Goal: Task Accomplishment & Management: Manage account settings

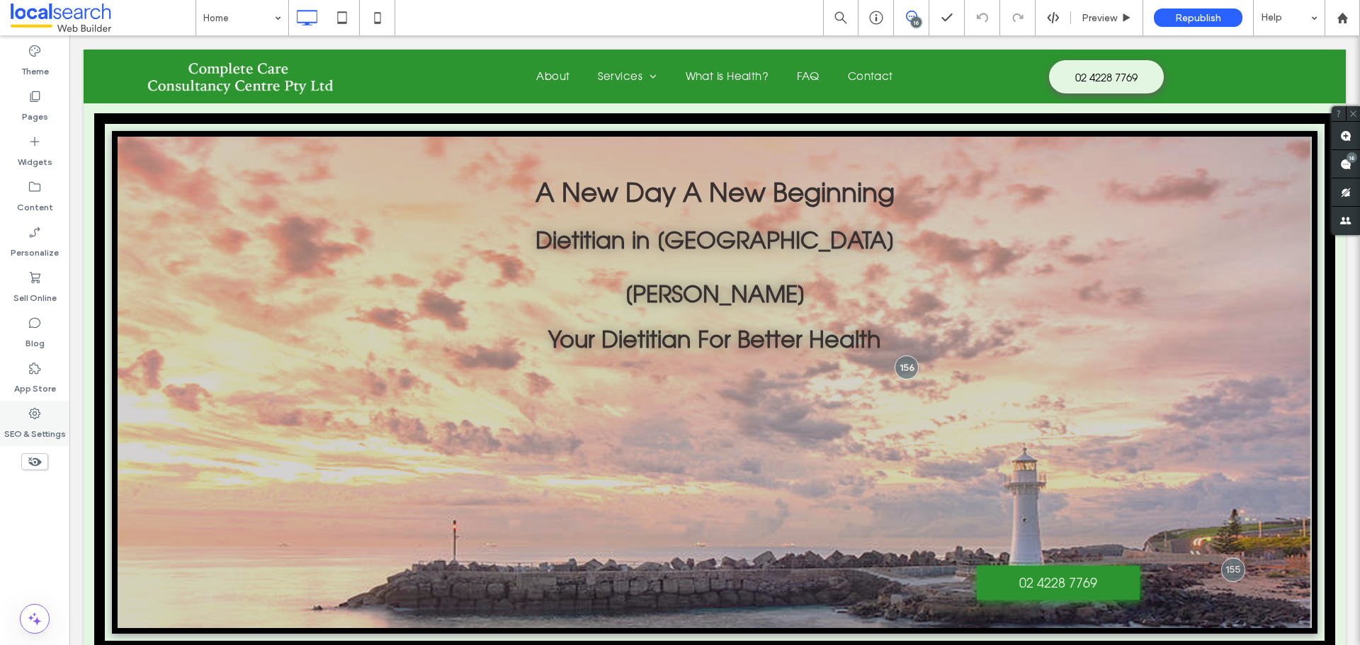
click at [28, 423] on label "SEO & Settings" at bounding box center [35, 431] width 62 height 20
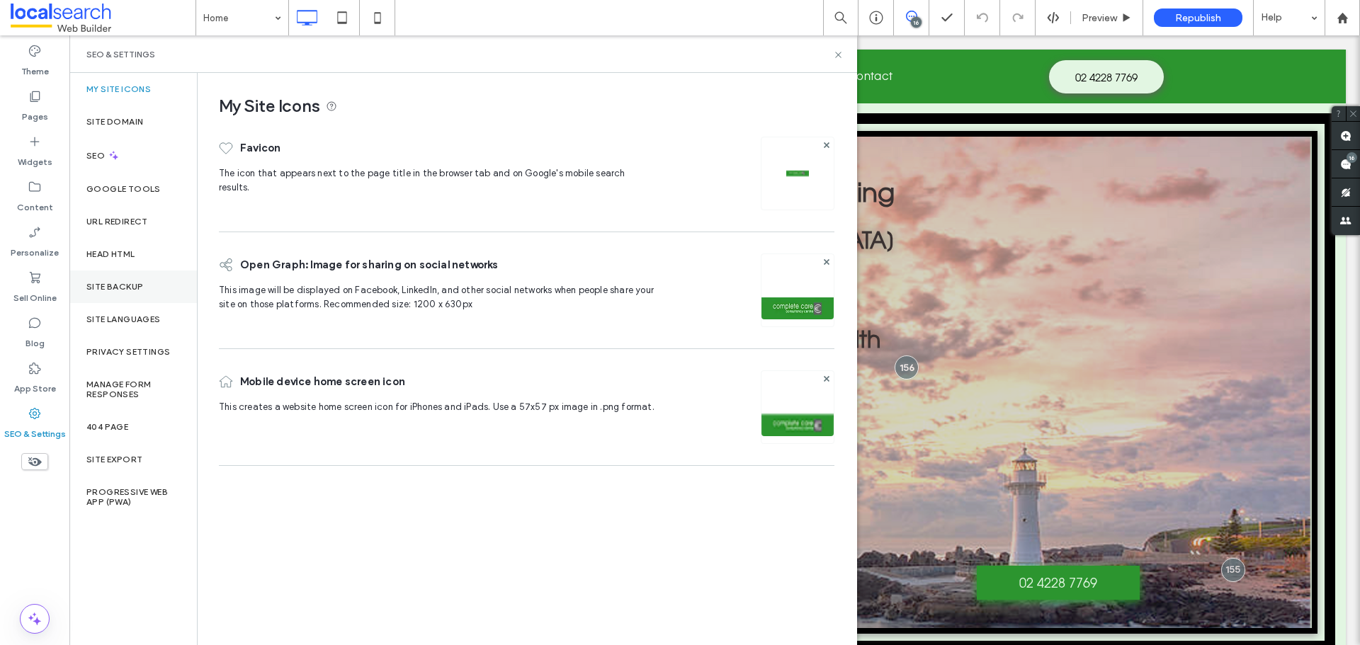
click at [100, 279] on div "Site Backup" at bounding box center [133, 287] width 128 height 33
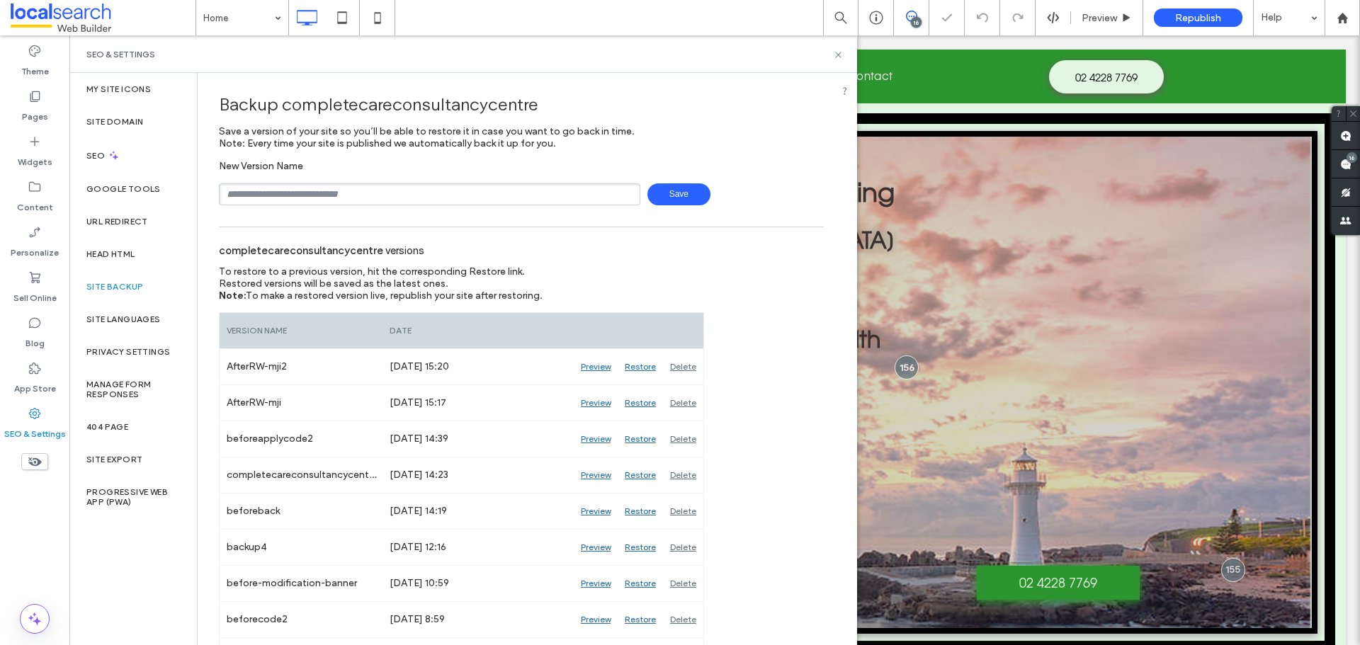
click at [312, 188] on input "text" at bounding box center [429, 194] width 421 height 22
type input "**********"
click at [655, 199] on span "Save" at bounding box center [678, 194] width 63 height 22
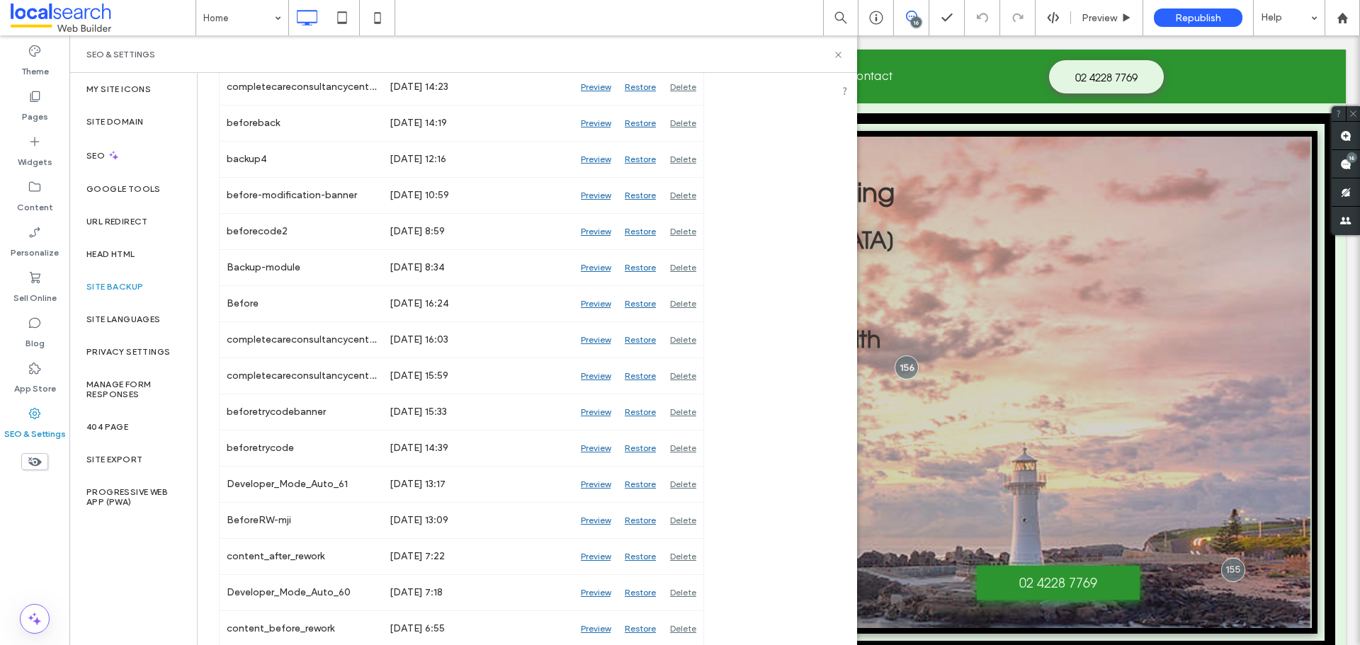
scroll to position [425, 0]
click at [594, 517] on div "Preview" at bounding box center [596, 519] width 44 height 35
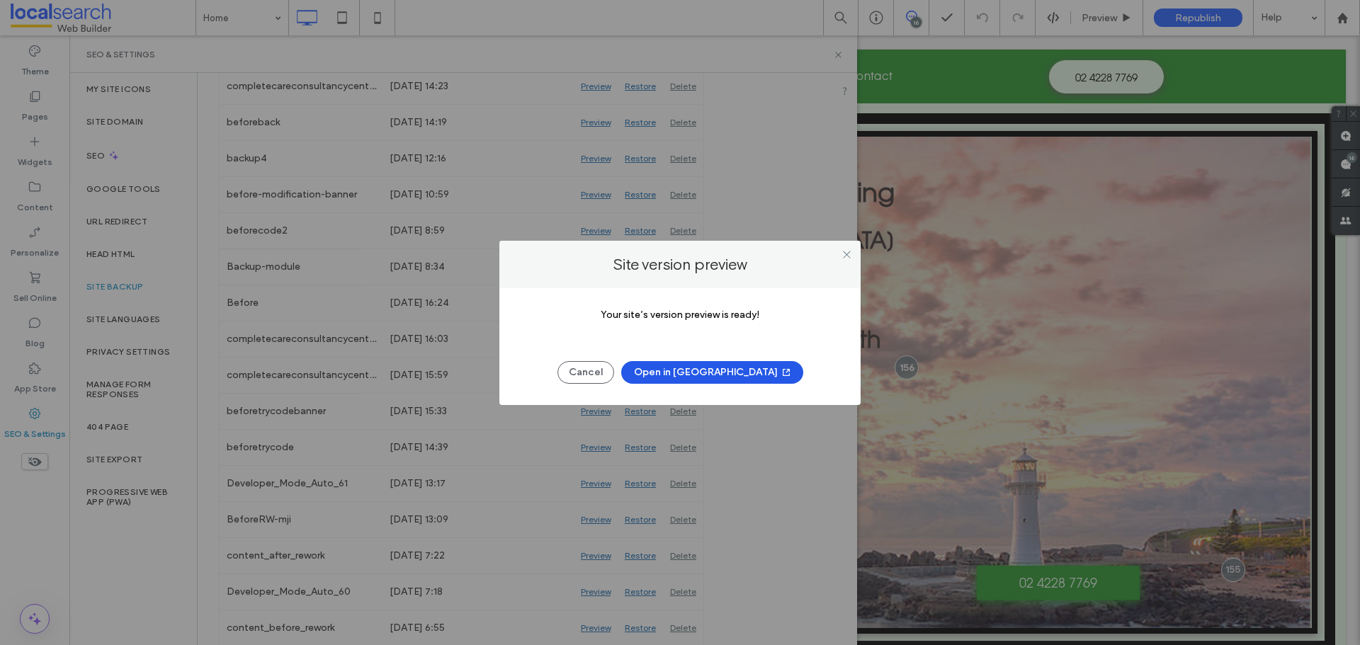
click at [688, 372] on button "Open in New Tab" at bounding box center [712, 372] width 182 height 23
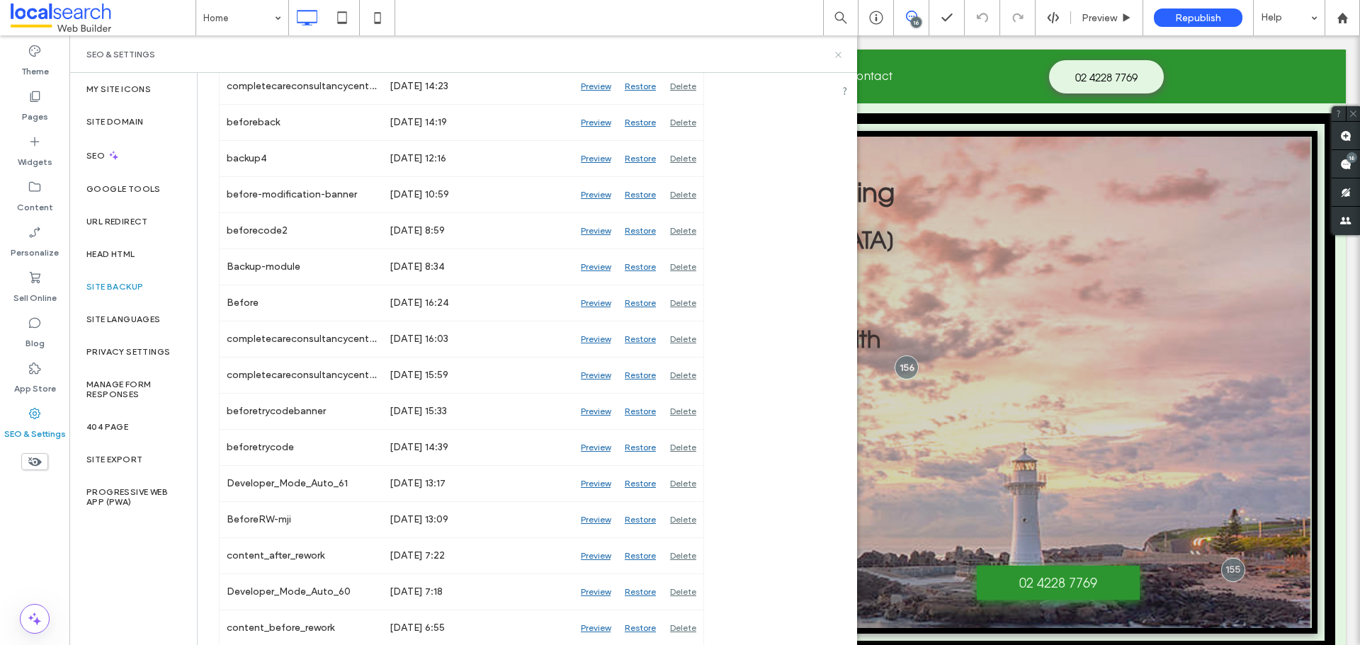
click at [835, 52] on icon at bounding box center [838, 55] width 11 height 11
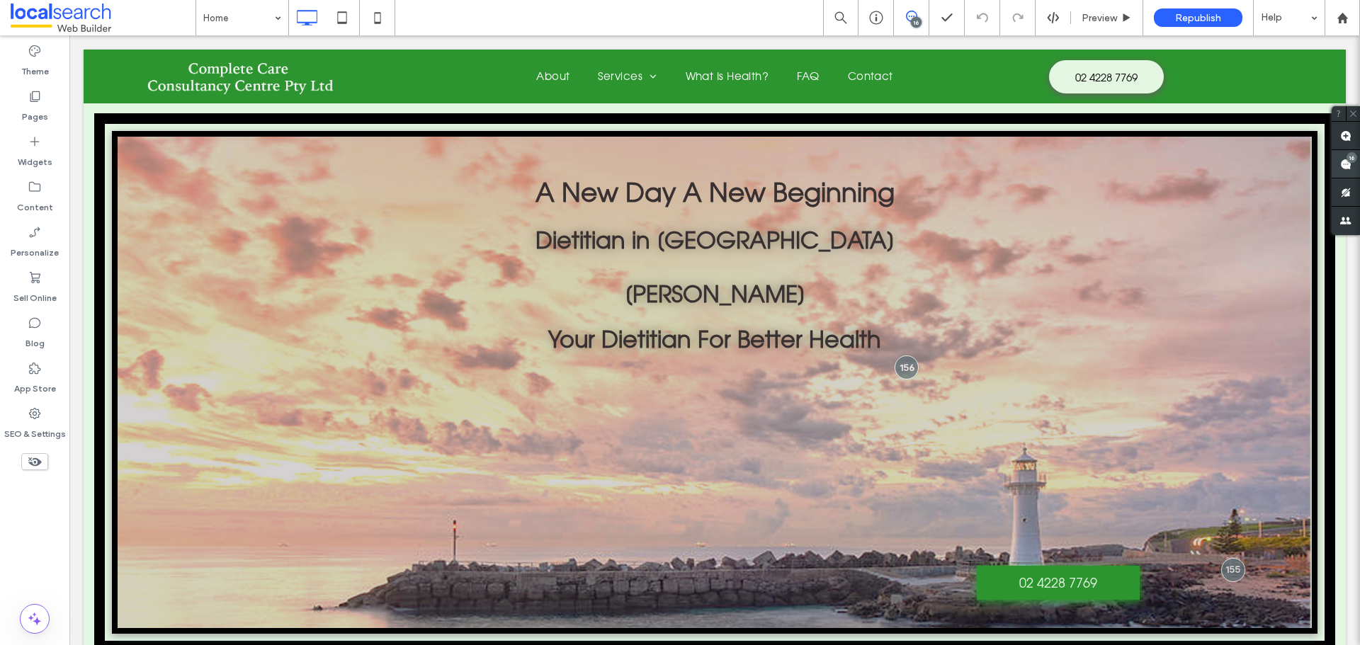
click at [1340, 169] on use at bounding box center [1345, 164] width 11 height 11
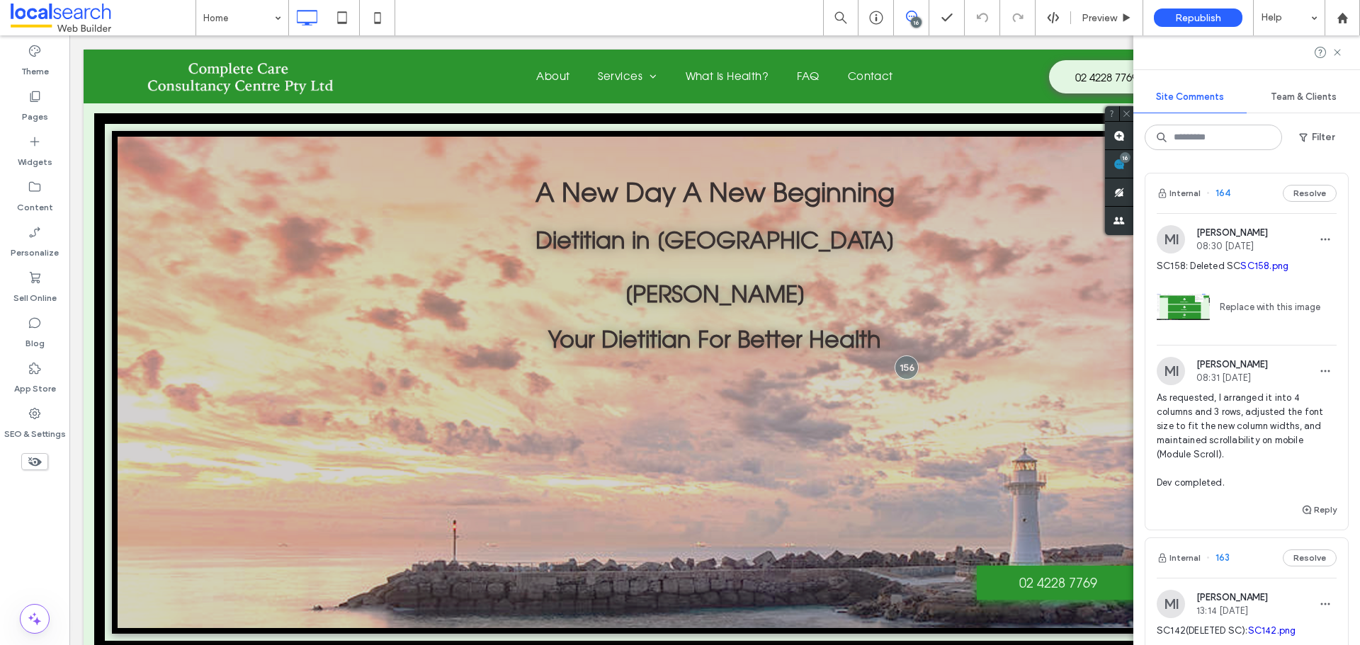
click at [1253, 403] on span "As requested, I arranged it into 4 columns and 3 rows, adjusted the font size t…" at bounding box center [1247, 440] width 180 height 99
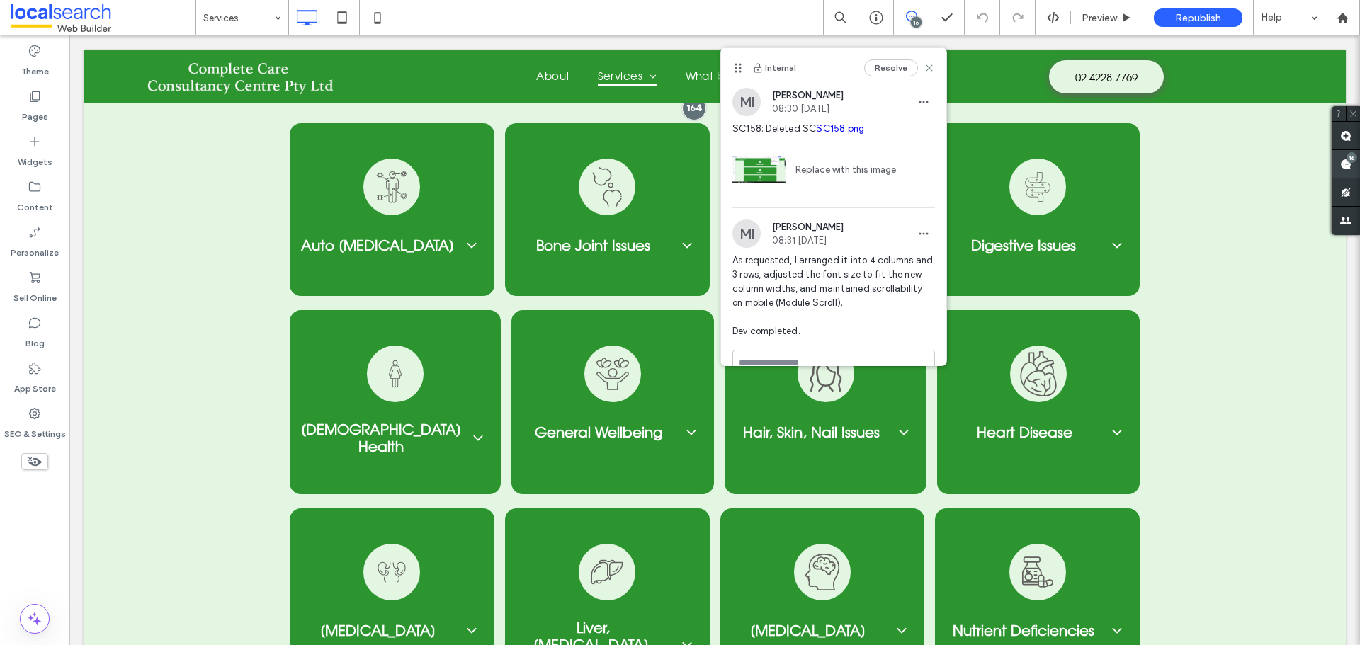
click at [1357, 158] on span at bounding box center [1346, 164] width 28 height 28
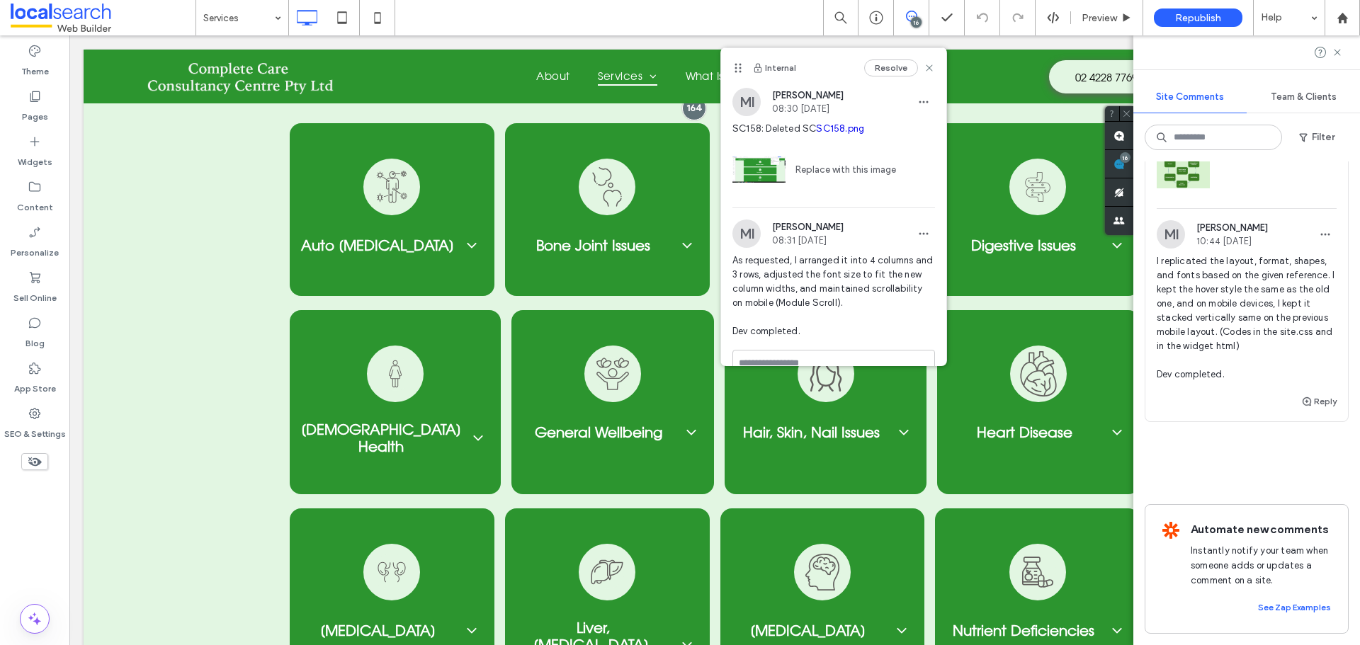
scroll to position [5171, 0]
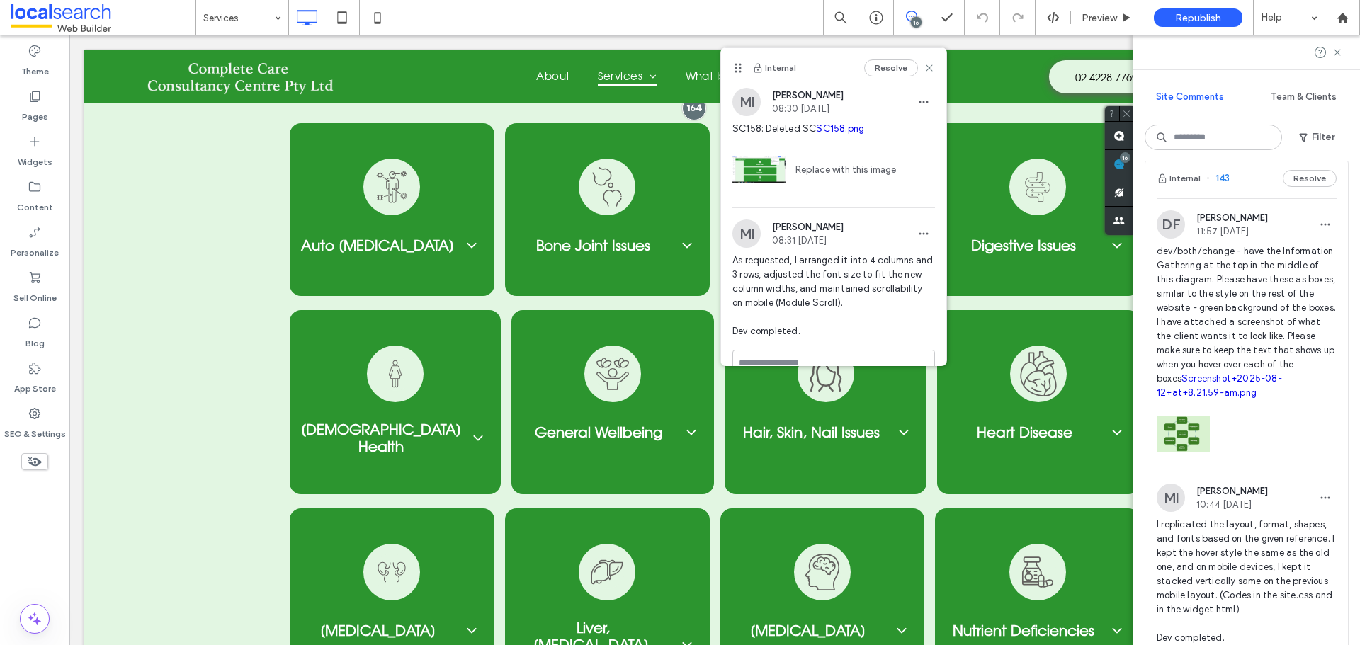
click at [1231, 332] on span "dev/both/change - have the Information Gathering at the top in the middle of th…" at bounding box center [1247, 322] width 180 height 156
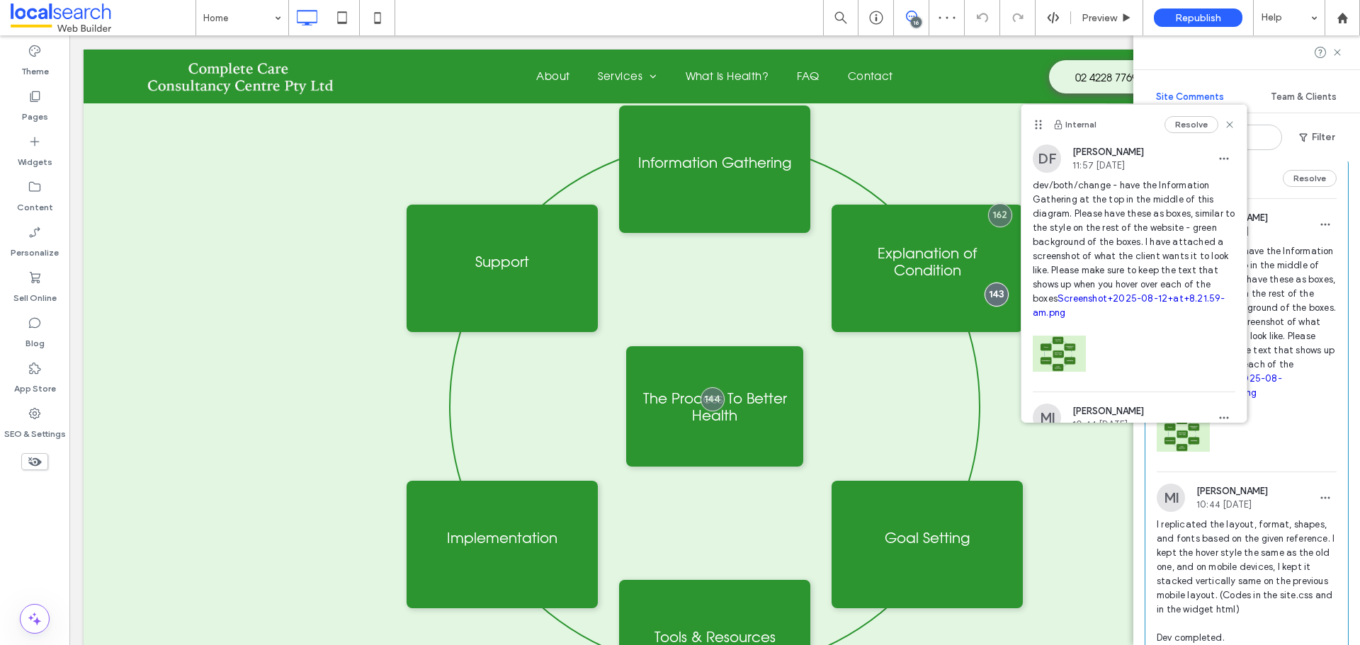
click at [901, 15] on span at bounding box center [911, 16] width 35 height 11
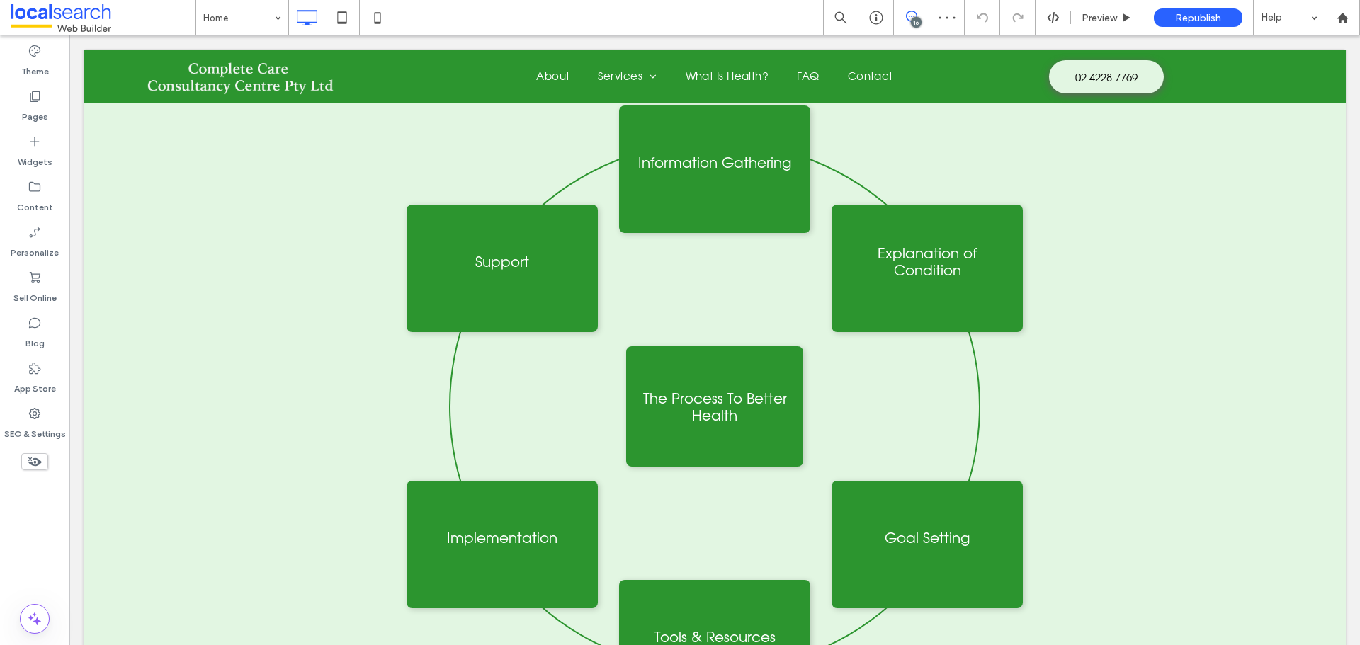
click at [901, 15] on span at bounding box center [911, 16] width 35 height 11
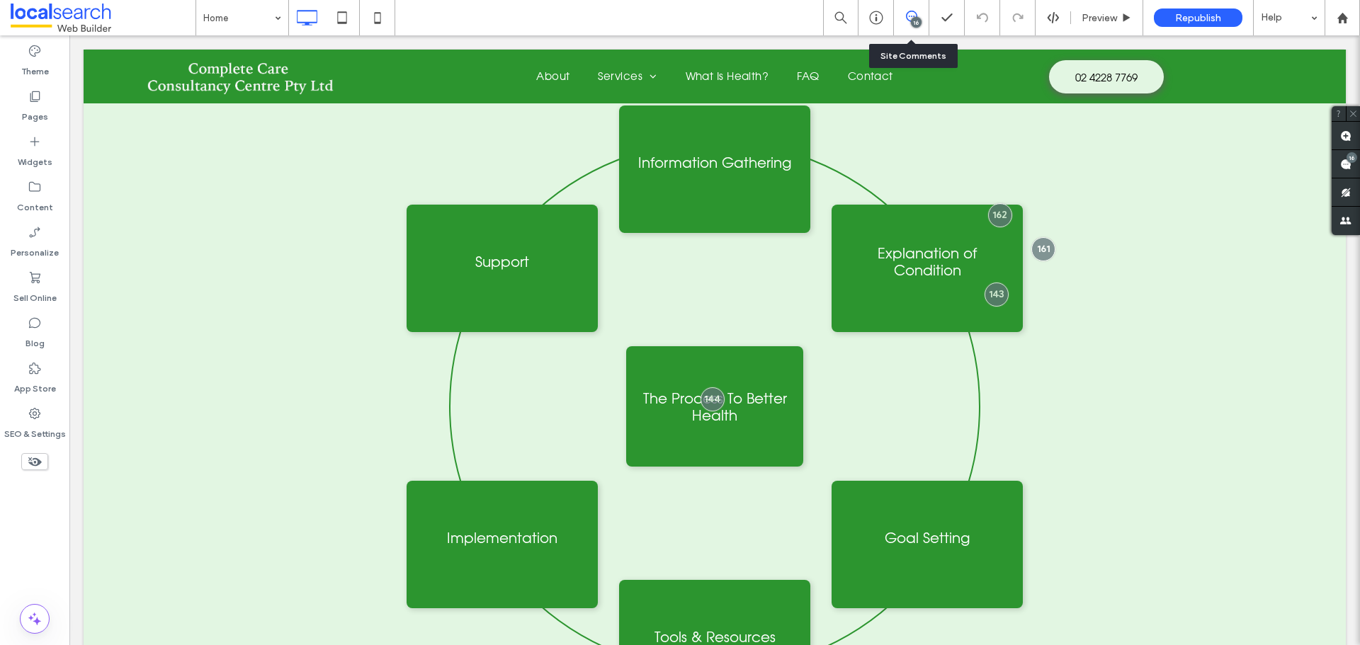
click at [911, 27] on div "16" at bounding box center [911, 17] width 35 height 35
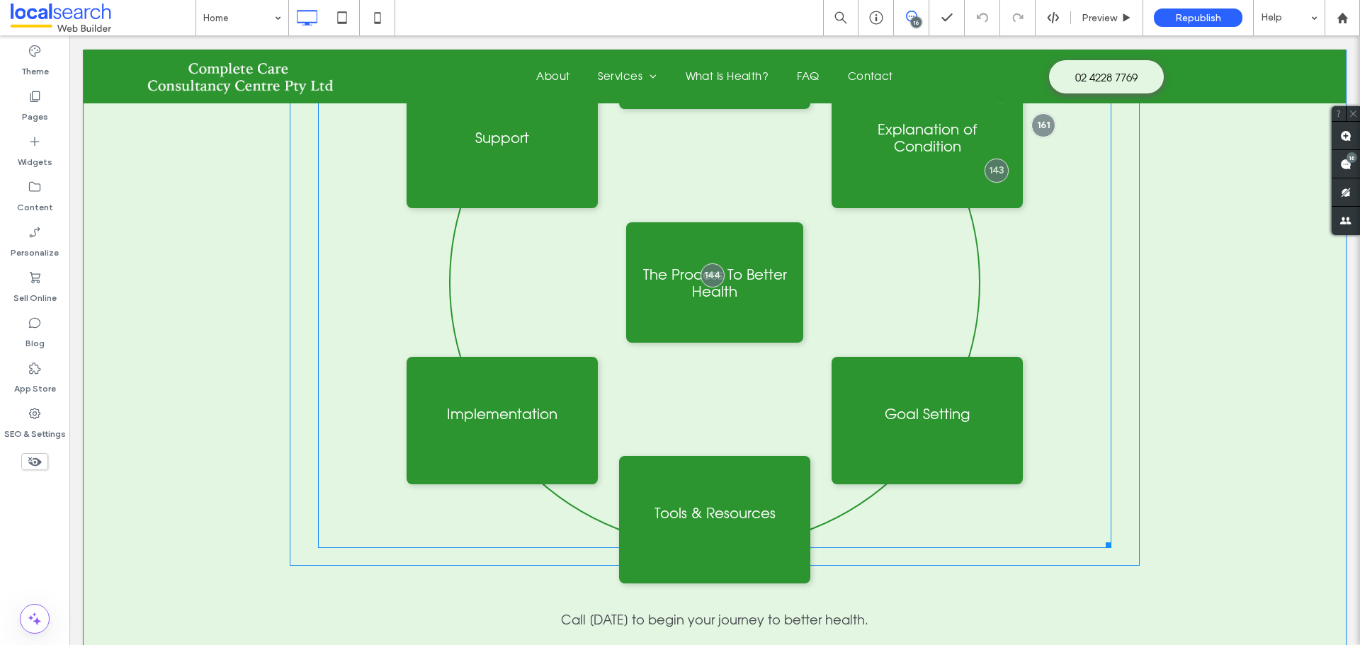
scroll to position [1930, 0]
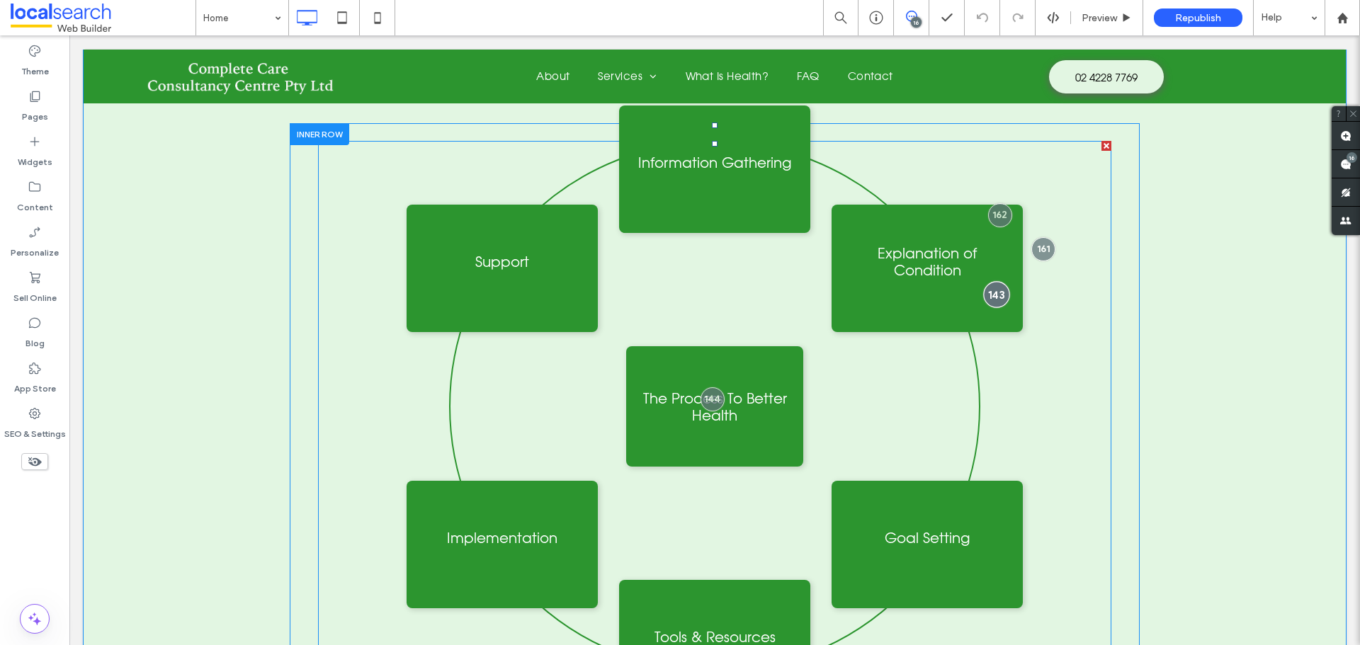
click at [987, 281] on div at bounding box center [996, 294] width 26 height 26
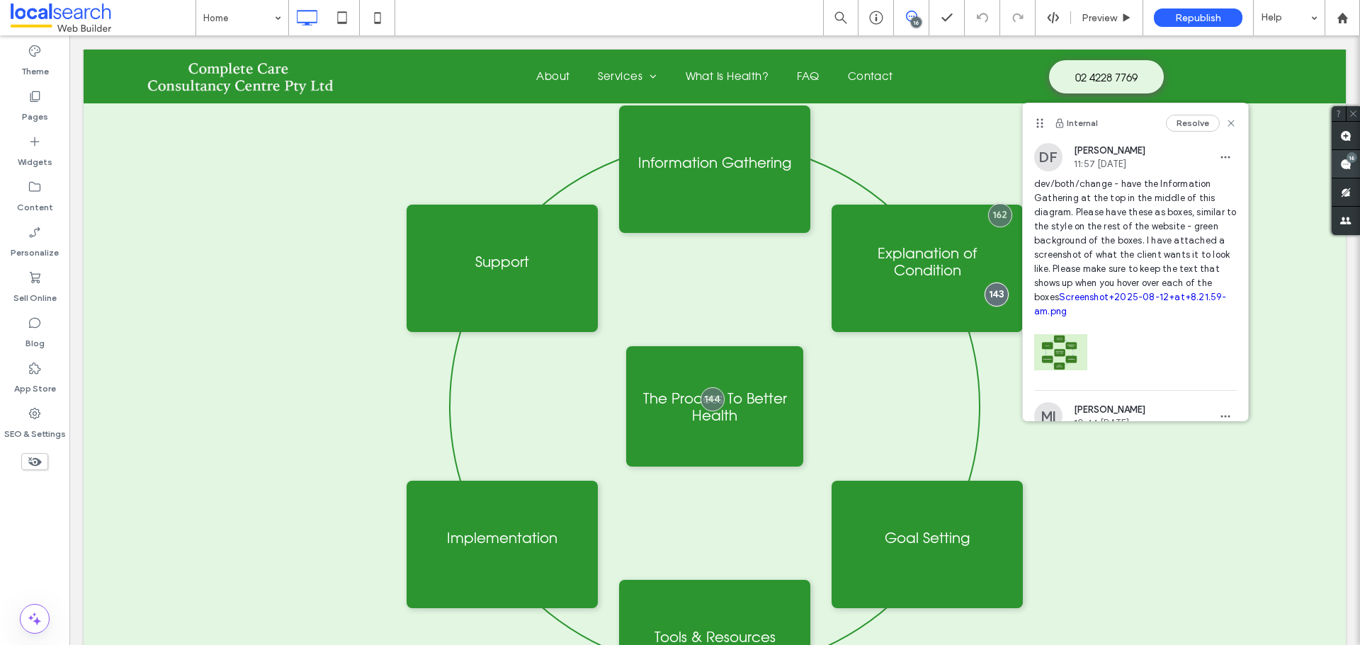
click at [1350, 158] on div "16" at bounding box center [1352, 157] width 11 height 11
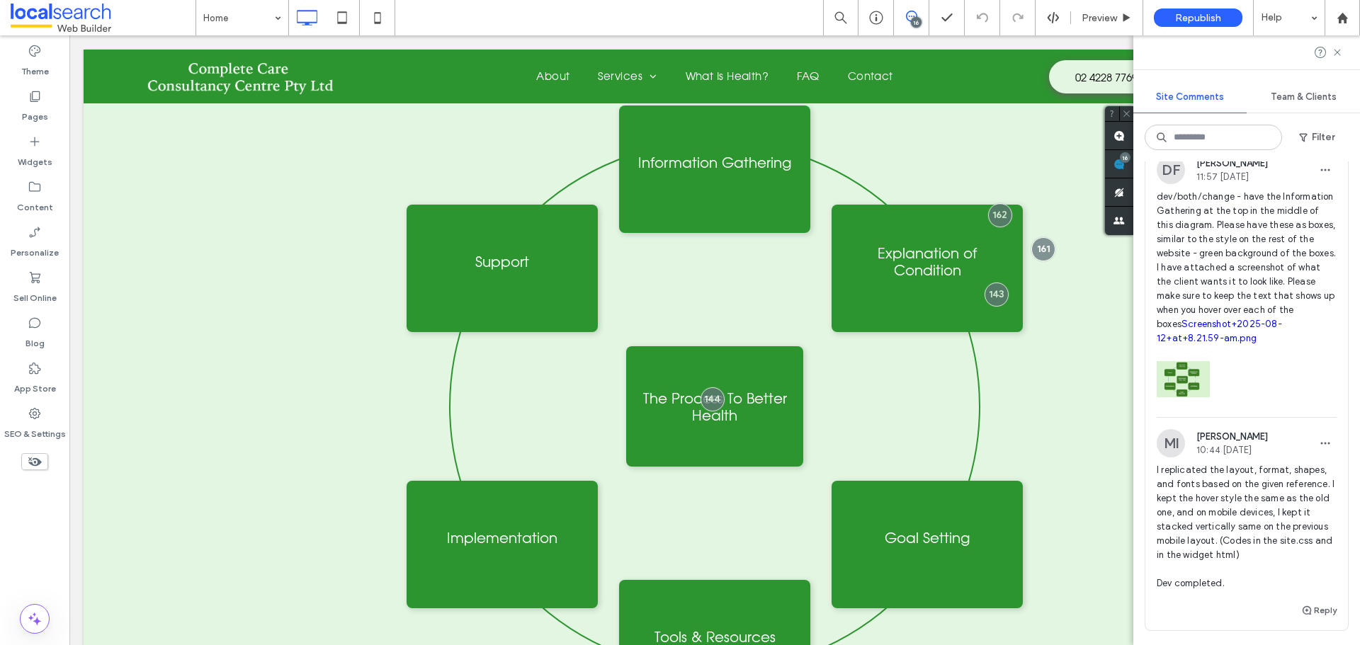
scroll to position [5068, 0]
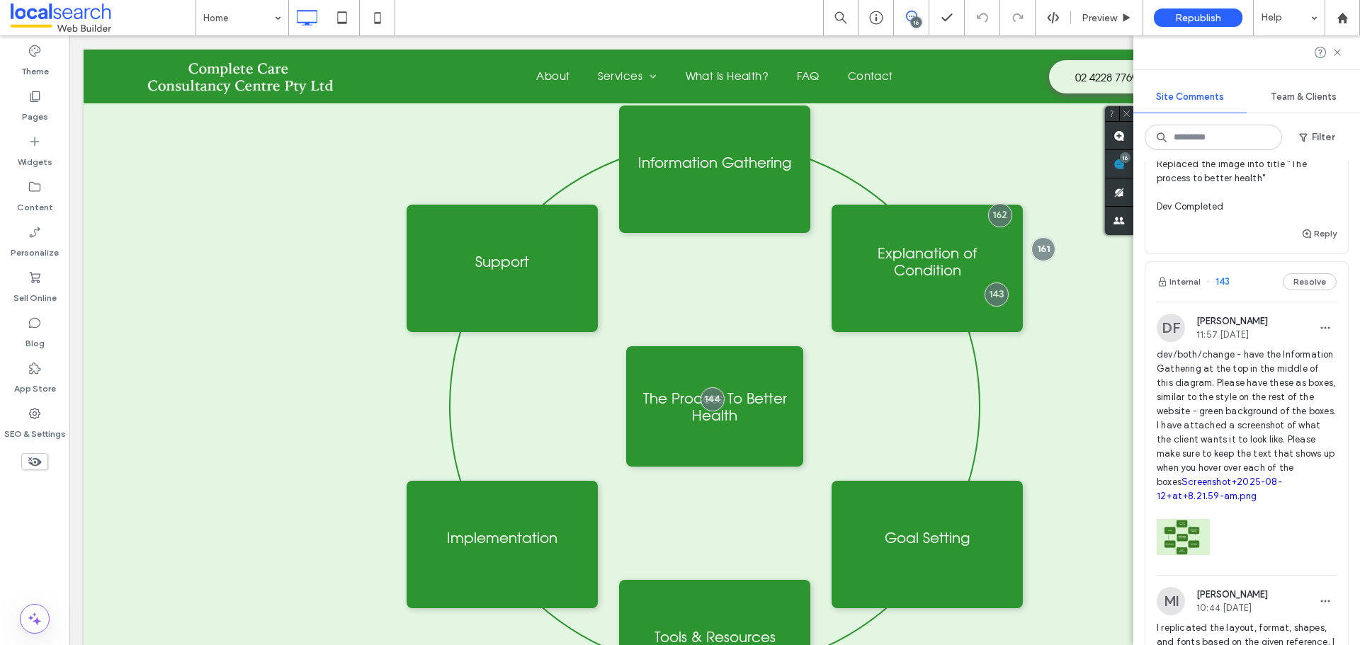
click at [1228, 380] on span "dev/both/change - have the Information Gathering at the top in the middle of th…" at bounding box center [1247, 426] width 180 height 156
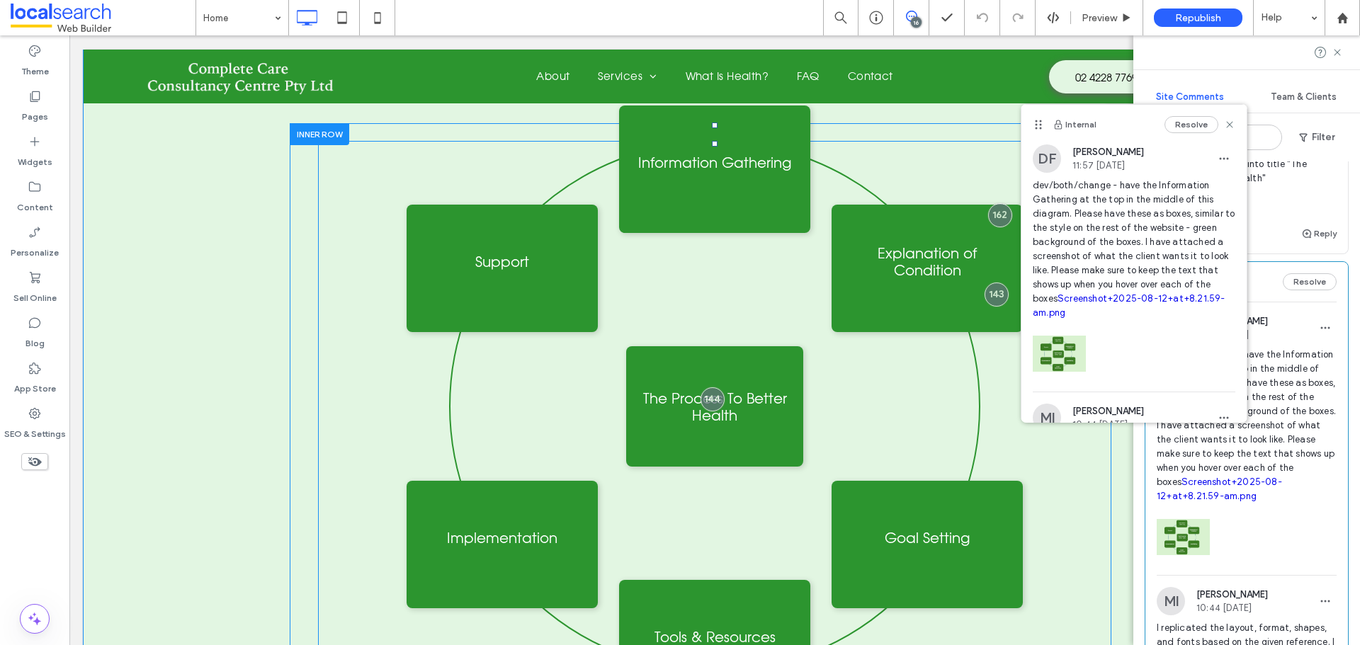
scroll to position [1859, 0]
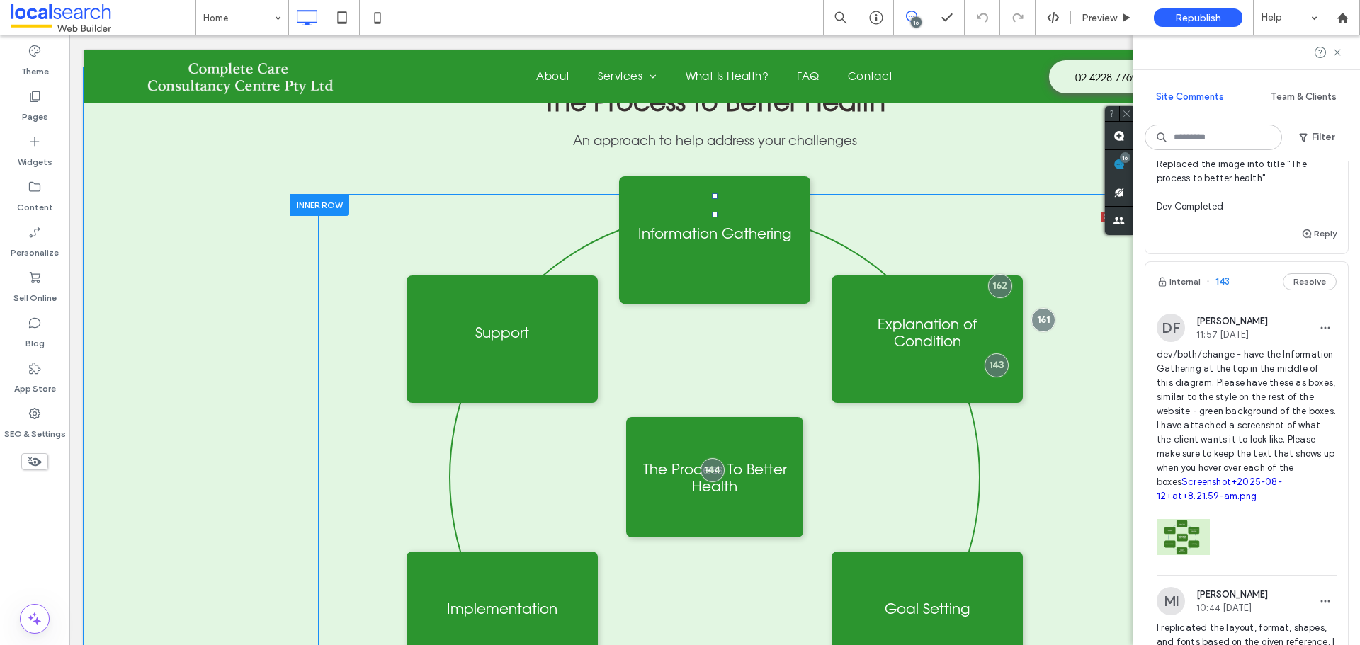
click at [693, 212] on span at bounding box center [714, 477] width 793 height 531
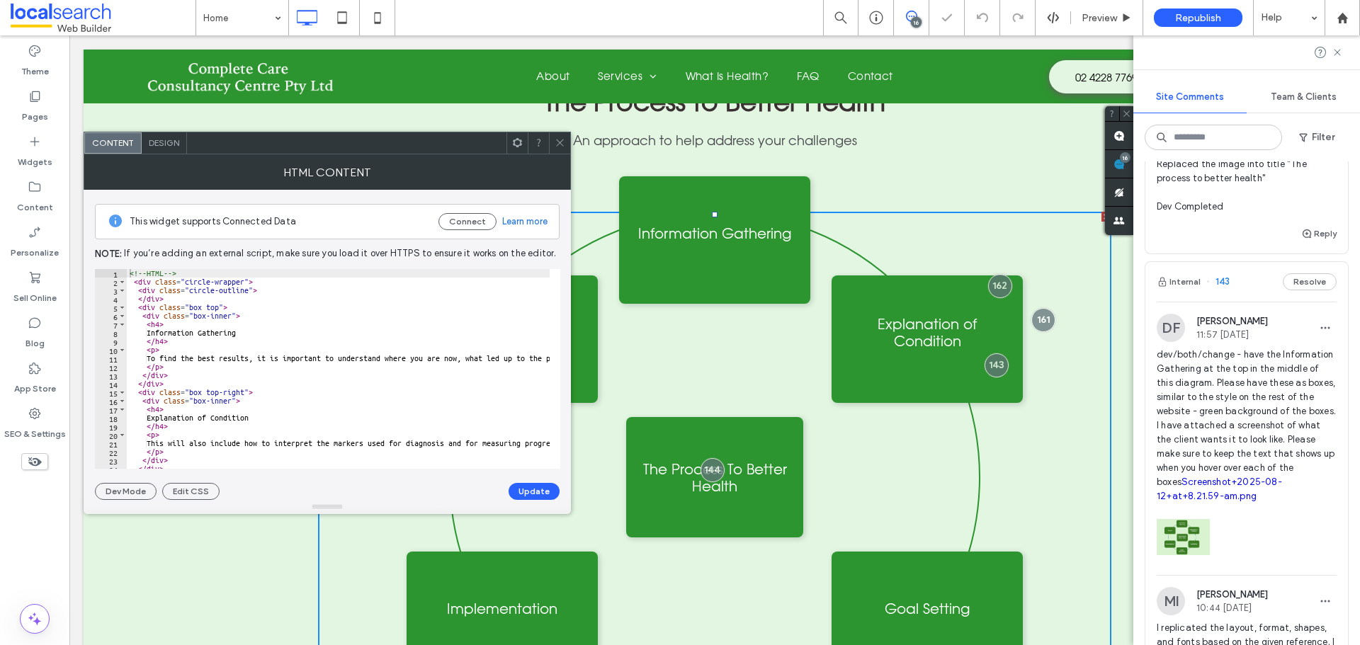
click at [560, 143] on use at bounding box center [559, 143] width 7 height 7
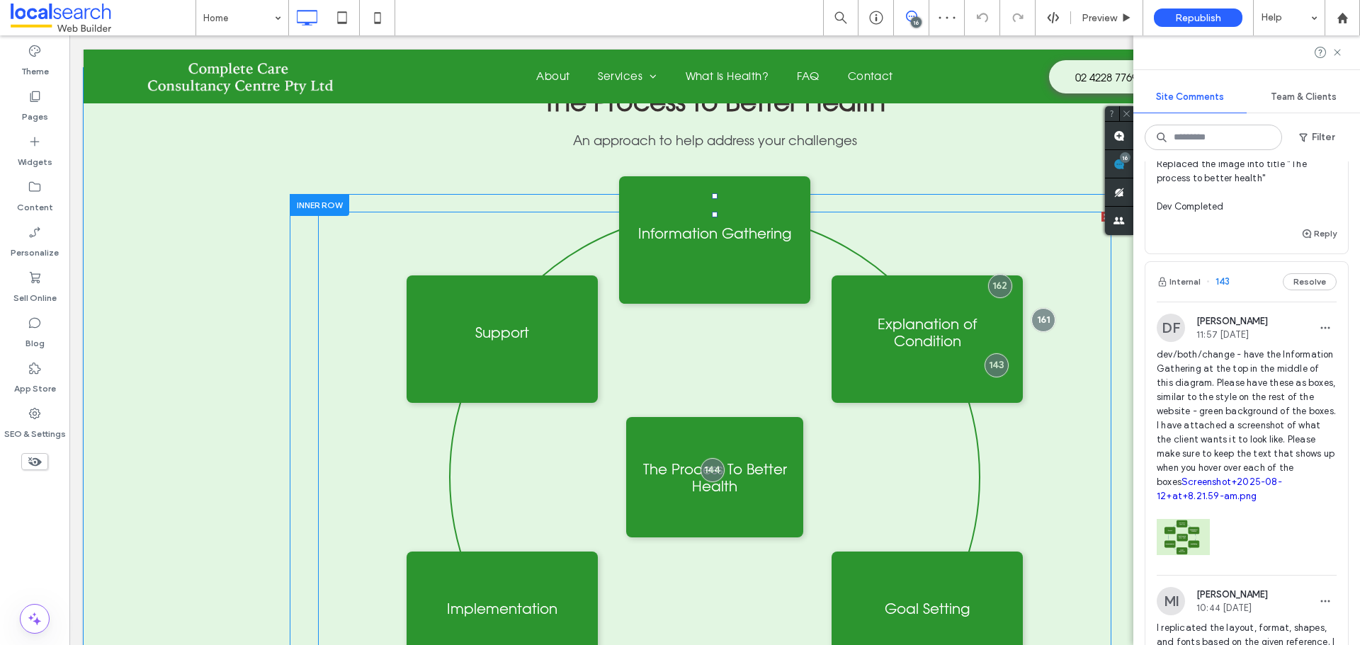
click at [681, 215] on span at bounding box center [714, 477] width 793 height 531
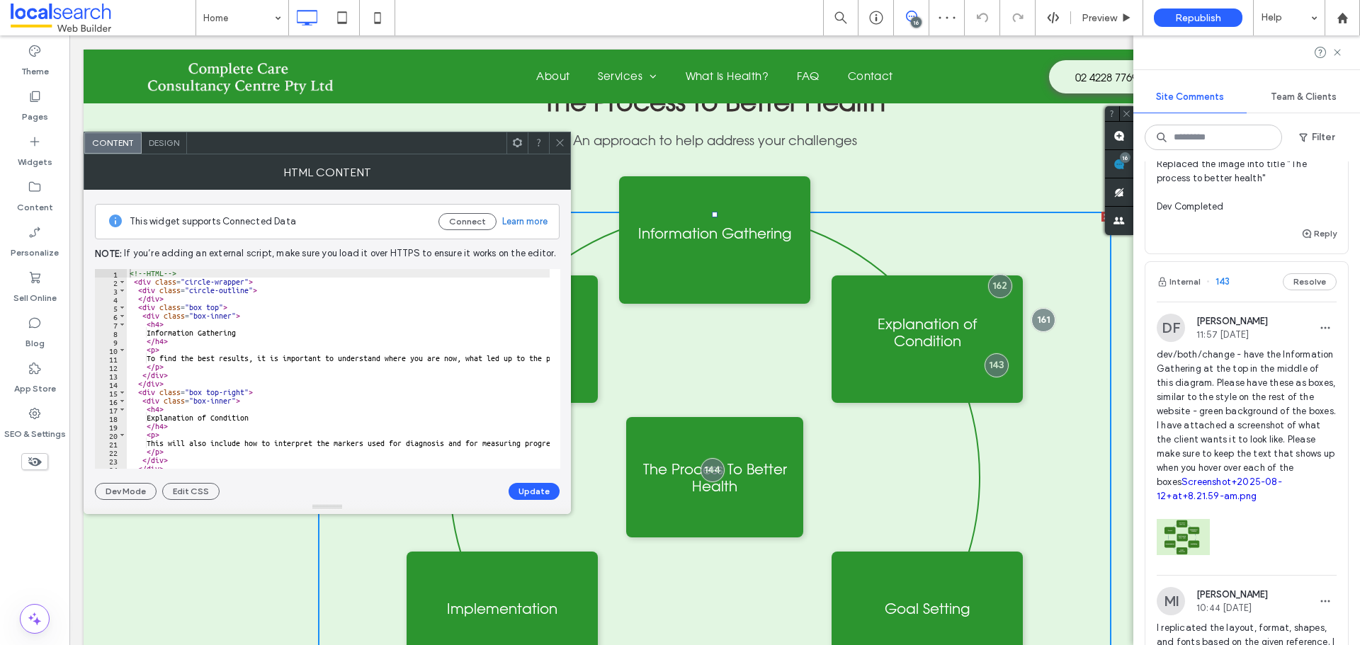
click at [562, 140] on icon at bounding box center [560, 142] width 11 height 11
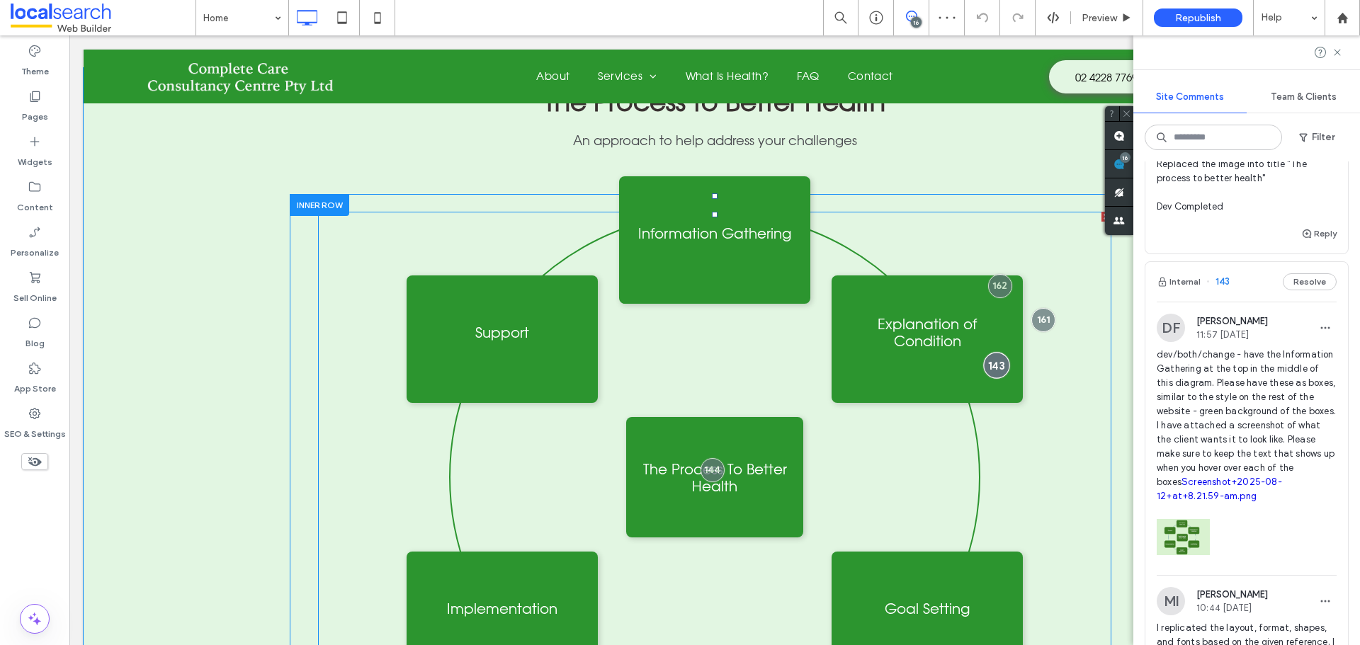
click at [994, 352] on div at bounding box center [996, 365] width 26 height 26
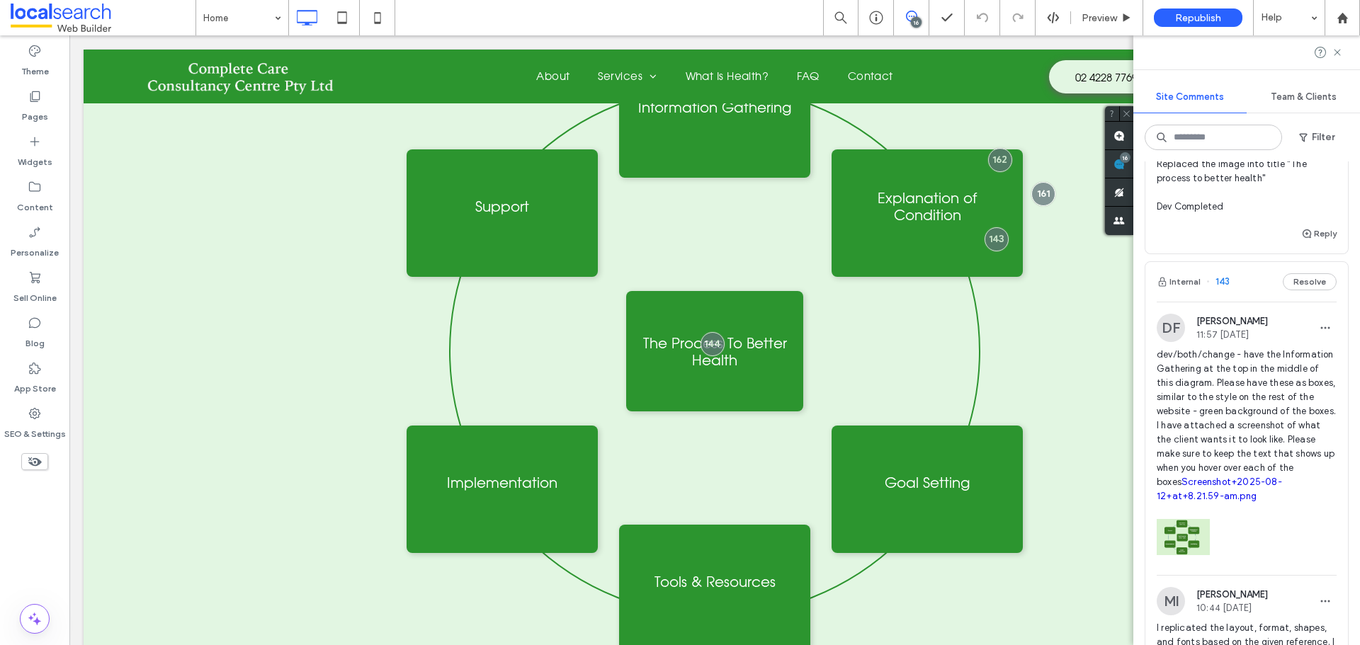
scroll to position [2001, 0]
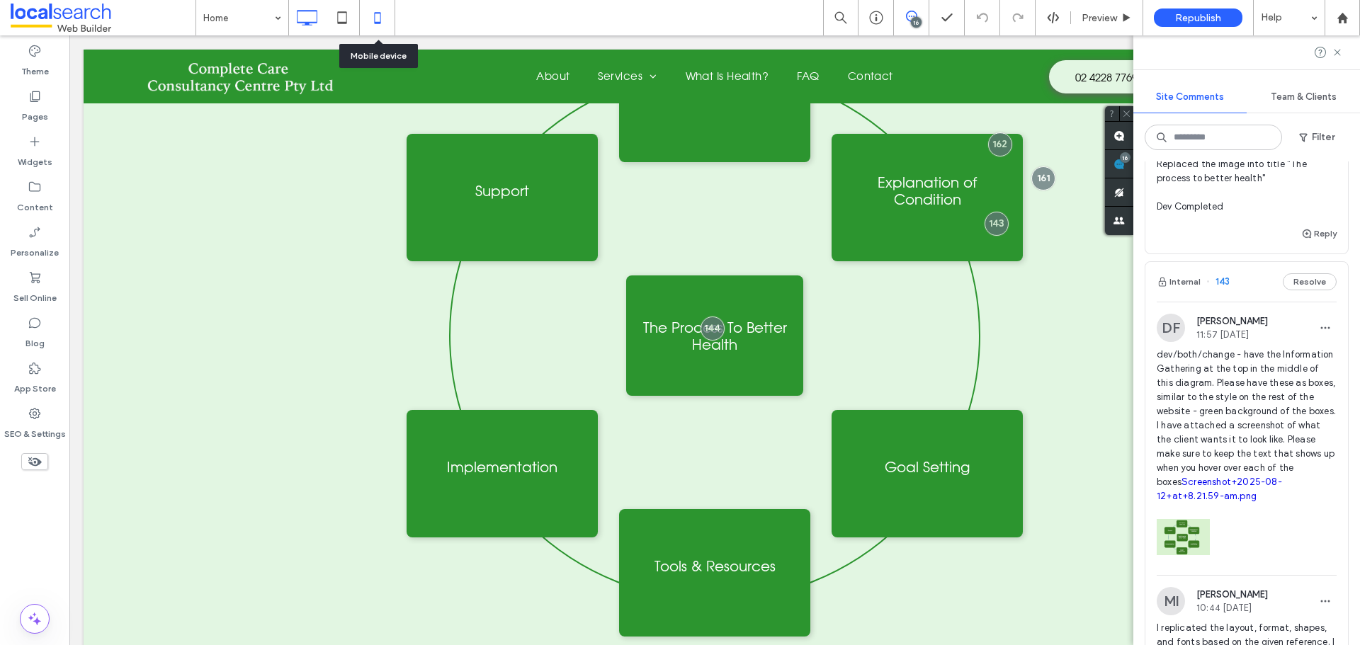
click at [386, 28] on icon at bounding box center [377, 18] width 28 height 28
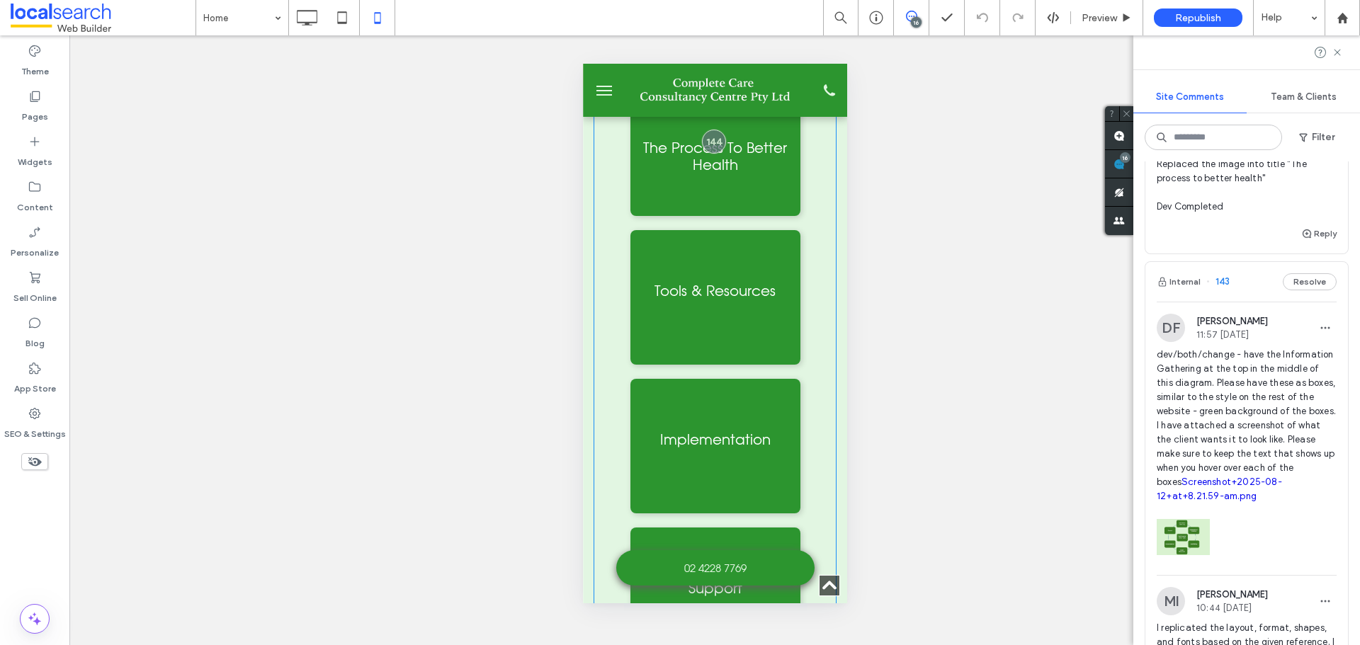
scroll to position [2338, 0]
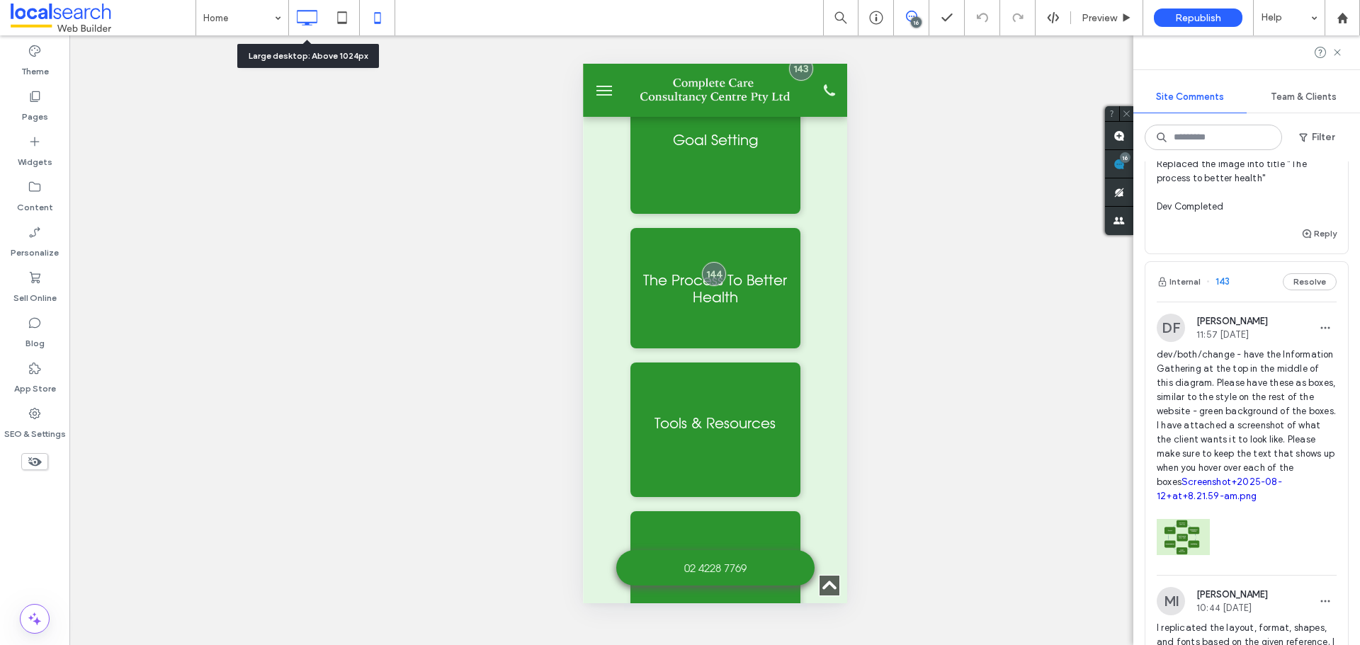
click at [312, 4] on icon at bounding box center [307, 18] width 28 height 28
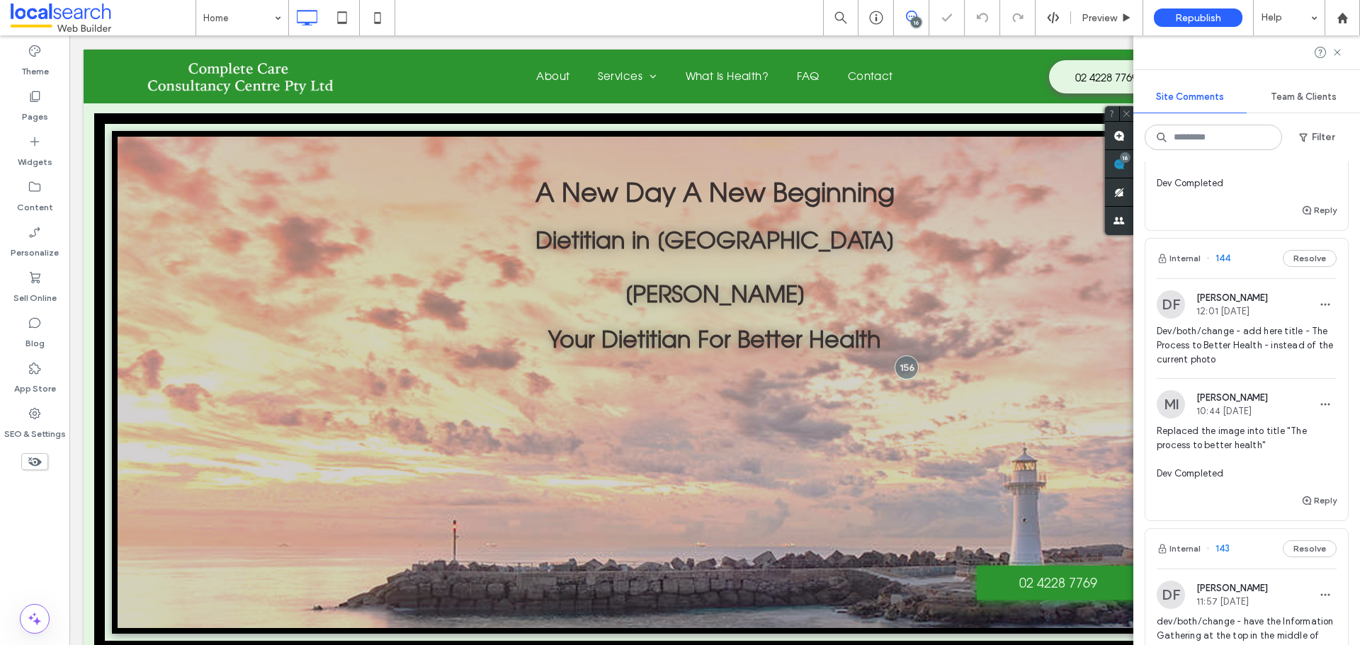
scroll to position [4784, 0]
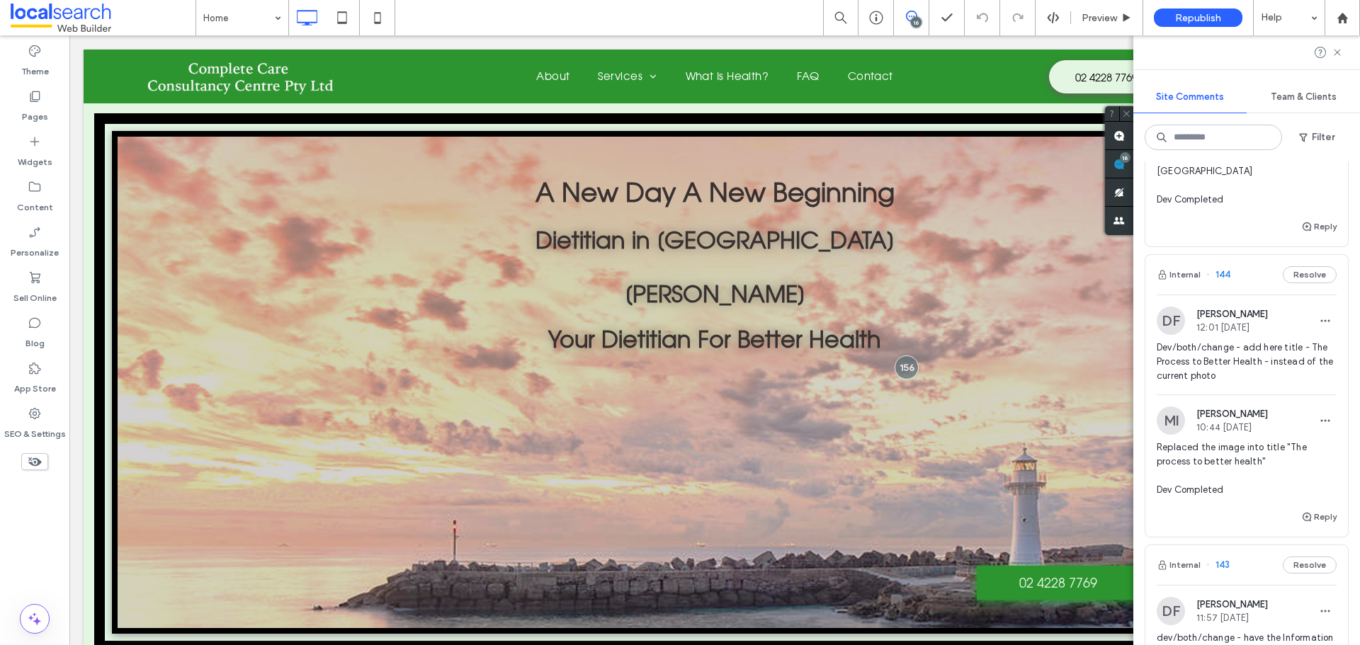
click at [1219, 379] on span "Dev/both/change - add here title - The Process to Better Health - instead of th…" at bounding box center [1247, 362] width 180 height 43
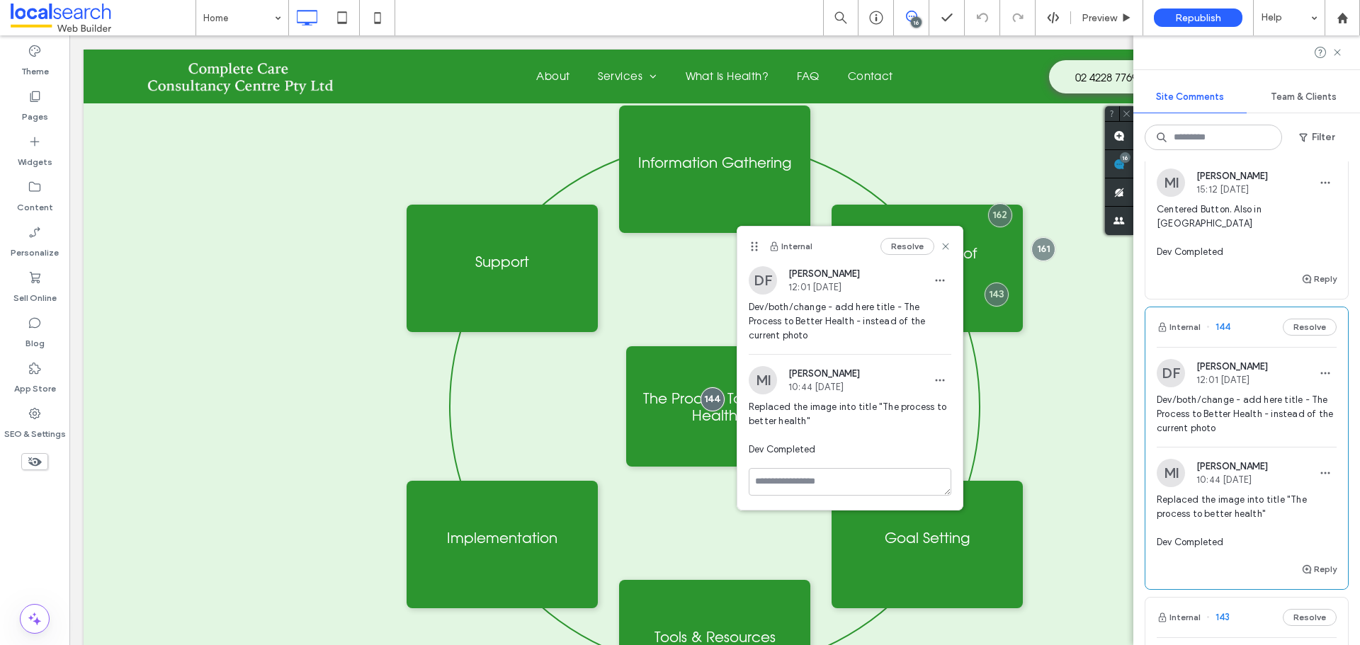
scroll to position [4572, 0]
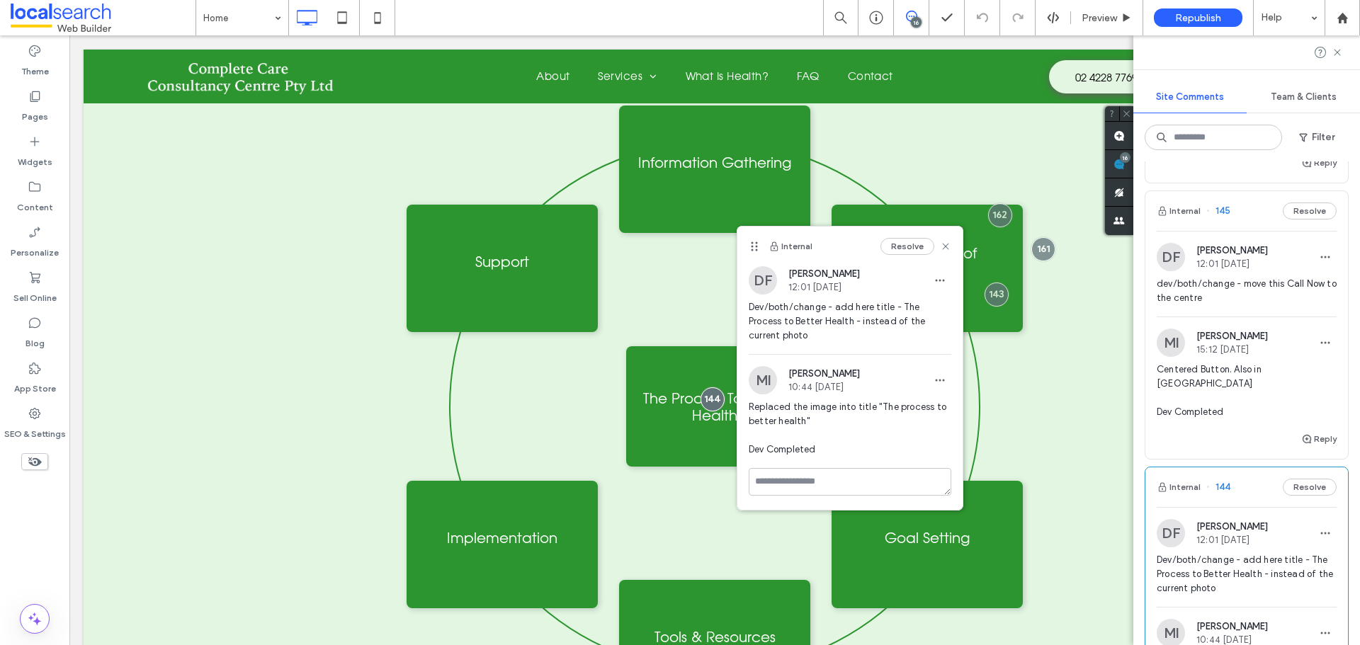
click at [1222, 305] on span "dev/both/change - move this Call Now to the centre" at bounding box center [1247, 291] width 180 height 28
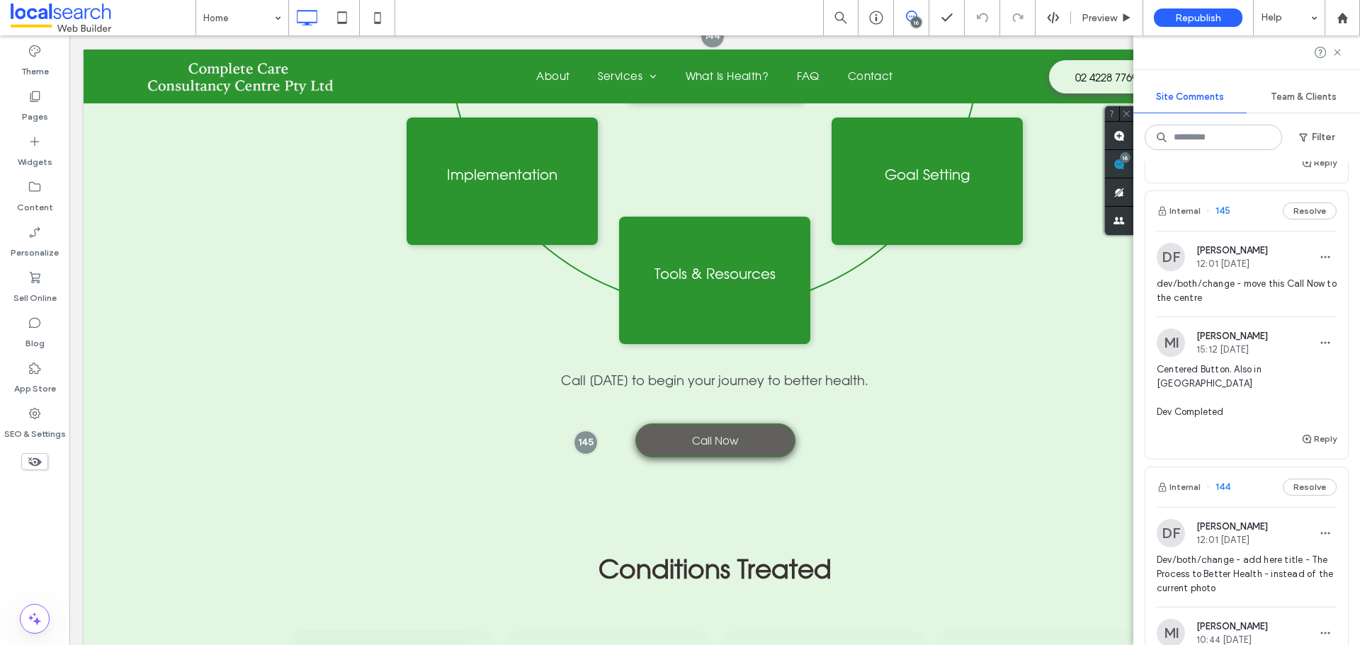
scroll to position [2328, 0]
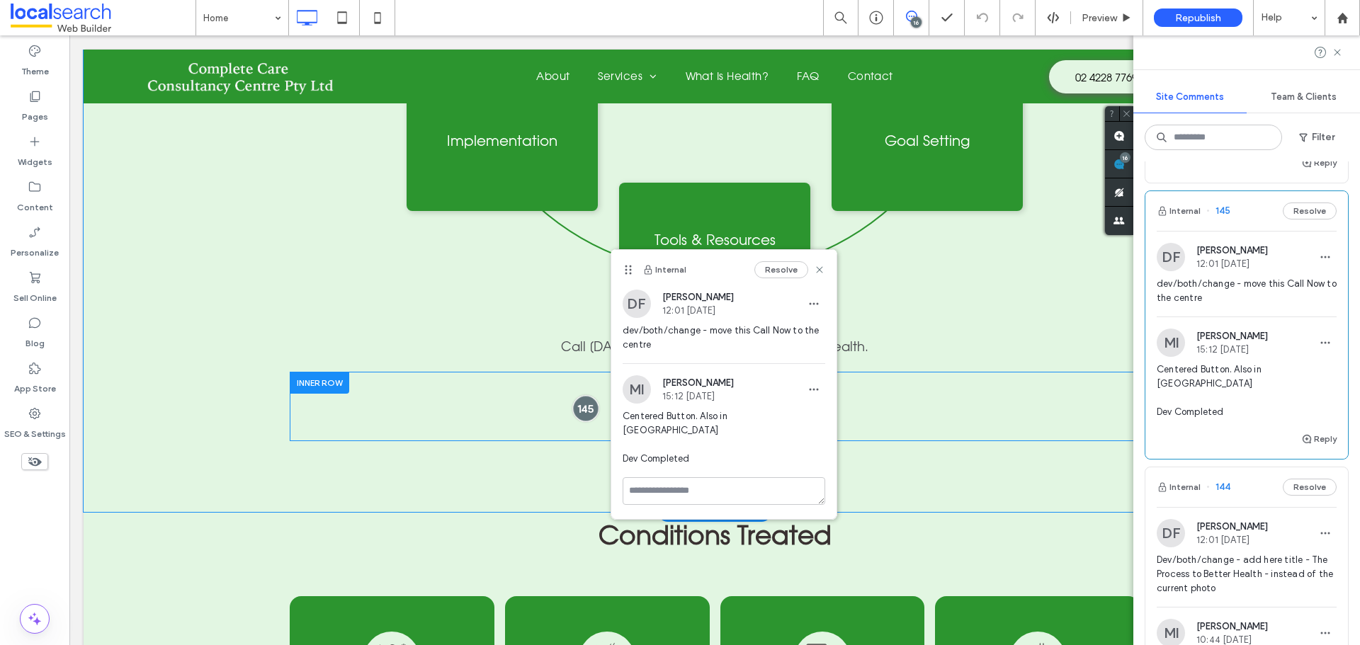
click at [585, 395] on div at bounding box center [586, 408] width 26 height 26
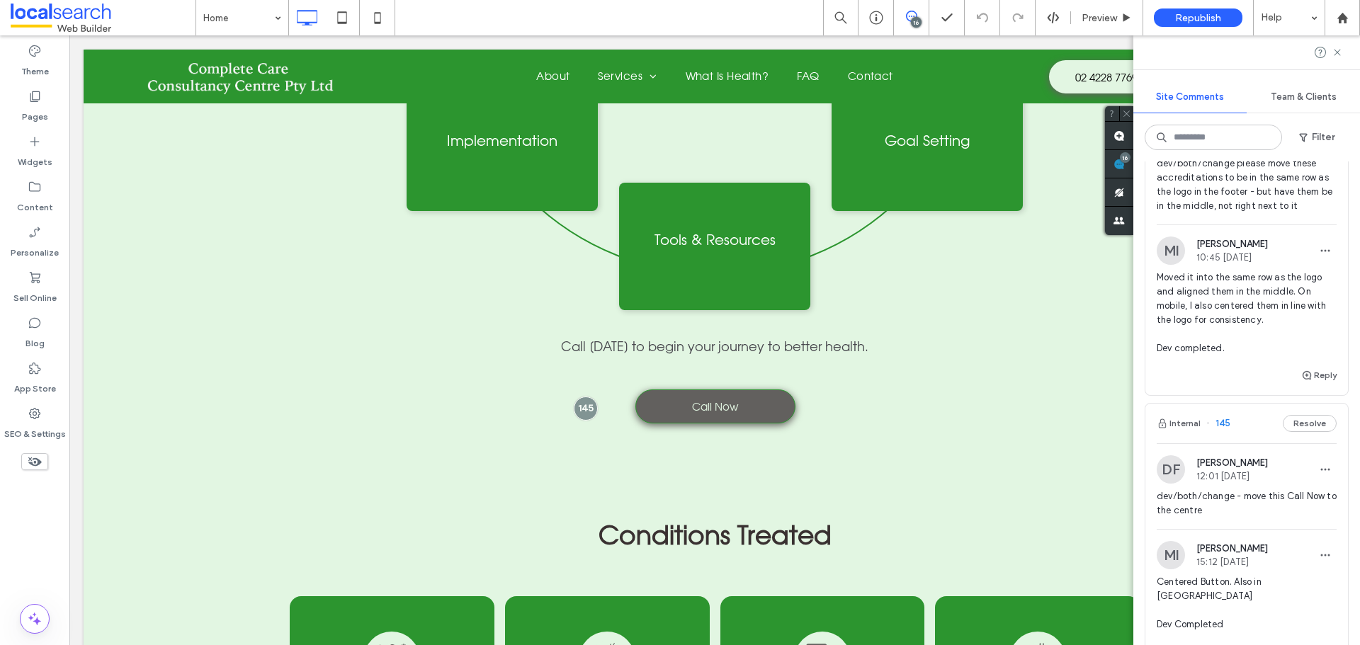
scroll to position [4288, 0]
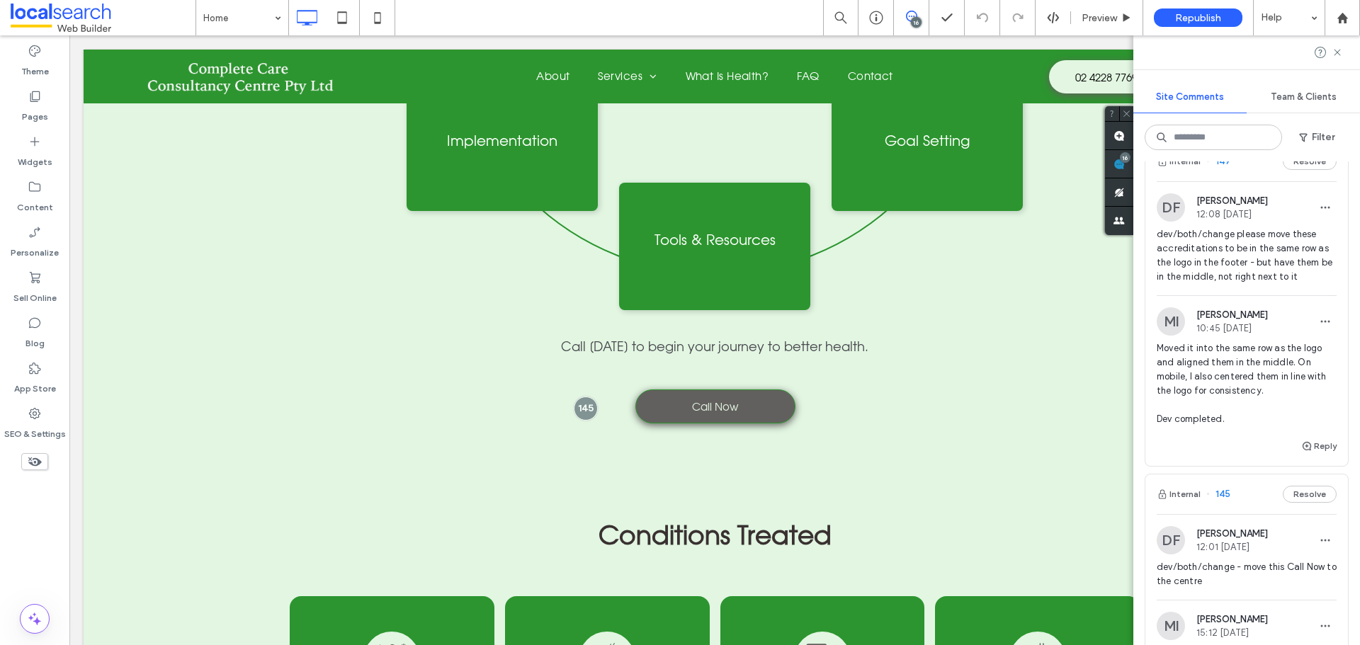
click at [1218, 284] on span "dev/both/change please move these accreditations to be in the same row as the l…" at bounding box center [1247, 255] width 180 height 57
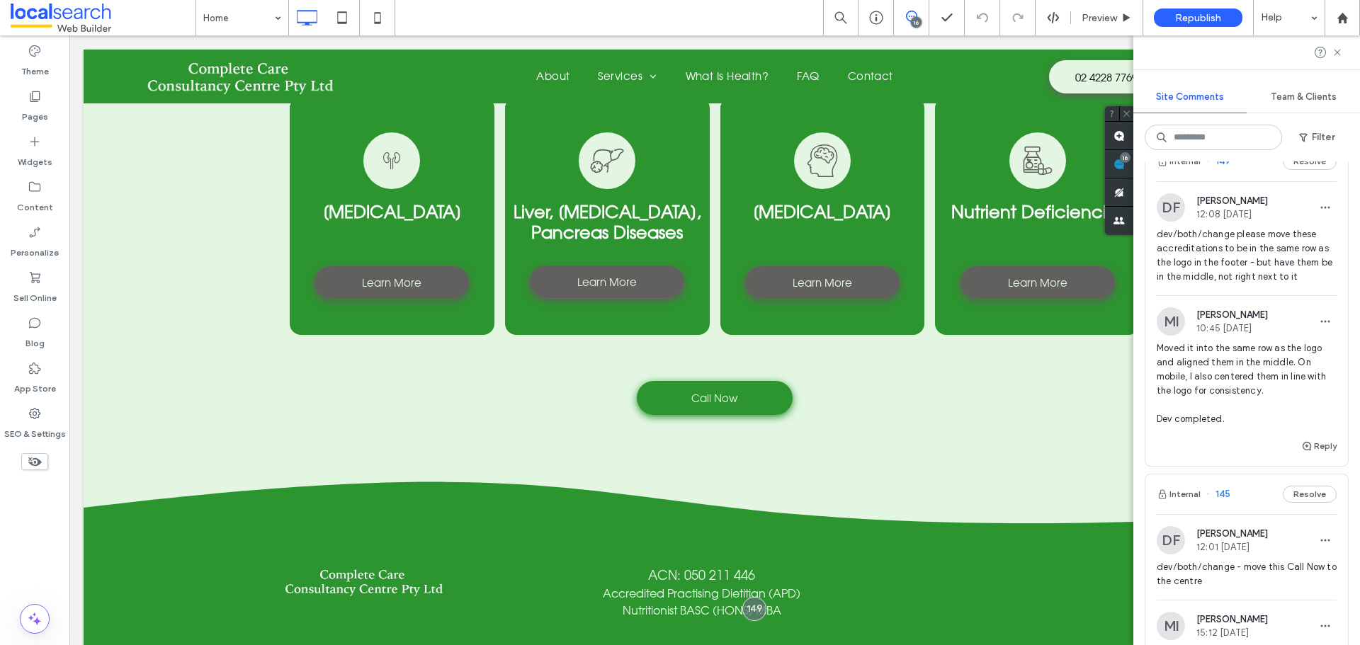
scroll to position [3503, 0]
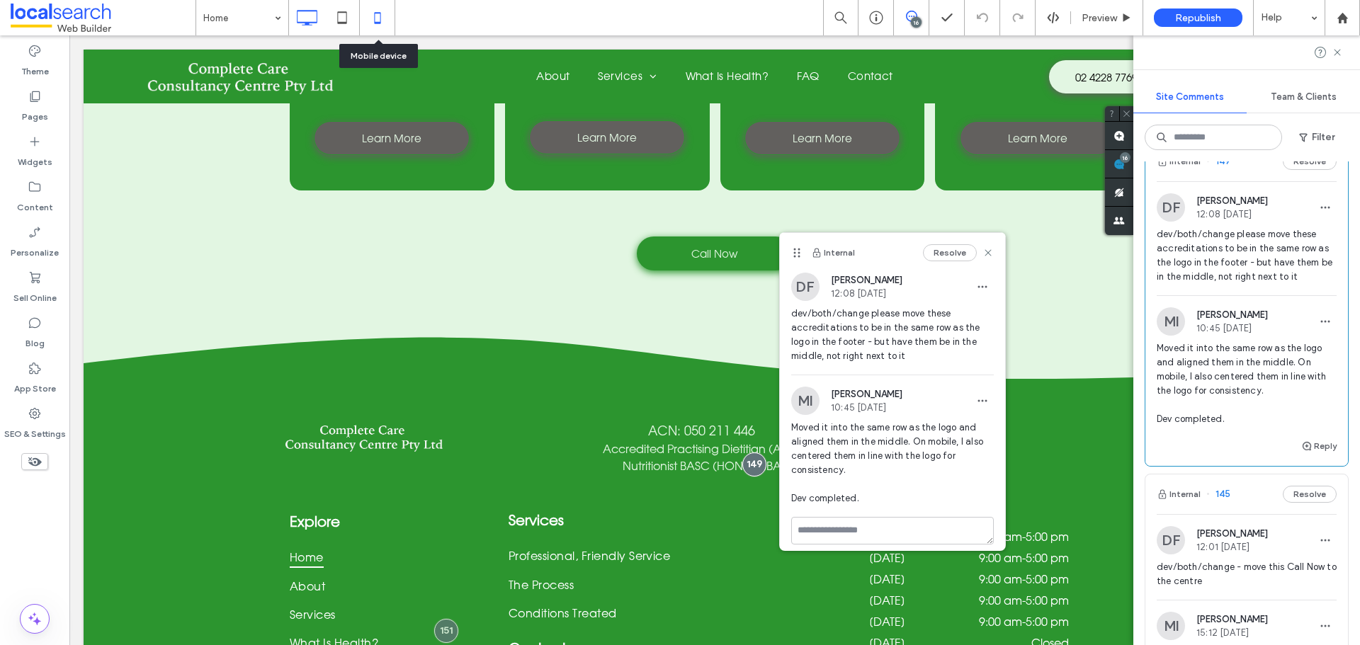
click at [376, 18] on icon at bounding box center [377, 18] width 28 height 28
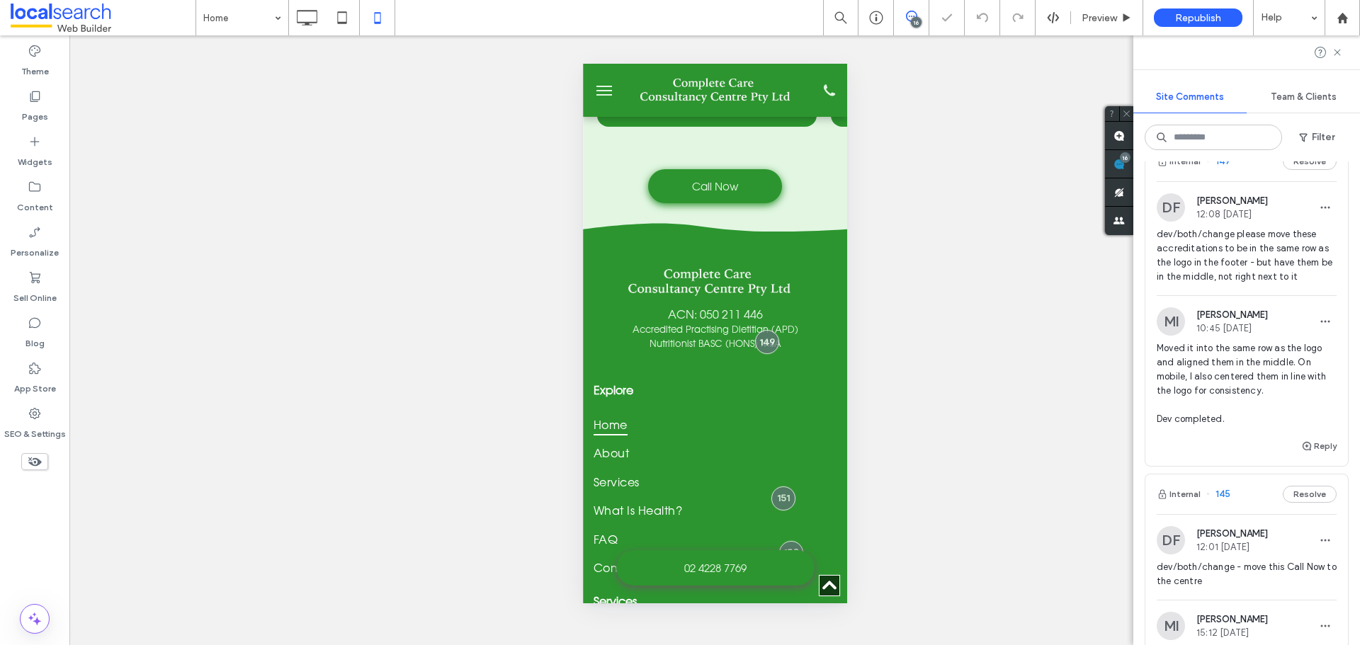
scroll to position [3457, 0]
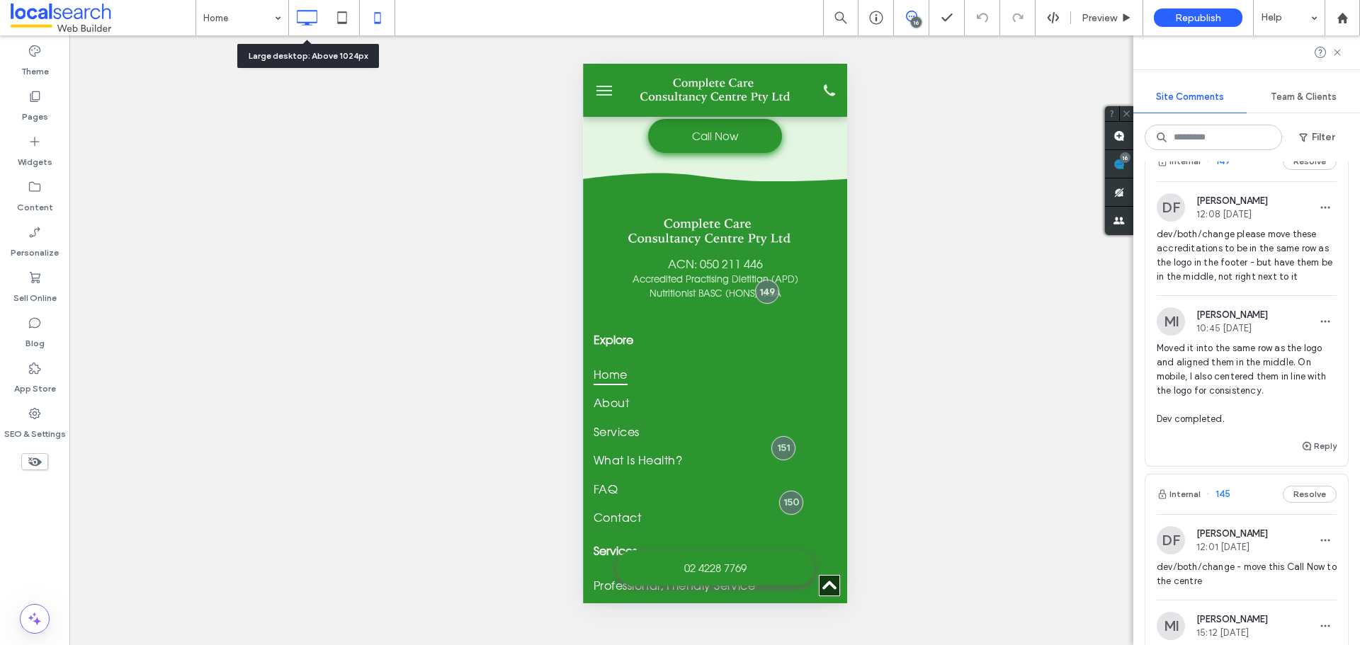
click at [305, 16] on icon at bounding box center [307, 18] width 28 height 28
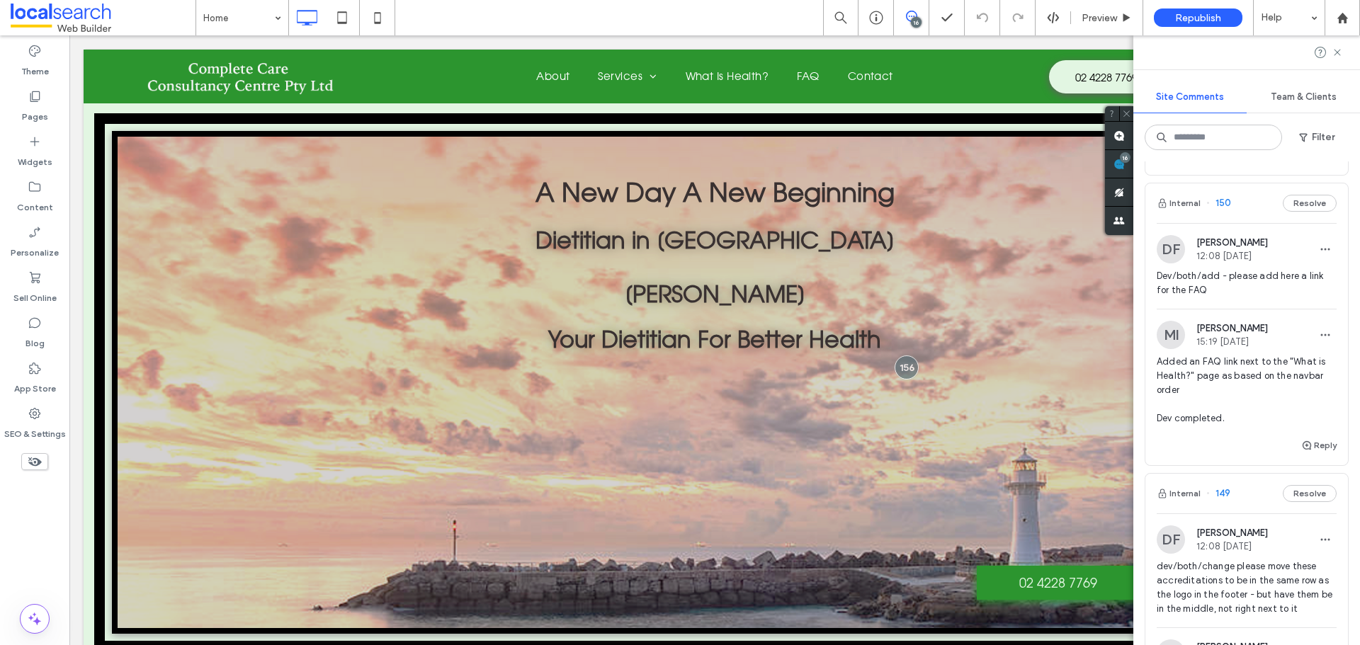
scroll to position [3934, 0]
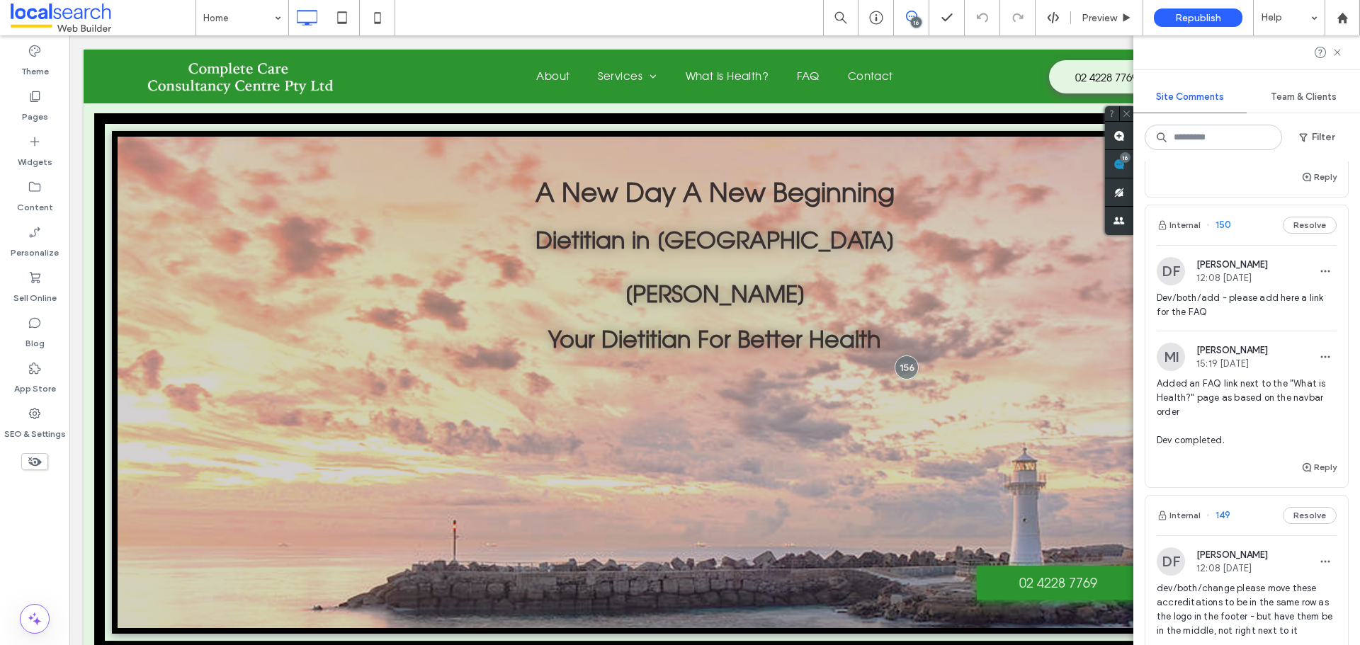
click at [1235, 319] on span "Dev/both/add - please add here a link for the FAQ" at bounding box center [1247, 305] width 180 height 28
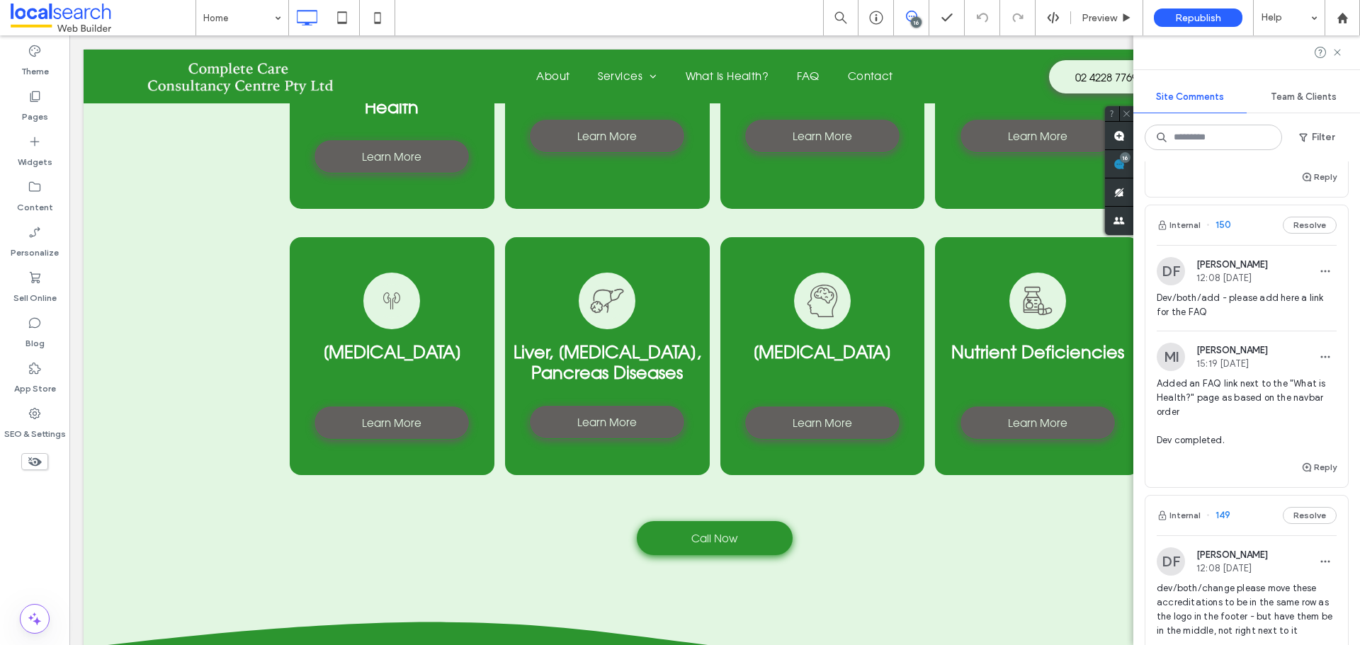
scroll to position [3664, 0]
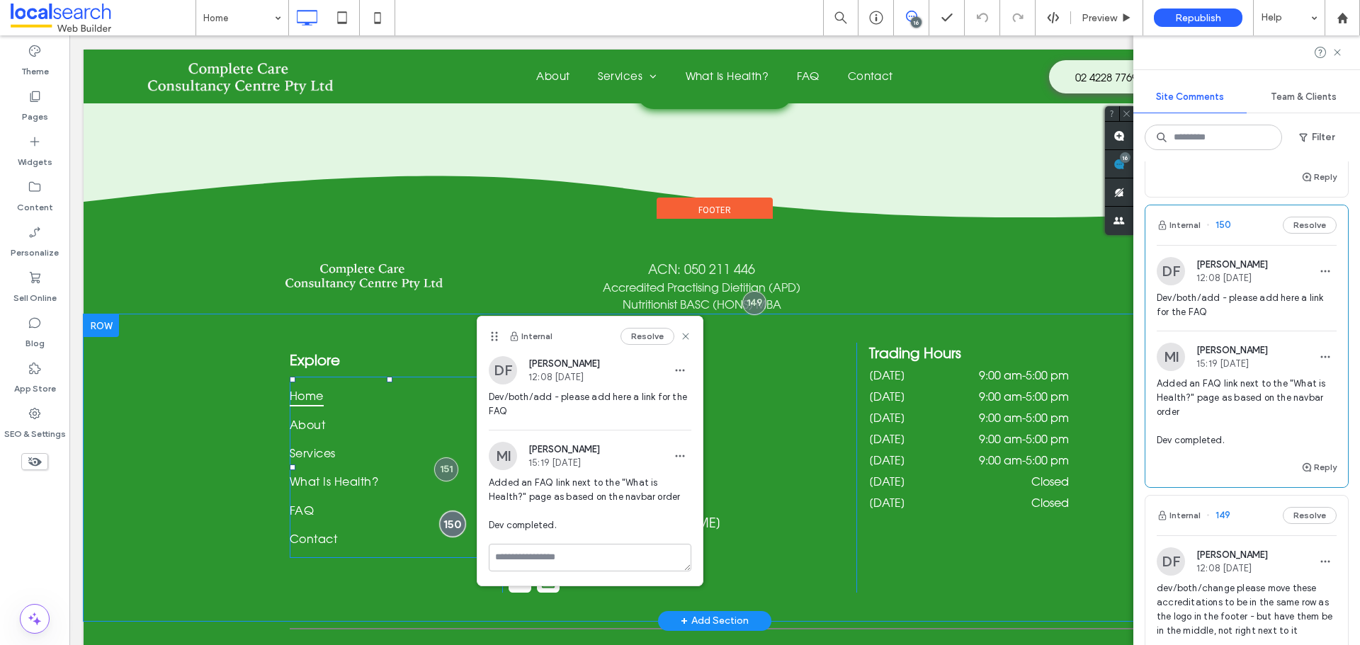
click at [448, 511] on div at bounding box center [452, 524] width 26 height 26
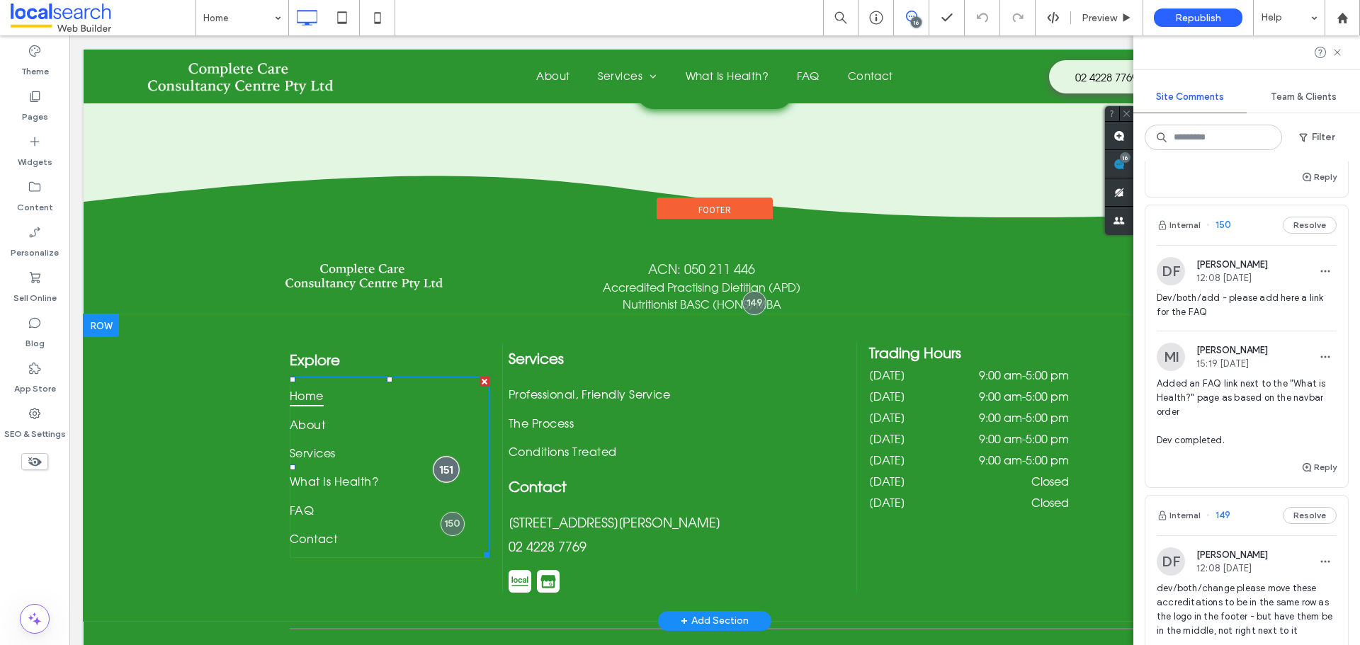
click at [438, 456] on div at bounding box center [446, 469] width 26 height 26
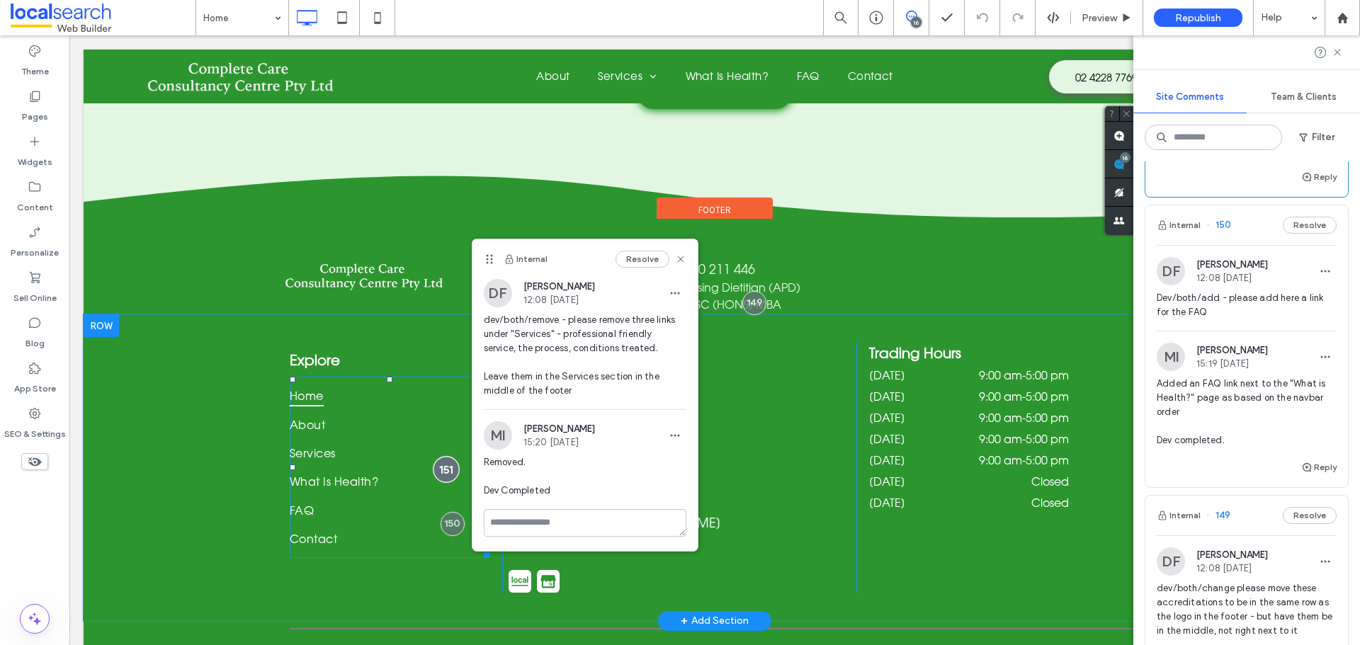
click at [442, 456] on div at bounding box center [446, 469] width 26 height 26
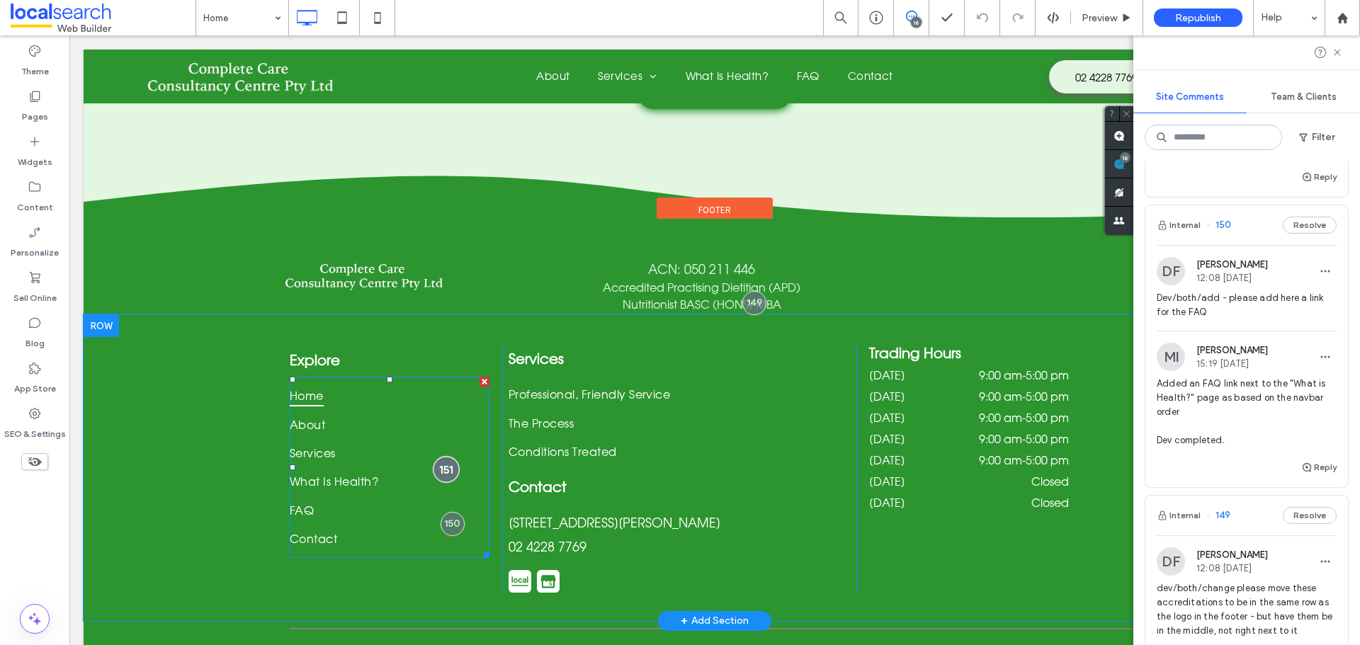
click at [442, 456] on div at bounding box center [446, 469] width 26 height 26
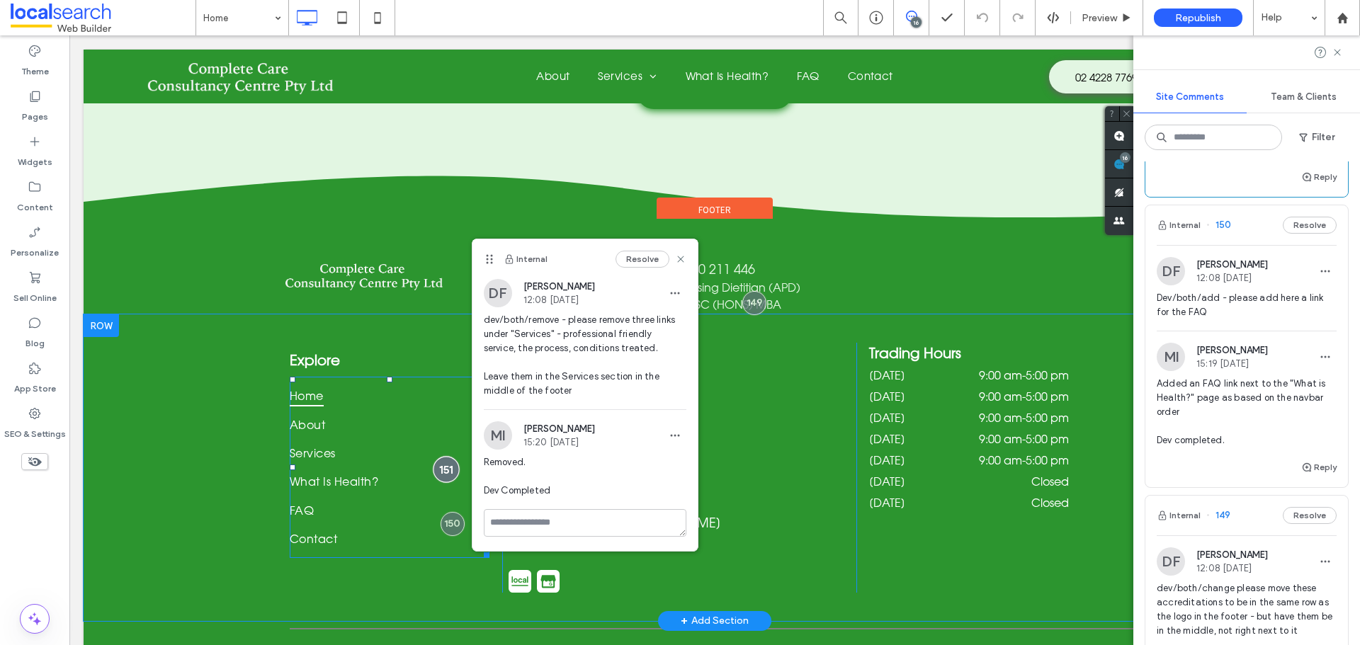
click at [442, 456] on div at bounding box center [446, 469] width 26 height 26
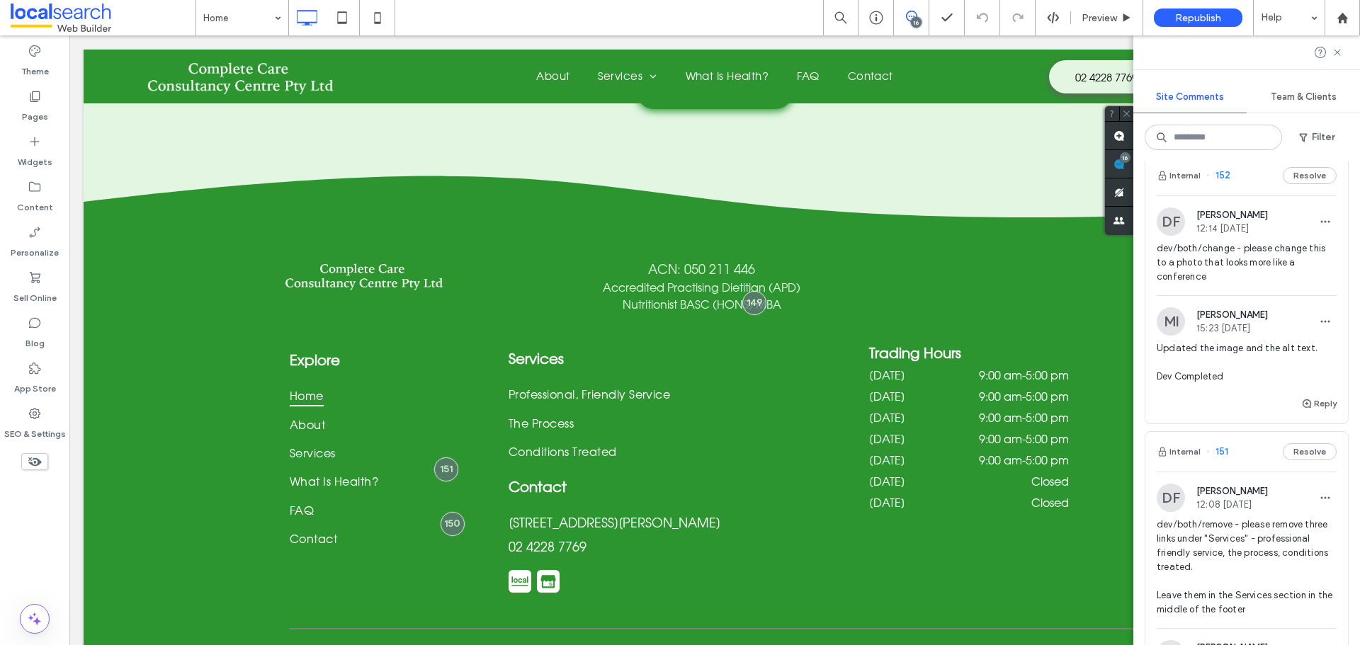
scroll to position [3367, 0]
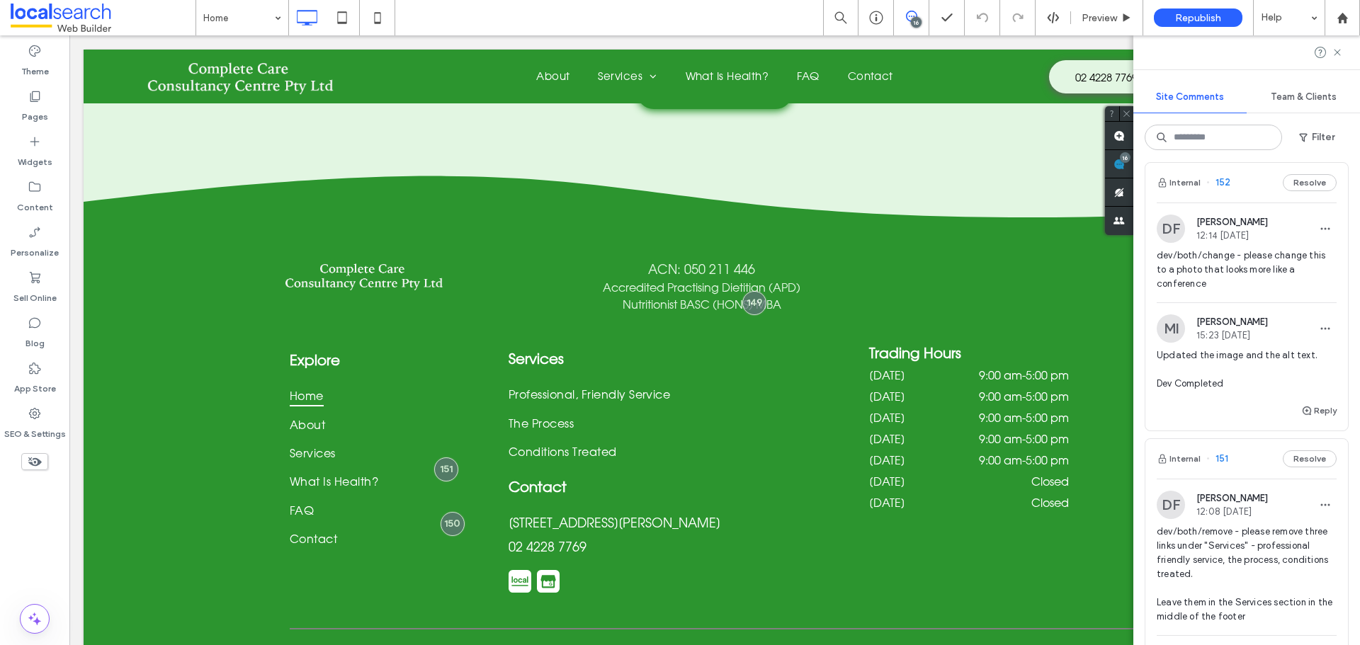
click at [1262, 291] on span "dev/both/change - please change this to a photo that looks more like a conferen…" at bounding box center [1247, 270] width 180 height 43
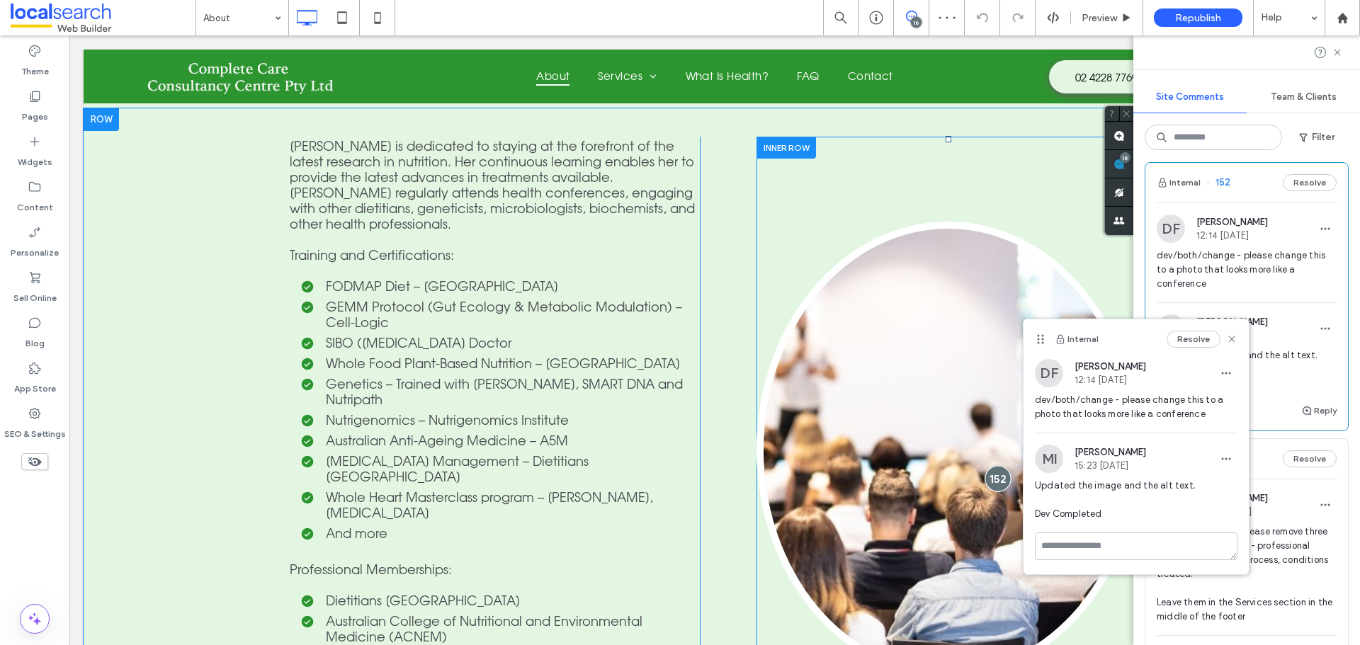
click at [992, 465] on div at bounding box center [998, 478] width 26 height 26
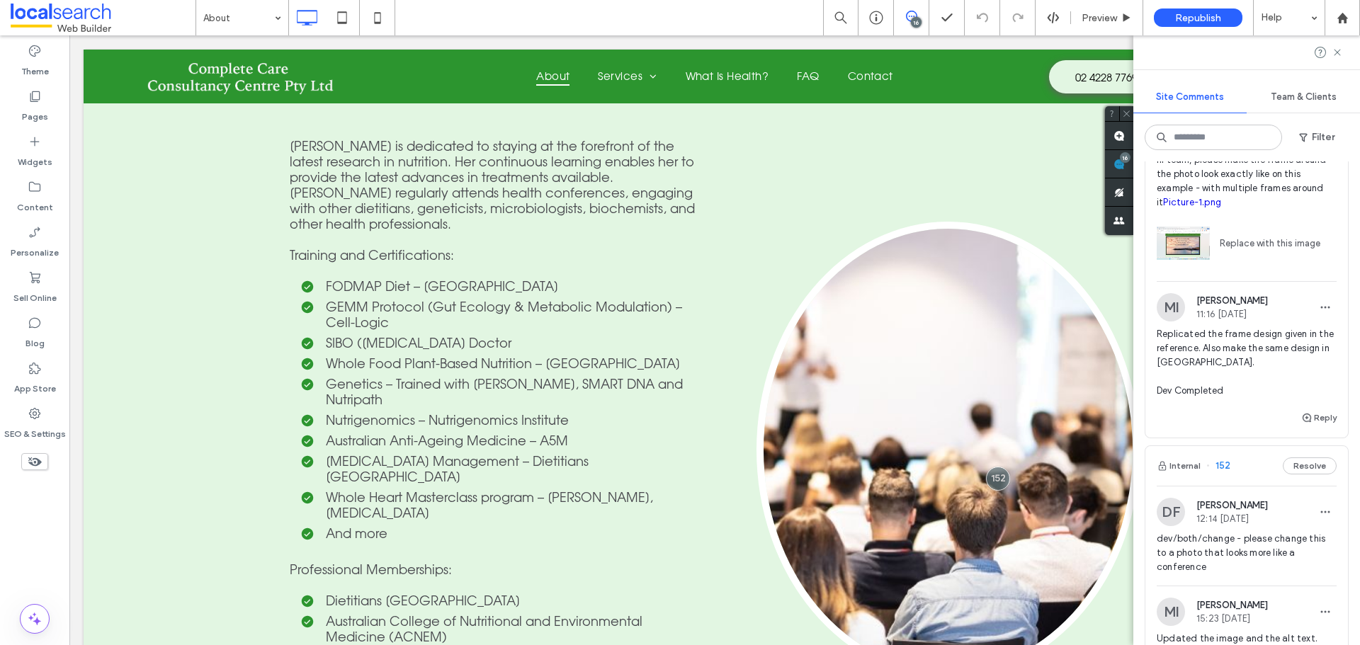
scroll to position [3013, 0]
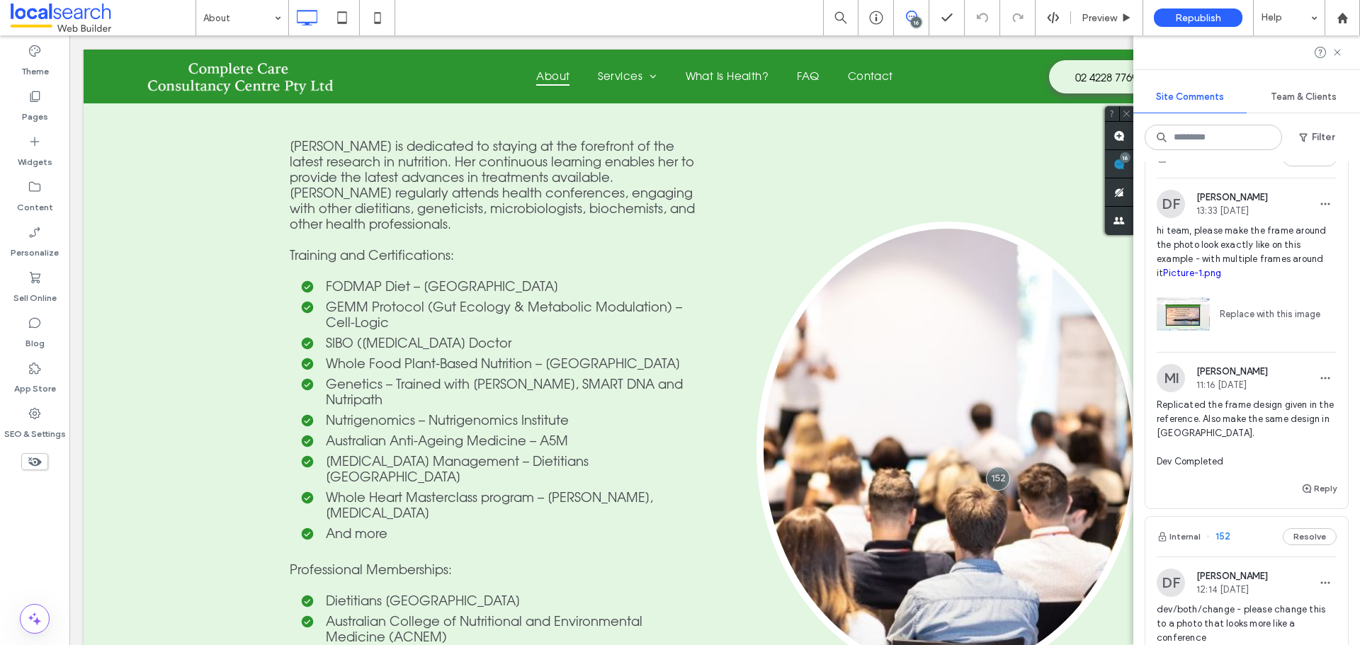
click at [1230, 261] on span "hi team, please make the frame around the photo look exactly like on this examp…" at bounding box center [1247, 252] width 180 height 57
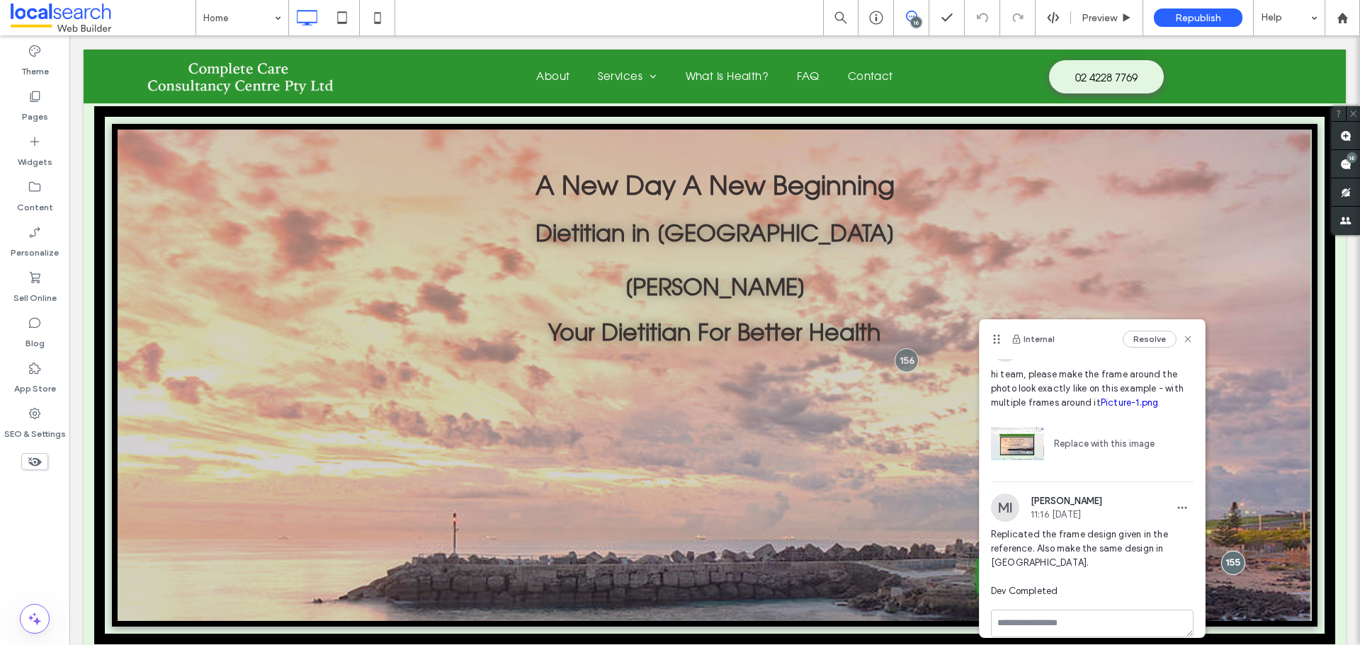
scroll to position [40, 0]
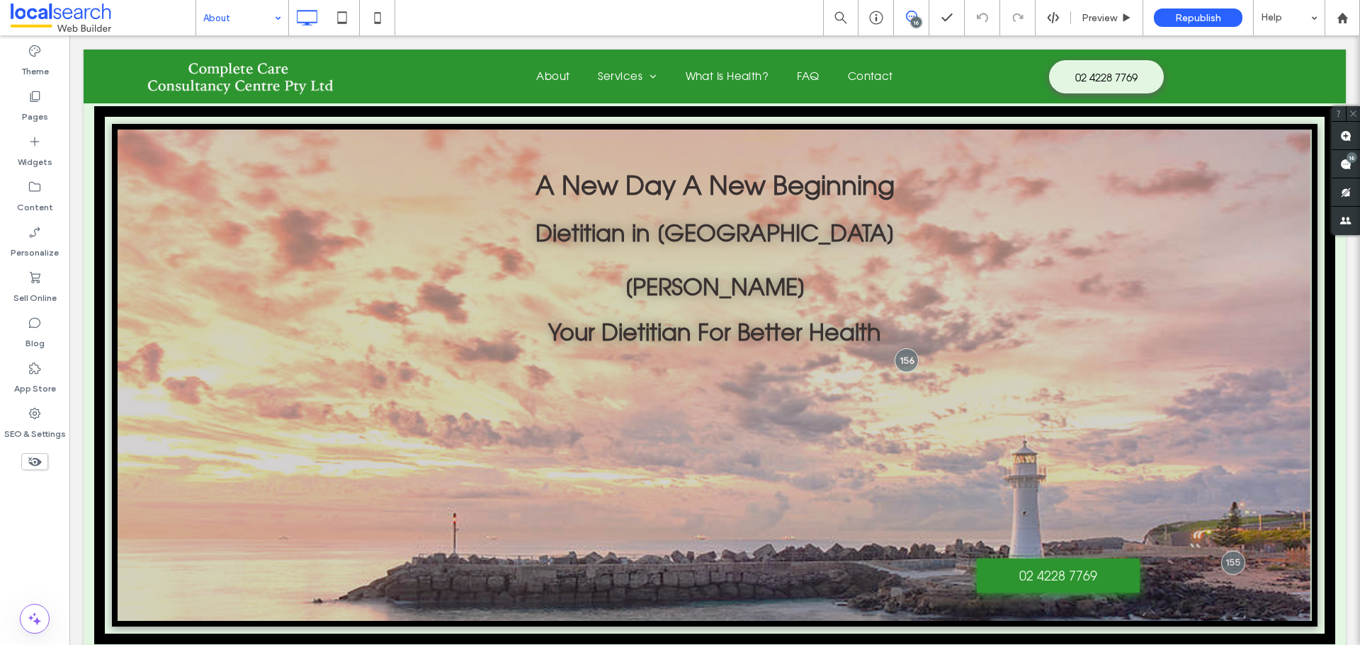
click at [278, 14] on div "About" at bounding box center [242, 17] width 92 height 35
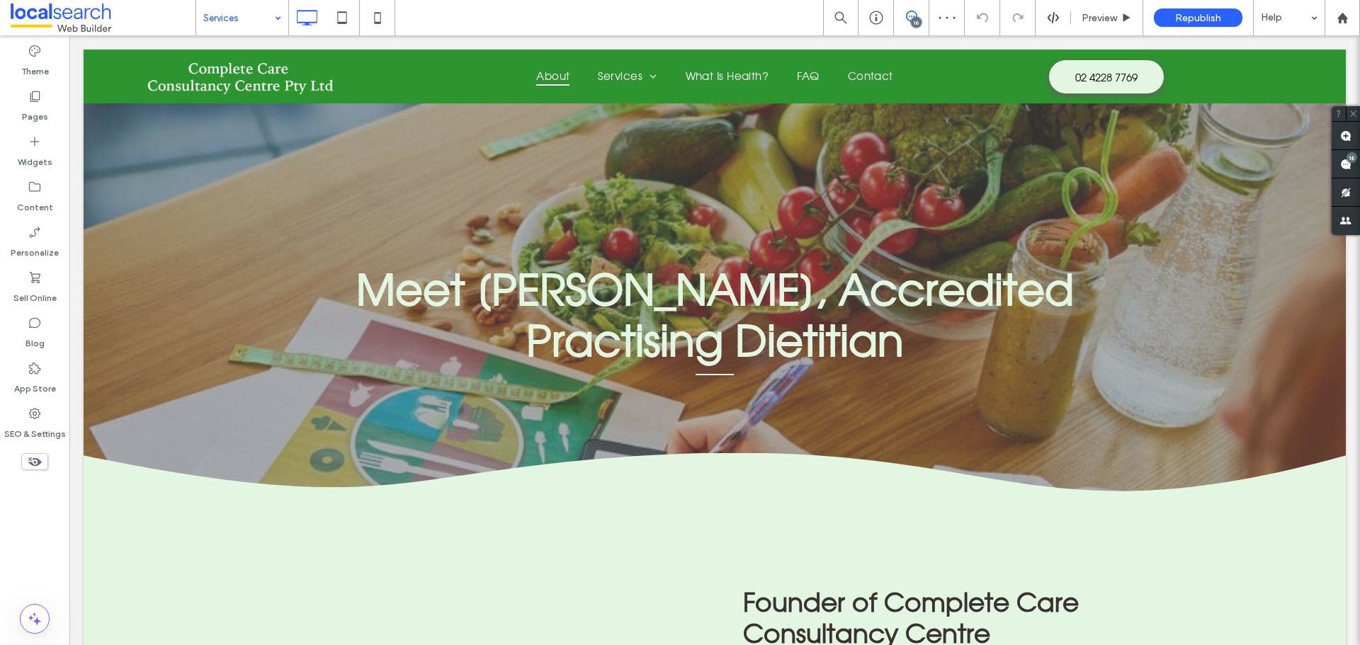
click at [266, 23] on input at bounding box center [238, 17] width 71 height 35
click at [253, 9] on input at bounding box center [238, 17] width 71 height 35
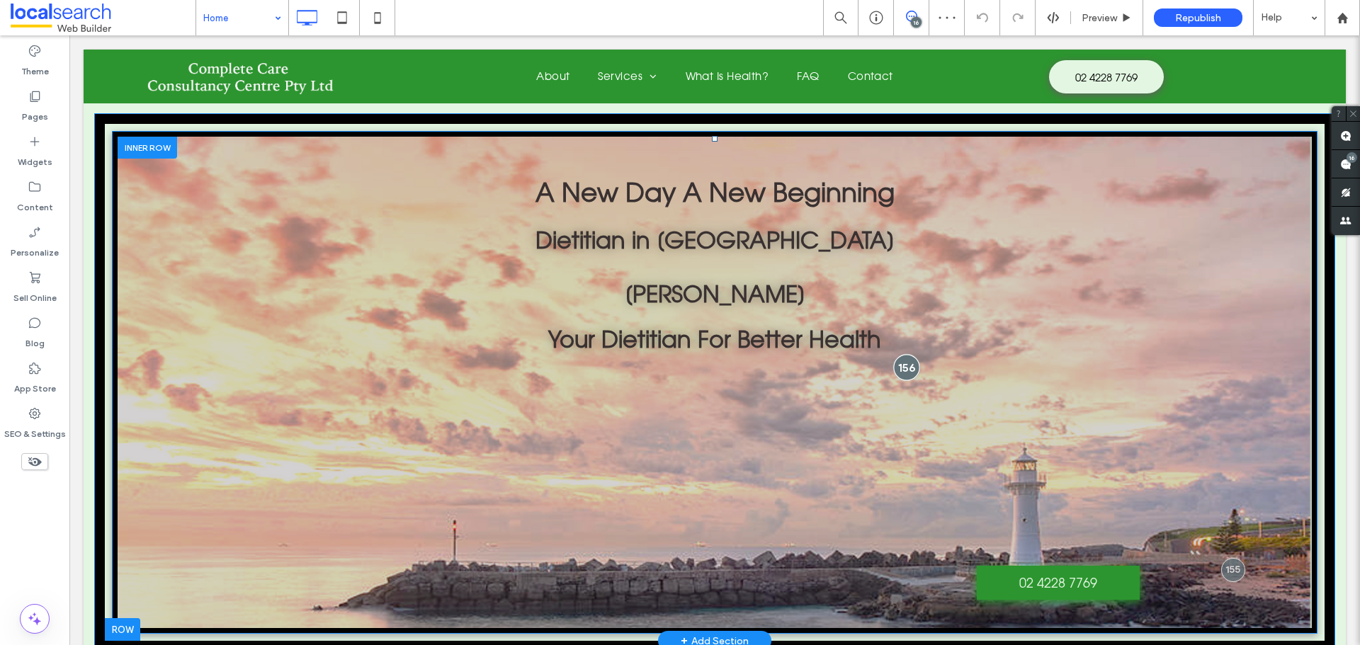
click at [904, 368] on div at bounding box center [906, 367] width 26 height 26
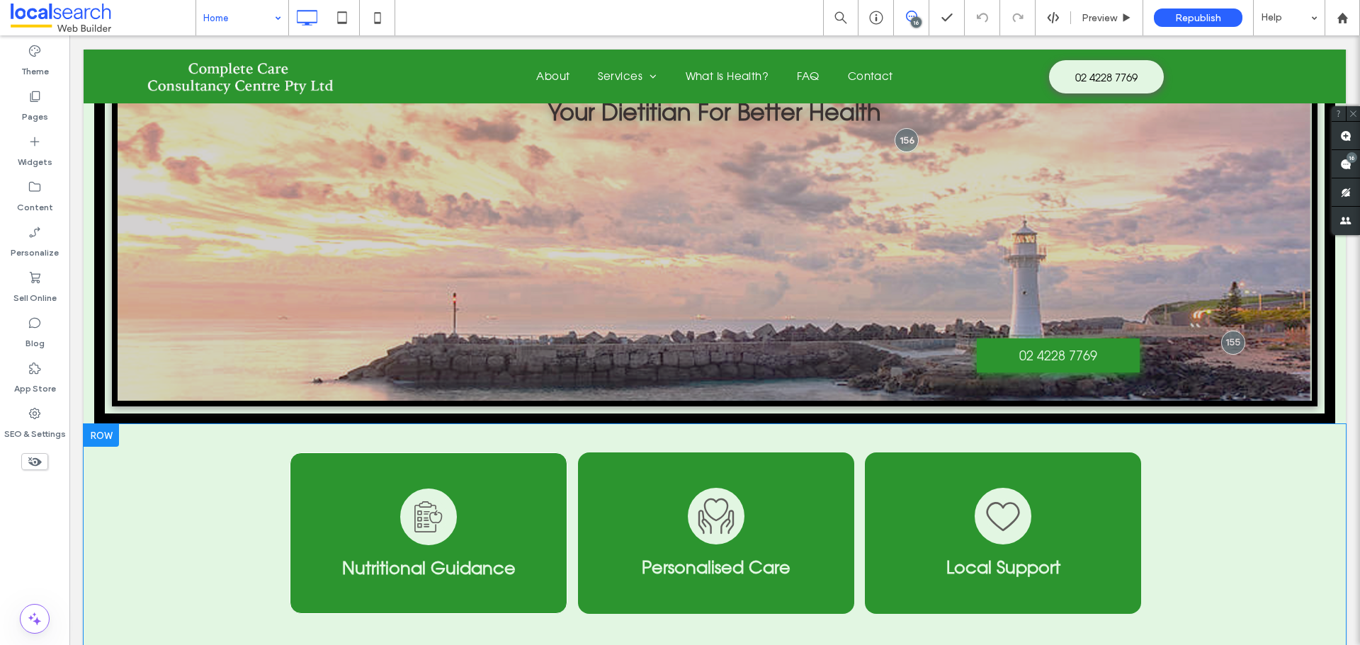
scroll to position [283, 0]
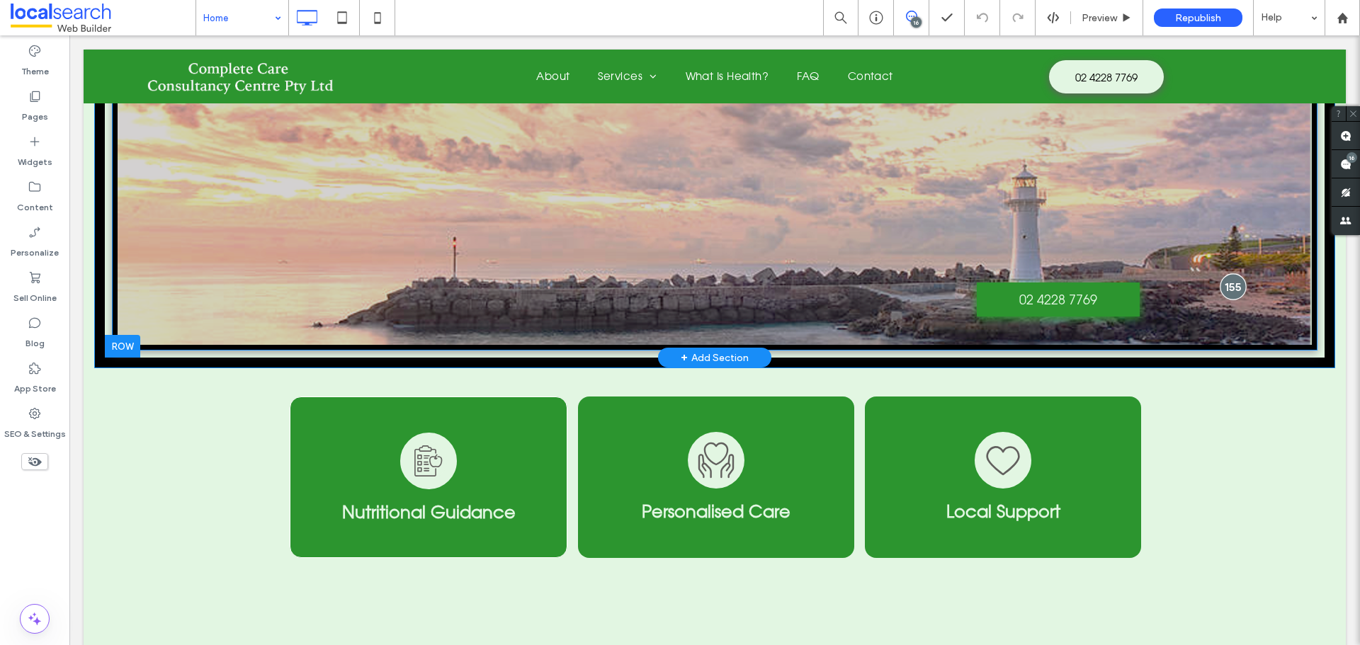
click at [1220, 281] on div at bounding box center [1233, 286] width 26 height 26
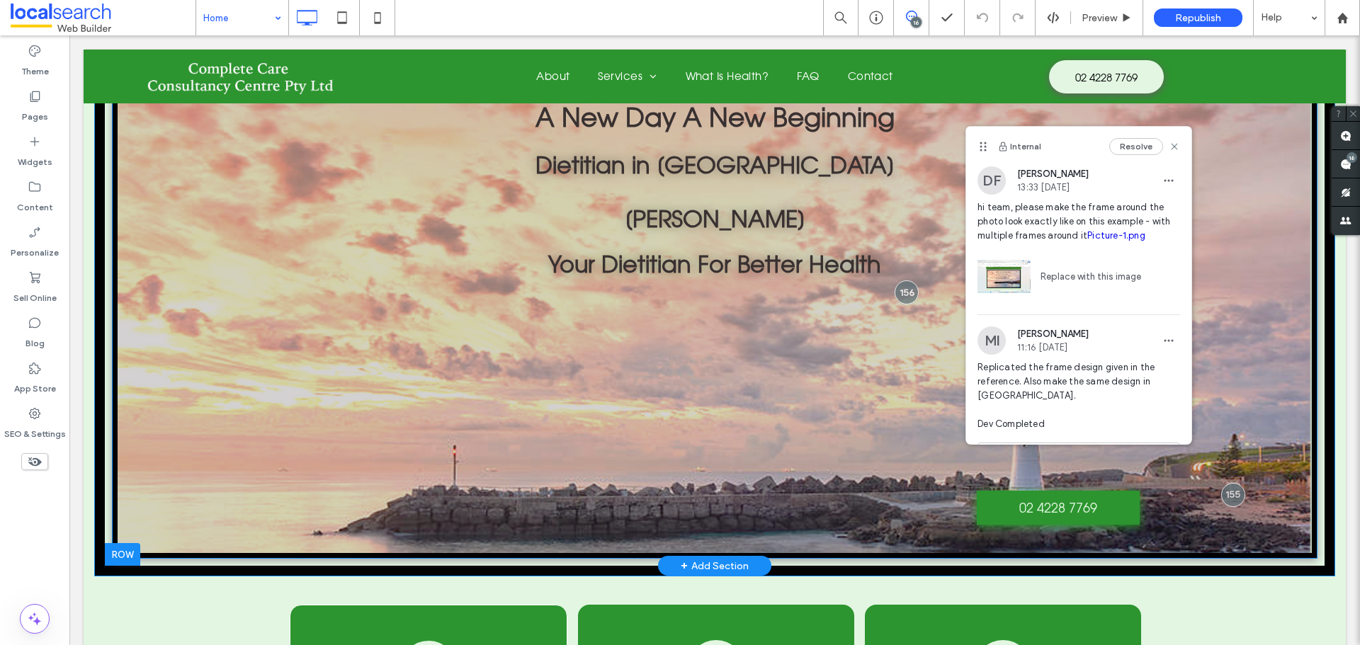
scroll to position [0, 0]
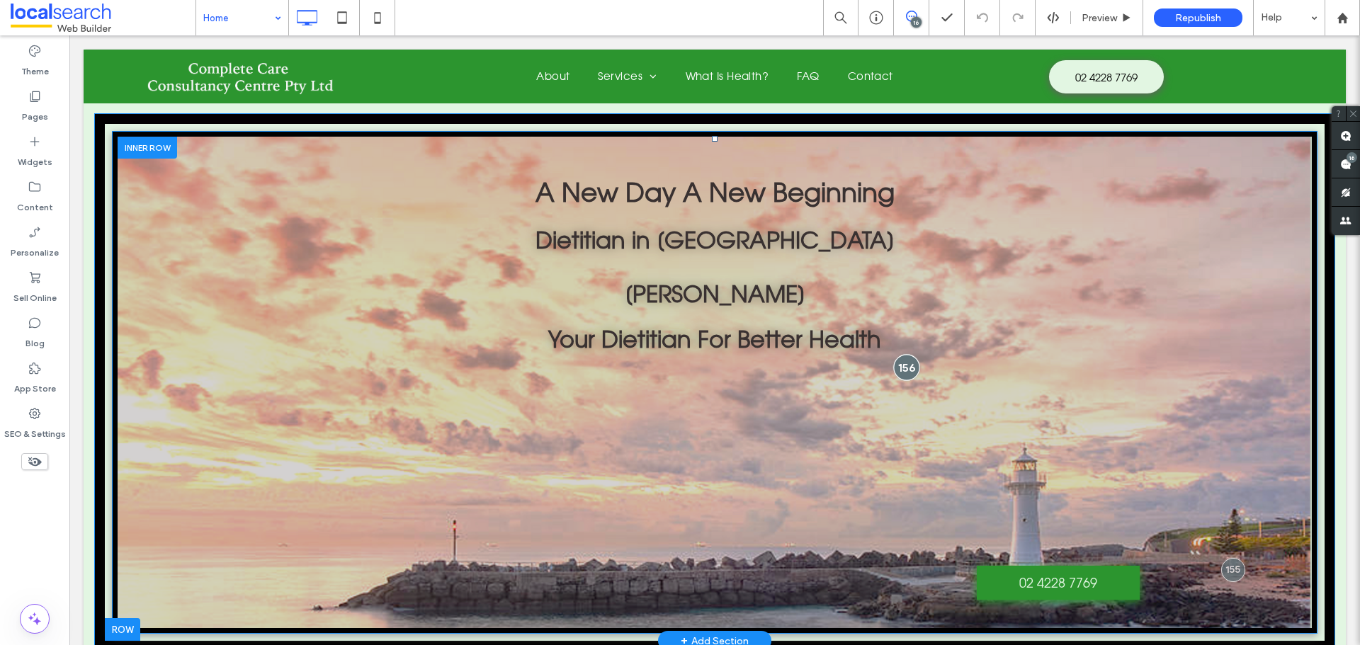
click at [905, 362] on div at bounding box center [906, 367] width 26 height 26
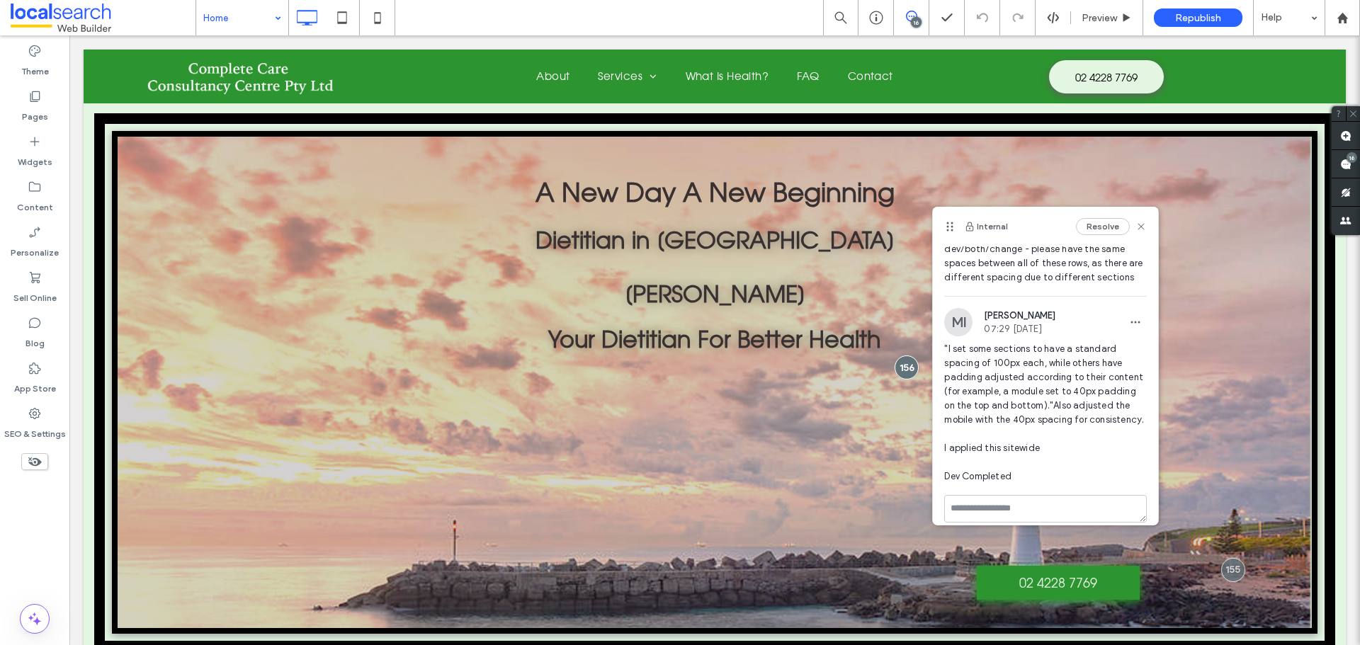
scroll to position [71, 0]
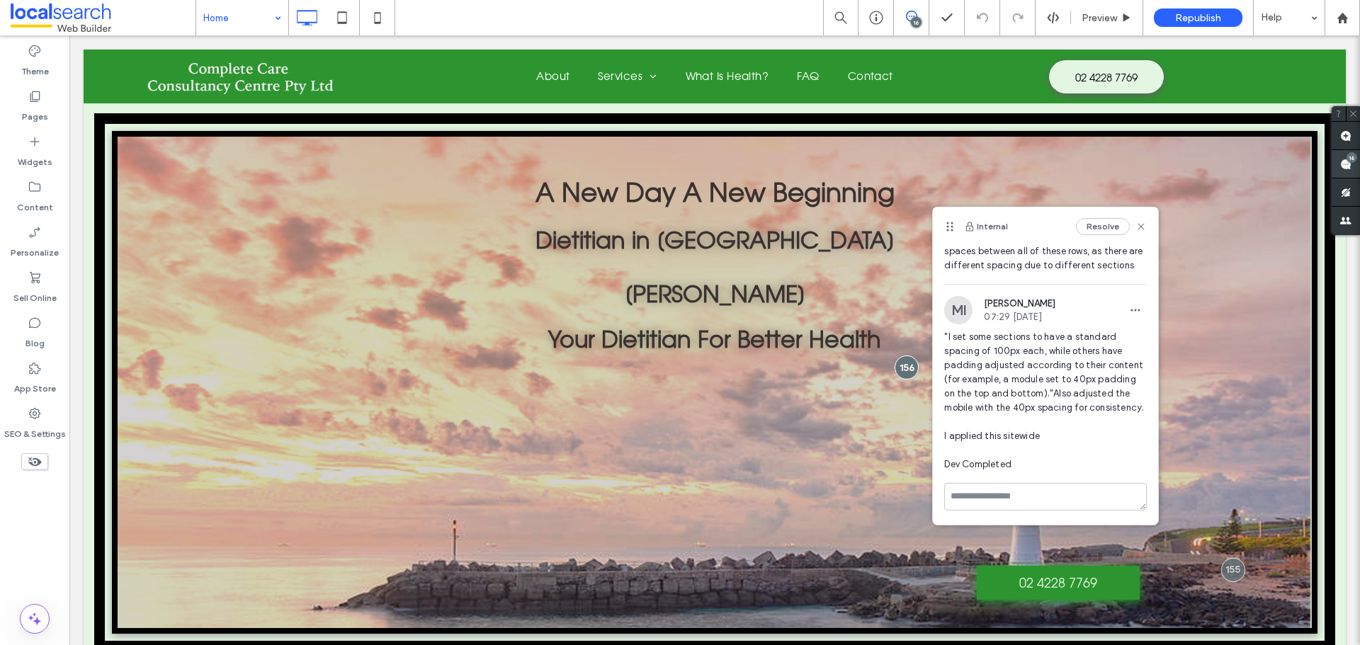
click at [1345, 154] on span at bounding box center [1346, 164] width 28 height 28
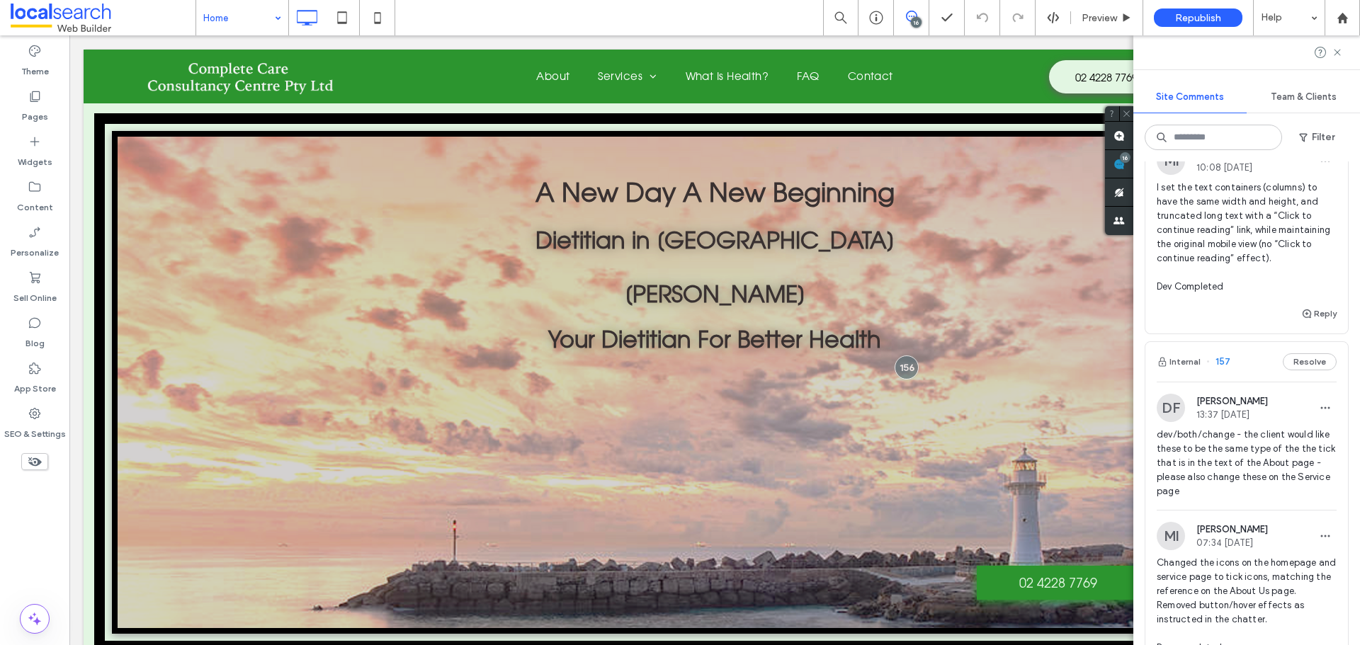
scroll to position [2052, 0]
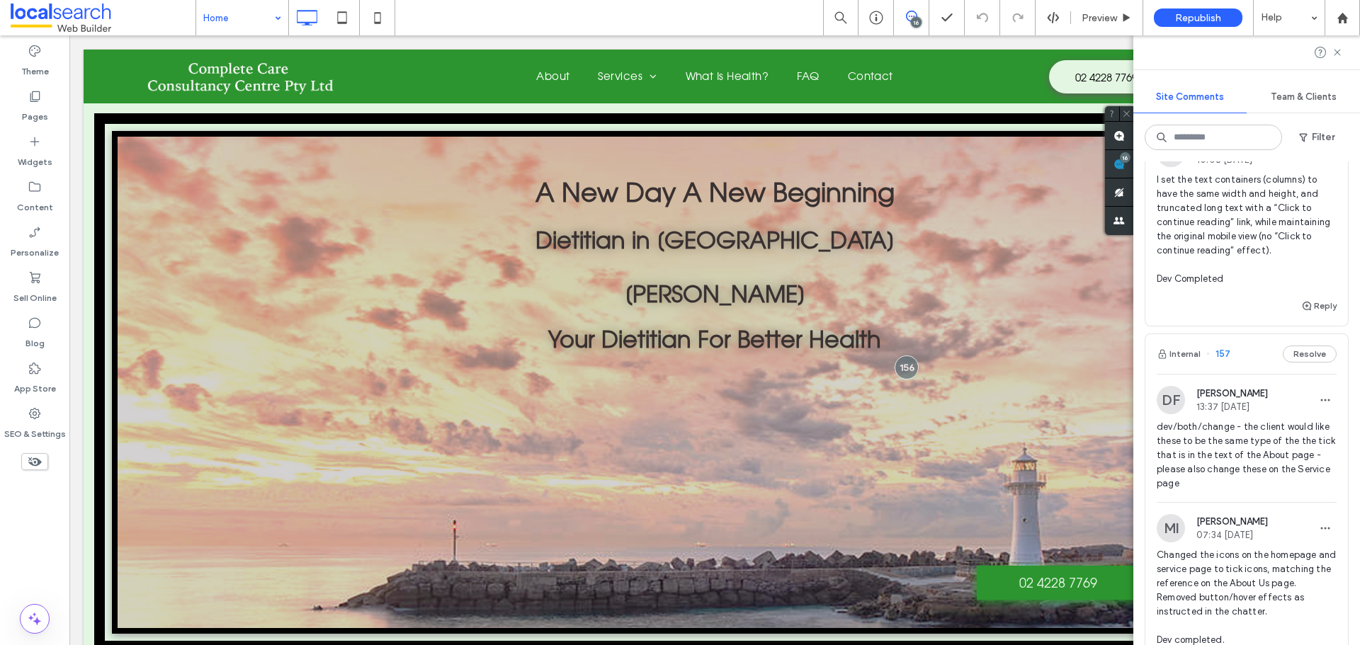
click at [1252, 472] on span "dev/both/change - the client would like these to be the same type of the the ti…" at bounding box center [1247, 455] width 180 height 71
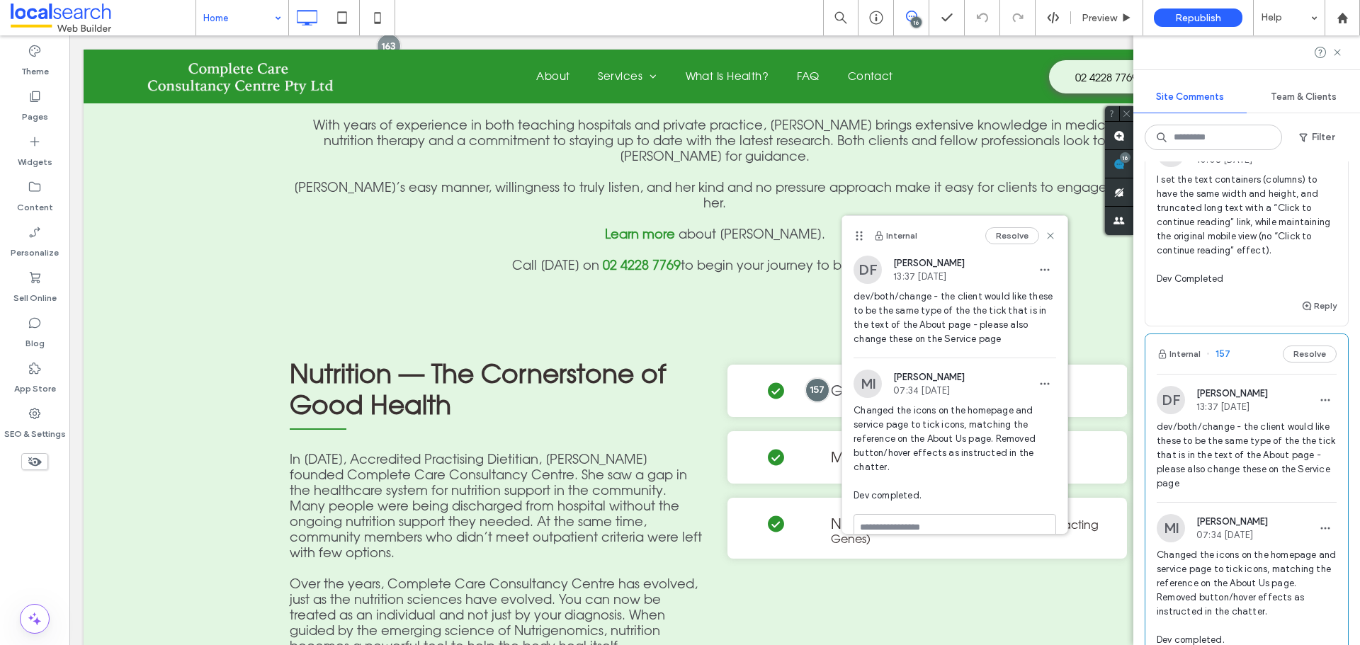
scroll to position [23, 0]
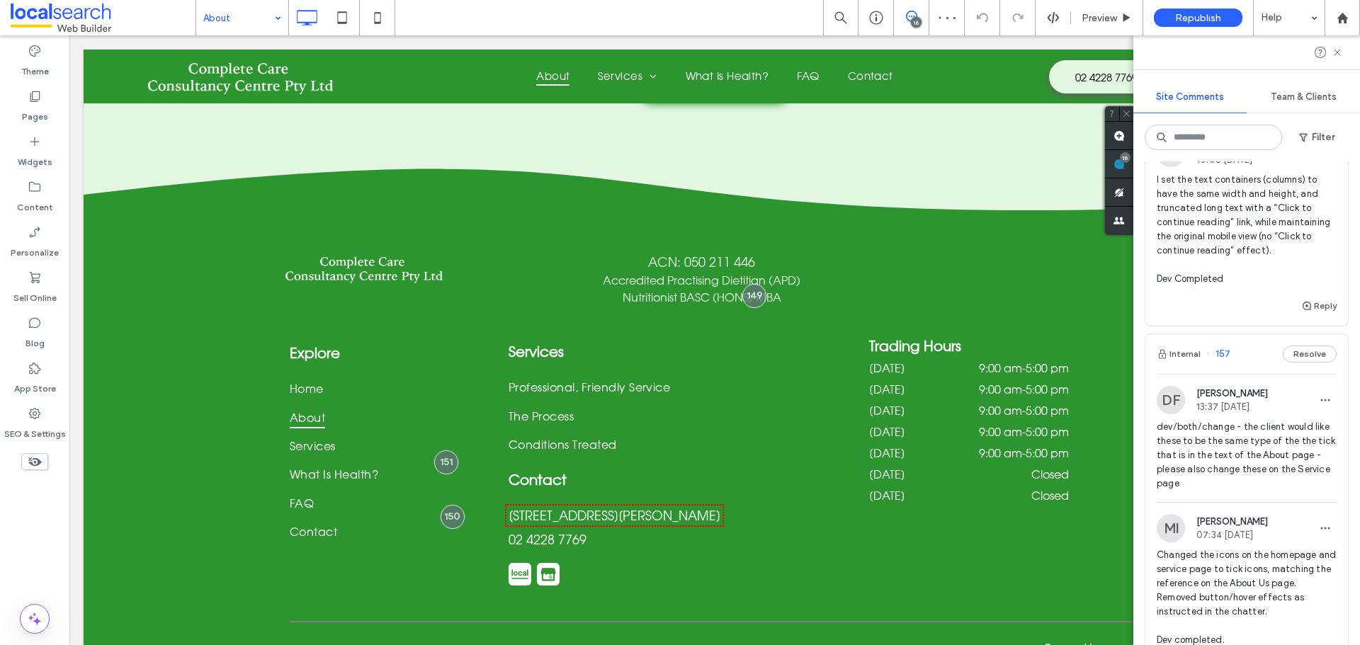
scroll to position [2357, 0]
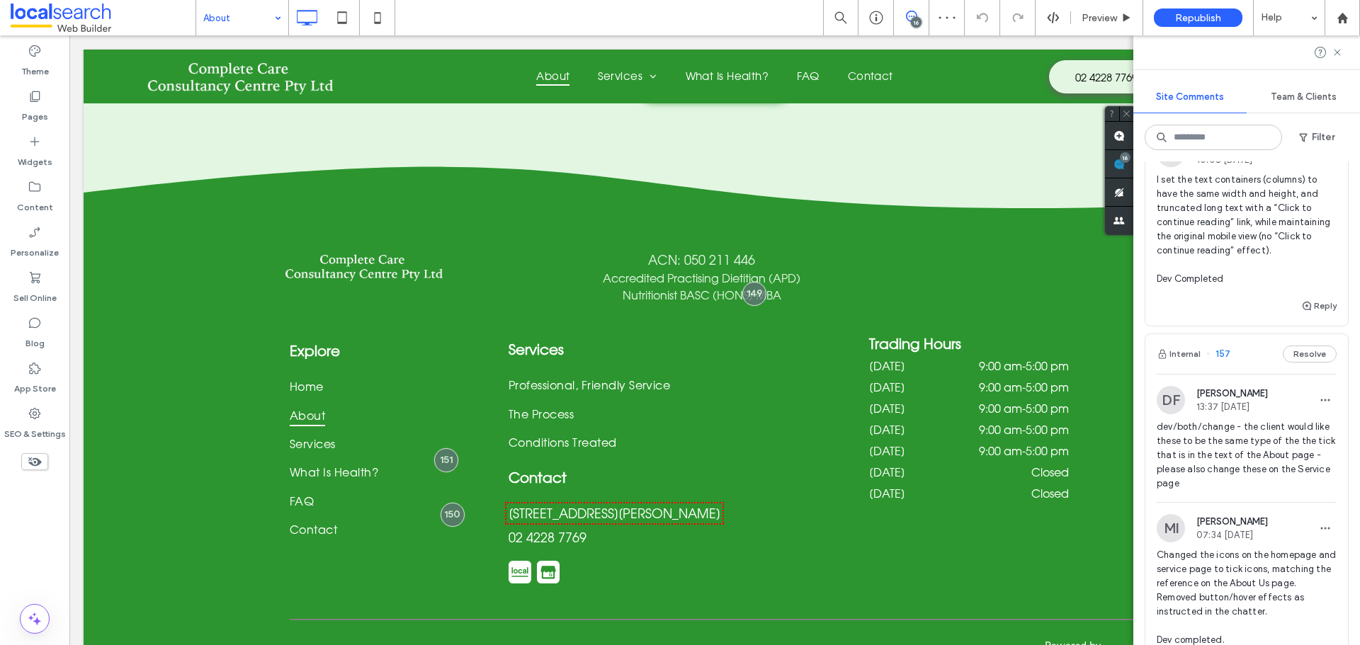
click at [256, 23] on input at bounding box center [238, 17] width 71 height 35
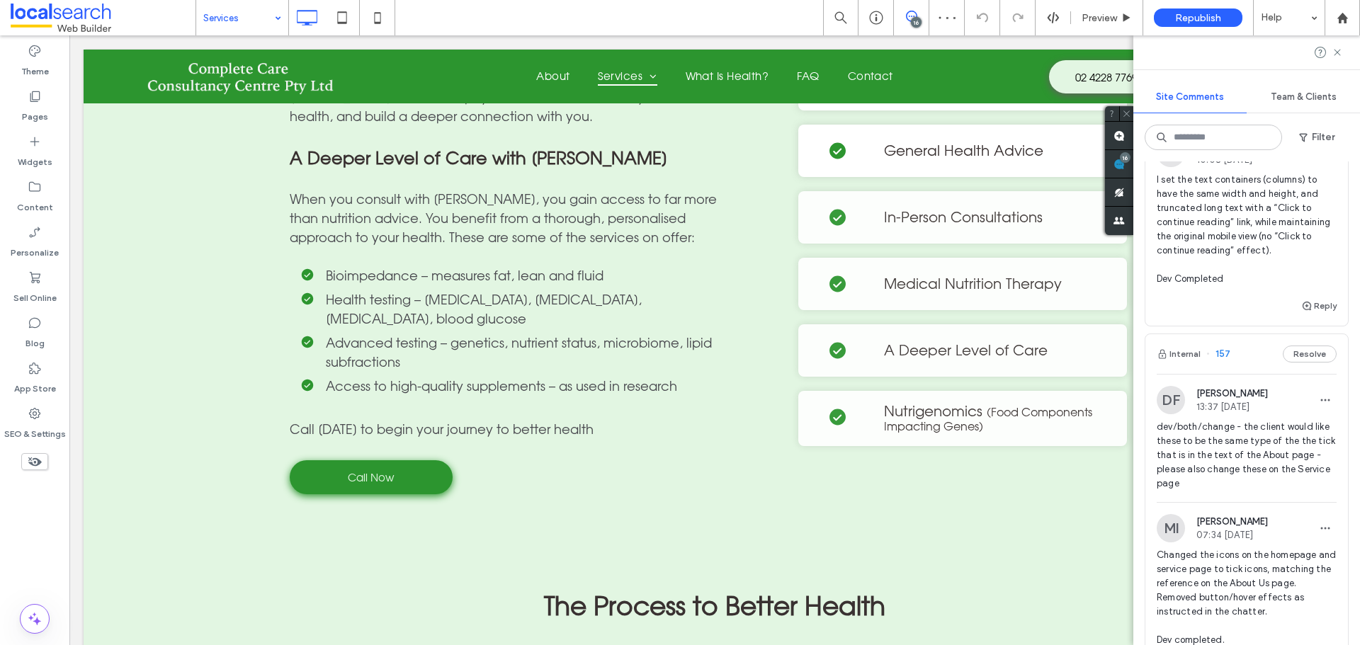
scroll to position [708, 0]
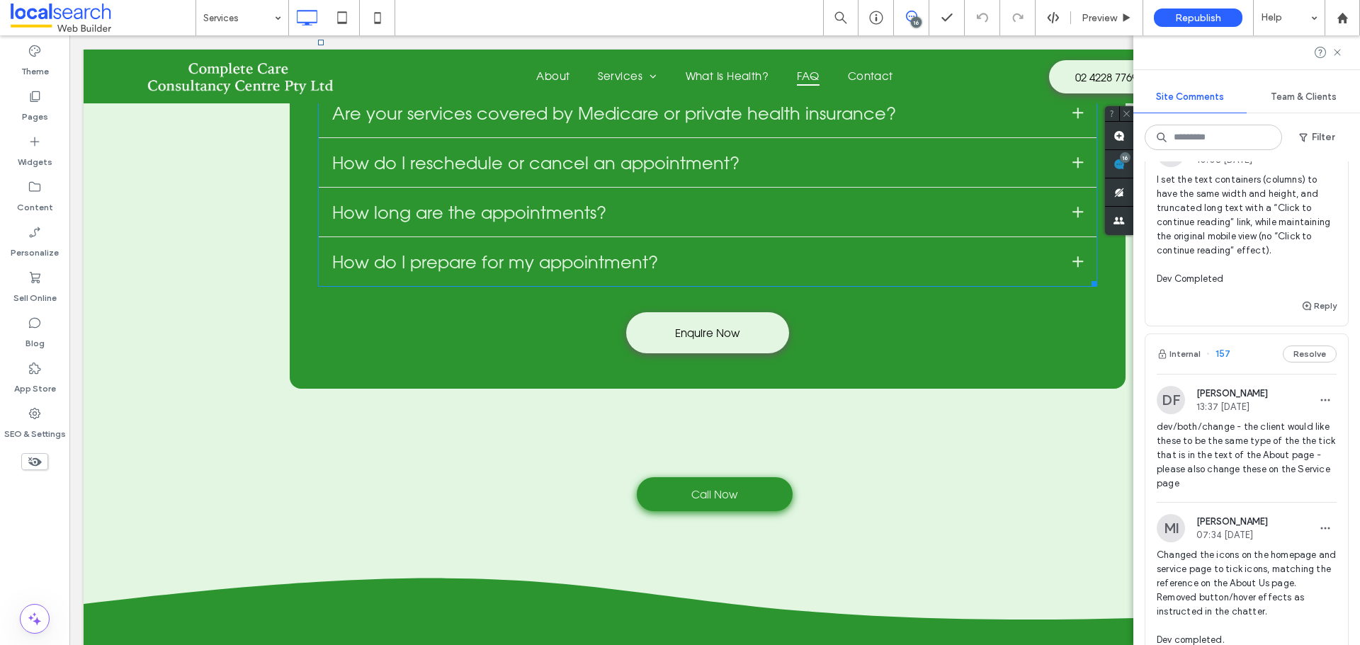
scroll to position [3838, 0]
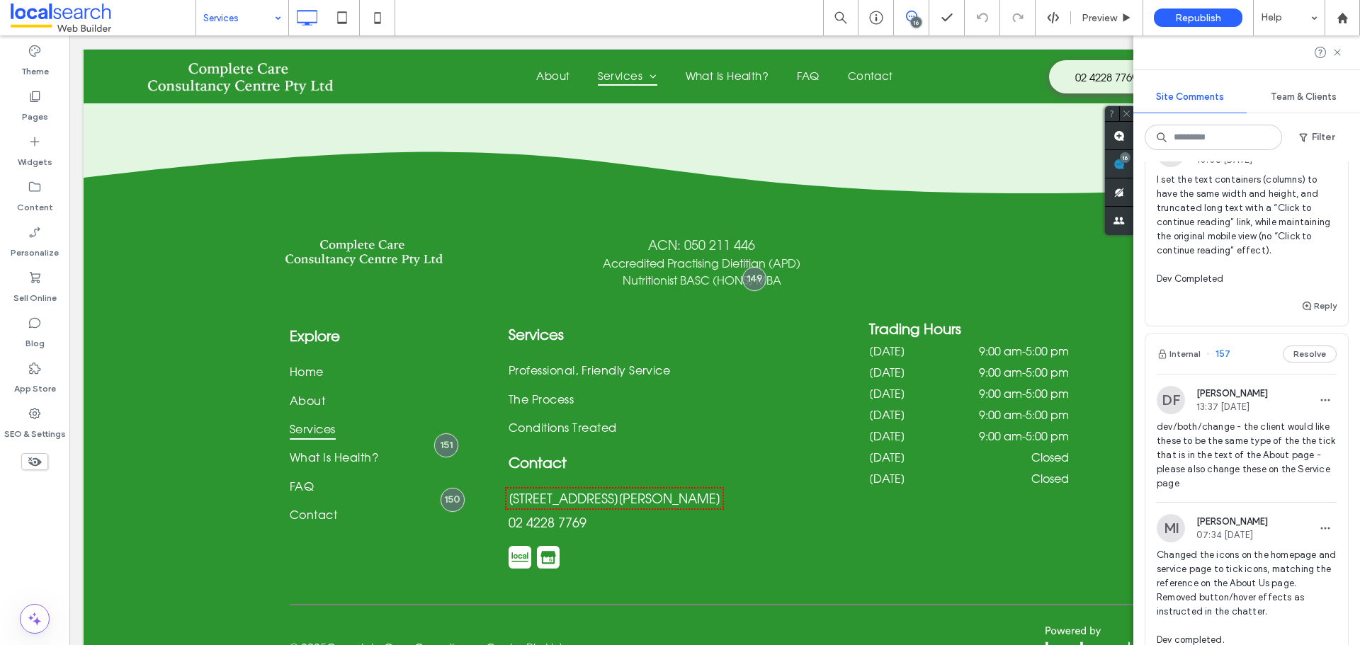
click at [254, 16] on input at bounding box center [238, 17] width 71 height 35
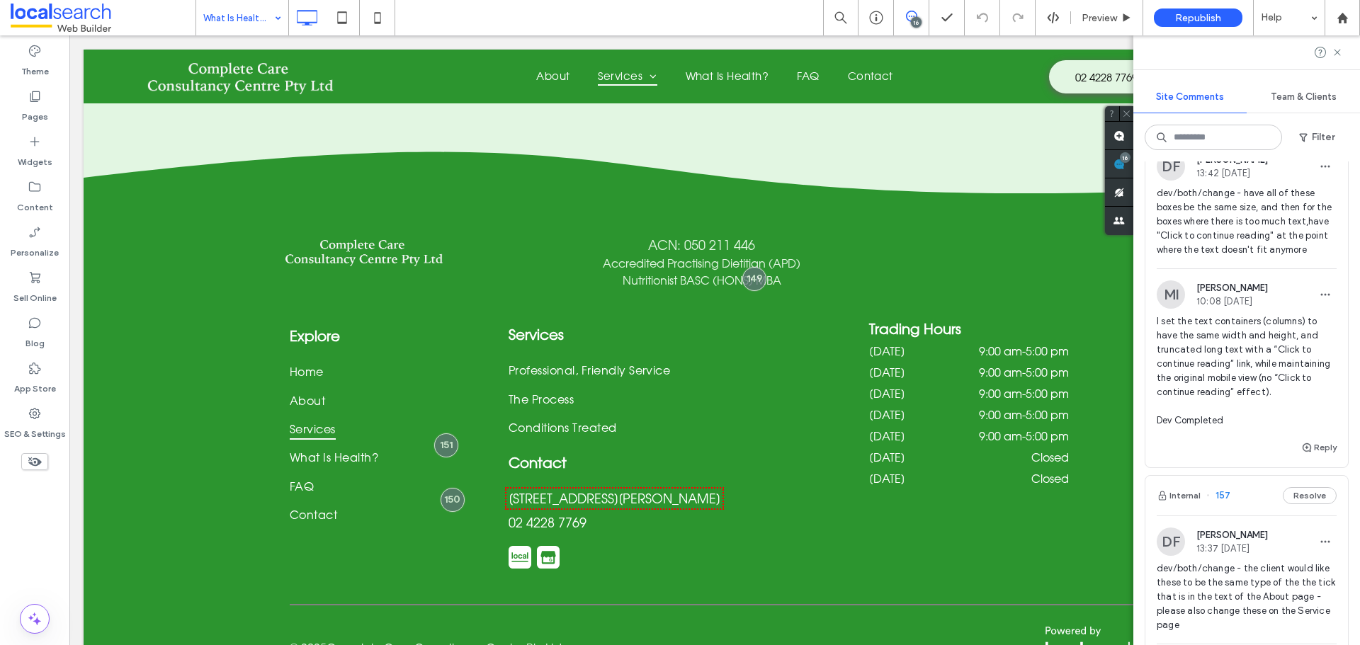
scroll to position [1840, 0]
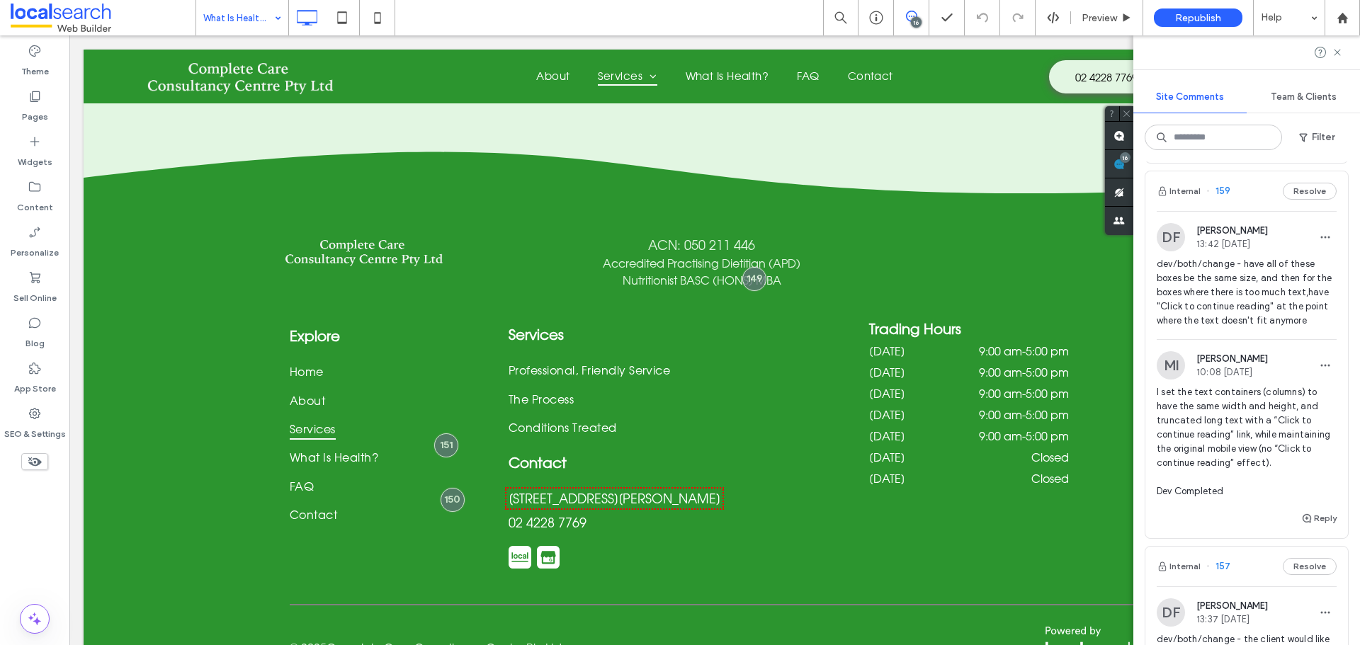
click at [1228, 328] on span "dev/both/change - have all of these boxes be the same size, and then for the bo…" at bounding box center [1247, 292] width 180 height 71
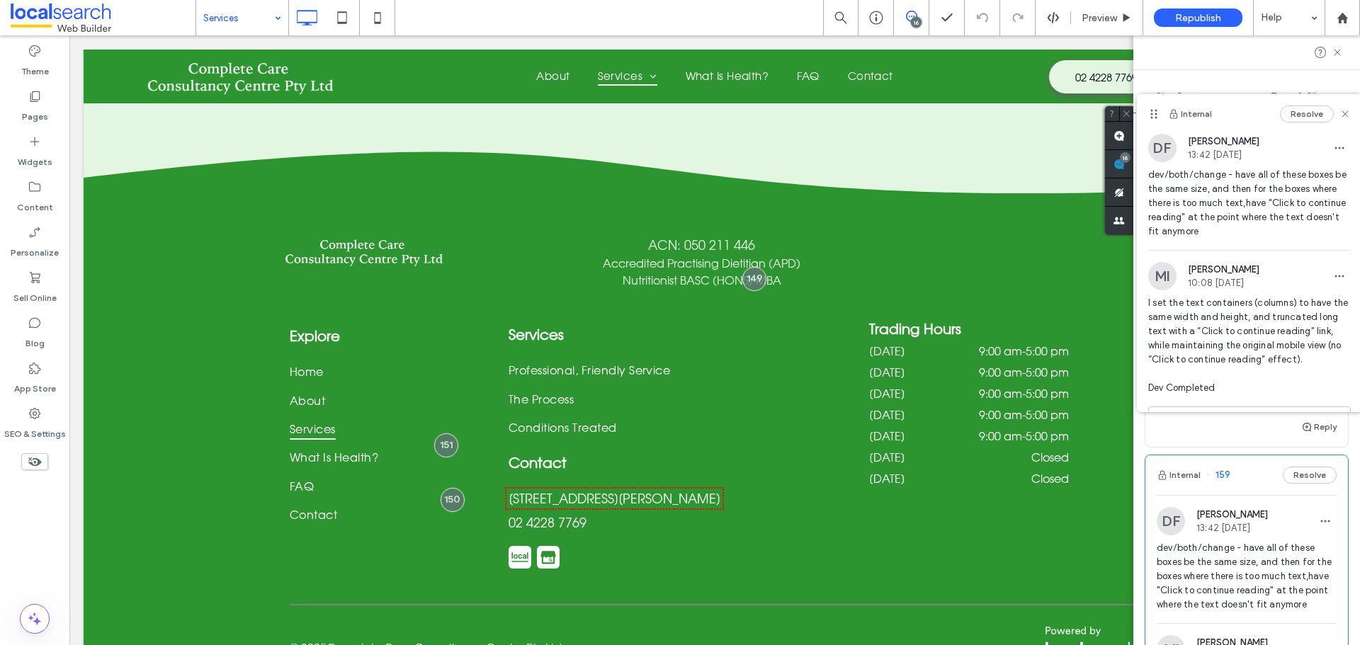
scroll to position [1556, 0]
click at [1249, 519] on span "[PERSON_NAME]" at bounding box center [1232, 514] width 72 height 11
click at [1342, 115] on use at bounding box center [1345, 114] width 6 height 6
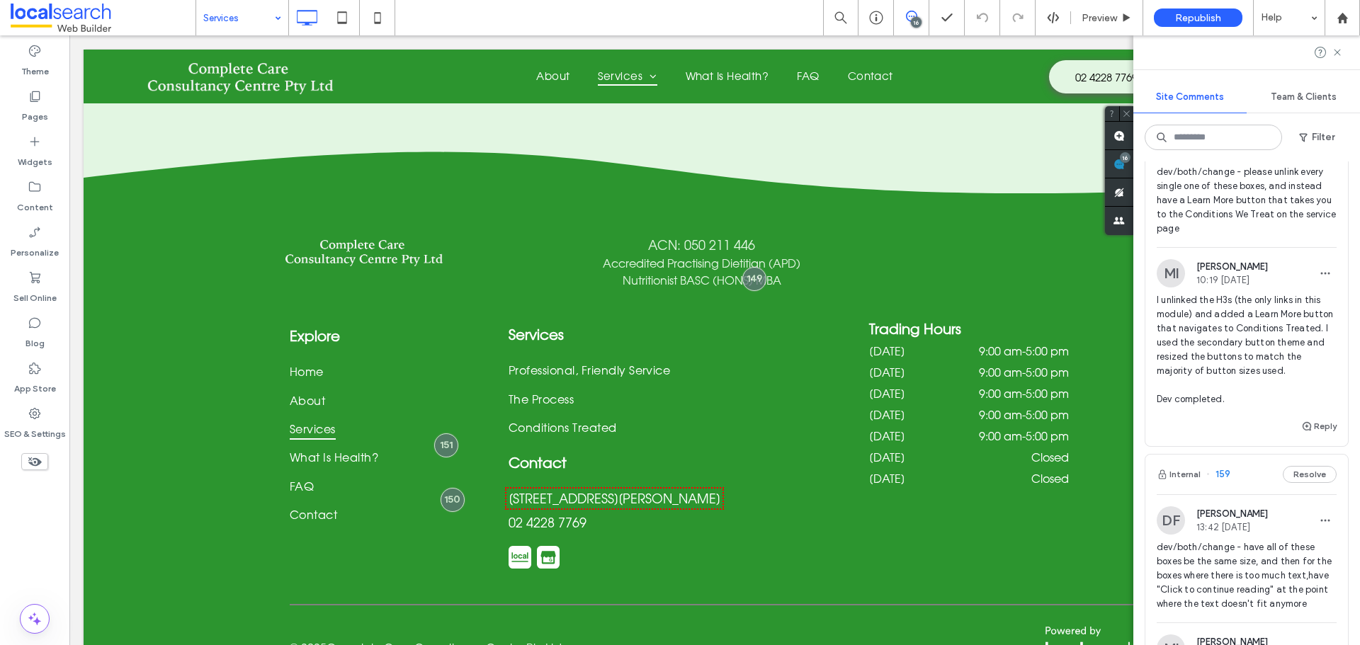
click at [1226, 578] on span "dev/both/change - have all of these boxes be the same size, and then for the bo…" at bounding box center [1247, 575] width 180 height 71
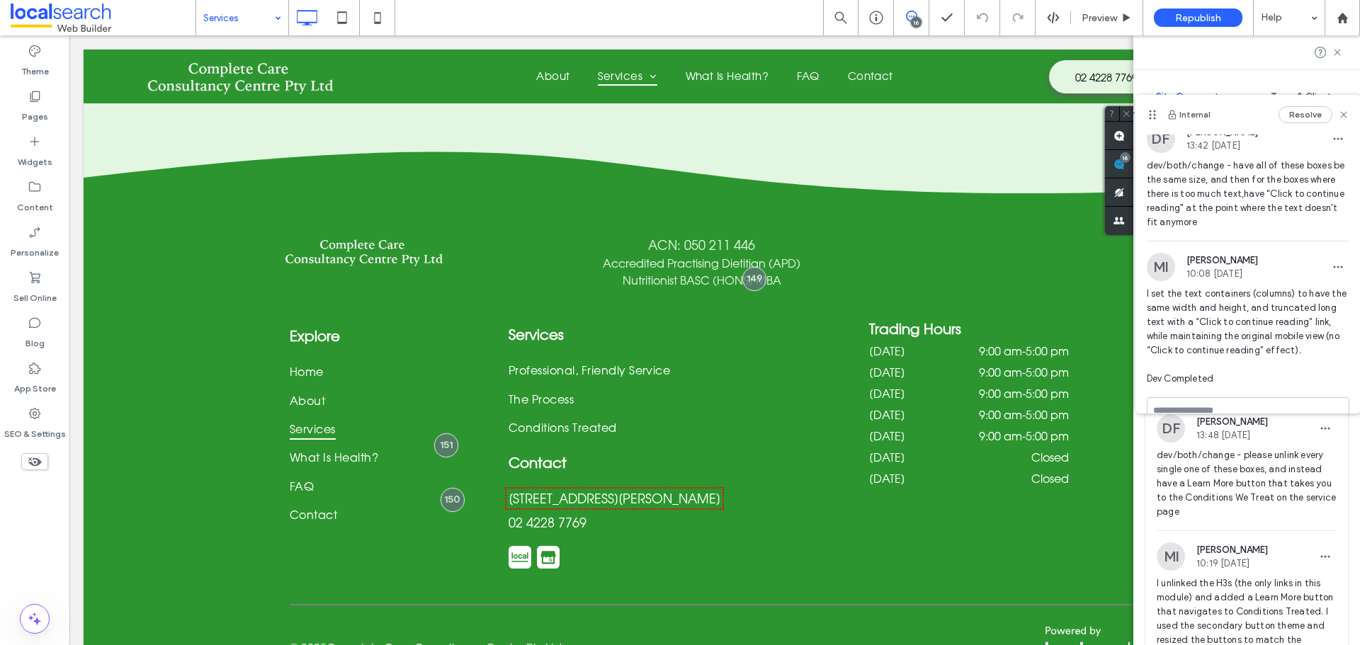
scroll to position [0, 0]
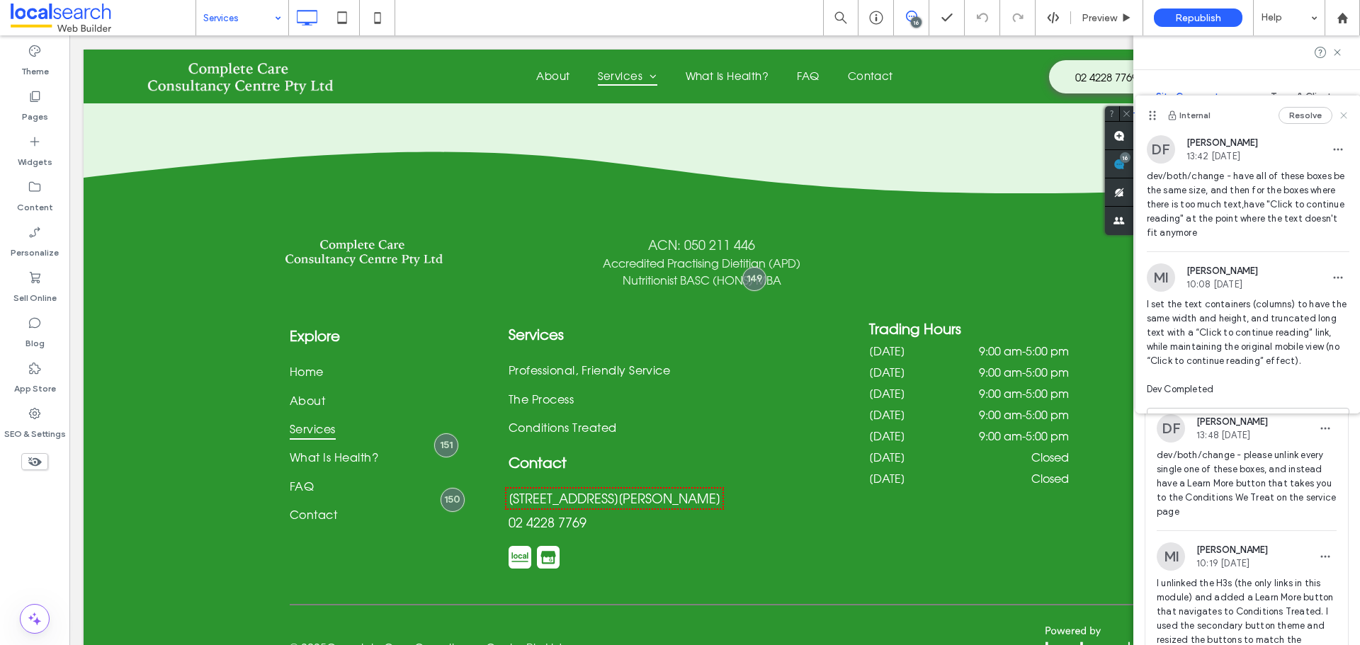
click at [1338, 111] on icon at bounding box center [1343, 115] width 11 height 11
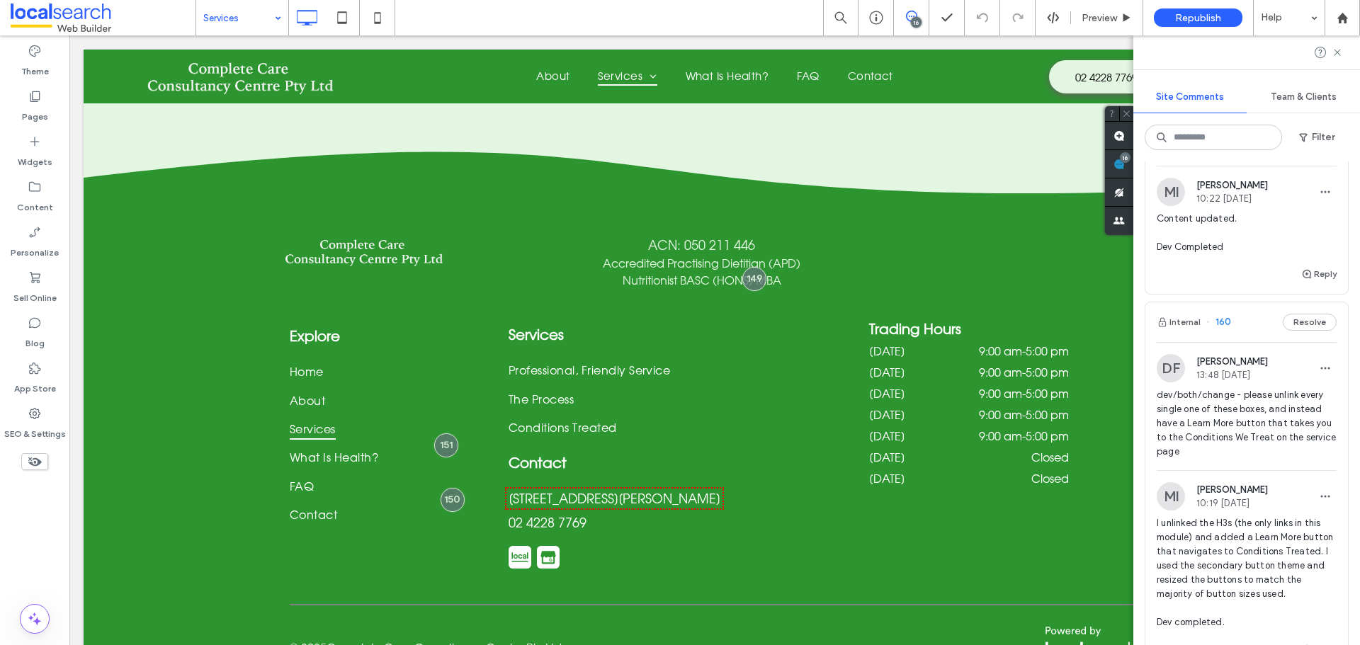
scroll to position [1415, 0]
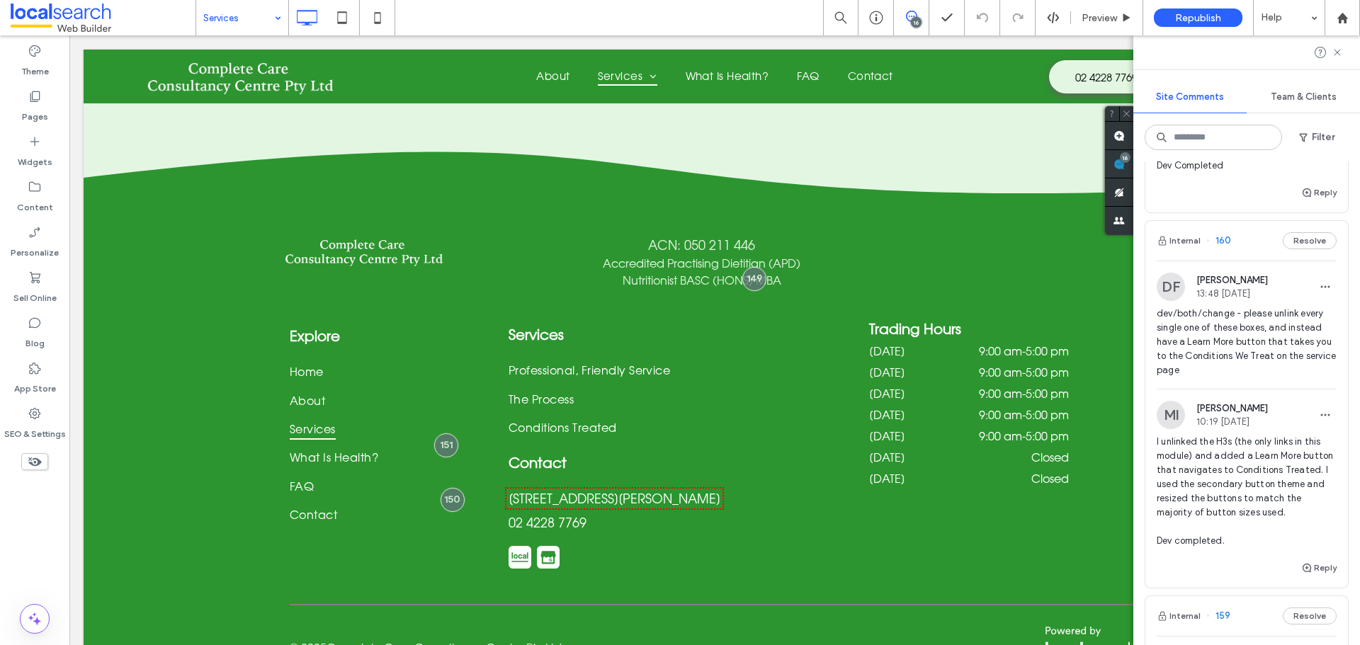
click at [1219, 346] on span "dev/both/change - please unlink every single one of these boxes, and instead ha…" at bounding box center [1247, 342] width 180 height 71
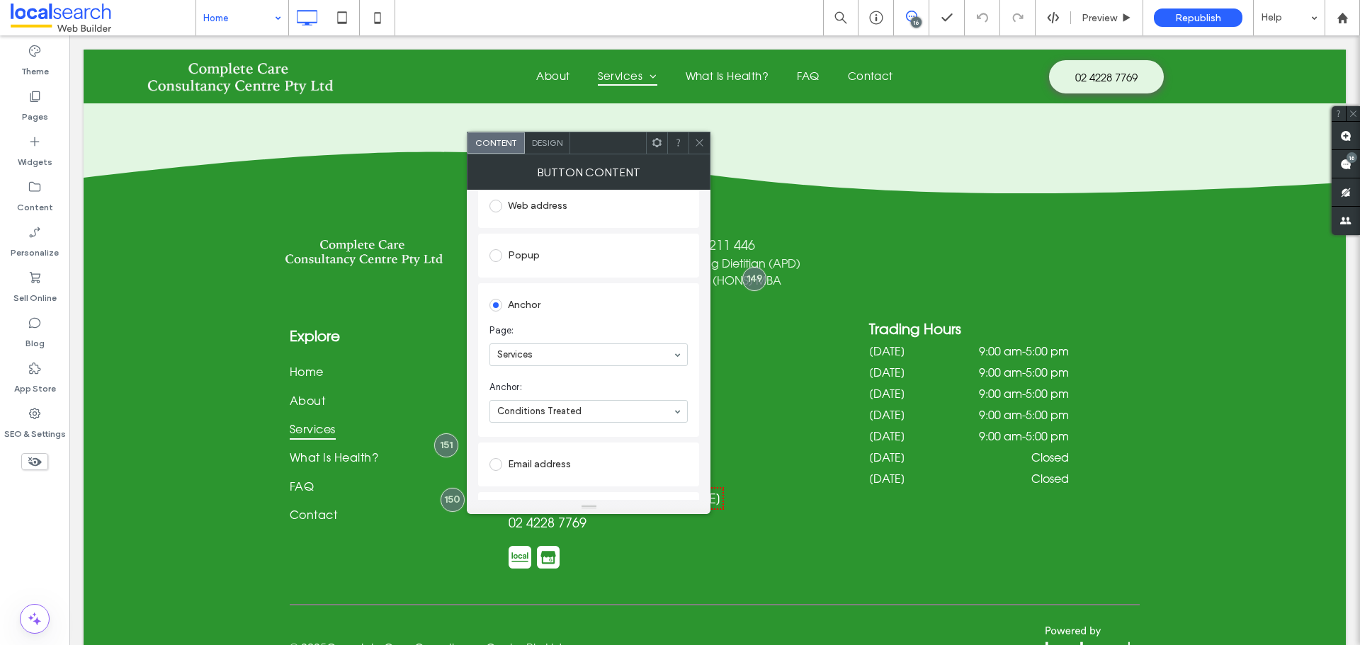
scroll to position [213, 0]
click at [697, 142] on icon at bounding box center [699, 142] width 11 height 11
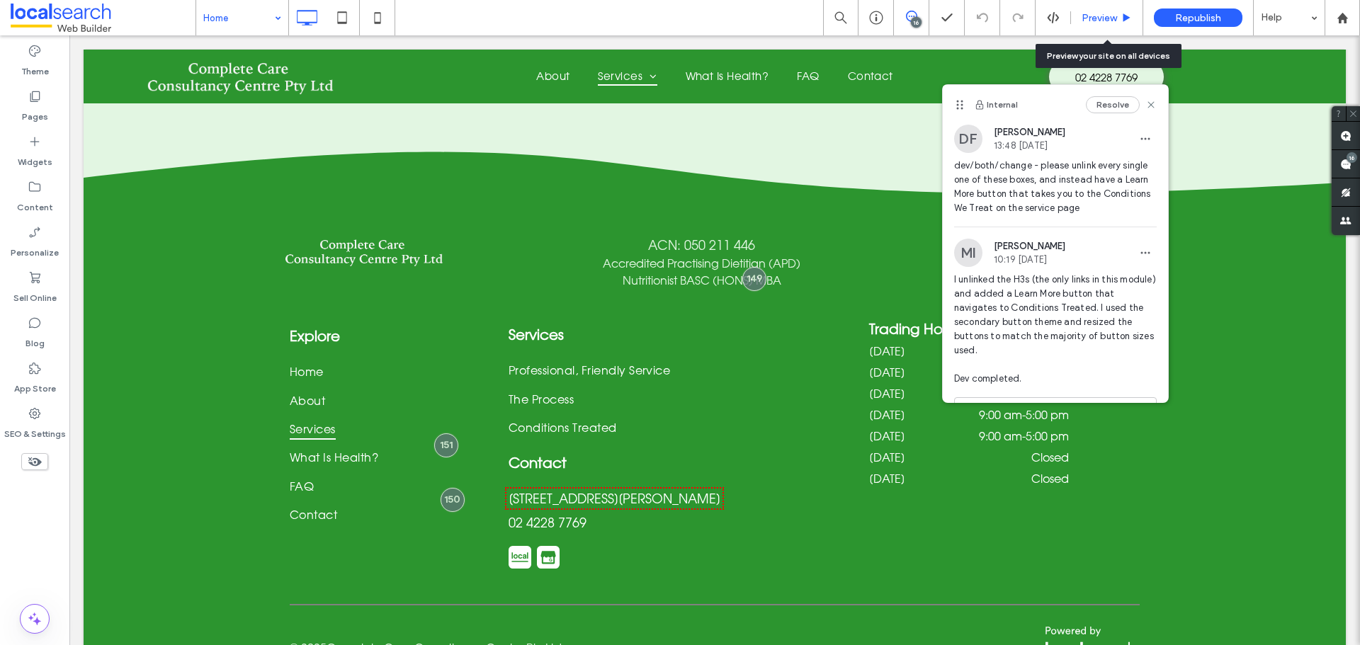
click at [1083, 28] on div "Preview" at bounding box center [1107, 17] width 72 height 35
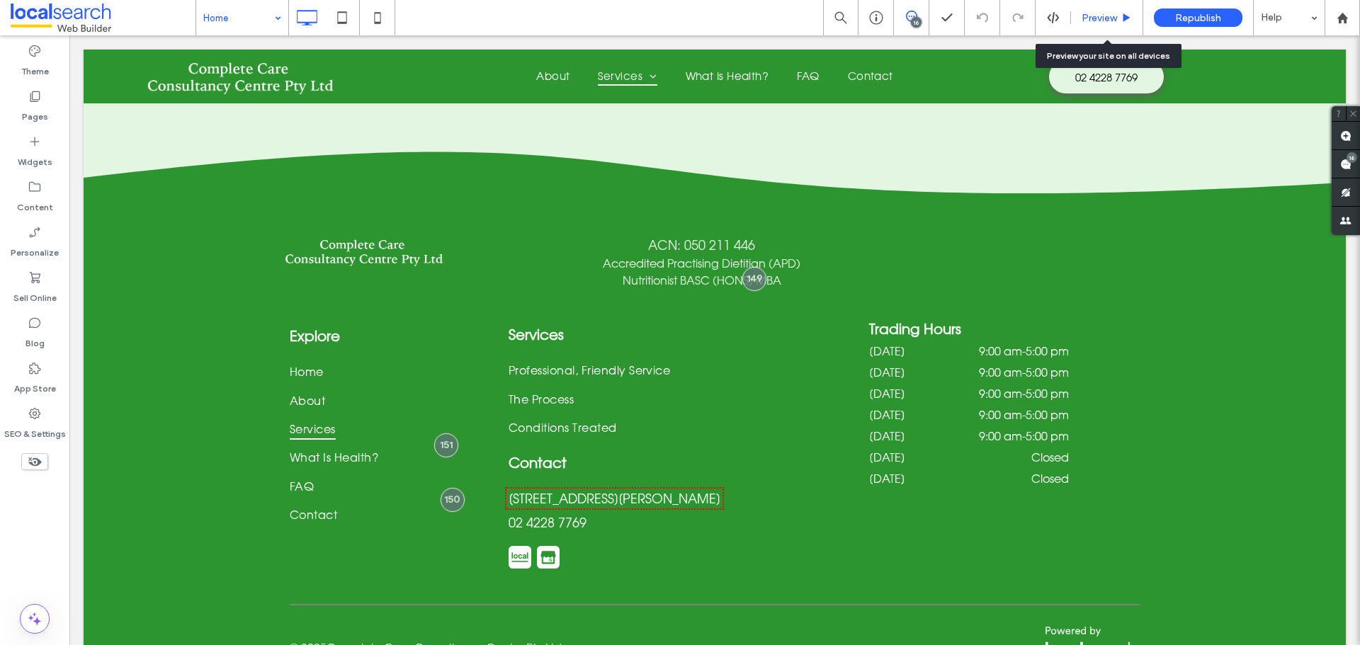
click at [1090, 20] on span "Preview" at bounding box center [1099, 18] width 35 height 12
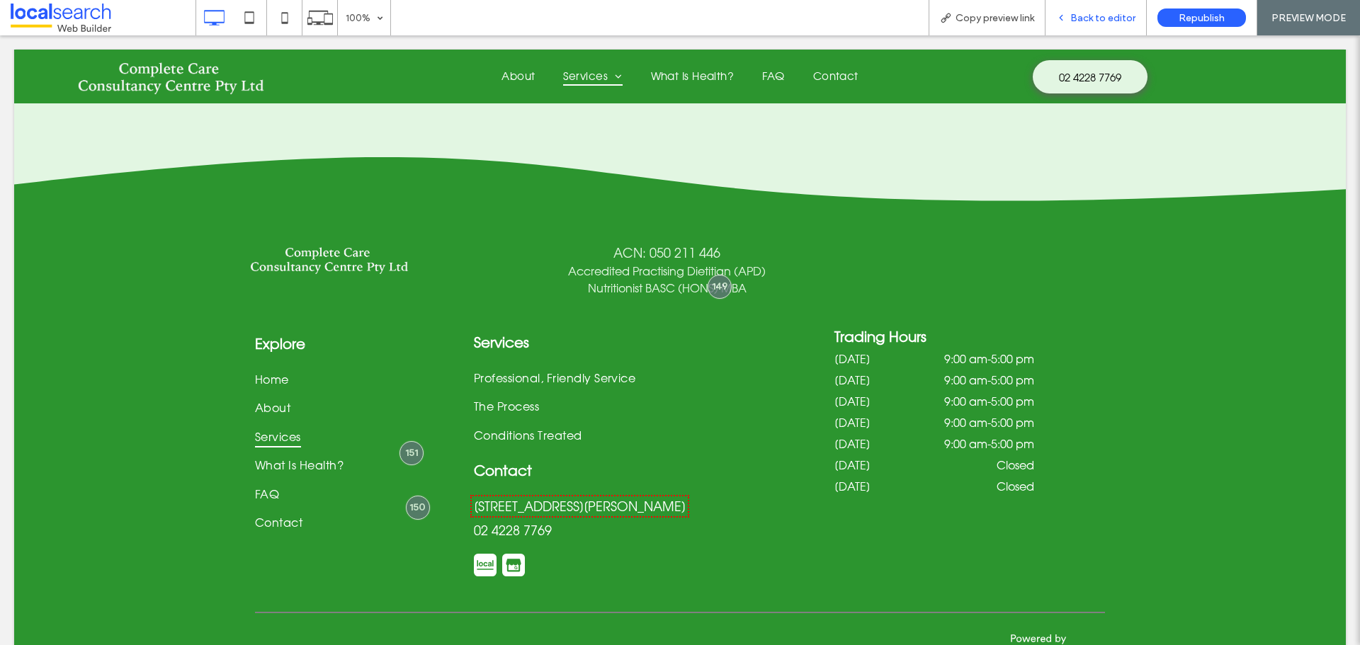
click at [1074, 12] on span "Back to editor" at bounding box center [1102, 18] width 65 height 12
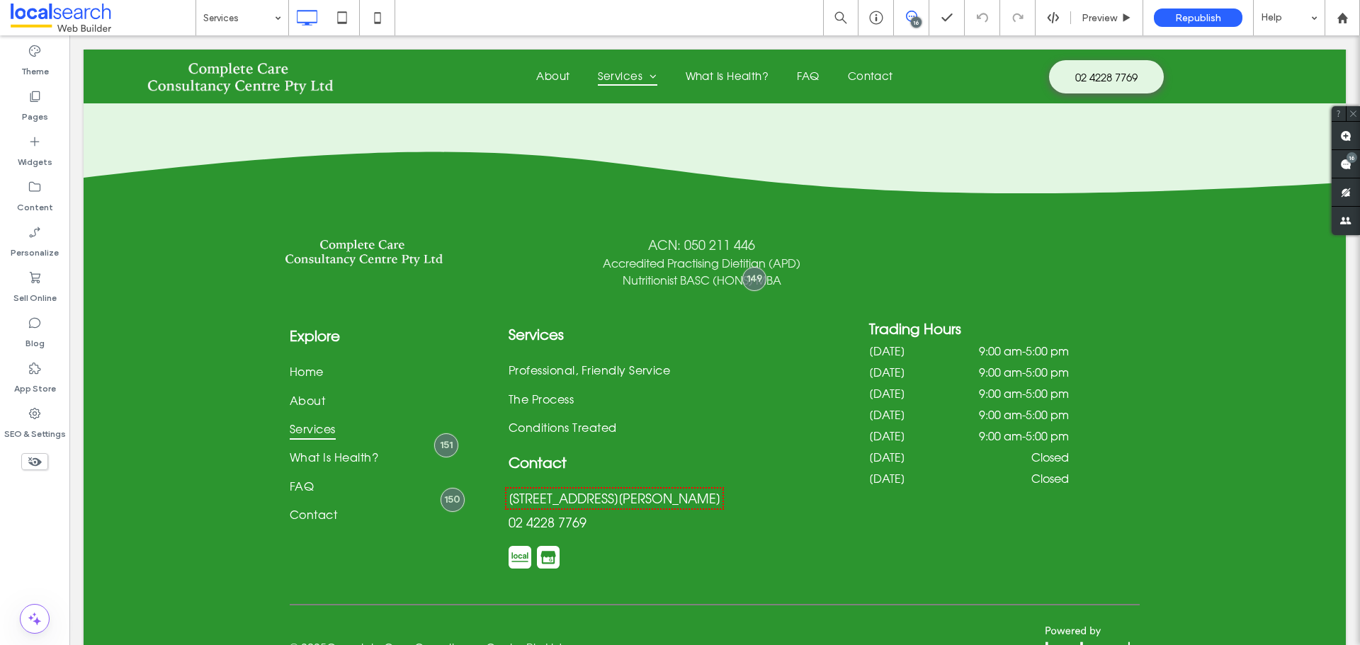
click at [912, 17] on icon at bounding box center [911, 16] width 11 height 11
click at [1353, 169] on span at bounding box center [1346, 164] width 28 height 28
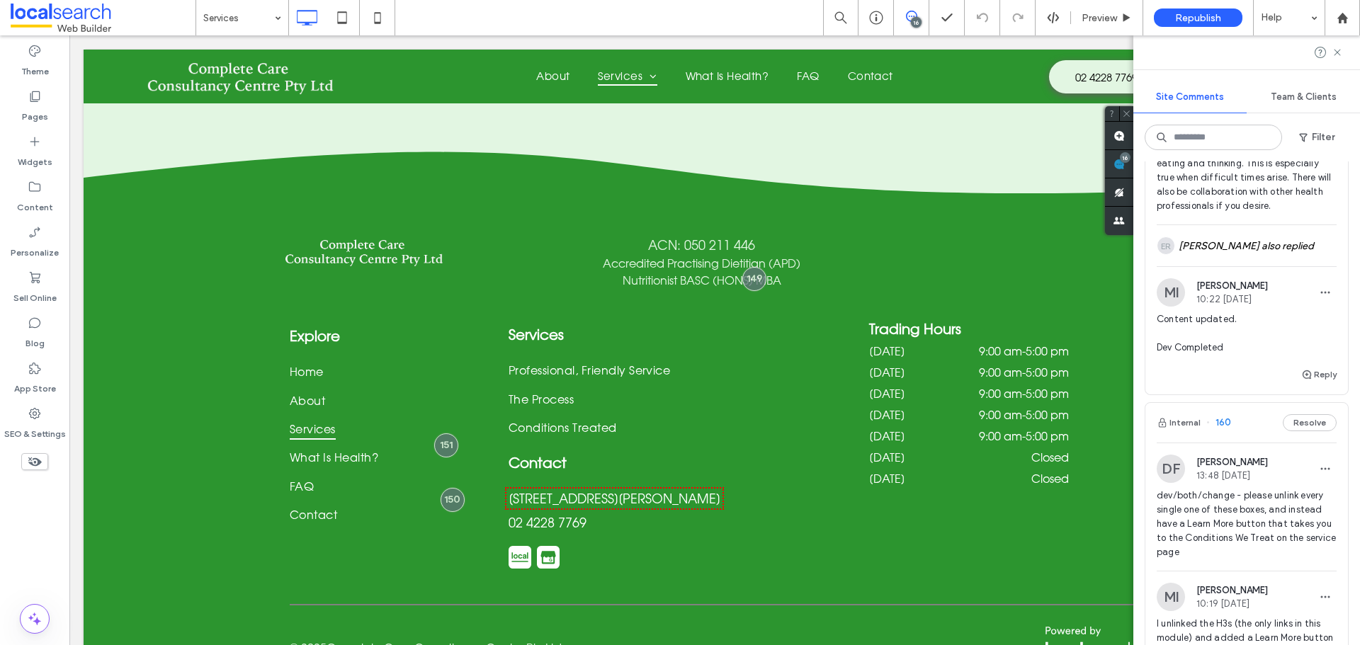
scroll to position [1204, 0]
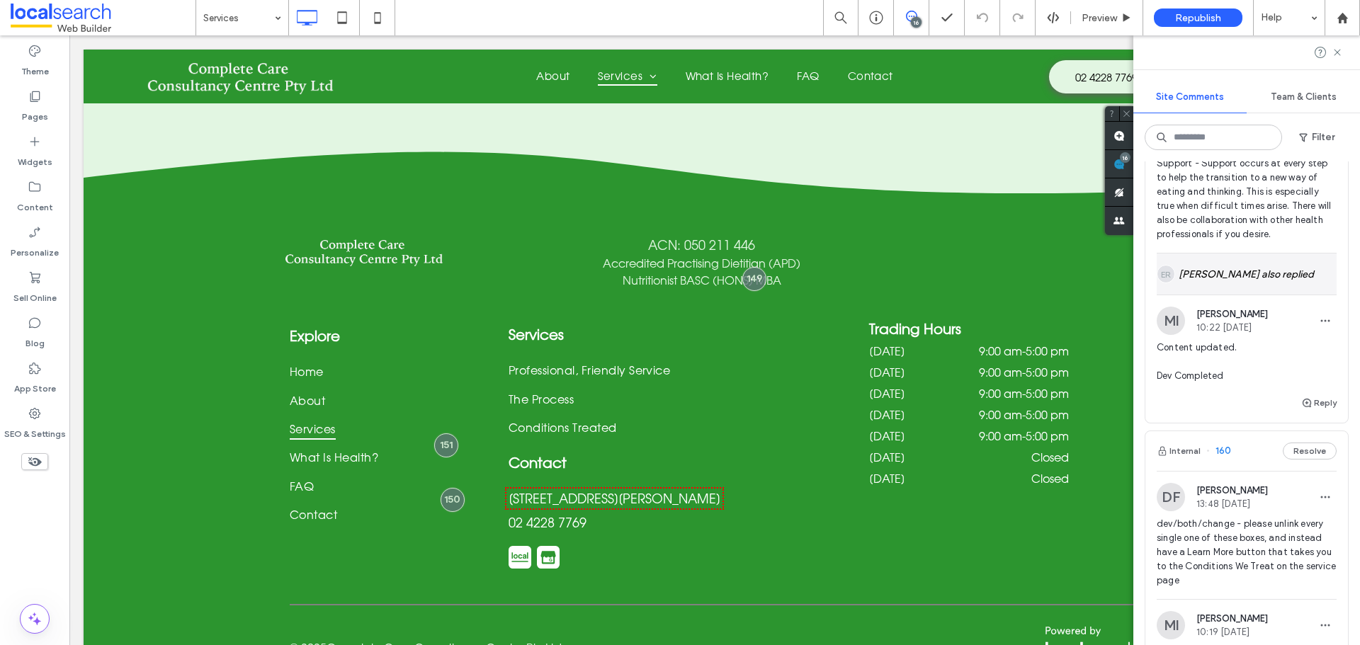
click at [1253, 275] on div "ER Emily-Rose Toohey also replied" at bounding box center [1247, 274] width 180 height 41
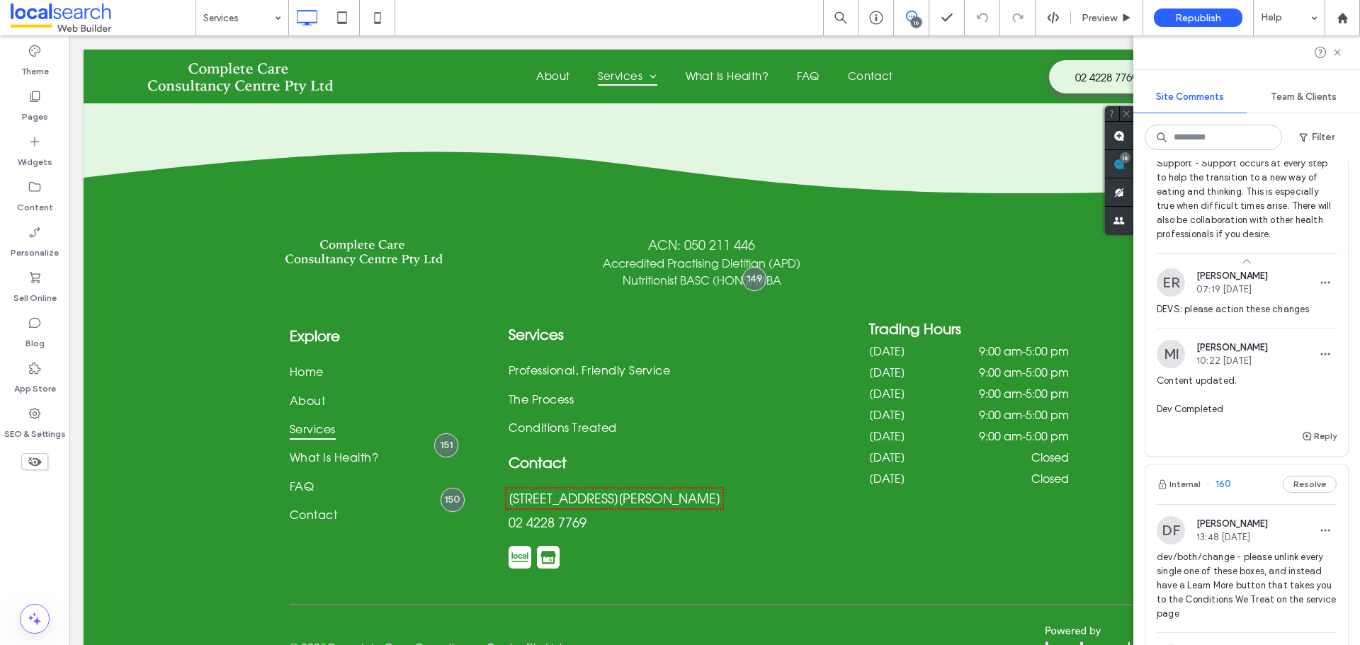
click at [1234, 215] on div at bounding box center [680, 322] width 1360 height 645
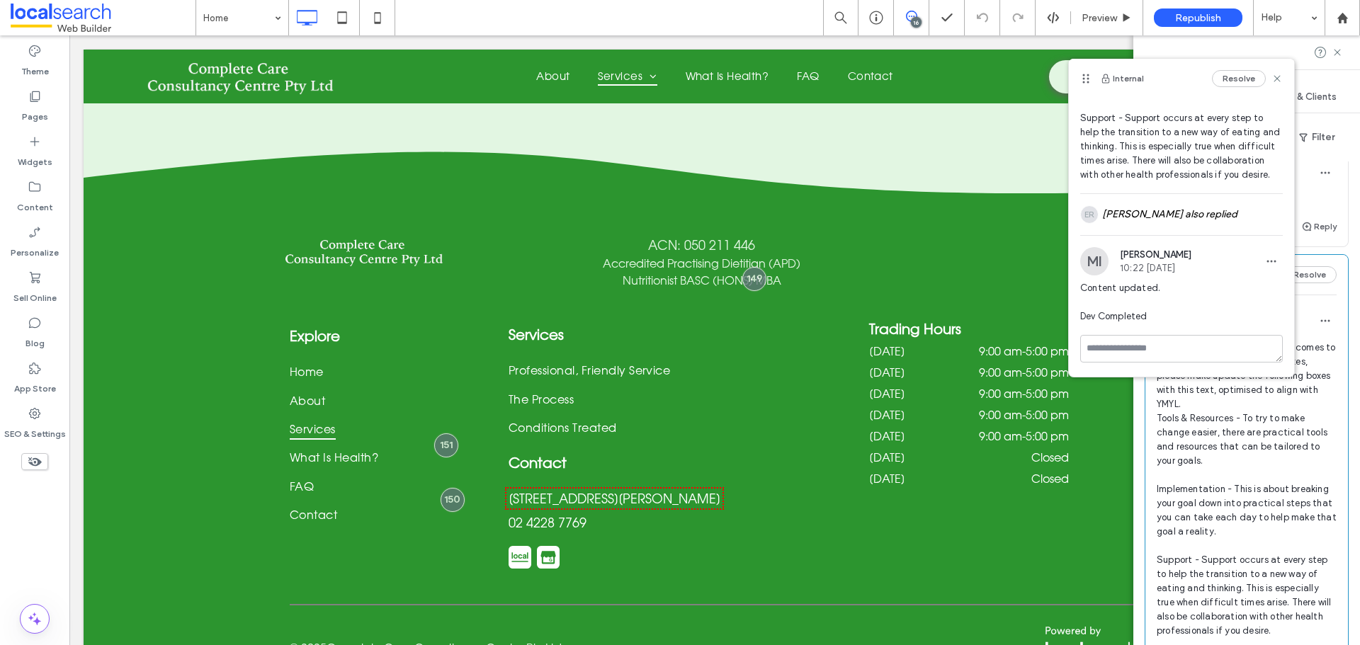
scroll to position [779, 0]
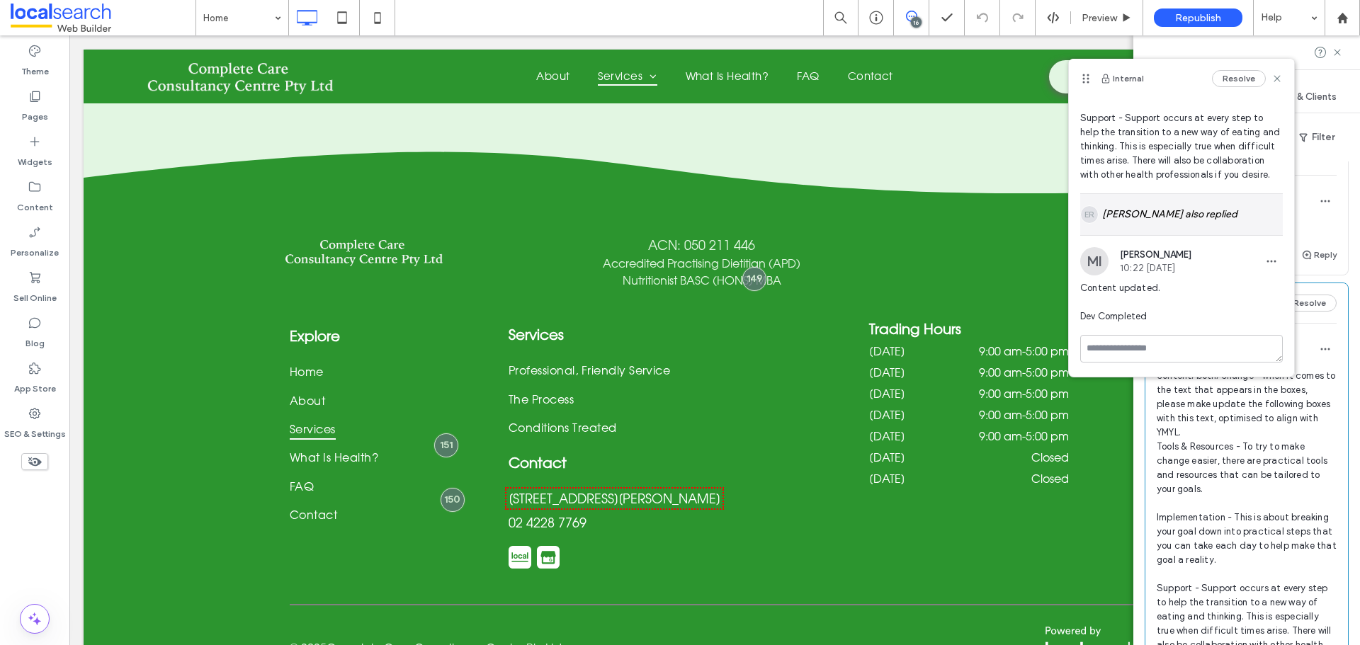
click at [1174, 216] on div "ER Emily-Rose Toohey also replied" at bounding box center [1181, 214] width 203 height 41
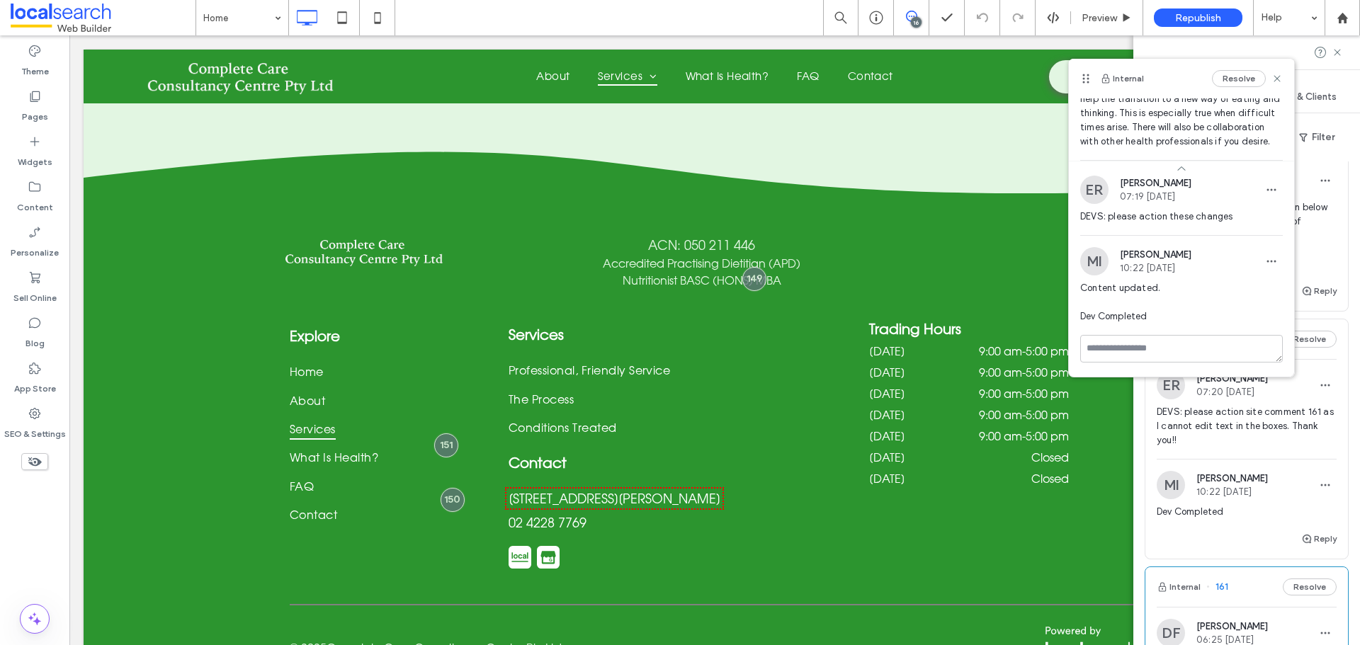
scroll to position [496, 0]
click at [1222, 427] on span "DEVS: please action site comment 161 as I cannot edit text in the boxes. Thank …" at bounding box center [1247, 425] width 180 height 43
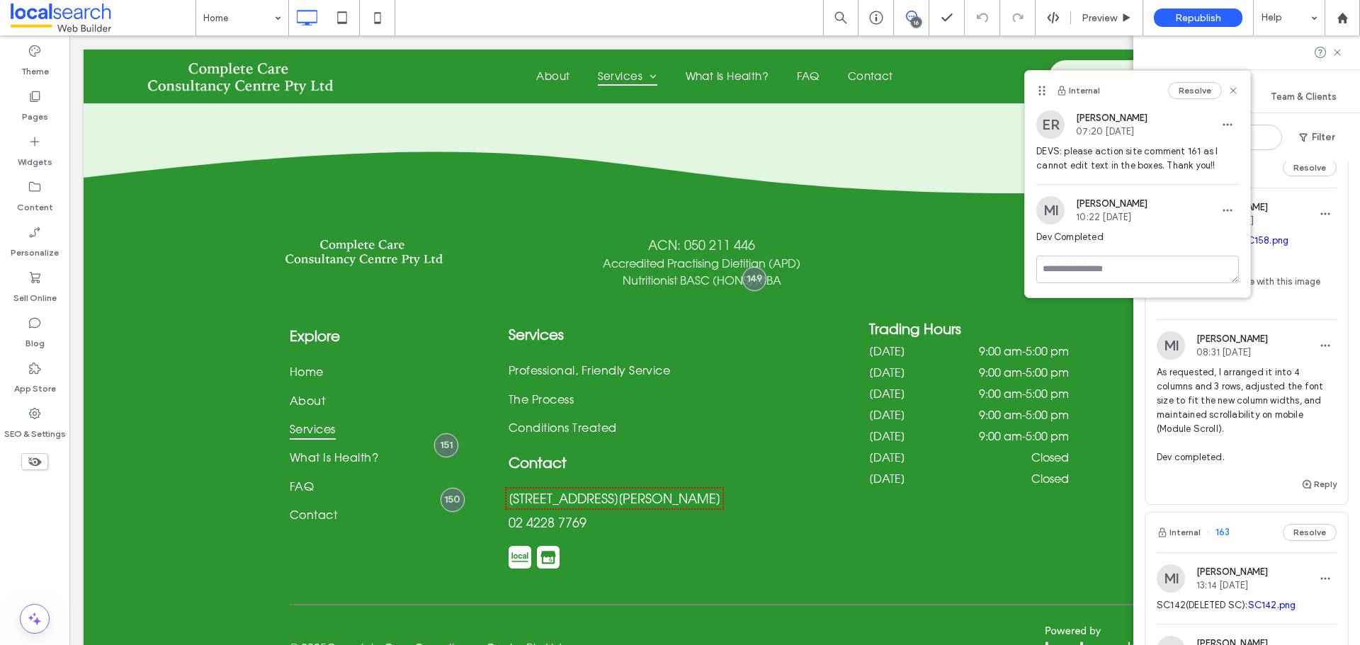
scroll to position [0, 0]
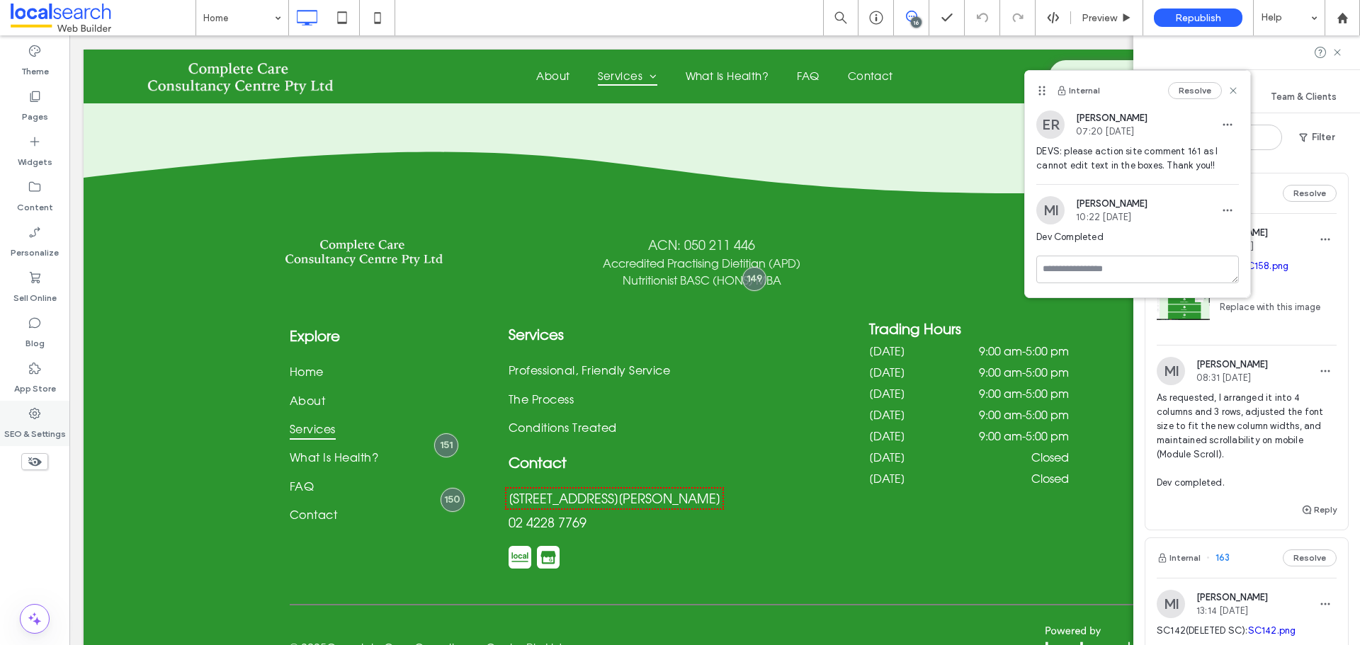
click at [45, 419] on div "SEO & Settings" at bounding box center [34, 423] width 69 height 45
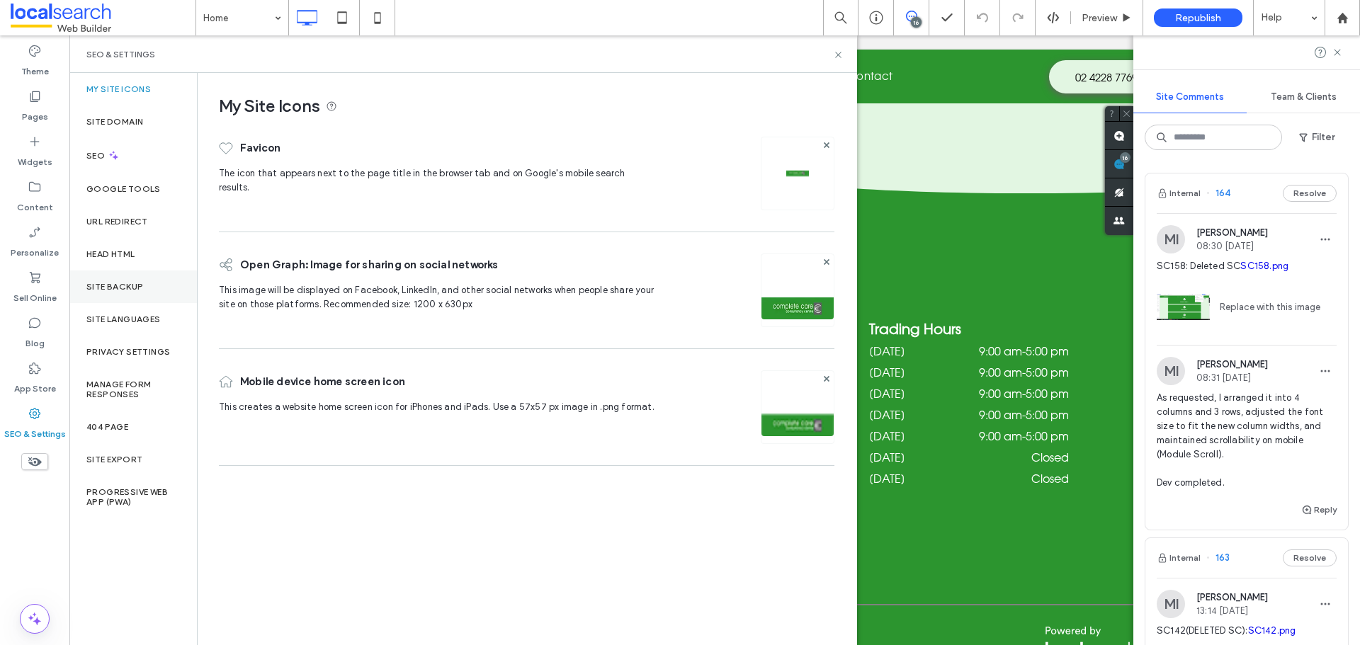
click at [126, 288] on label "Site Backup" at bounding box center [114, 287] width 57 height 10
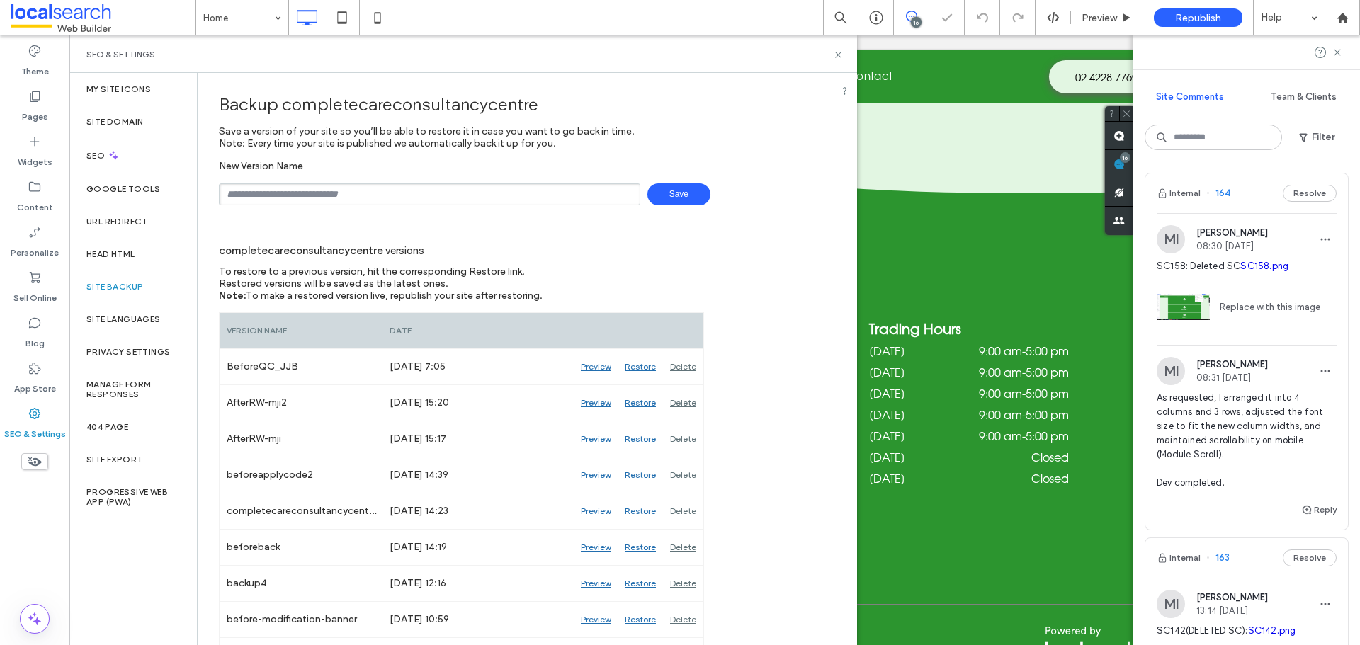
click at [273, 189] on input "text" at bounding box center [429, 194] width 421 height 22
type input "**********"
click at [474, 196] on input "**********" at bounding box center [429, 194] width 421 height 22
click at [660, 184] on span "Save" at bounding box center [678, 194] width 63 height 22
drag, startPoint x: 839, startPoint y: 48, endPoint x: 788, endPoint y: 3, distance: 67.7
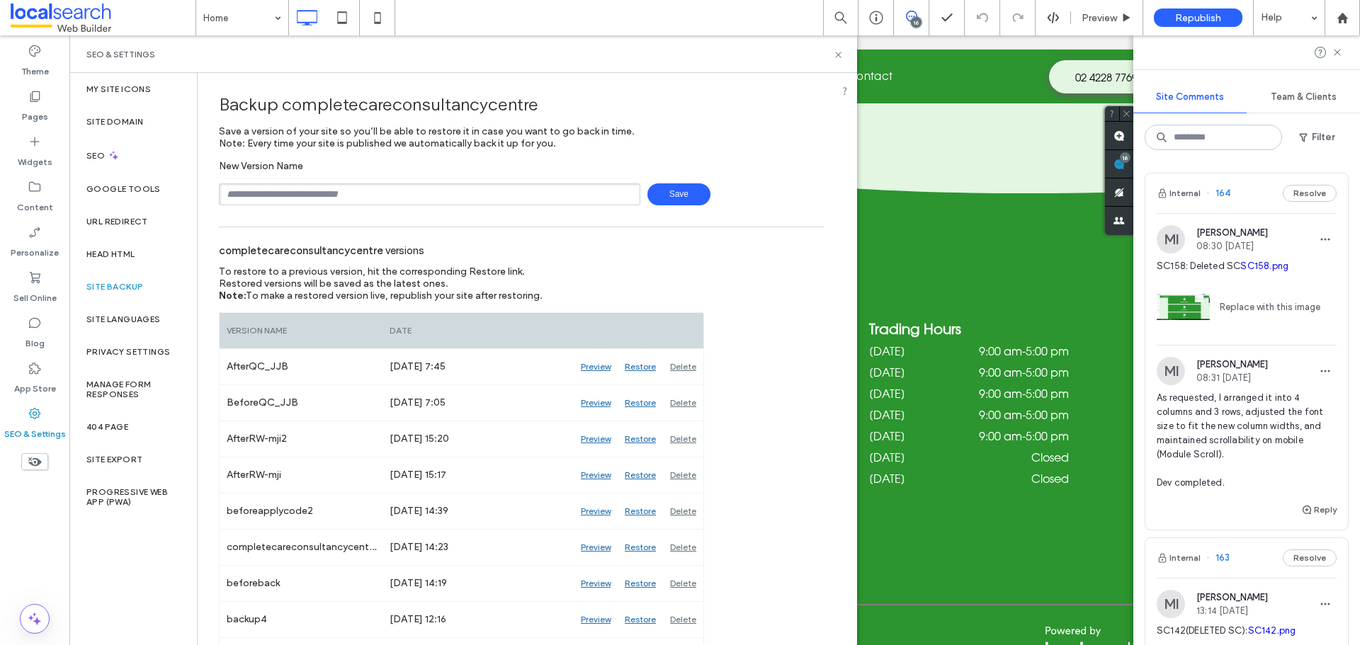
click at [839, 48] on div "SEO & Settings" at bounding box center [463, 54] width 788 height 38
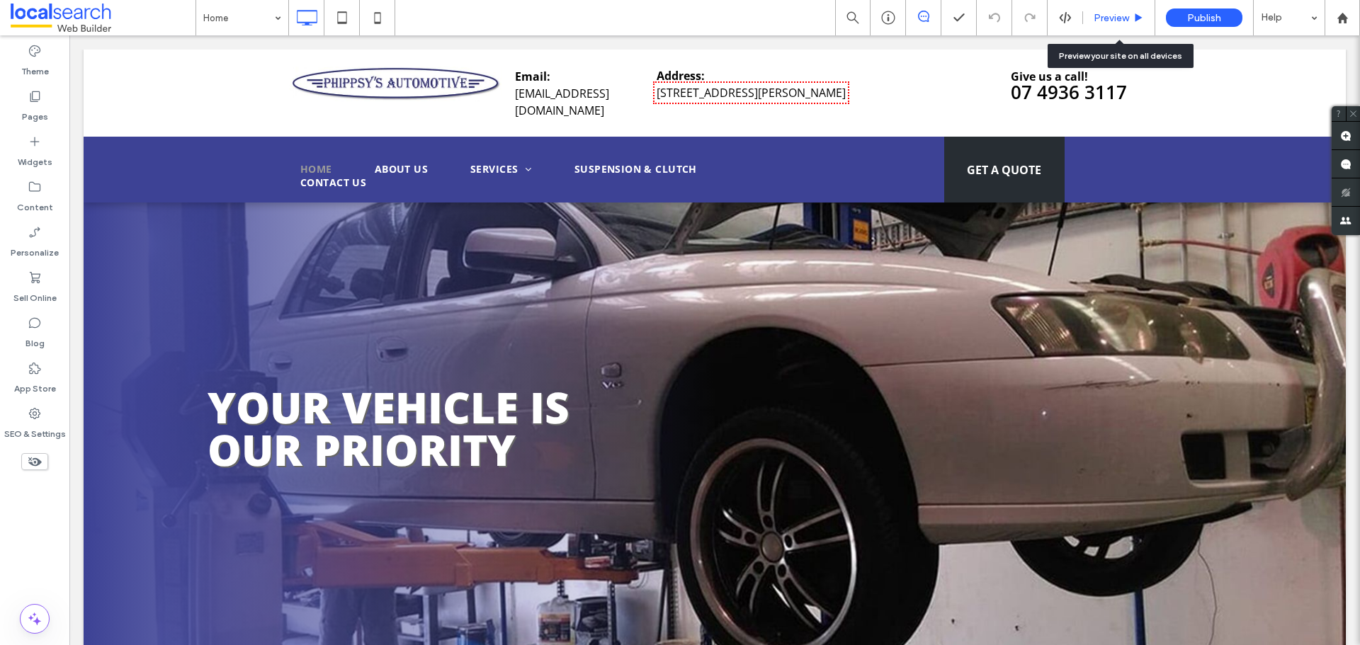
click at [1110, 26] on div "Preview" at bounding box center [1119, 17] width 72 height 35
click at [1097, 26] on div "Preview" at bounding box center [1119, 17] width 72 height 35
click at [1104, 12] on span "Preview" at bounding box center [1111, 18] width 35 height 12
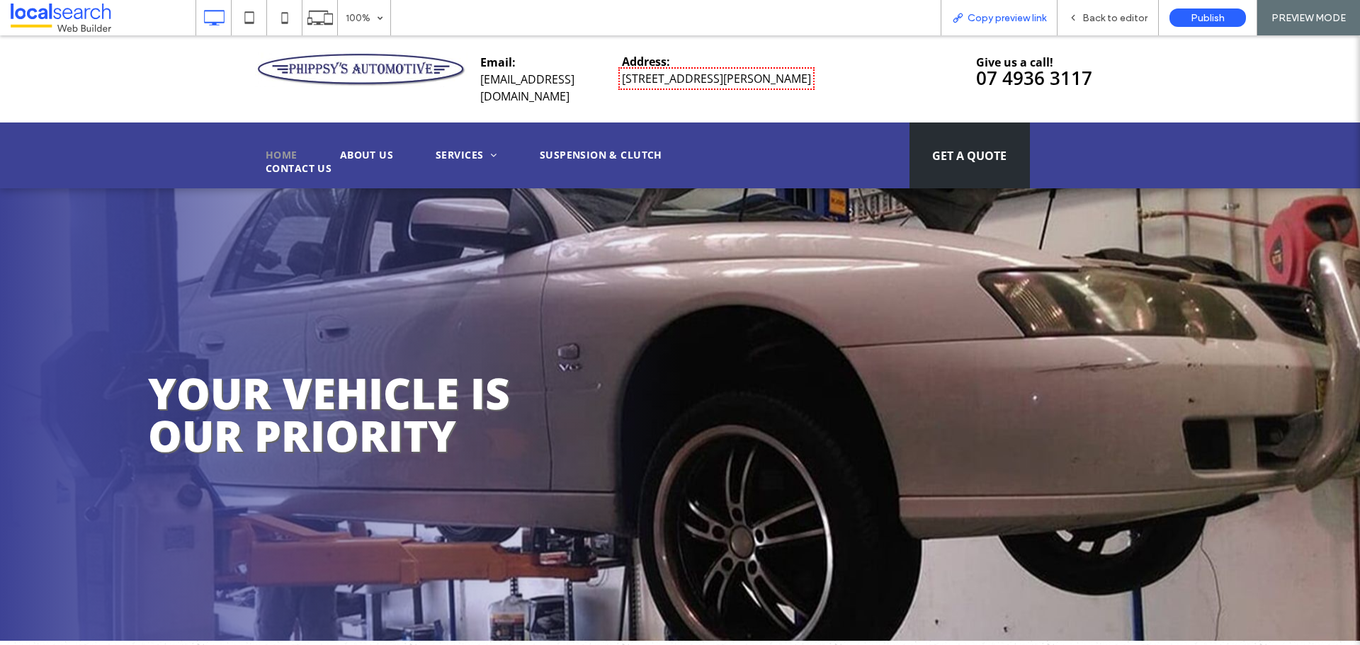
click at [1007, 26] on div "Copy preview link" at bounding box center [999, 17] width 117 height 35
click at [961, 16] on icon at bounding box center [957, 17] width 11 height 11
click at [1089, 23] on span "Back to editor" at bounding box center [1114, 18] width 65 height 12
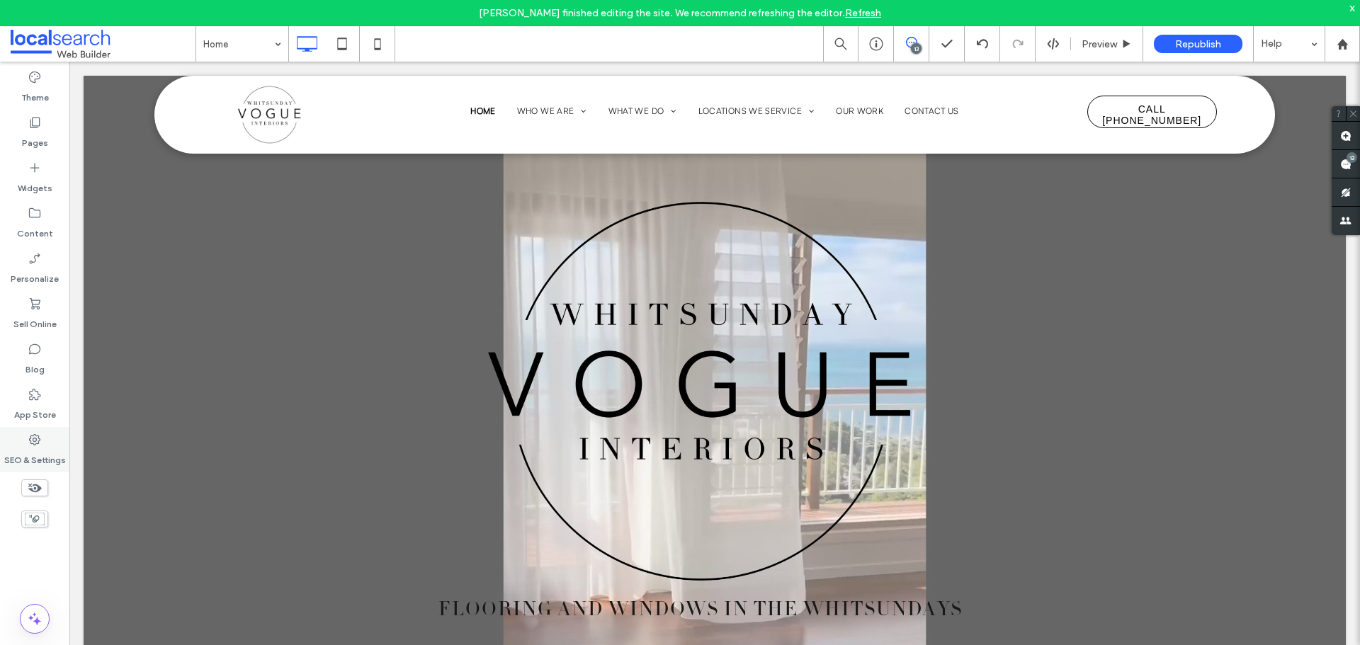
click at [34, 449] on label "SEO & Settings" at bounding box center [35, 457] width 62 height 20
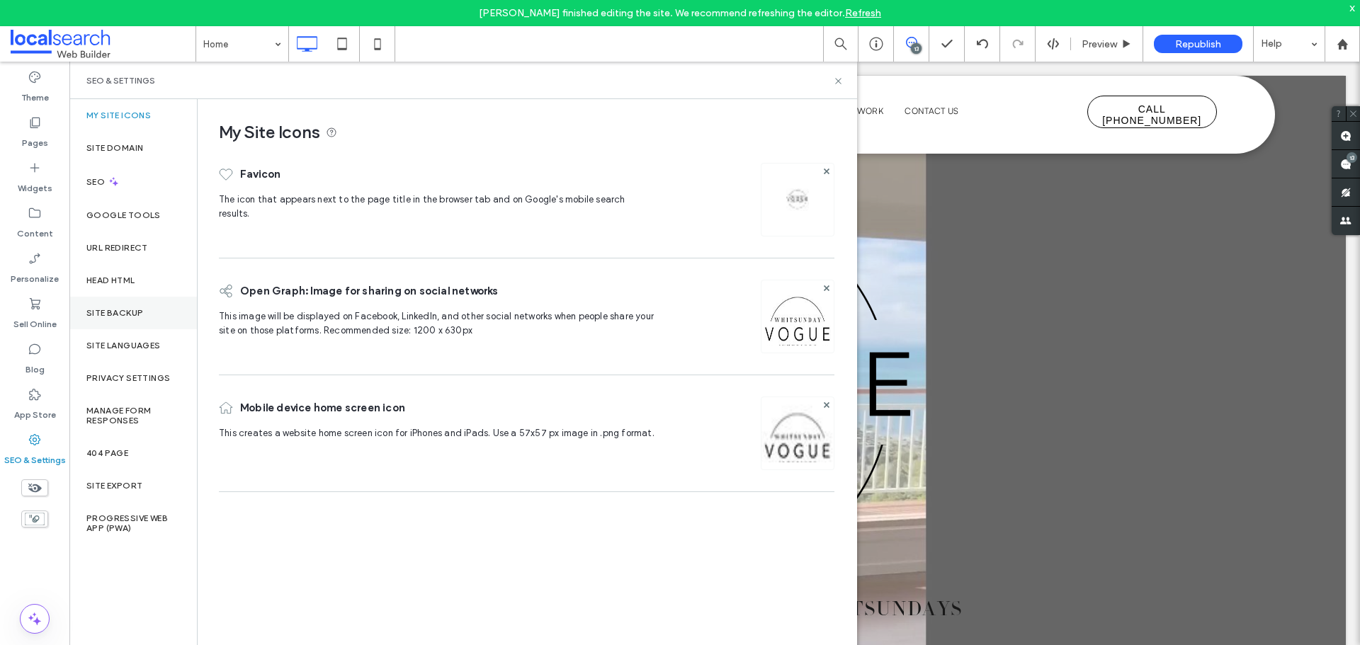
click at [106, 310] on label "Site Backup" at bounding box center [114, 313] width 57 height 10
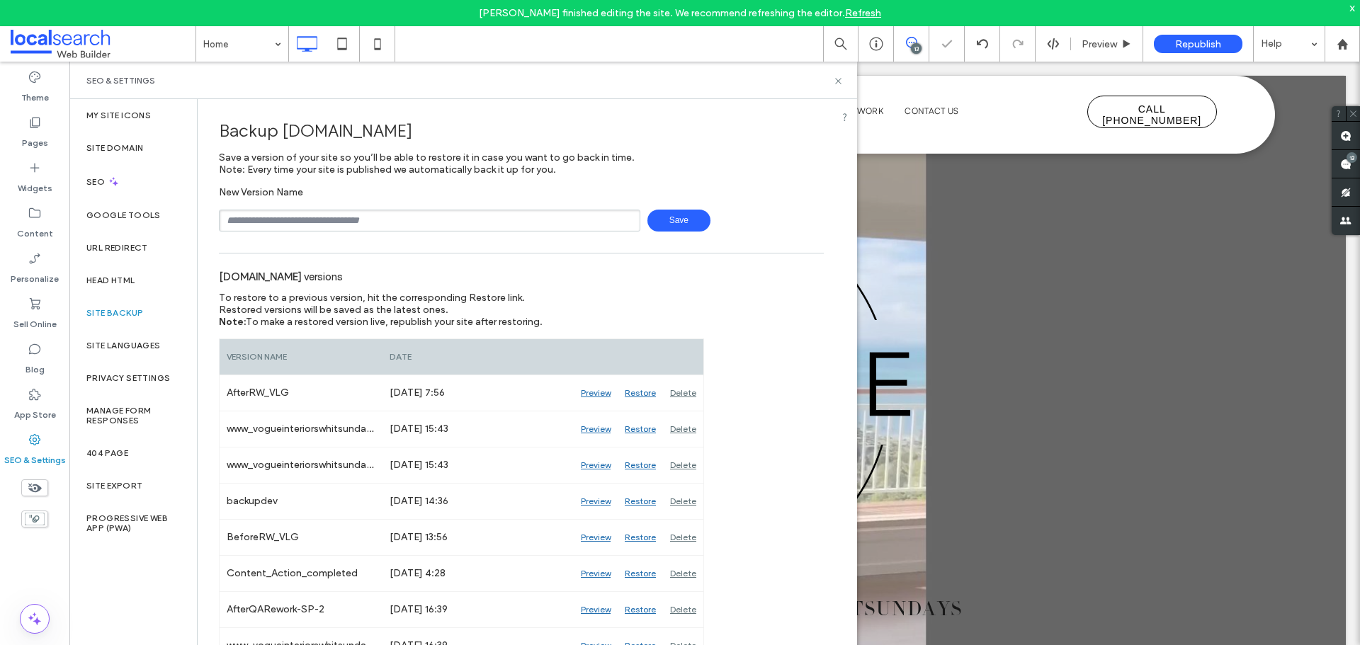
click at [300, 215] on input "text" at bounding box center [429, 221] width 421 height 22
click at [647, 220] on span "Save" at bounding box center [678, 221] width 63 height 22
click at [551, 227] on input "**********" at bounding box center [429, 221] width 421 height 22
type input "**********"
click at [678, 220] on span "Save" at bounding box center [678, 221] width 63 height 22
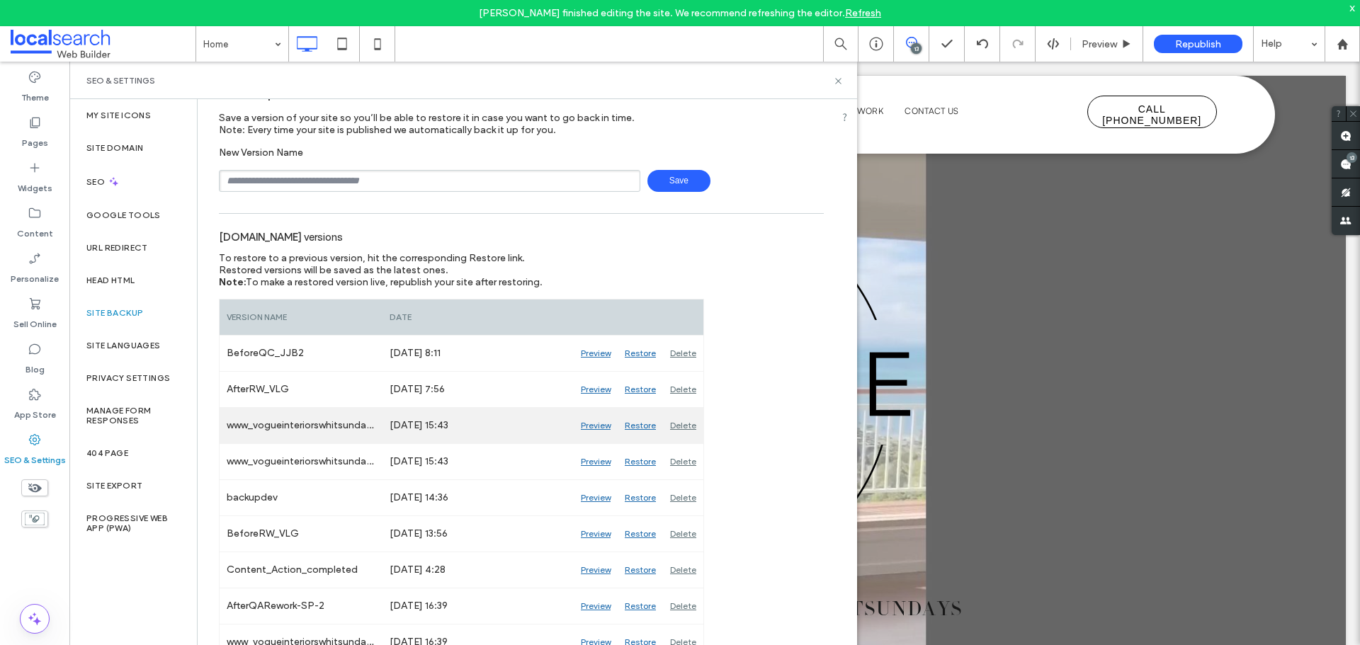
scroll to position [71, 0]
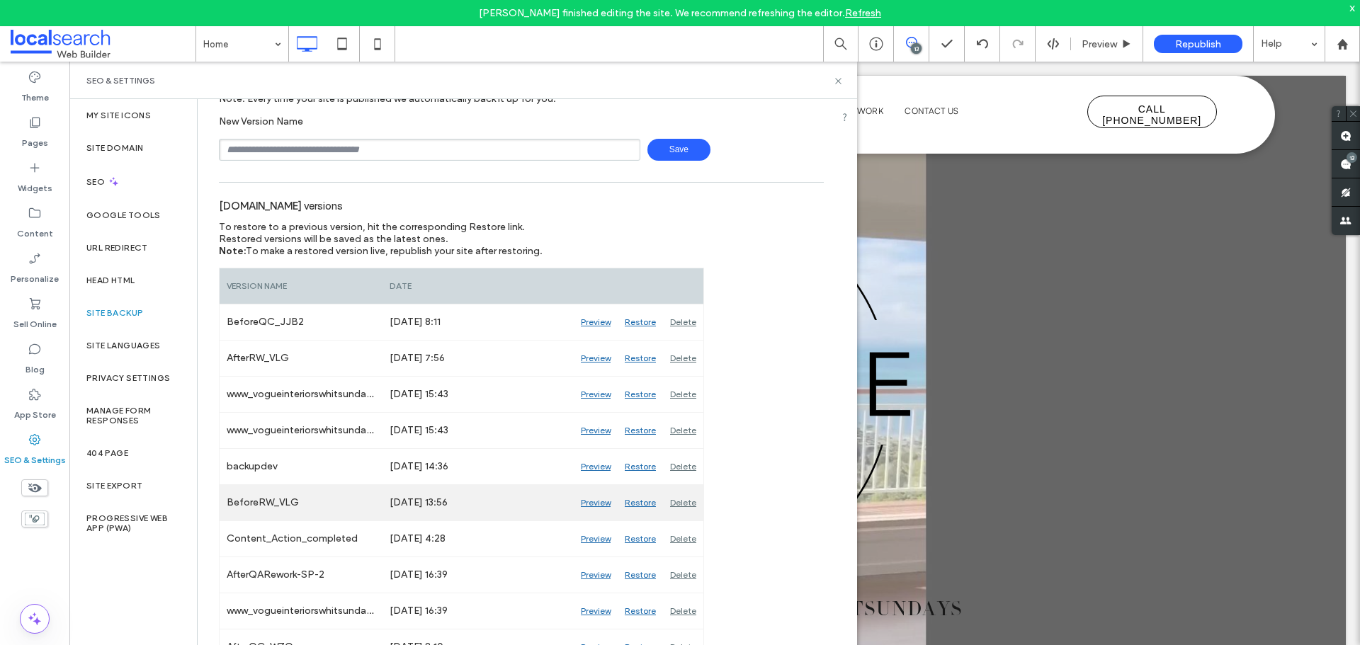
click at [581, 501] on div "Preview" at bounding box center [596, 502] width 44 height 35
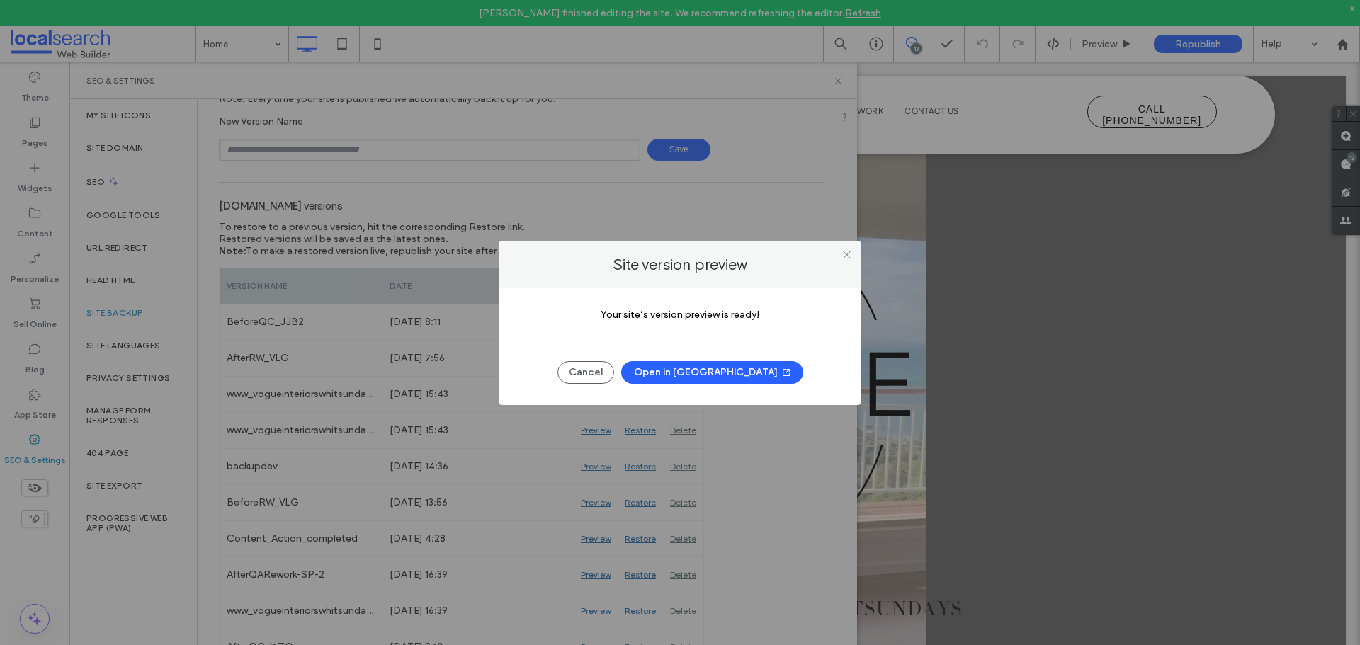
click at [674, 370] on button "Open in New Tab" at bounding box center [712, 372] width 182 height 23
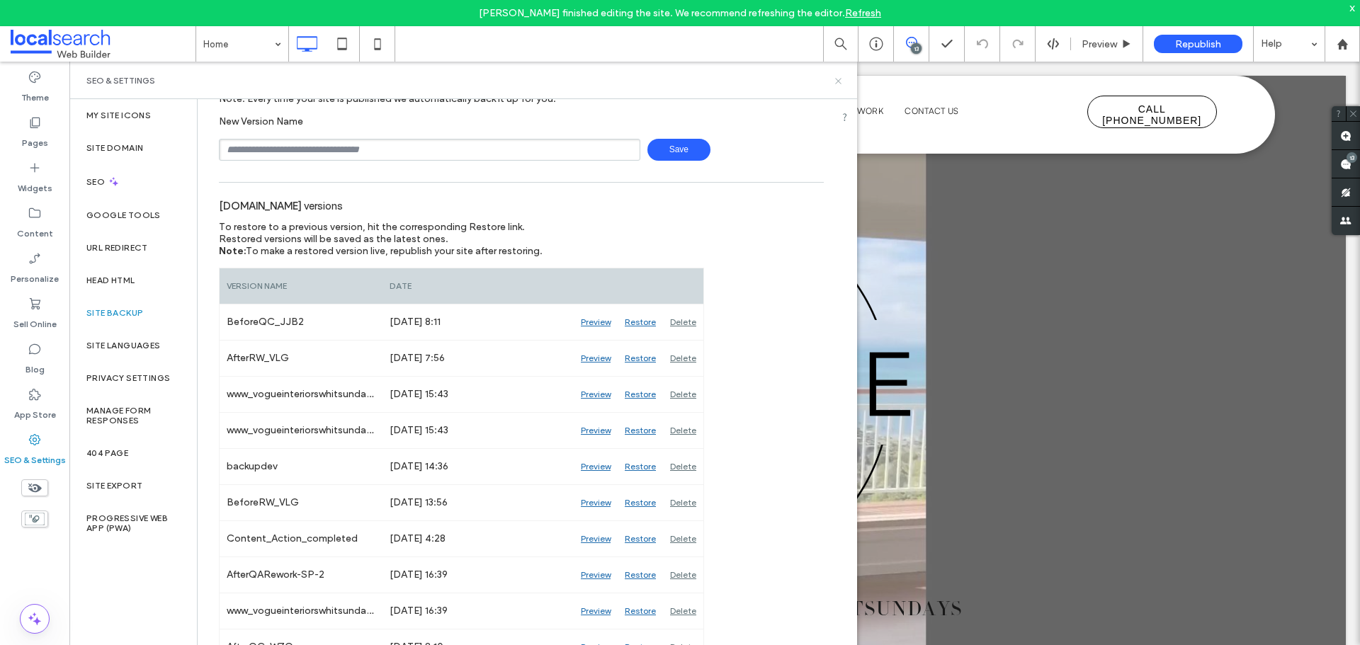
click at [841, 84] on use at bounding box center [838, 81] width 6 height 6
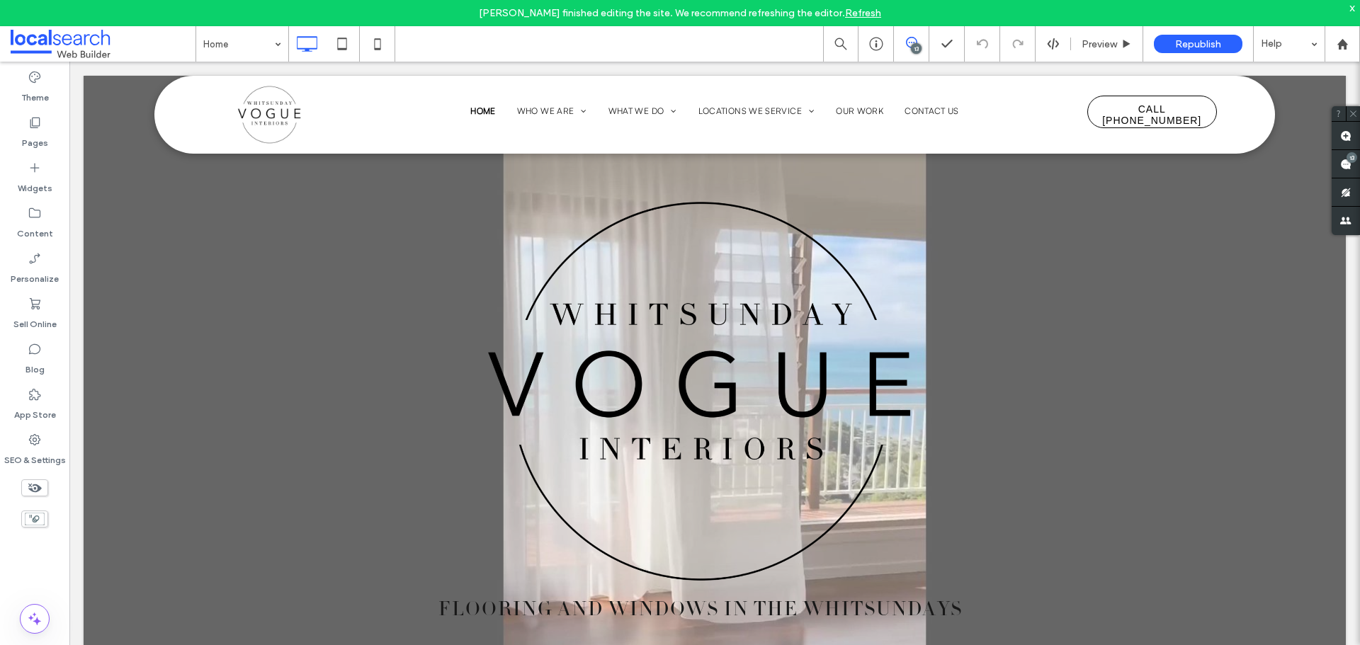
click at [1352, 4] on div "x" at bounding box center [1352, 7] width 6 height 12
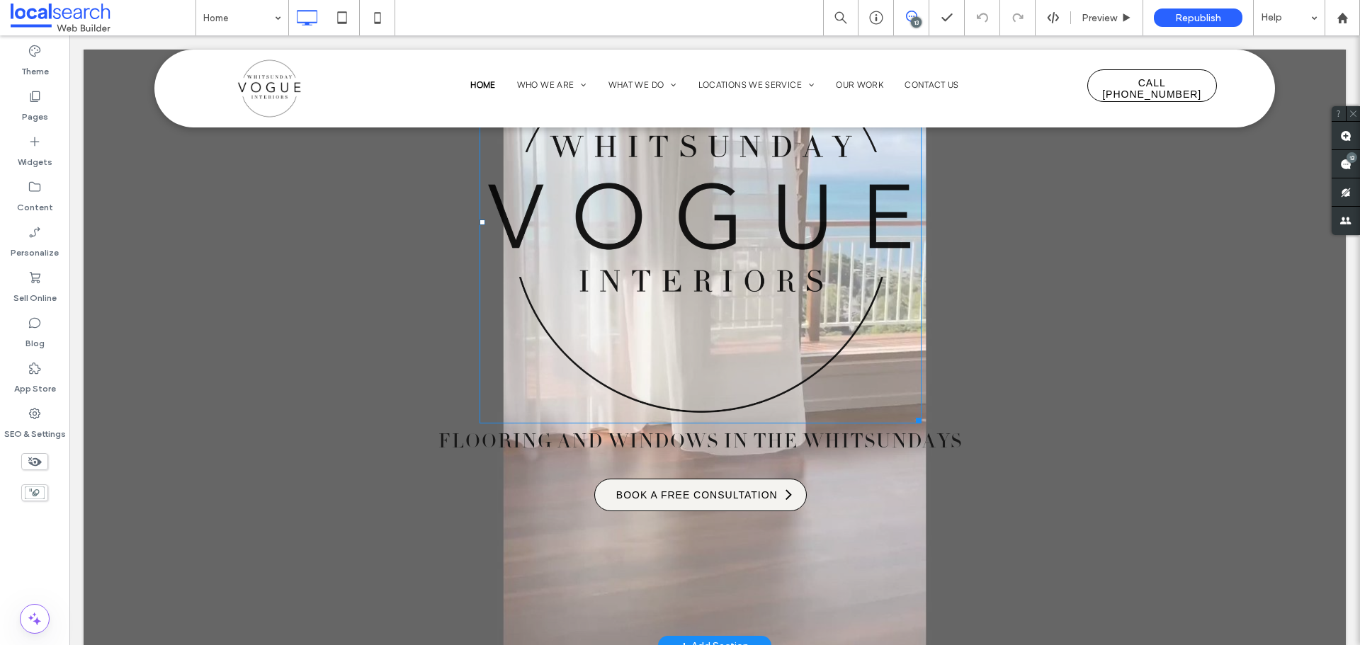
scroll to position [0, 0]
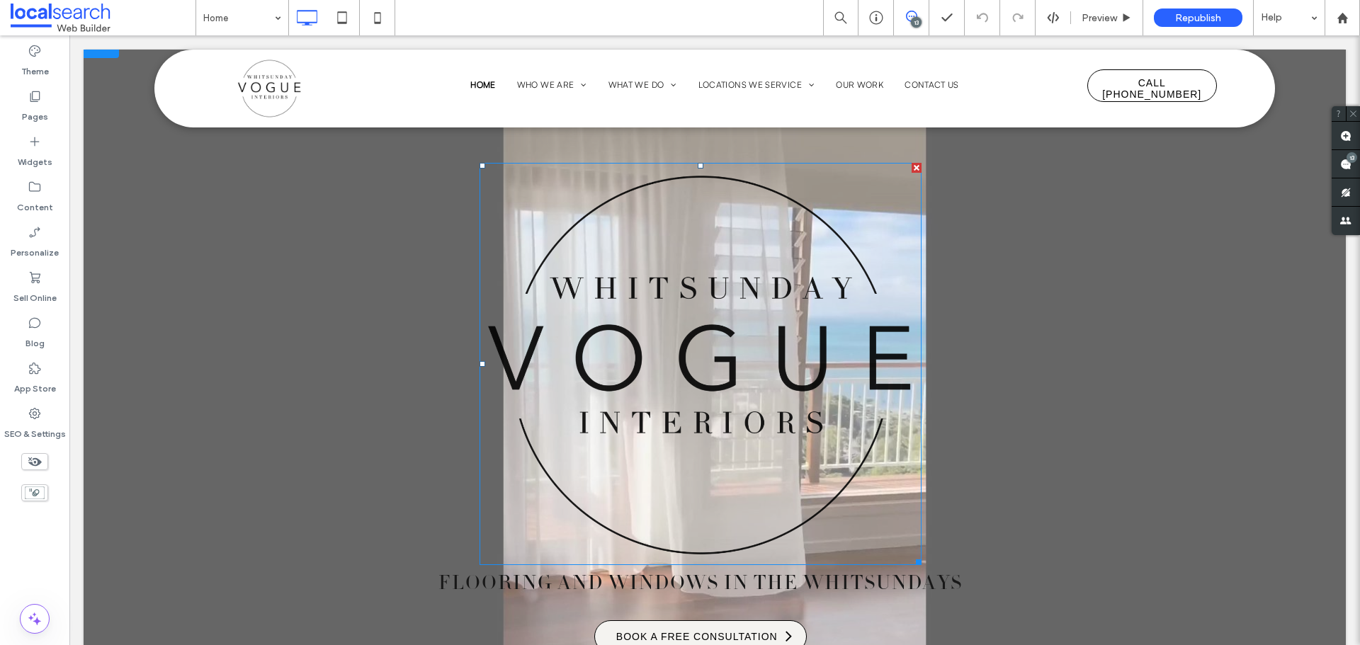
click at [588, 327] on img at bounding box center [701, 364] width 442 height 403
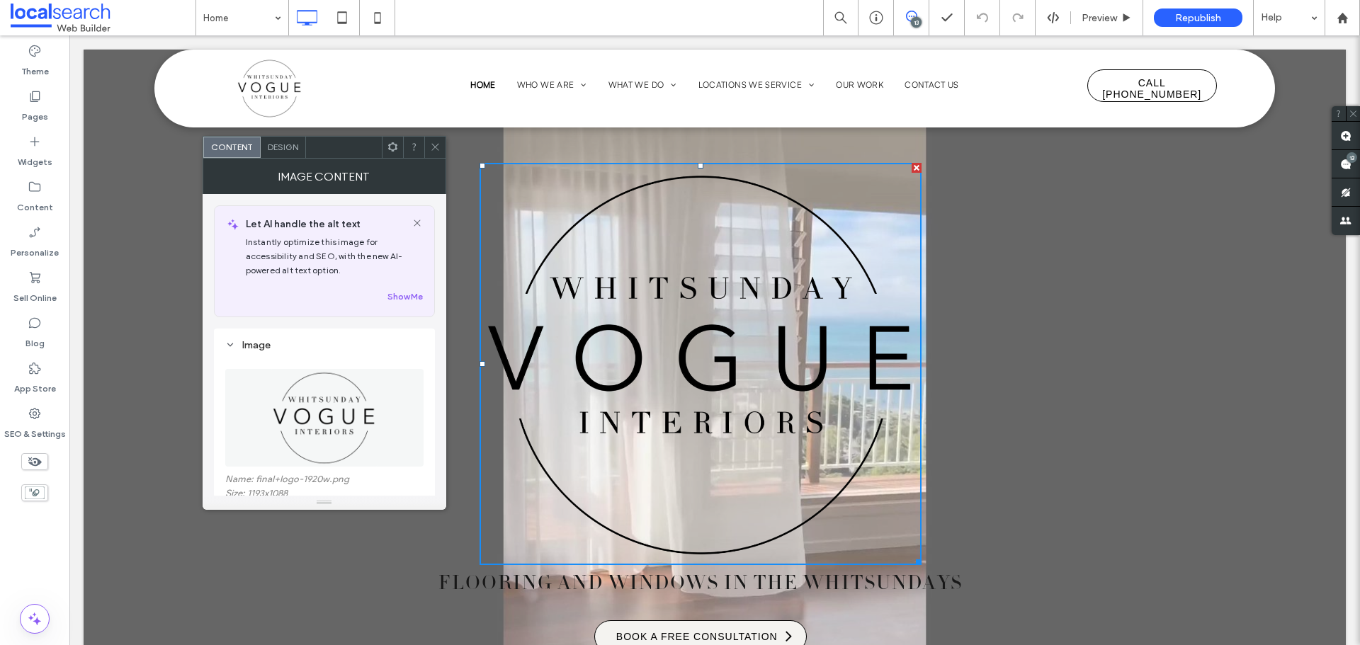
click at [435, 144] on icon at bounding box center [435, 147] width 11 height 11
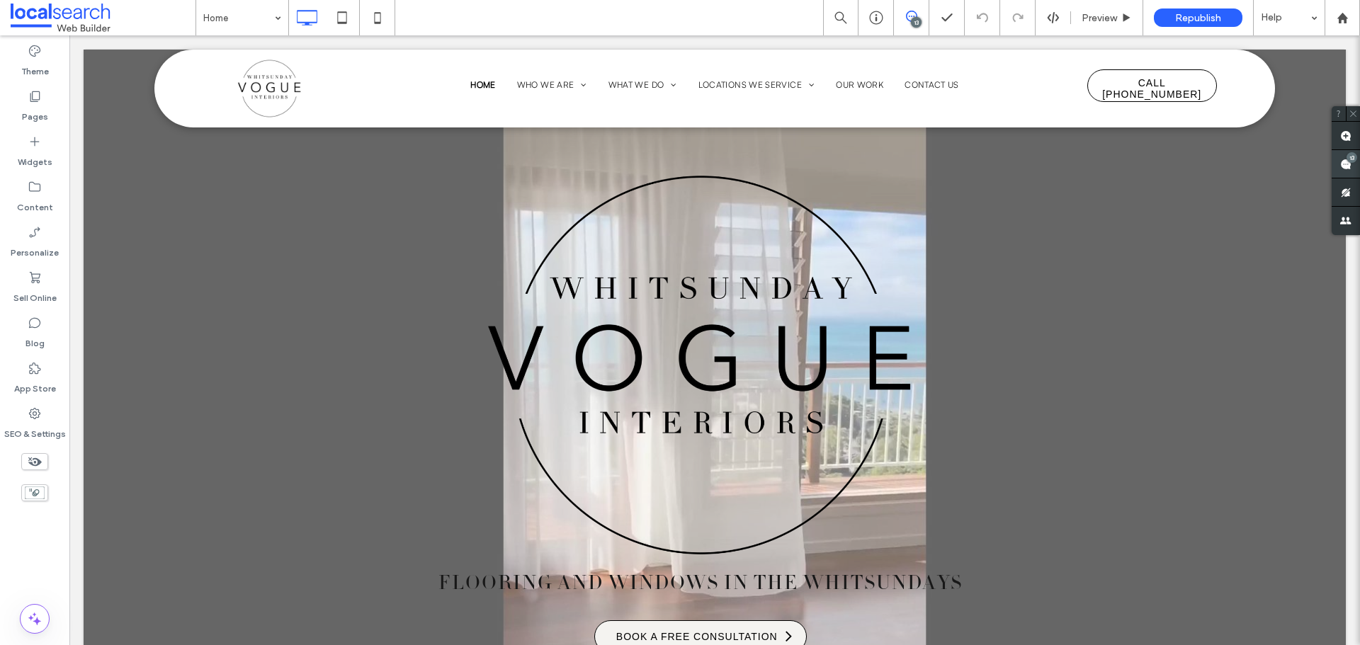
click at [1342, 162] on use at bounding box center [1345, 164] width 11 height 11
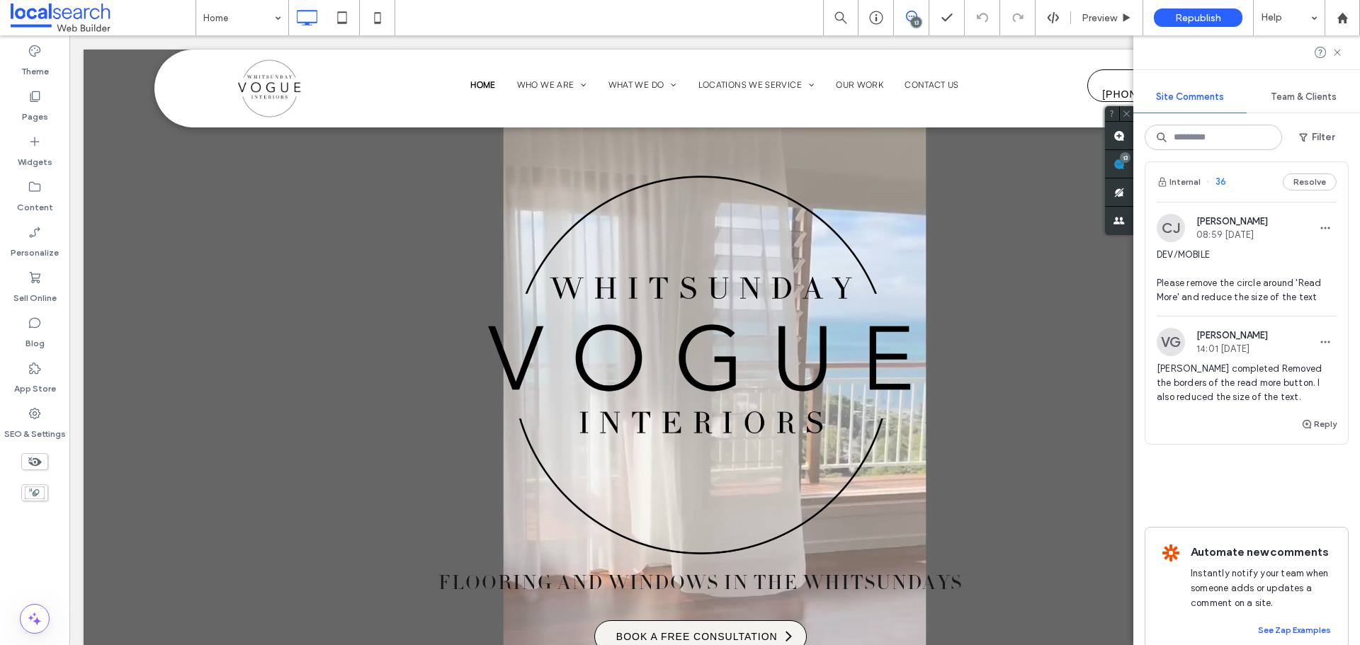
scroll to position [4373, 0]
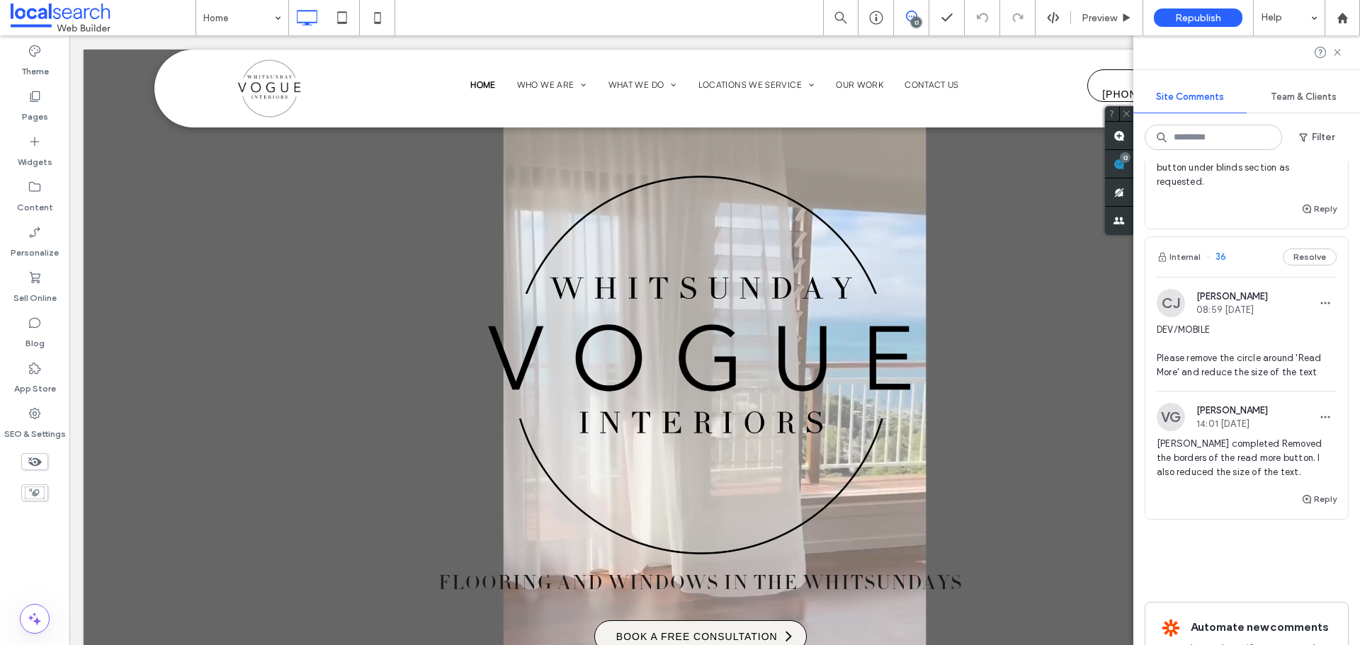
click at [1224, 380] on span "DEV/MOBILE Please remove the circle around 'Read More' and reduce the size of t…" at bounding box center [1247, 351] width 180 height 57
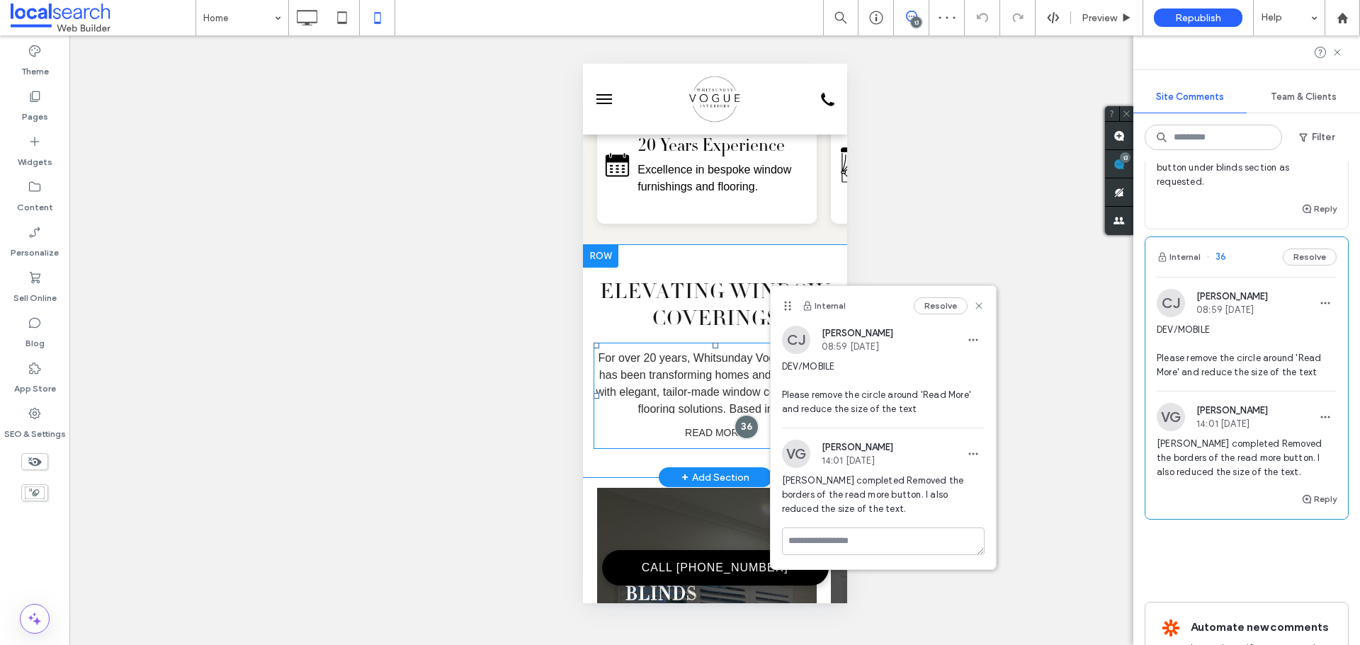
scroll to position [0, 0]
click at [737, 429] on div at bounding box center [746, 427] width 26 height 26
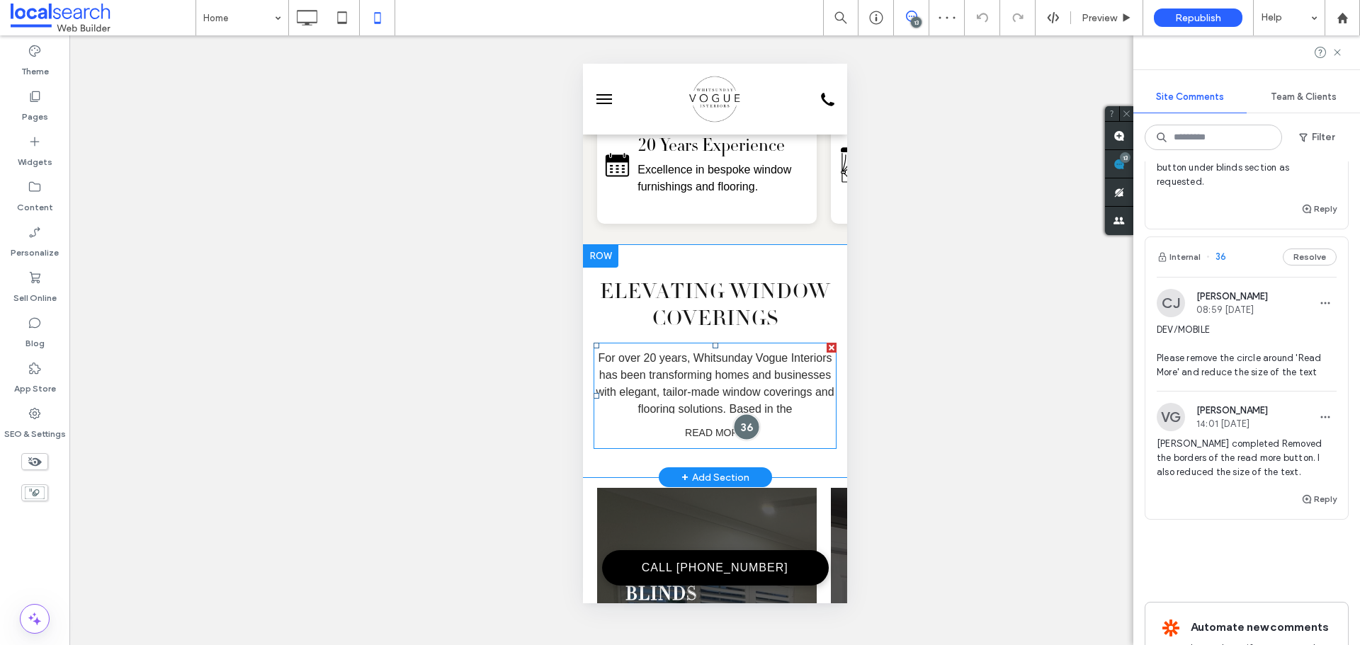
click at [737, 429] on div at bounding box center [746, 427] width 26 height 26
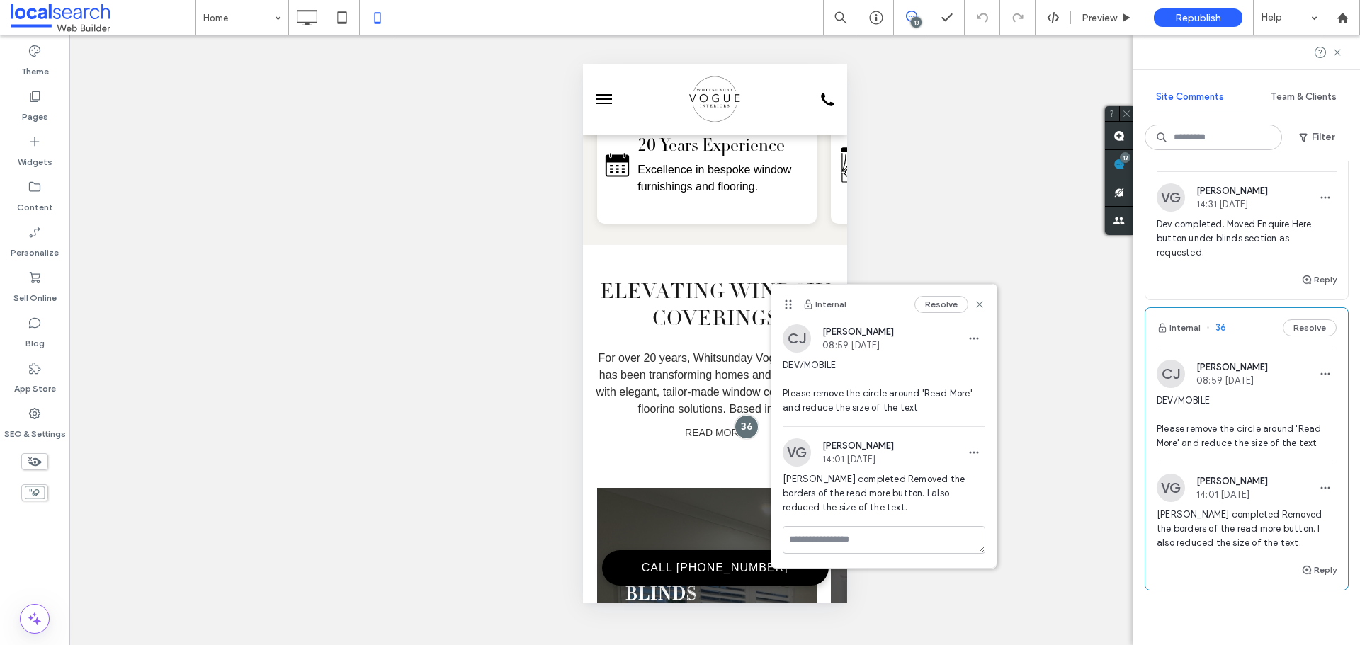
scroll to position [4090, 0]
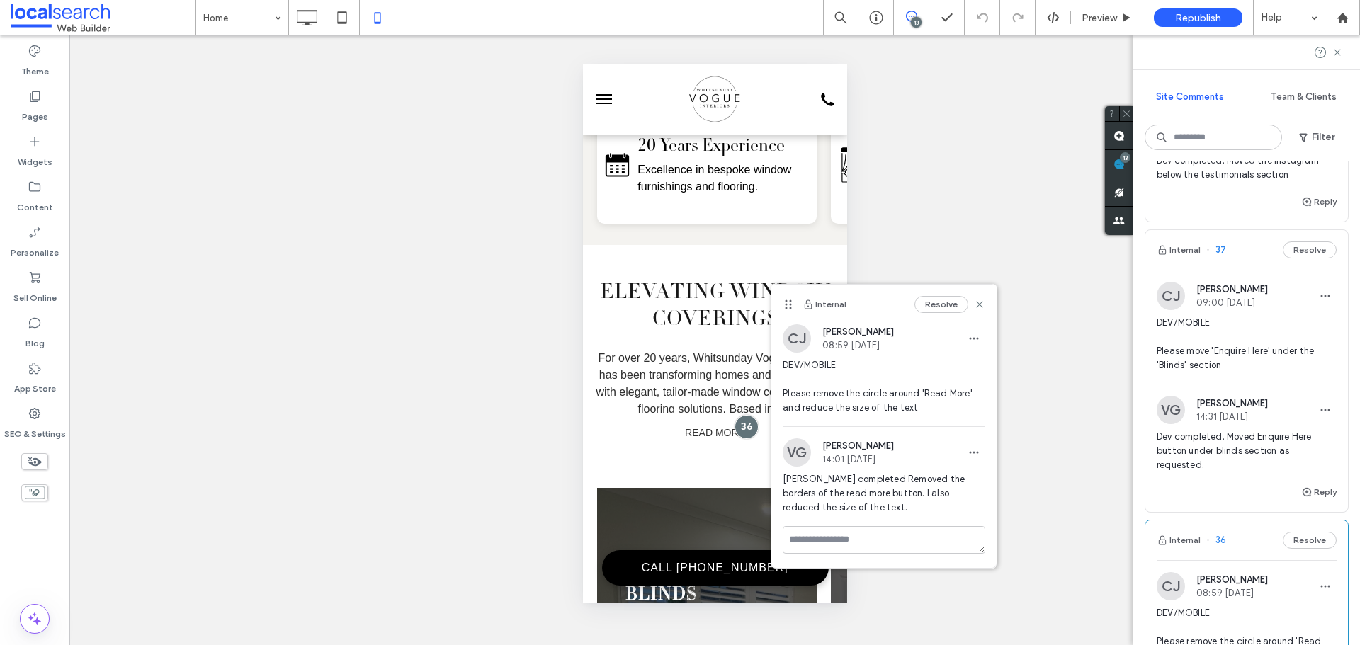
click at [1232, 356] on span "DEV/MOBILE Please move 'Enquire Here' under the 'Blinds' section" at bounding box center [1247, 344] width 180 height 57
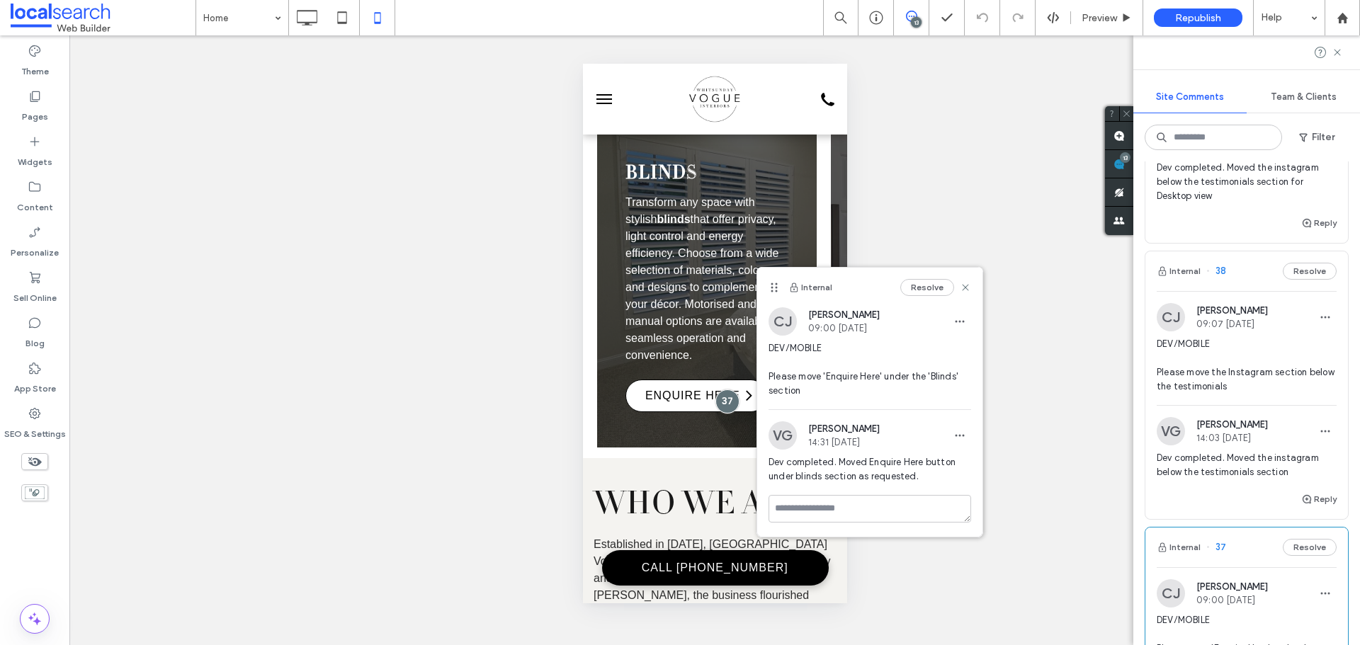
scroll to position [3736, 0]
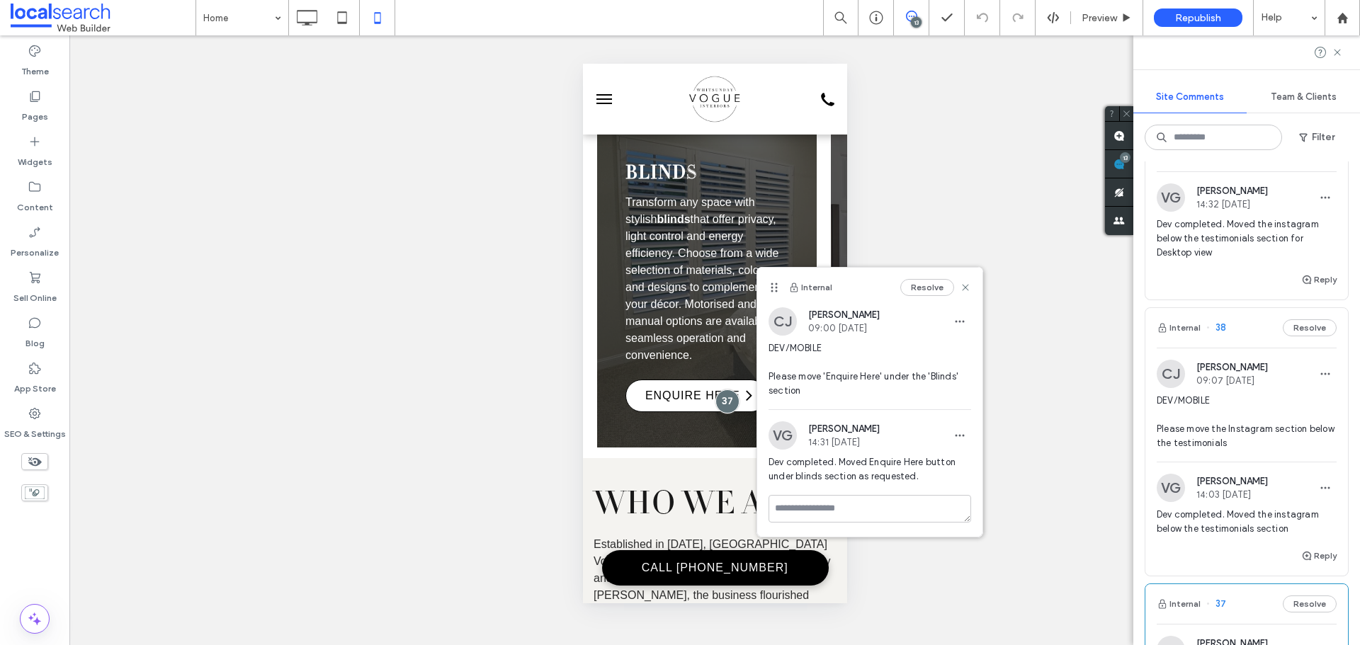
click at [1199, 442] on span "DEV/MOBILE Please move the Instagram section below the testimonials" at bounding box center [1247, 422] width 180 height 57
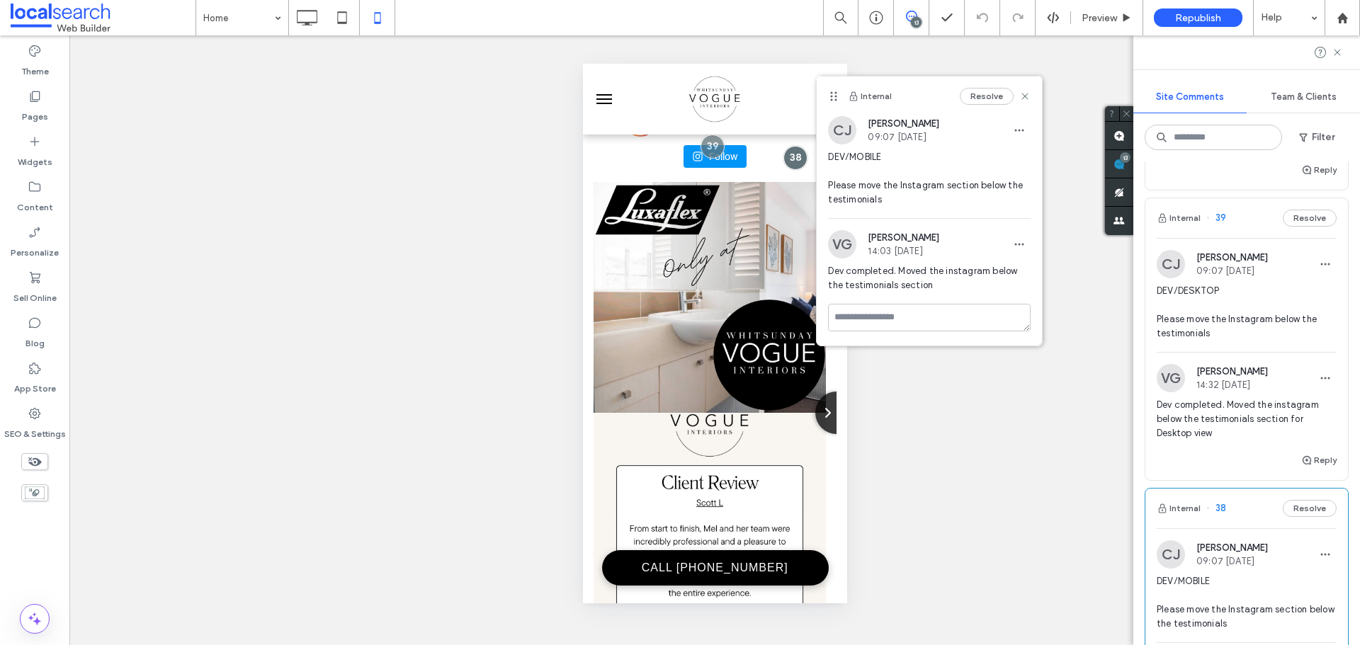
scroll to position [3523, 0]
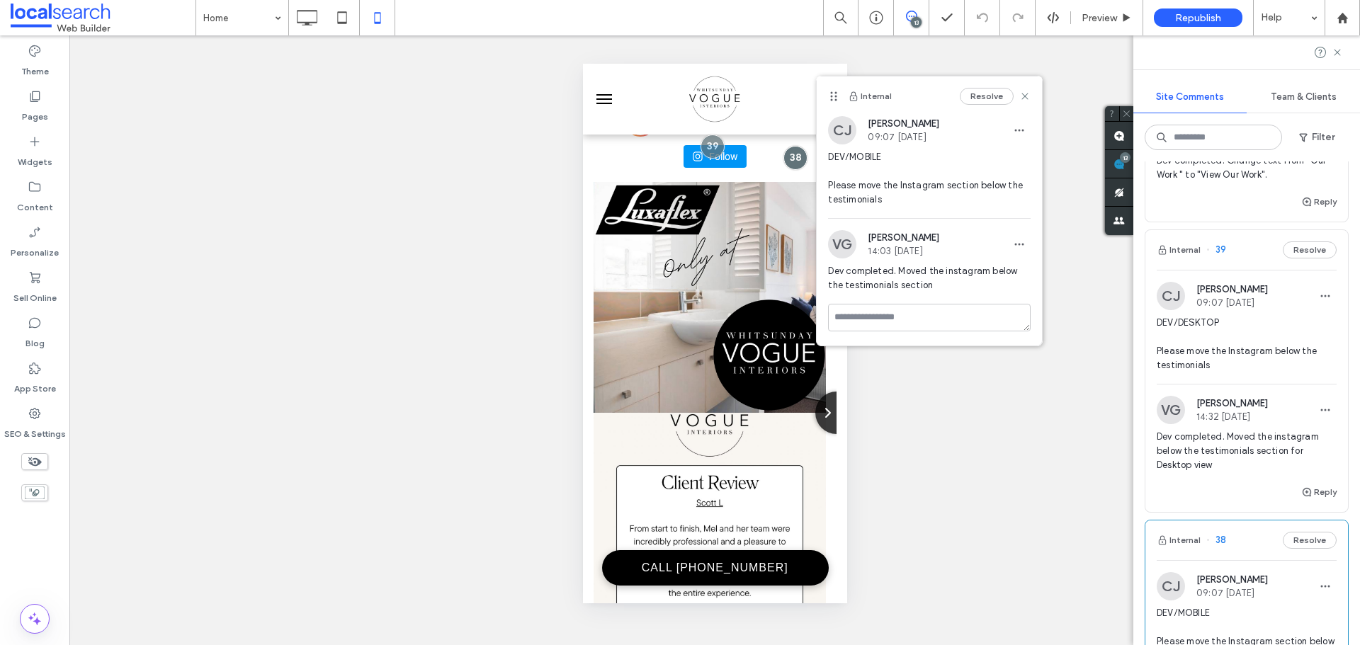
click at [1240, 373] on span "DEV/DESKTOP Please move the Instagram below the testimonials" at bounding box center [1247, 344] width 180 height 57
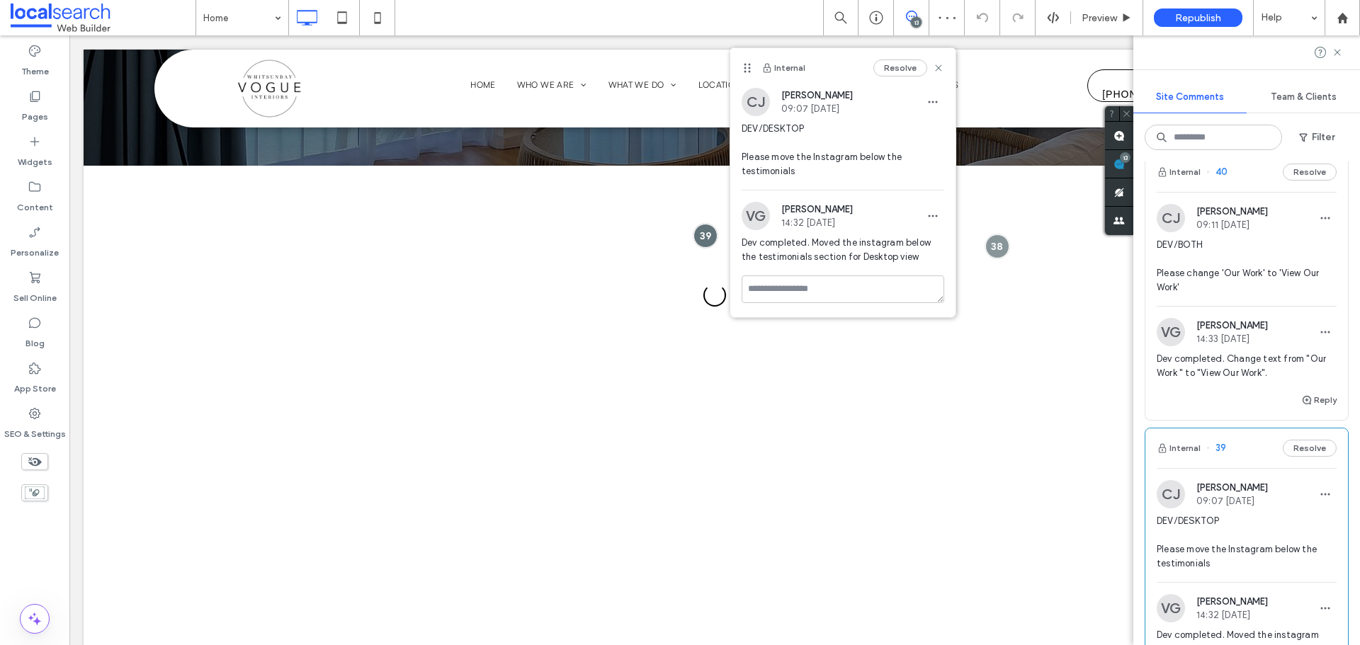
scroll to position [3311, 0]
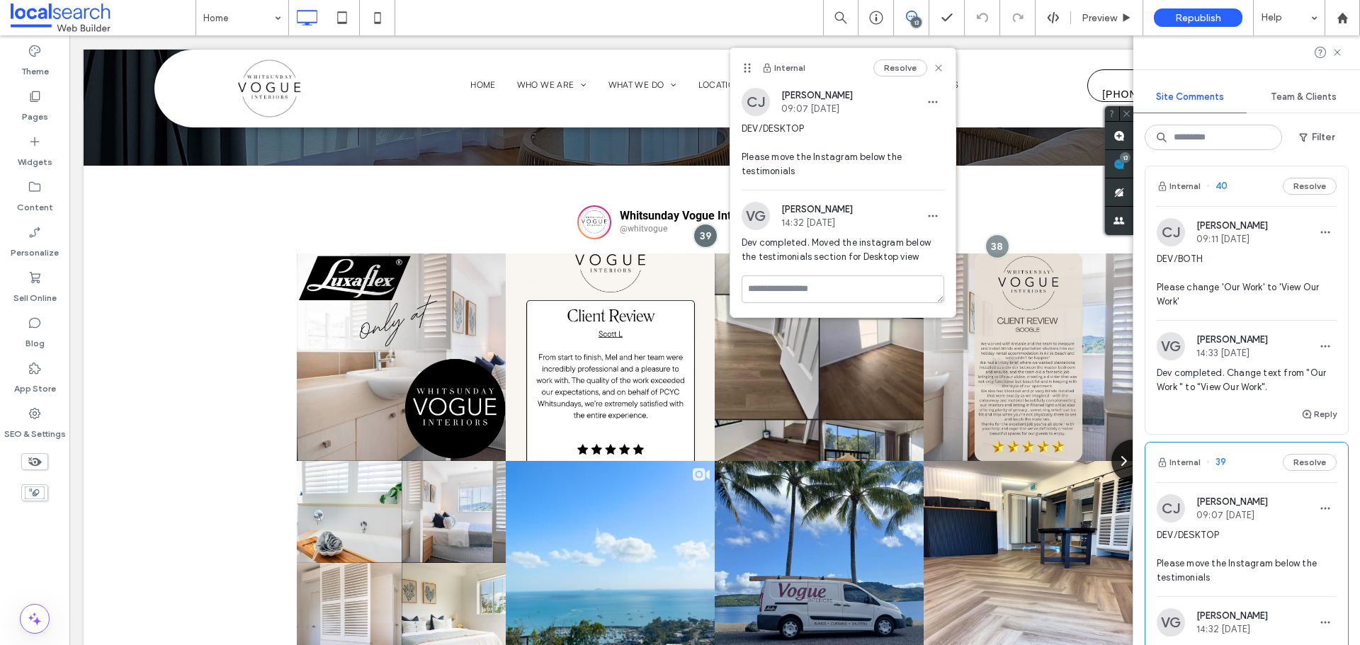
click at [1238, 309] on span "DEV/BOTH Please change 'Our Work' to 'View Our Work'" at bounding box center [1247, 280] width 180 height 57
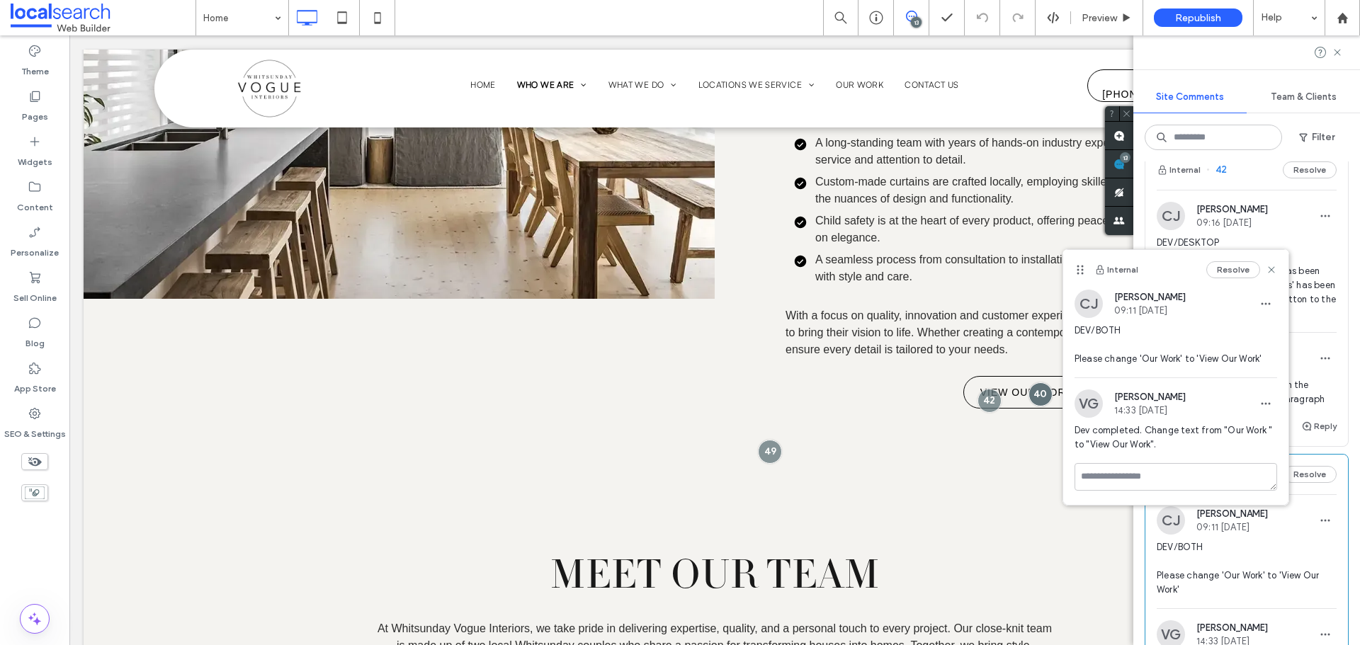
scroll to position [2957, 0]
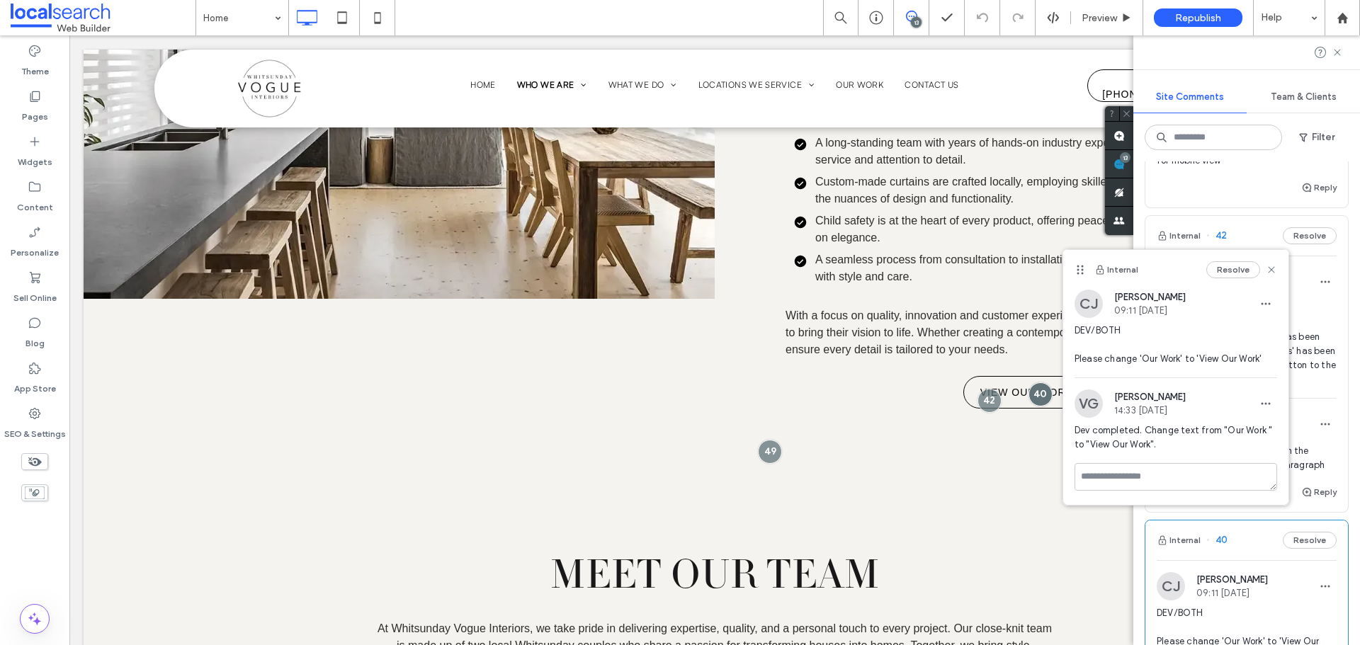
click at [1269, 263] on div "Resolve" at bounding box center [1241, 269] width 71 height 17
click at [1277, 270] on div "Internal Resolve" at bounding box center [1175, 270] width 225 height 40
click at [1273, 268] on use at bounding box center [1271, 269] width 6 height 6
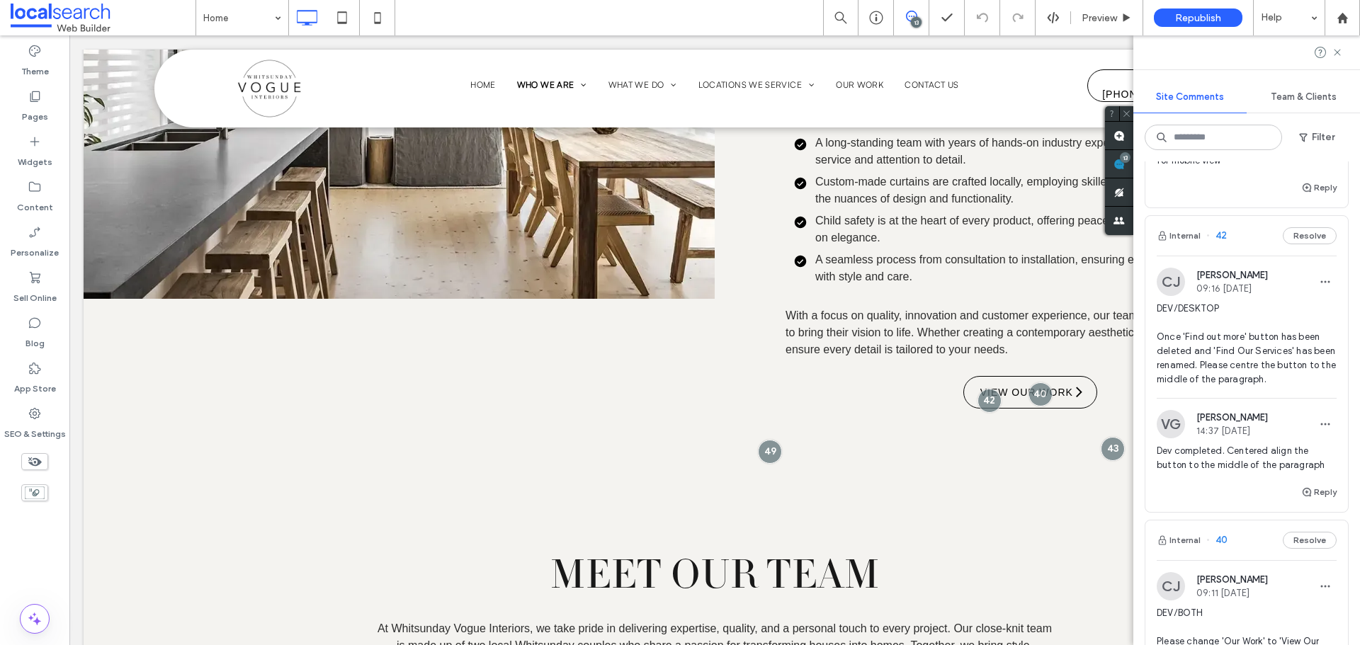
click at [1237, 350] on span "DEV/DESKTOP Once 'Find out more' button has been deleted and 'Find Our Services…" at bounding box center [1247, 344] width 180 height 85
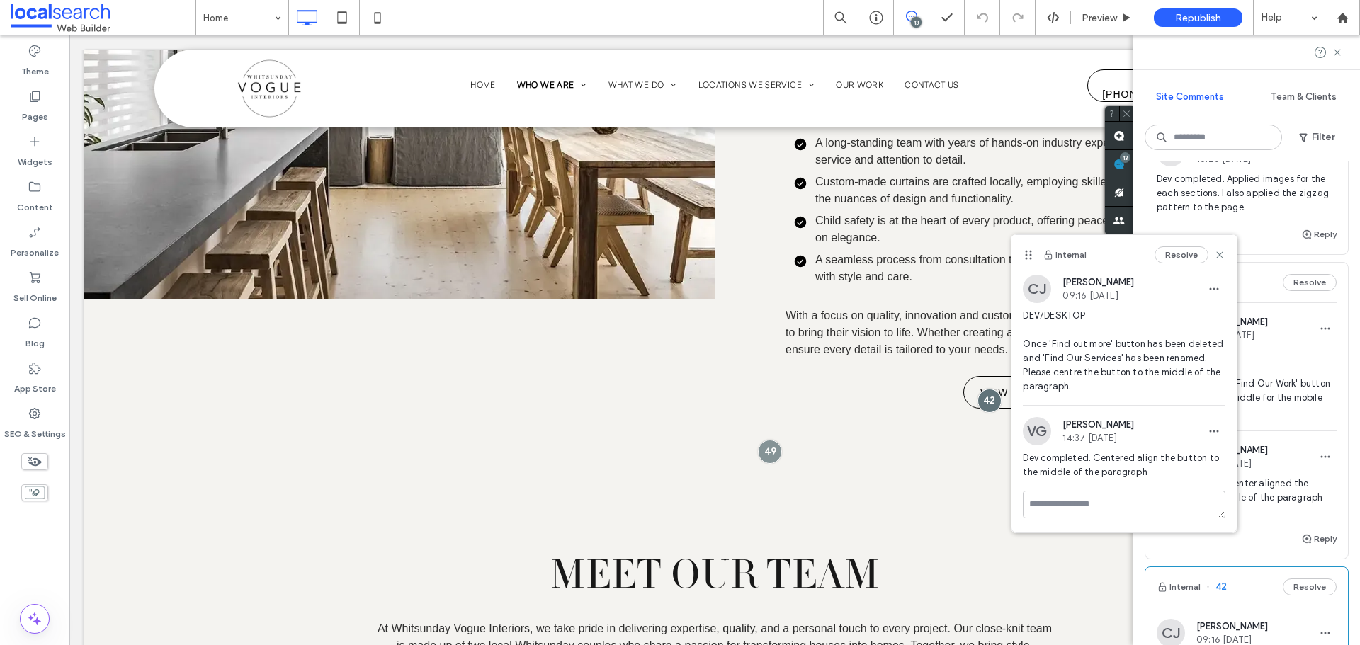
scroll to position [2602, 0]
click at [1298, 392] on span "DEV/MOBILE Please ensure the 'Find Our Work' button is centred in the middle fo…" at bounding box center [1247, 386] width 180 height 71
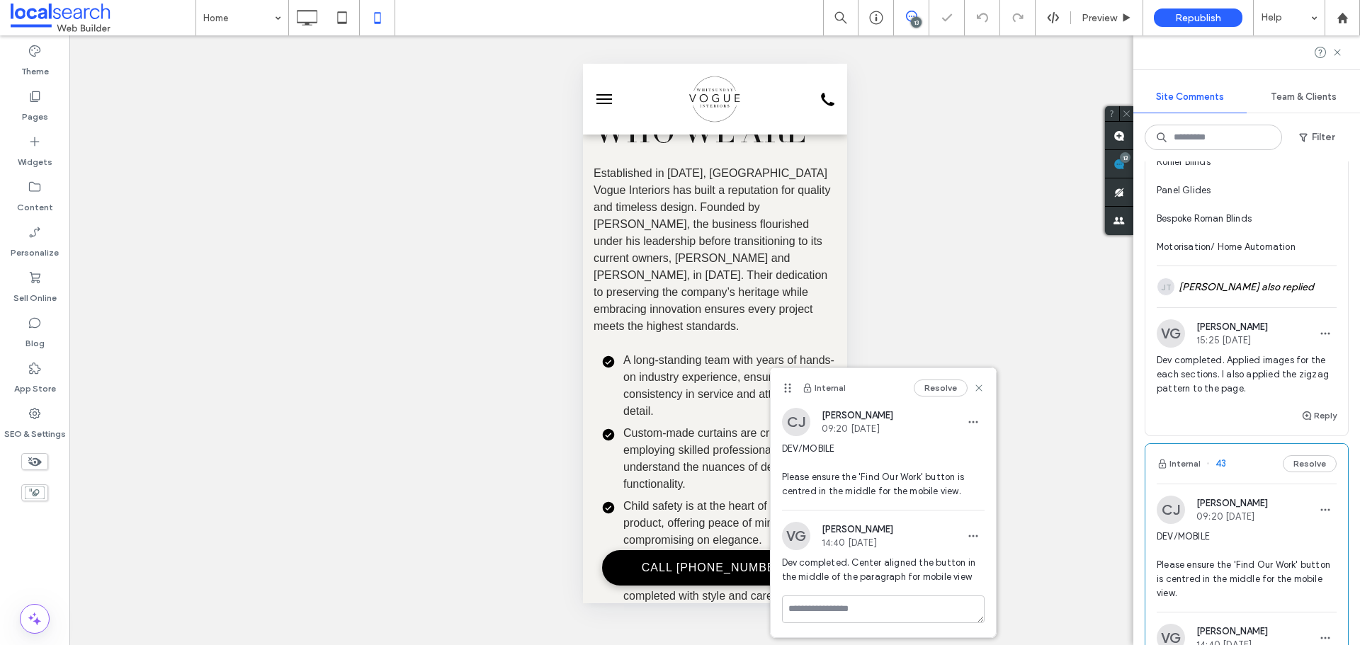
scroll to position [2390, 0]
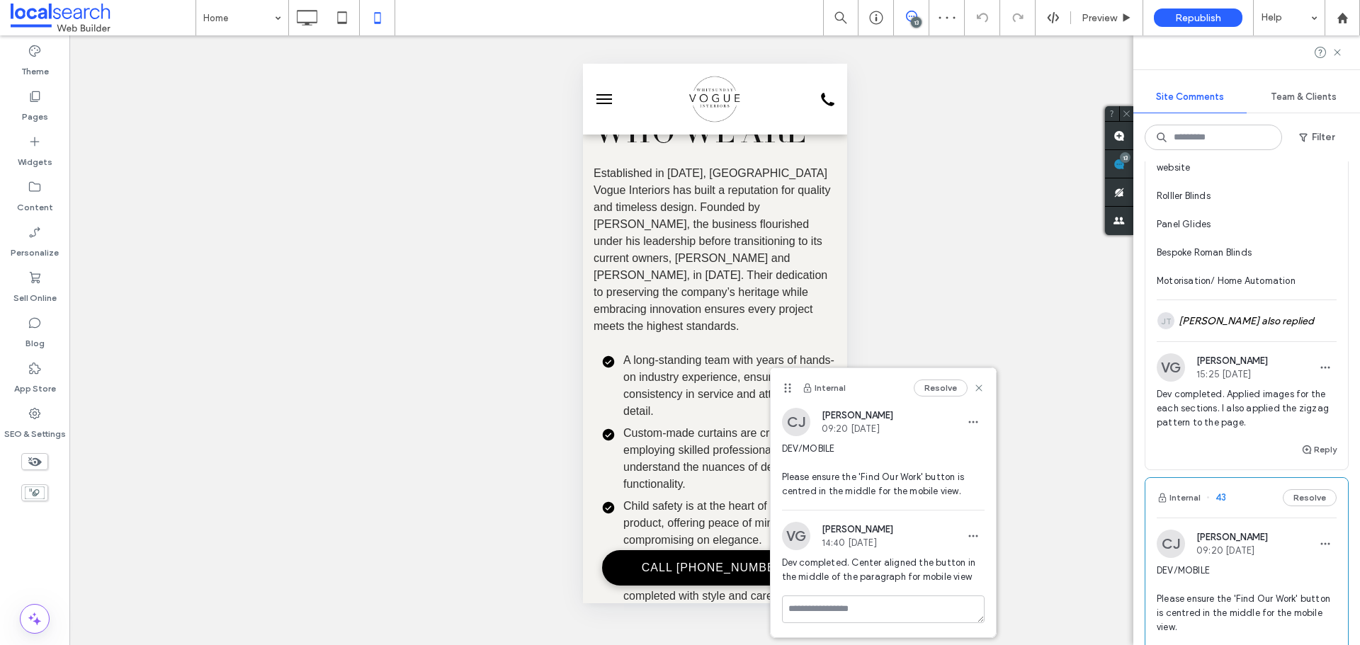
click at [1230, 278] on span "DEV/CONTENT/BOTH Client wants to add a list of the services she provides, pleas…" at bounding box center [1247, 104] width 180 height 368
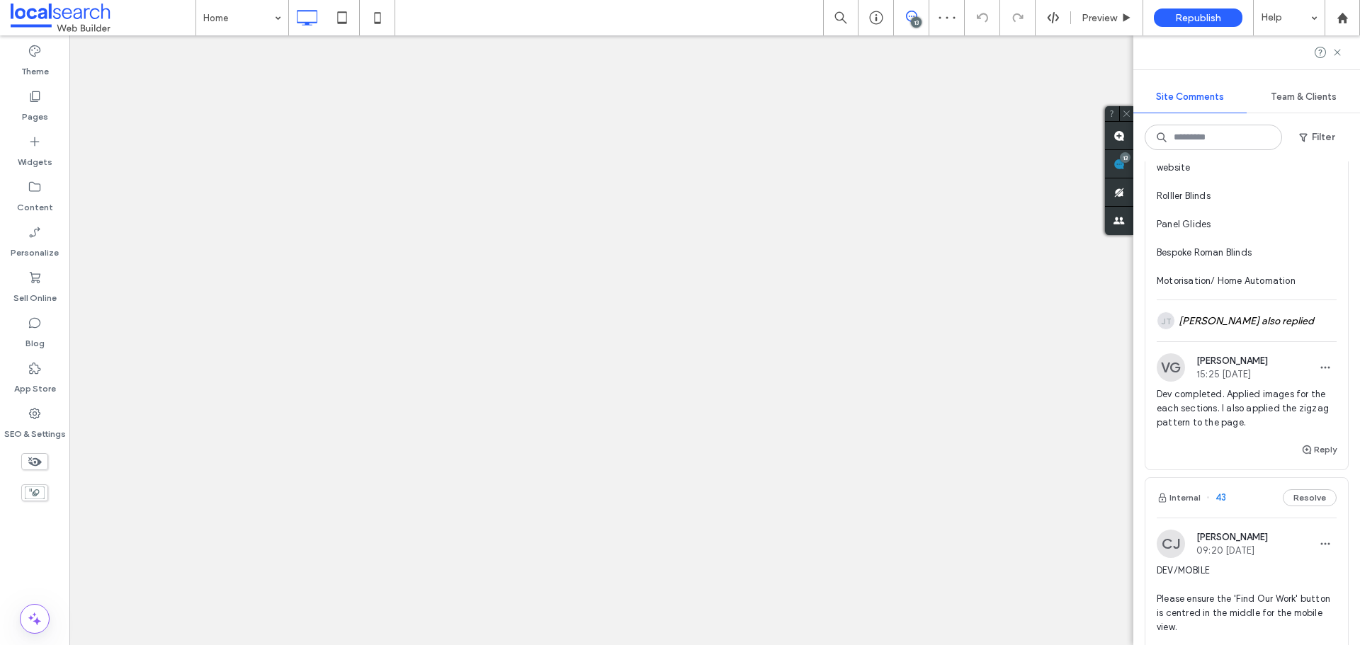
scroll to position [0, 0]
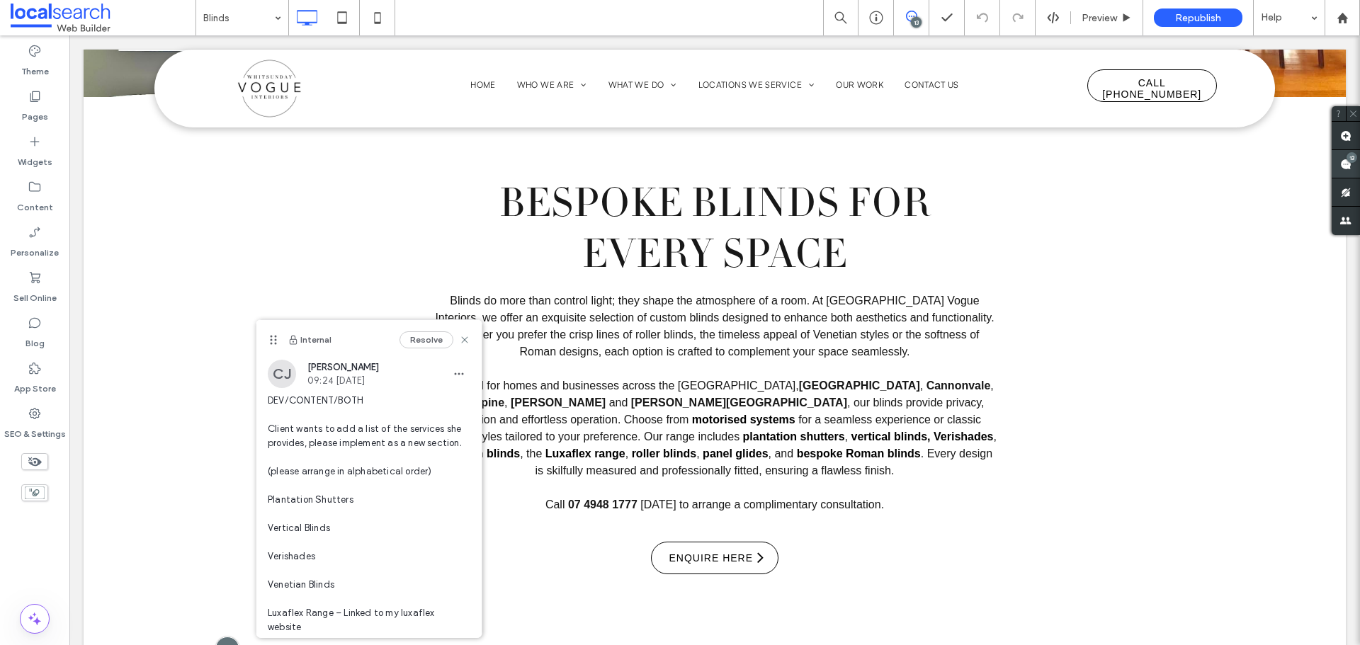
click at [1339, 158] on span at bounding box center [1346, 164] width 28 height 28
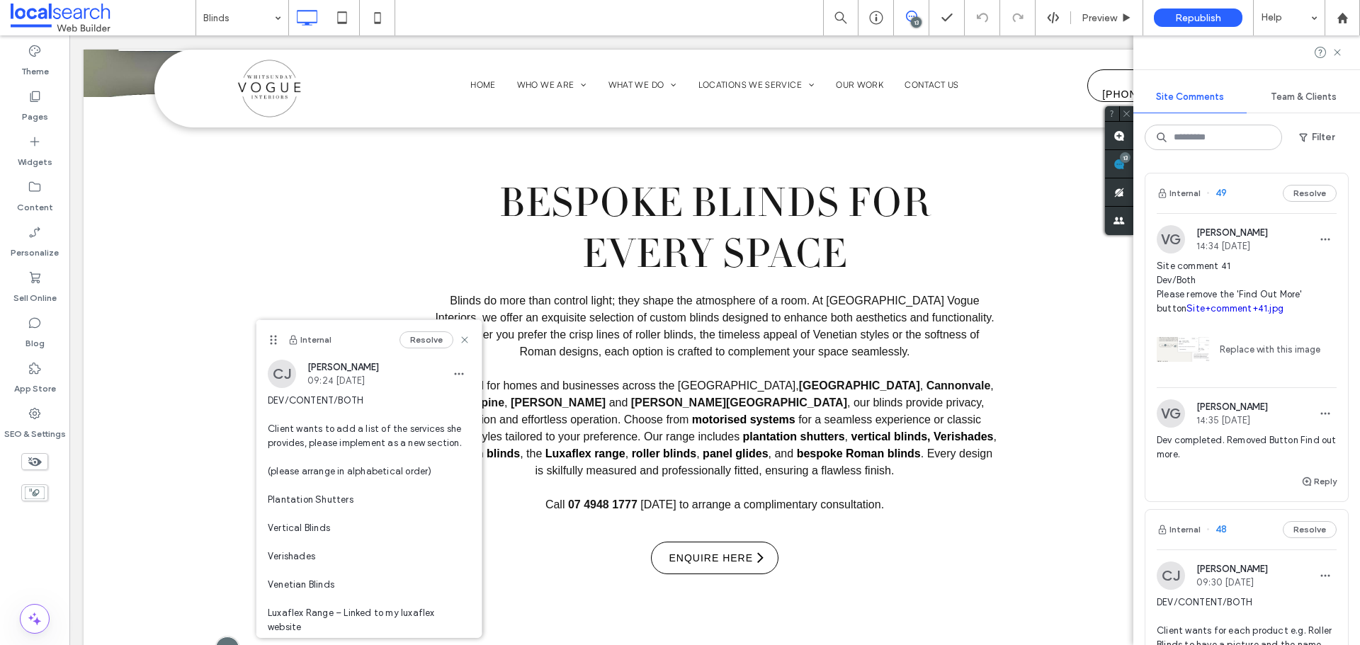
click at [1247, 274] on span "Site comment 41 Dev/Both Please remove the 'Find Out More' button Site+comment+…" at bounding box center [1247, 287] width 180 height 57
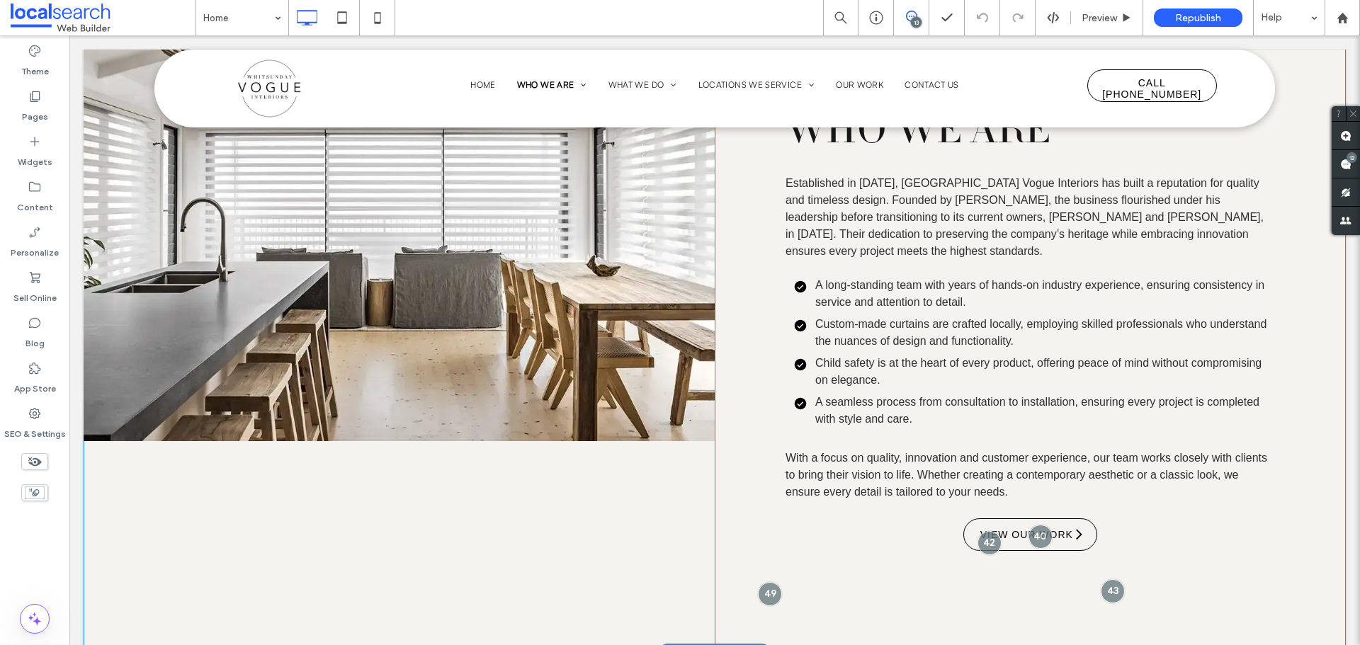
scroll to position [2316, 0]
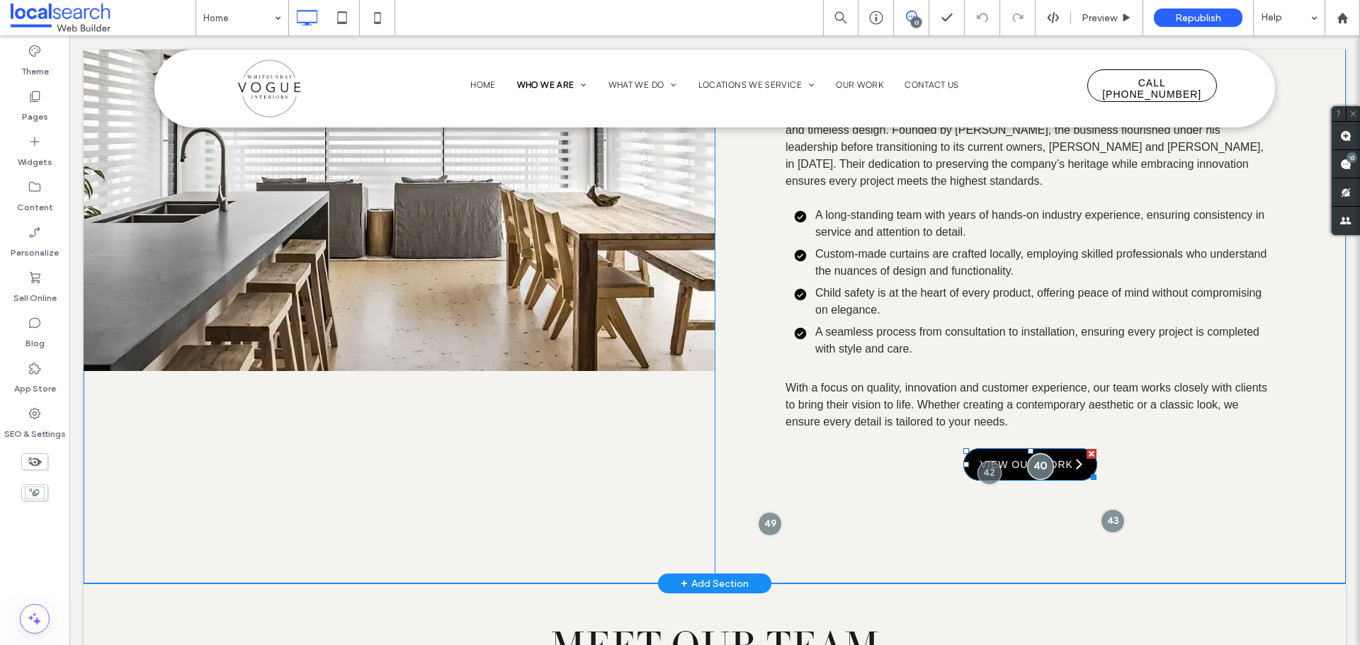
click at [1030, 455] on div at bounding box center [1040, 466] width 26 height 26
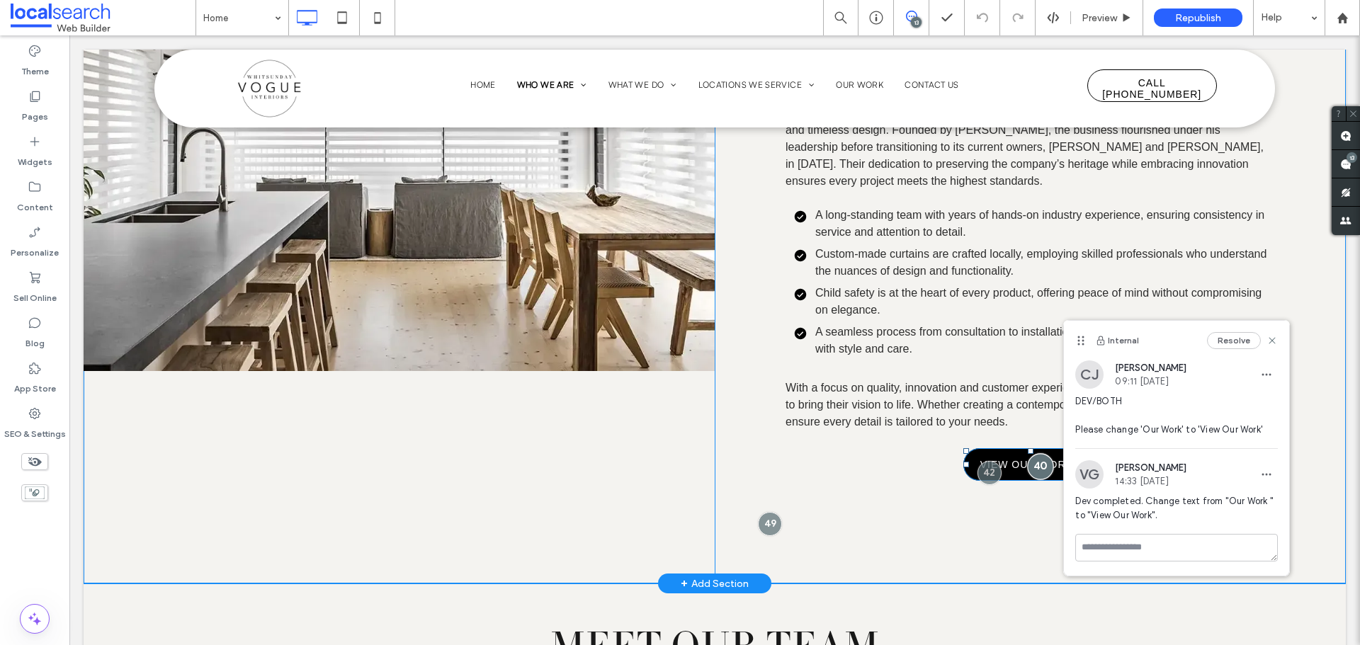
click at [1030, 455] on div at bounding box center [1040, 466] width 26 height 26
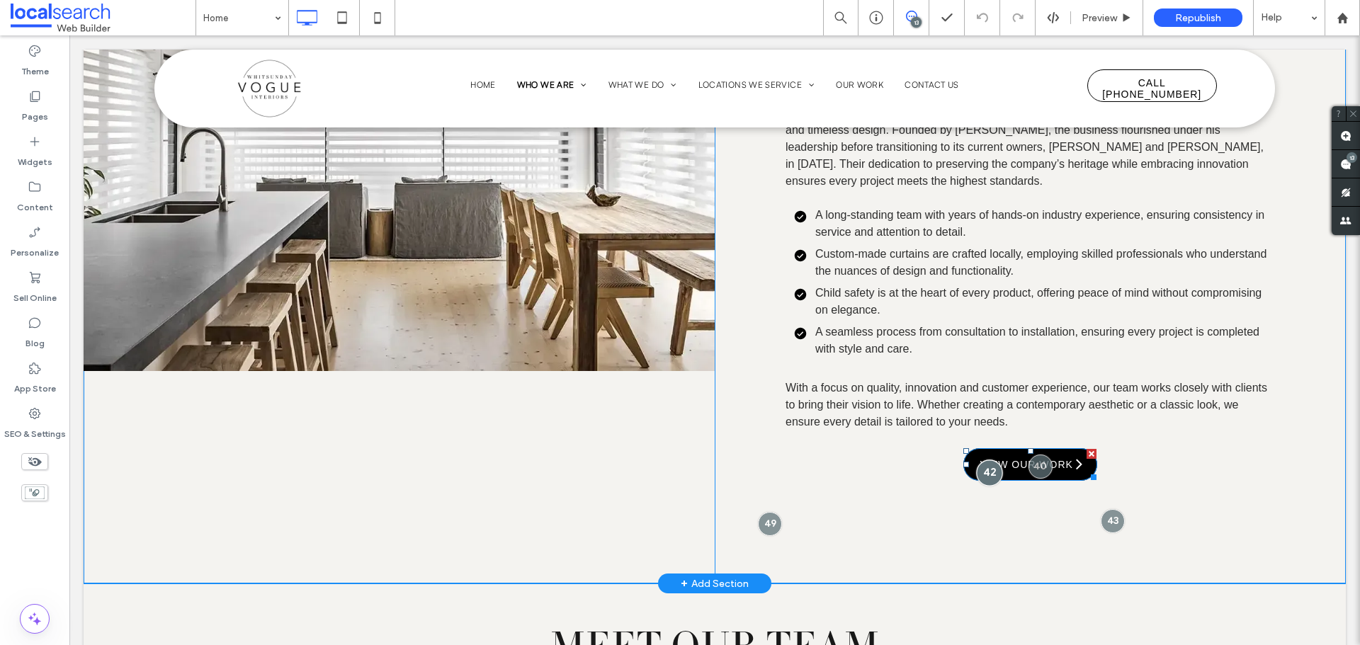
click at [980, 460] on div at bounding box center [989, 473] width 26 height 26
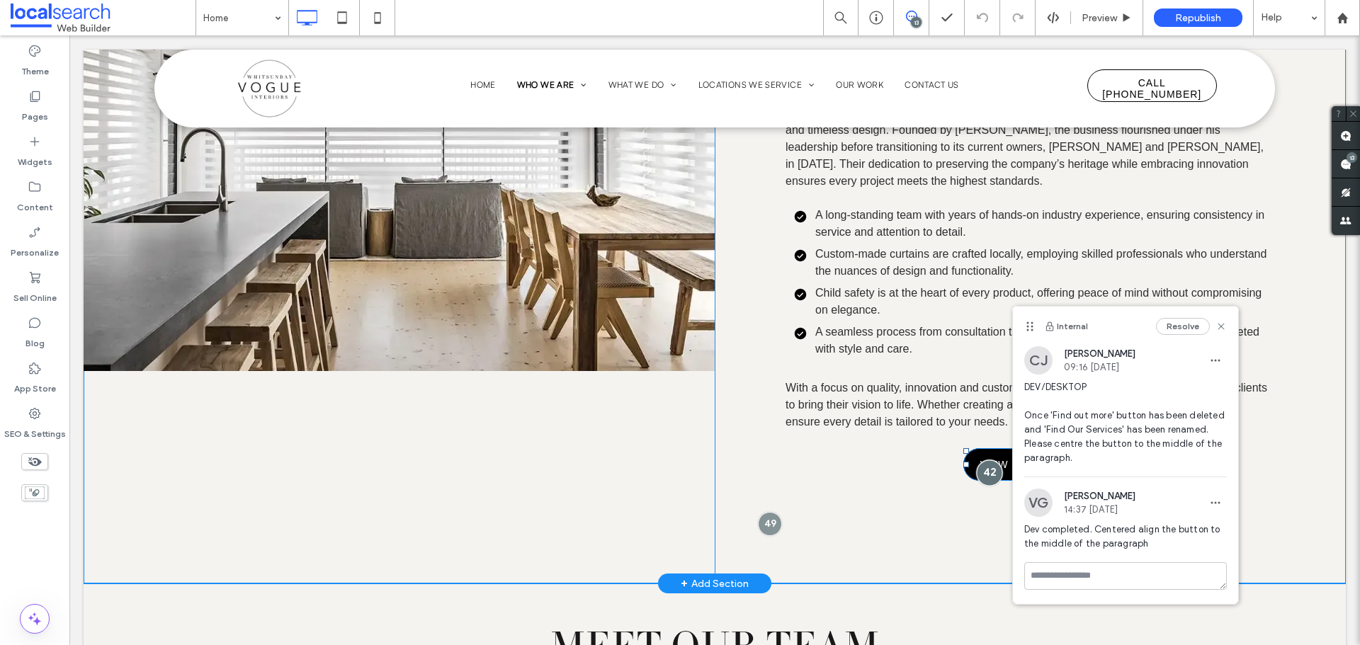
click at [980, 460] on div at bounding box center [989, 473] width 26 height 26
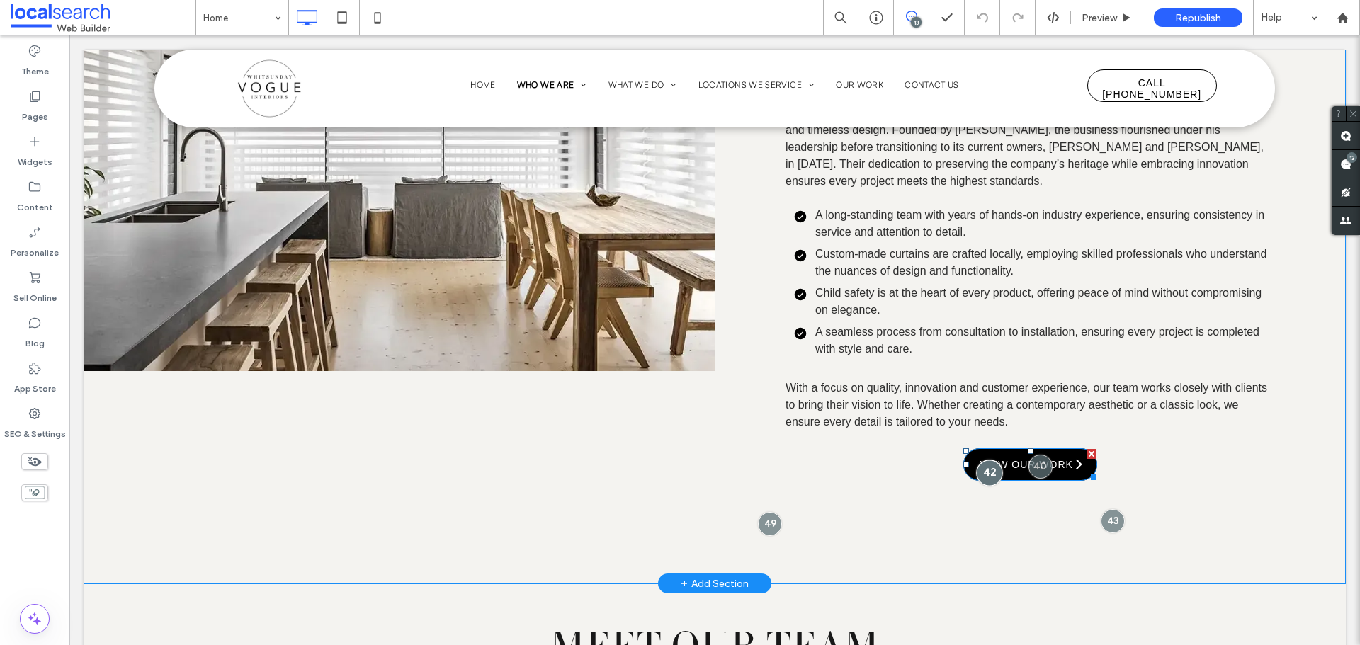
click at [979, 460] on div at bounding box center [989, 473] width 26 height 26
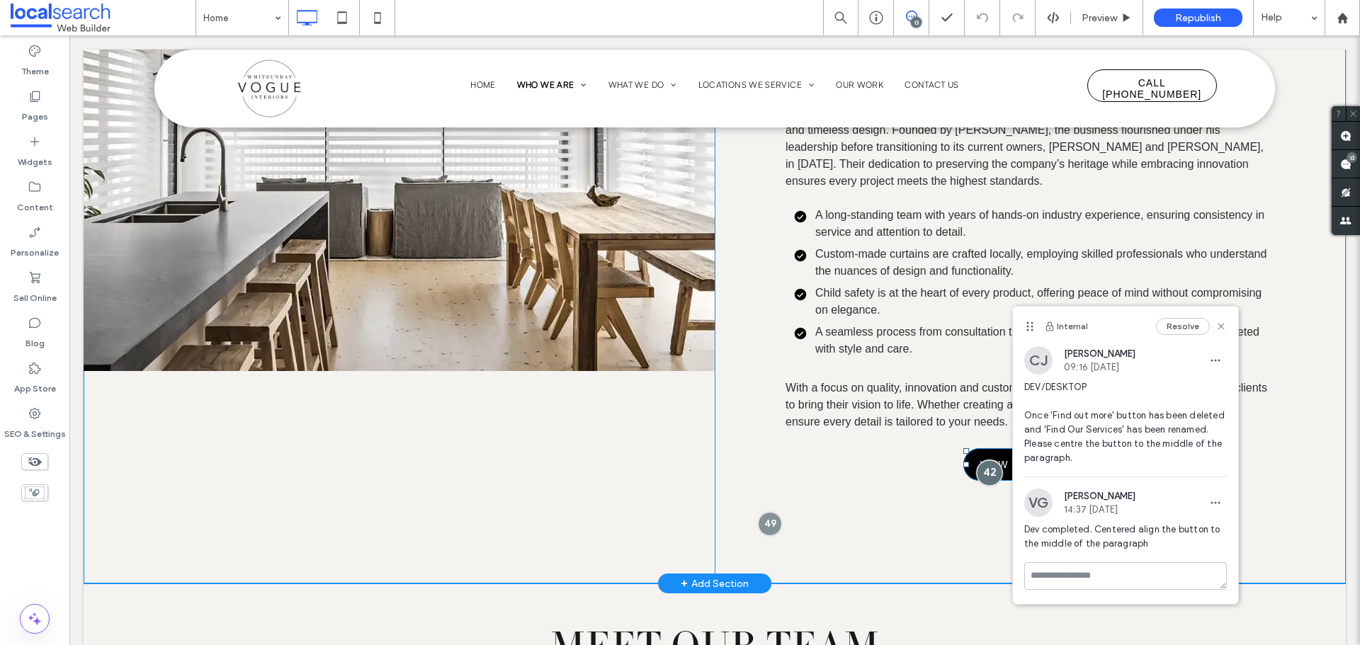
click at [979, 460] on div at bounding box center [989, 473] width 26 height 26
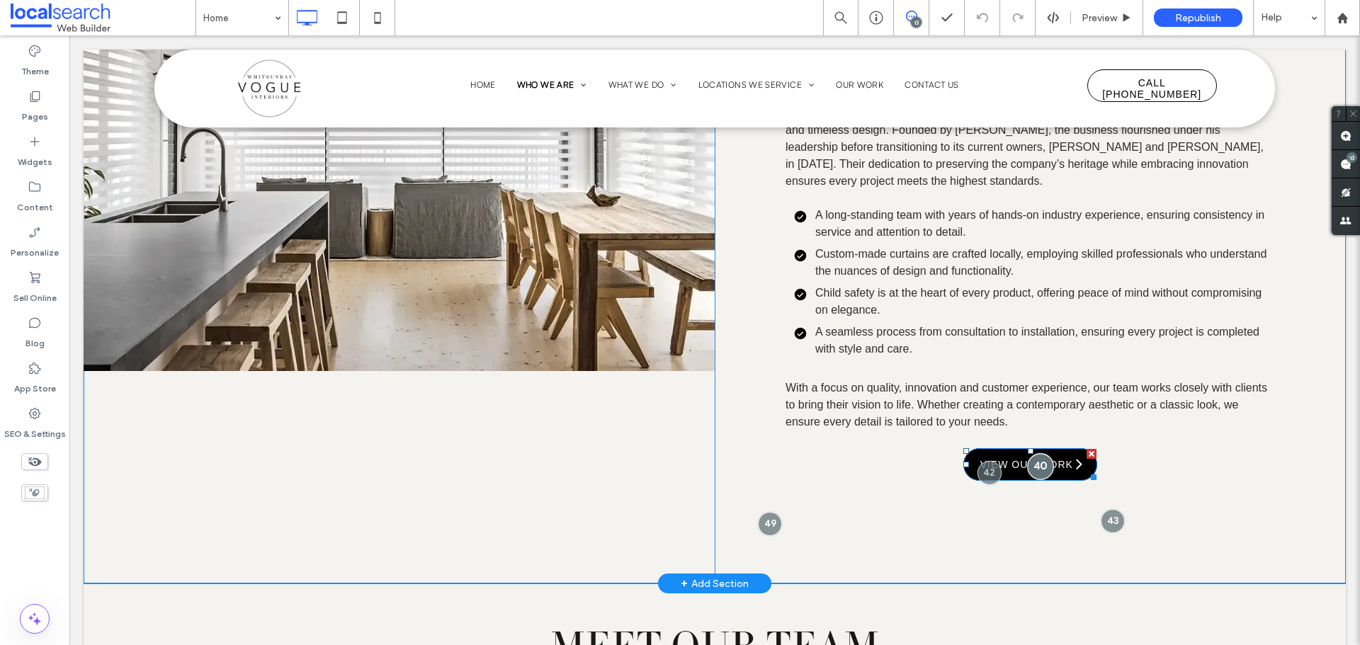
click at [1033, 453] on div at bounding box center [1040, 466] width 26 height 26
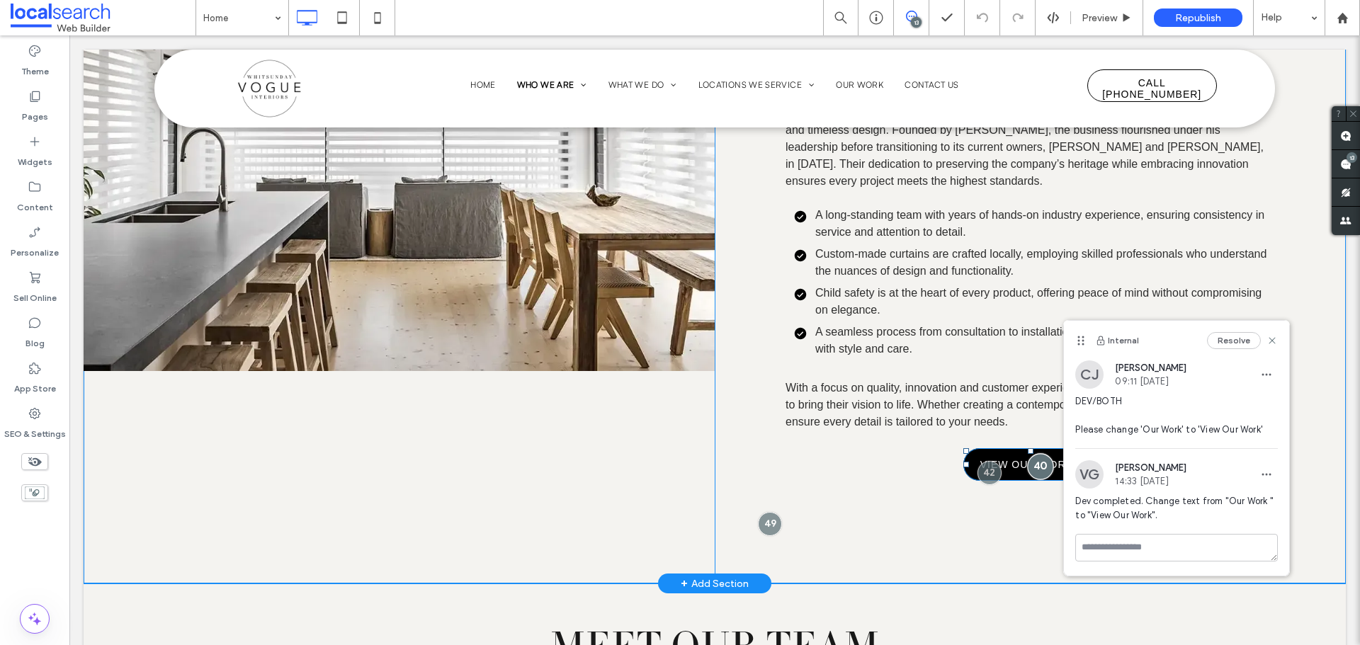
click at [1033, 453] on div at bounding box center [1040, 466] width 26 height 26
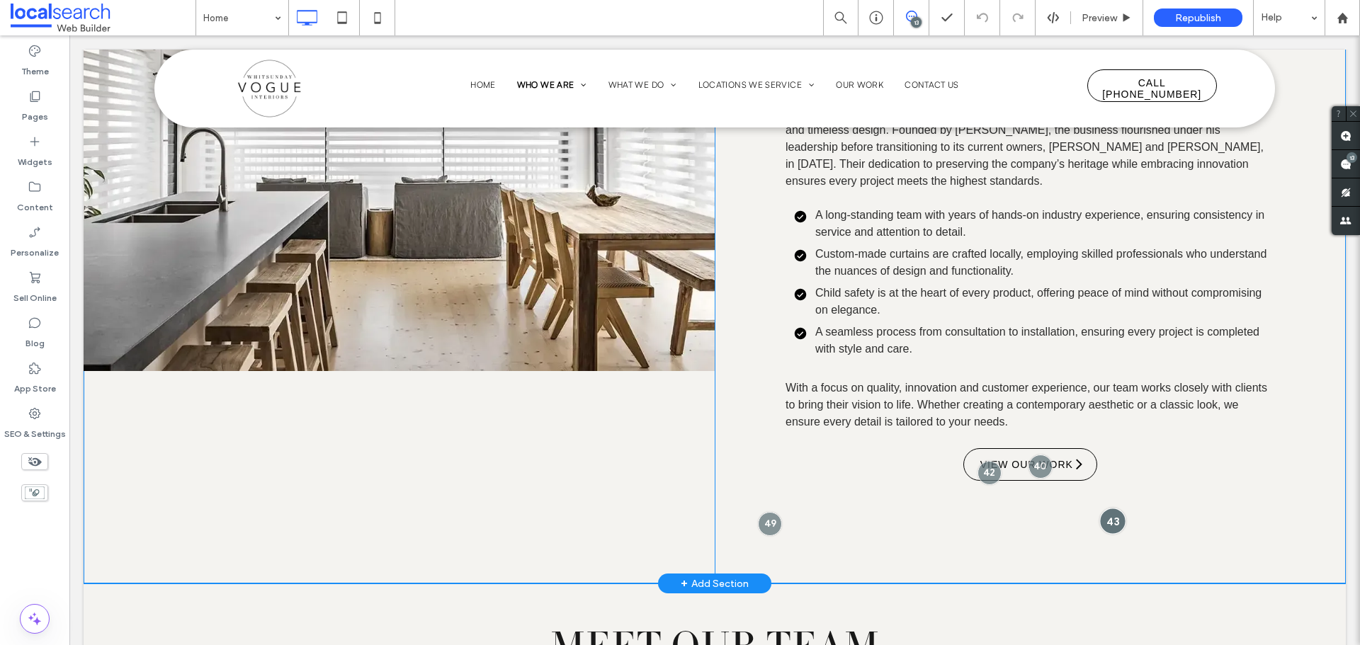
click at [1107, 508] on div at bounding box center [1113, 521] width 26 height 26
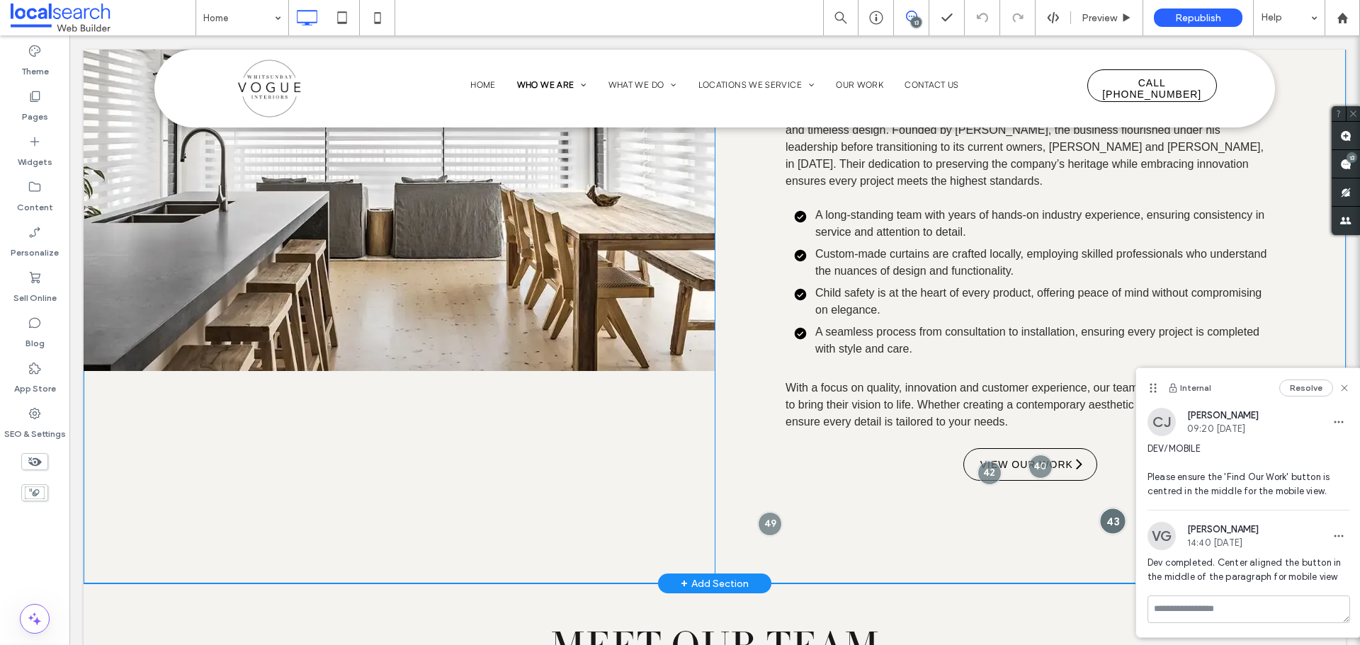
click at [1107, 508] on div at bounding box center [1113, 521] width 26 height 26
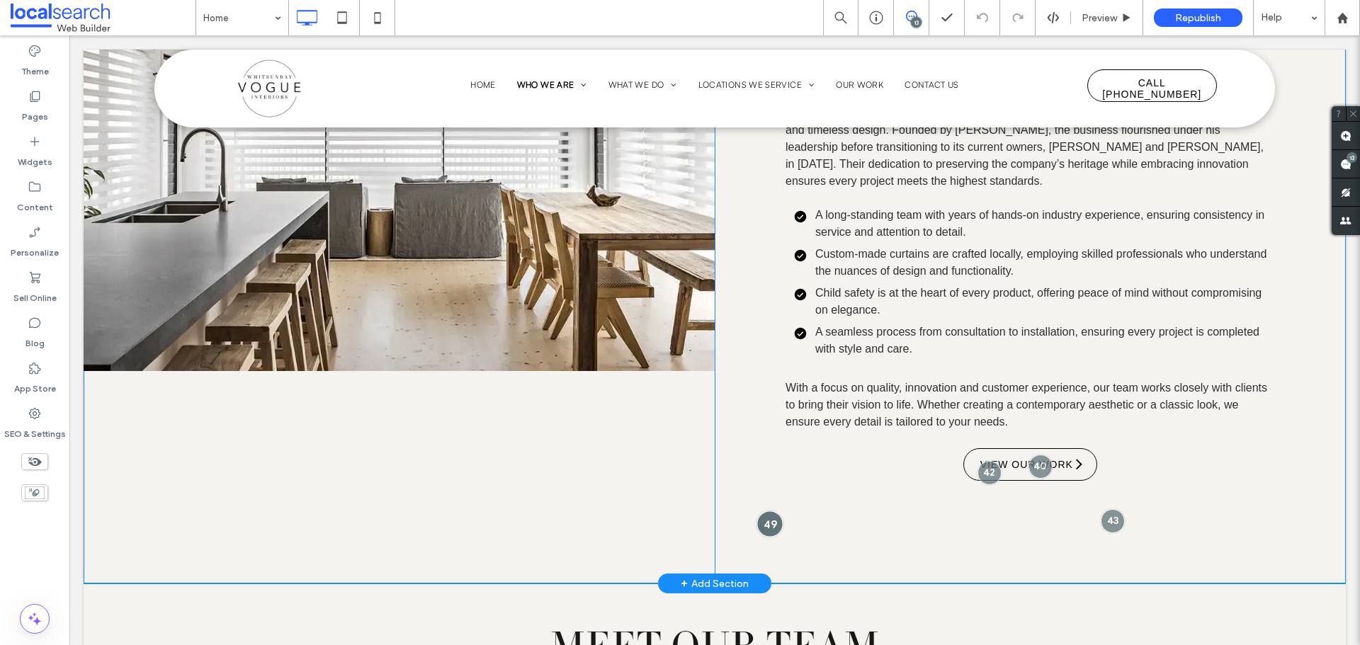
click at [759, 511] on div at bounding box center [770, 524] width 26 height 26
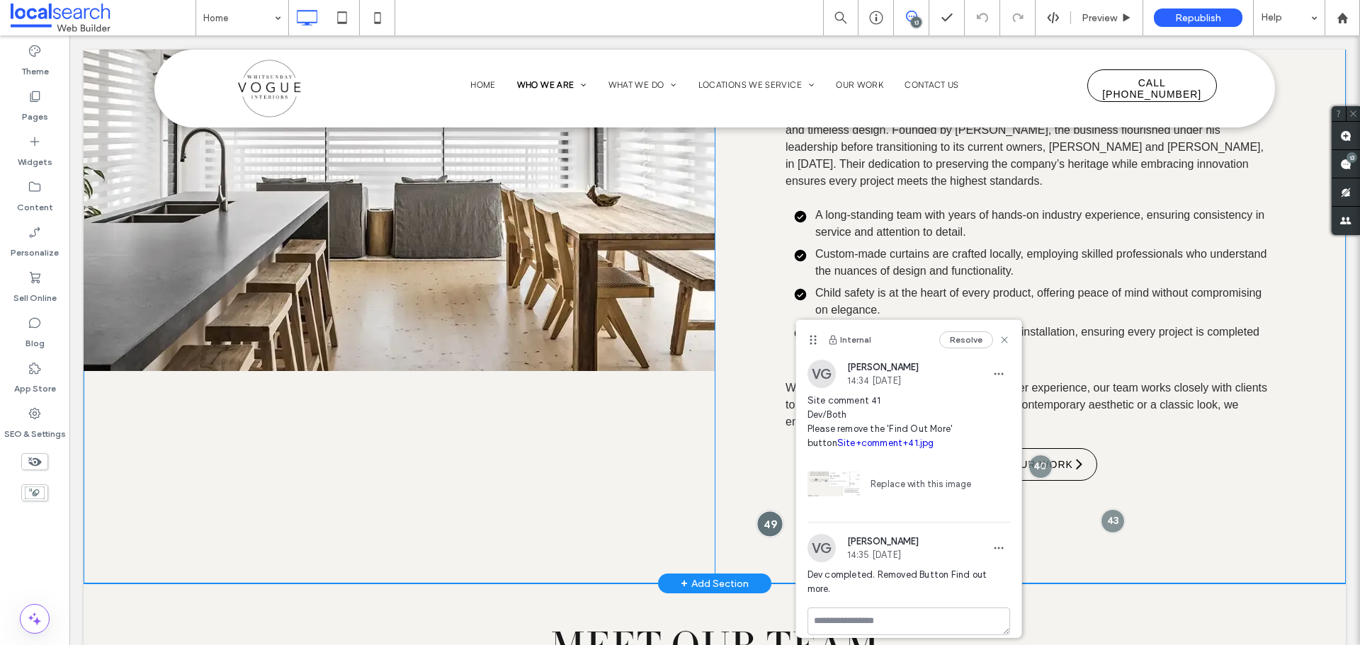
click at [759, 511] on div at bounding box center [770, 524] width 26 height 26
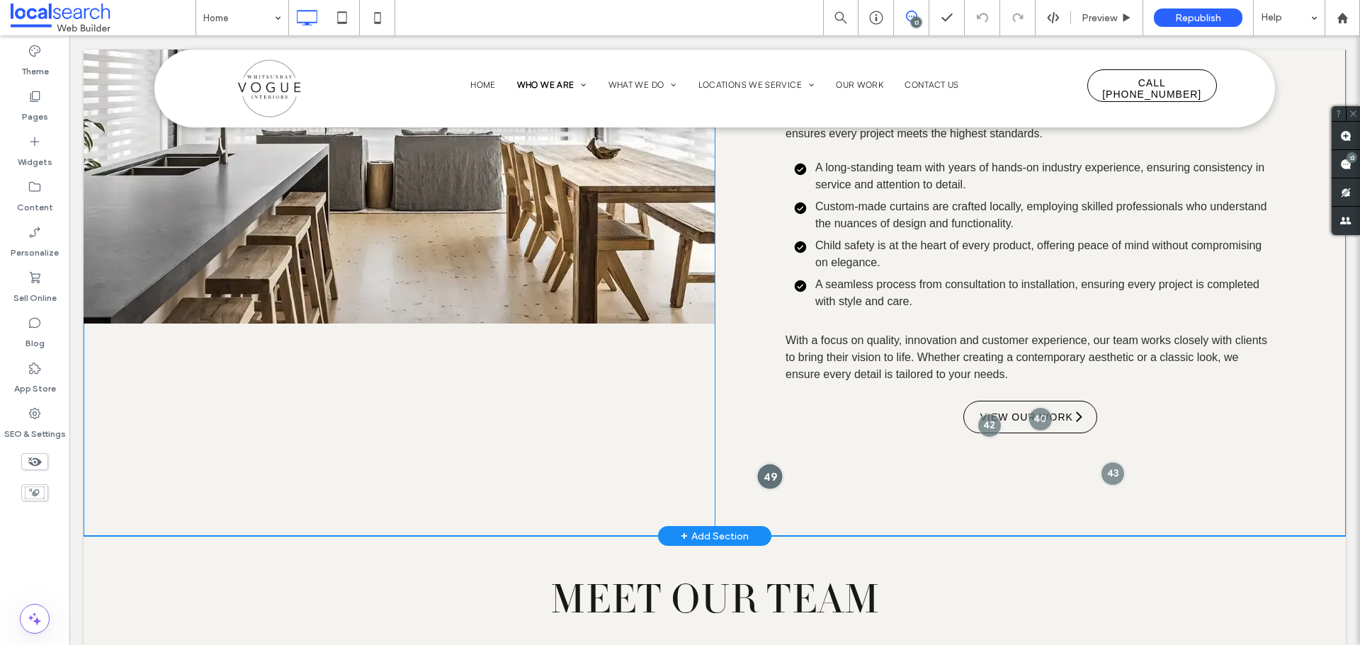
scroll to position [2386, 0]
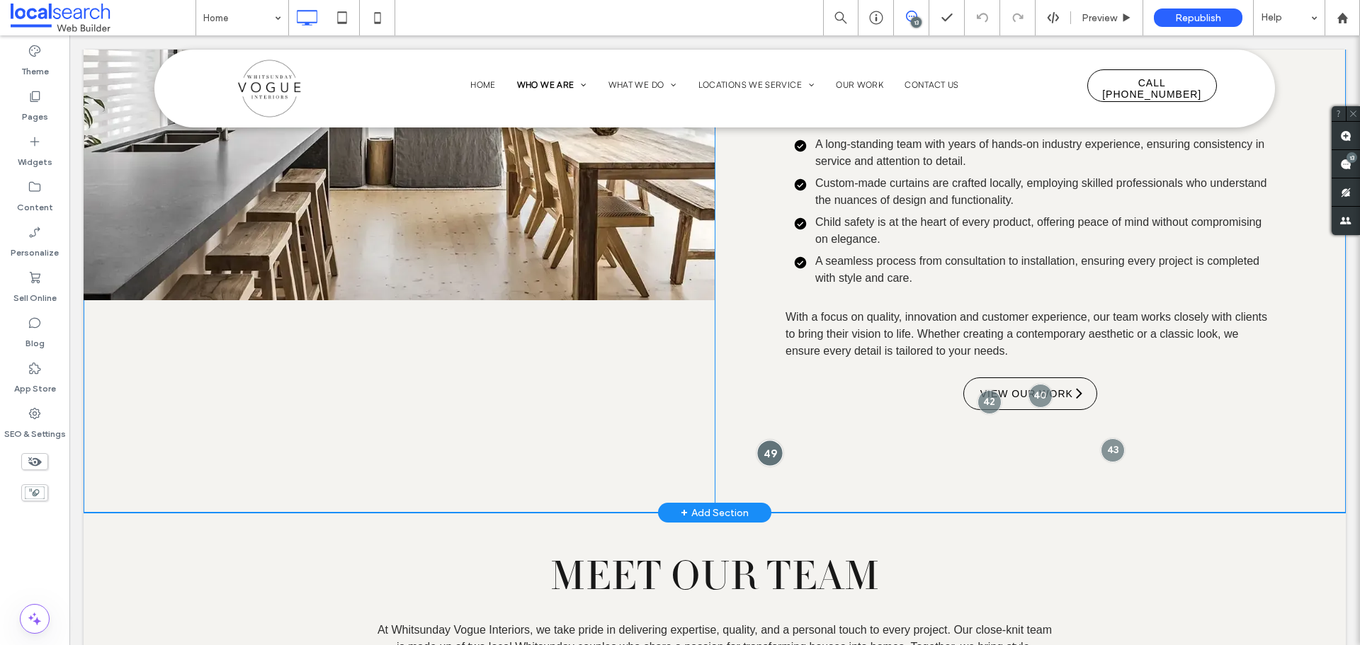
click at [760, 440] on div at bounding box center [770, 453] width 26 height 26
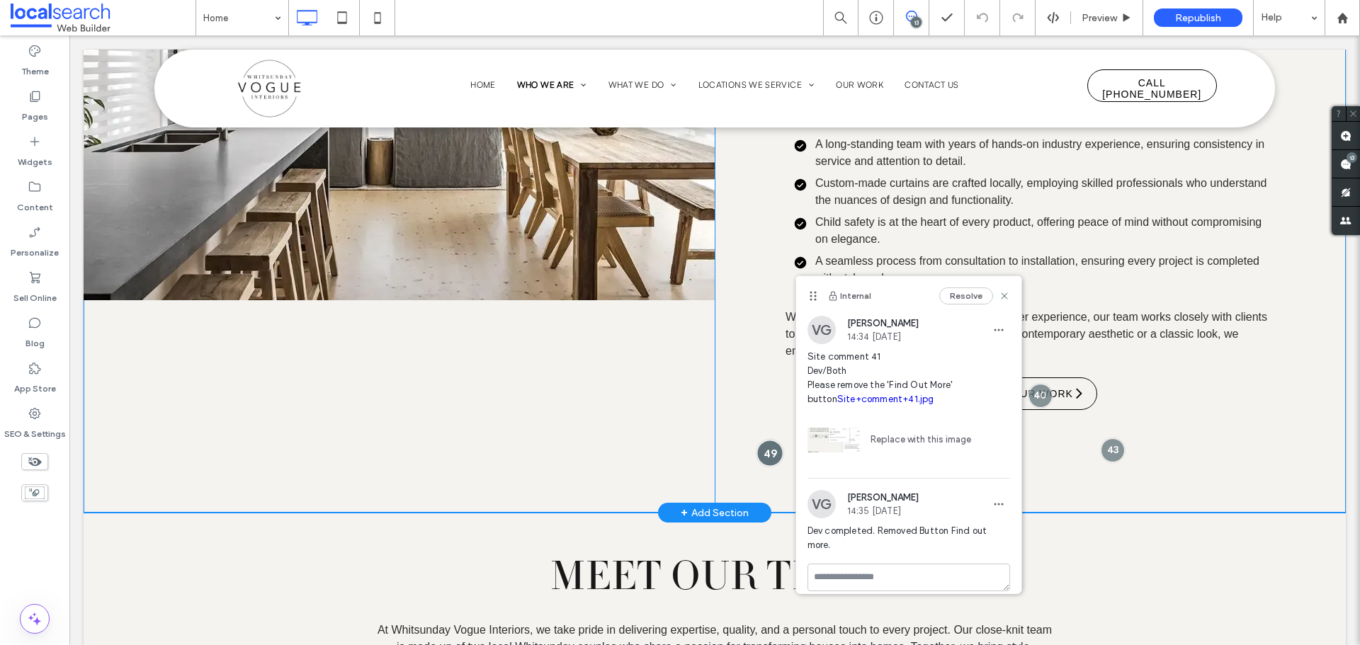
click at [760, 440] on div at bounding box center [770, 453] width 26 height 26
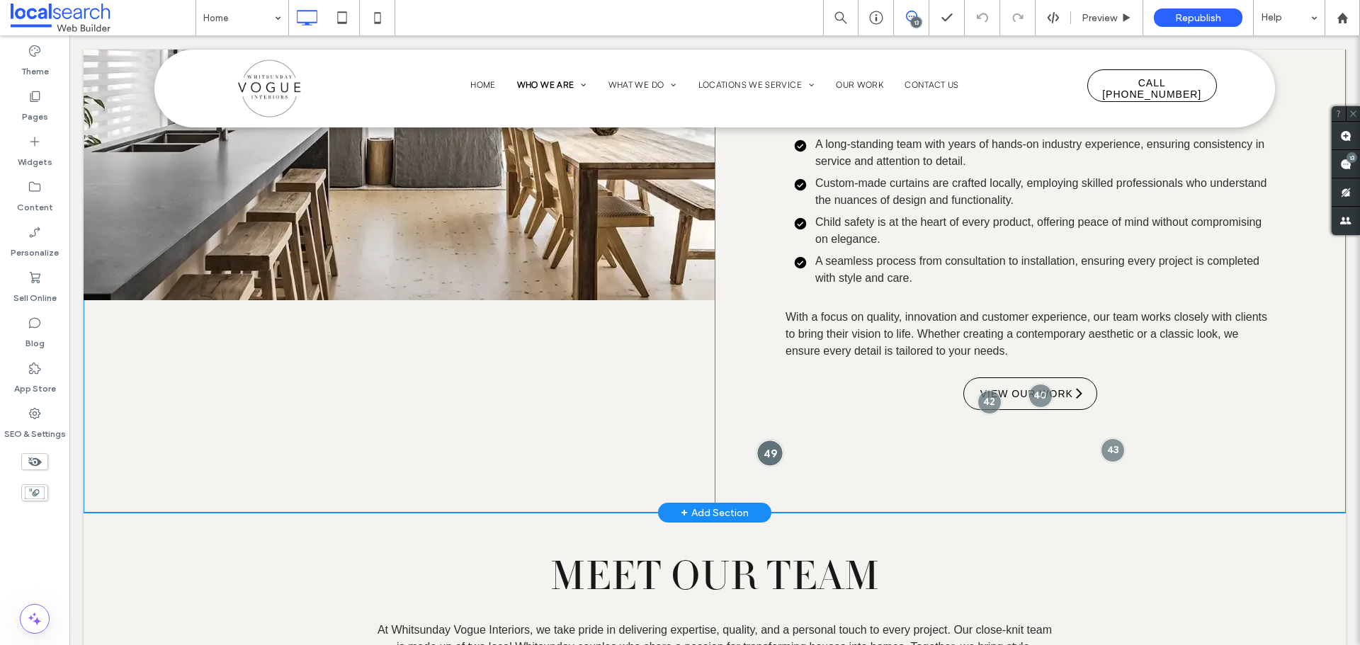
click at [760, 440] on div at bounding box center [770, 453] width 26 height 26
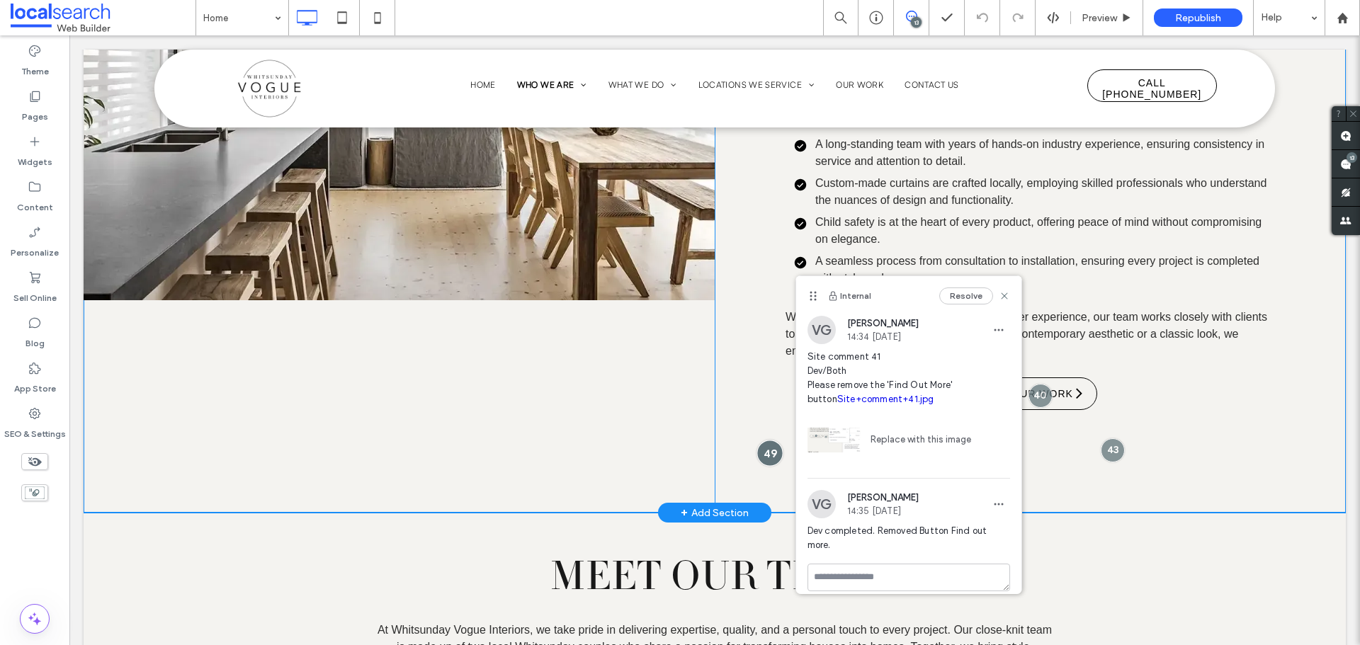
click at [760, 440] on div at bounding box center [770, 453] width 26 height 26
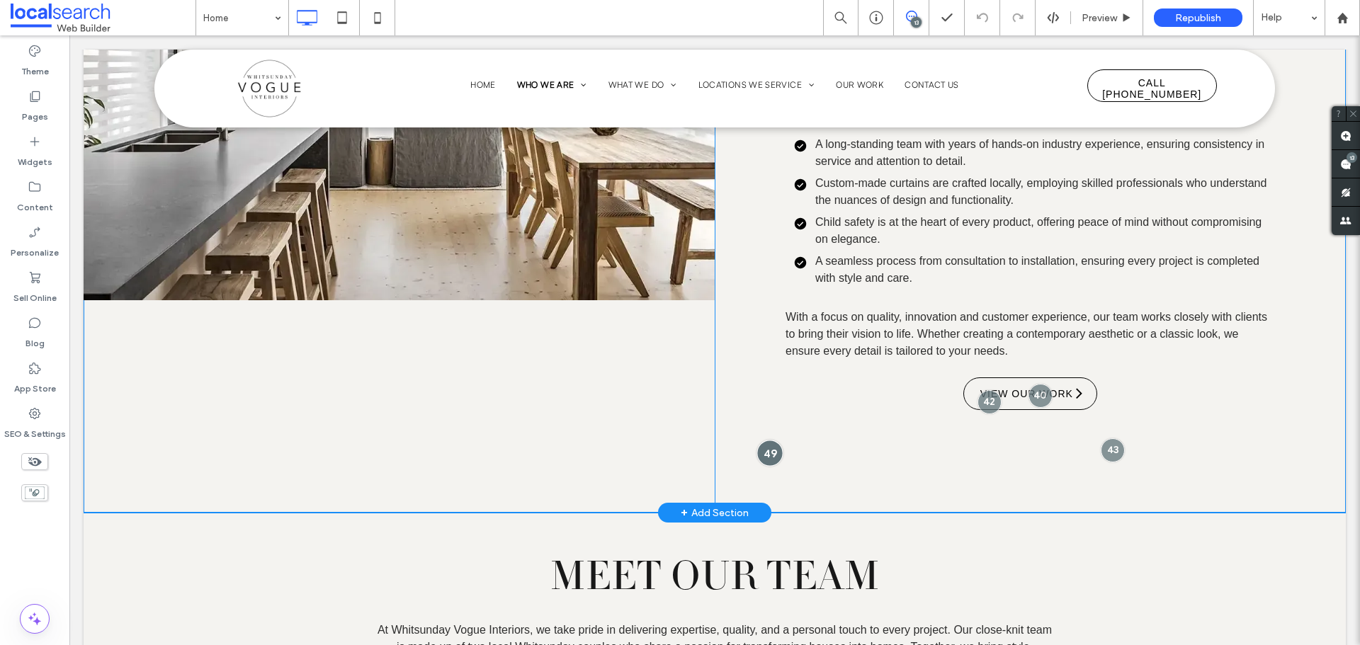
click at [760, 440] on div at bounding box center [770, 453] width 26 height 26
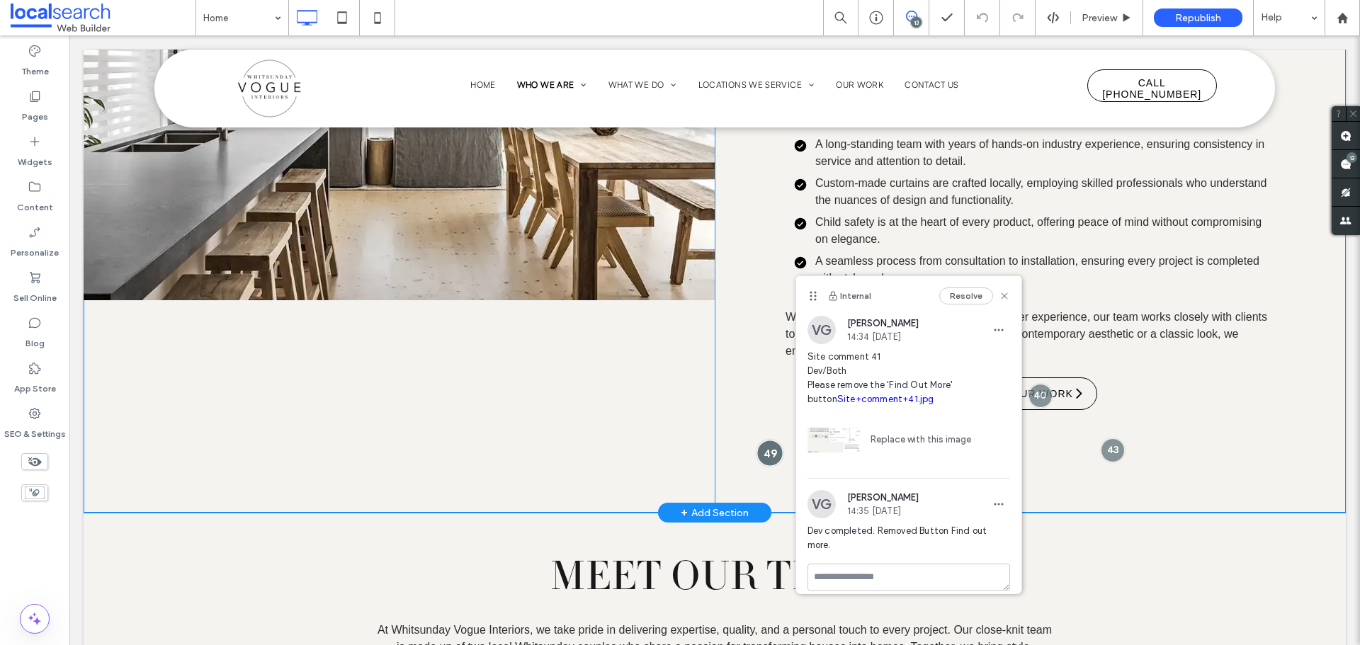
click at [760, 440] on div at bounding box center [770, 453] width 26 height 26
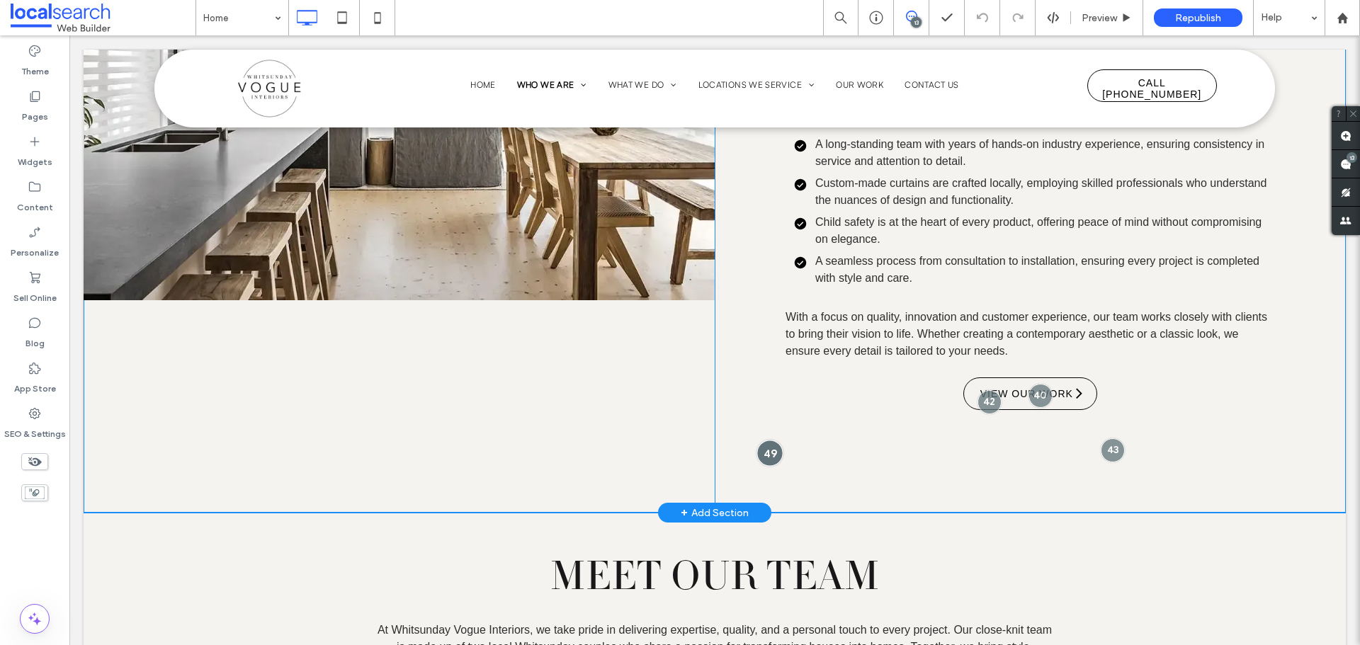
click at [760, 440] on div at bounding box center [770, 453] width 26 height 26
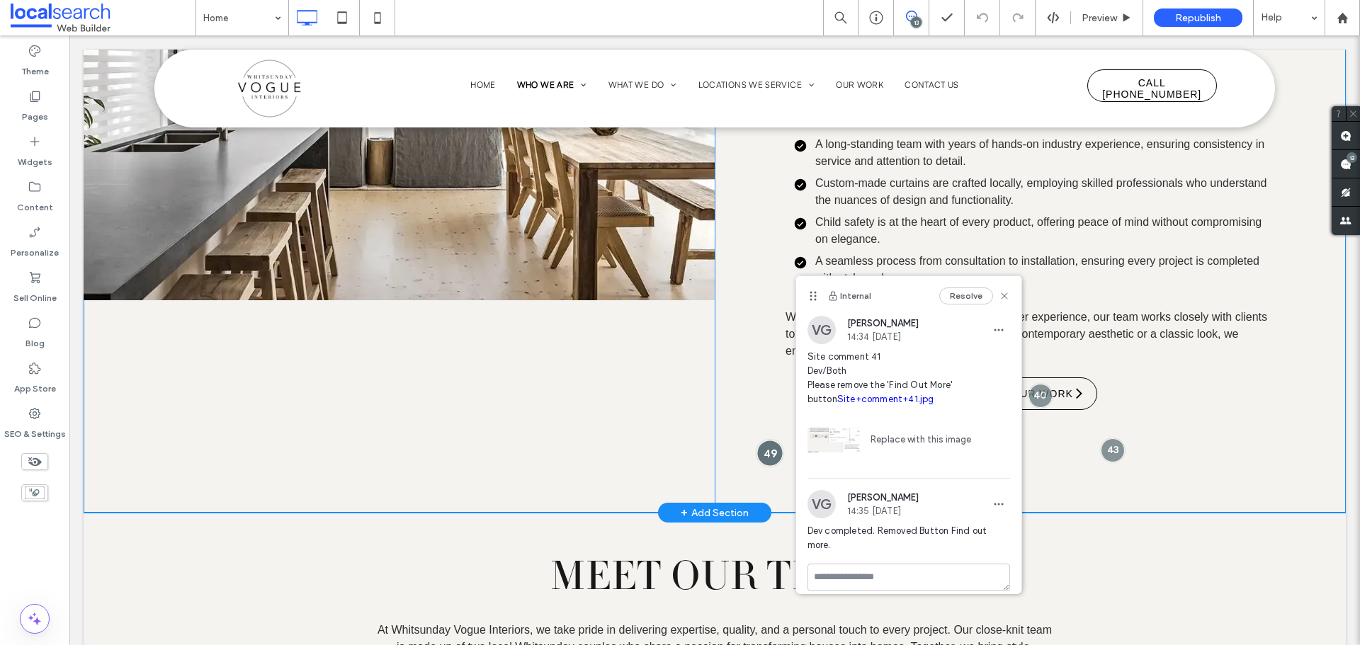
click at [760, 440] on div at bounding box center [770, 453] width 26 height 26
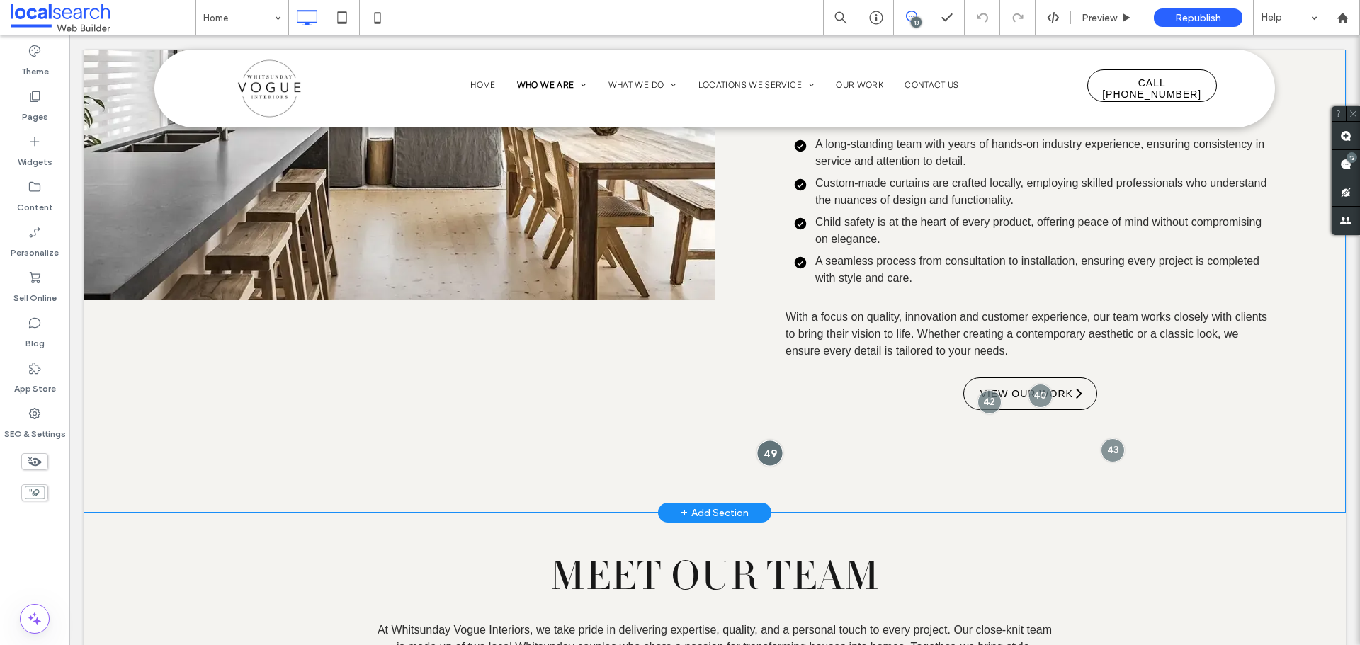
click at [760, 440] on div at bounding box center [770, 453] width 26 height 26
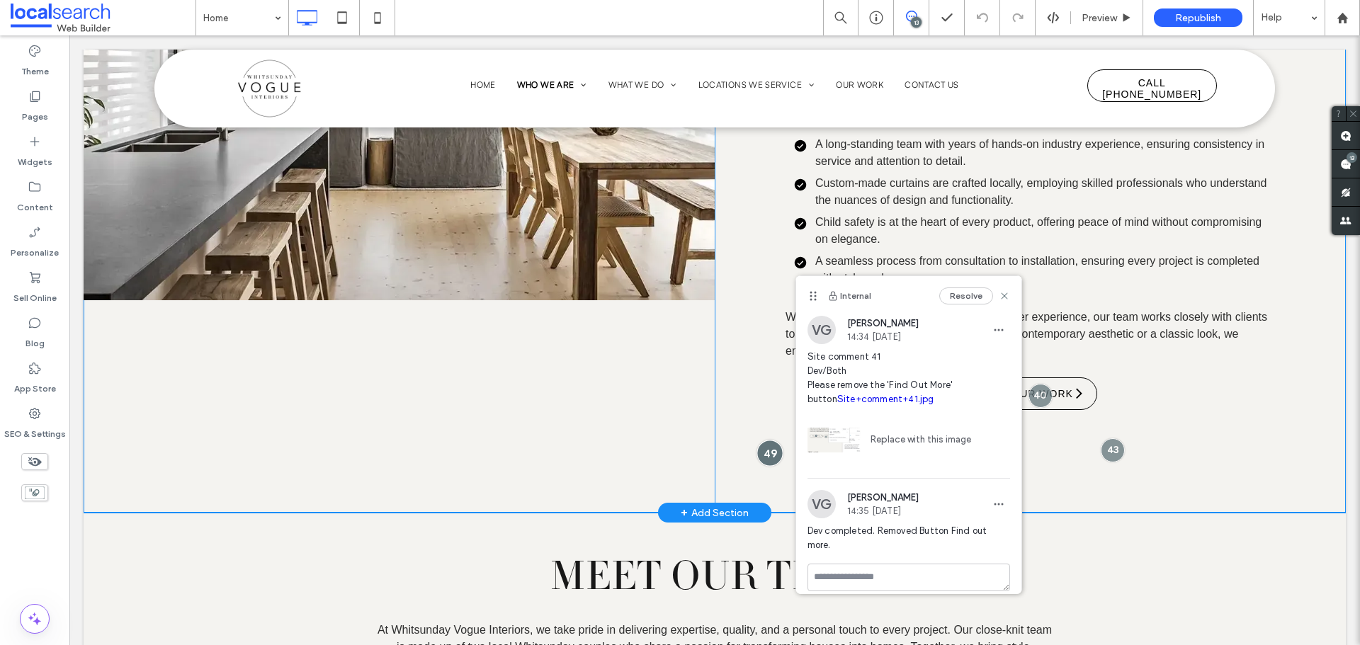
click at [760, 440] on div at bounding box center [770, 453] width 26 height 26
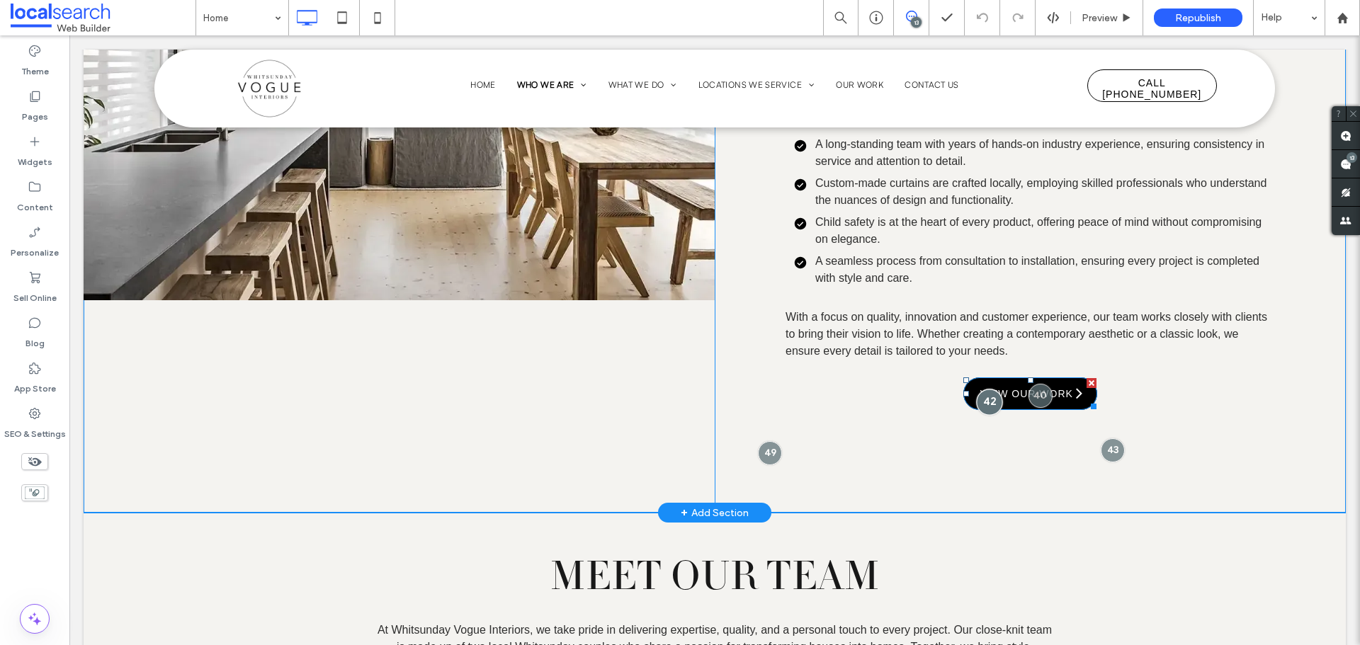
click at [983, 390] on div at bounding box center [989, 403] width 26 height 26
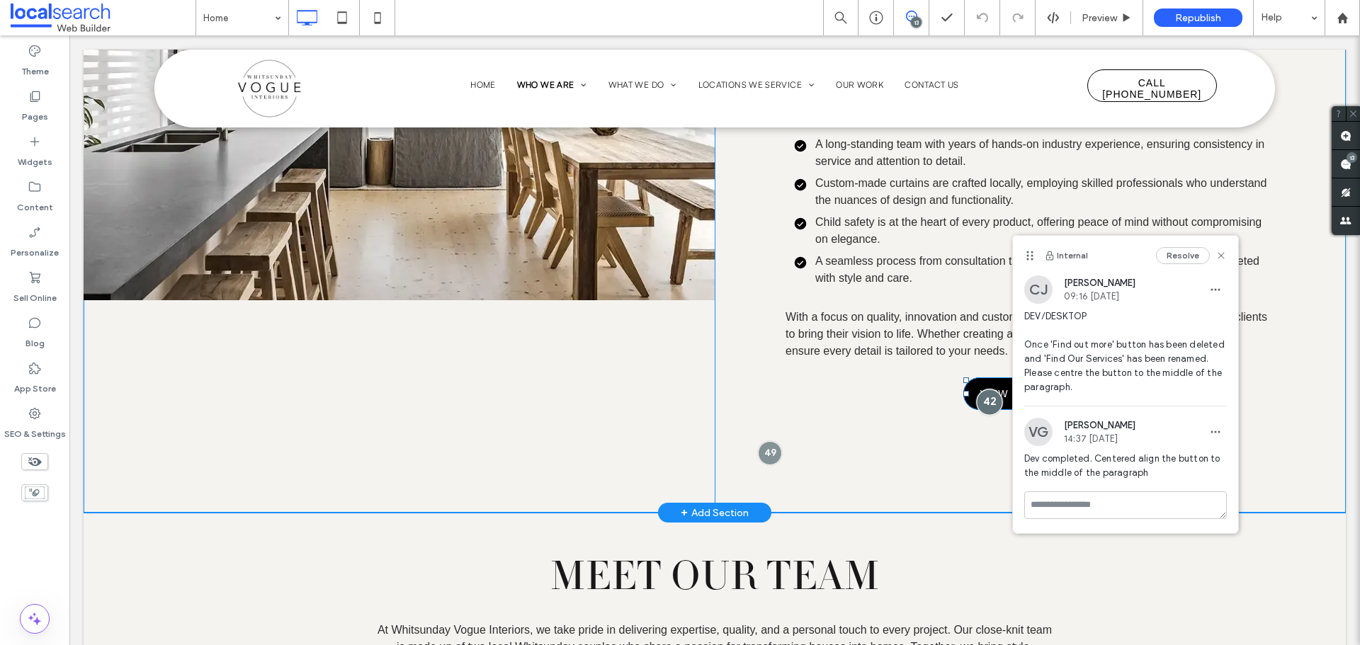
click at [983, 390] on div at bounding box center [989, 403] width 26 height 26
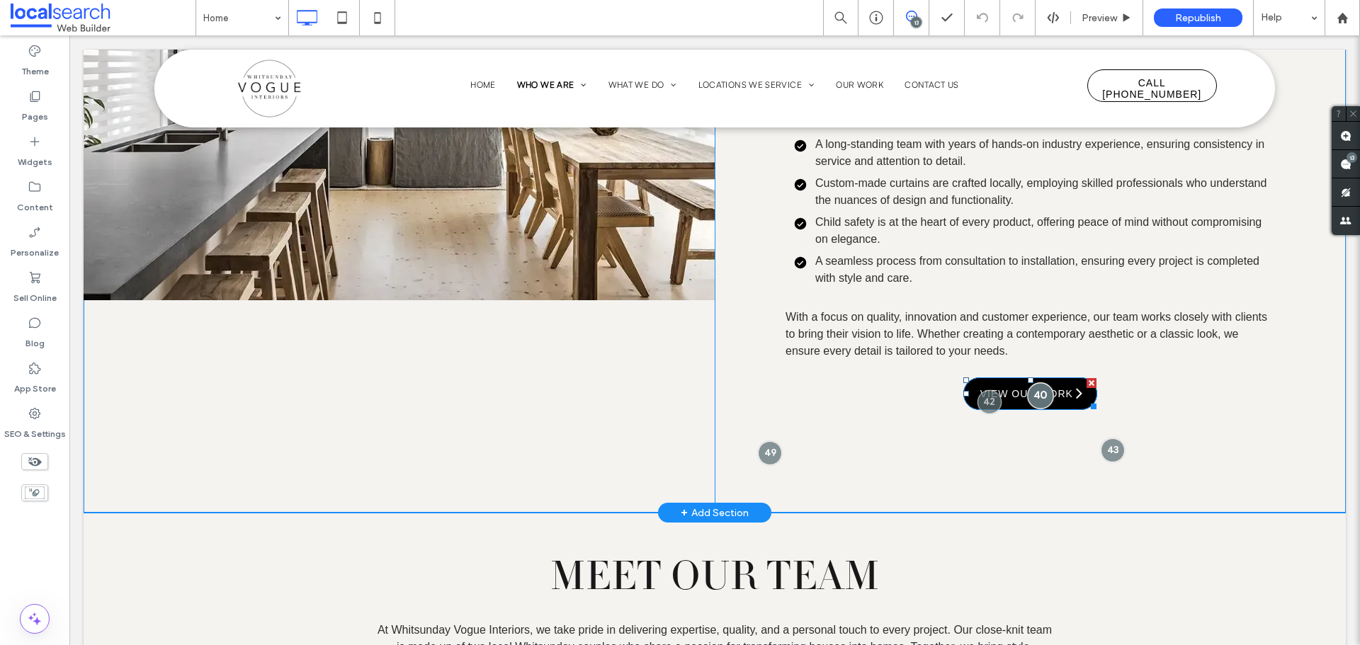
click at [1029, 383] on div at bounding box center [1040, 396] width 26 height 26
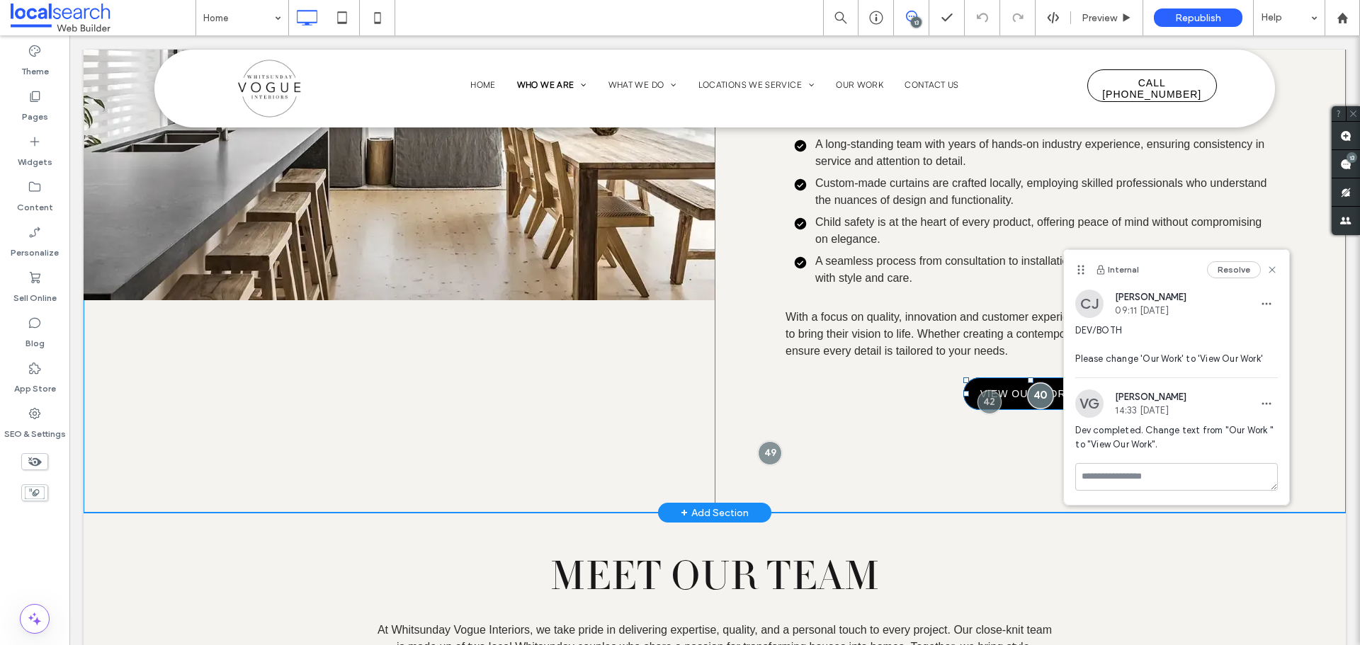
click at [1029, 383] on div at bounding box center [1040, 396] width 26 height 26
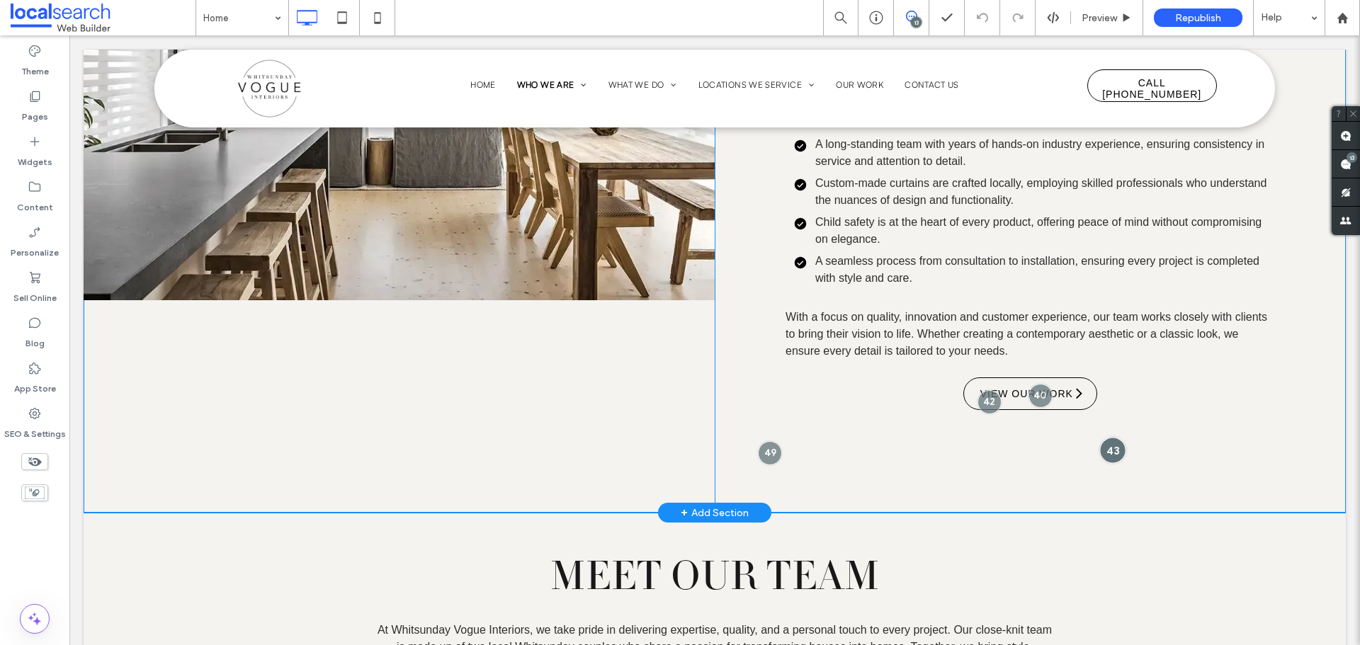
click at [1105, 437] on div at bounding box center [1113, 450] width 26 height 26
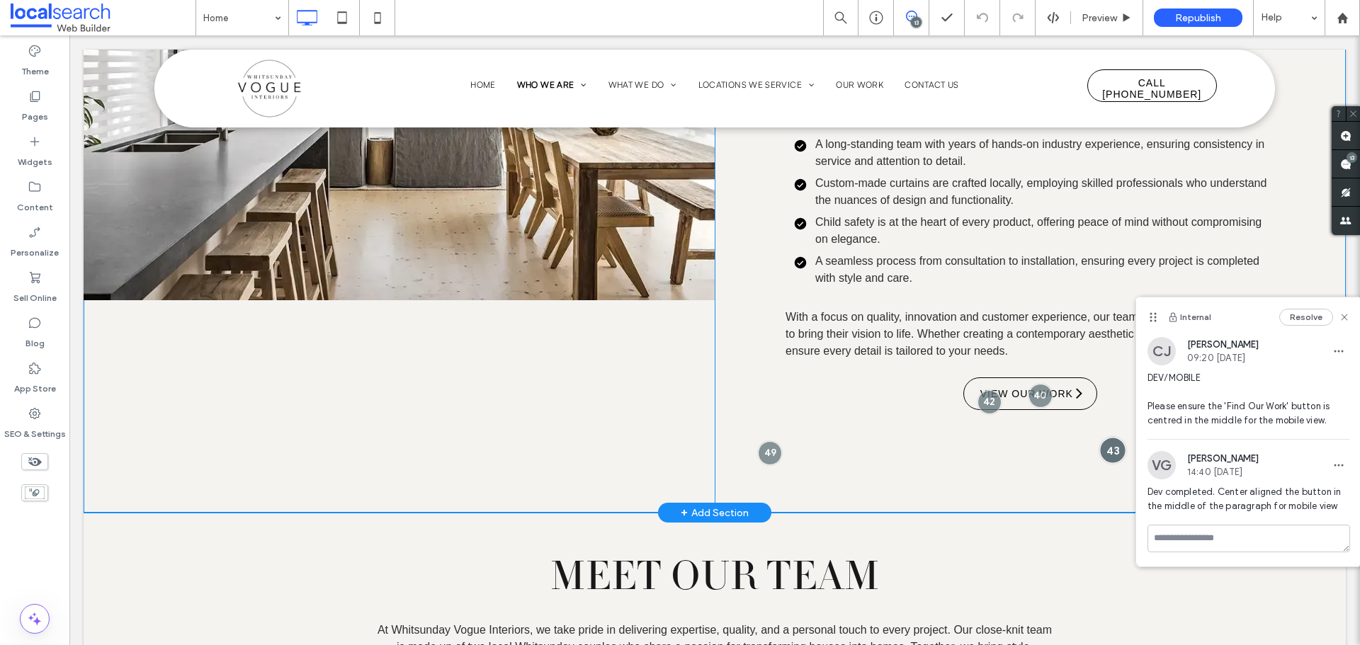
click at [1105, 437] on div at bounding box center [1113, 450] width 26 height 26
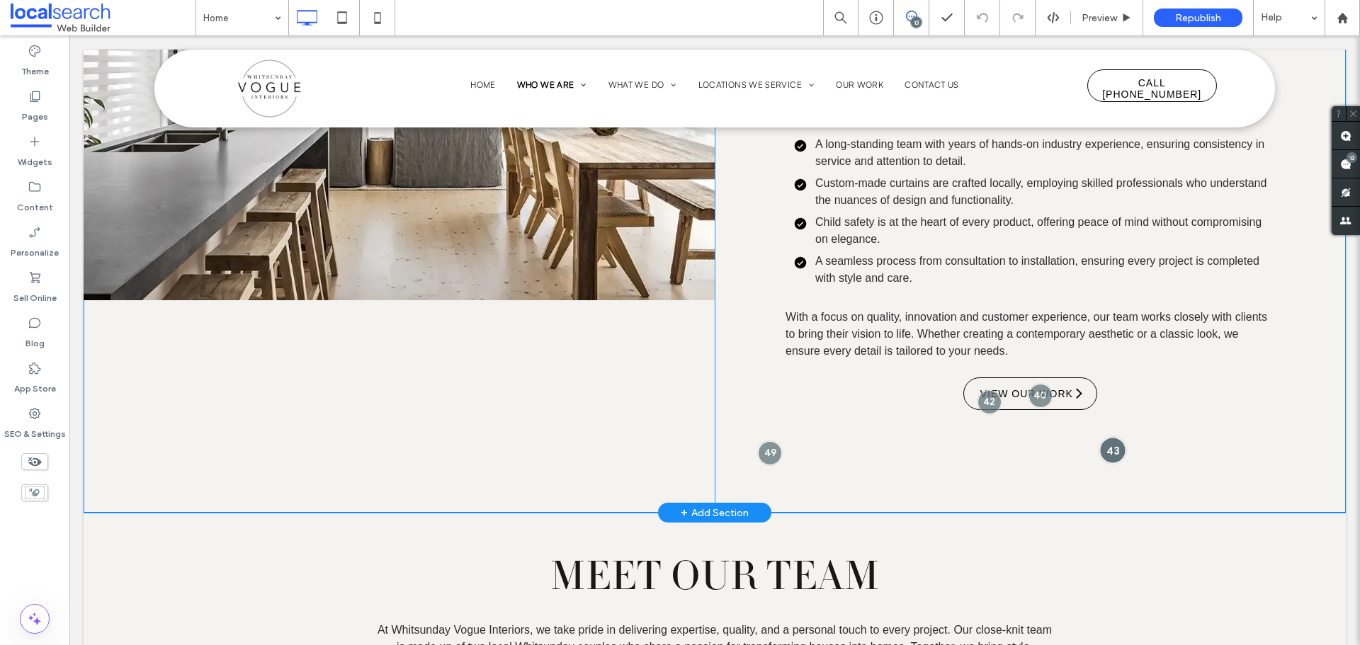
click at [1105, 437] on div at bounding box center [1113, 450] width 26 height 26
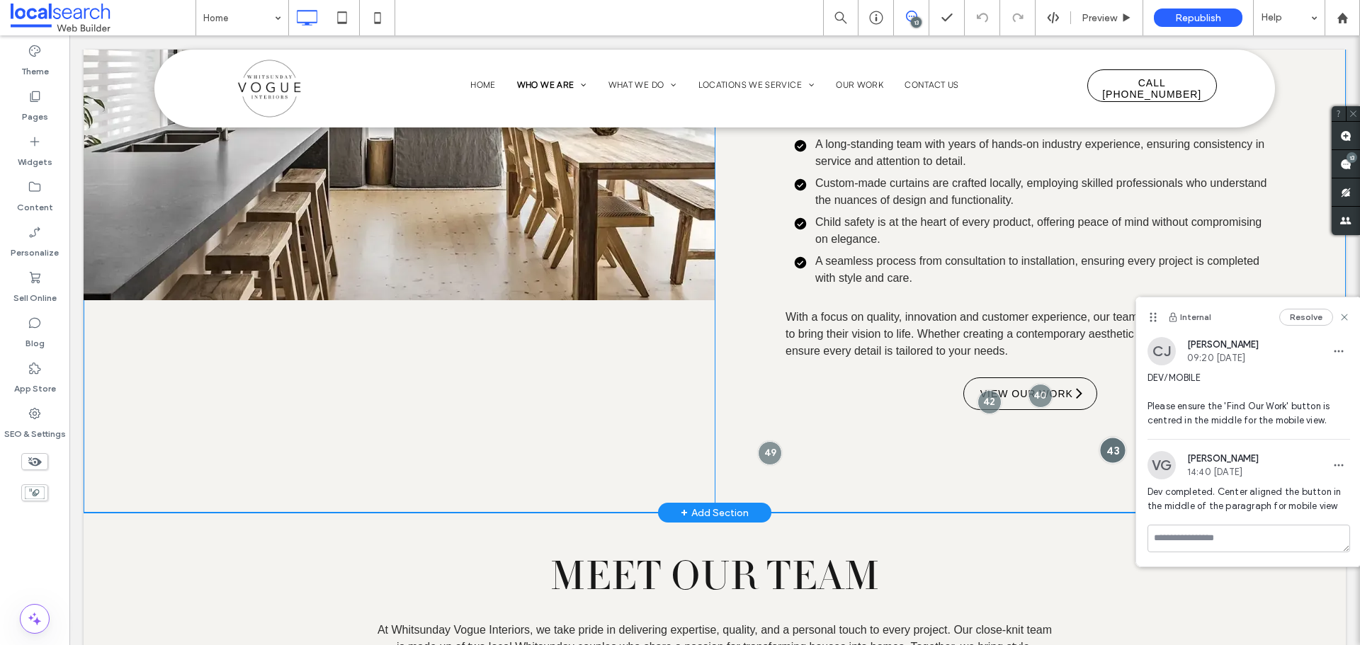
click at [1105, 437] on div at bounding box center [1113, 450] width 26 height 26
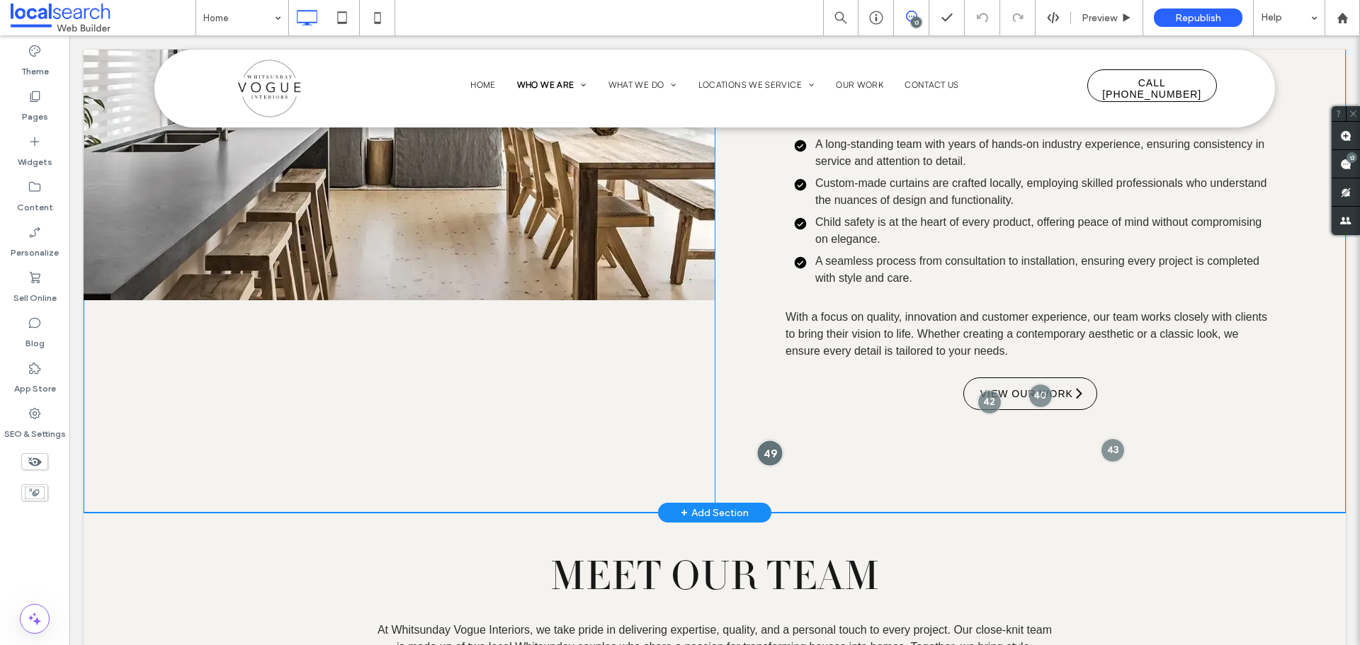
click at [761, 440] on div at bounding box center [770, 453] width 26 height 26
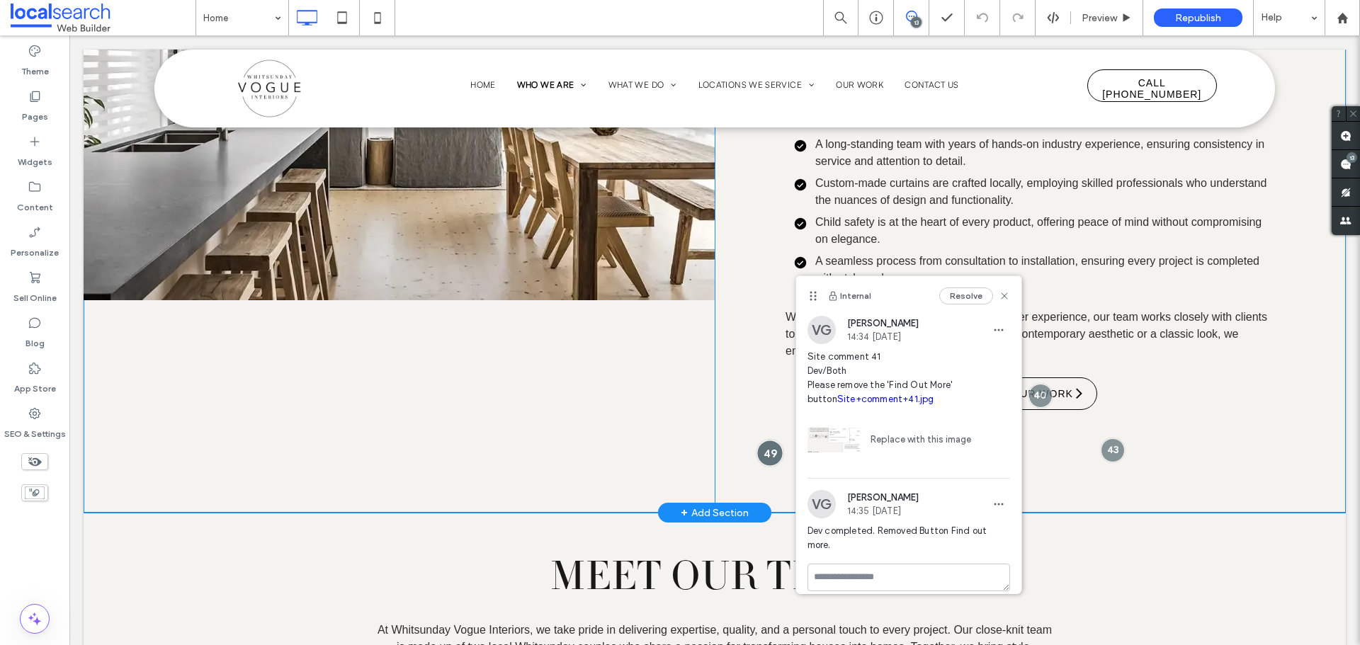
click at [761, 440] on div at bounding box center [770, 453] width 26 height 26
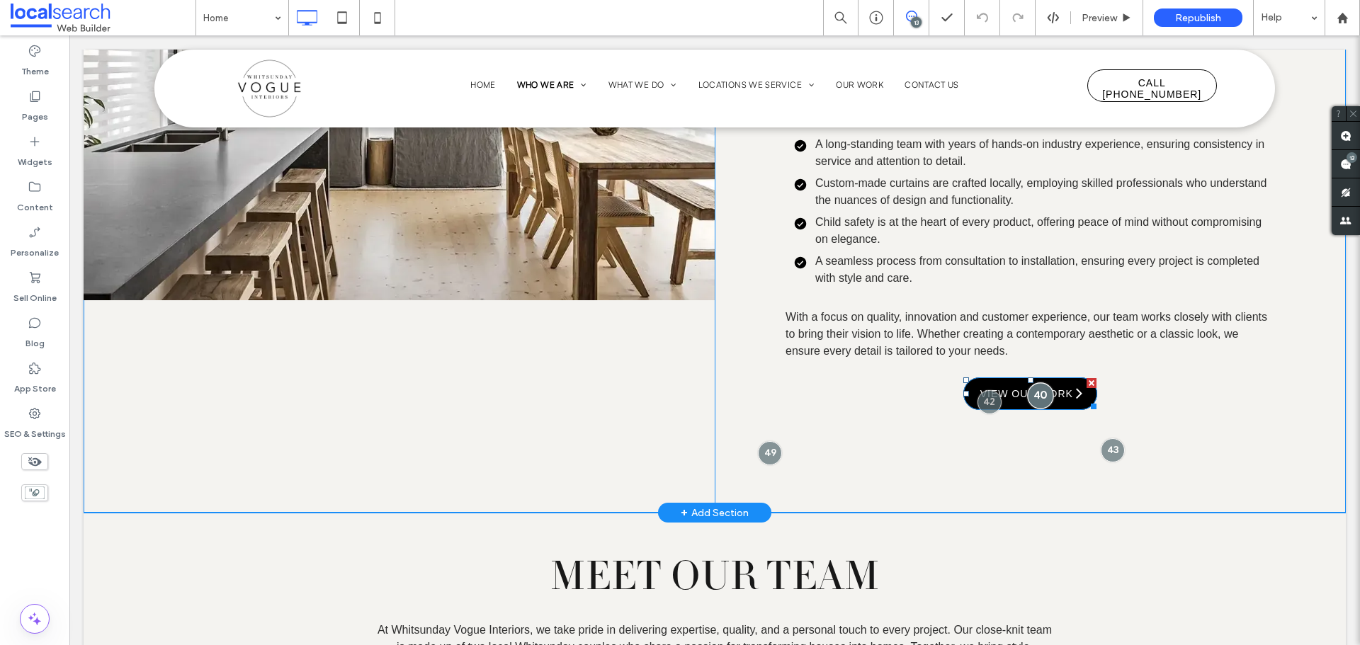
click at [1027, 383] on div at bounding box center [1040, 396] width 26 height 26
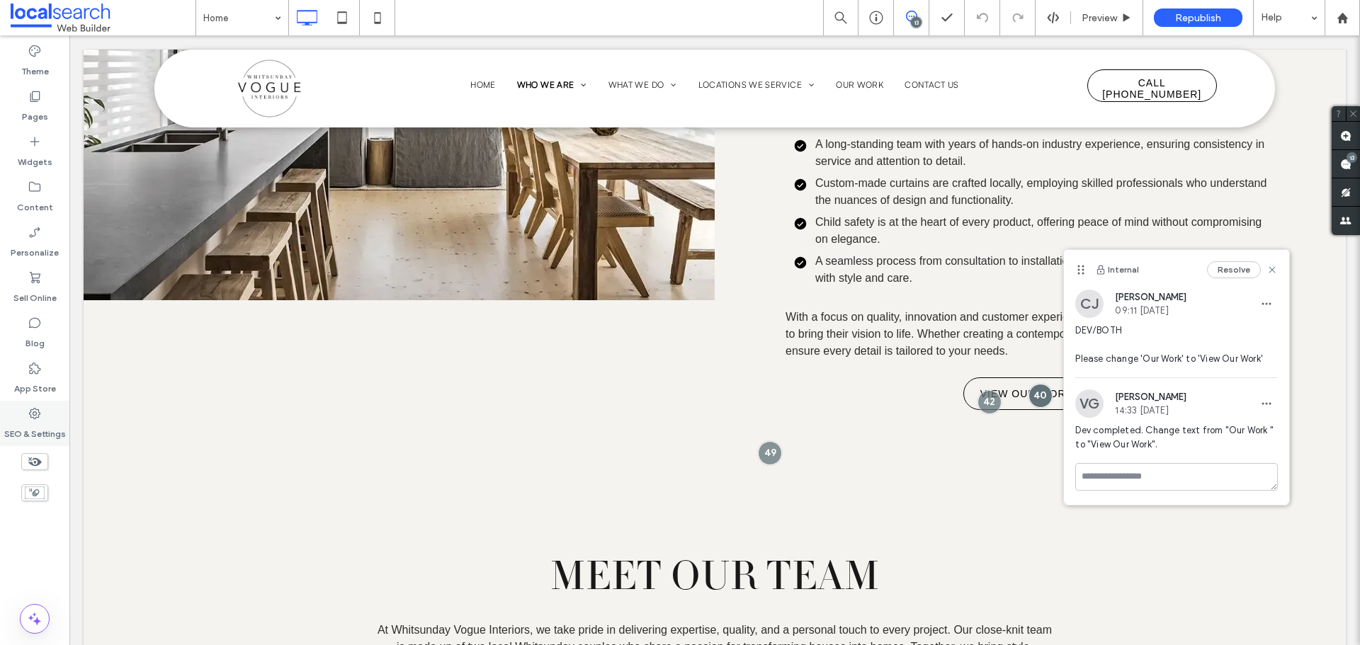
click at [24, 429] on label "SEO & Settings" at bounding box center [35, 431] width 62 height 20
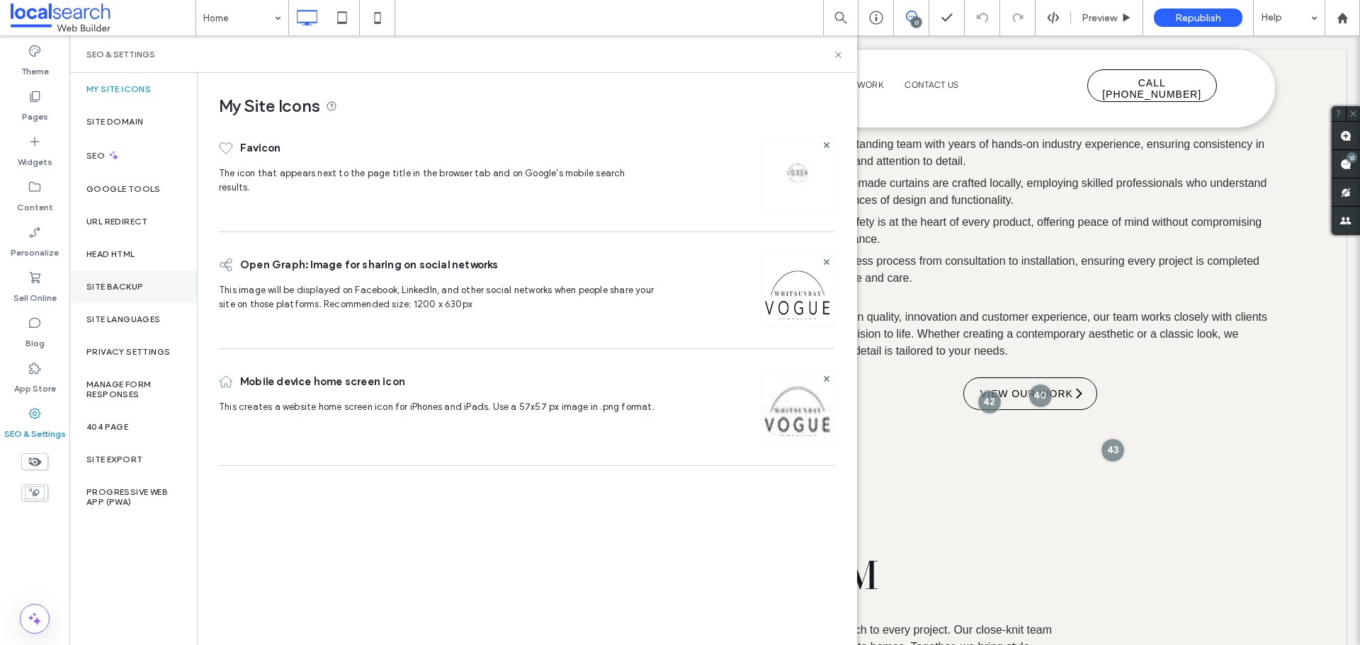
click at [91, 286] on label "Site Backup" at bounding box center [114, 287] width 57 height 10
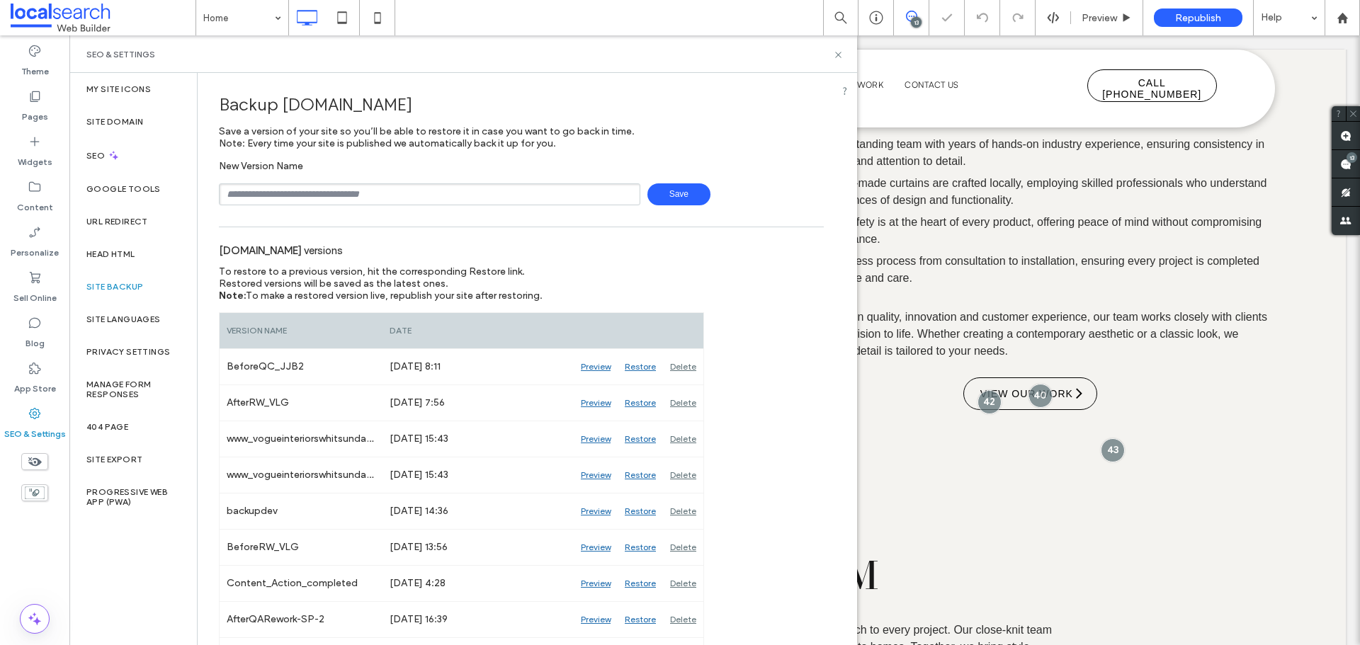
click at [305, 196] on input "text" at bounding box center [429, 194] width 421 height 22
click at [699, 191] on span "Save" at bounding box center [678, 194] width 63 height 22
click at [577, 188] on input "**********" at bounding box center [429, 194] width 421 height 22
click at [672, 201] on span "Save" at bounding box center [678, 194] width 63 height 22
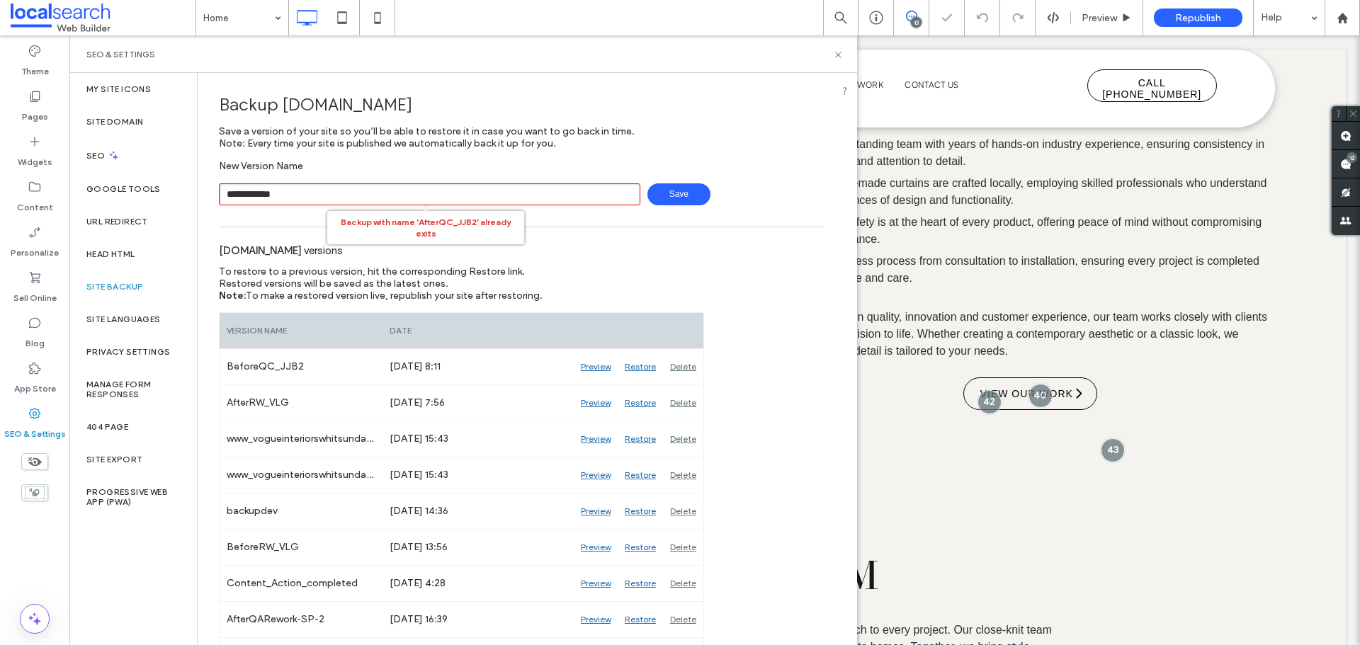
click at [566, 200] on input "**********" at bounding box center [429, 194] width 421 height 22
type input "**********"
click at [683, 193] on span "Save" at bounding box center [678, 194] width 63 height 22
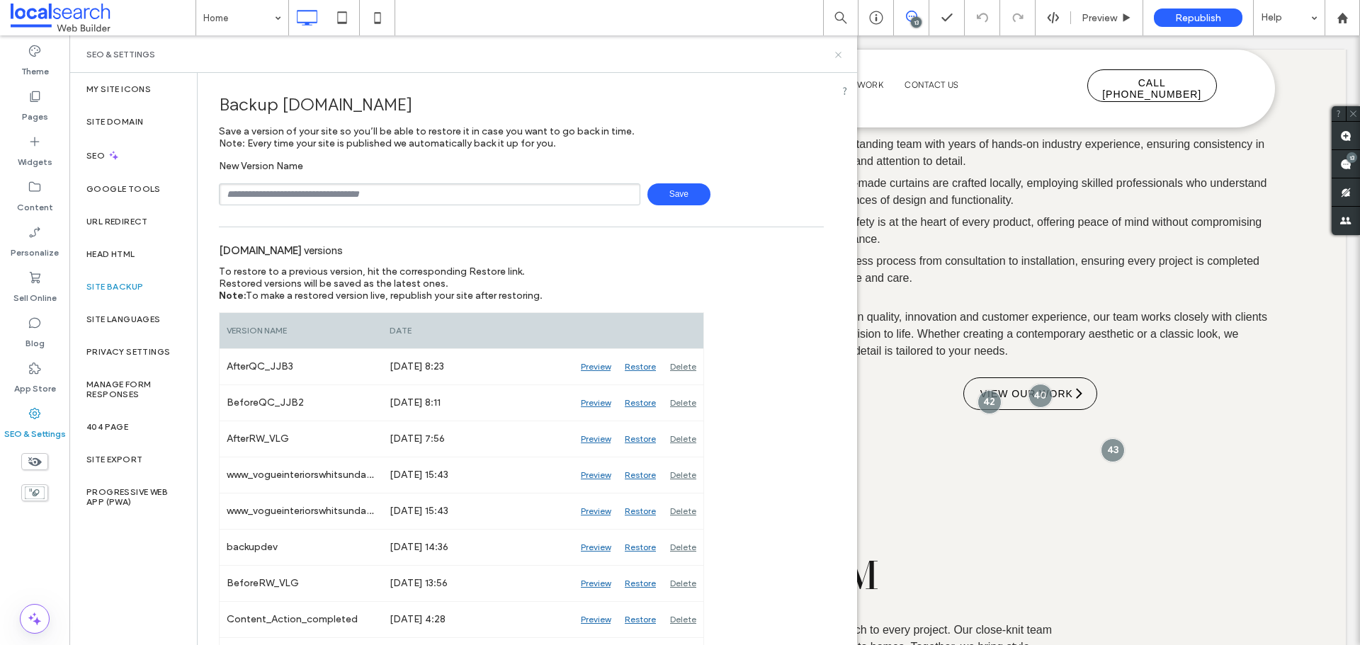
click at [837, 50] on icon at bounding box center [838, 55] width 11 height 11
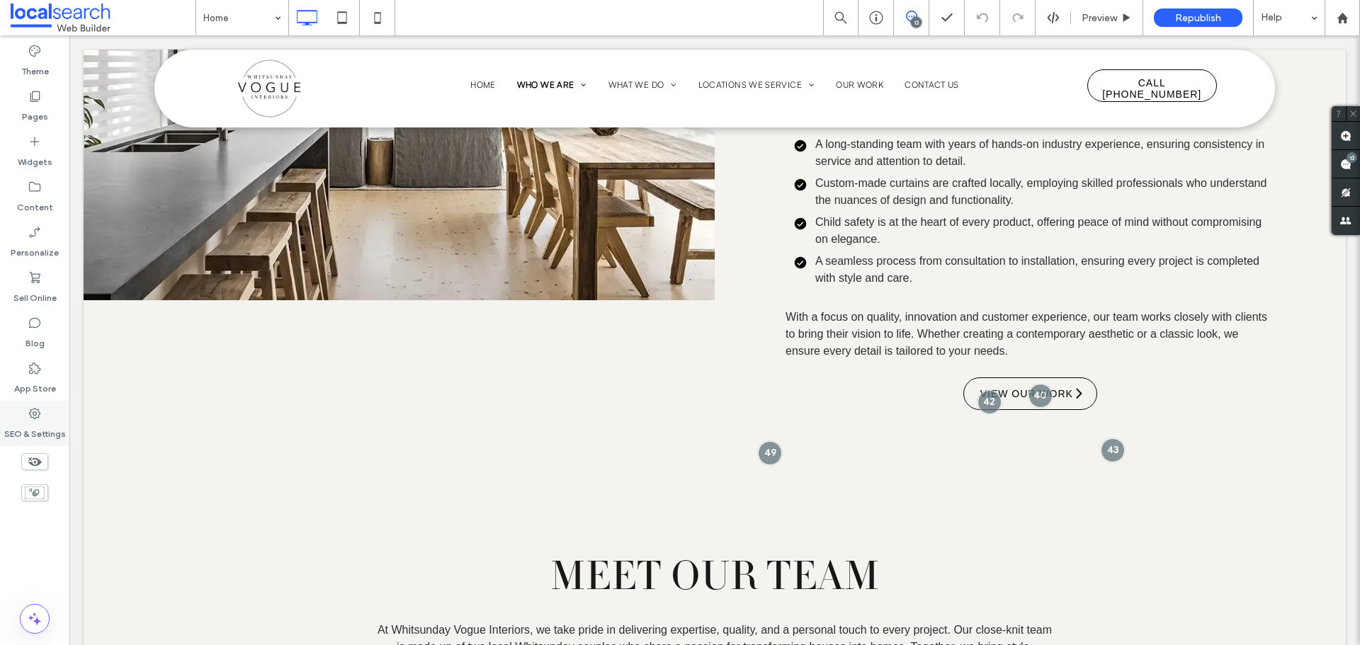
click at [31, 412] on use at bounding box center [34, 413] width 11 height 11
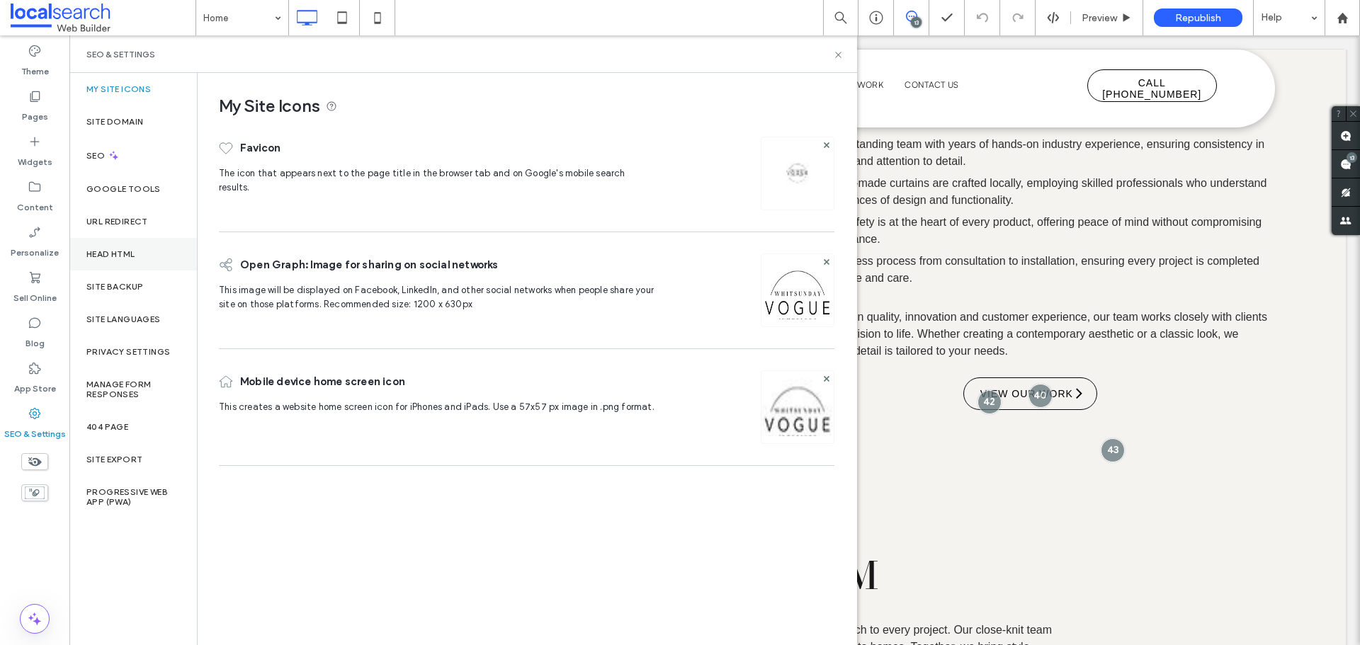
click at [140, 259] on div "Head HTML" at bounding box center [133, 254] width 128 height 33
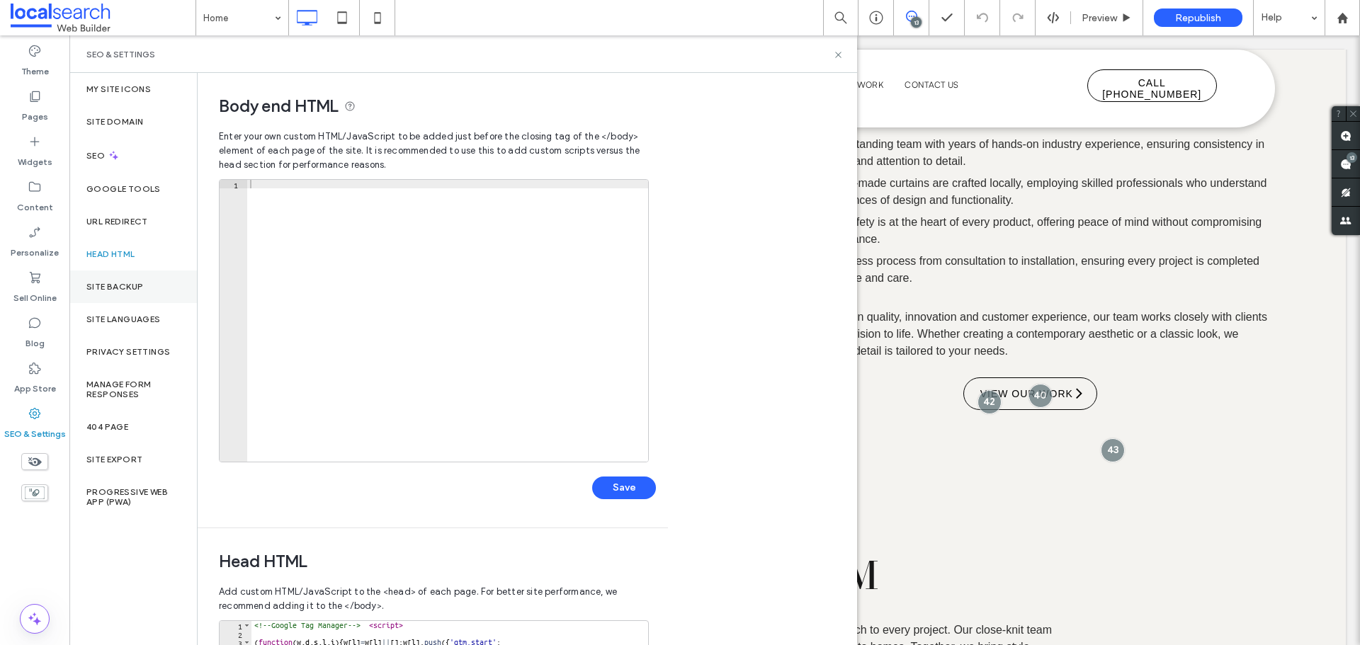
click at [125, 288] on label "Site Backup" at bounding box center [114, 287] width 57 height 10
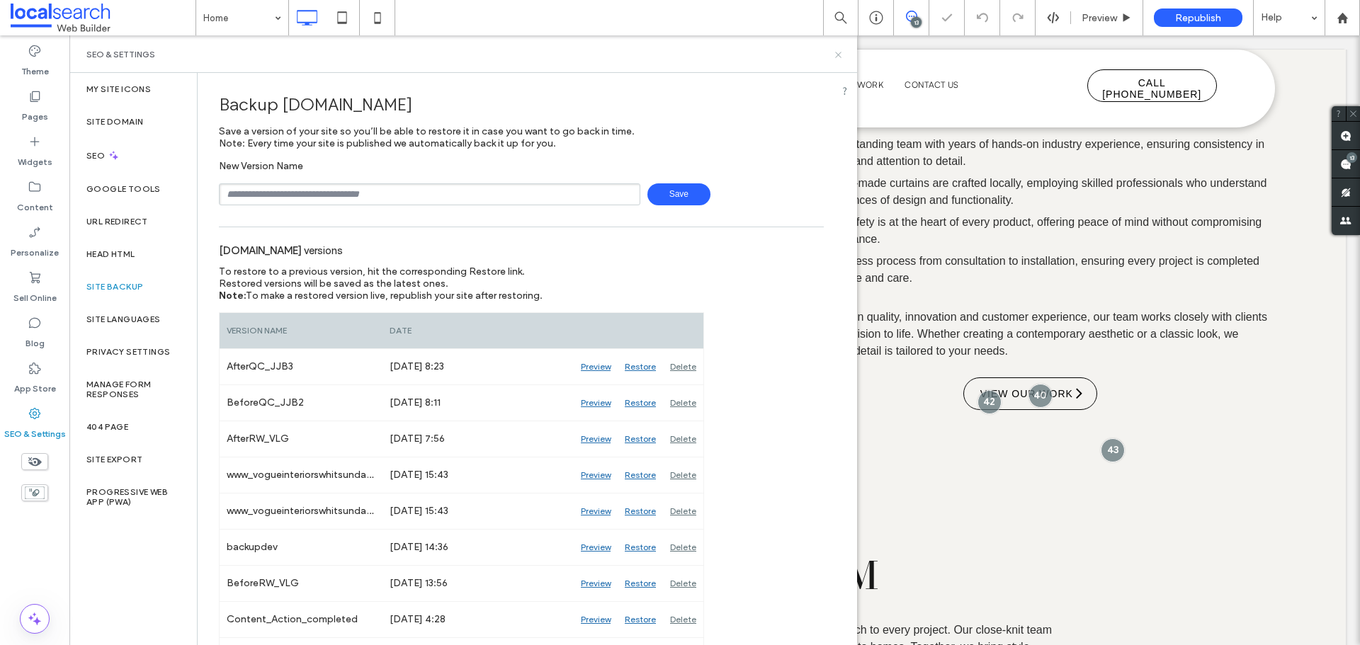
click at [839, 55] on icon at bounding box center [838, 55] width 11 height 11
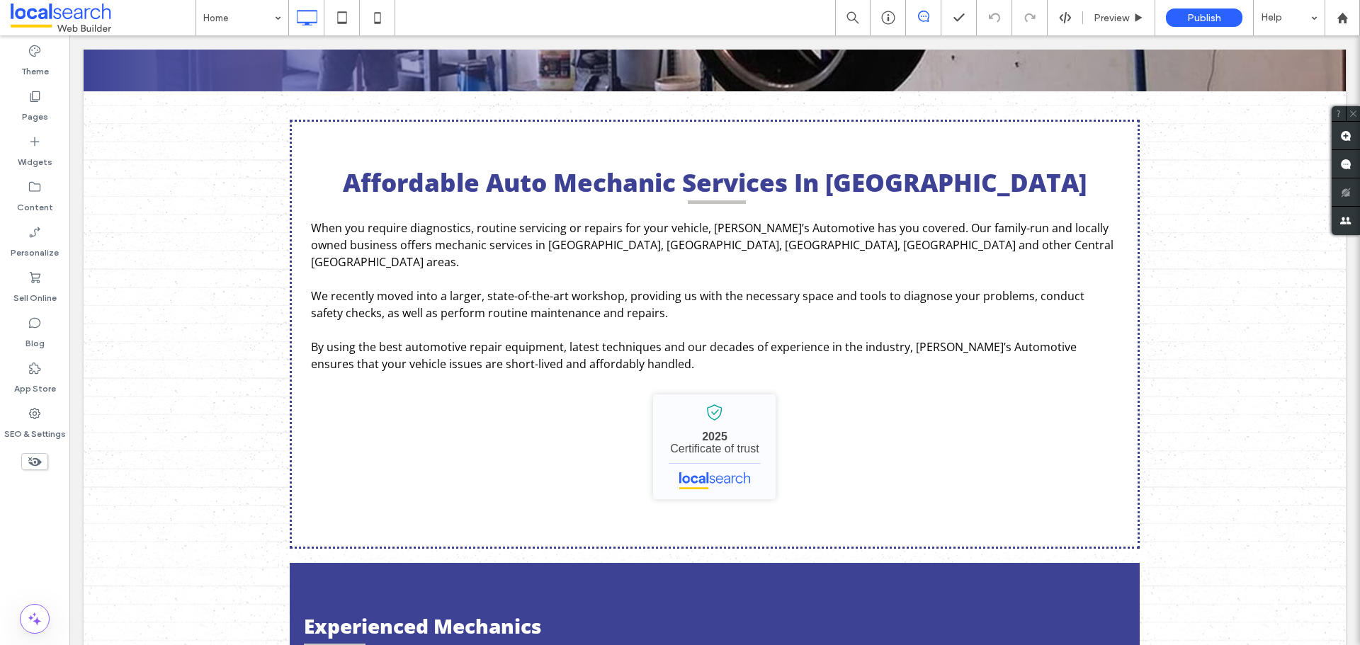
scroll to position [638, 0]
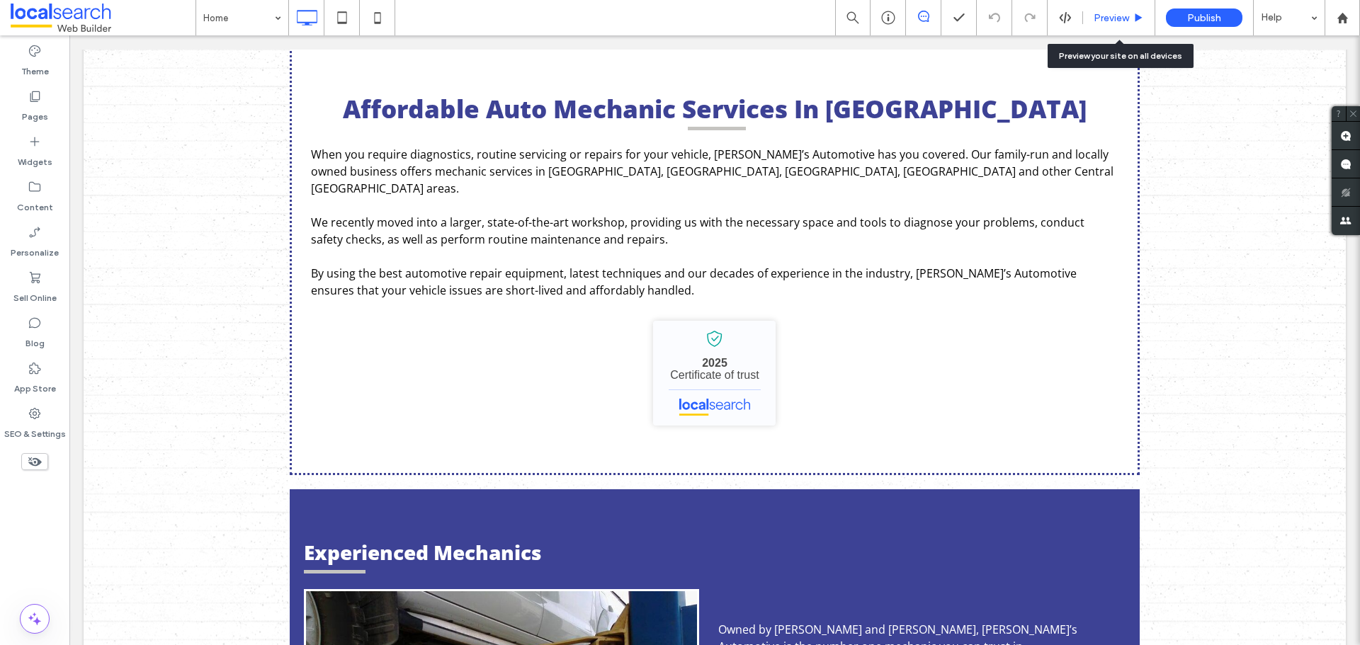
click at [1111, 11] on div "Preview" at bounding box center [1119, 17] width 72 height 35
click at [1104, 25] on div "Preview" at bounding box center [1119, 17] width 72 height 35
click at [1109, 11] on div "Preview" at bounding box center [1119, 17] width 72 height 35
click at [1110, 22] on span "Preview" at bounding box center [1111, 18] width 35 height 12
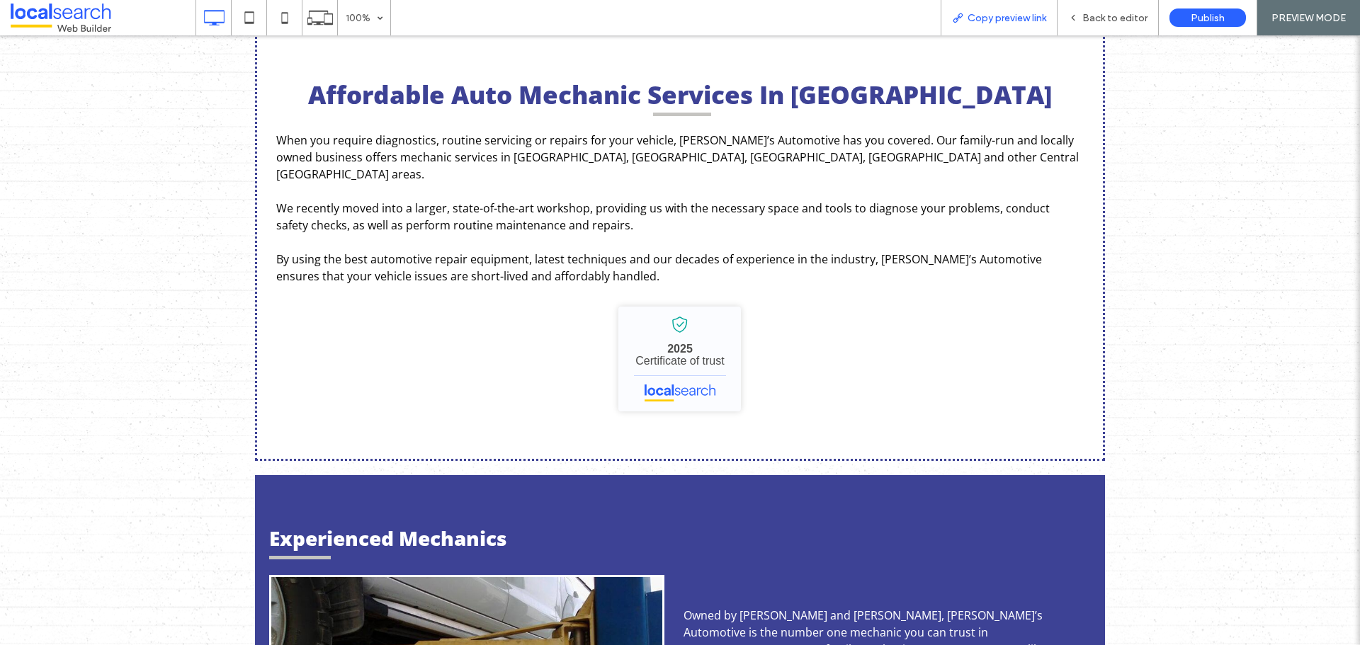
click at [1007, 12] on span "Copy preview link" at bounding box center [1007, 18] width 79 height 12
click at [1099, 9] on div "Back to editor" at bounding box center [1108, 17] width 101 height 35
click at [1091, 20] on span "Back to editor" at bounding box center [1114, 18] width 65 height 12
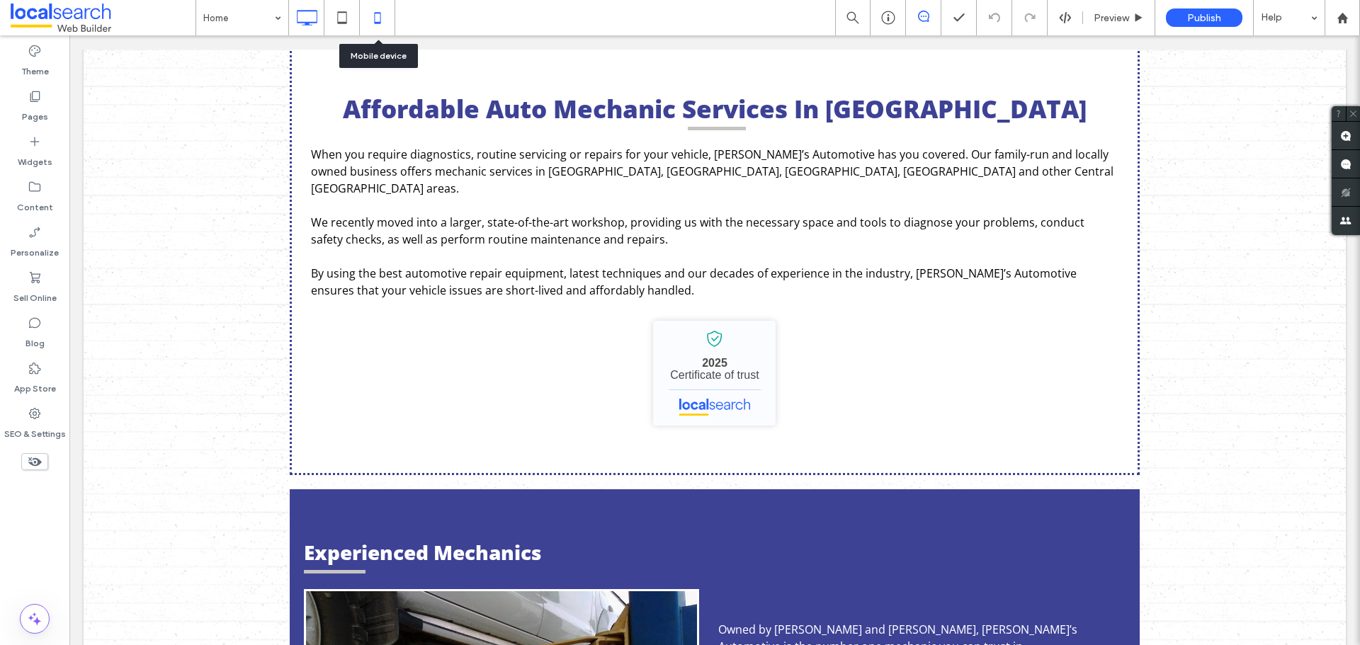
click at [390, 26] on icon at bounding box center [377, 18] width 28 height 28
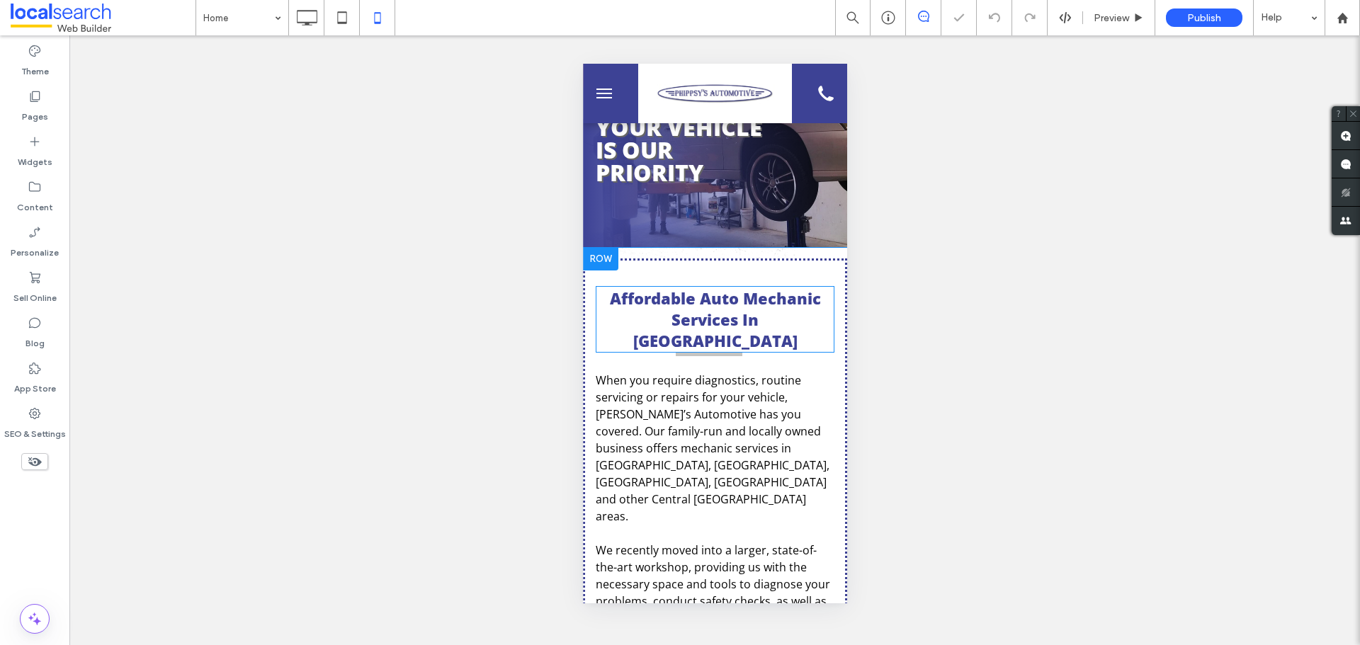
scroll to position [142, 0]
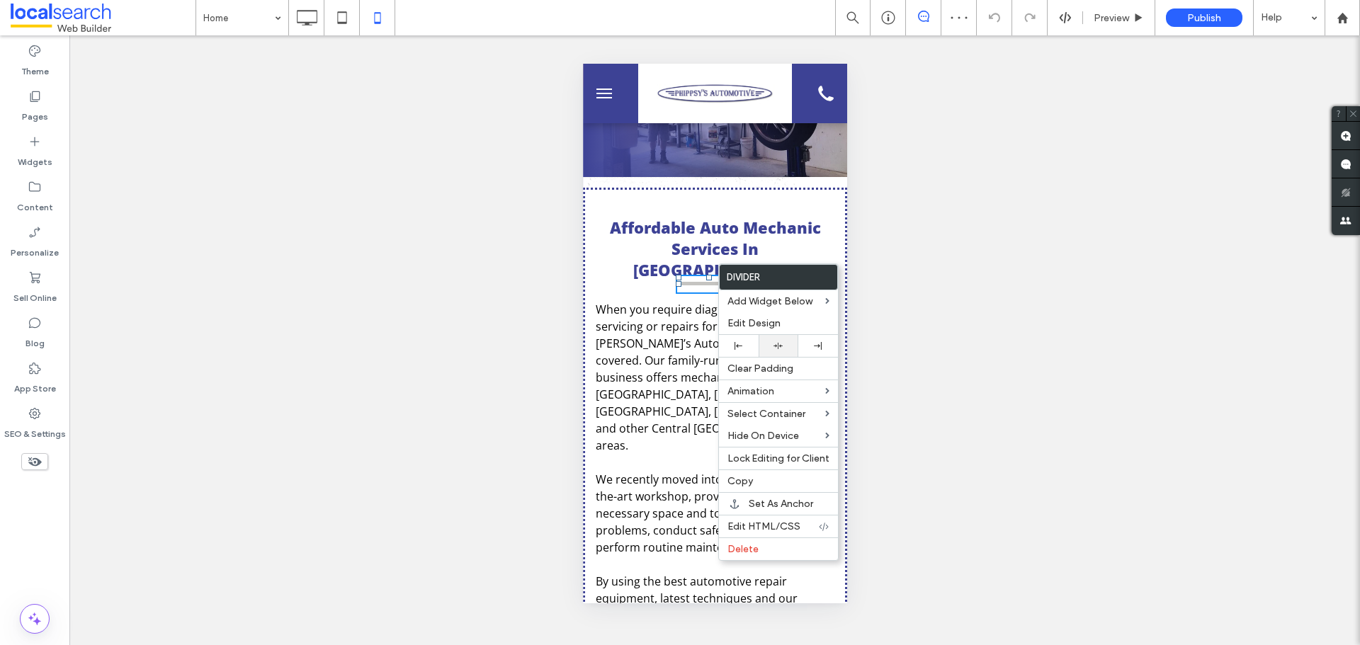
click at [771, 344] on div at bounding box center [779, 345] width 26 height 9
click at [635, 265] on div "Affordable Auto Mechanic Services In [GEOGRAPHIC_DATA] When you require diagnos…" at bounding box center [714, 505] width 264 height 635
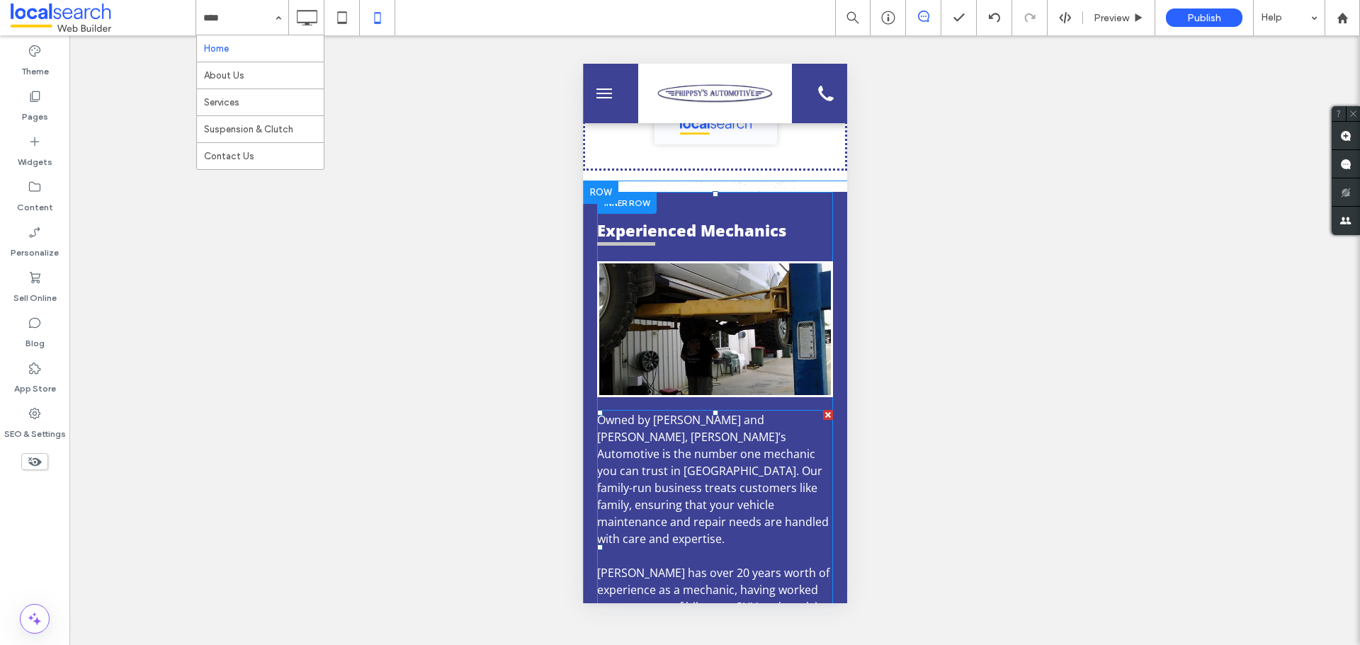
scroll to position [779, 0]
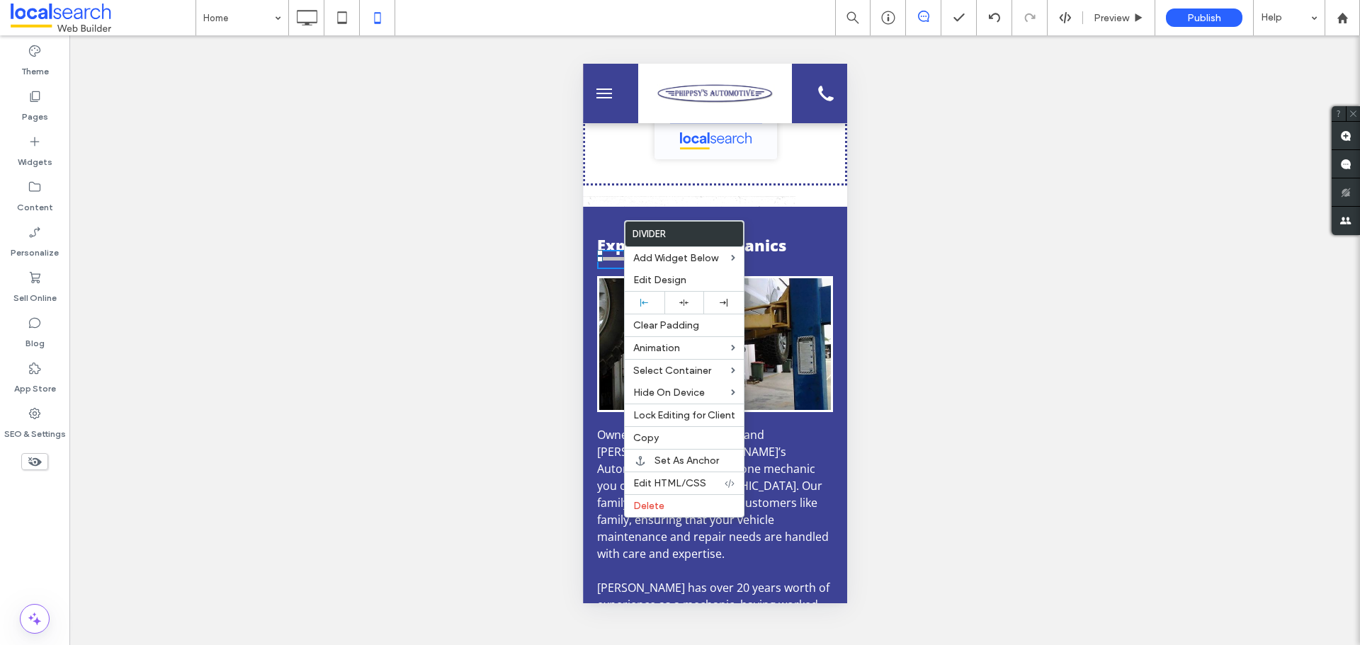
click at [630, 217] on div "Experienced Mechanics Click To Paste" at bounding box center [714, 318] width 236 height 202
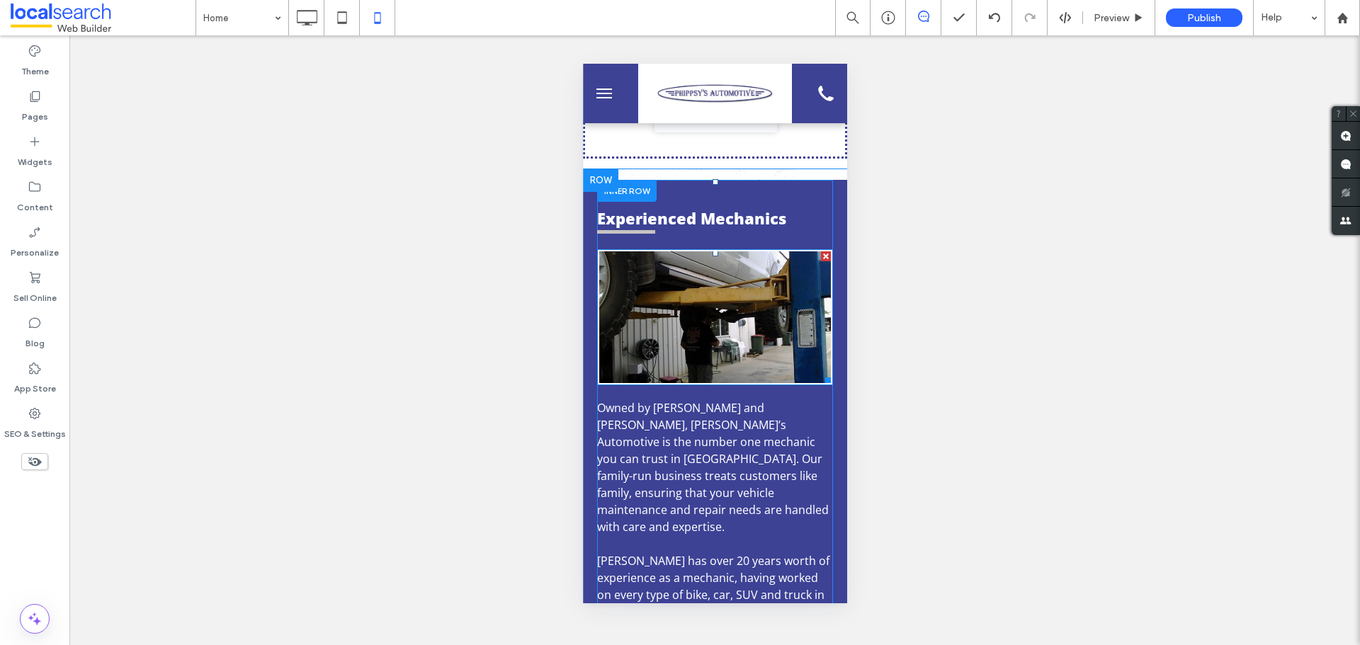
scroll to position [1204, 0]
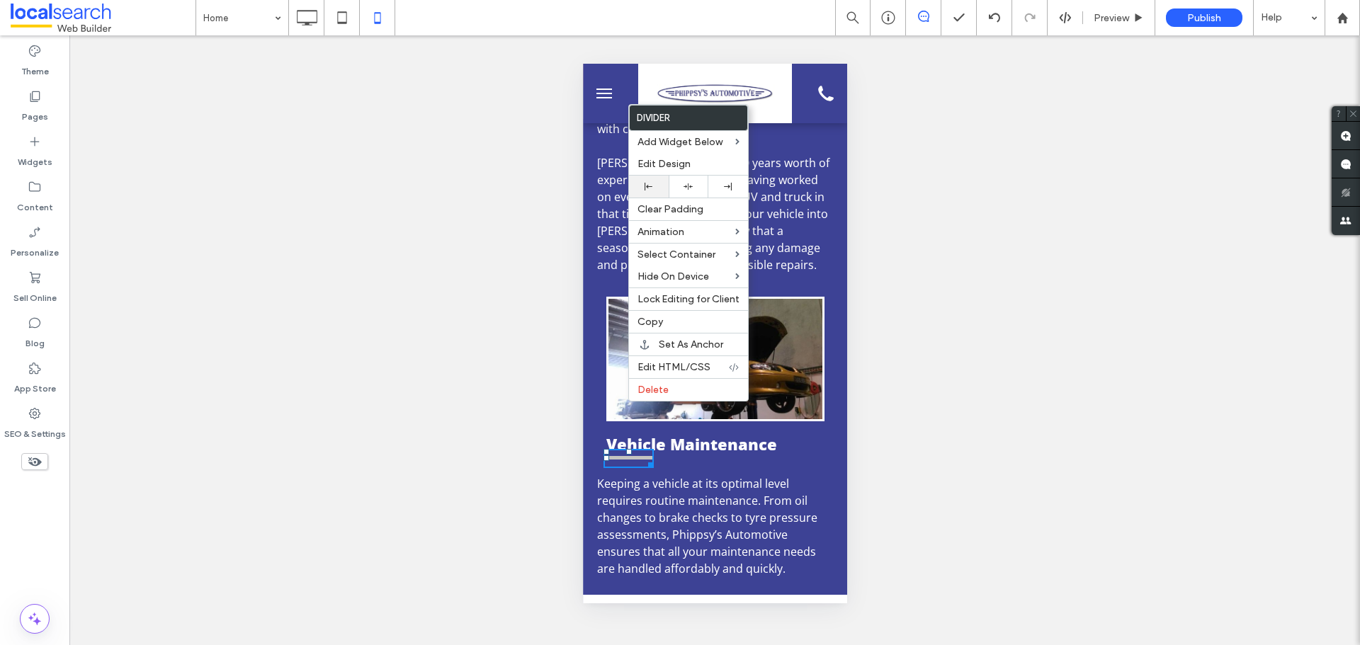
click at [654, 186] on div at bounding box center [649, 187] width 26 height 8
click at [629, 198] on div "Clear Padding" at bounding box center [688, 209] width 119 height 23
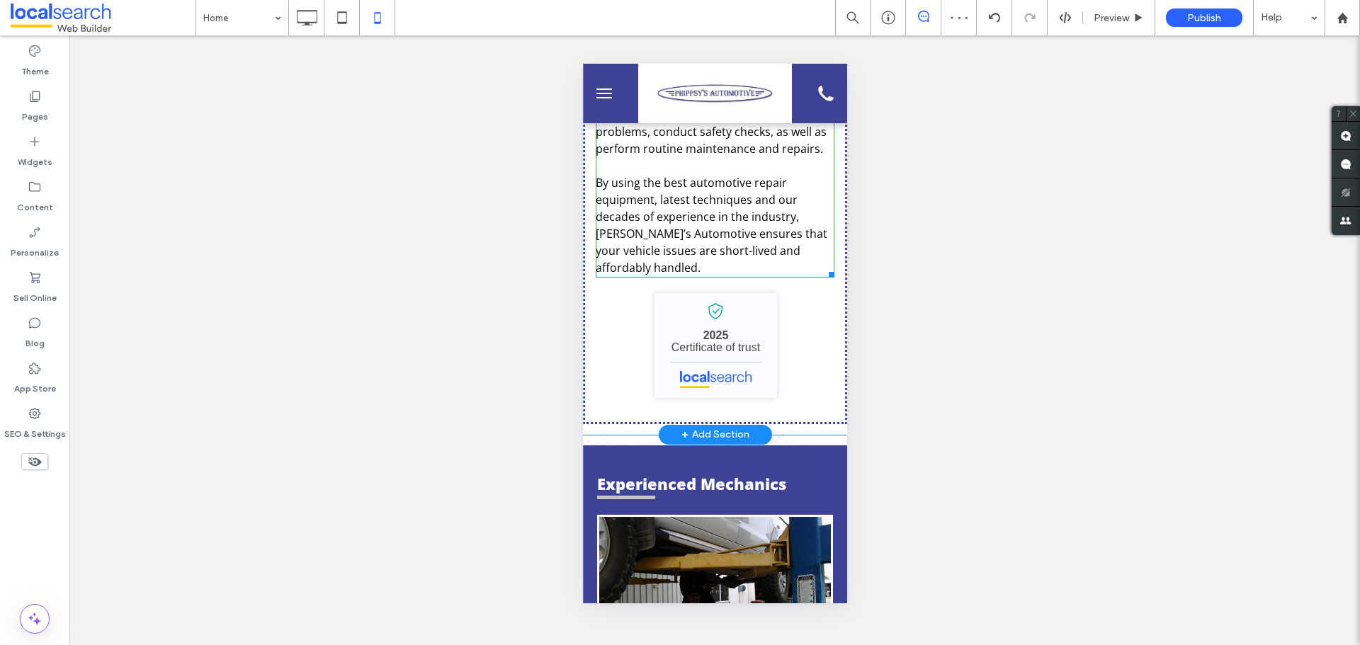
scroll to position [708, 0]
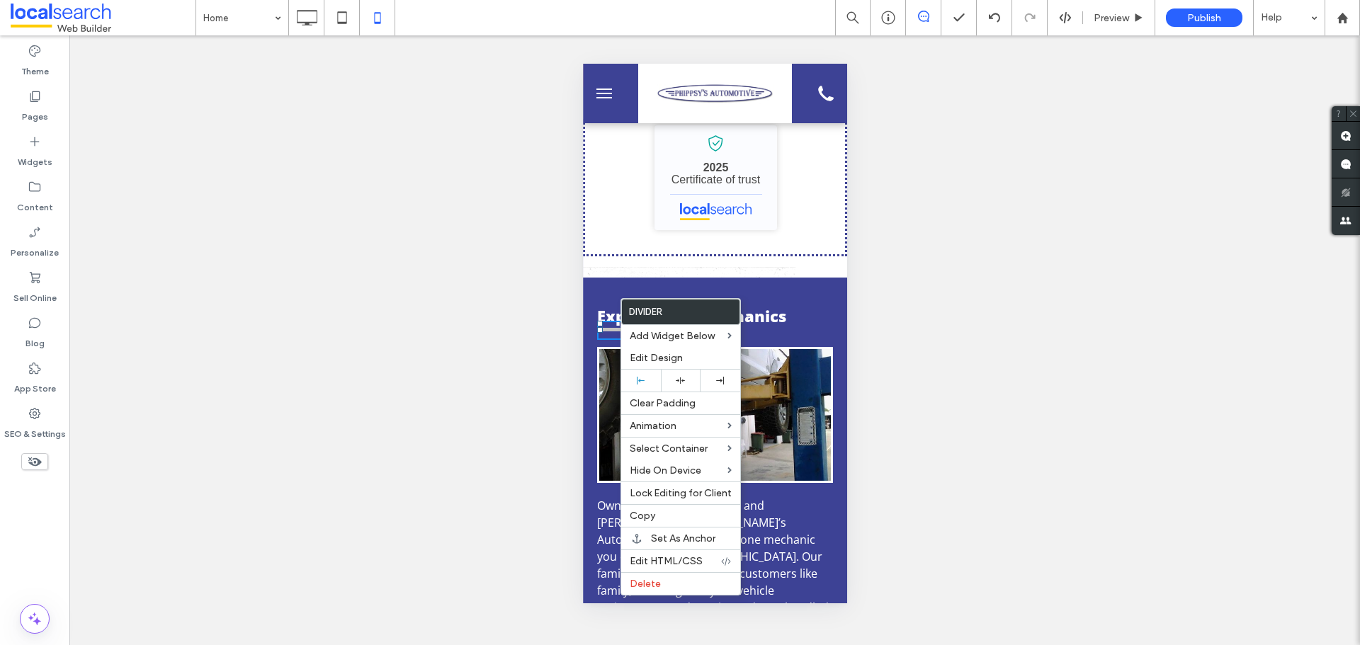
click at [625, 288] on div "Experienced Mechanics Click To Paste" at bounding box center [714, 389] width 236 height 202
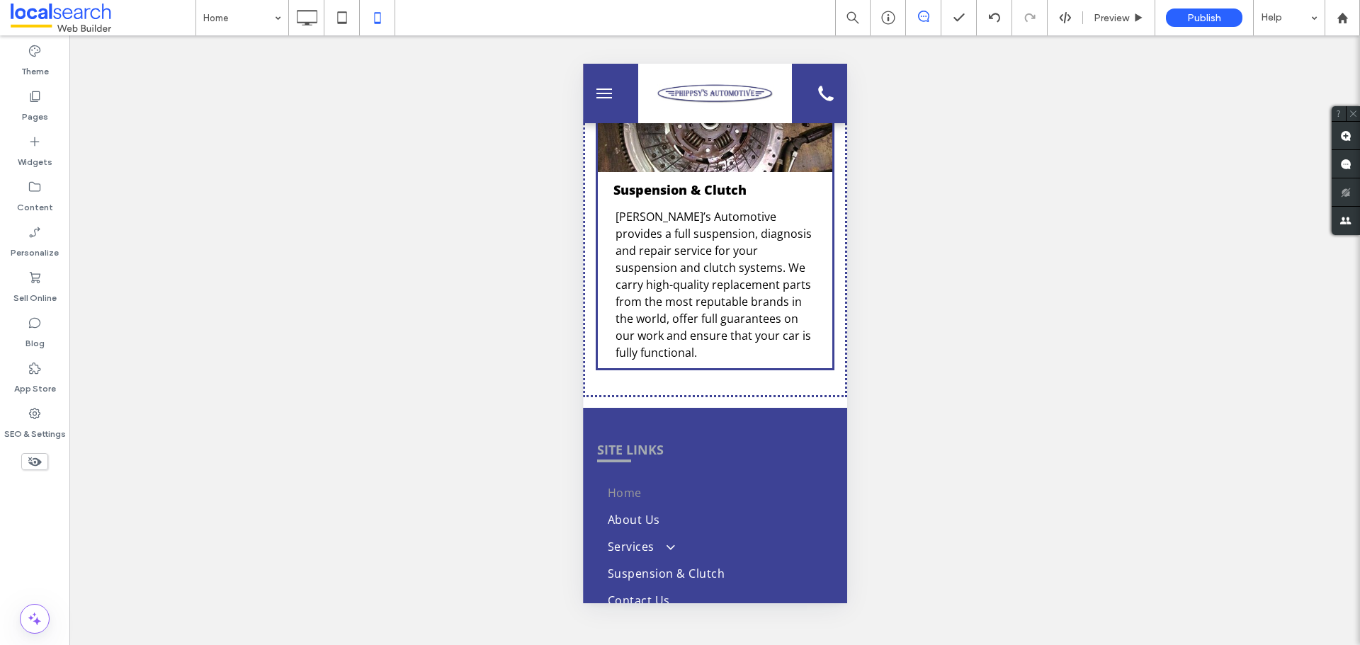
scroll to position [2196, 0]
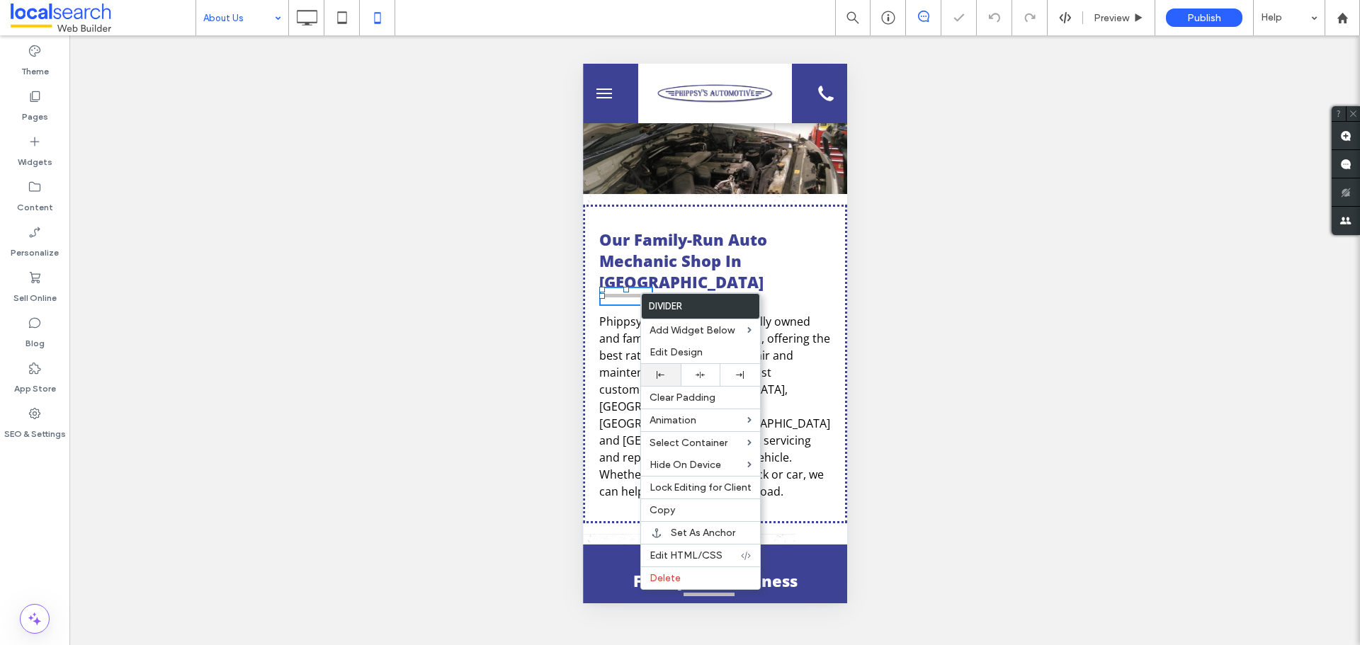
click at [653, 375] on div at bounding box center [661, 375] width 26 height 8
click at [779, 271] on h2 "Our Family-Run Auto Mechanic Shop In [GEOGRAPHIC_DATA]" at bounding box center [715, 261] width 232 height 64
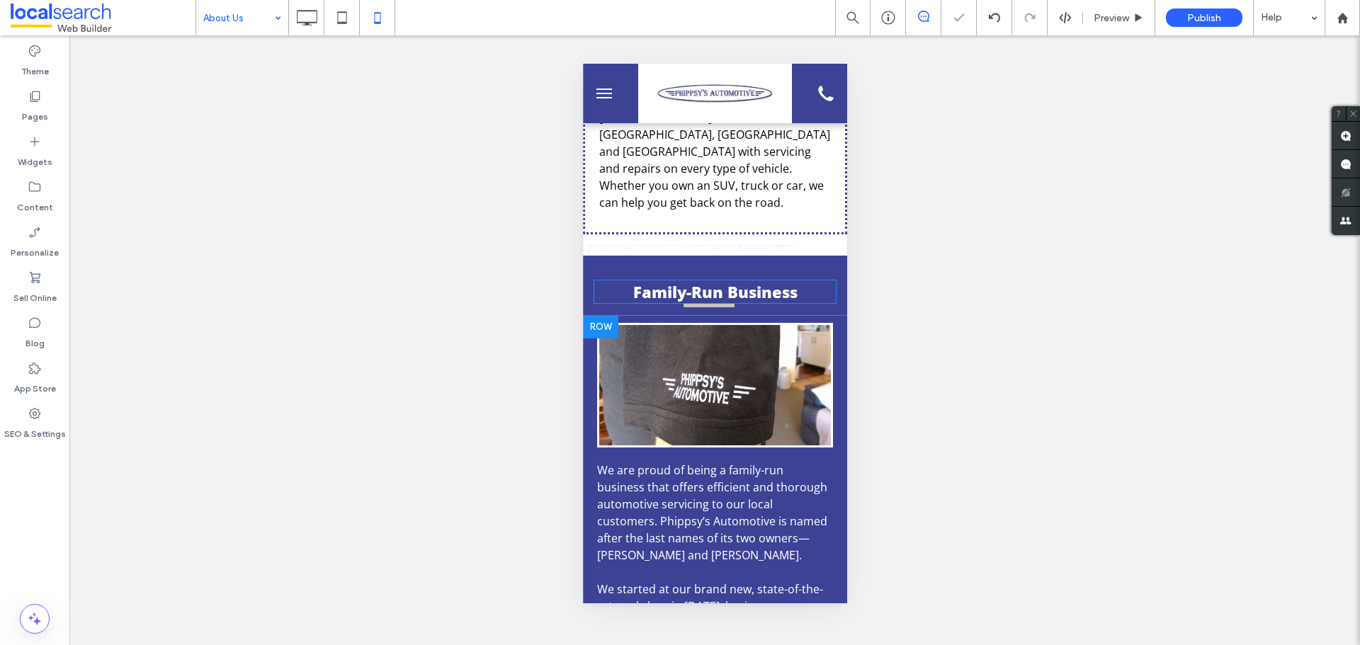
scroll to position [283, 0]
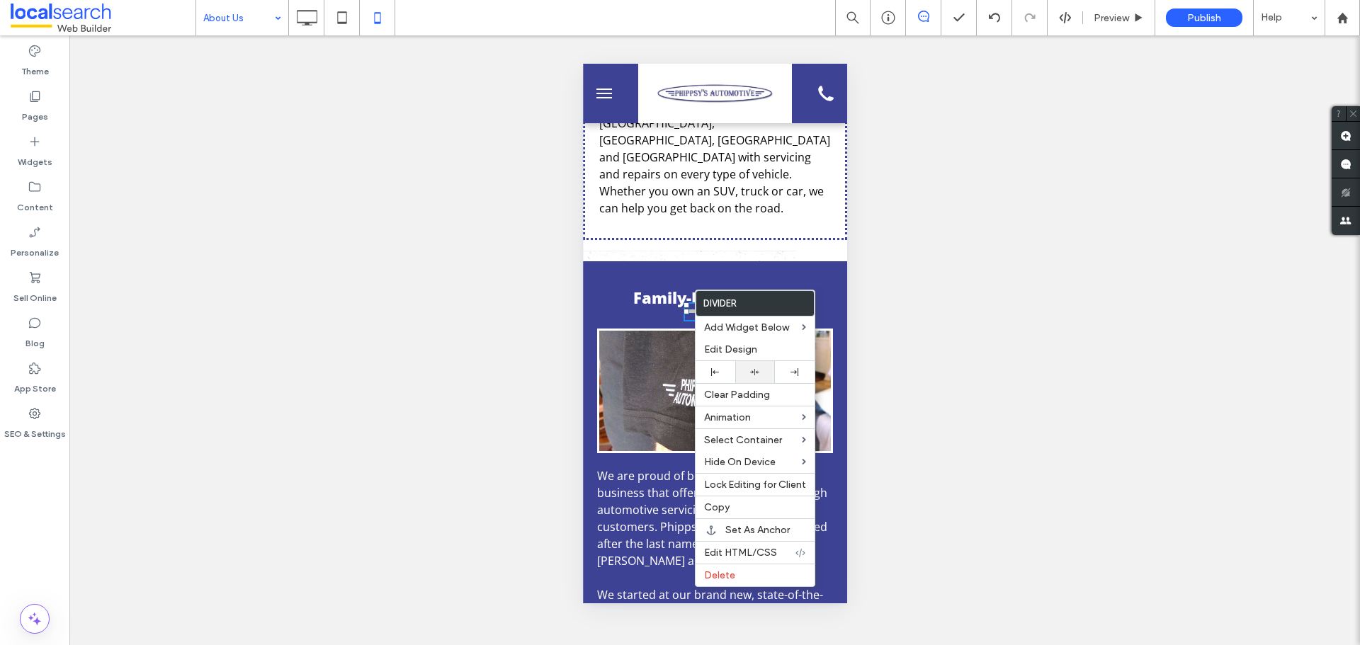
click at [754, 368] on icon at bounding box center [754, 372] width 9 height 9
click at [647, 355] on link at bounding box center [715, 391] width 232 height 120
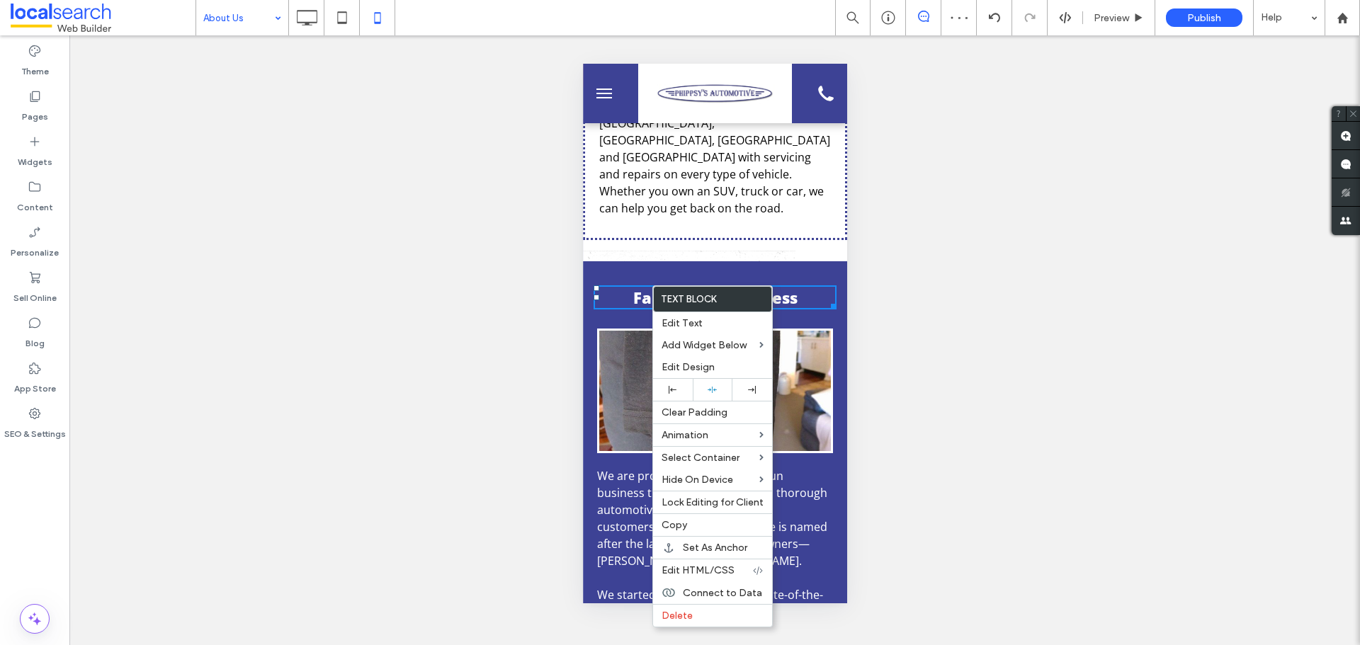
click at [611, 367] on link at bounding box center [715, 391] width 232 height 120
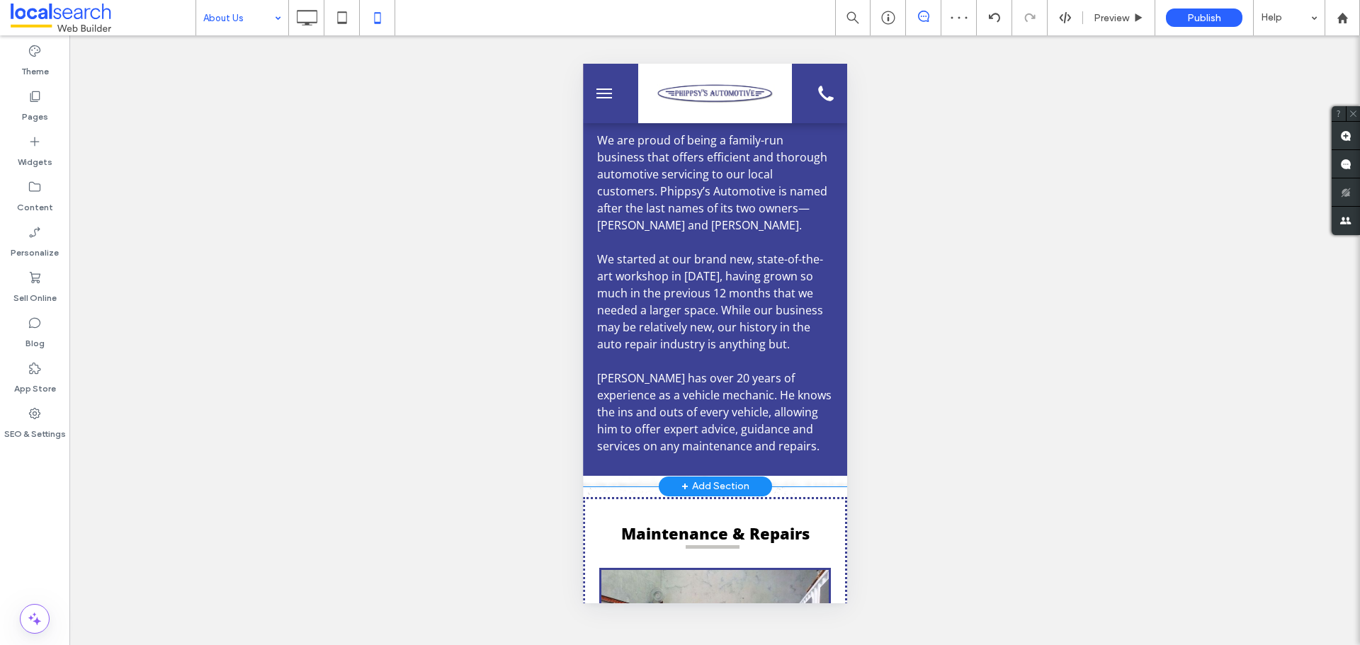
scroll to position [779, 0]
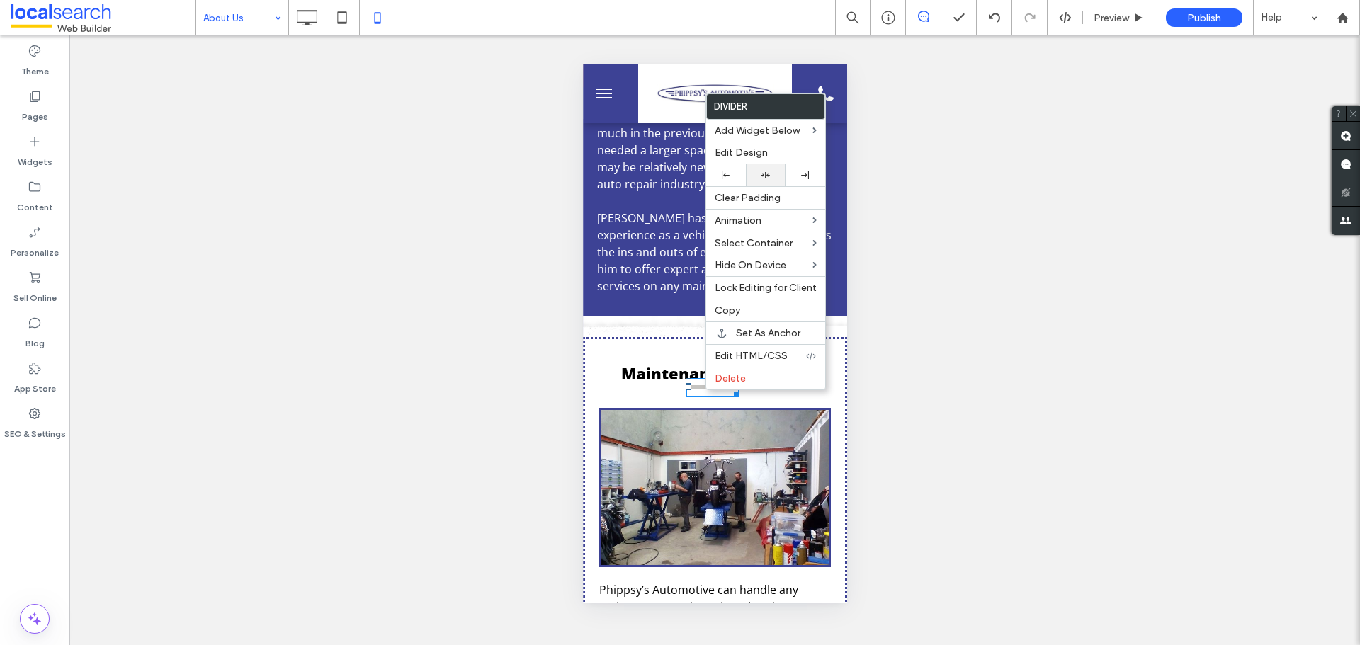
click at [759, 180] on div at bounding box center [766, 175] width 40 height 22
click at [650, 344] on div "Maintenance & Repairs Click To Paste Phippsy’s Automotive can handle any mainte…" at bounding box center [714, 528] width 264 height 383
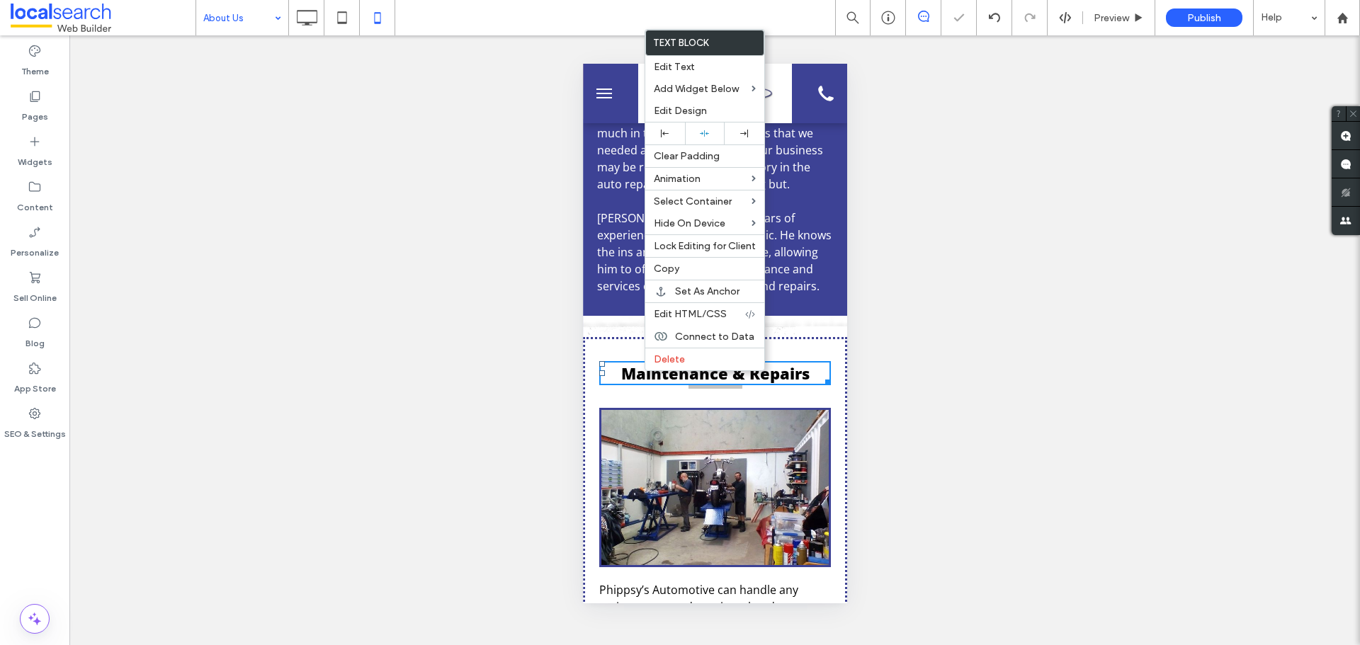
click at [616, 256] on span "We are proud of being a family-run business that offers efficient and thorough …" at bounding box center [713, 133] width 234 height 322
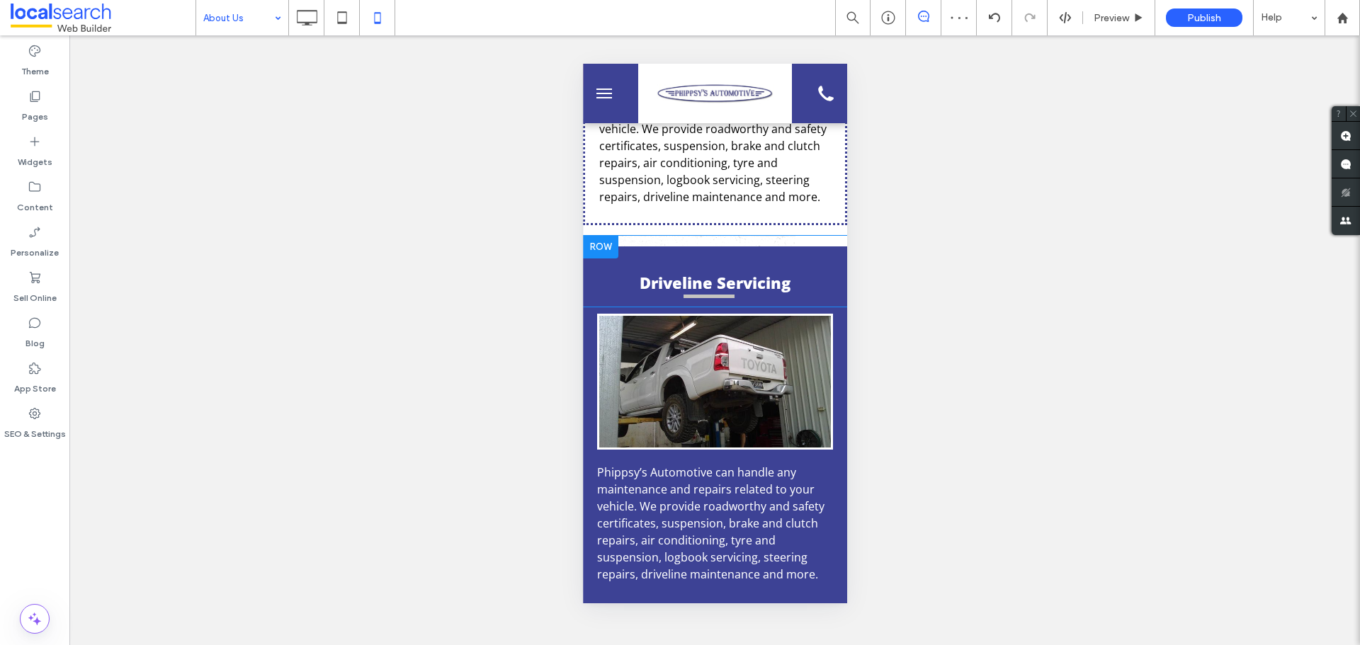
scroll to position [1275, 0]
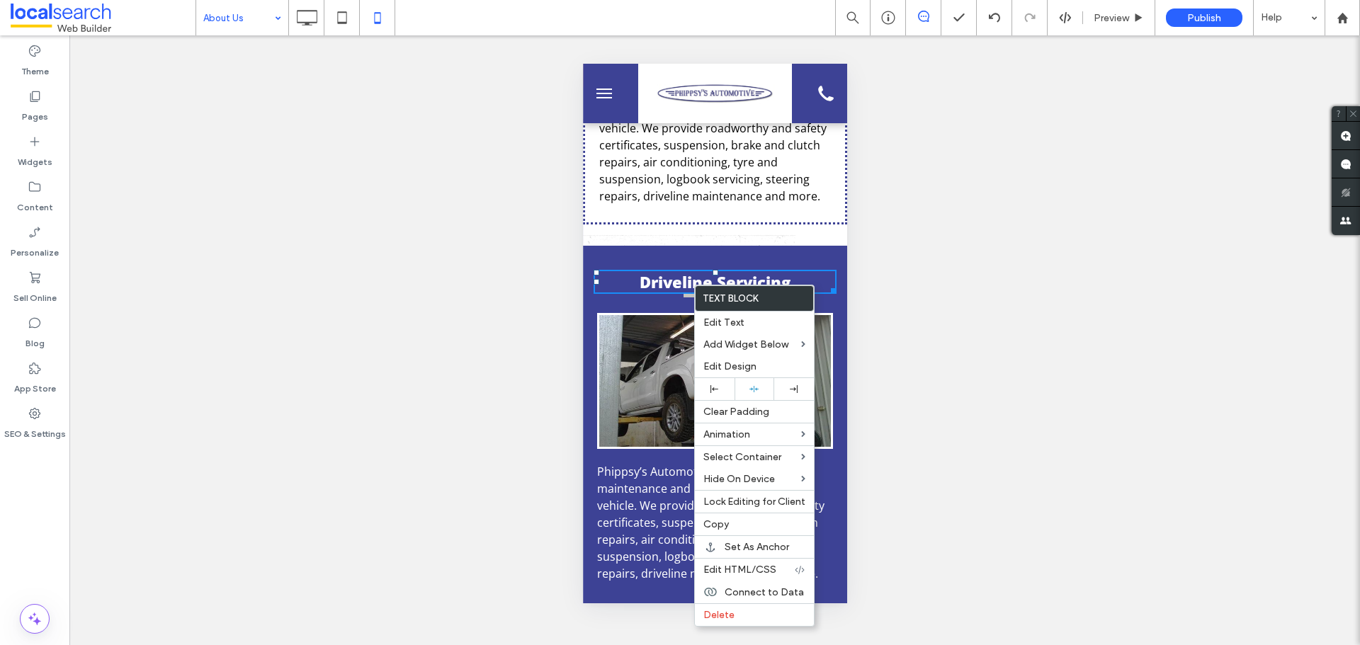
click at [647, 286] on span "Driveline Servicing" at bounding box center [714, 281] width 151 height 21
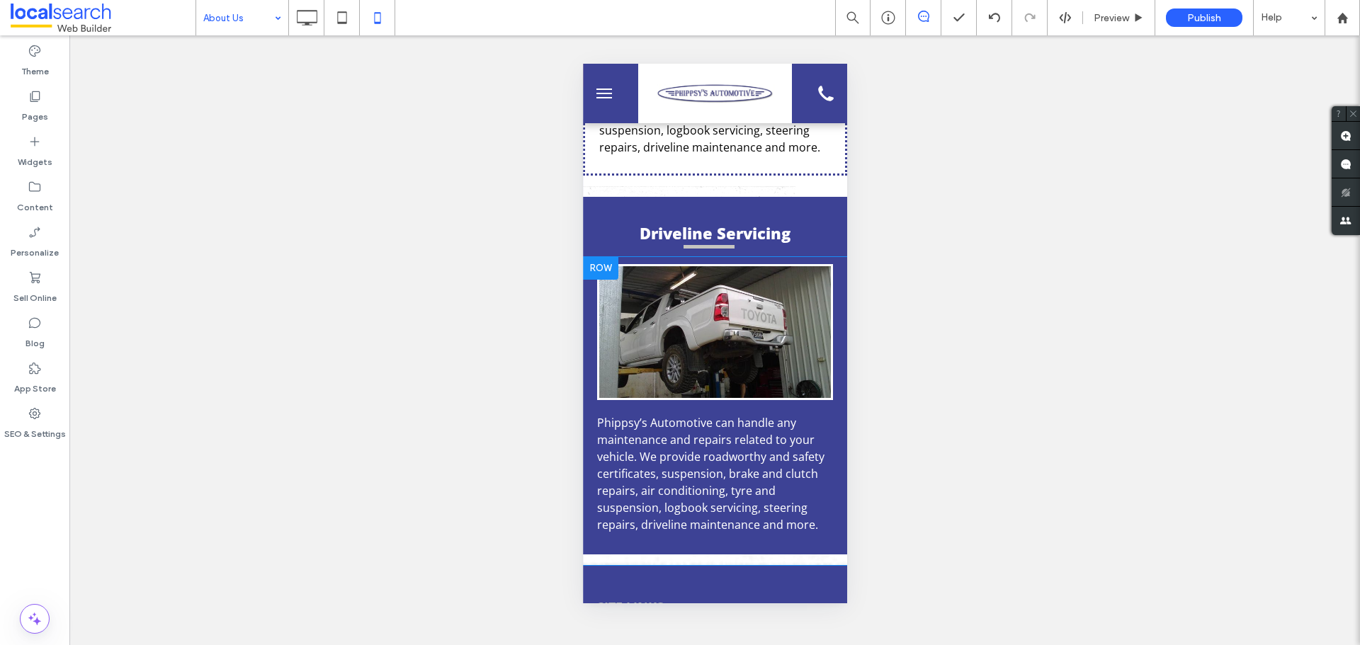
scroll to position [1346, 0]
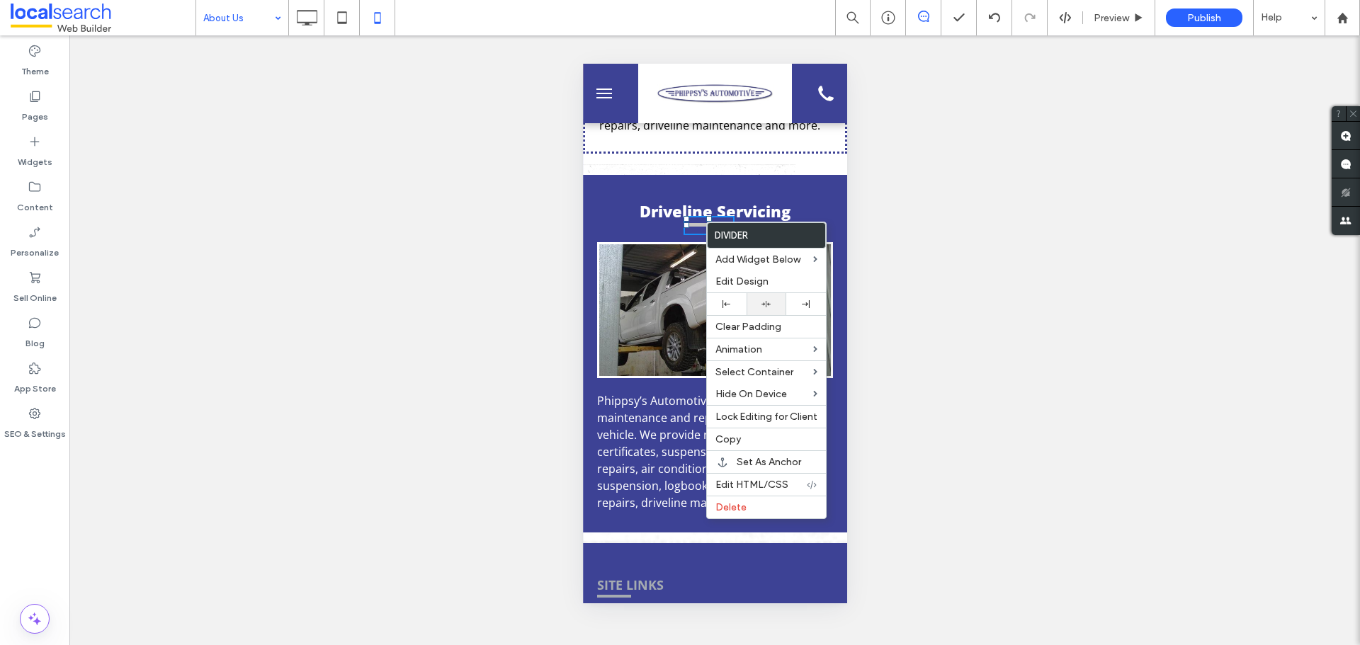
click at [766, 302] on use at bounding box center [765, 304] width 9 height 6
click at [659, 296] on link at bounding box center [715, 310] width 232 height 132
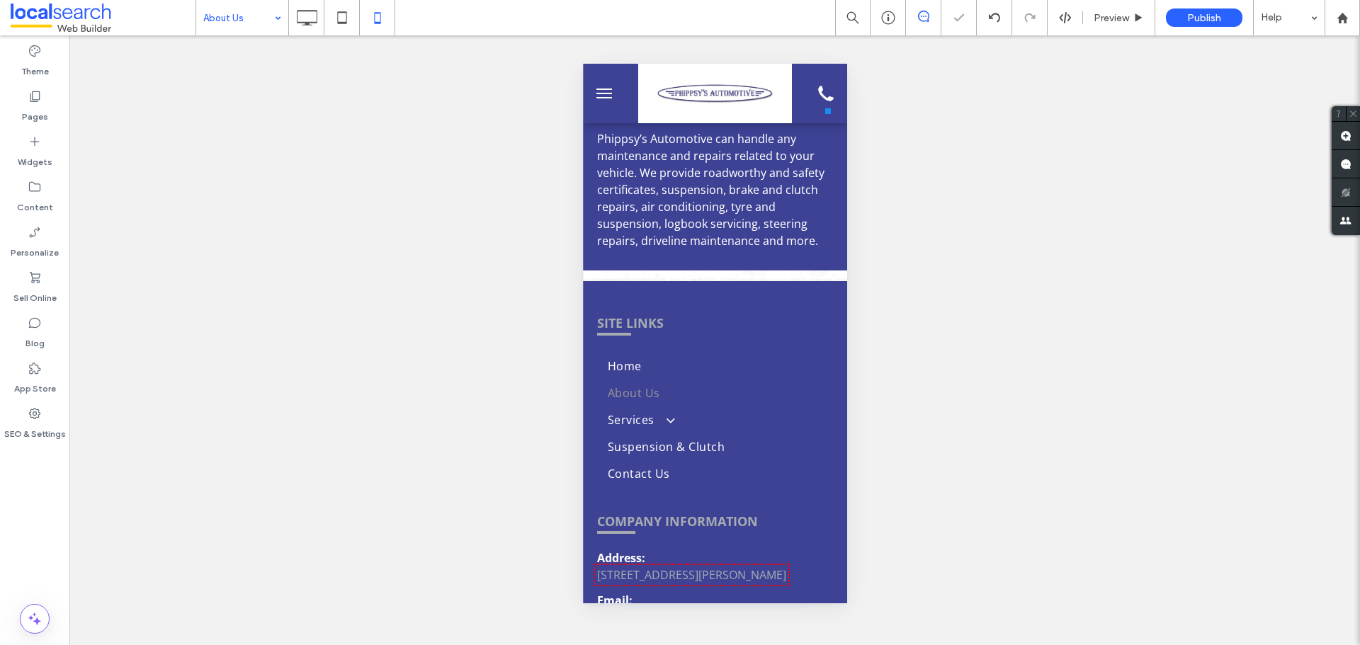
scroll to position [1629, 0]
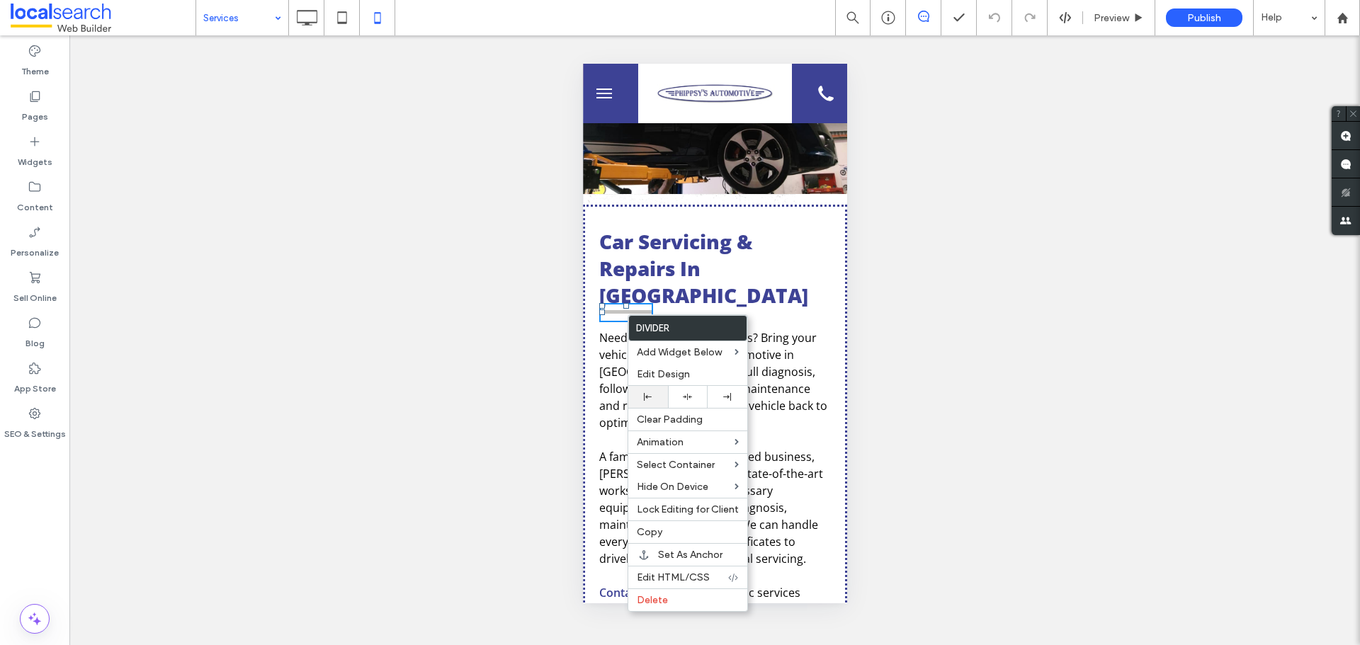
click at [641, 393] on div at bounding box center [648, 397] width 26 height 8
click at [778, 277] on h1 "Car Servicing & Repairs In Rockhampton" at bounding box center [715, 268] width 232 height 81
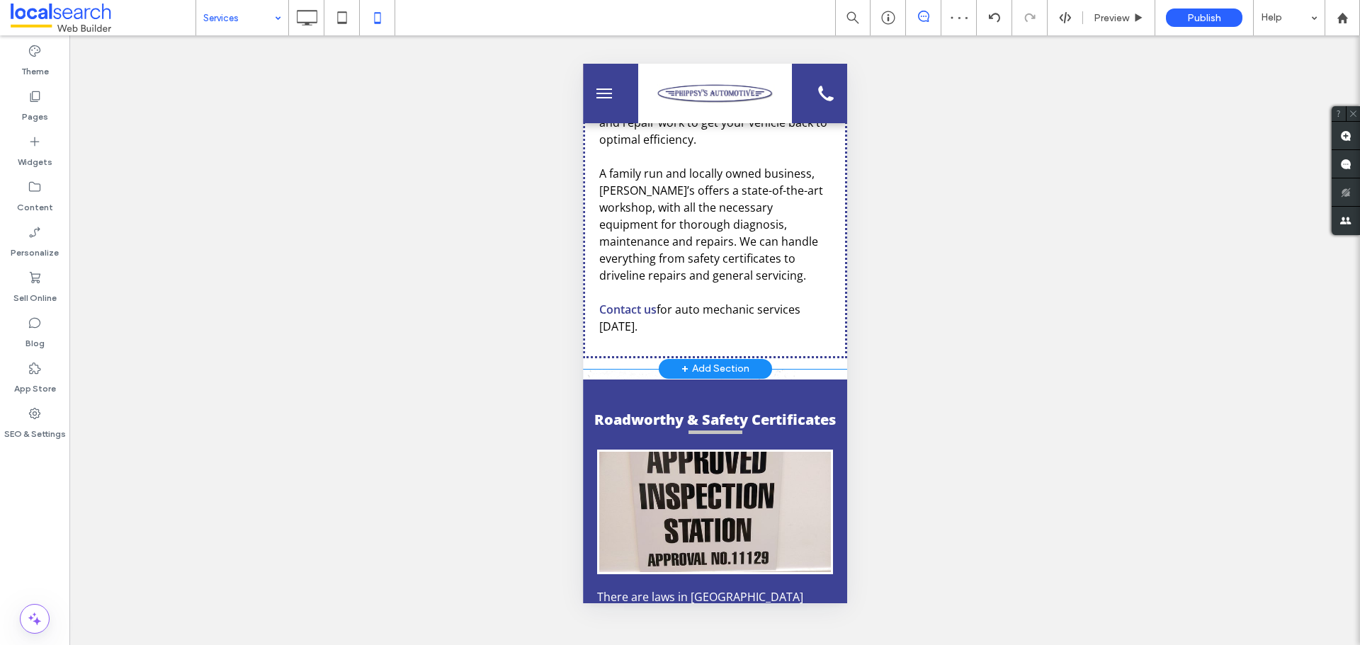
scroll to position [354, 0]
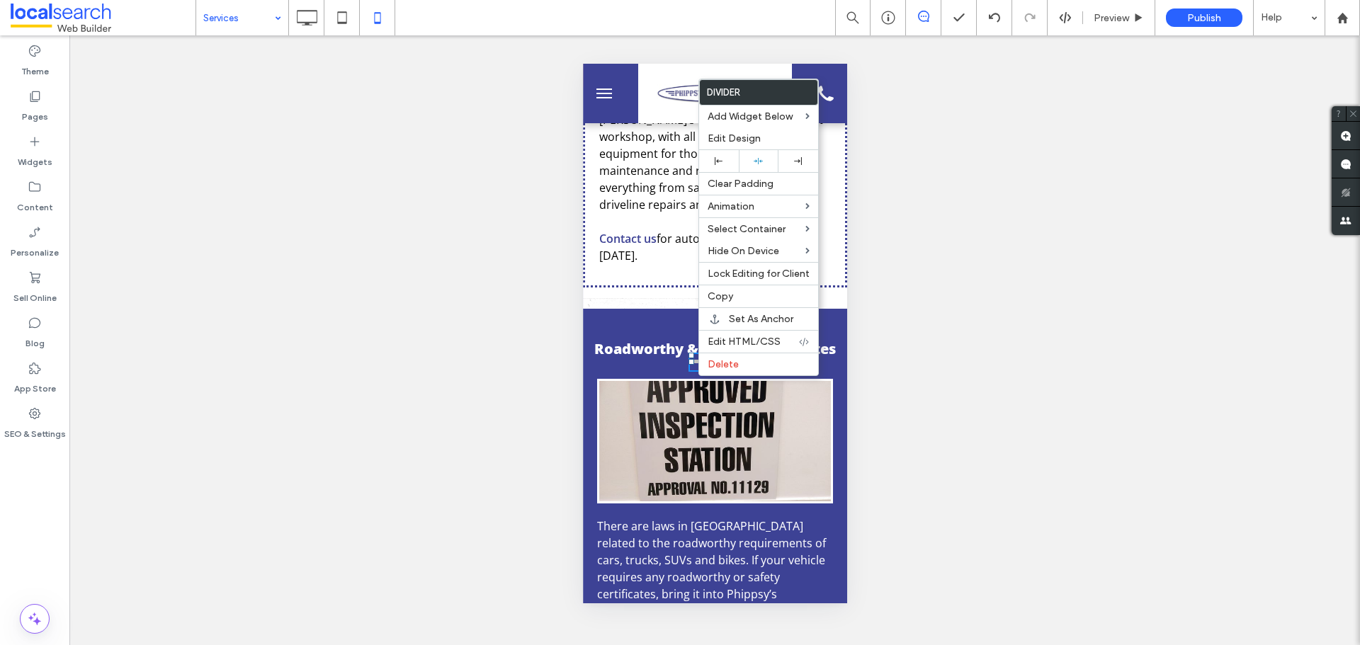
click at [675, 173] on span "Need a car service or repairs? Bring your vehicle in to Phippsy’s Automotive in…" at bounding box center [713, 94] width 228 height 237
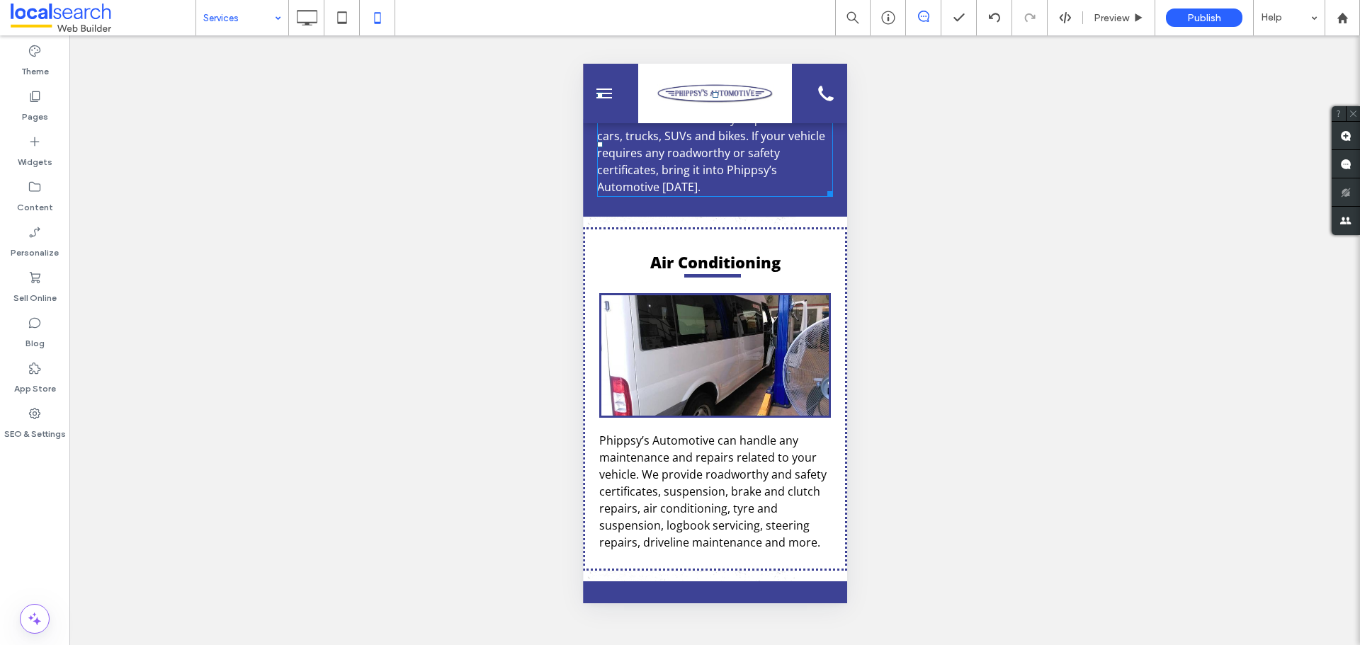
scroll to position [779, 0]
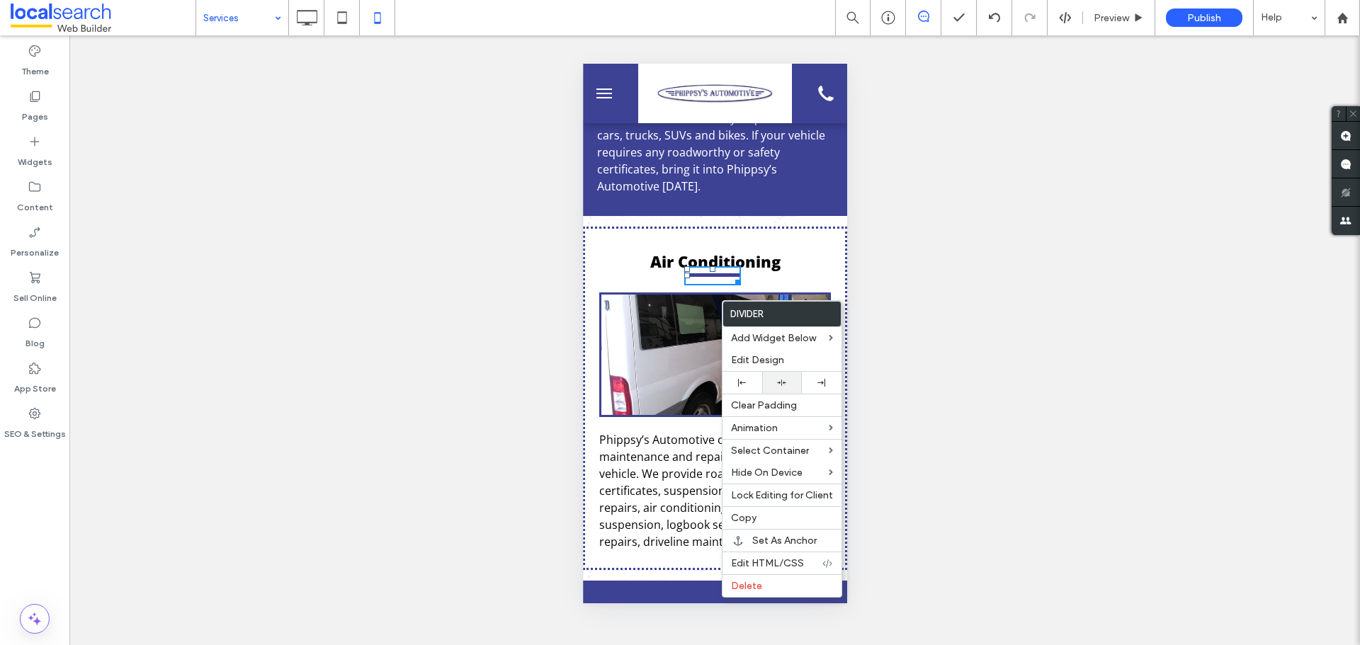
click at [775, 381] on div at bounding box center [782, 382] width 26 height 9
click at [630, 294] on div "Air Conditioning Click To Paste Phippsy’s Automotive can handle any maintenance…" at bounding box center [714, 399] width 264 height 344
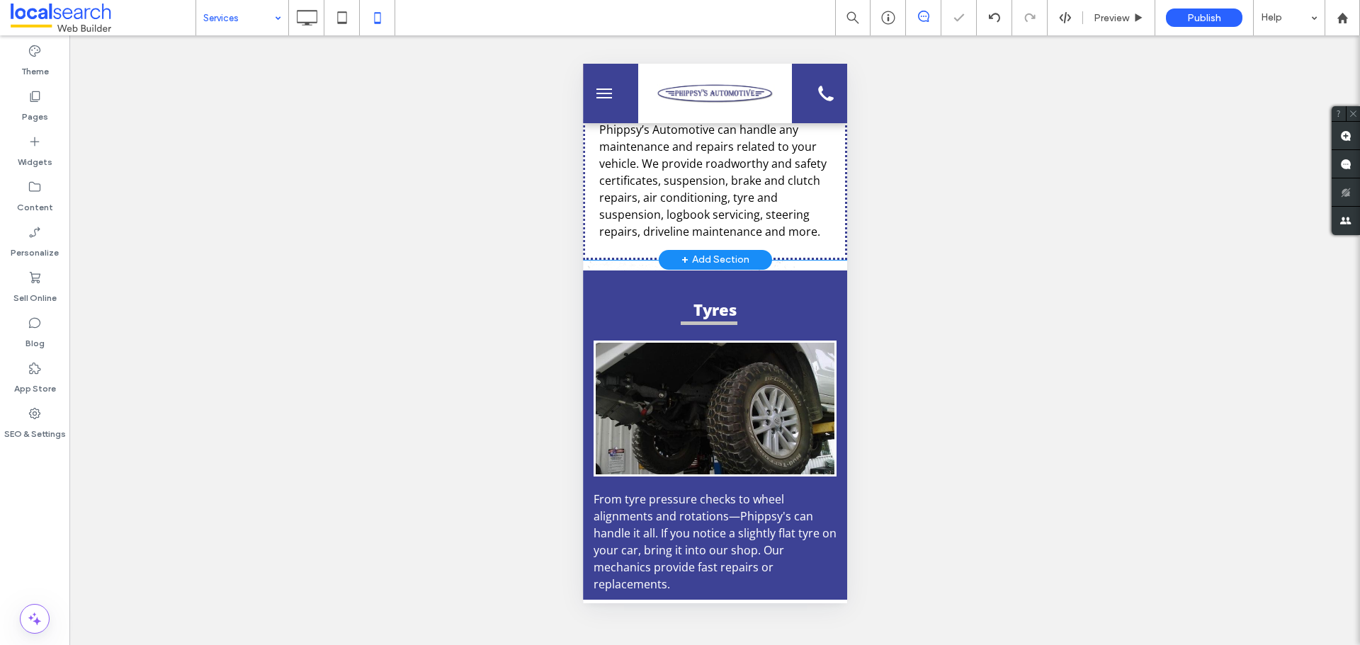
scroll to position [1133, 0]
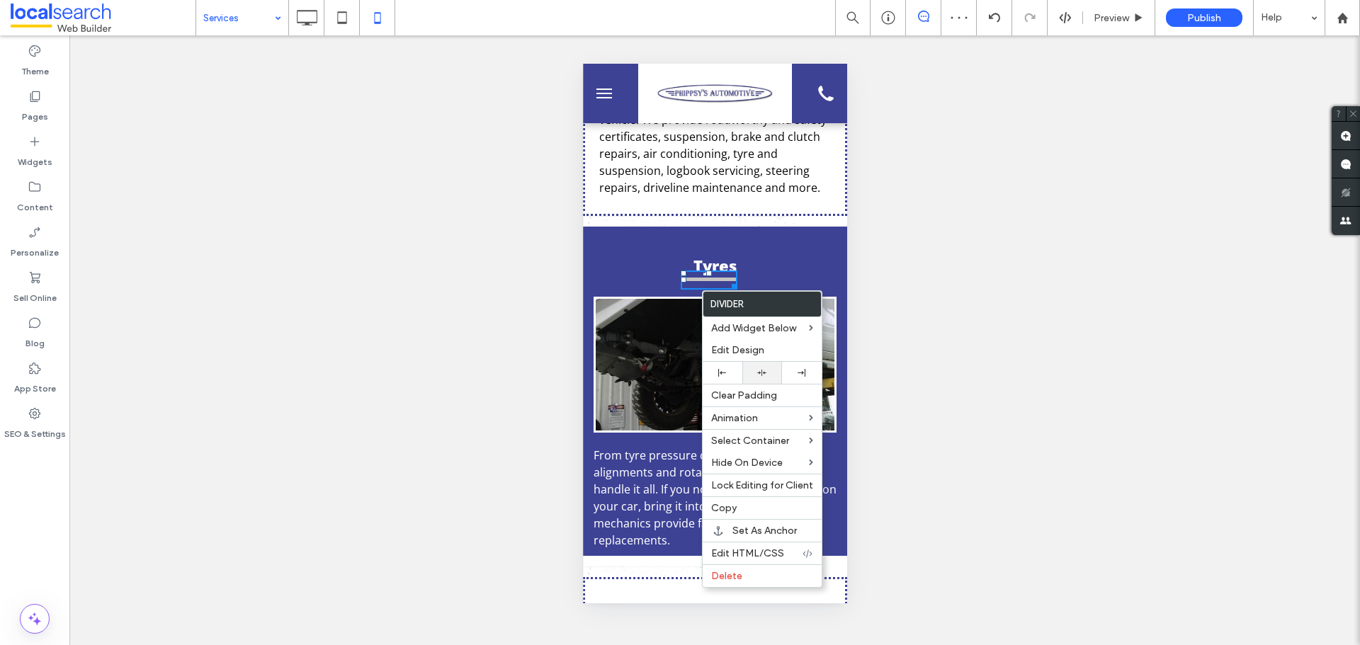
click at [766, 380] on div at bounding box center [762, 373] width 40 height 22
click at [601, 276] on h3 "Tyres" at bounding box center [714, 265] width 243 height 21
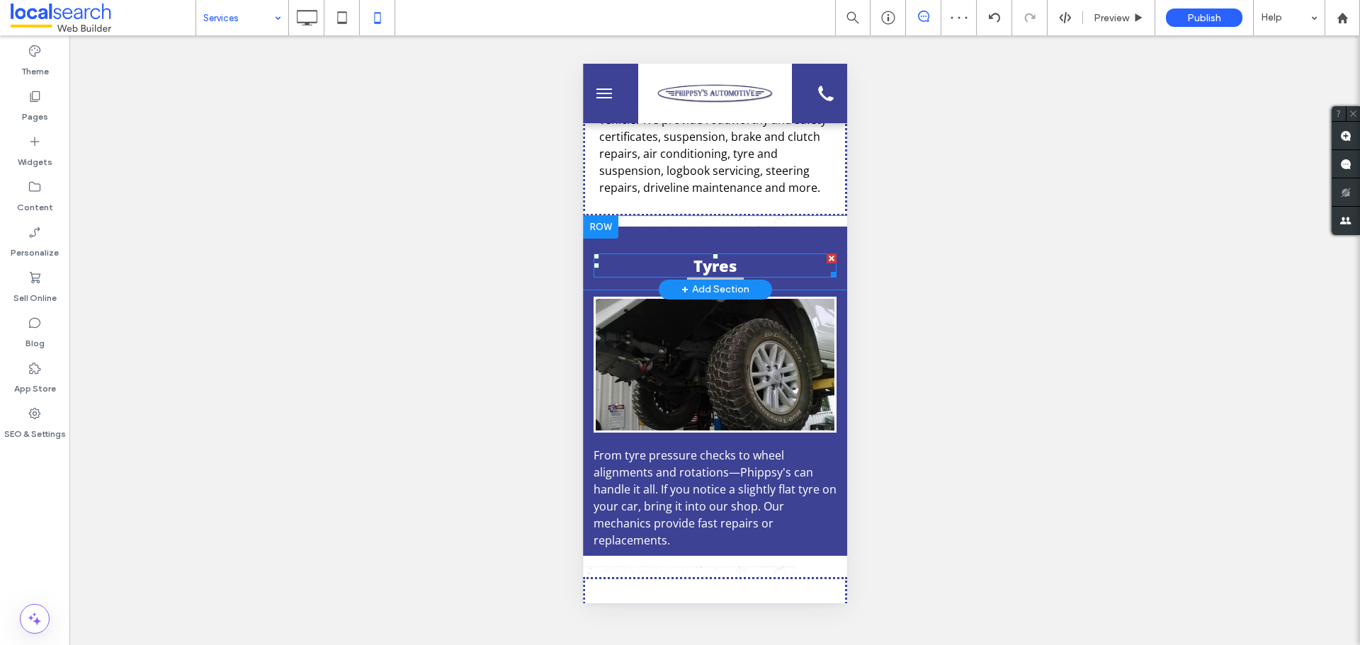
scroll to position [1488, 0]
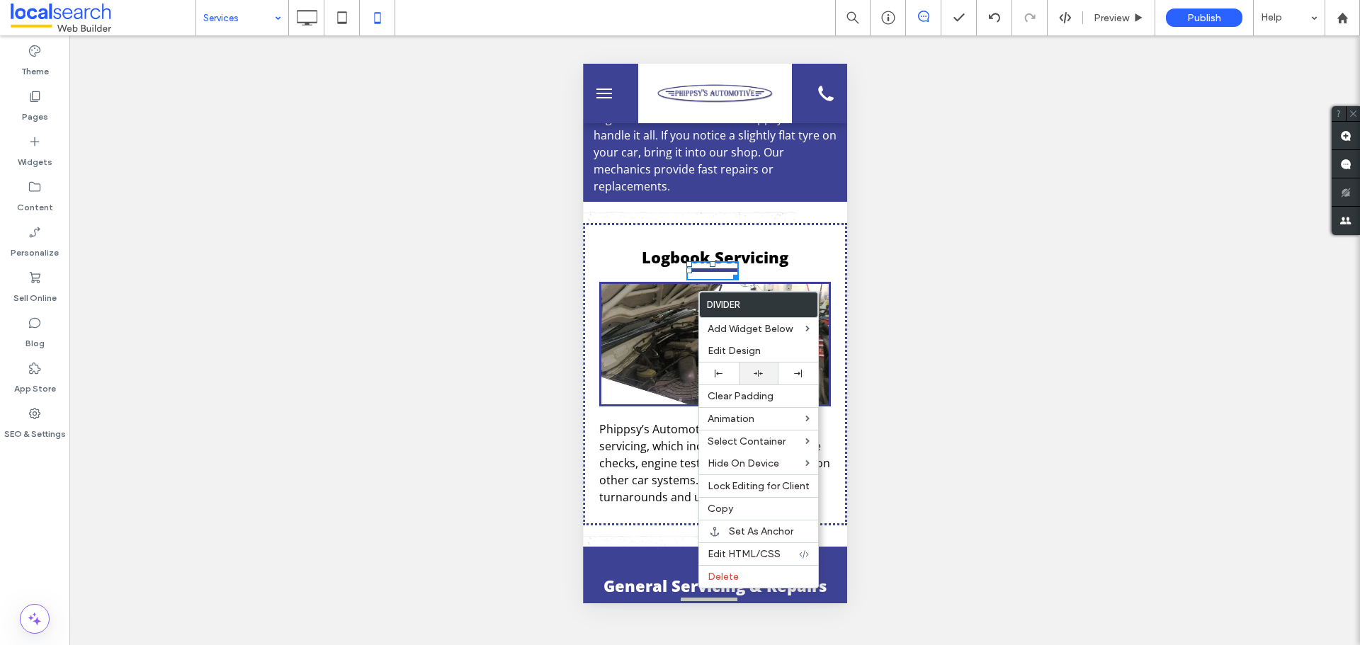
click at [743, 376] on div at bounding box center [759, 374] width 40 height 22
click at [642, 268] on span "Logbook Servicing" at bounding box center [714, 257] width 147 height 21
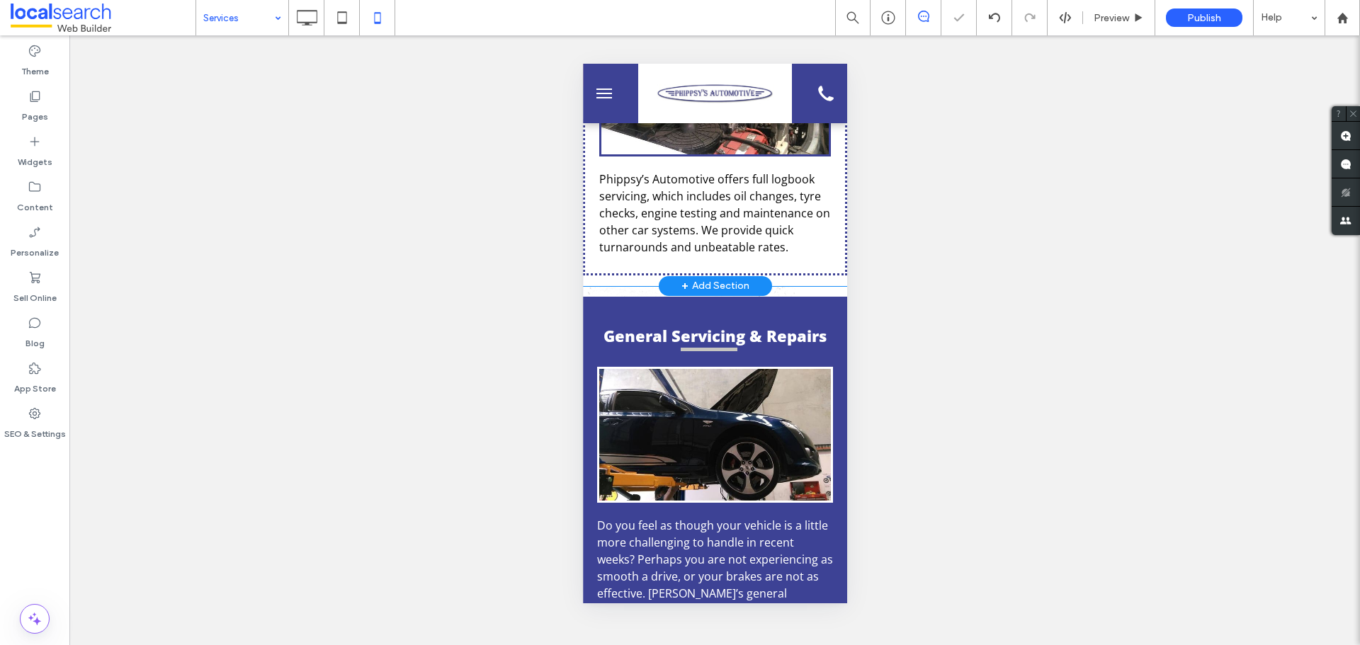
scroll to position [1771, 0]
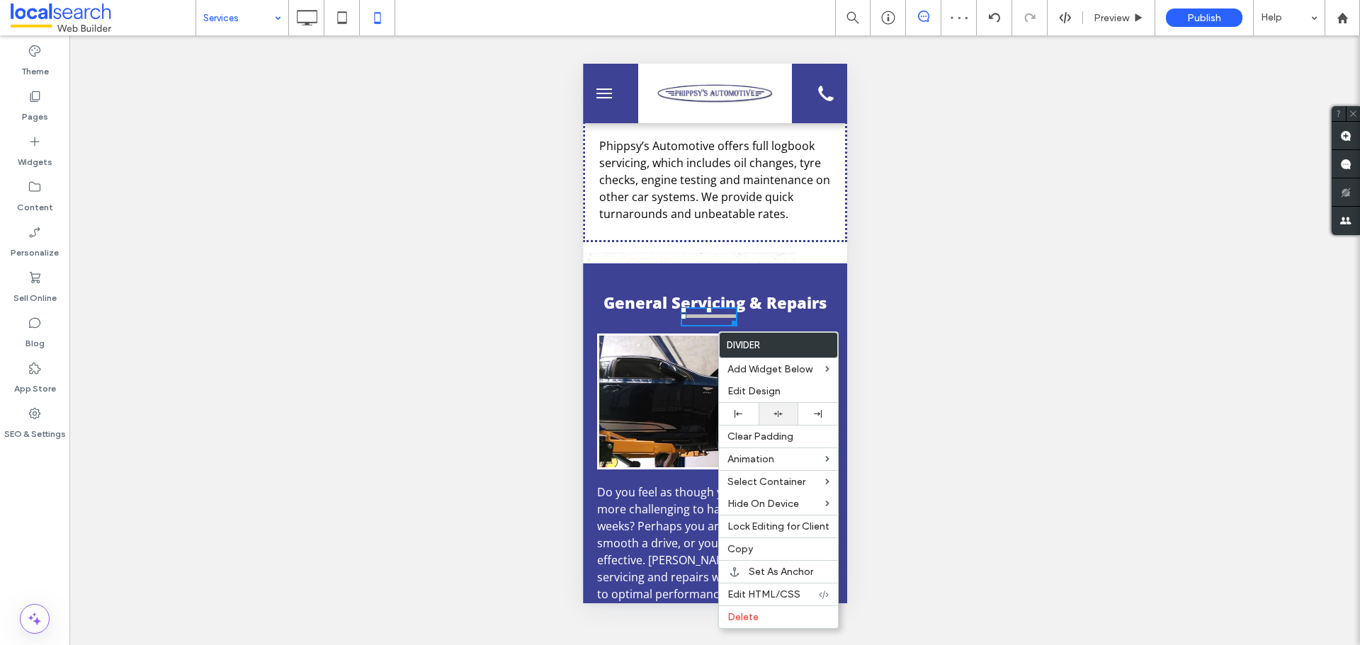
click at [762, 408] on div at bounding box center [779, 414] width 40 height 22
click at [650, 385] on link at bounding box center [715, 402] width 232 height 132
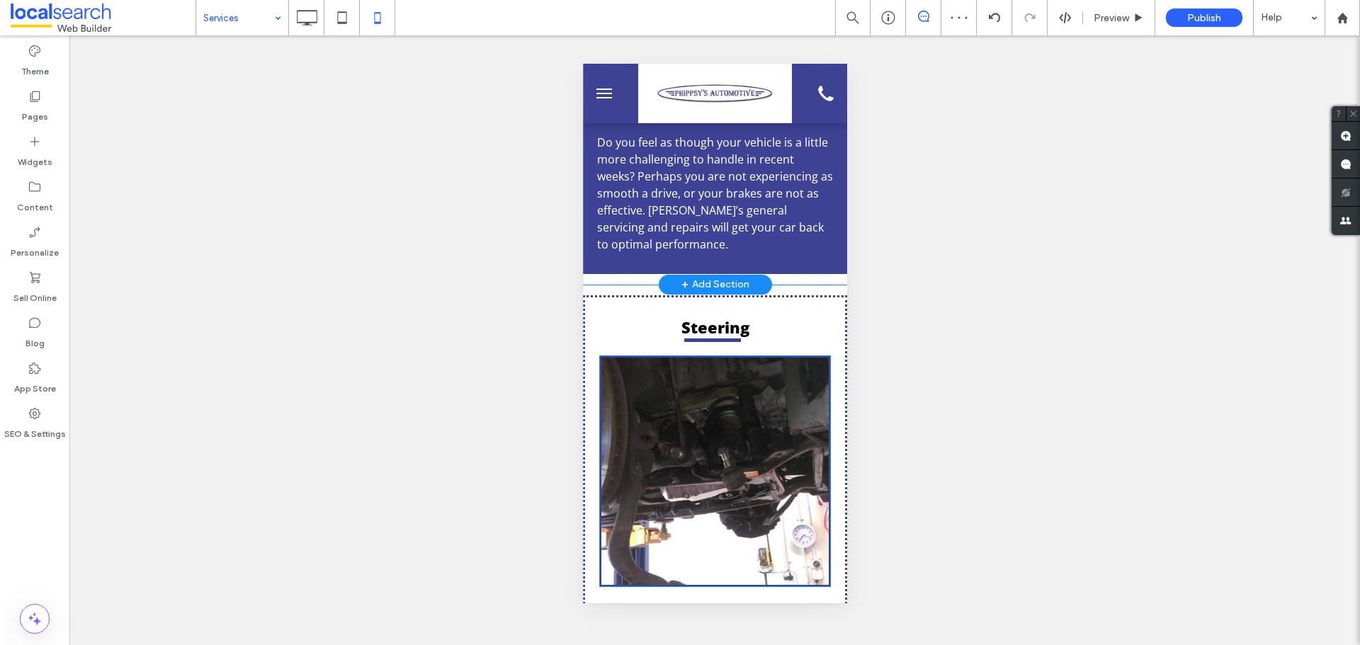
scroll to position [2125, 0]
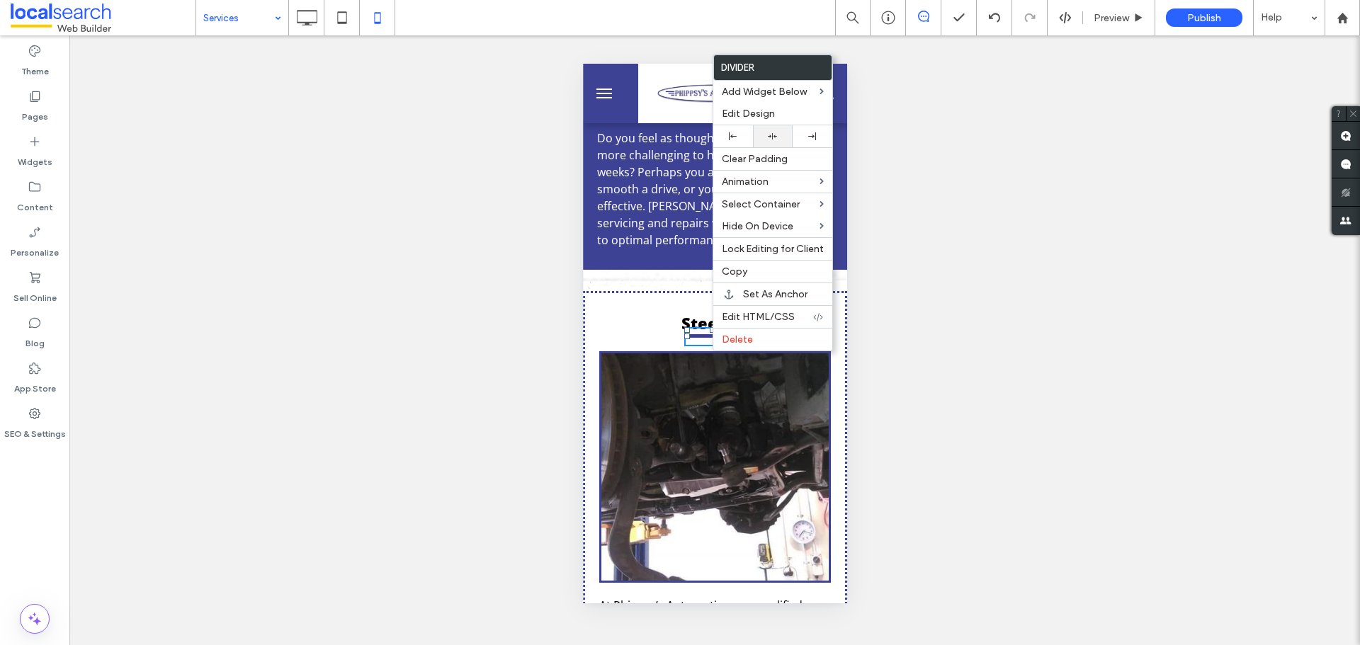
click at [760, 132] on div at bounding box center [773, 136] width 26 height 9
click at [643, 270] on div "Do you feel as though your vehicle is a little more challenging to handle in re…" at bounding box center [714, 196] width 264 height 147
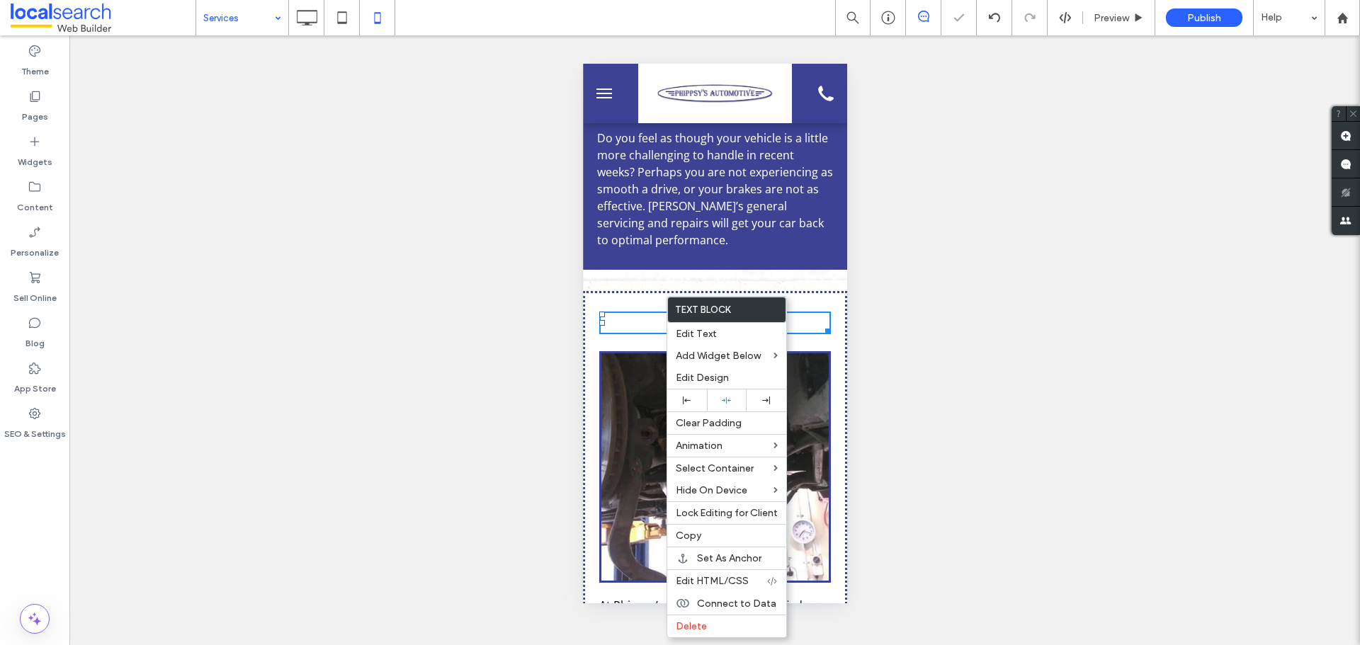
click at [635, 334] on div "Steering ﻿" at bounding box center [715, 323] width 232 height 23
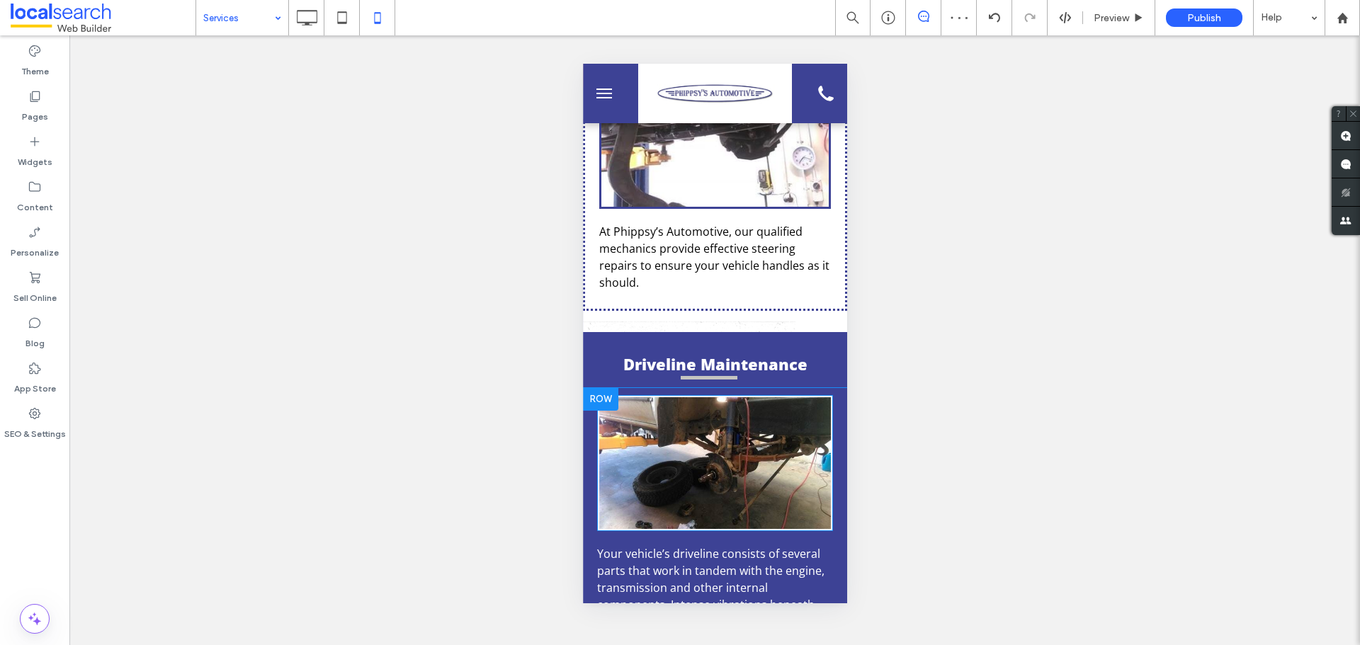
scroll to position [2550, 0]
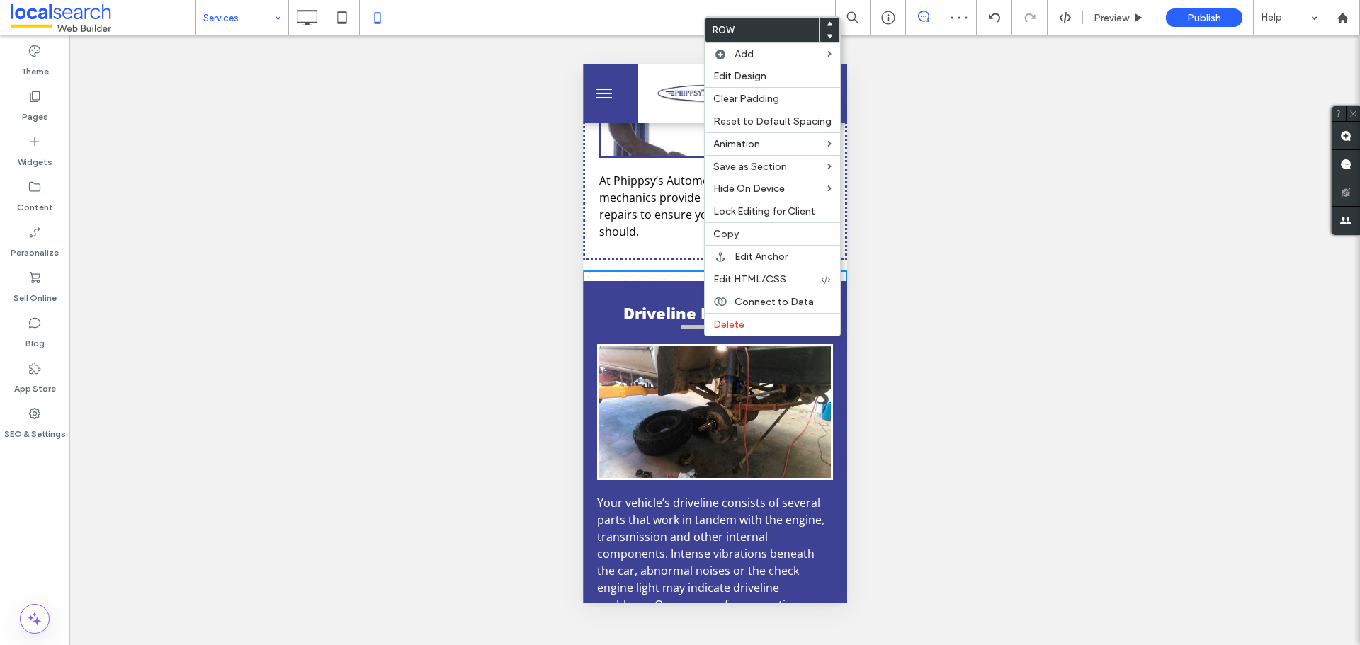
click at [647, 320] on span "Driveline Maintenance" at bounding box center [715, 312] width 184 height 21
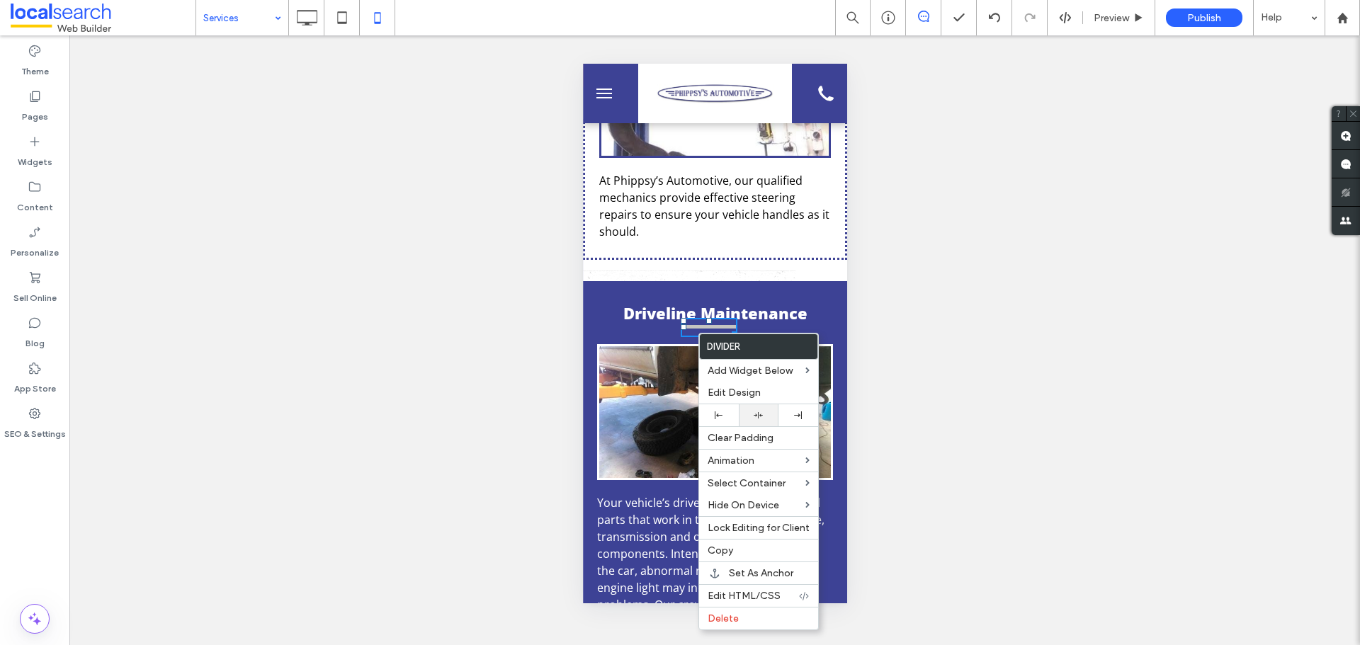
click at [752, 416] on div at bounding box center [759, 415] width 26 height 9
click at [643, 362] on link at bounding box center [715, 412] width 232 height 132
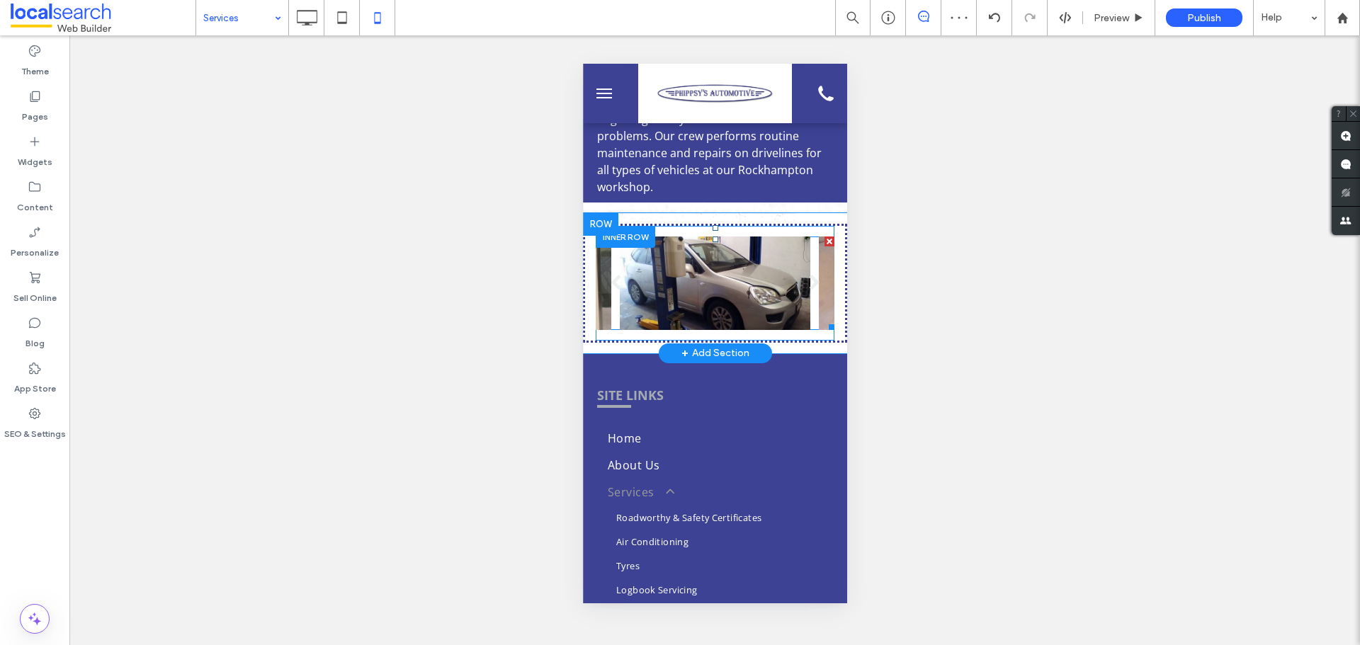
scroll to position [3117, 0]
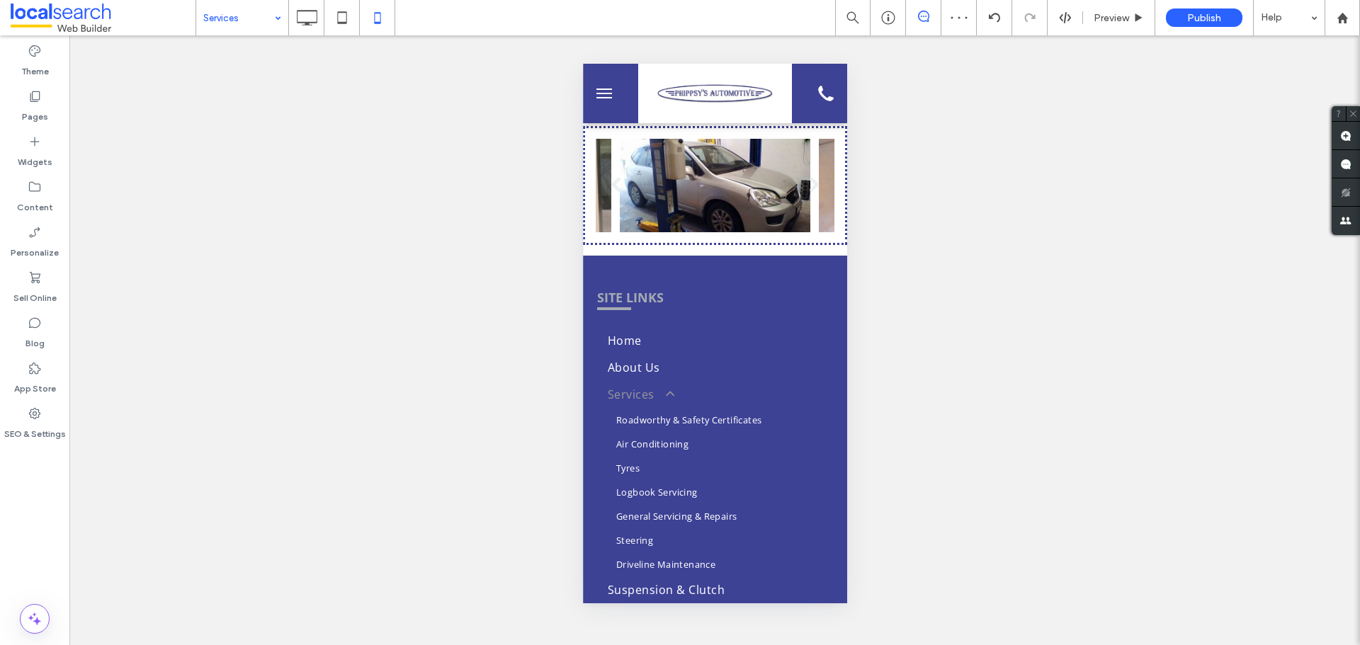
drag, startPoint x: 229, startPoint y: 21, endPoint x: 234, endPoint y: 28, distance: 8.6
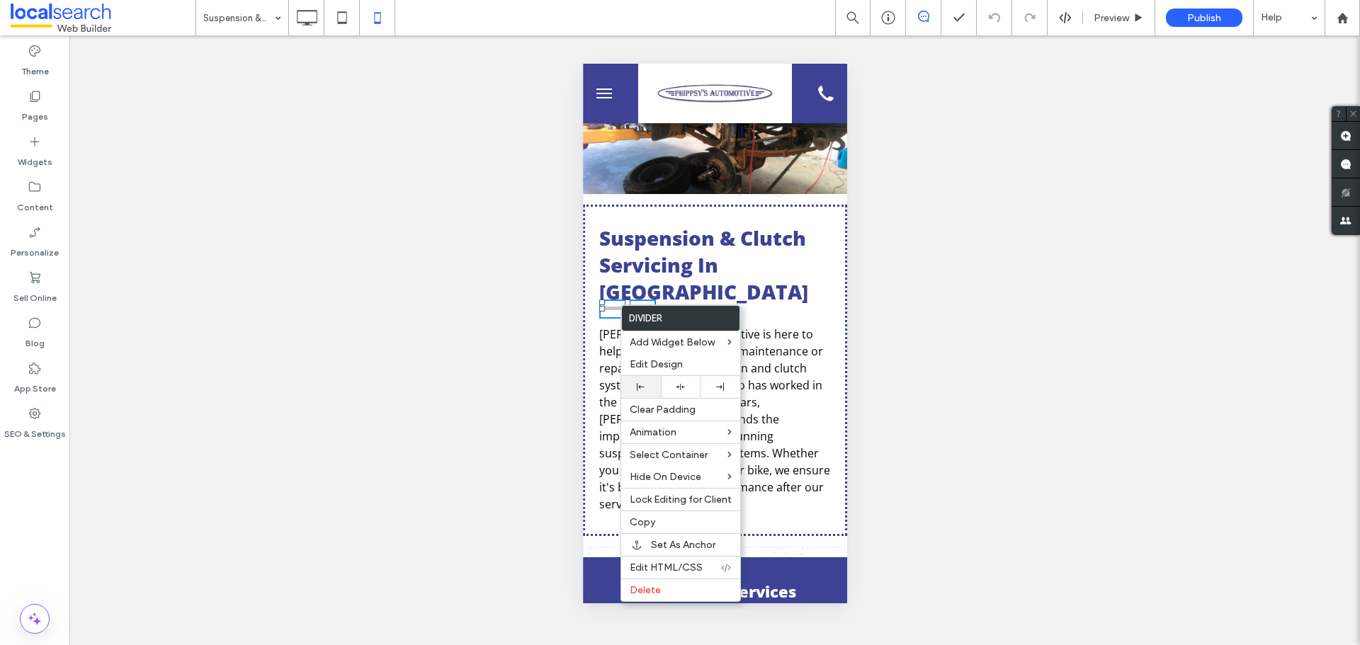
click at [652, 387] on div at bounding box center [641, 387] width 26 height 8
click at [651, 249] on div at bounding box center [680, 322] width 1360 height 645
click at [650, 249] on span "Suspension & Clutch Servicing In Rockhampton" at bounding box center [703, 265] width 209 height 81
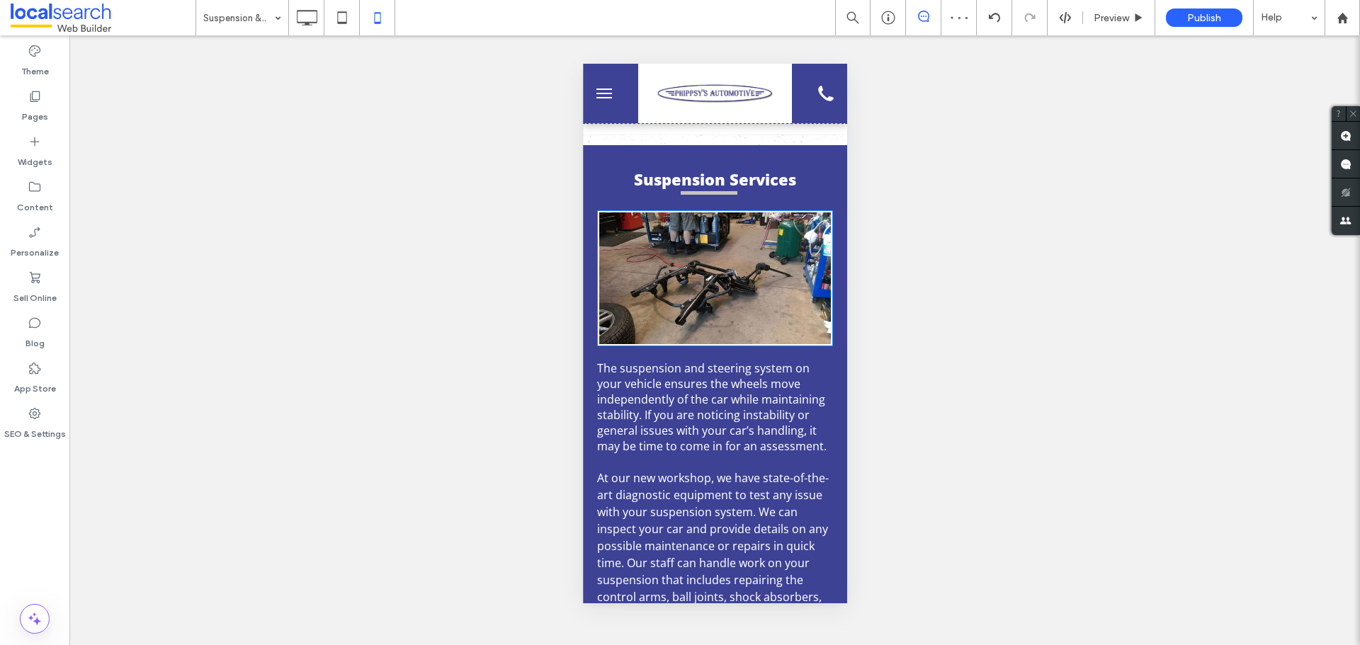
scroll to position [425, 0]
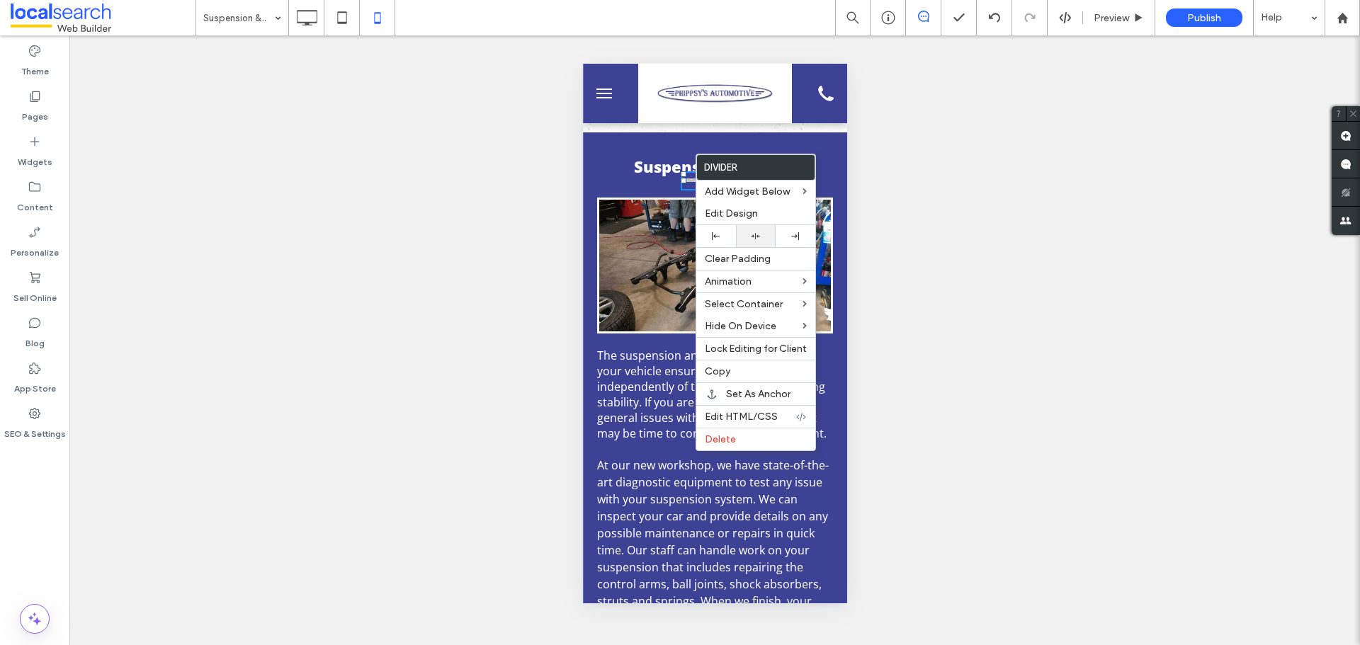
click at [745, 237] on div at bounding box center [756, 236] width 26 height 9
click at [667, 286] on link at bounding box center [715, 266] width 232 height 132
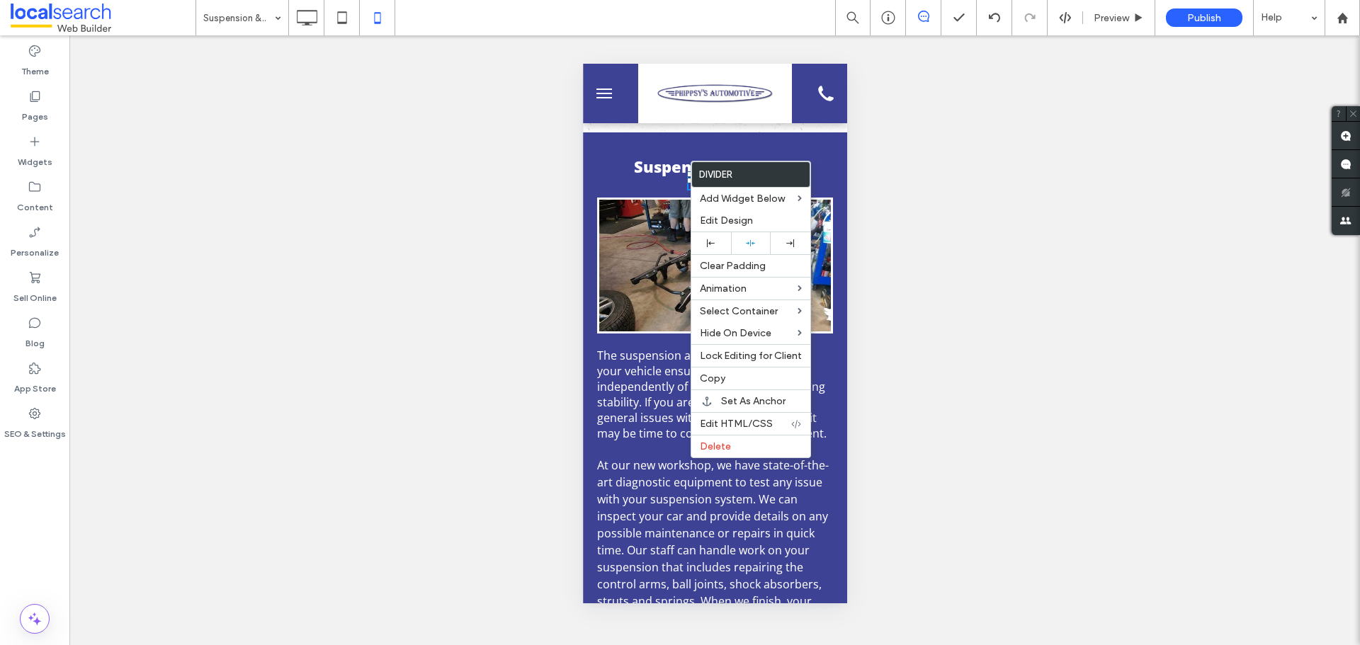
click at [667, 234] on link at bounding box center [715, 266] width 232 height 132
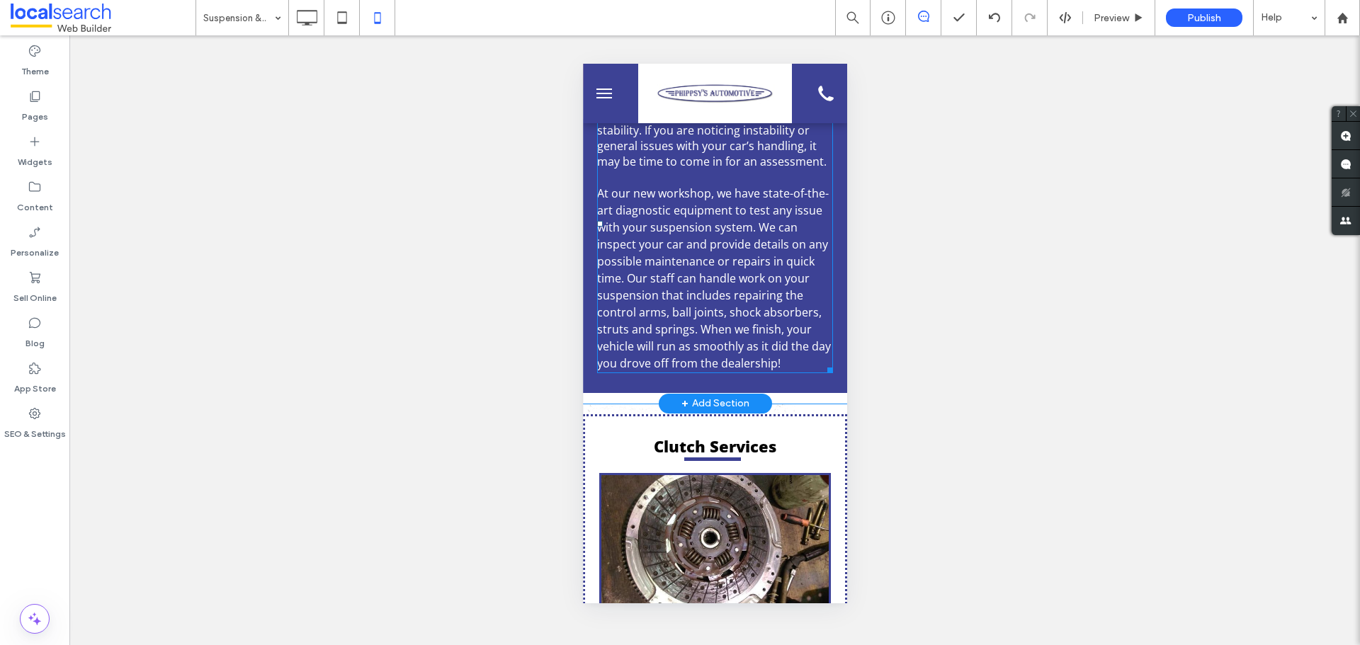
scroll to position [850, 0]
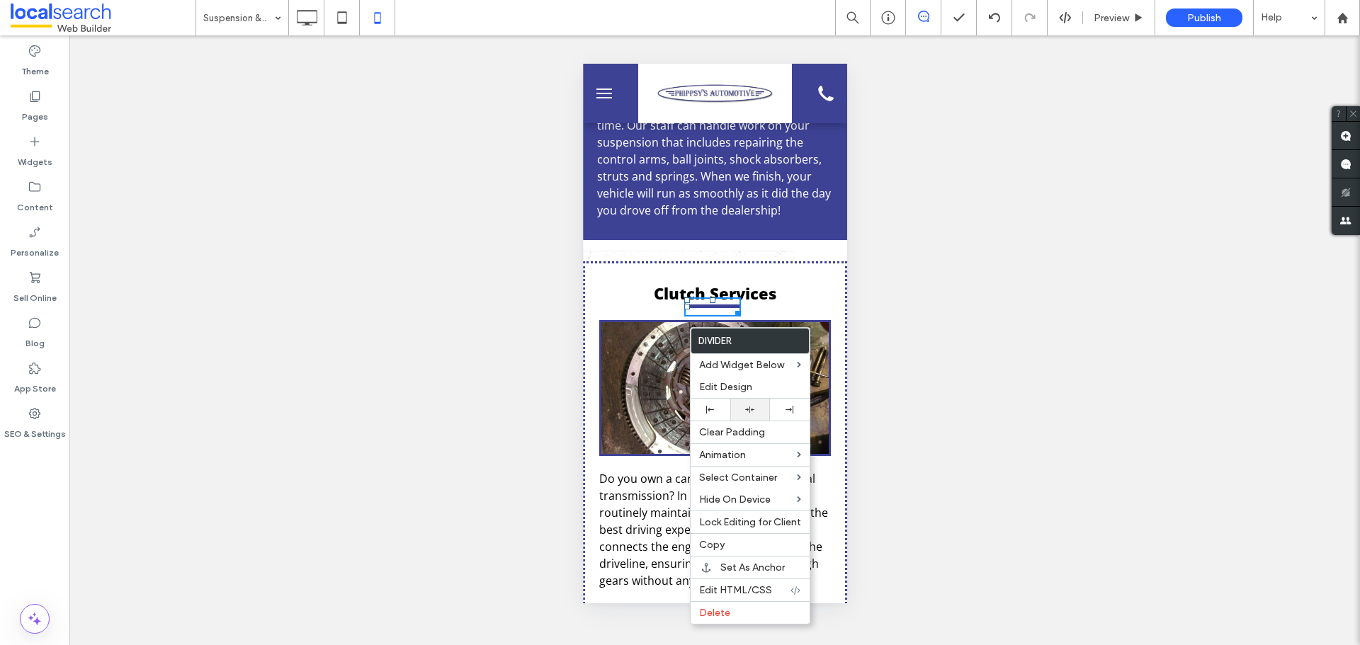
click at [745, 413] on icon at bounding box center [749, 409] width 9 height 9
click at [676, 390] on link at bounding box center [714, 388] width 227 height 132
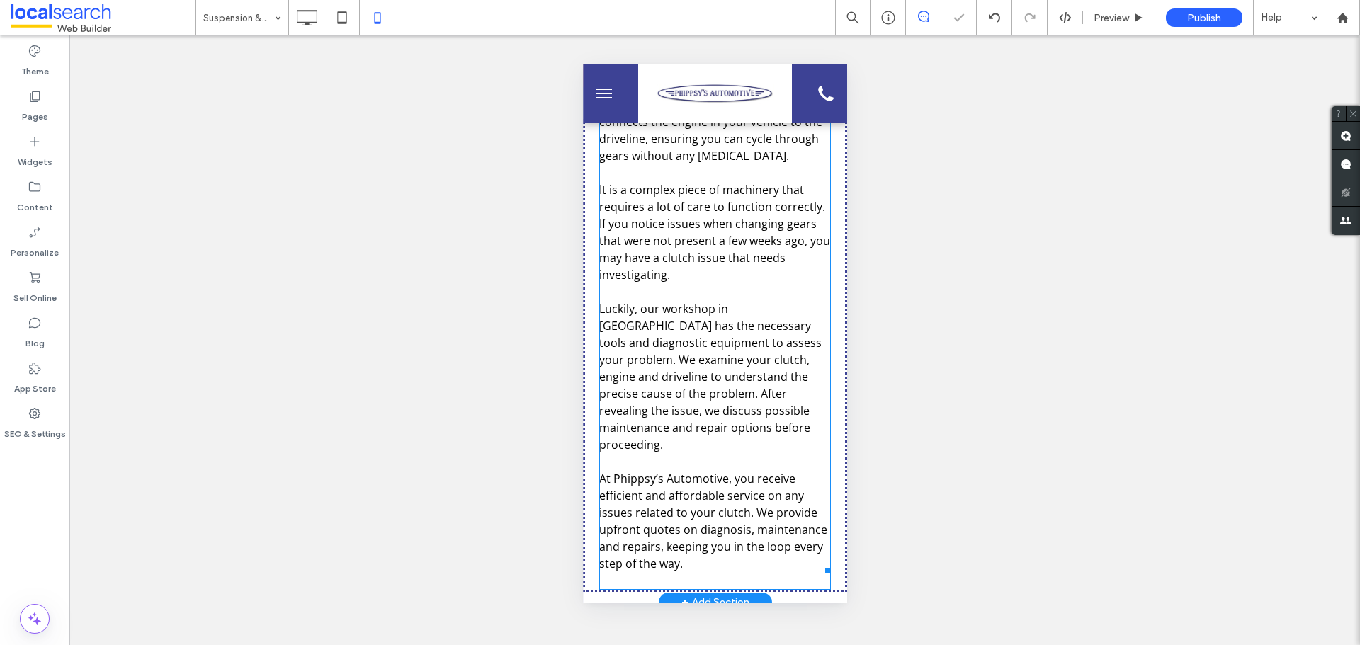
scroll to position [1558, 0]
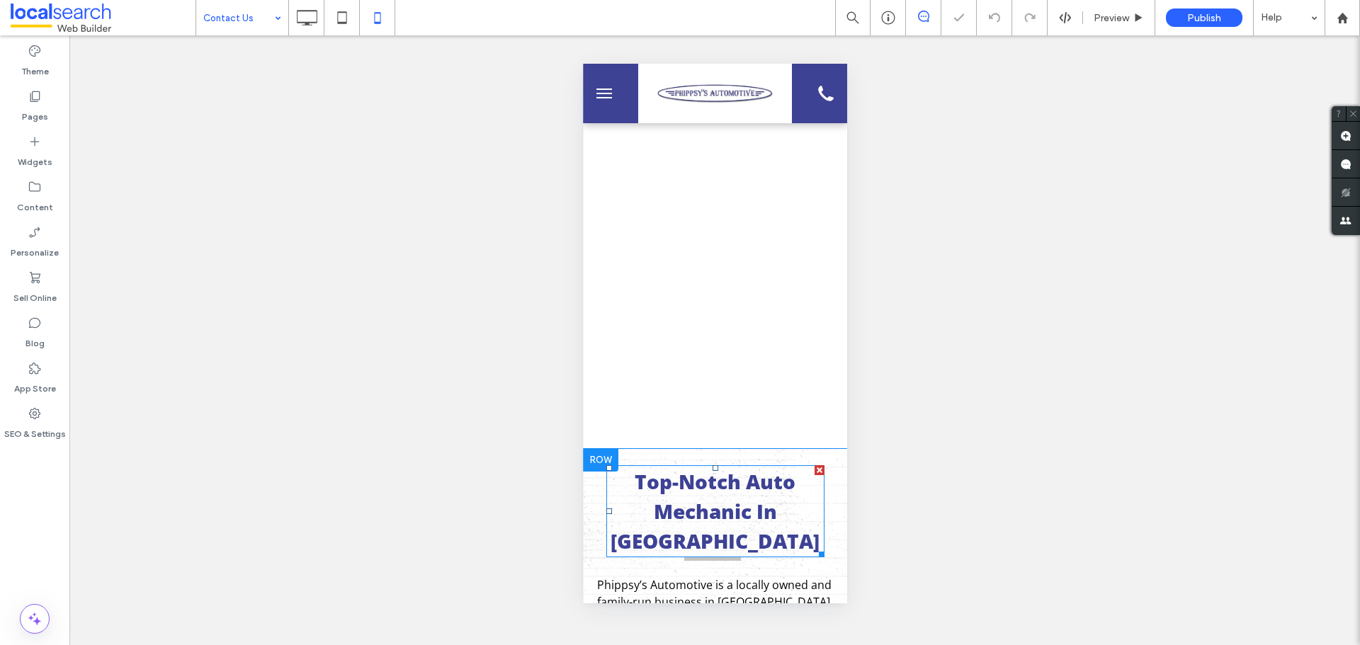
scroll to position [213, 0]
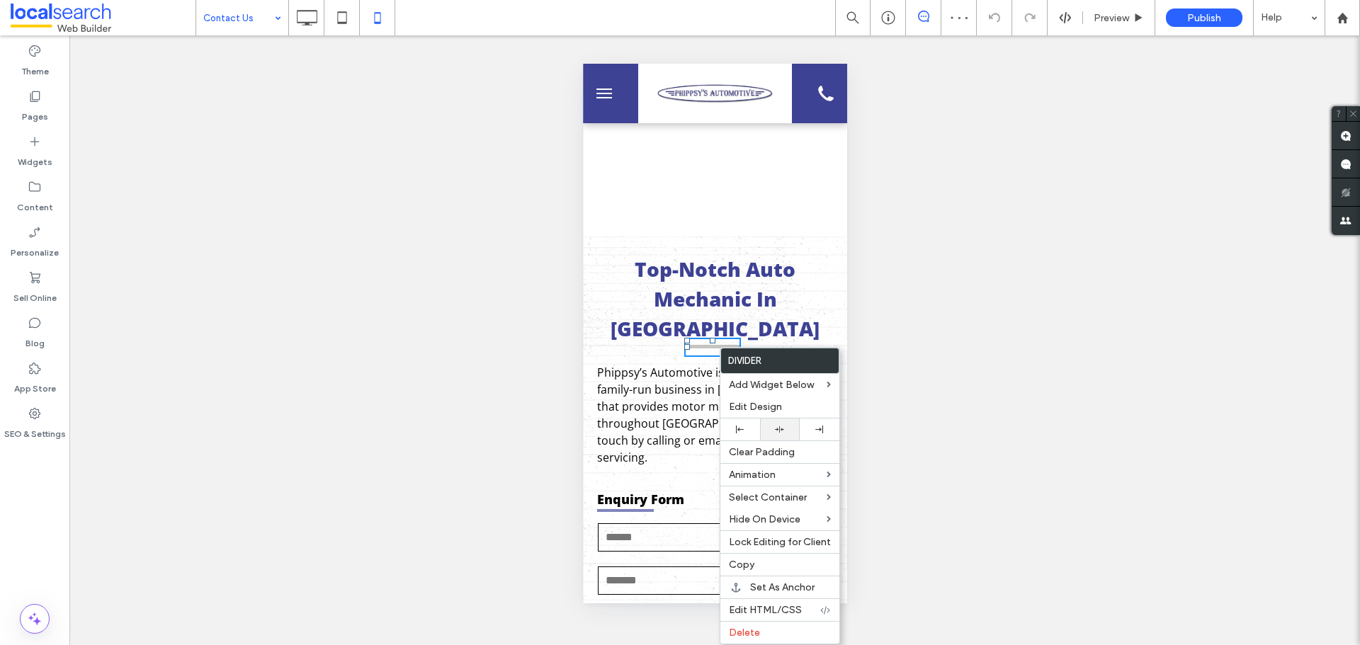
click at [789, 426] on div at bounding box center [780, 429] width 26 height 9
click at [650, 346] on div "Top-Notch Auto Mechanic In Rockhampton Phippsy’s Automotive is a locally owned …" at bounding box center [714, 651] width 264 height 809
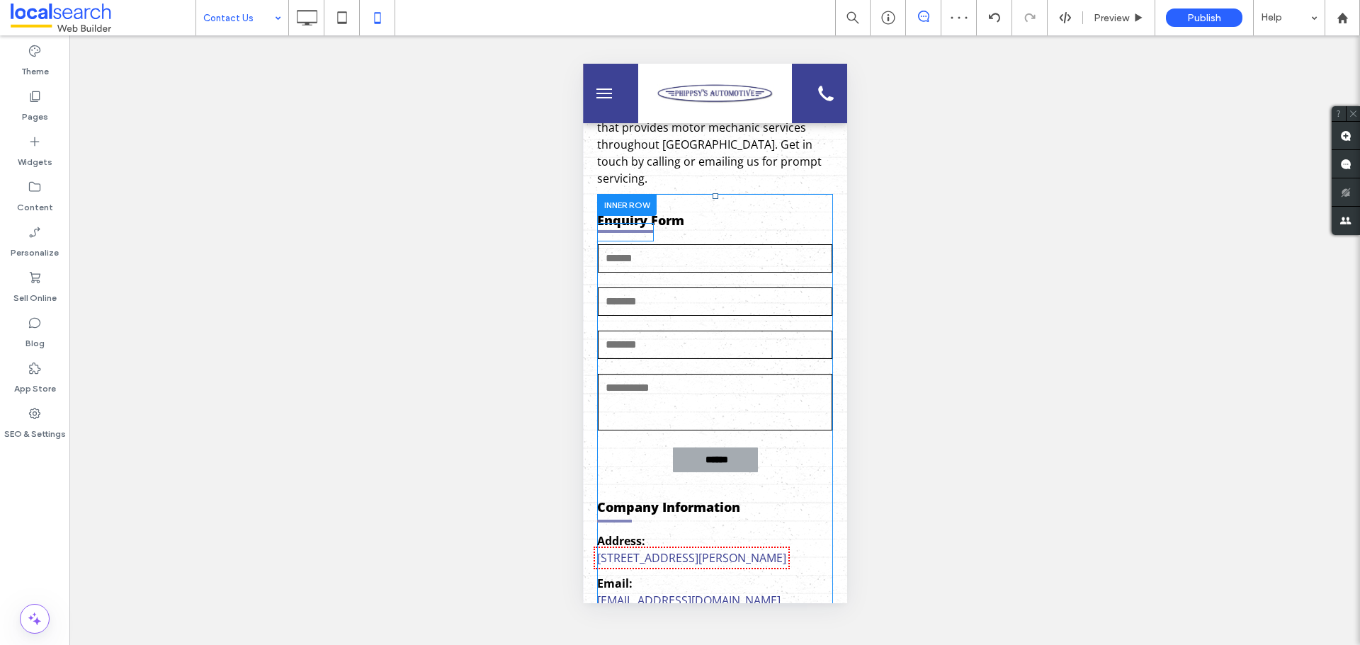
scroll to position [425, 0]
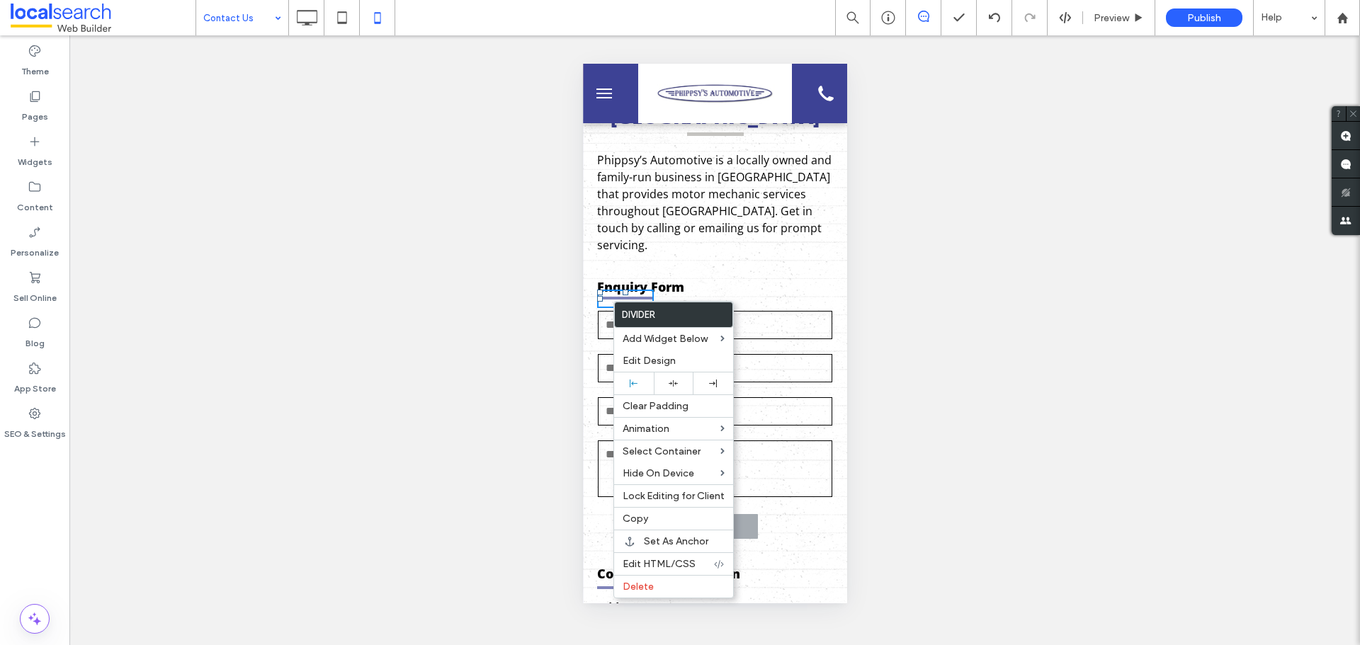
click at [673, 231] on span "Phippsy’s Automotive is a locally owned and family-run business in Rockhampton …" at bounding box center [713, 202] width 234 height 101
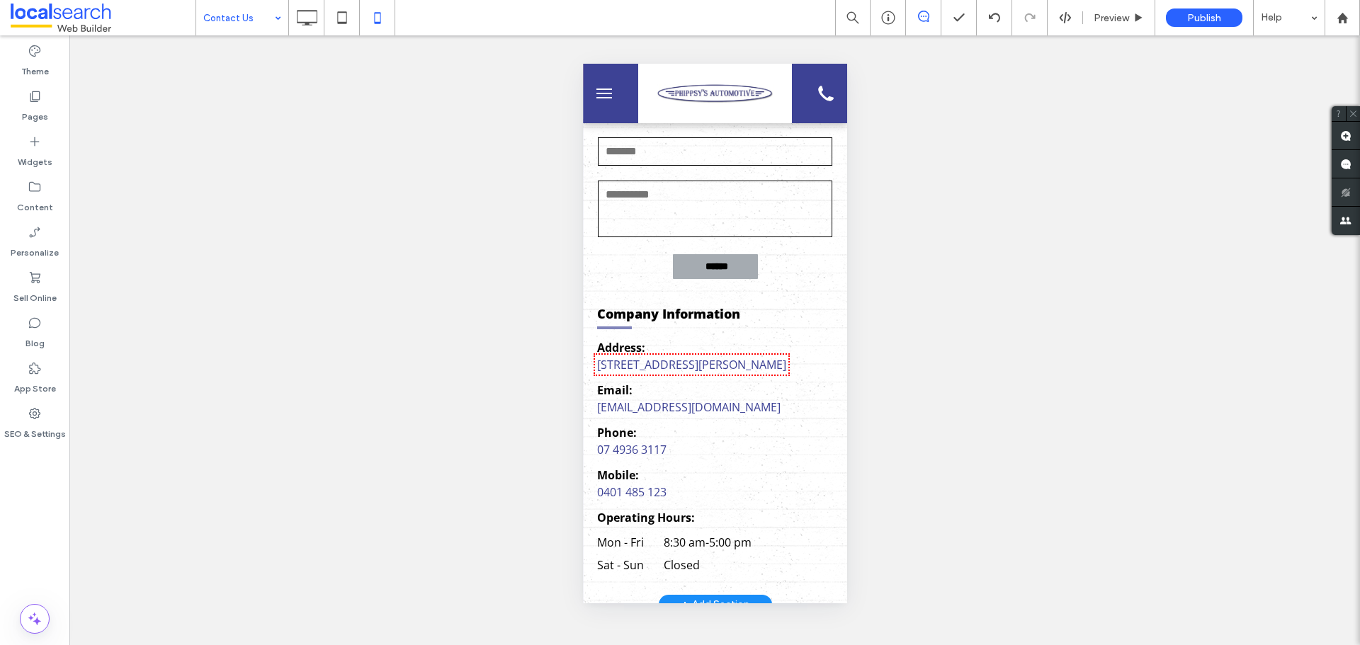
scroll to position [708, 0]
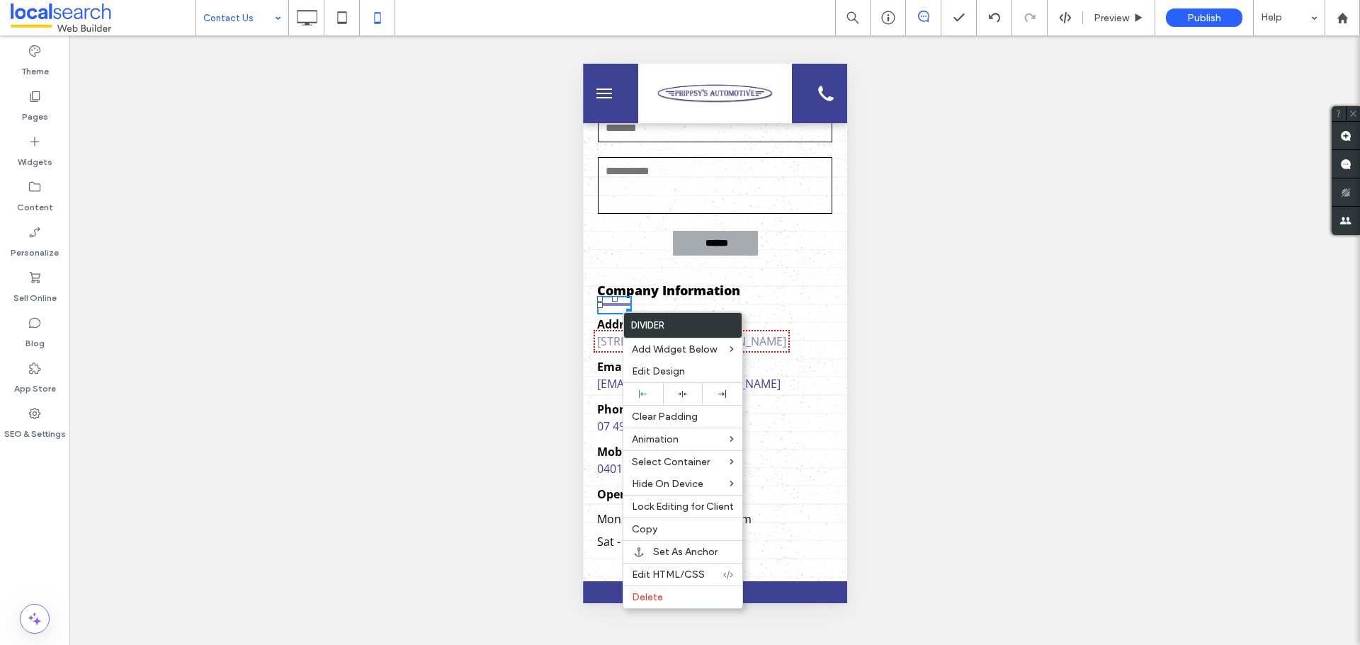
click at [597, 349] on link "Unit 3/ 92-98 McLaughlin Street, North Rockhampton QLD, 4700" at bounding box center [690, 342] width 189 height 16
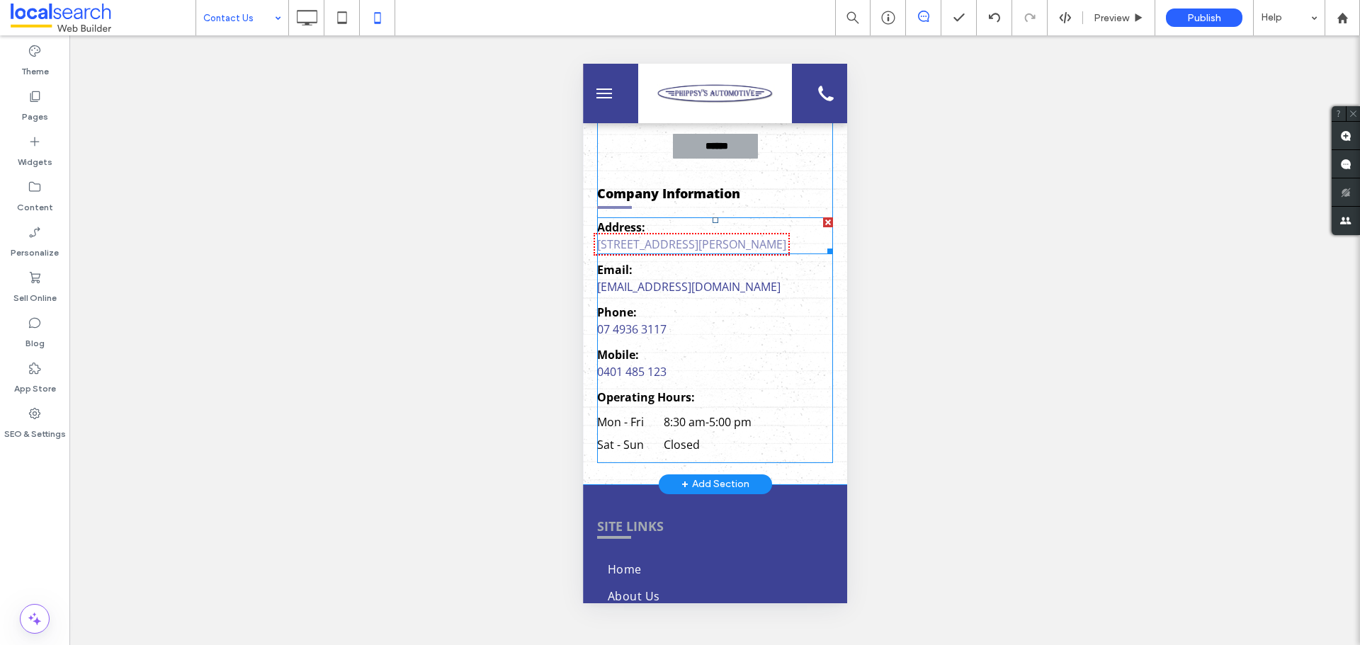
scroll to position [992, 0]
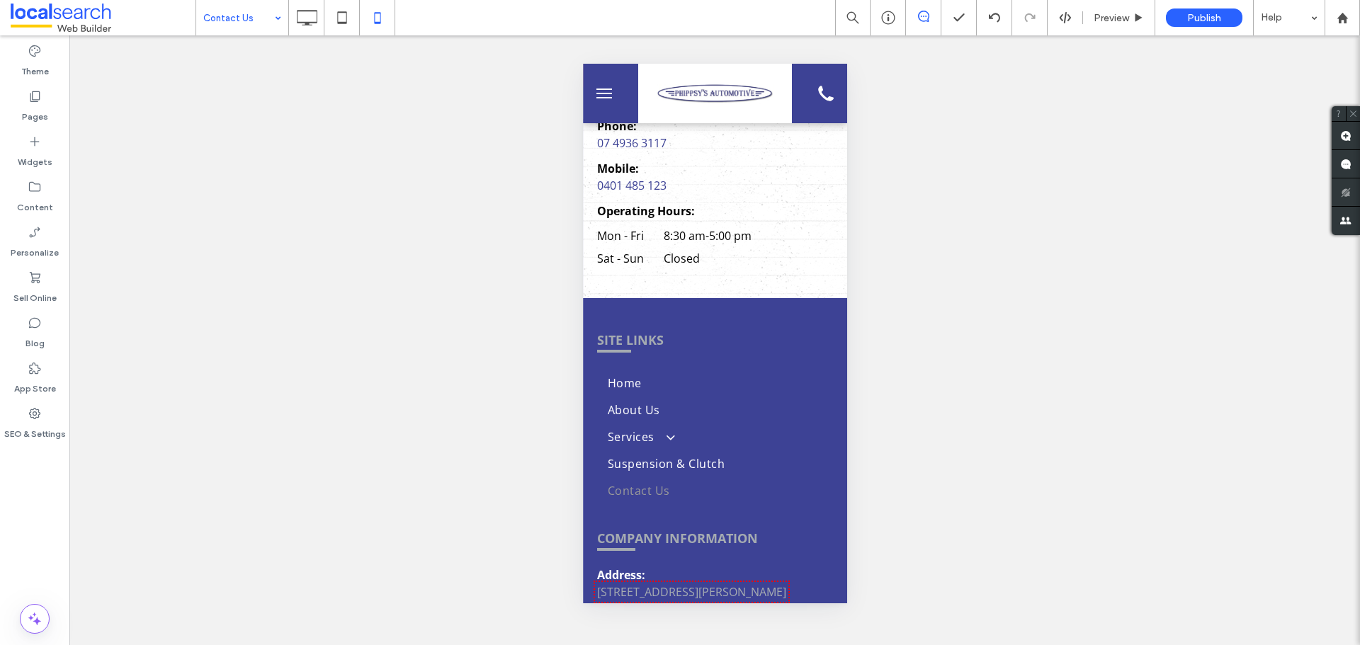
click at [596, 93] on span "menu" at bounding box center [604, 93] width 16 height 1
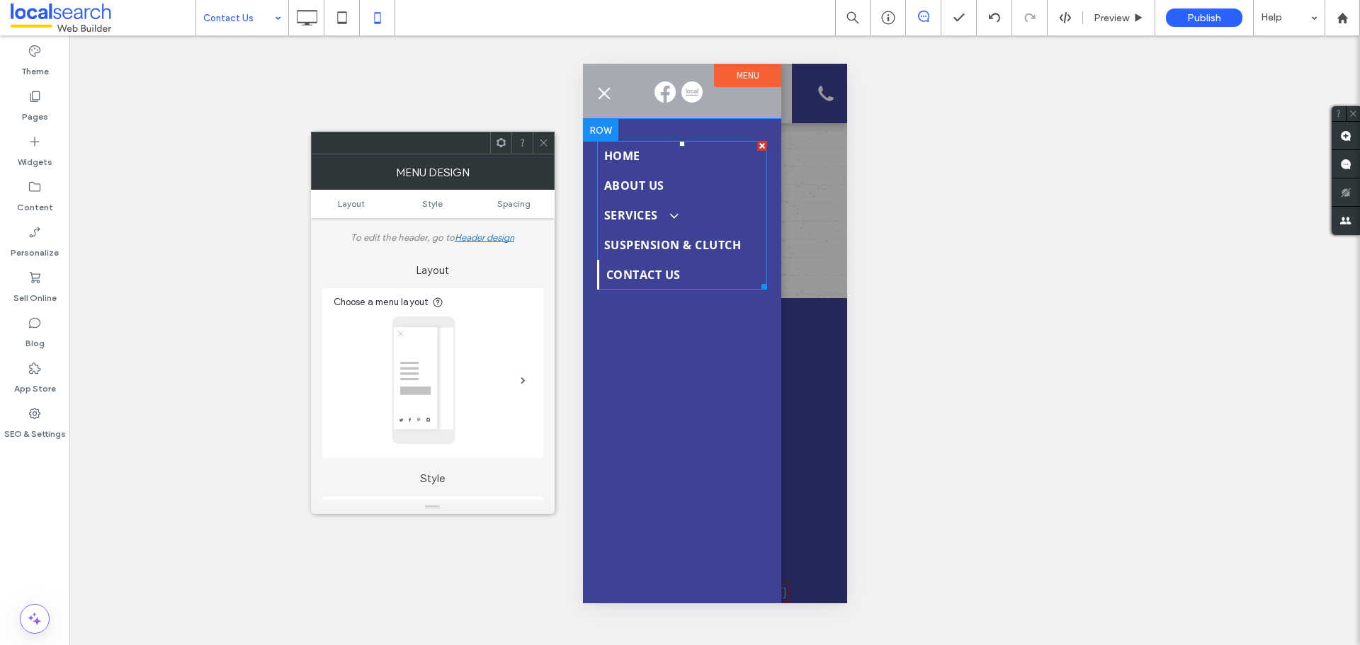
click at [639, 227] on link "Services" at bounding box center [681, 215] width 170 height 30
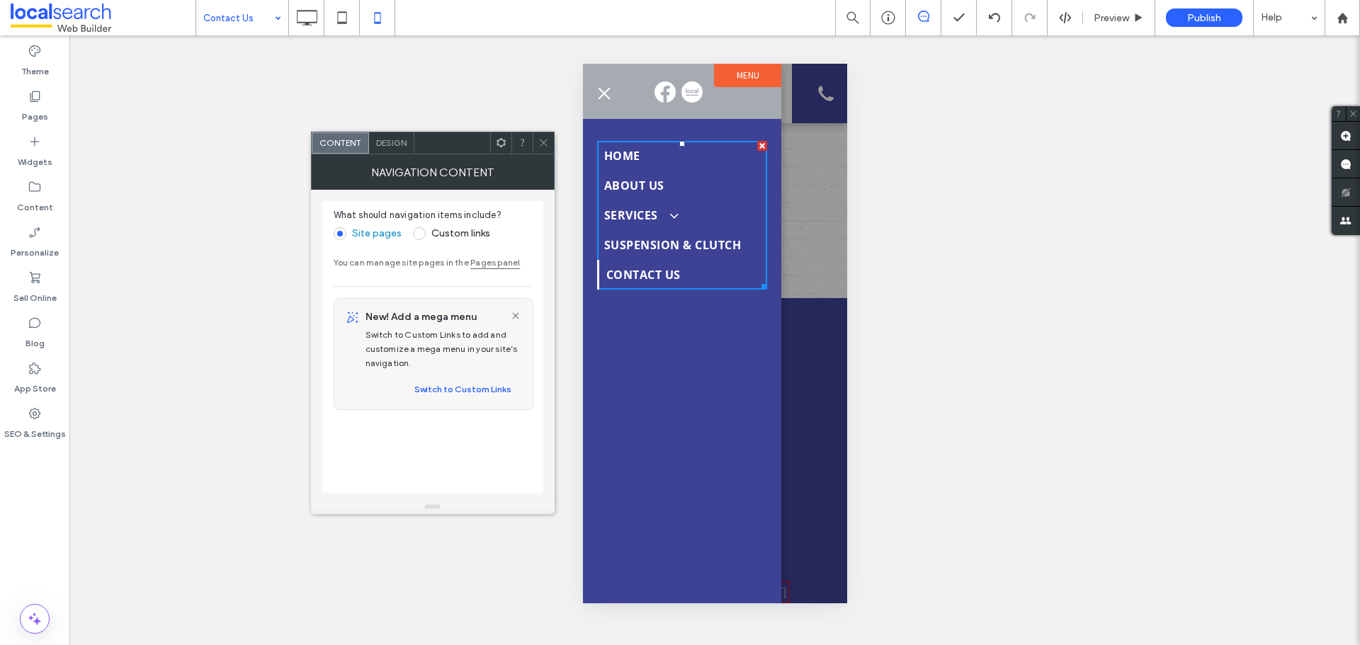
click at [385, 145] on span "Design" at bounding box center [391, 142] width 30 height 11
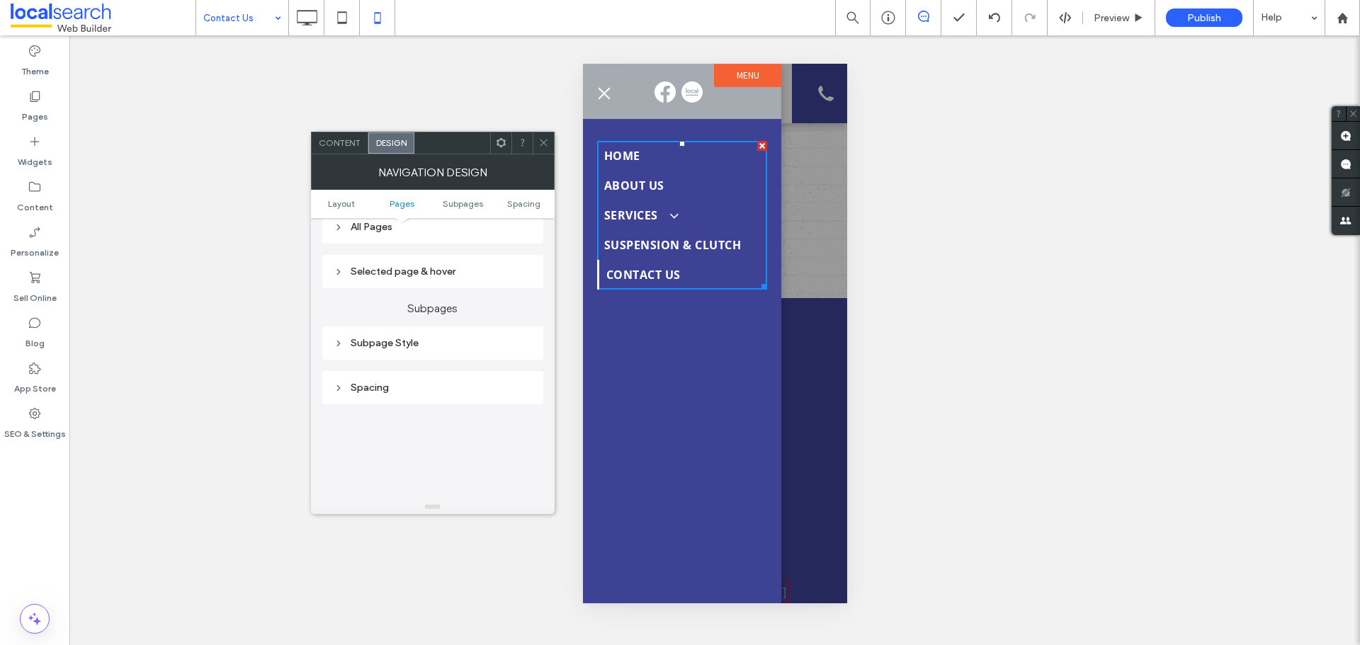
click at [383, 342] on div "Subpage Style" at bounding box center [433, 343] width 198 height 12
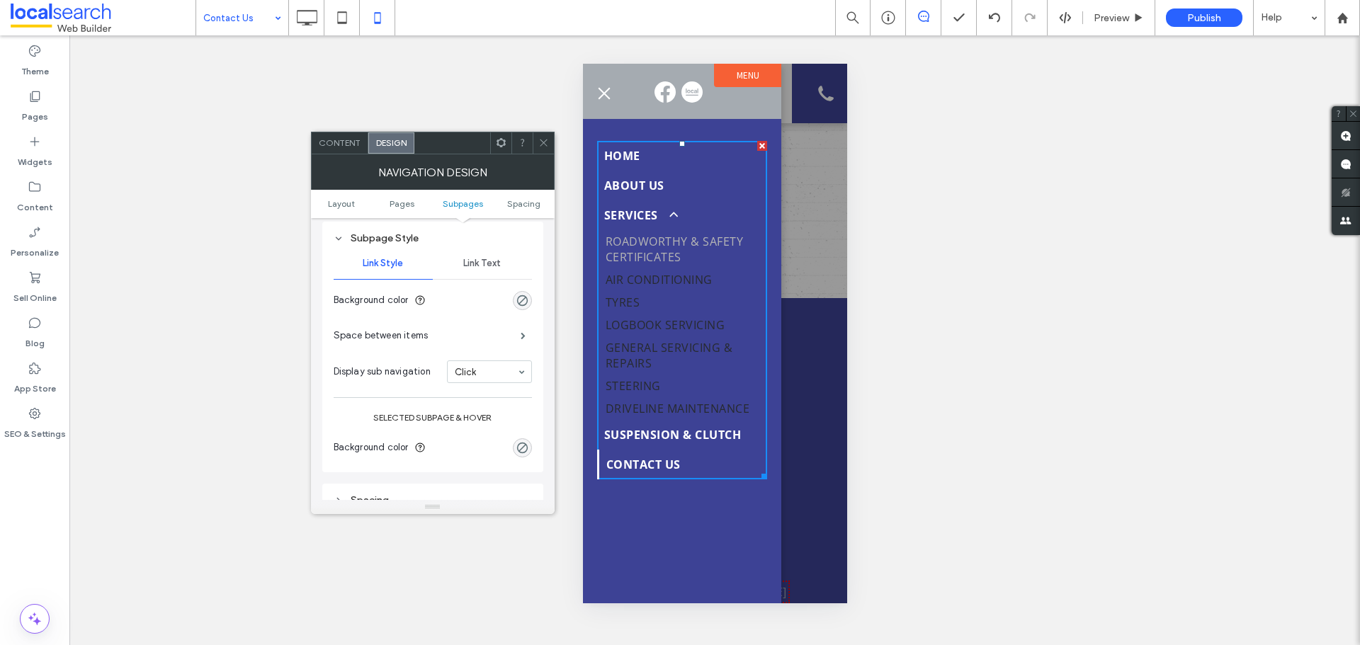
scroll to position [406, 0]
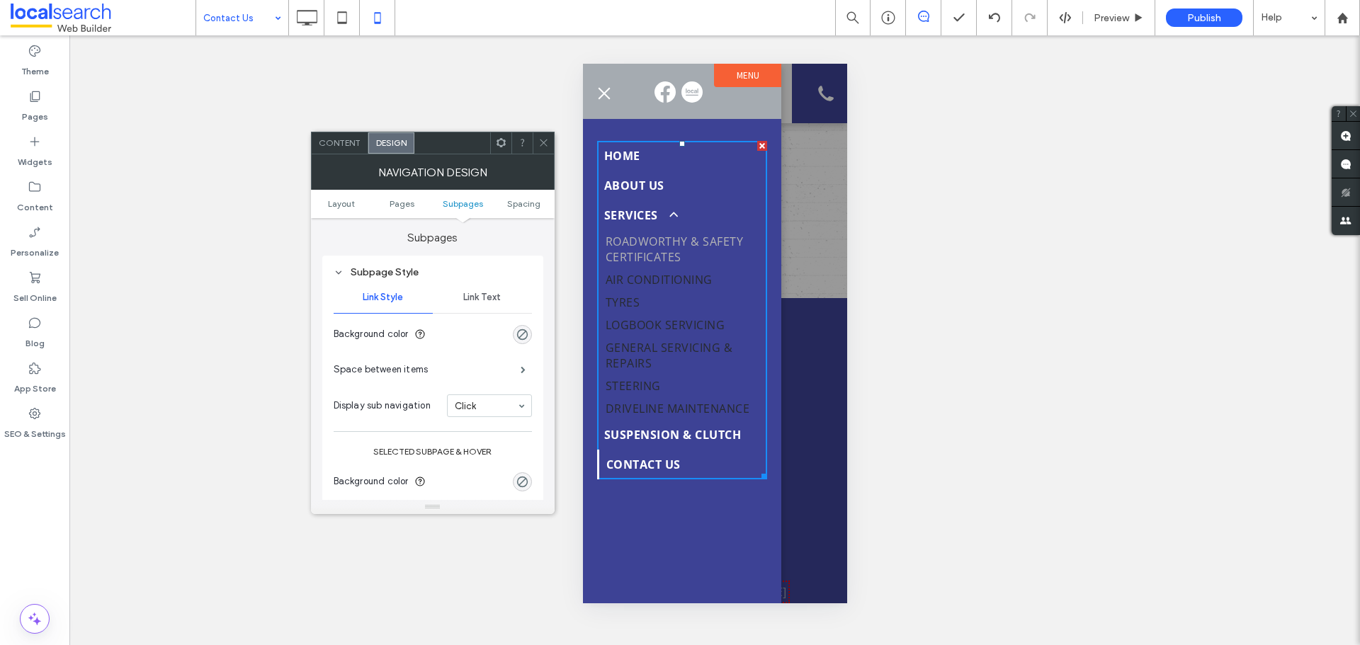
click at [473, 302] on span "Link Text" at bounding box center [482, 297] width 38 height 11
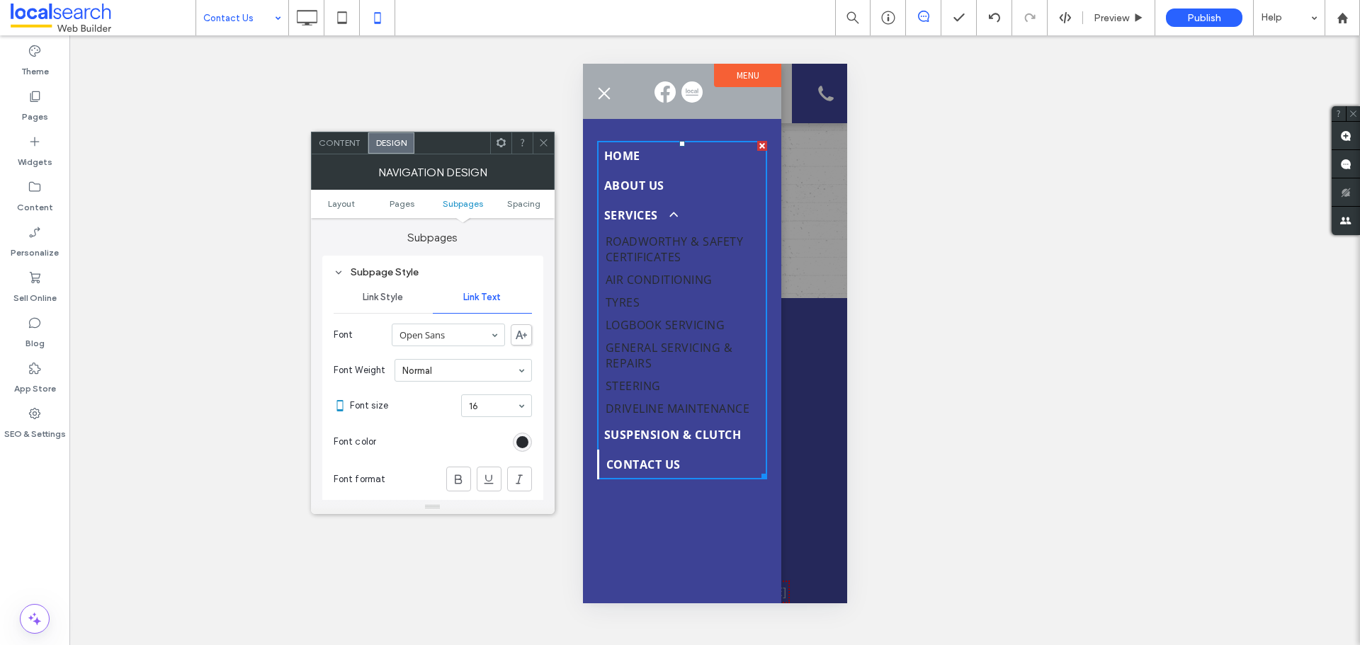
click at [523, 434] on div "rgb(39, 42, 47)" at bounding box center [522, 442] width 19 height 19
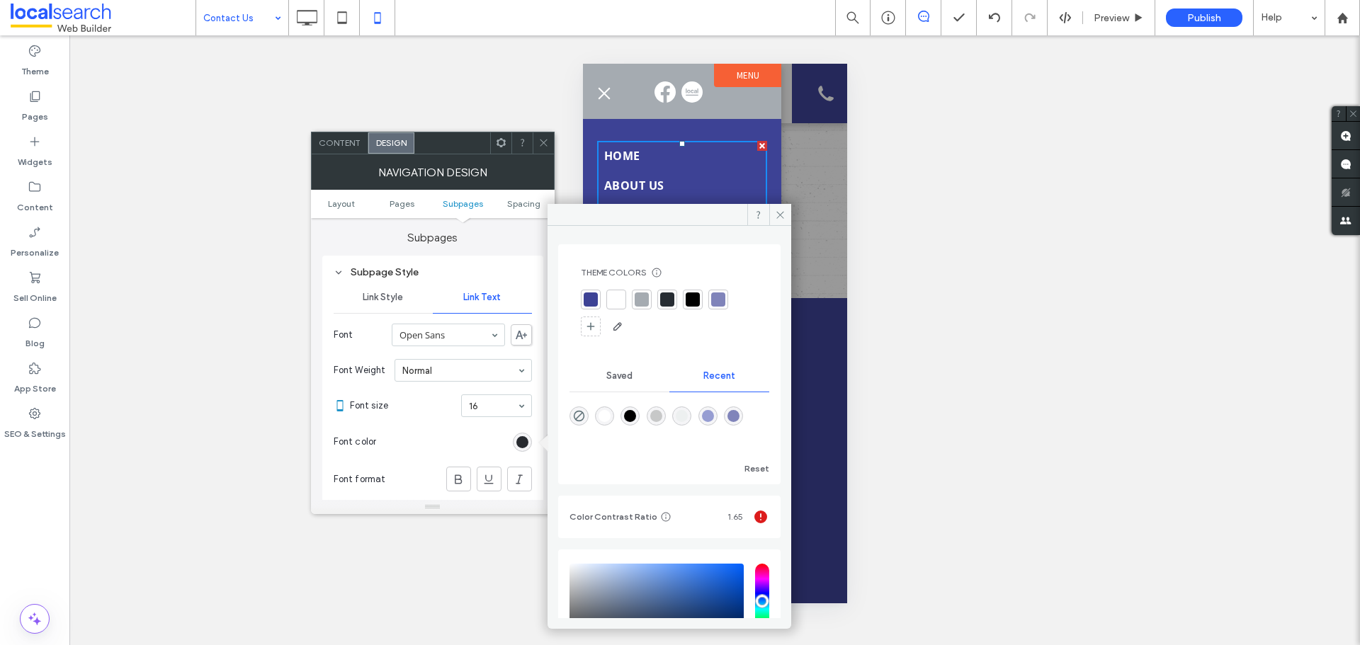
click at [621, 298] on div at bounding box center [616, 300] width 14 height 14
click at [774, 217] on span at bounding box center [780, 214] width 22 height 21
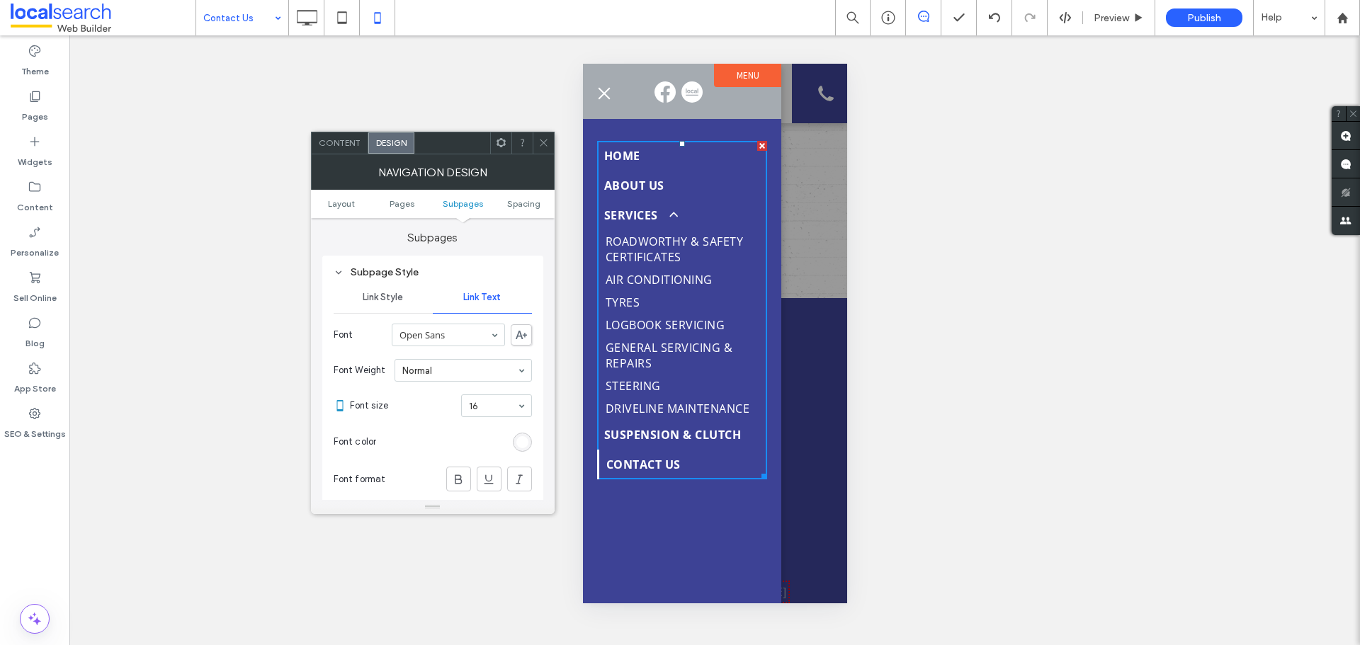
click at [538, 136] on span at bounding box center [543, 142] width 11 height 21
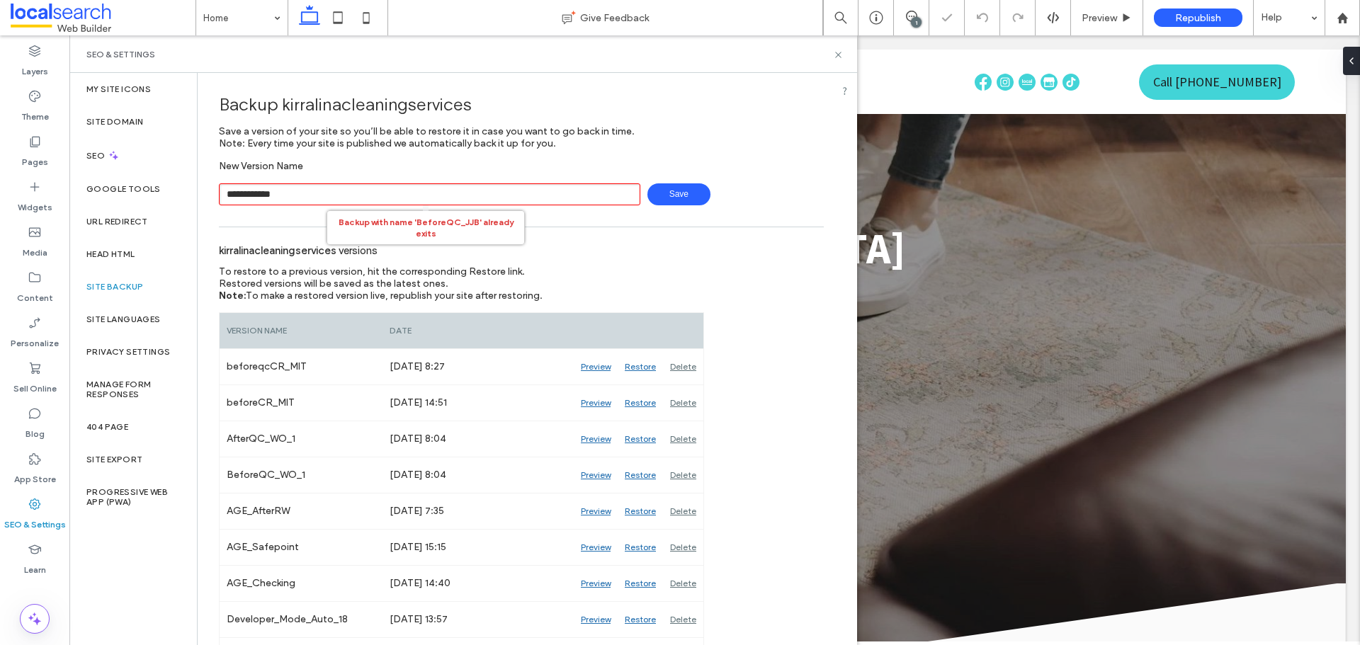
click at [503, 211] on div "Backup with name 'BeforeQC_JJB' already exits" at bounding box center [426, 227] width 198 height 35
click at [502, 204] on input "**********" at bounding box center [429, 194] width 421 height 22
type input "**********"
click at [671, 192] on span "Save" at bounding box center [678, 194] width 63 height 22
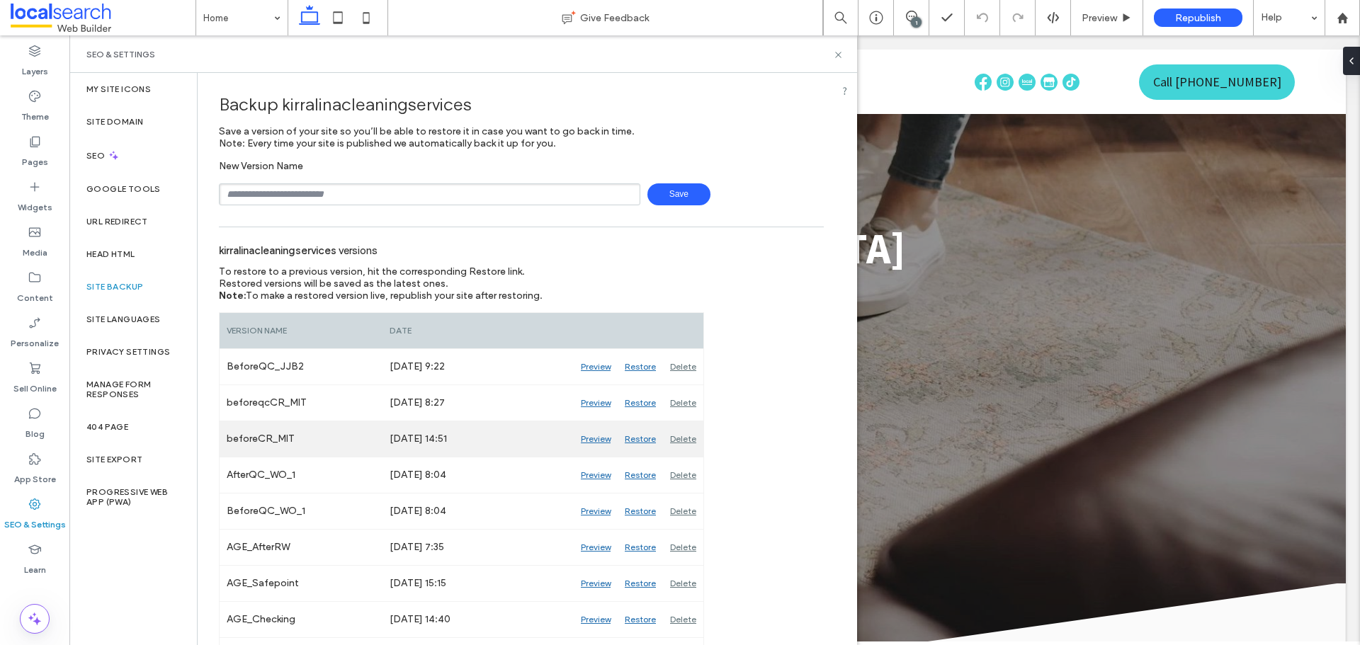
click at [599, 437] on div "Preview" at bounding box center [596, 438] width 44 height 35
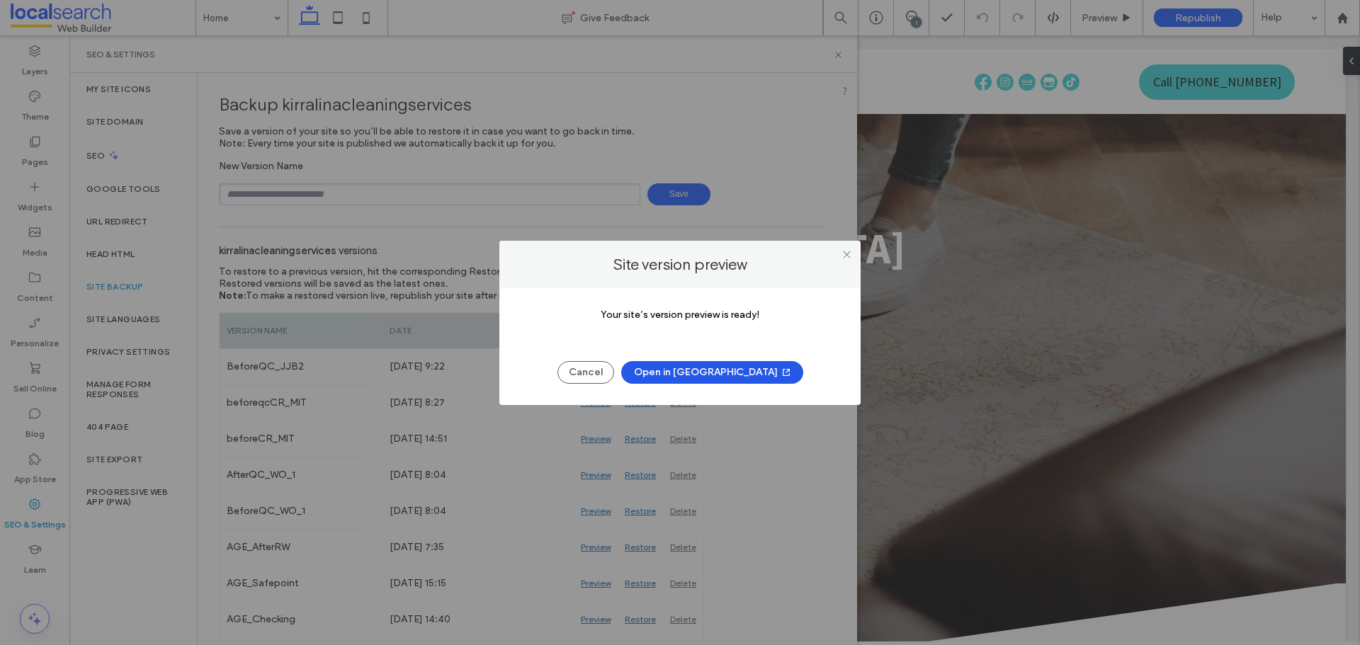
click at [683, 371] on button "Open in [GEOGRAPHIC_DATA]" at bounding box center [712, 372] width 182 height 23
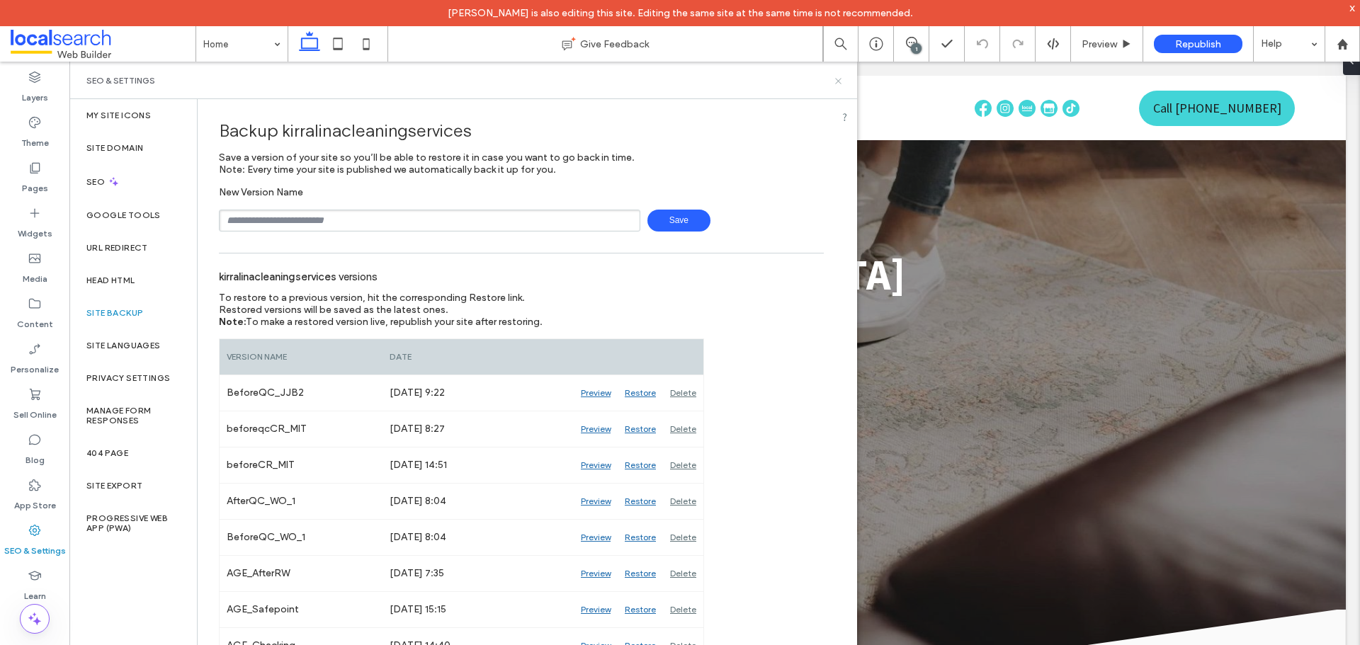
click at [837, 79] on use at bounding box center [838, 81] width 6 height 6
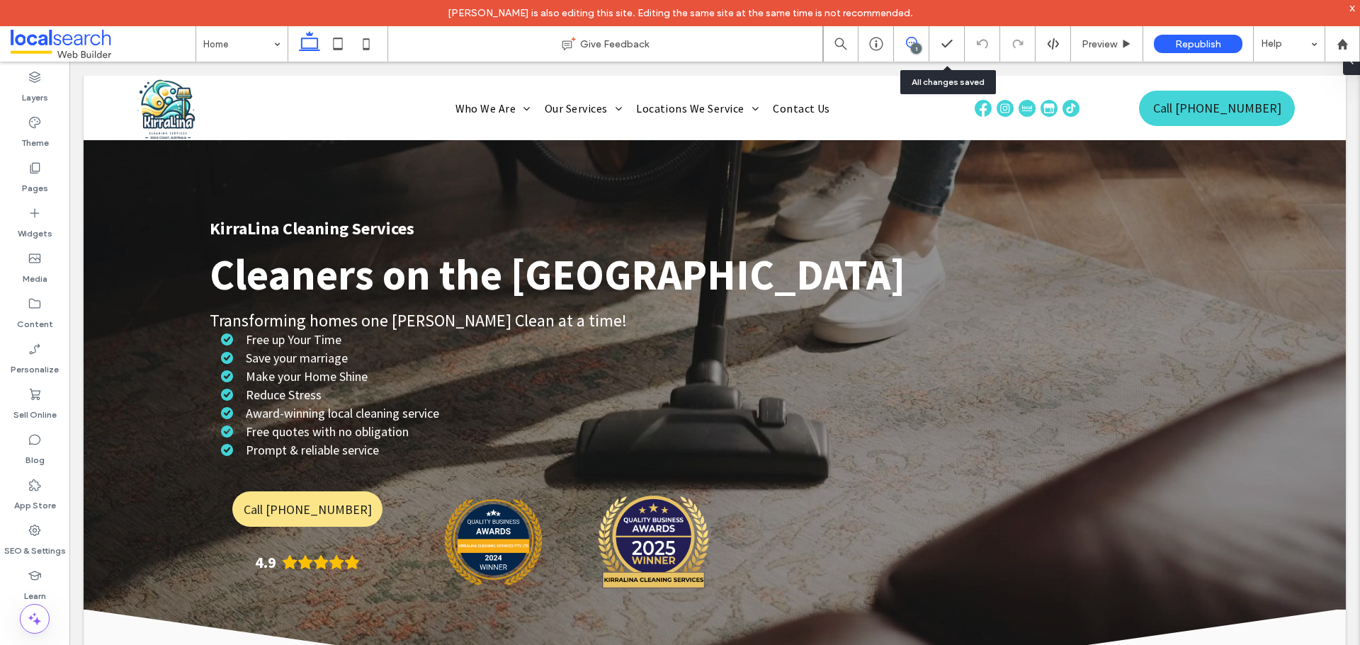
click at [921, 40] on span at bounding box center [911, 42] width 35 height 11
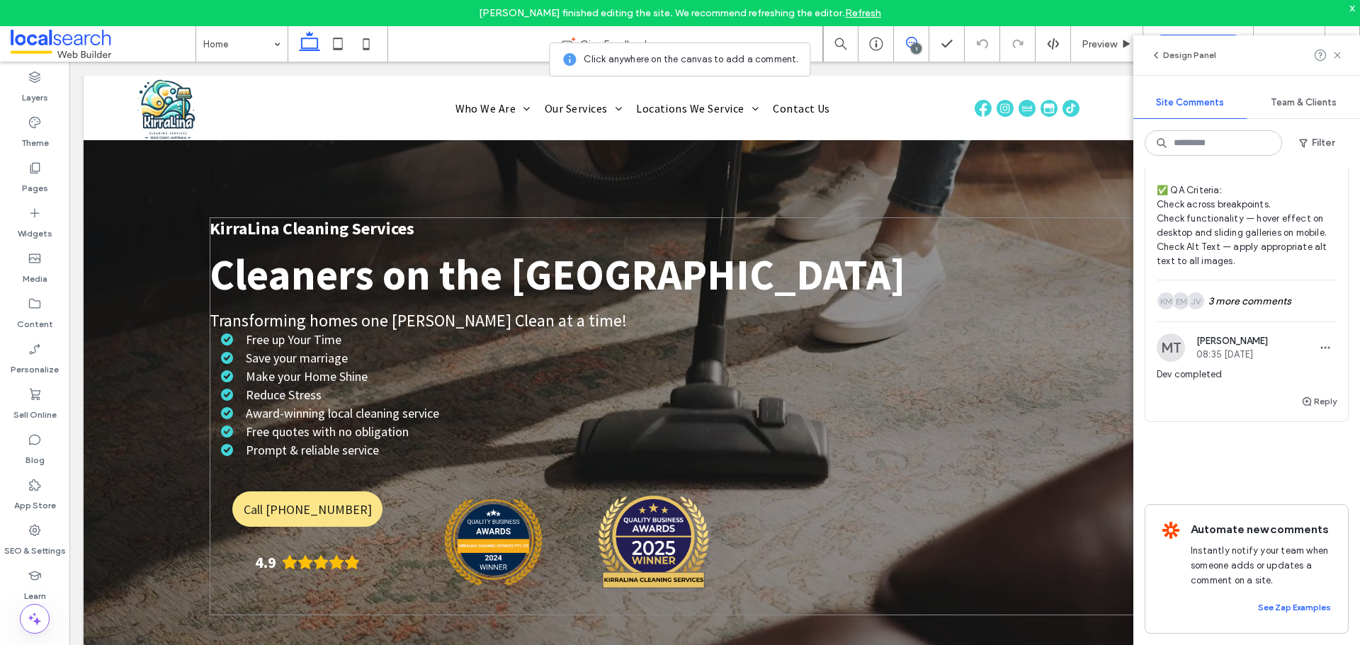
scroll to position [168, 0]
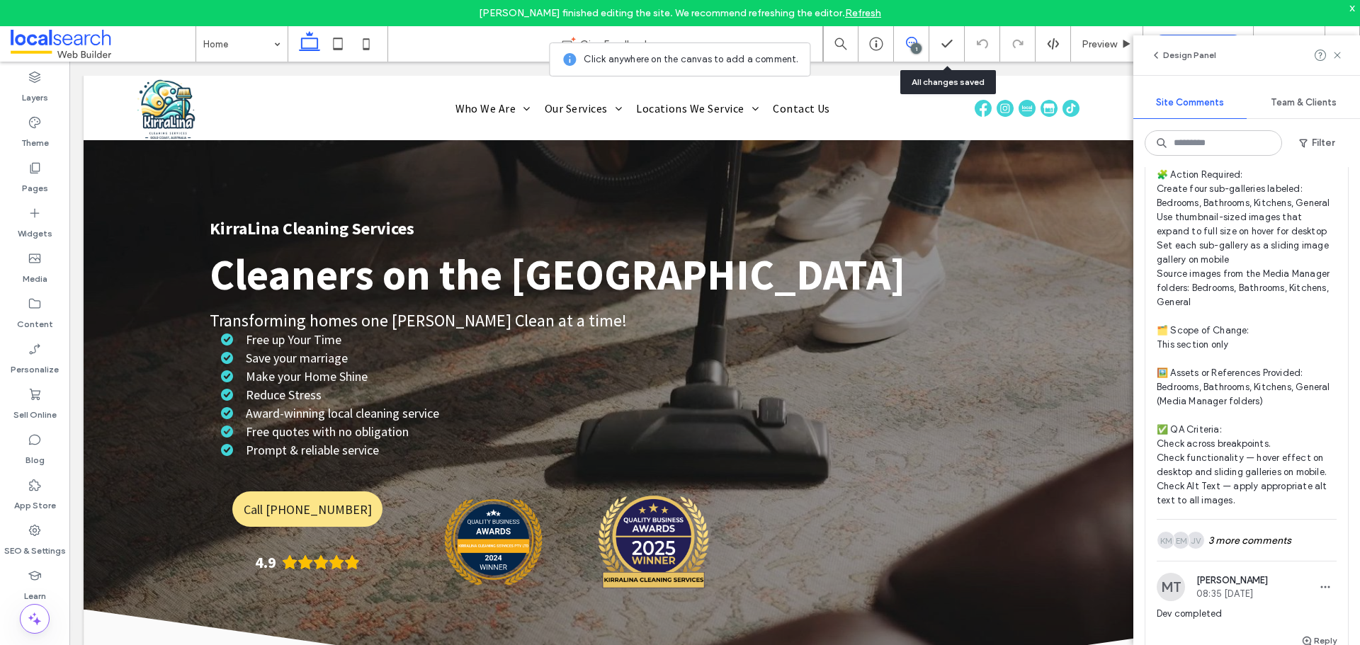
click at [931, 55] on div at bounding box center [946, 43] width 35 height 35
click at [914, 54] on div "1" at bounding box center [911, 43] width 35 height 35
click at [902, 29] on div "1" at bounding box center [911, 43] width 35 height 35
click at [917, 45] on div "1" at bounding box center [916, 48] width 11 height 11
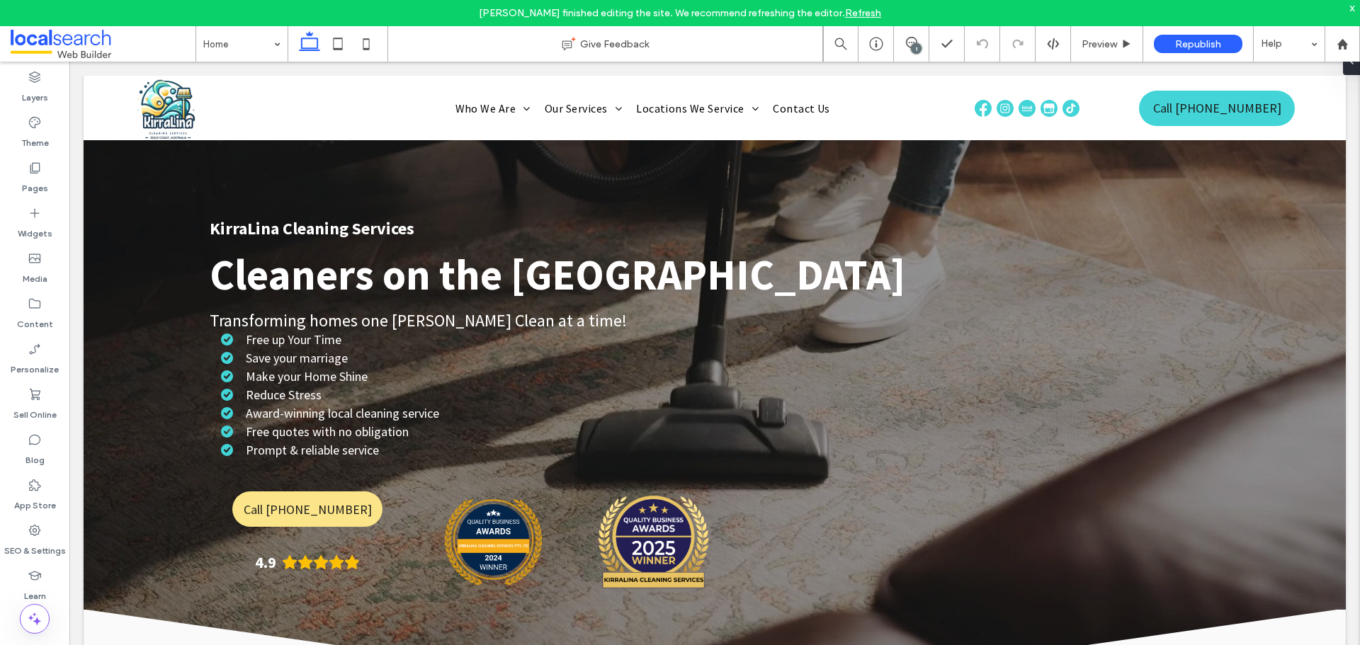
scroll to position [0, 0]
click at [917, 45] on div "1" at bounding box center [916, 48] width 11 height 11
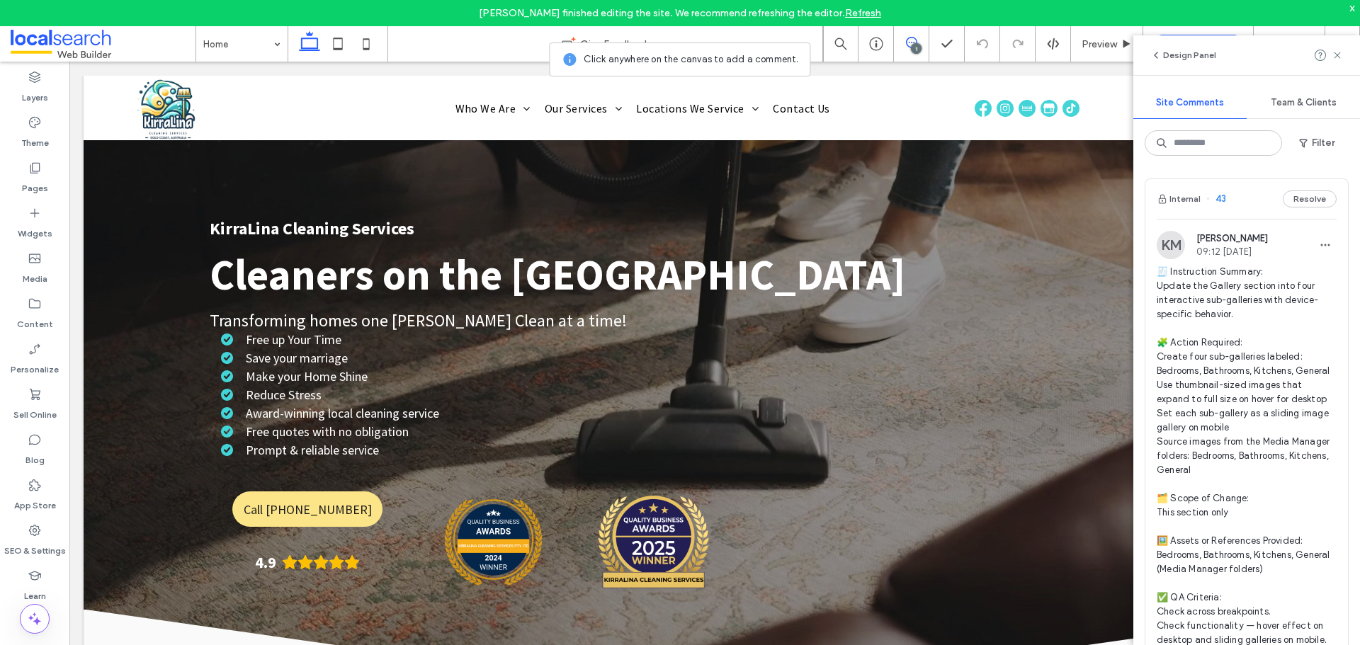
click at [1354, 10] on div "x" at bounding box center [1352, 7] width 6 height 12
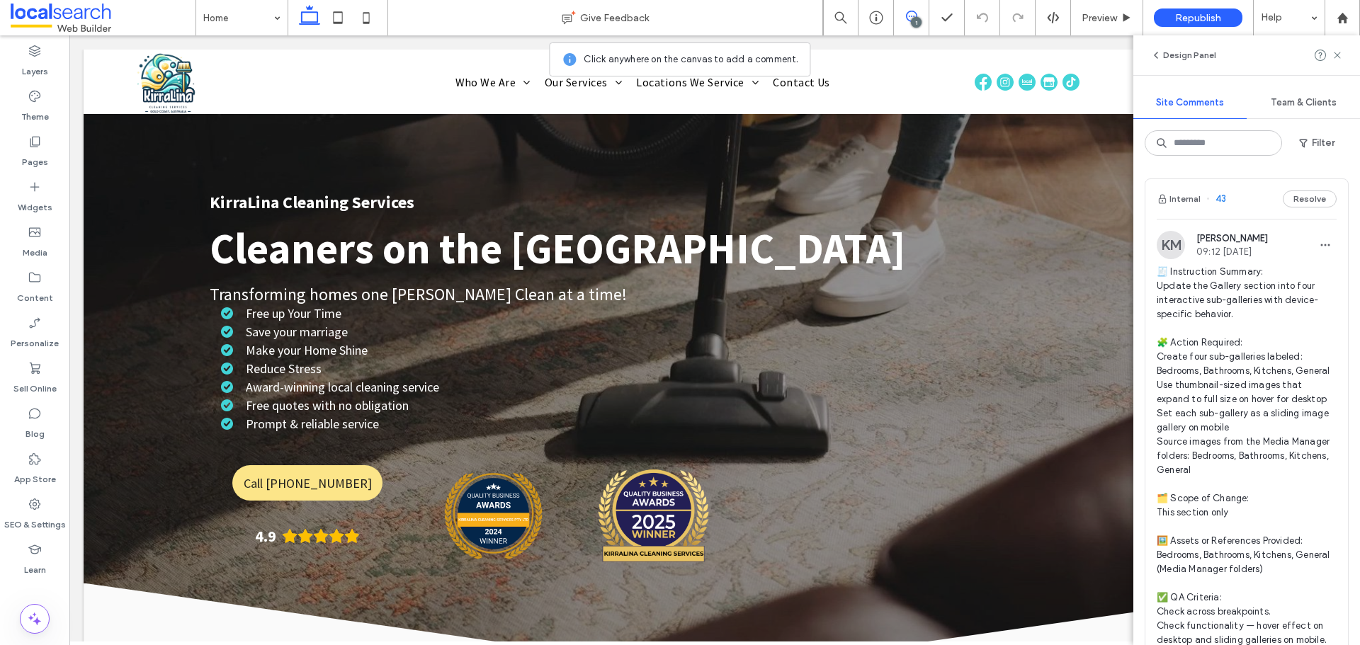
click at [1284, 305] on span "🧾 Instruction Summary: Update the Gallery section into four interactive sub-gal…" at bounding box center [1247, 470] width 180 height 411
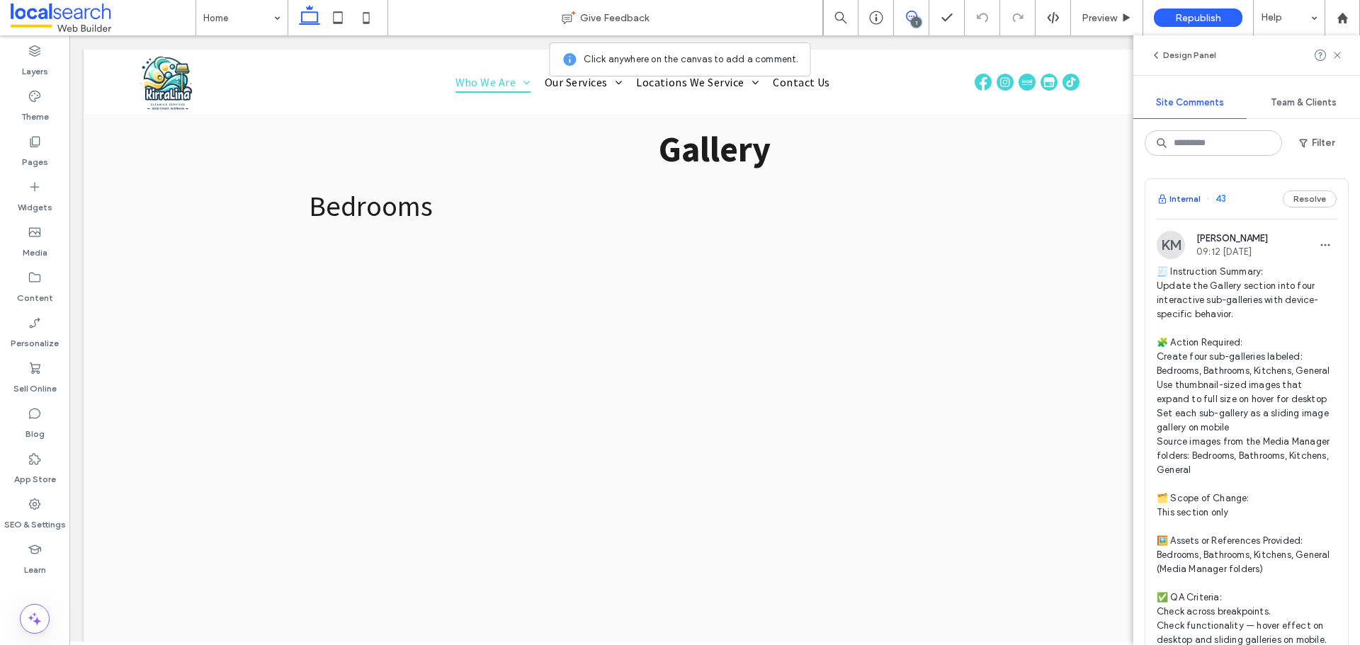
scroll to position [3190, 0]
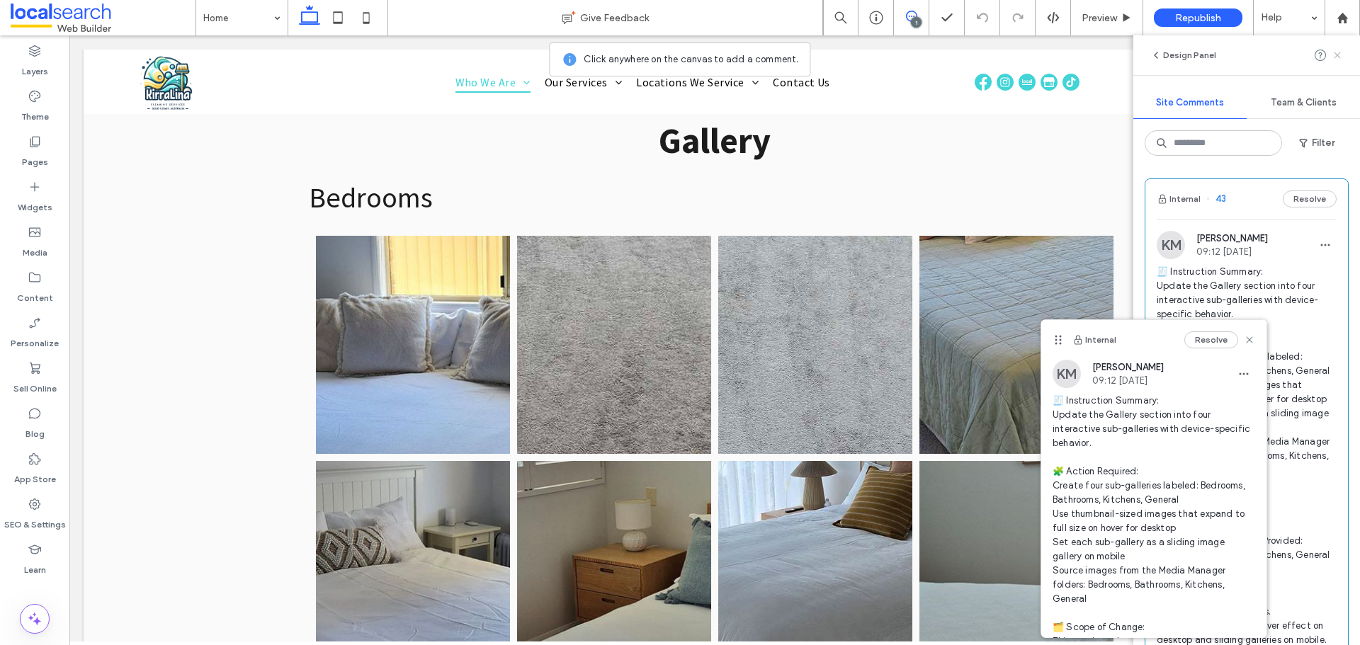
click at [1336, 53] on use at bounding box center [1337, 55] width 6 height 6
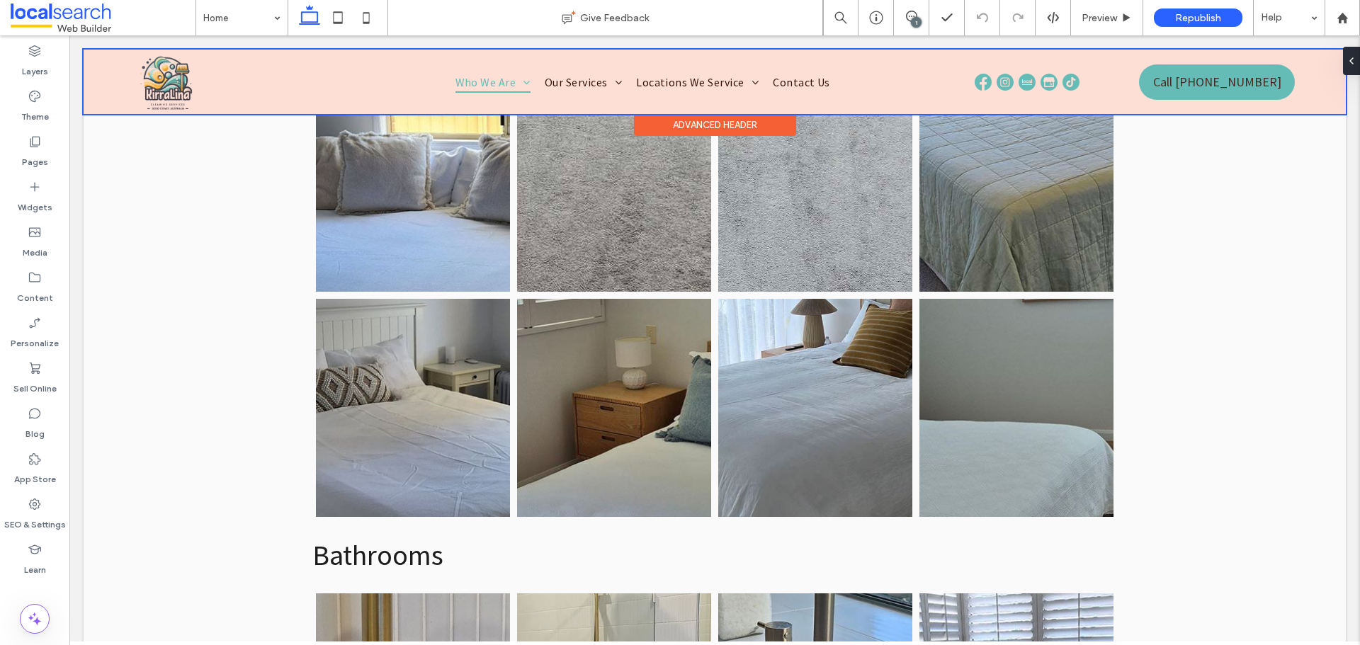
scroll to position [3331, 0]
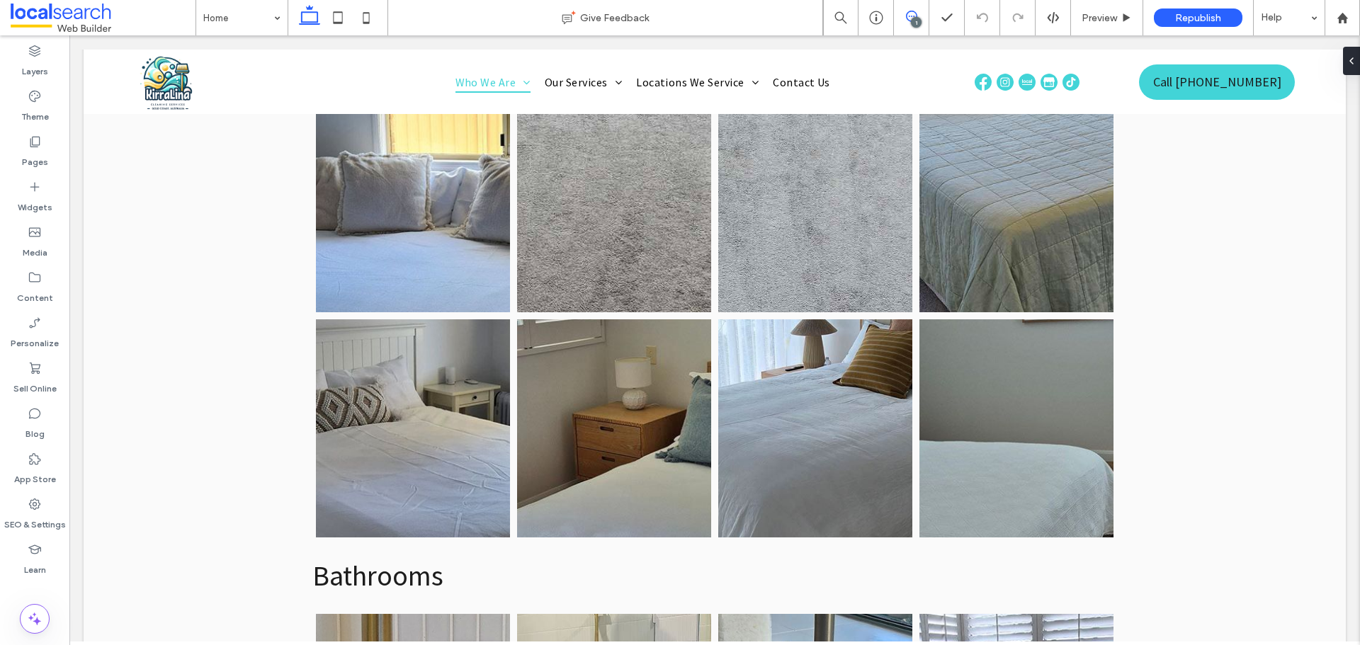
click at [908, 20] on use at bounding box center [911, 16] width 11 height 11
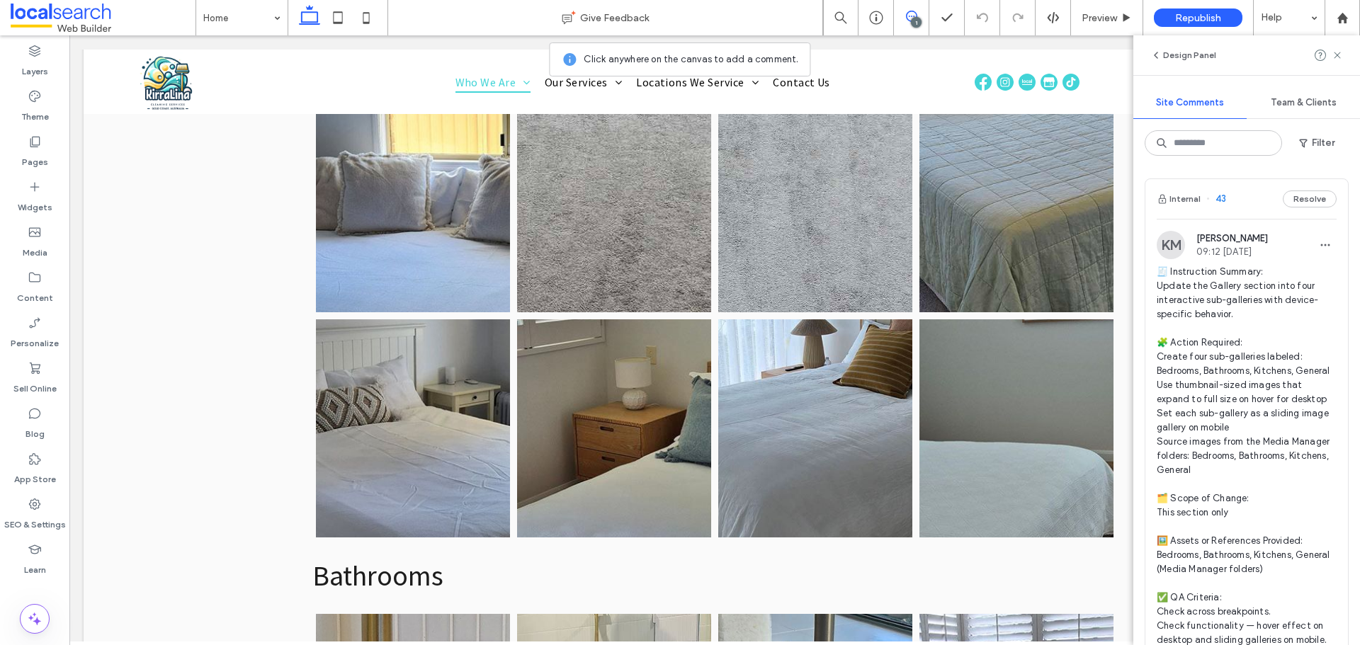
click at [913, 15] on icon at bounding box center [911, 16] width 11 height 11
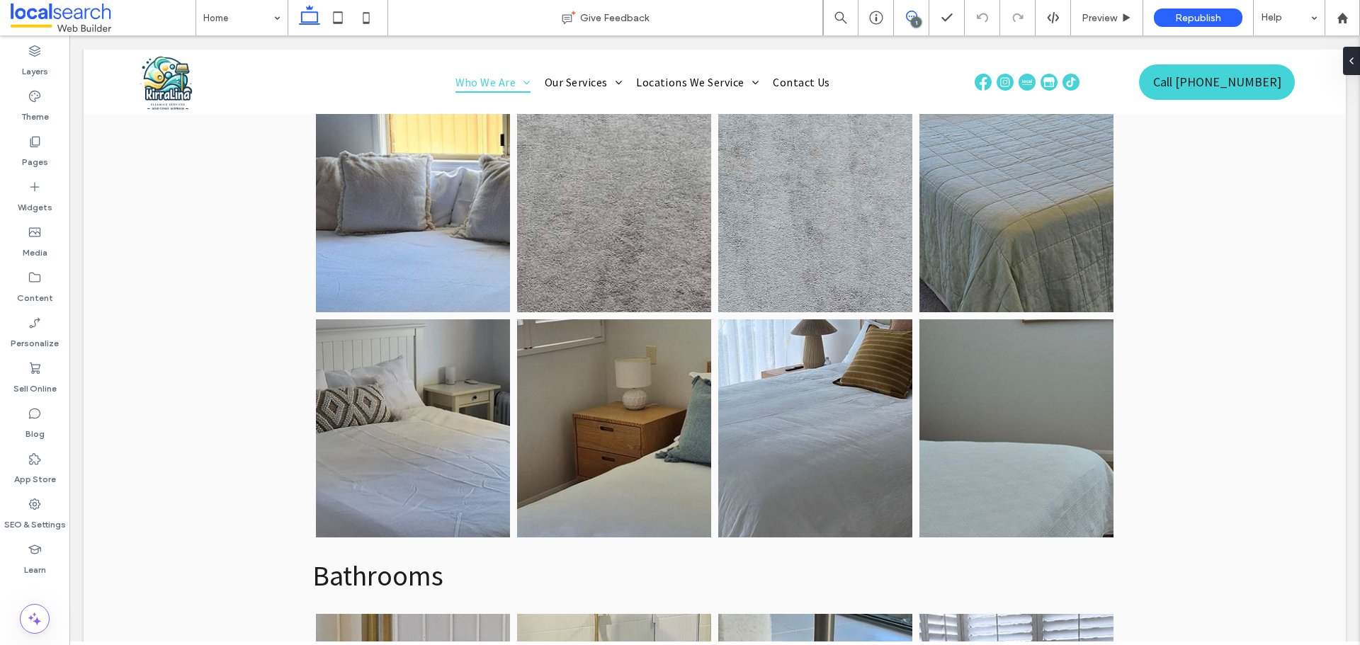
click at [920, 18] on span at bounding box center [911, 16] width 35 height 11
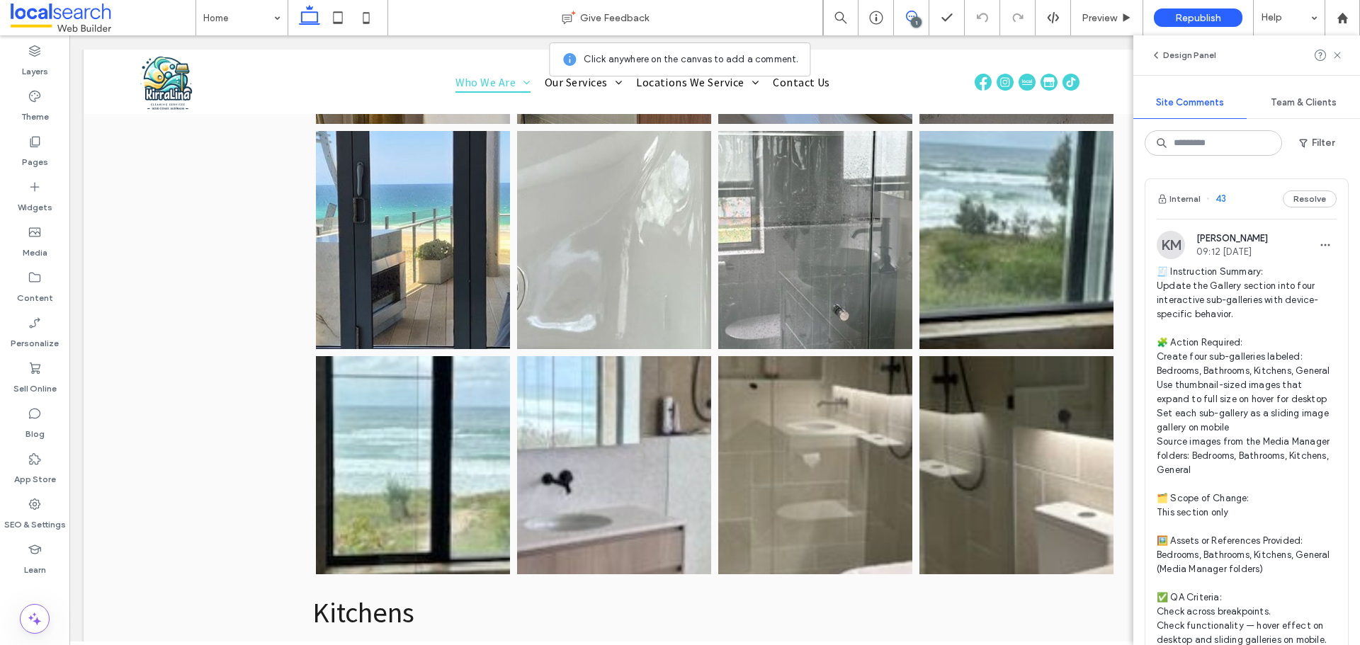
click at [1233, 329] on span "🧾 Instruction Summary: Update the Gallery section into four interactive sub-gal…" at bounding box center [1247, 470] width 180 height 411
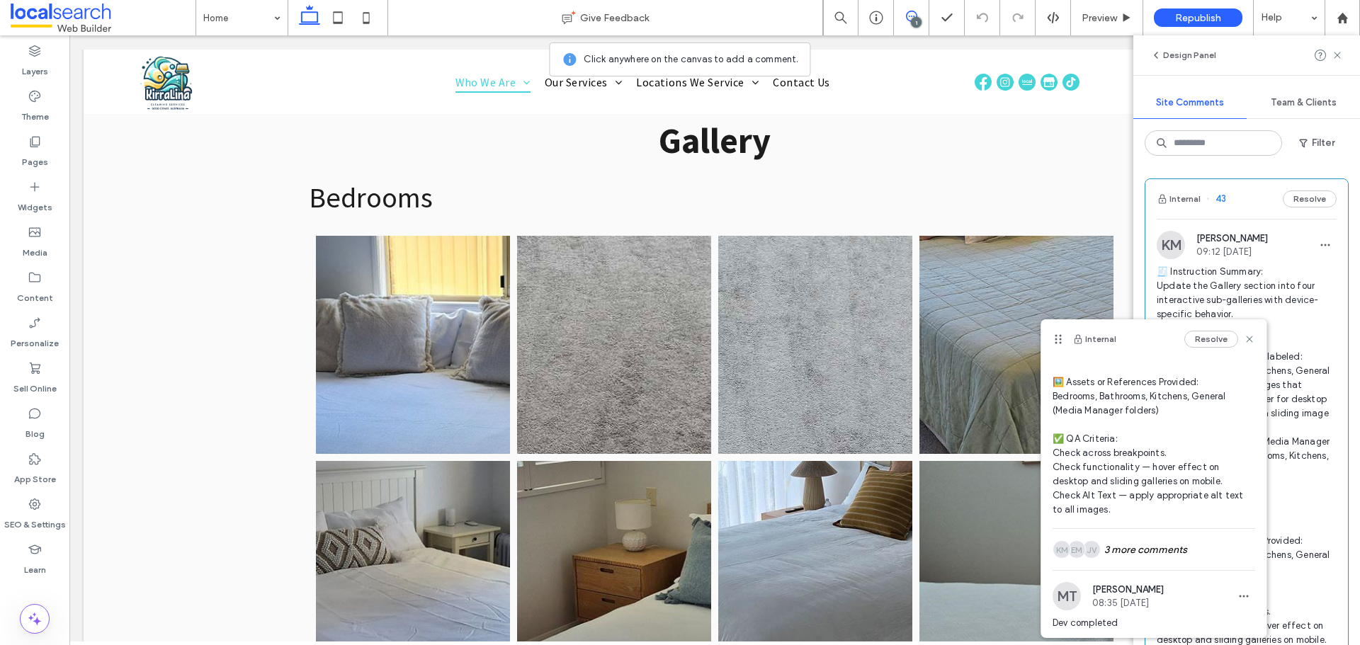
scroll to position [263, 0]
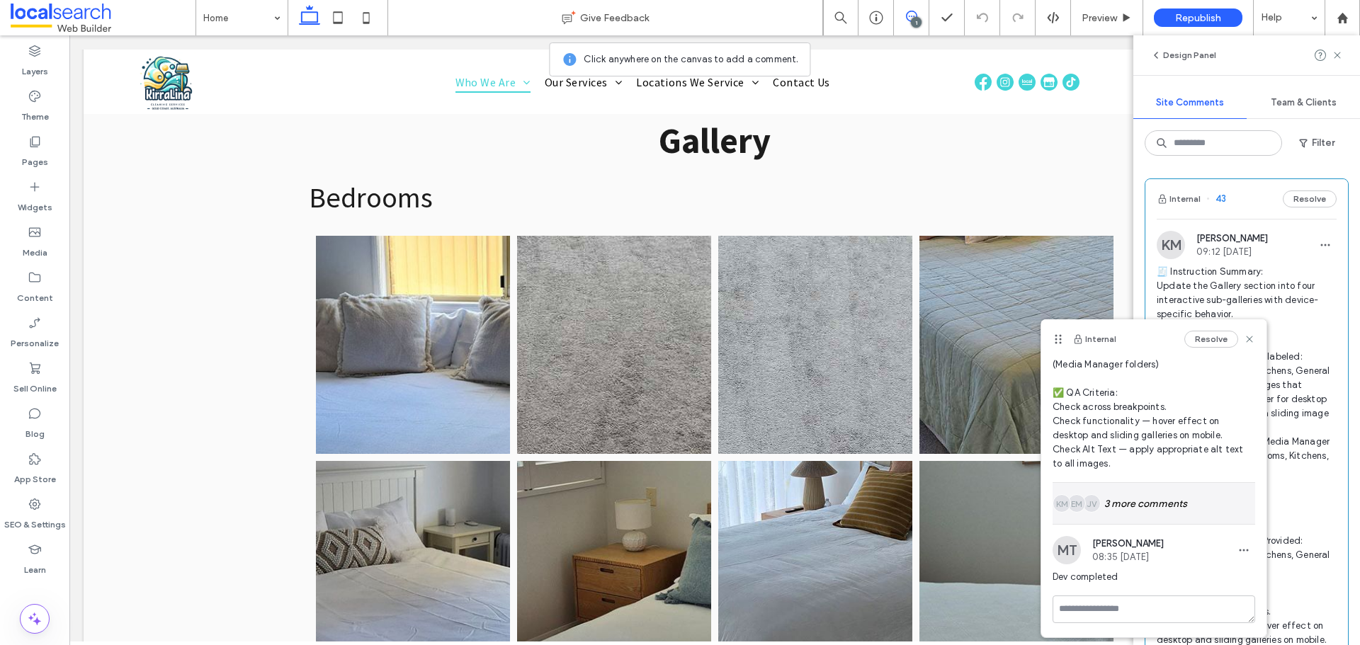
click at [1147, 496] on div "JV EM KM 3 more comments" at bounding box center [1154, 503] width 203 height 41
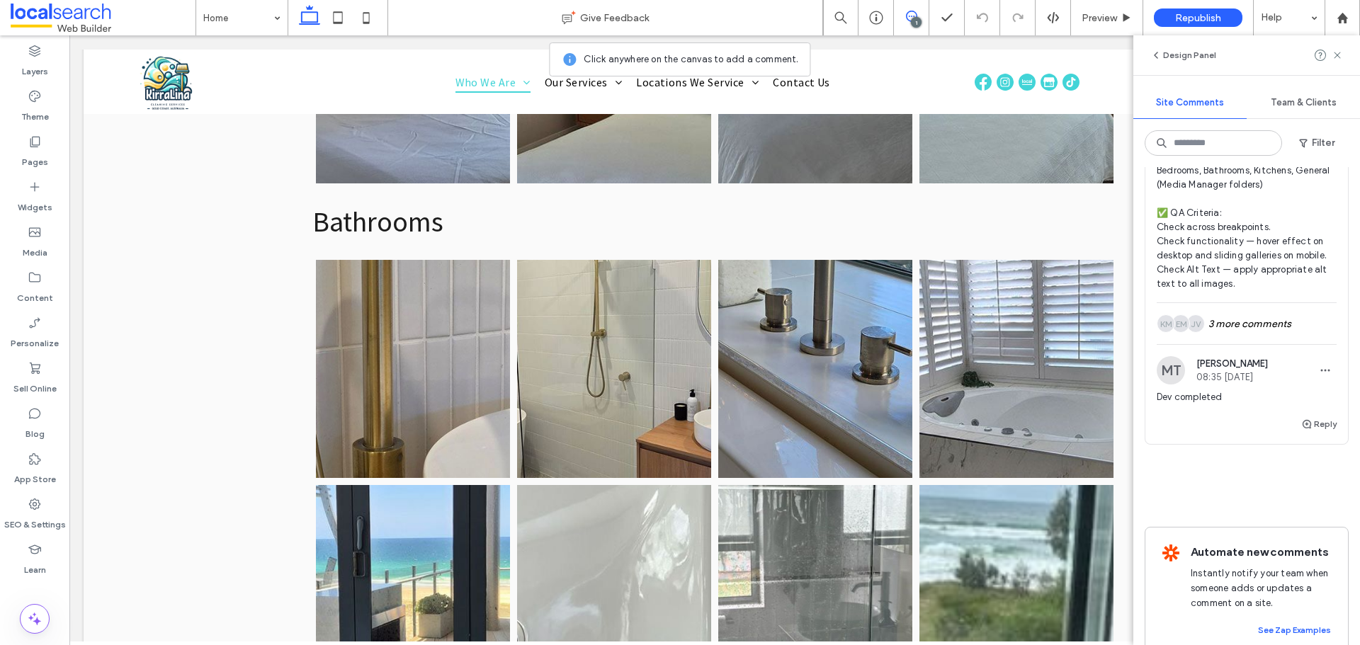
scroll to position [451, 0]
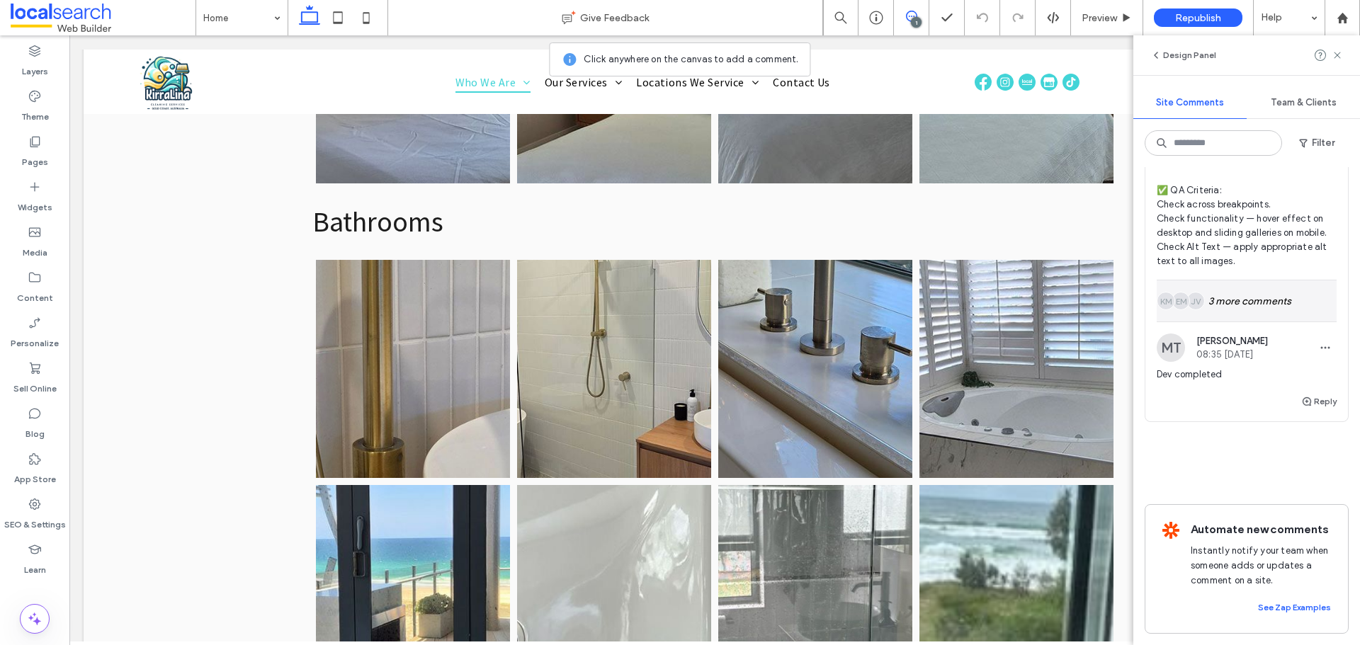
click at [1230, 288] on div "JV EM KM 3 more comments" at bounding box center [1247, 301] width 180 height 41
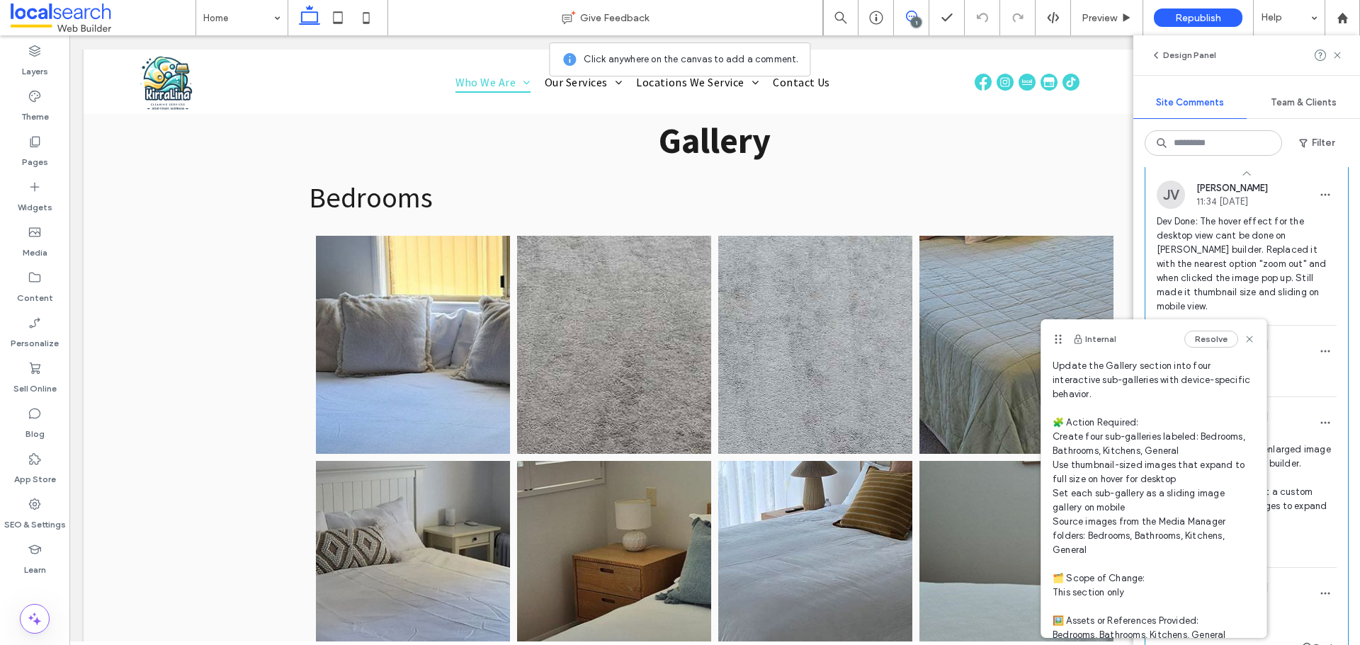
scroll to position [71, 0]
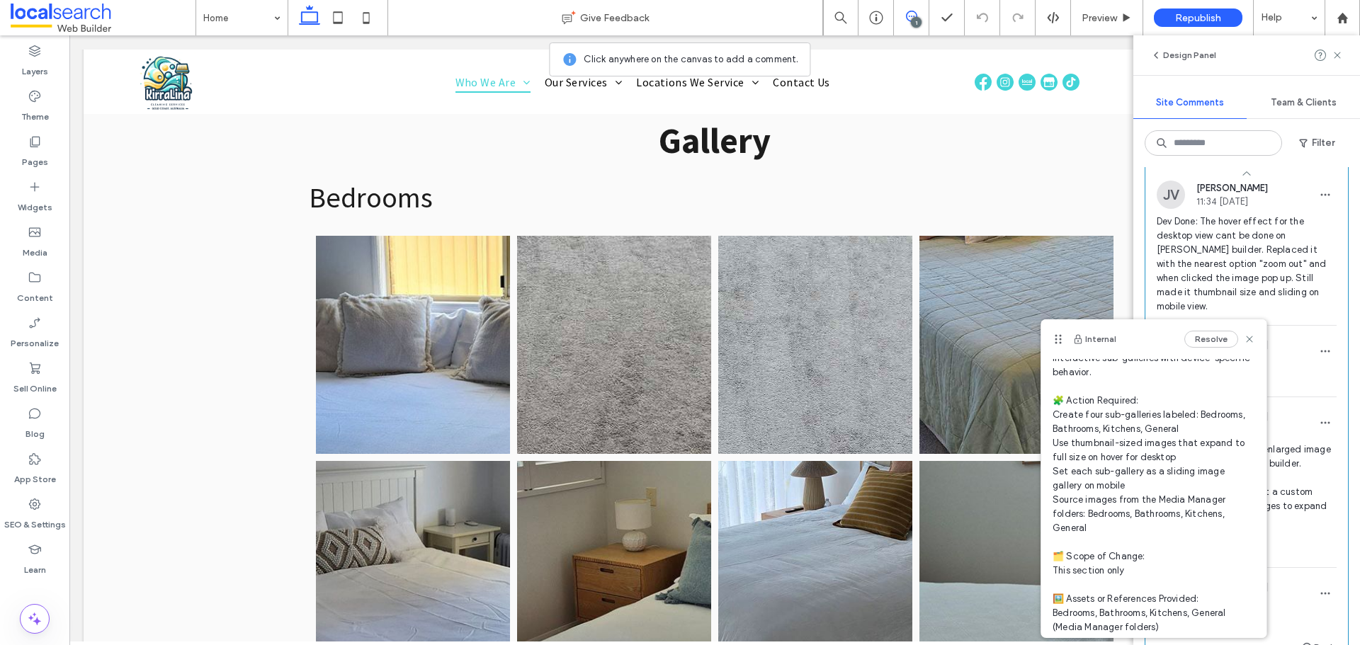
click at [1302, 397] on div "QA Approved" at bounding box center [1247, 384] width 180 height 26
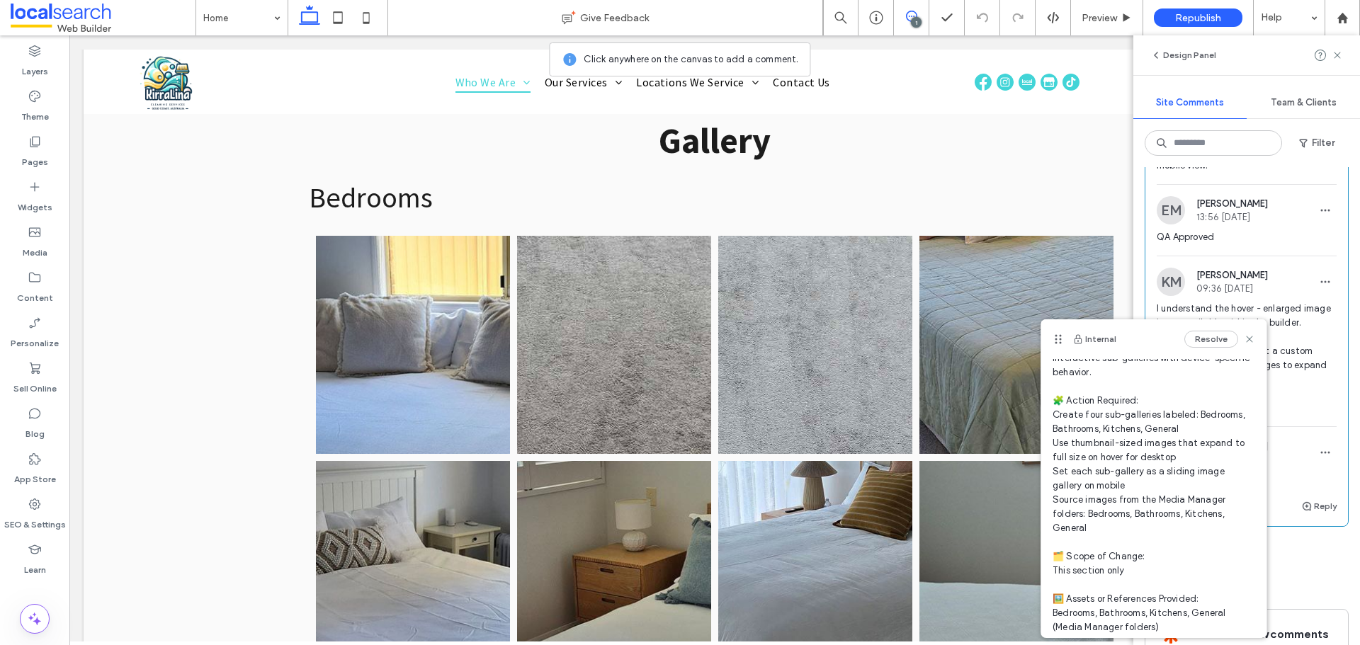
scroll to position [664, 0]
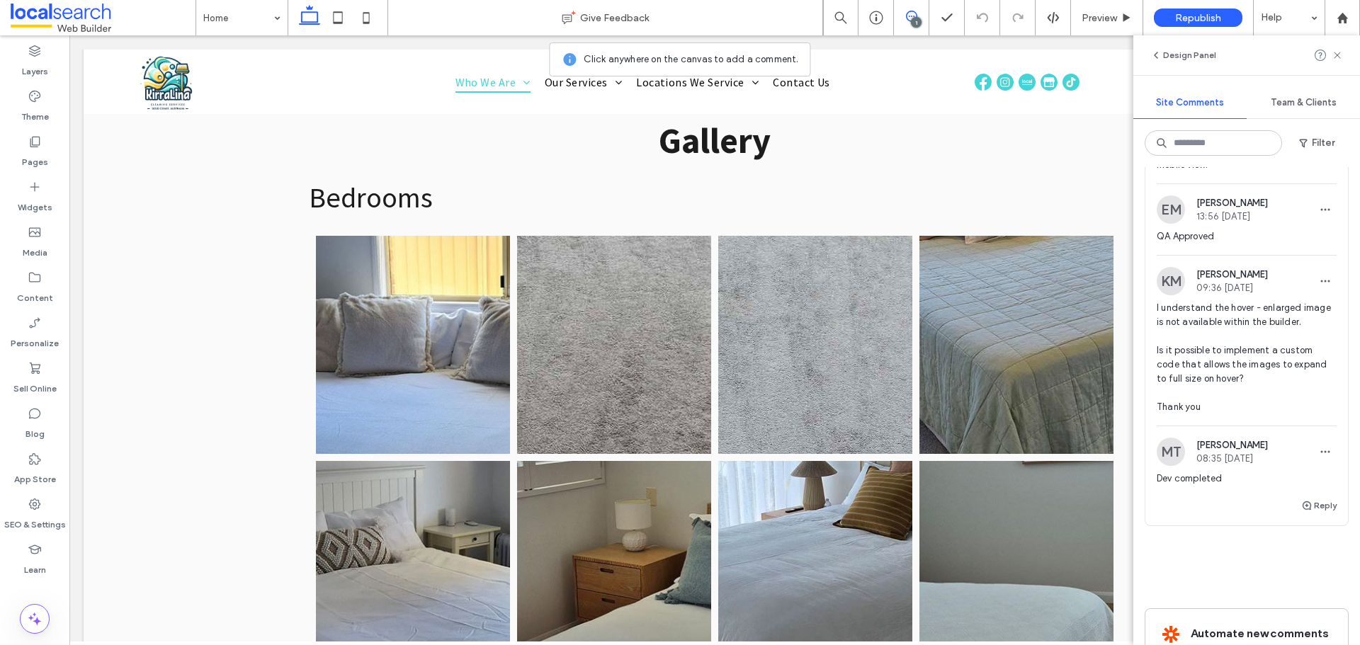
click at [1341, 455] on div "Internal 43 Resolve KM [PERSON_NAME] 09:12 [DATE] 🧾 Instruction Summary: Update…" at bounding box center [1246, 406] width 227 height 478
click at [369, 18] on icon at bounding box center [366, 18] width 28 height 28
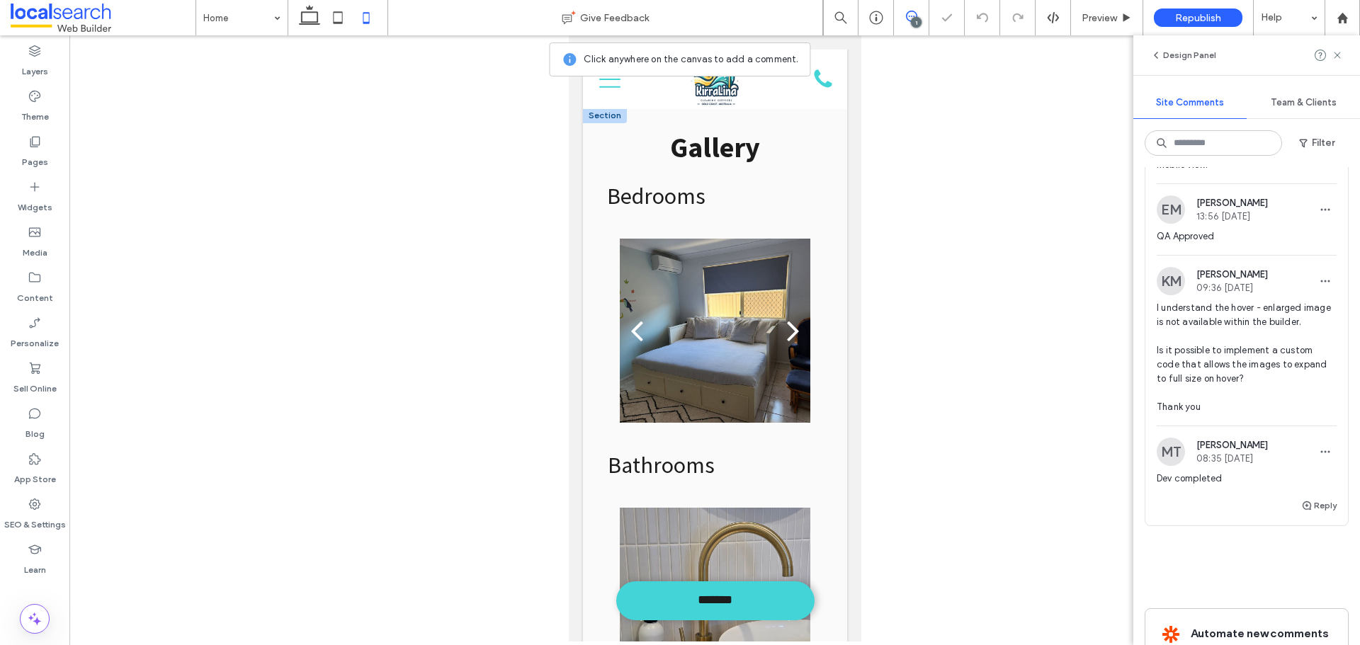
scroll to position [3631, 0]
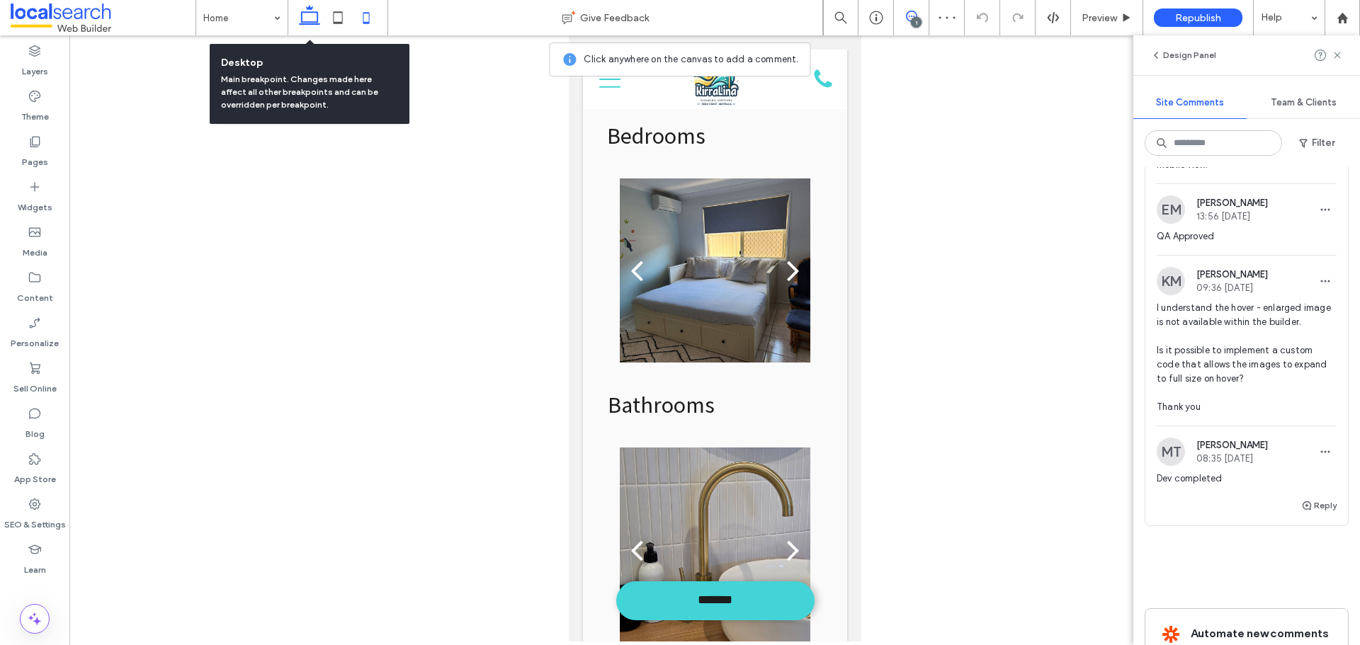
click at [307, 21] on icon at bounding box center [309, 18] width 28 height 28
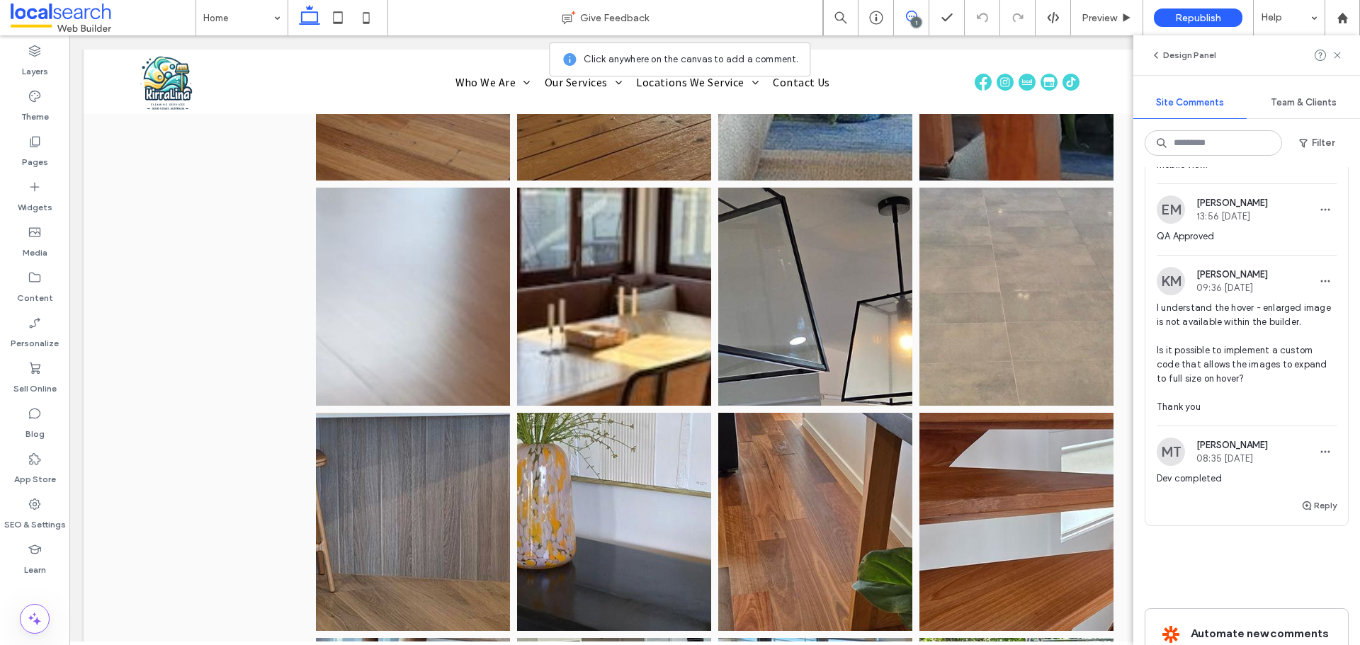
scroll to position [5505, 0]
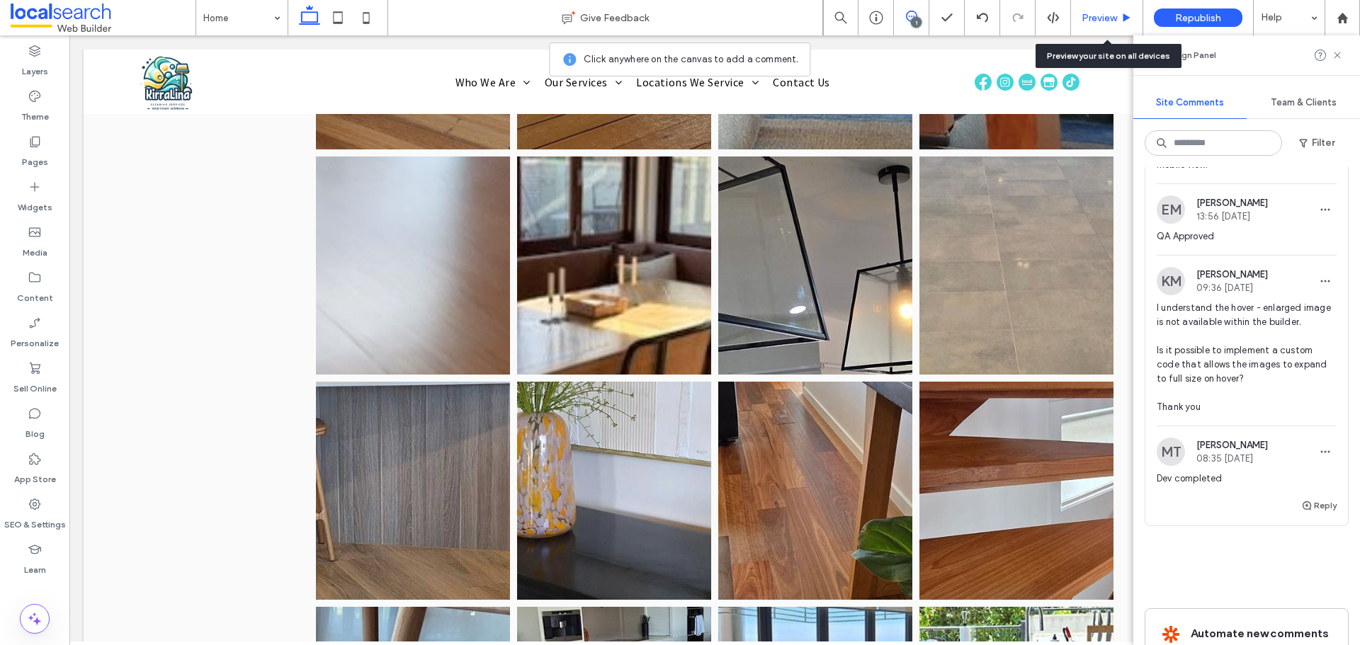
click at [1092, 16] on span "Preview" at bounding box center [1099, 18] width 35 height 12
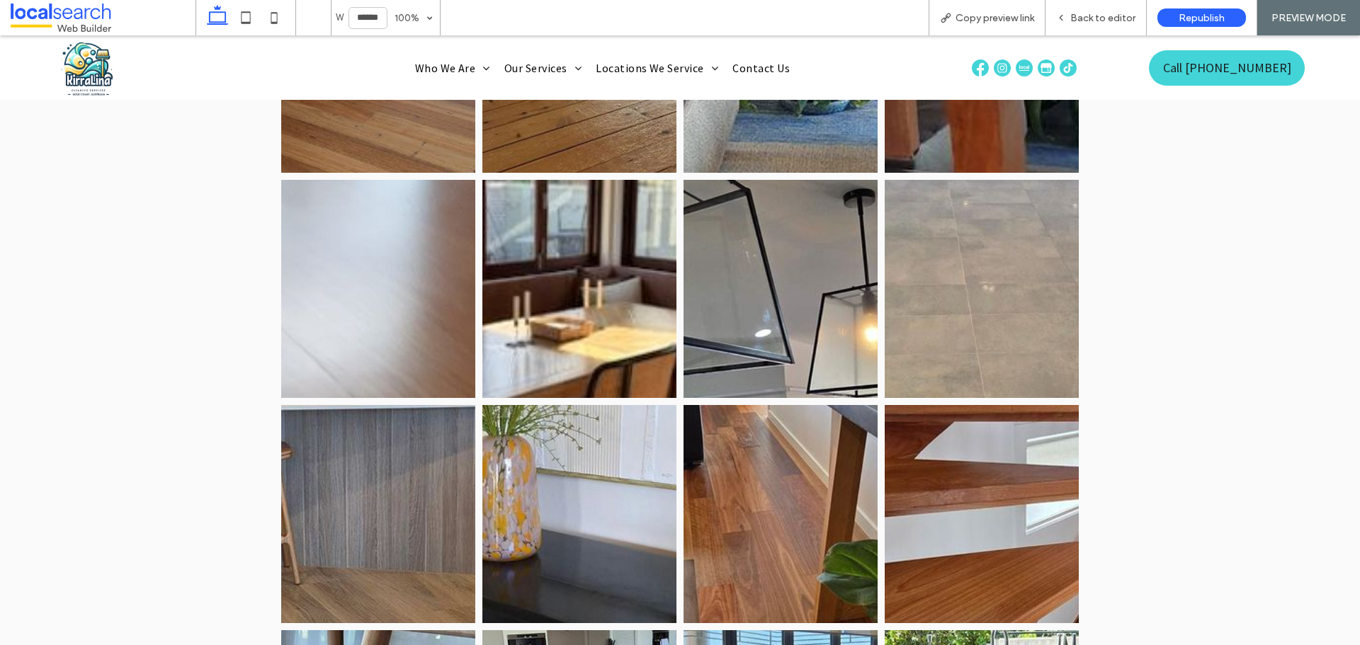
scroll to position [5532, 0]
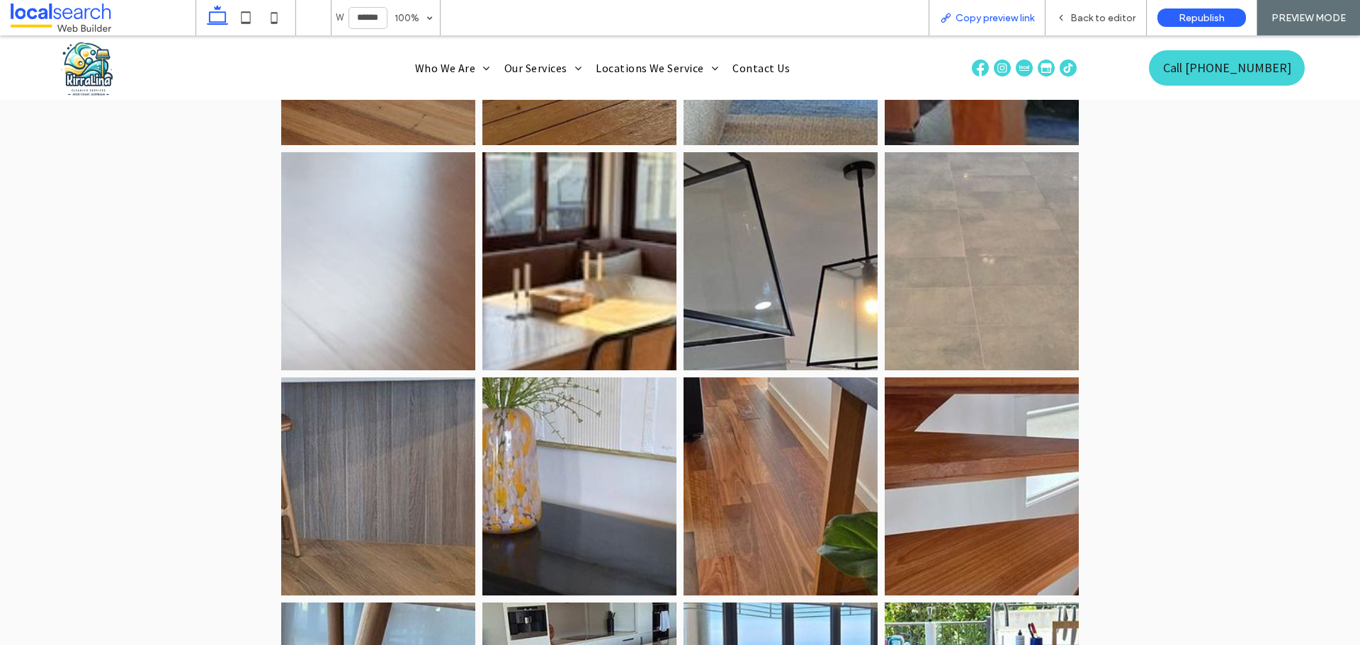
click at [977, 13] on span "Copy preview link" at bounding box center [995, 18] width 79 height 12
click at [975, 19] on span "Copy preview link" at bounding box center [995, 18] width 79 height 12
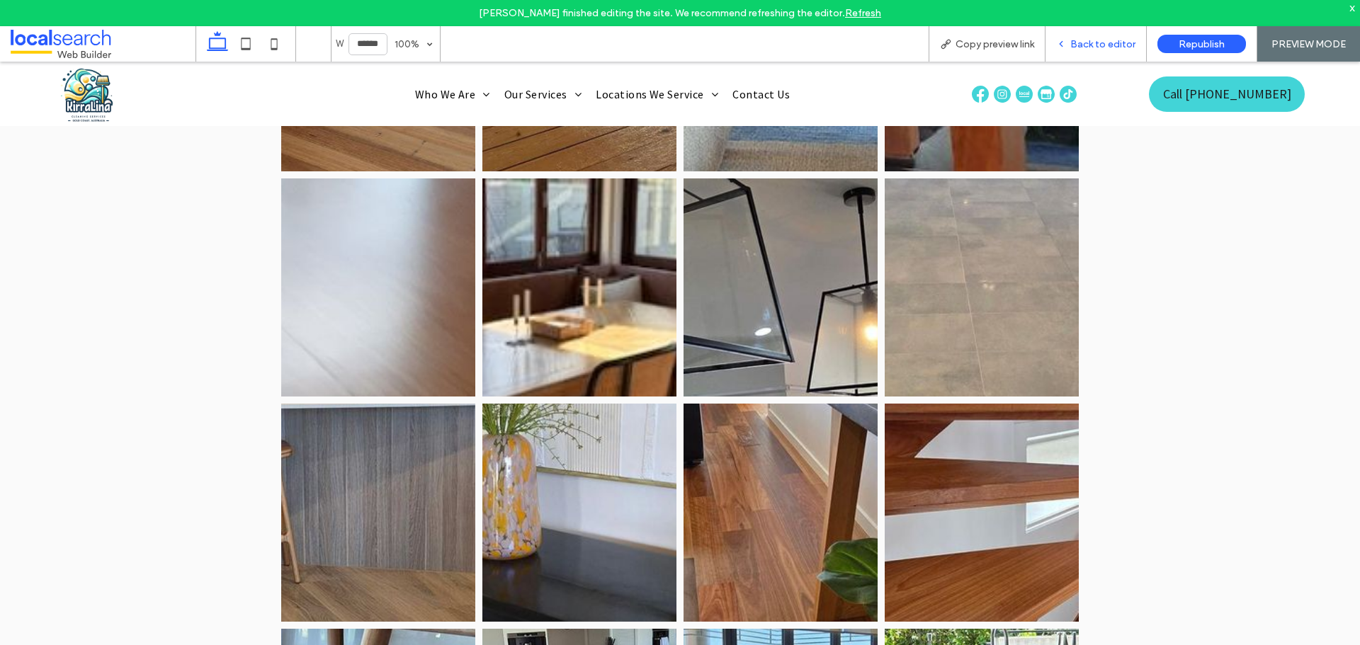
click at [1074, 46] on span "Back to editor" at bounding box center [1102, 44] width 65 height 12
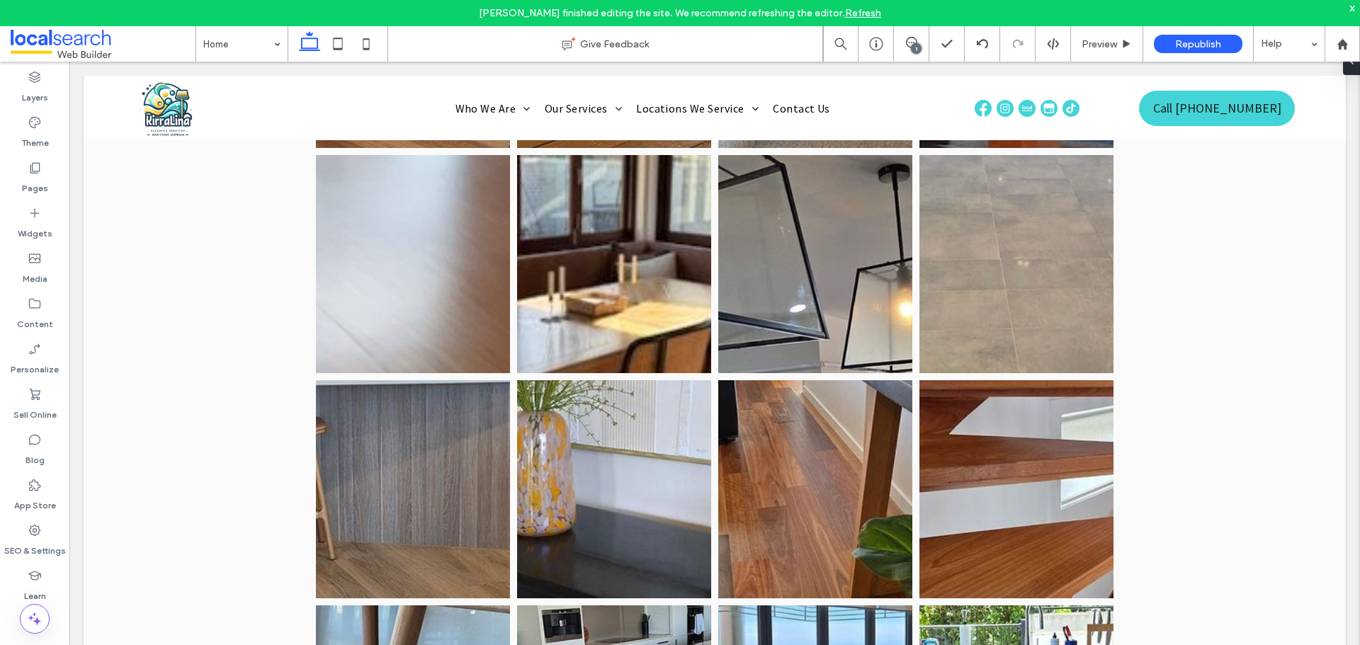
scroll to position [5507, 0]
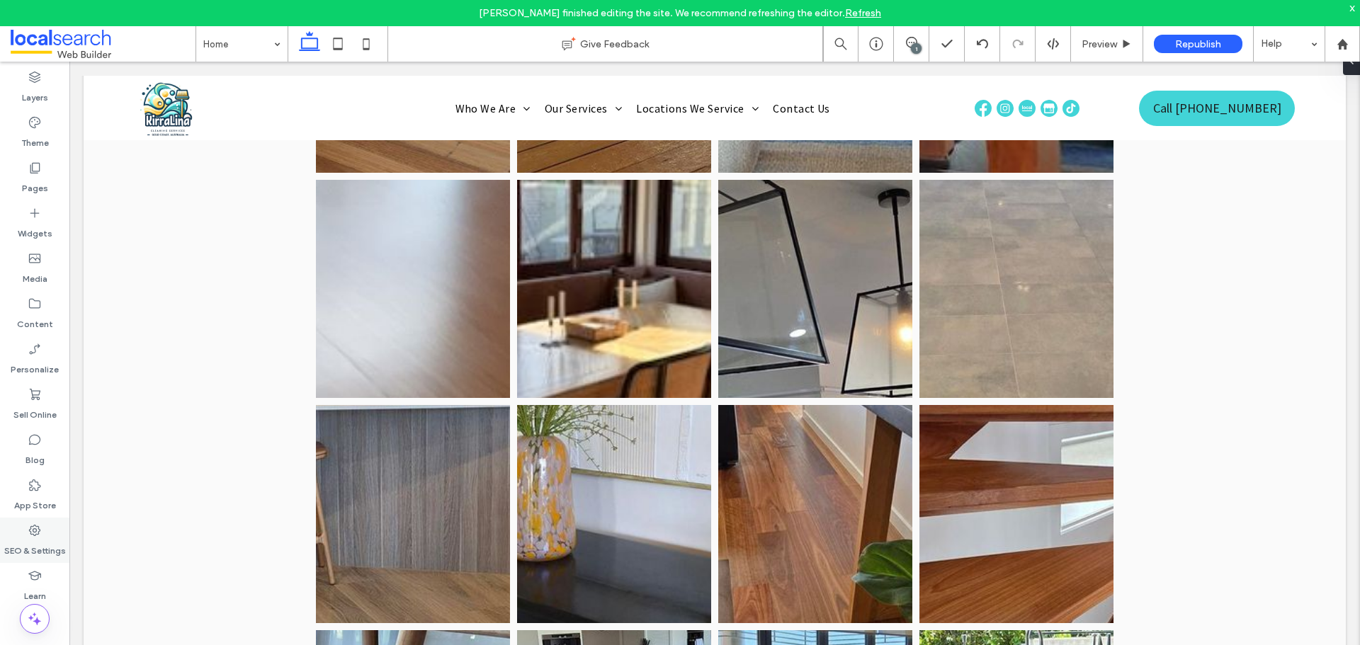
click at [50, 541] on label "SEO & Settings" at bounding box center [35, 548] width 62 height 20
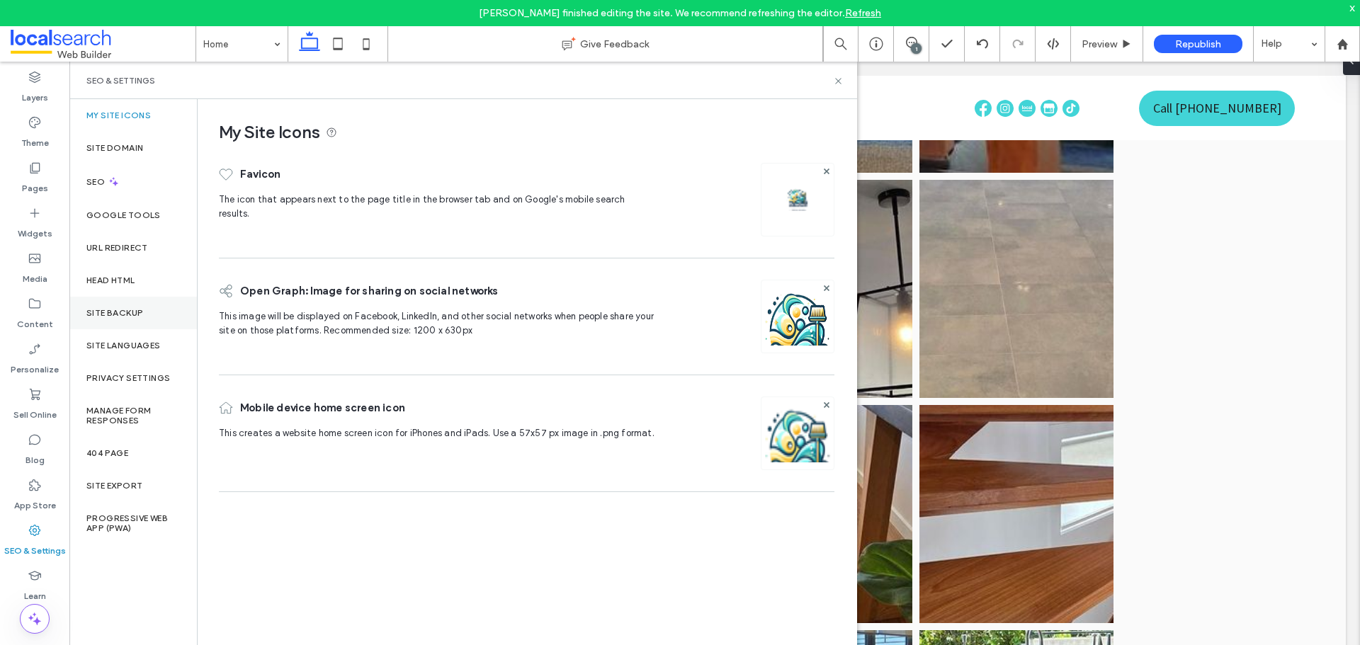
click at [132, 307] on div "Site Backup" at bounding box center [133, 313] width 128 height 33
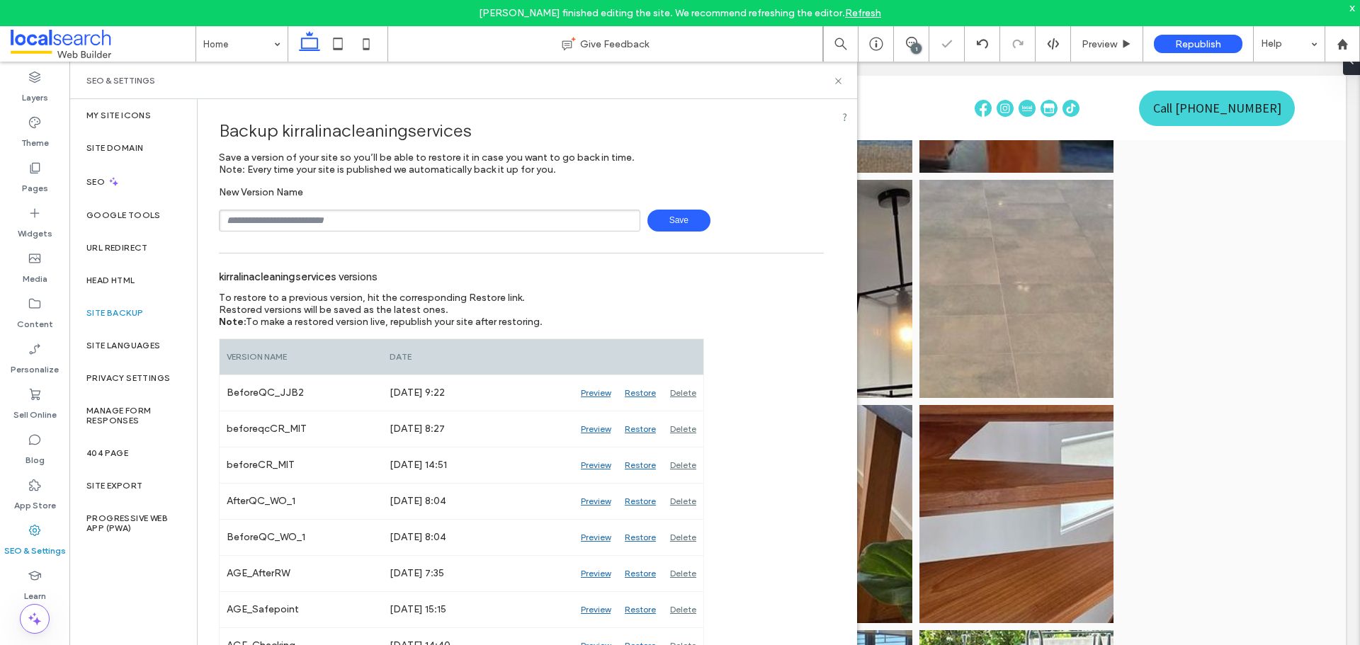
click at [299, 225] on input "text" at bounding box center [429, 221] width 421 height 22
type input "**********"
click at [652, 224] on span "Save" at bounding box center [678, 221] width 63 height 22
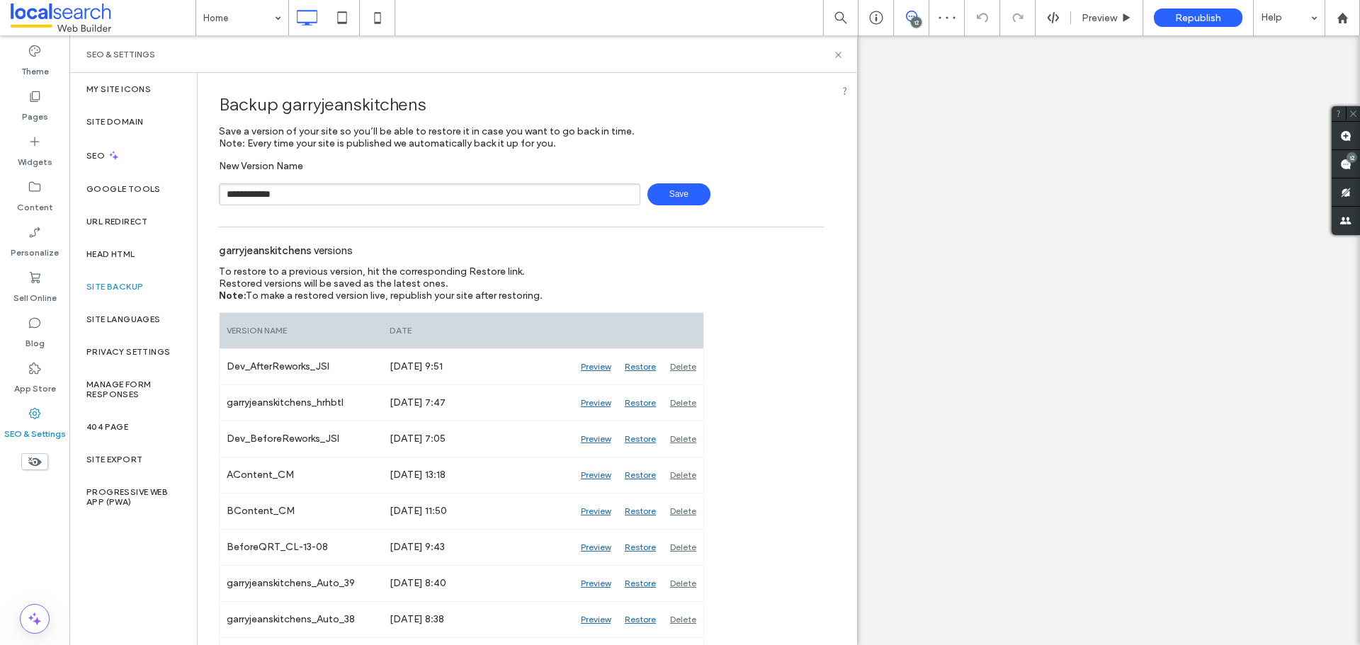
click at [669, 193] on span "Save" at bounding box center [678, 194] width 63 height 22
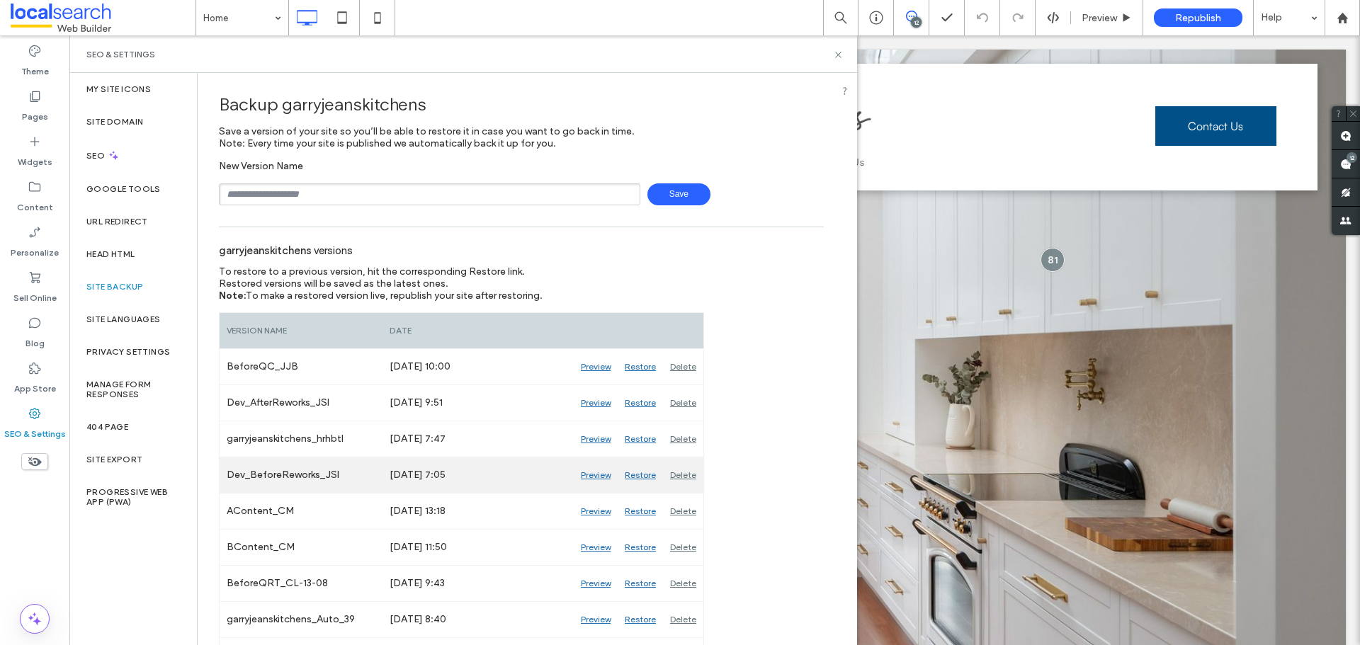
click at [592, 473] on div "Preview" at bounding box center [596, 475] width 44 height 35
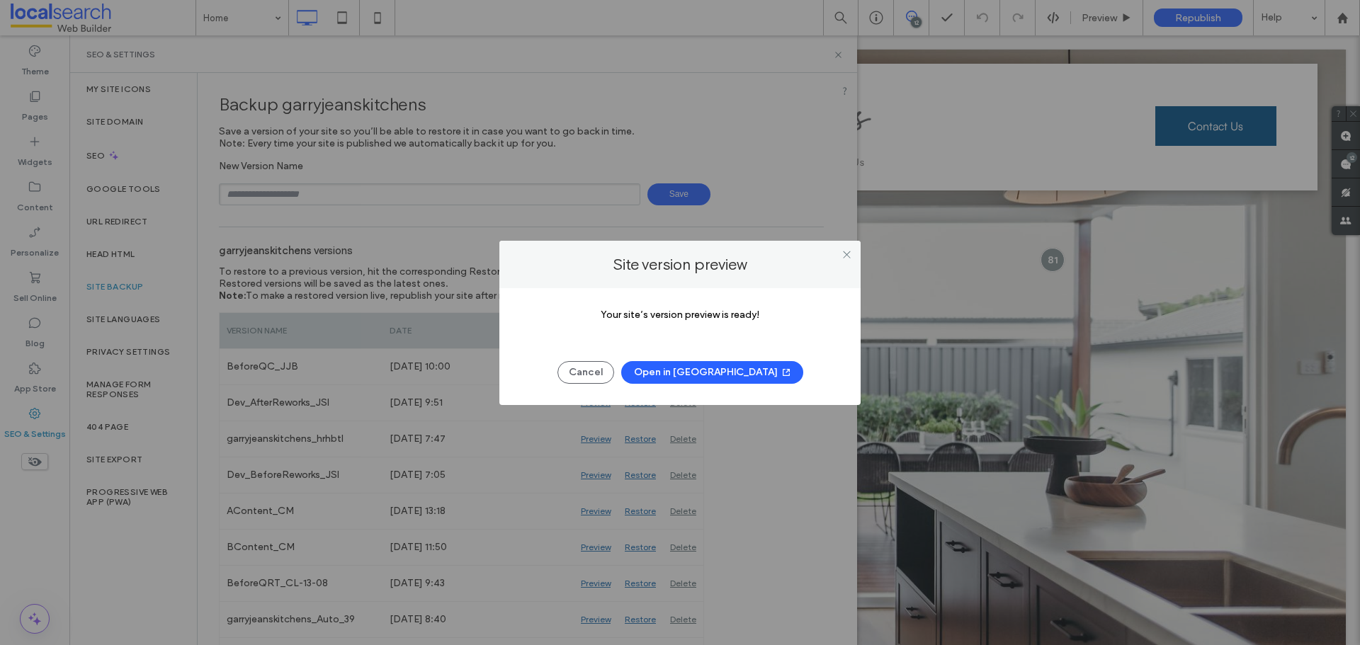
click at [717, 371] on button "Open in New Tab" at bounding box center [712, 372] width 182 height 23
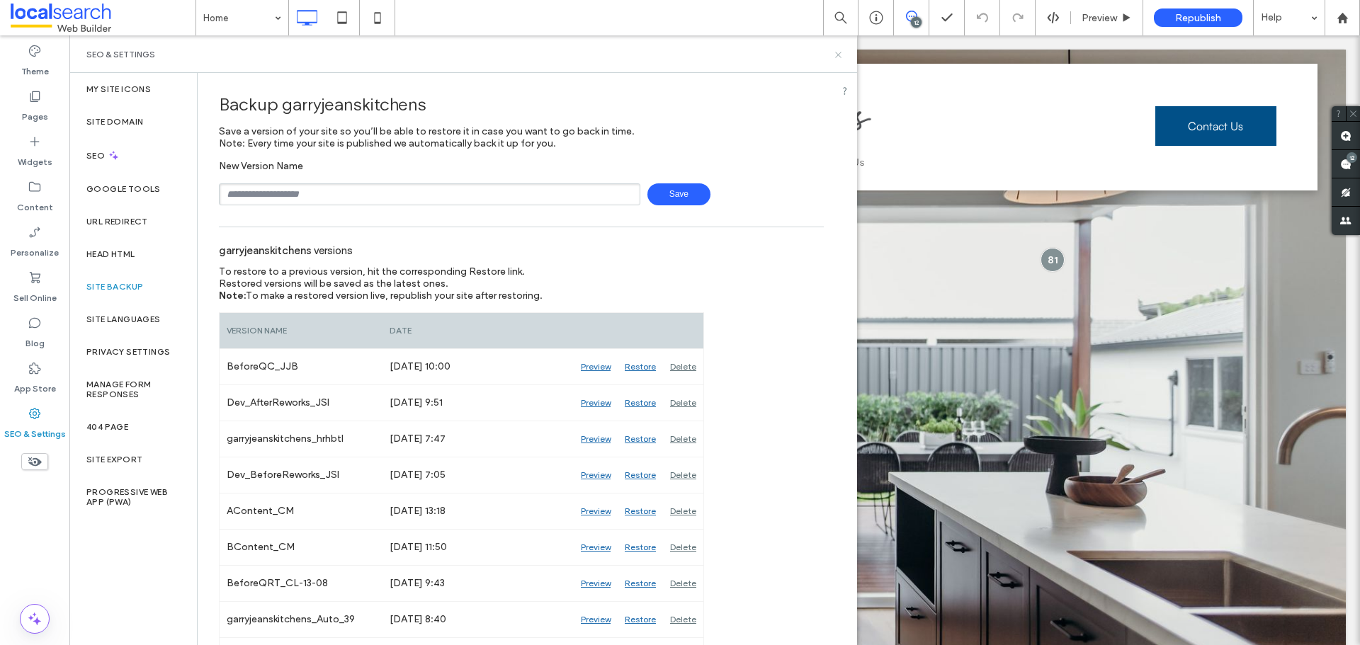
drag, startPoint x: 843, startPoint y: 54, endPoint x: 769, endPoint y: 15, distance: 84.0
click at [843, 54] on icon at bounding box center [838, 55] width 11 height 11
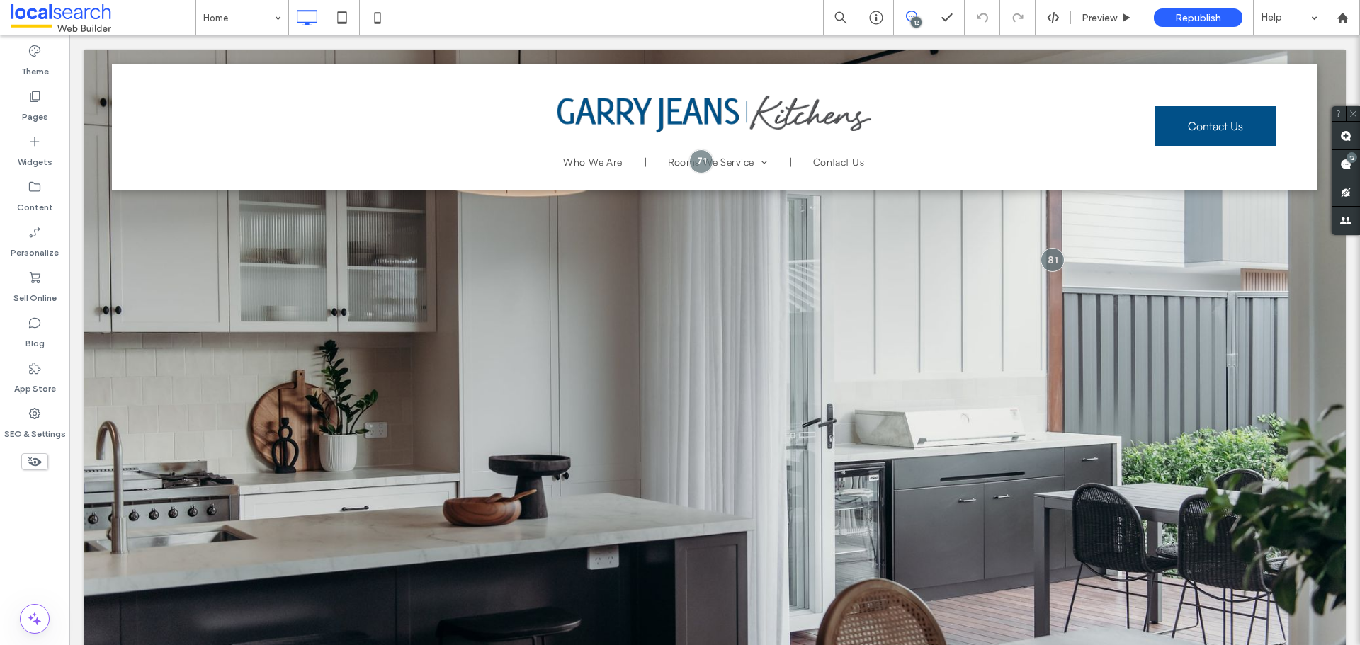
click at [910, 14] on icon at bounding box center [911, 16] width 11 height 11
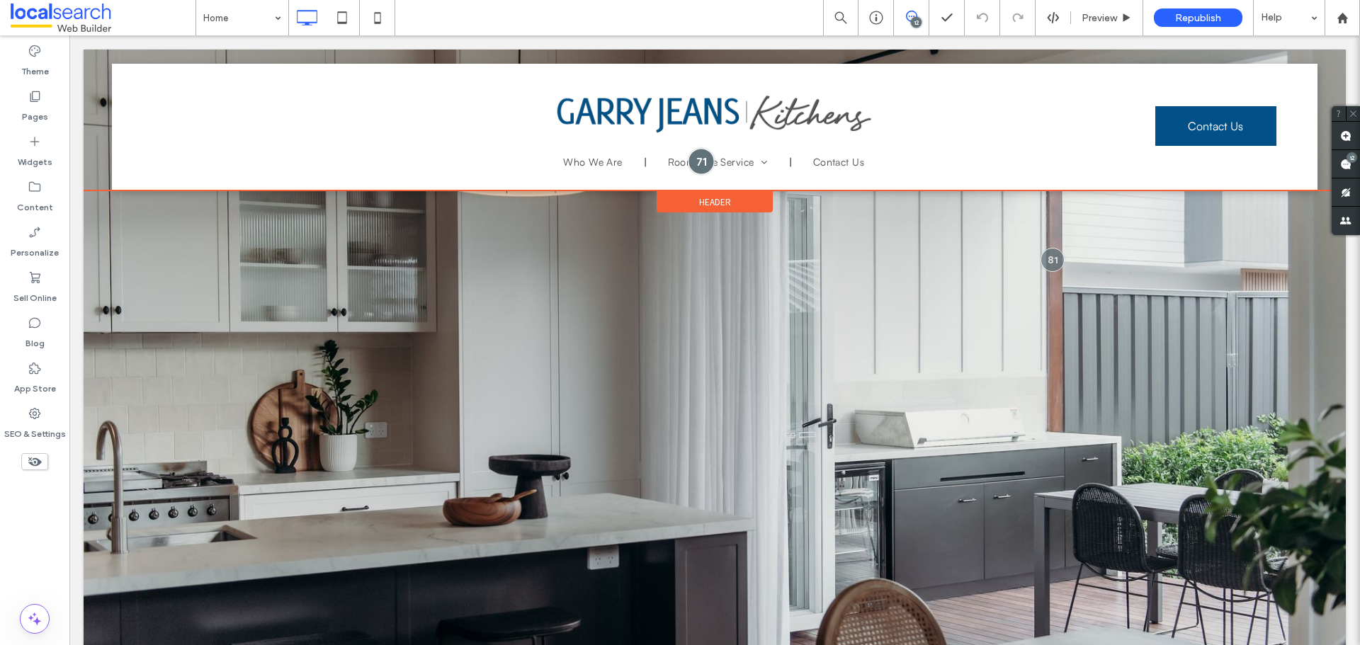
click at [689, 157] on div at bounding box center [702, 161] width 26 height 26
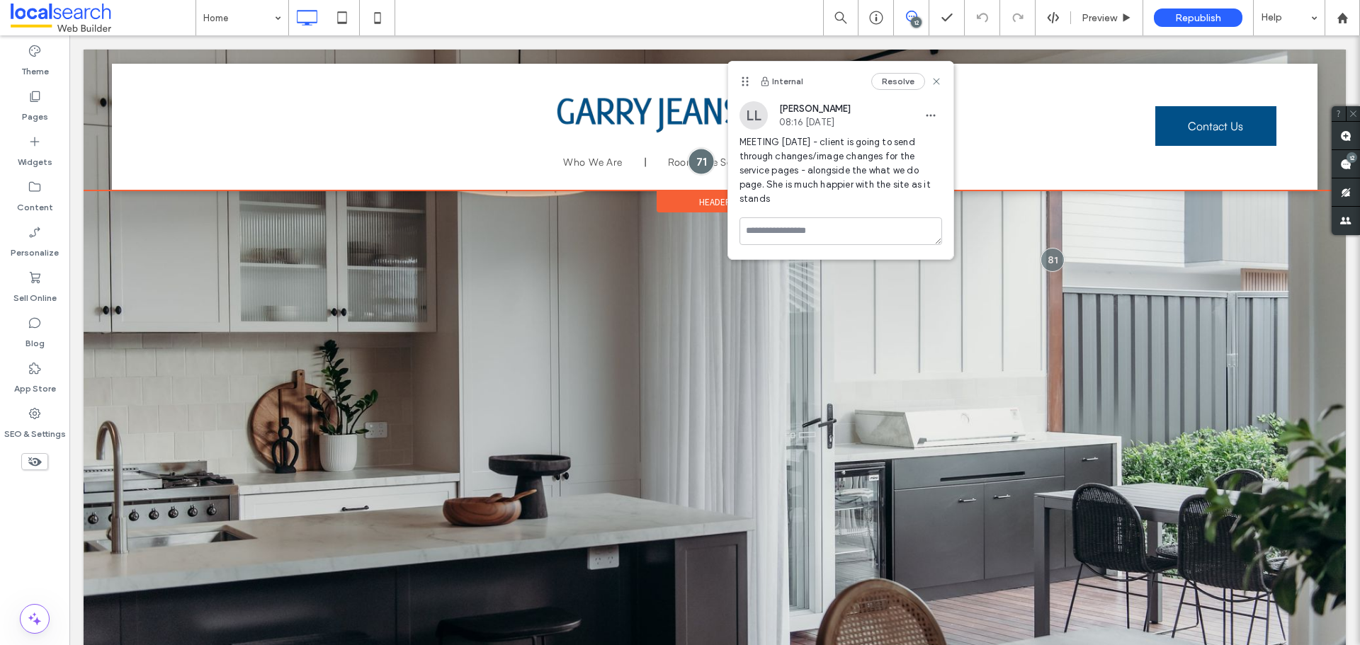
click at [693, 157] on div at bounding box center [702, 161] width 26 height 26
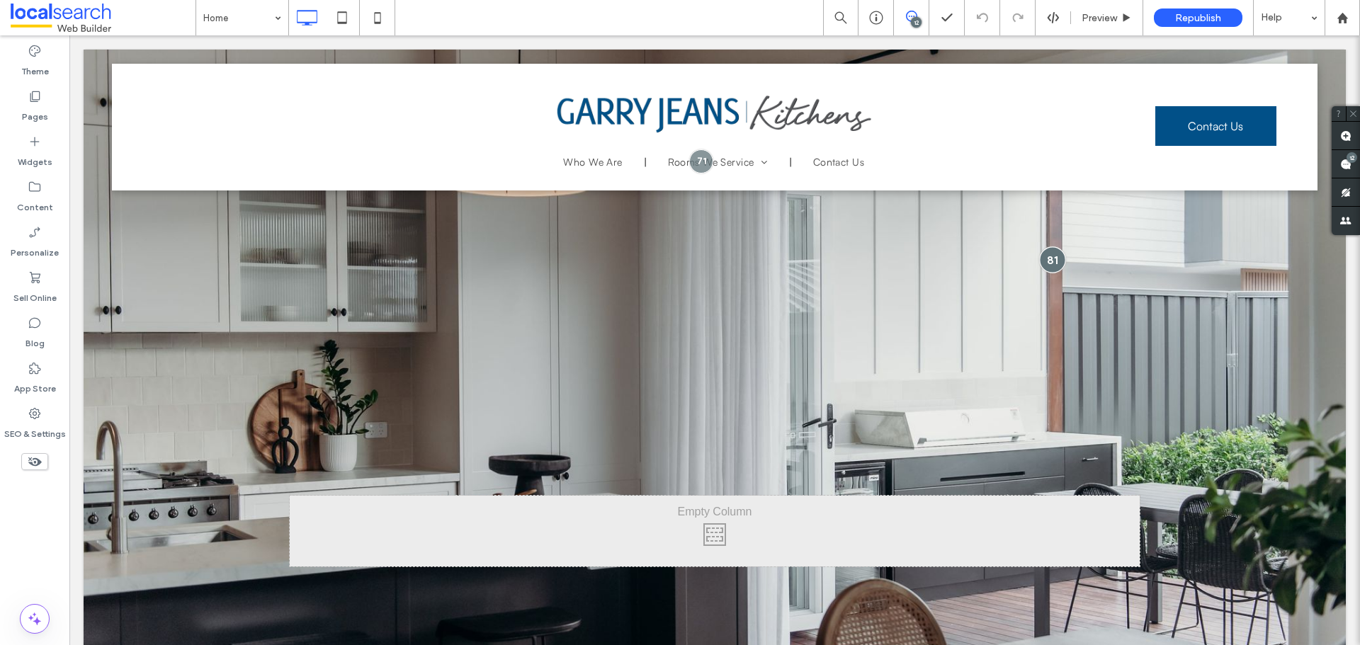
click at [1048, 260] on div at bounding box center [1052, 260] width 26 height 26
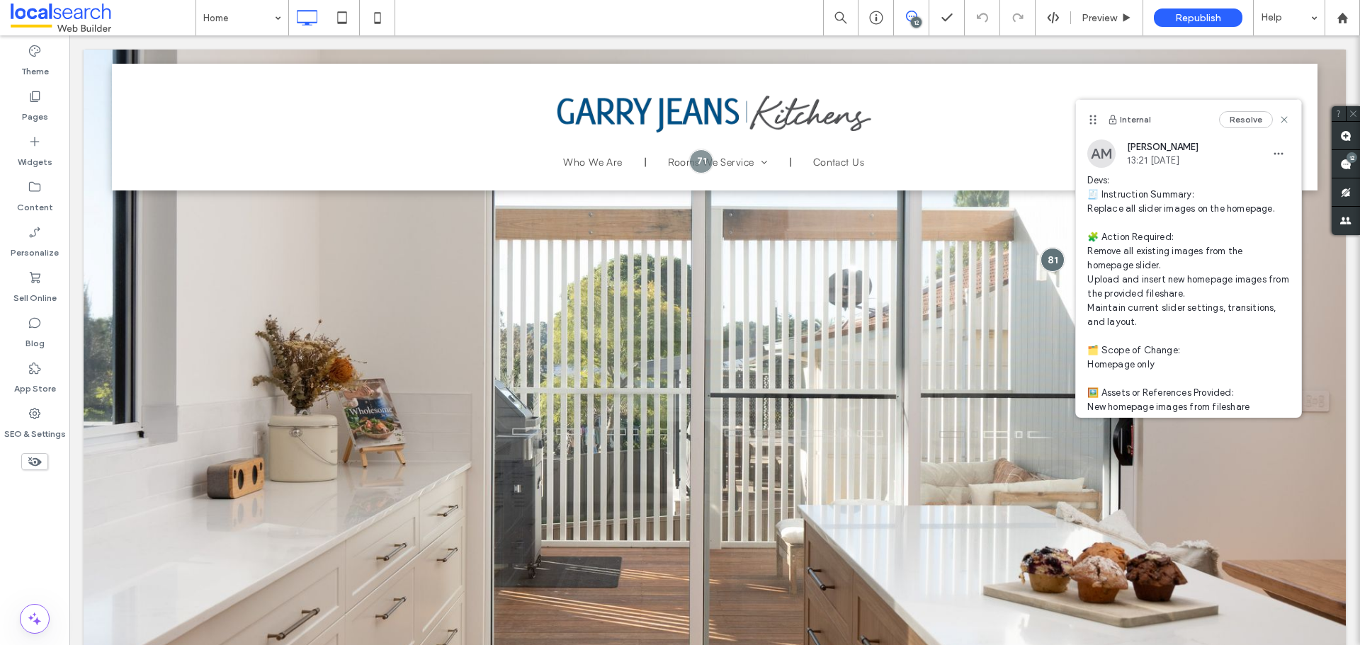
scroll to position [71, 0]
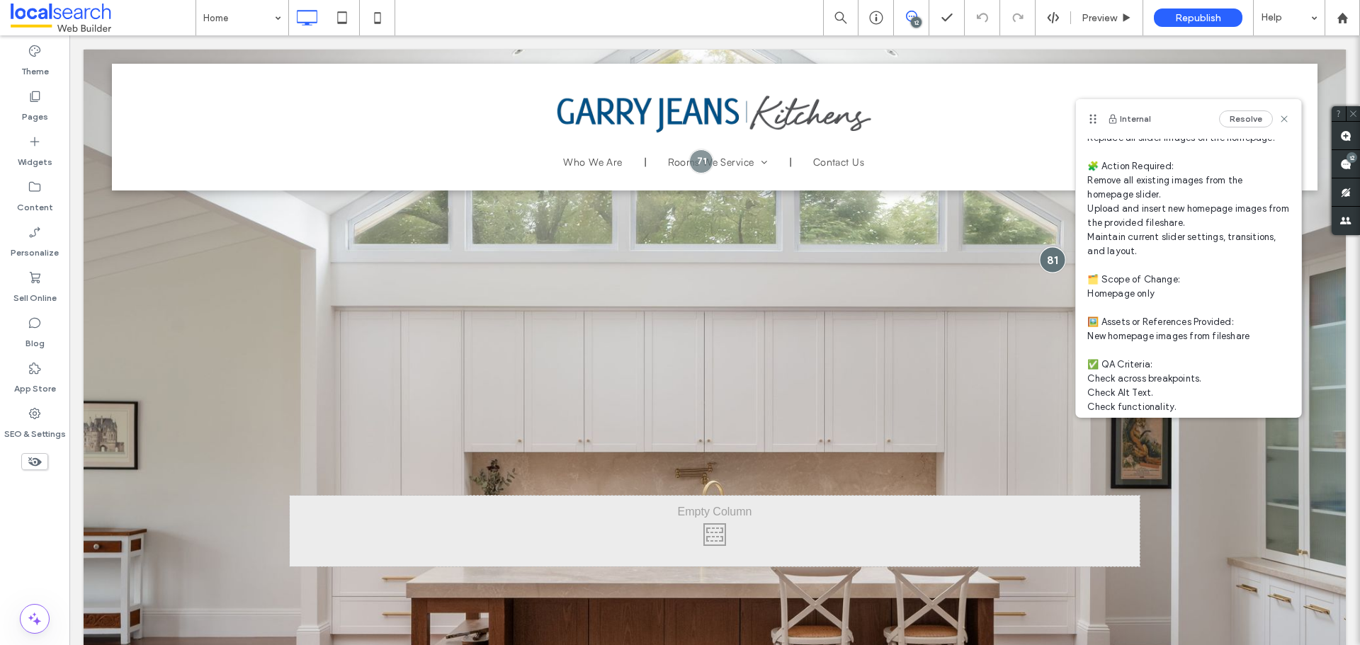
click at [1041, 253] on div at bounding box center [1052, 260] width 26 height 26
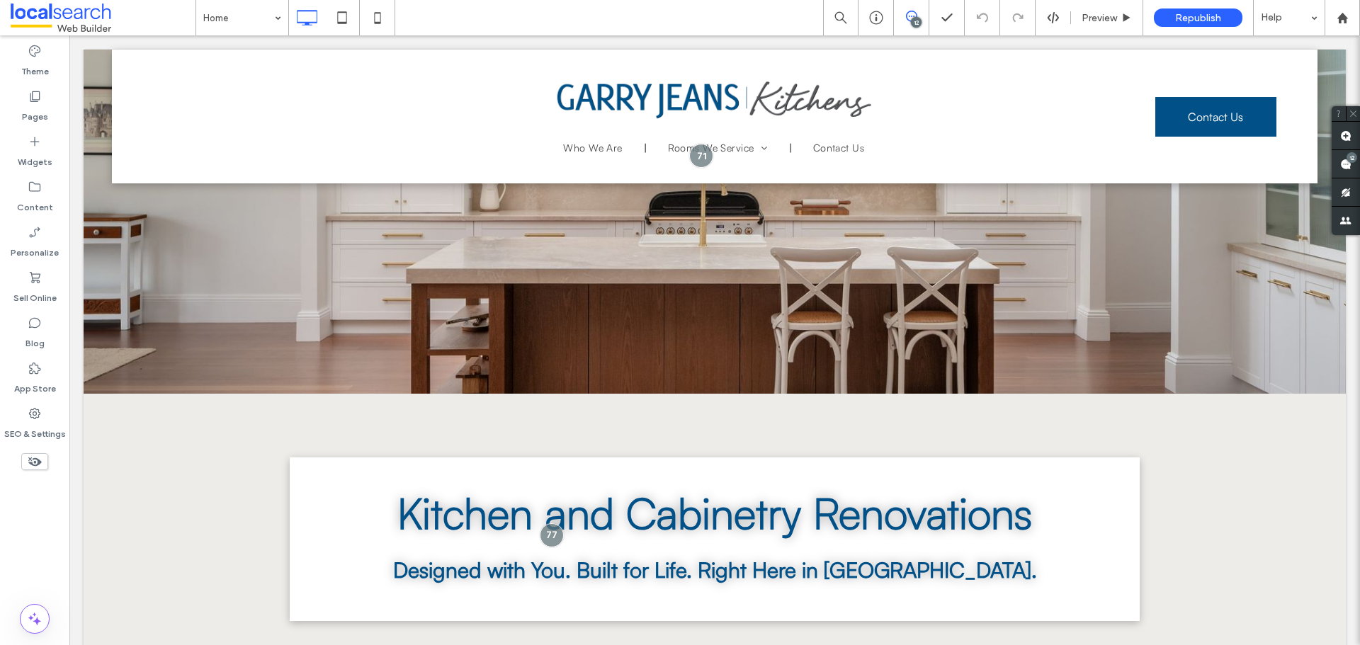
scroll to position [0, 0]
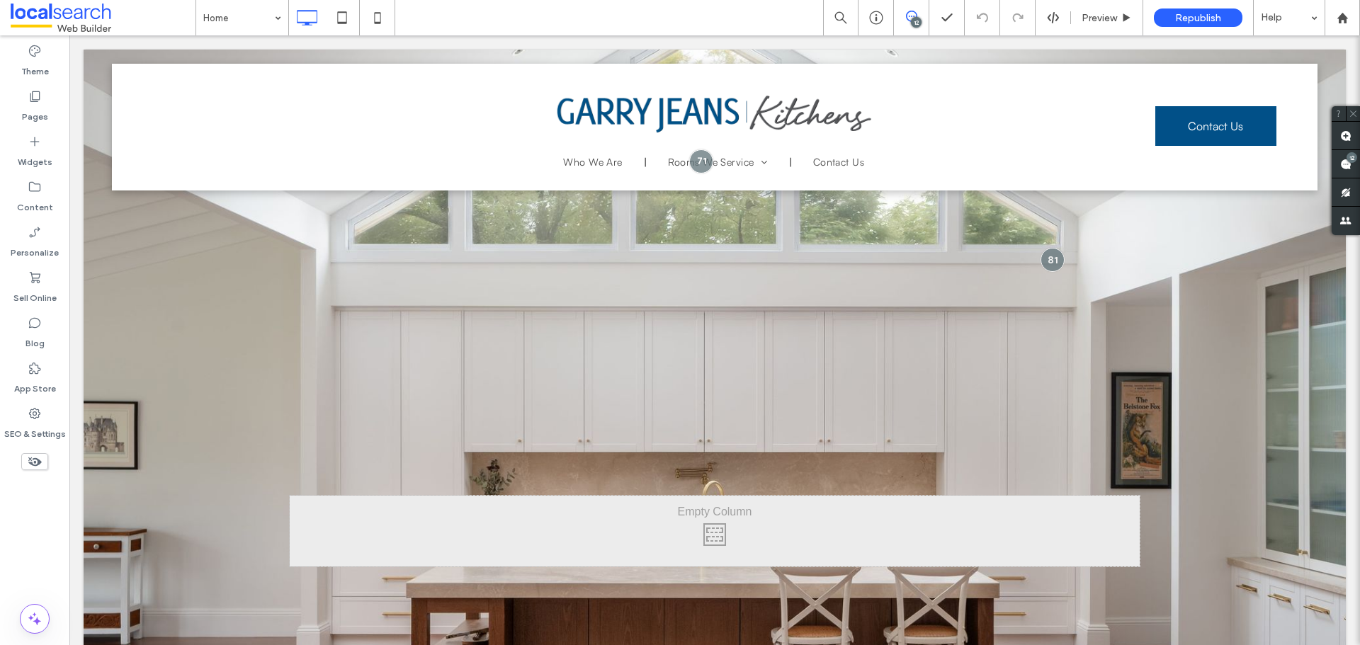
click at [168, 295] on div at bounding box center [715, 379] width 1262 height 659
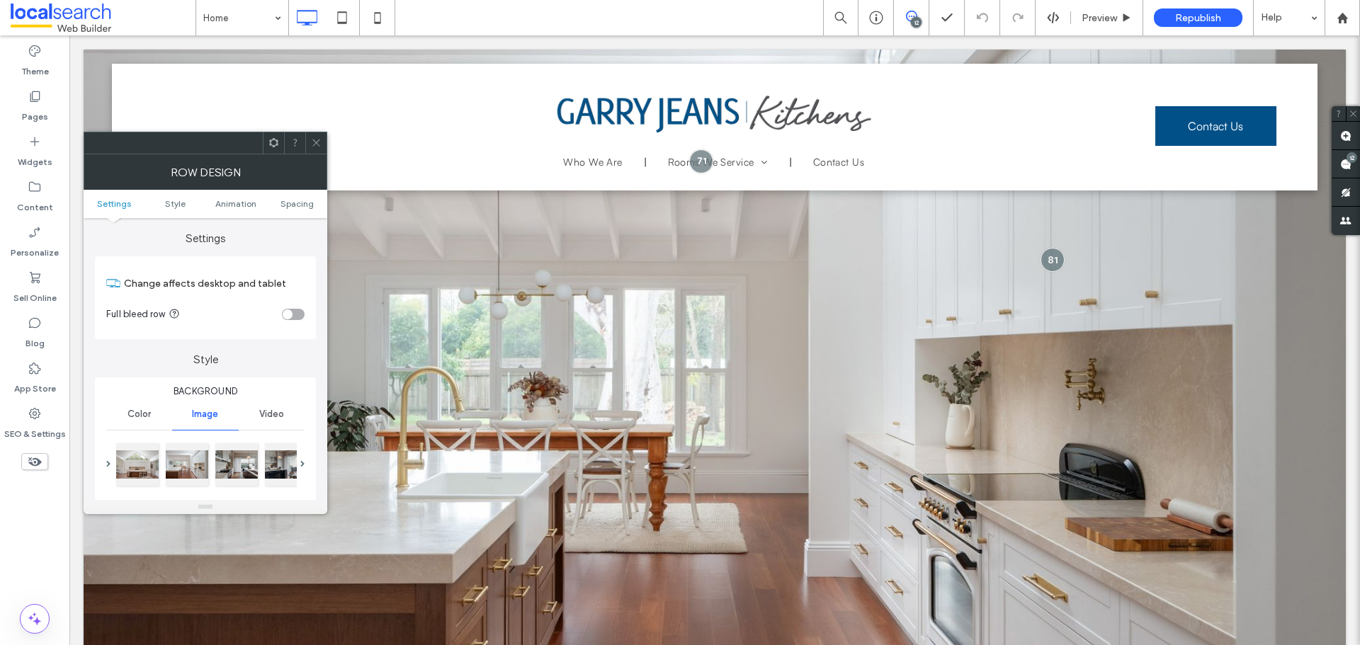
scroll to position [71, 0]
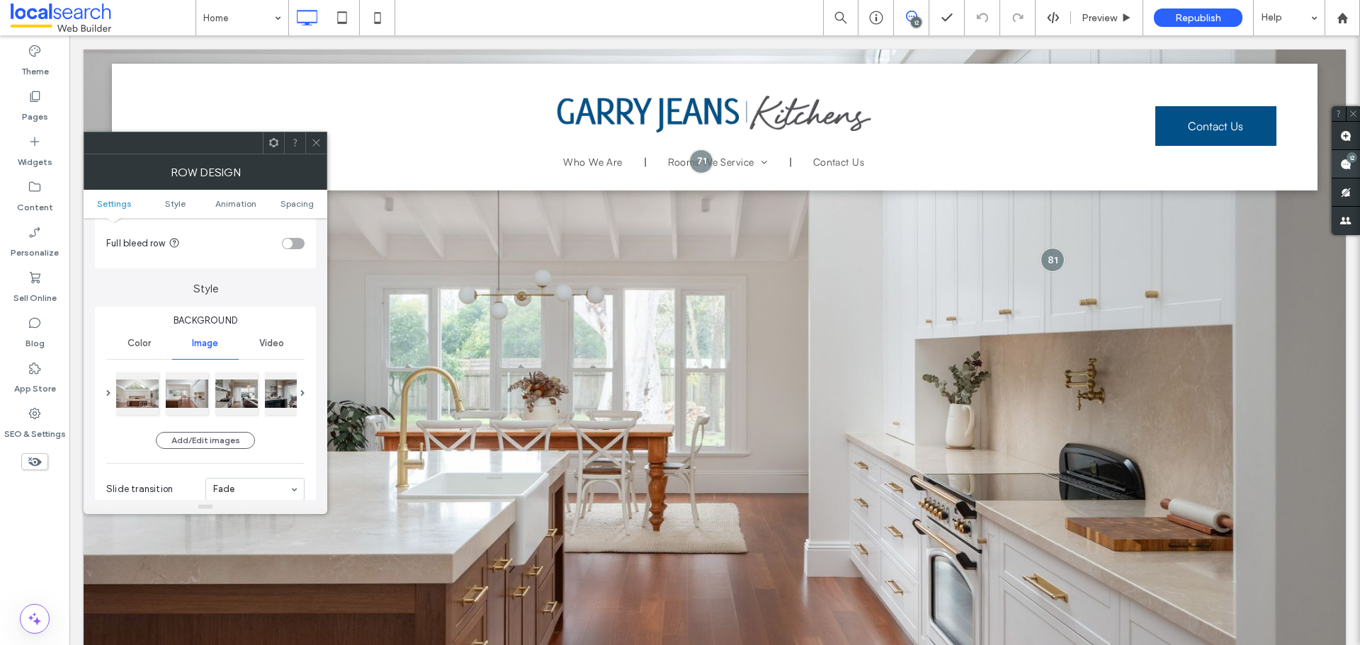
click at [1352, 163] on span at bounding box center [1346, 164] width 28 height 28
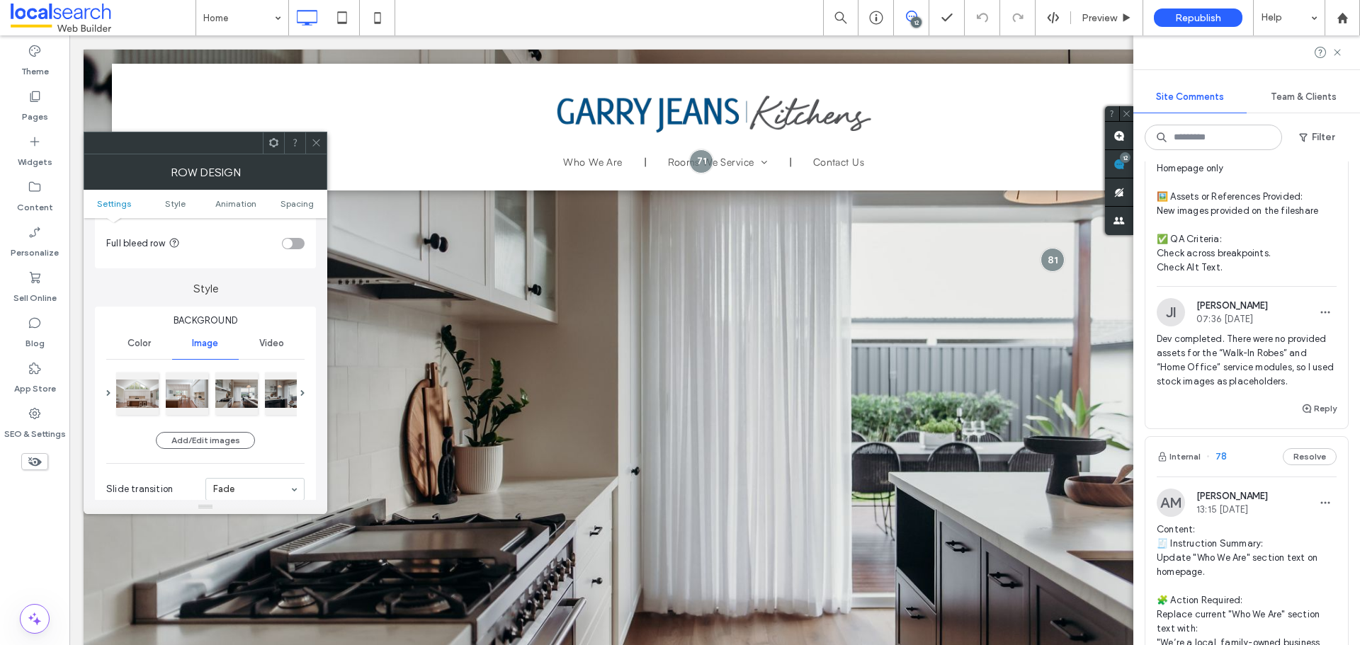
scroll to position [1700, 0]
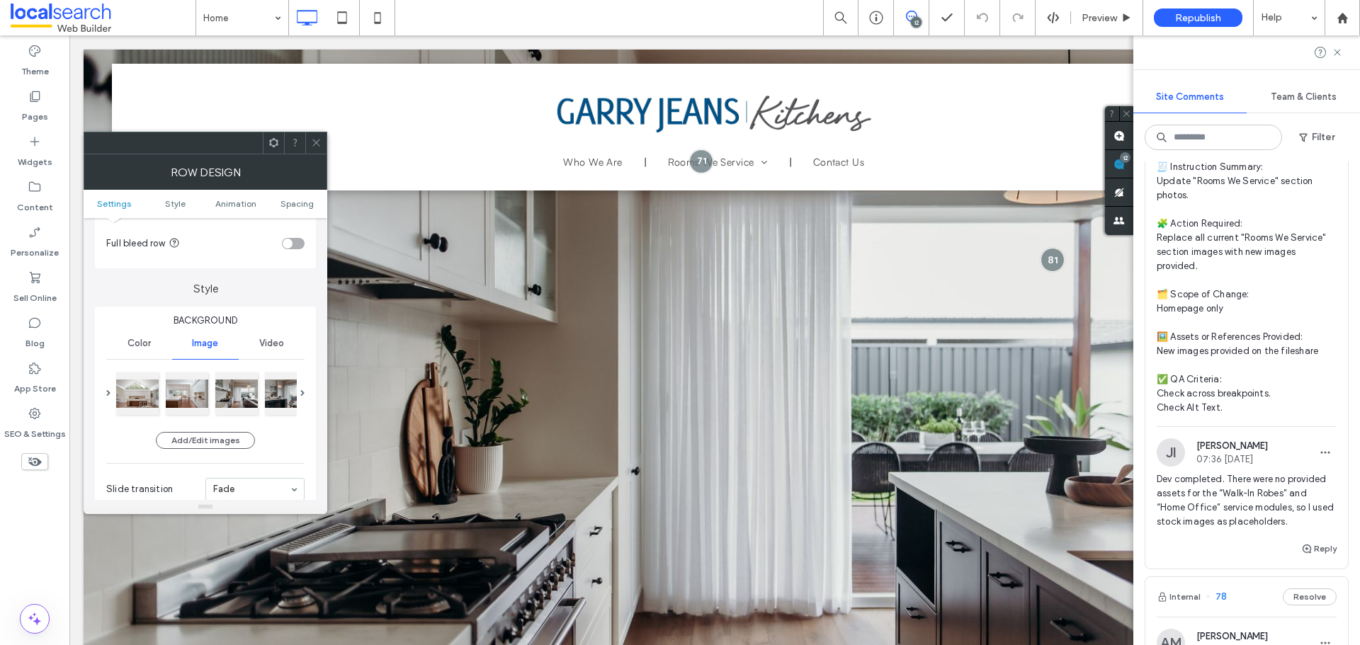
click at [1245, 278] on span "Devs: 🧾 Instruction Summary: Update "Rooms We Service" section photos. 🧩 Action…" at bounding box center [1247, 280] width 180 height 269
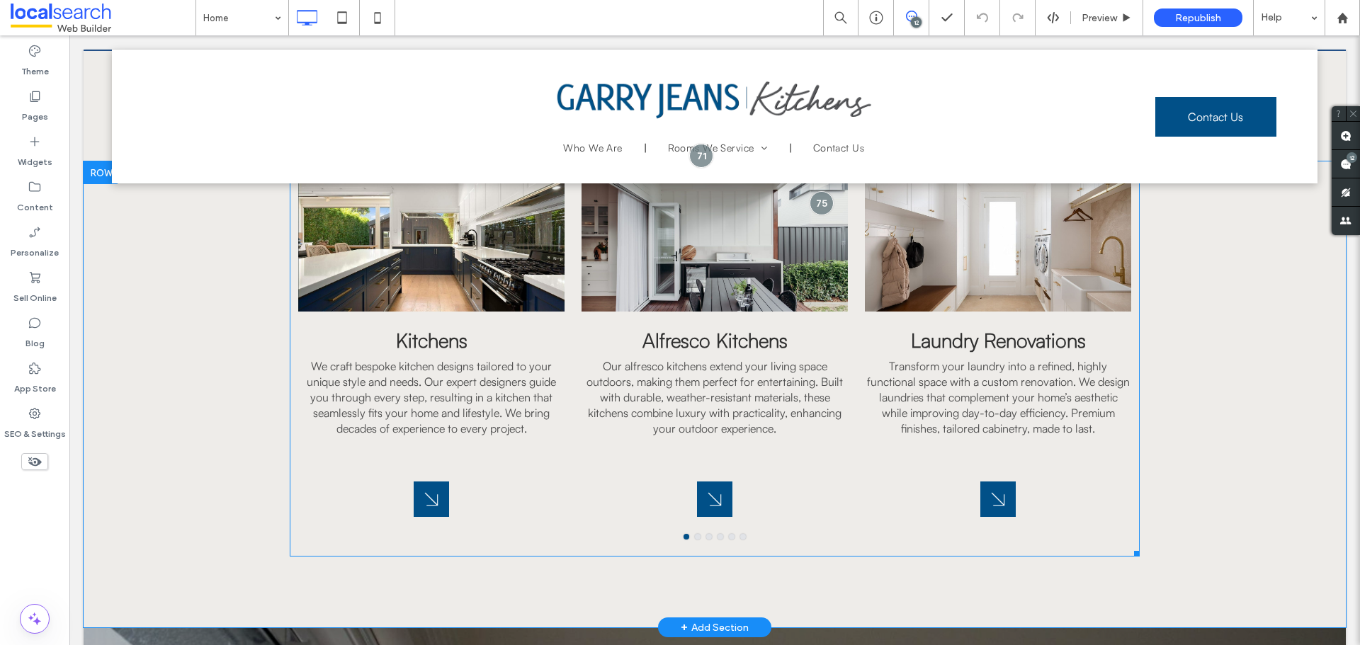
scroll to position [1592, 0]
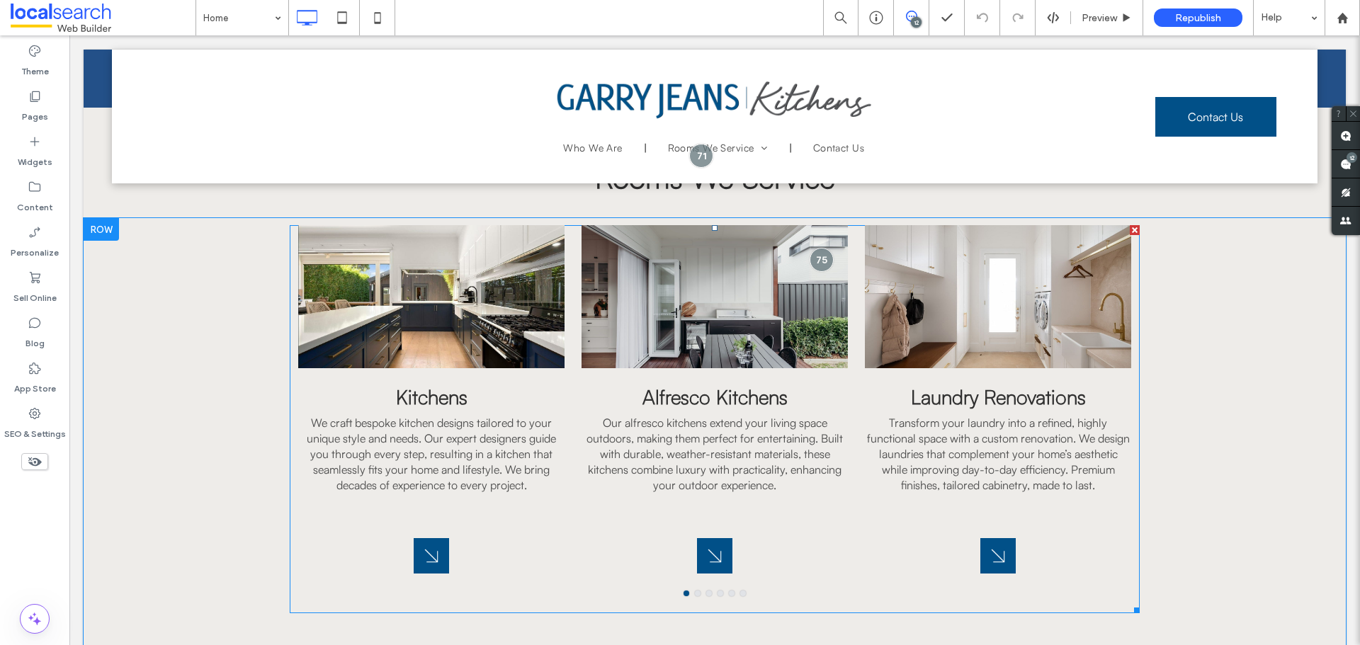
click at [468, 313] on div at bounding box center [431, 296] width 266 height 143
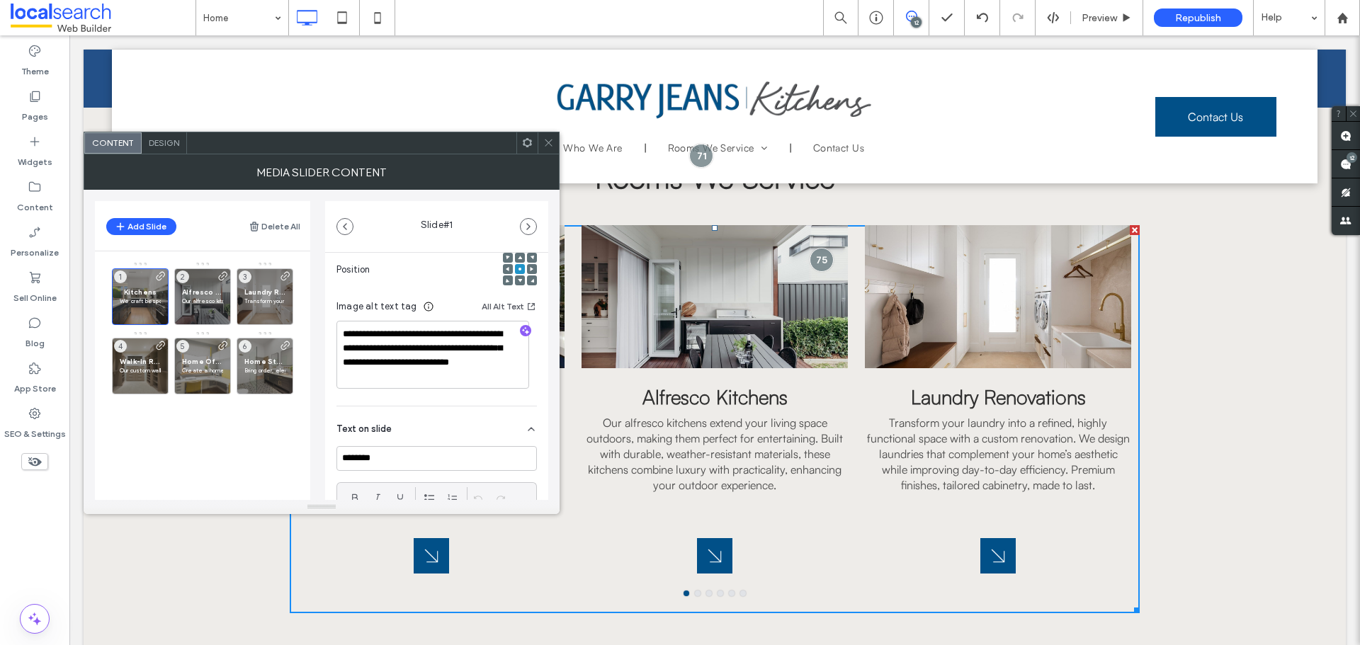
scroll to position [213, 0]
click at [242, 276] on span "3" at bounding box center [245, 277] width 13 height 13
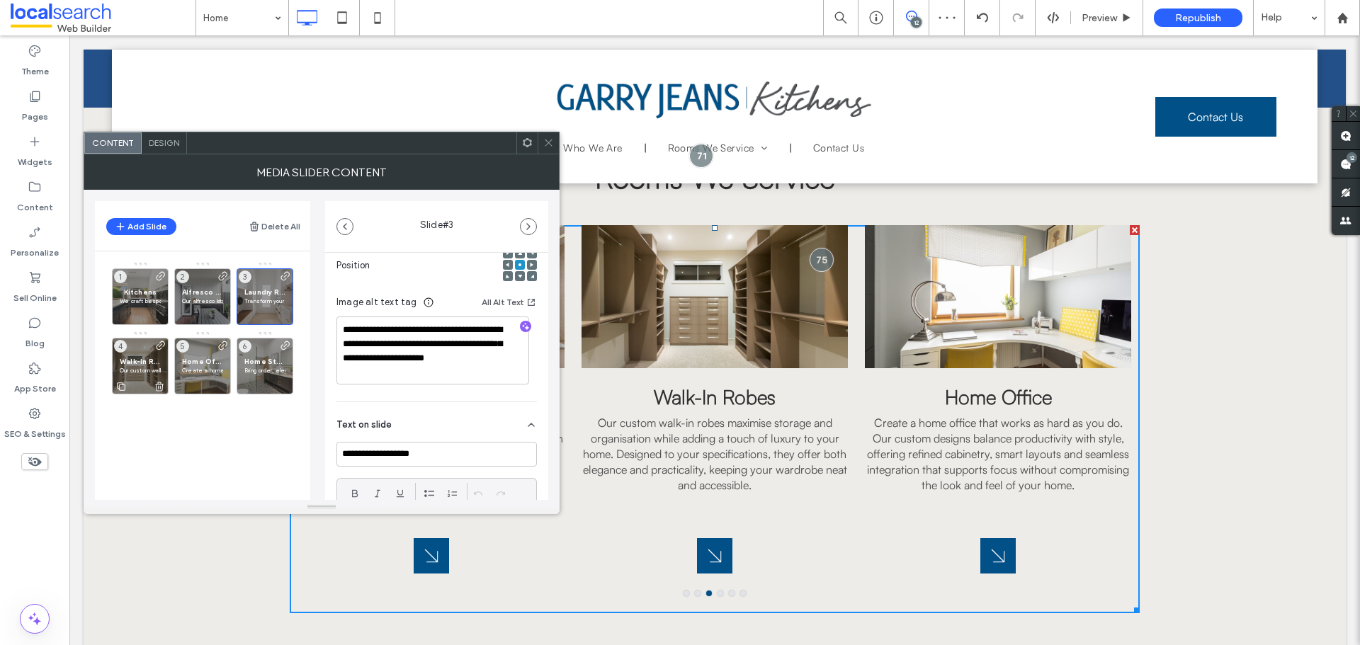
click at [145, 353] on div "Walk-In Robes Our custom walk-in robes maximise storage and organisation while …" at bounding box center [140, 366] width 57 height 57
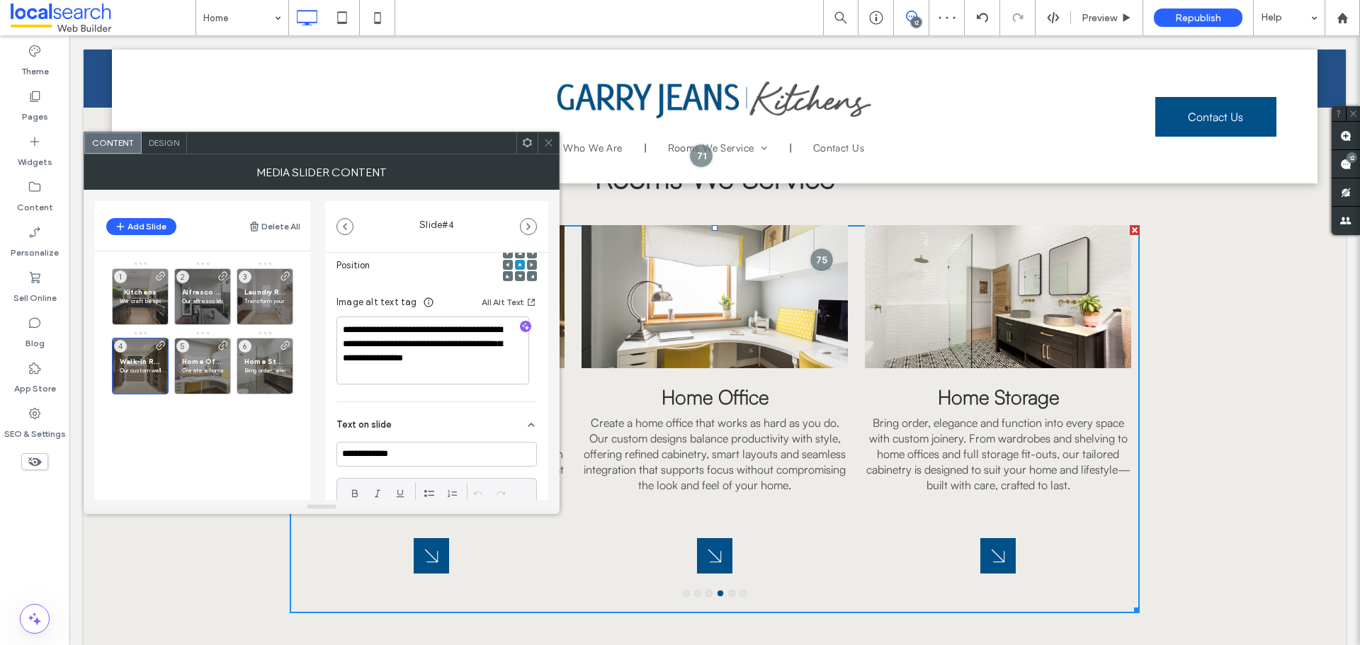
scroll to position [283, 0]
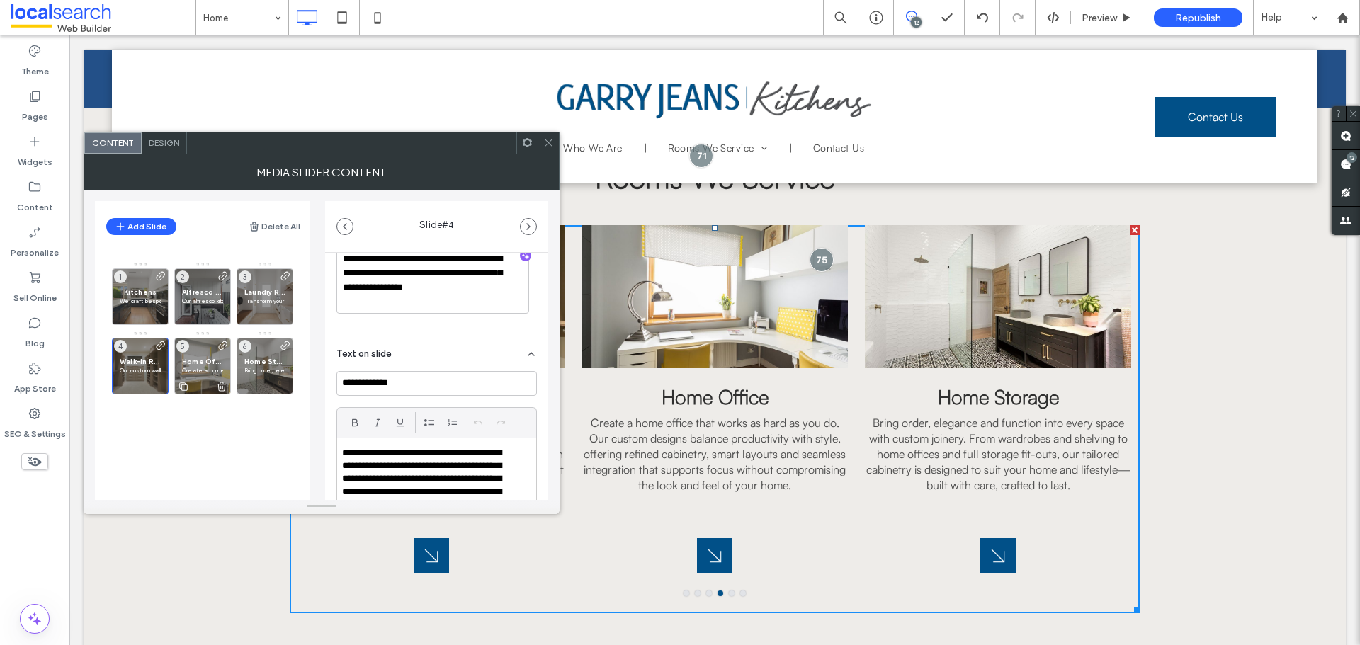
click at [177, 343] on span "5" at bounding box center [182, 346] width 13 height 13
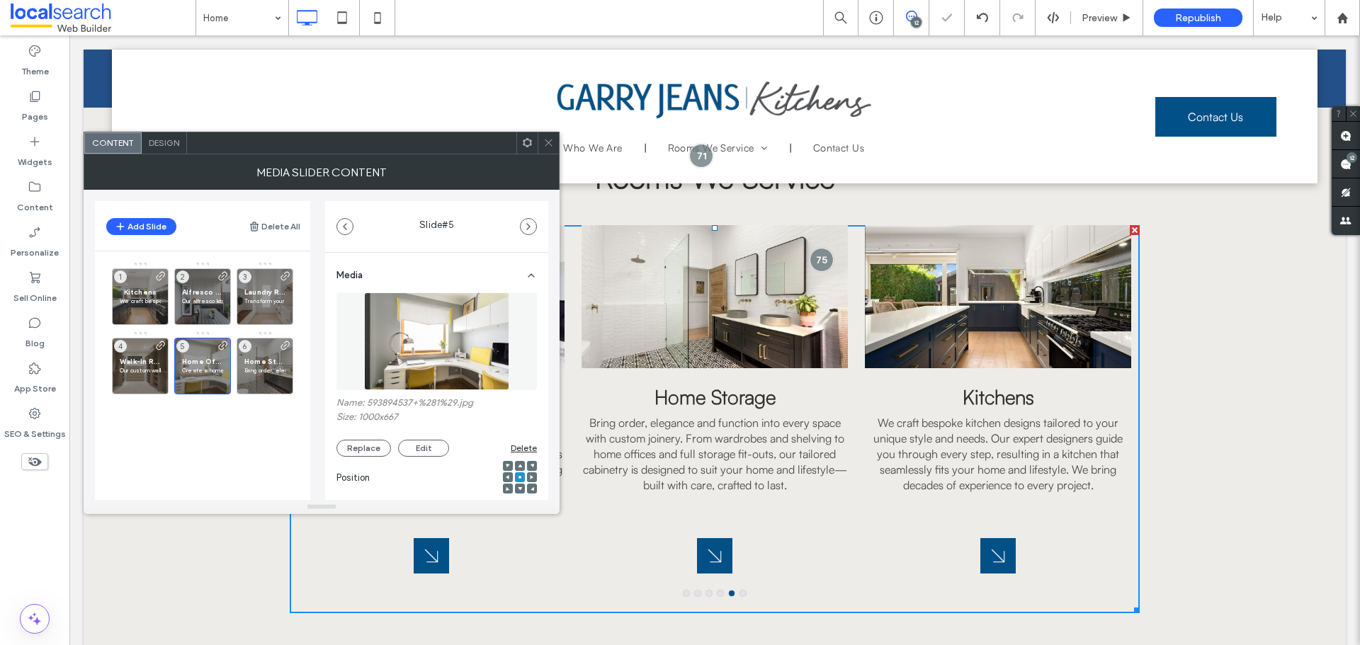
scroll to position [142, 0]
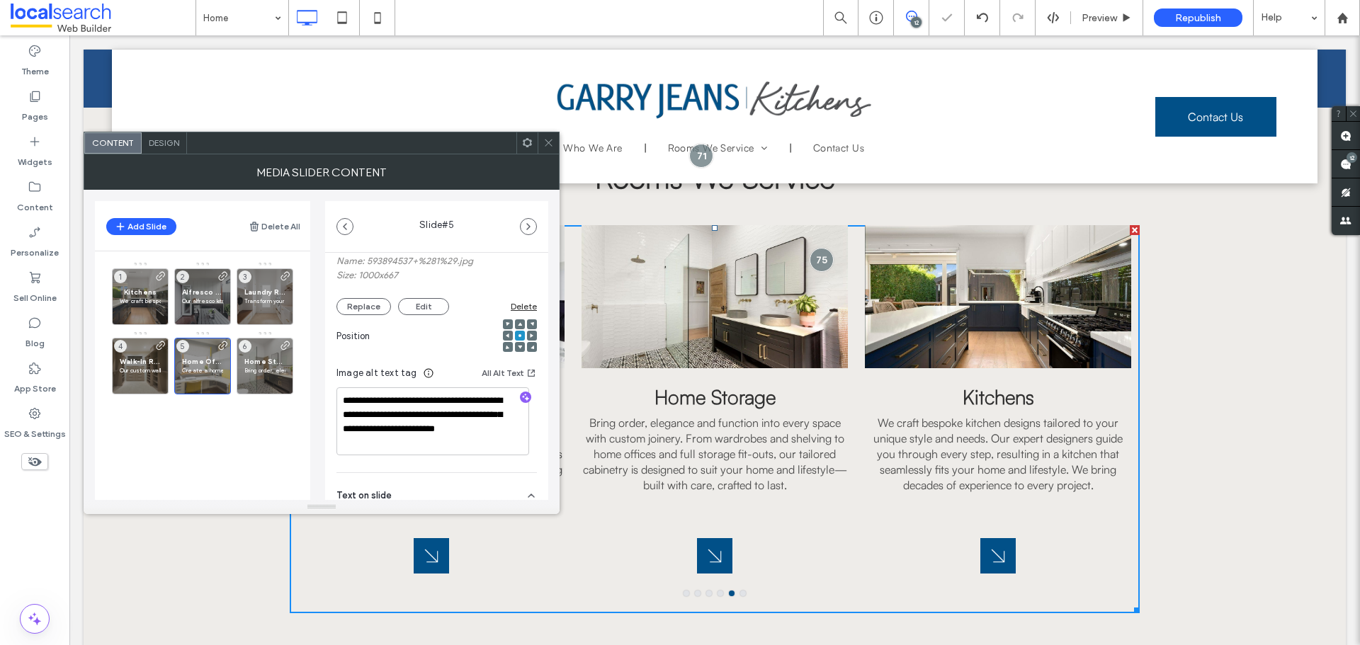
click at [548, 137] on span at bounding box center [548, 142] width 11 height 21
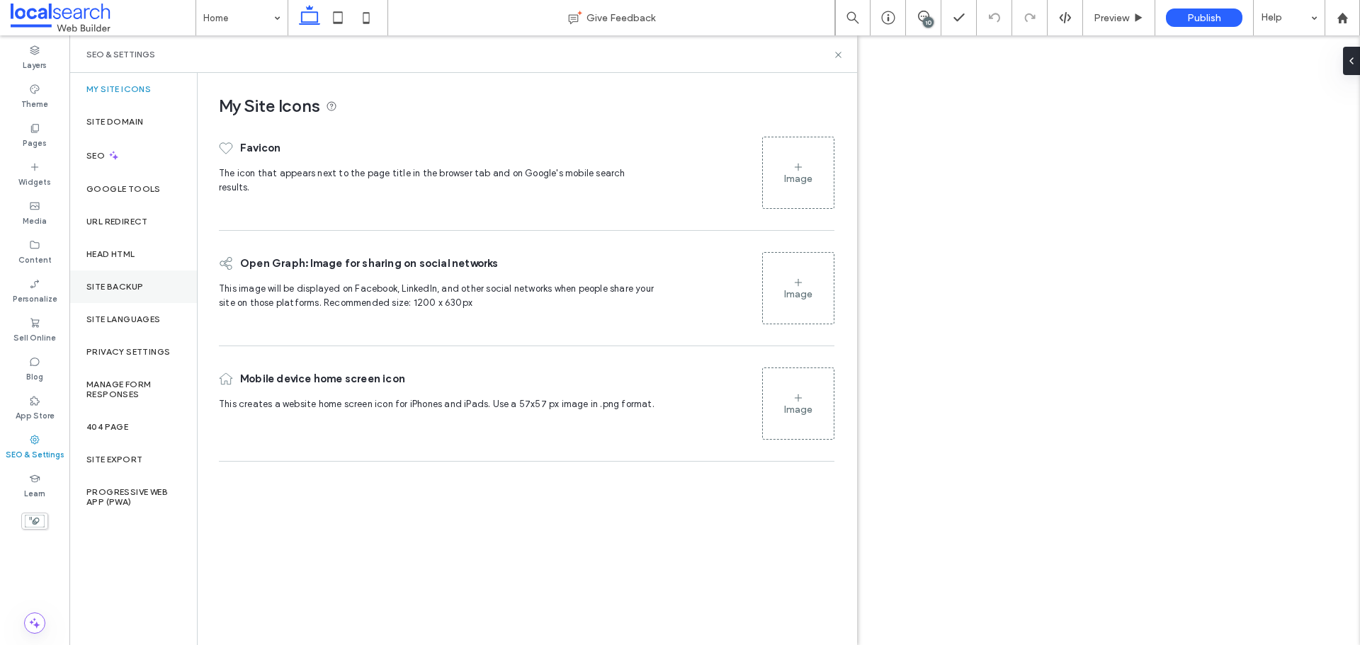
click at [106, 288] on label "Site Backup" at bounding box center [114, 287] width 57 height 10
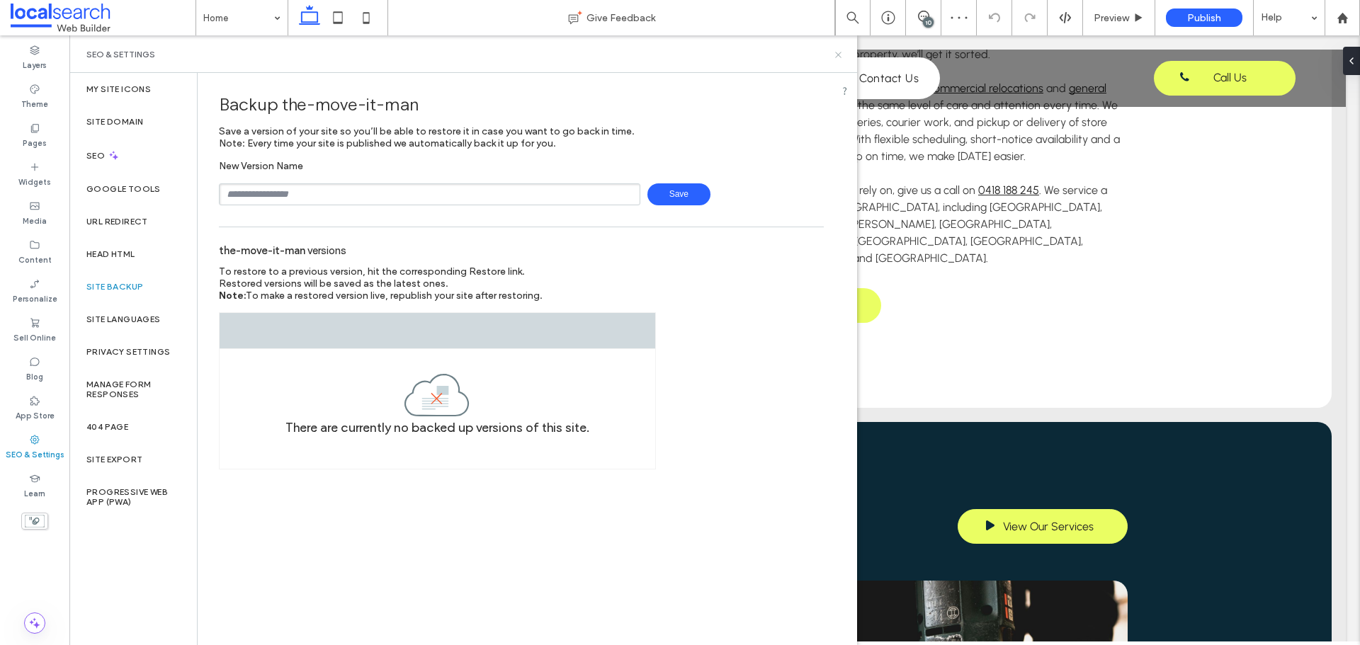
drag, startPoint x: 835, startPoint y: 55, endPoint x: 825, endPoint y: 5, distance: 51.3
click at [835, 55] on icon at bounding box center [838, 55] width 11 height 11
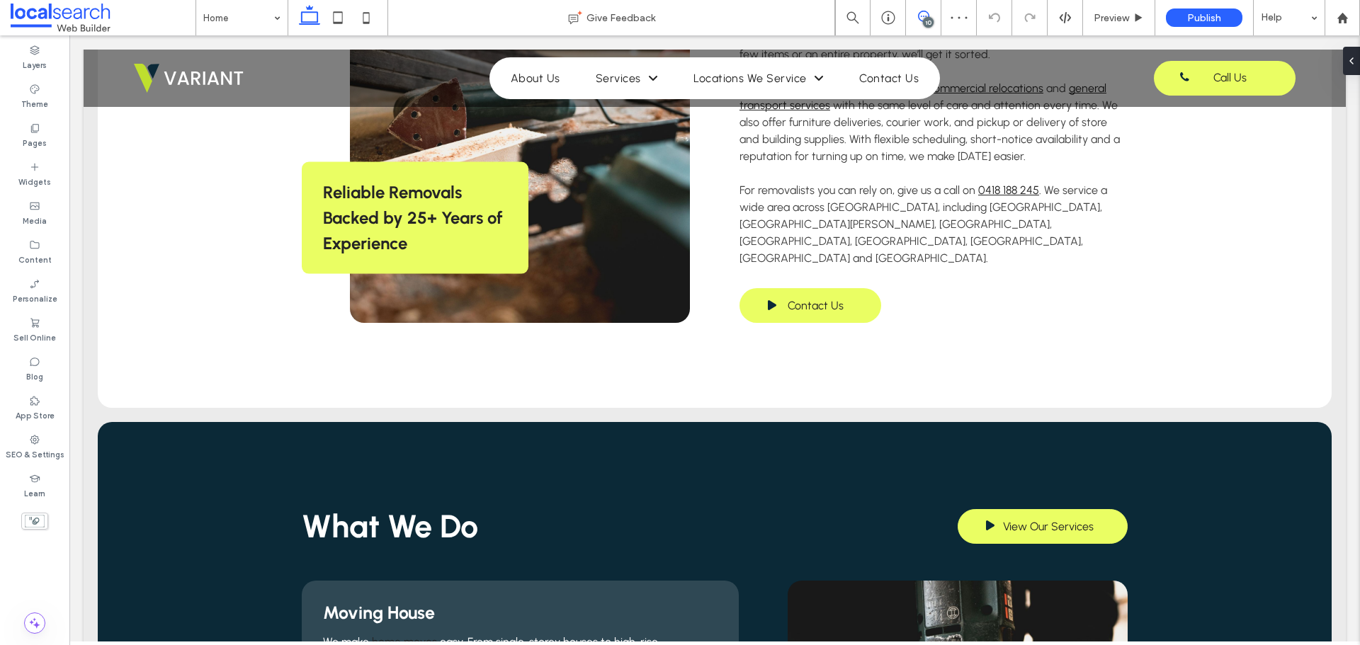
click at [921, 18] on icon at bounding box center [923, 16] width 11 height 11
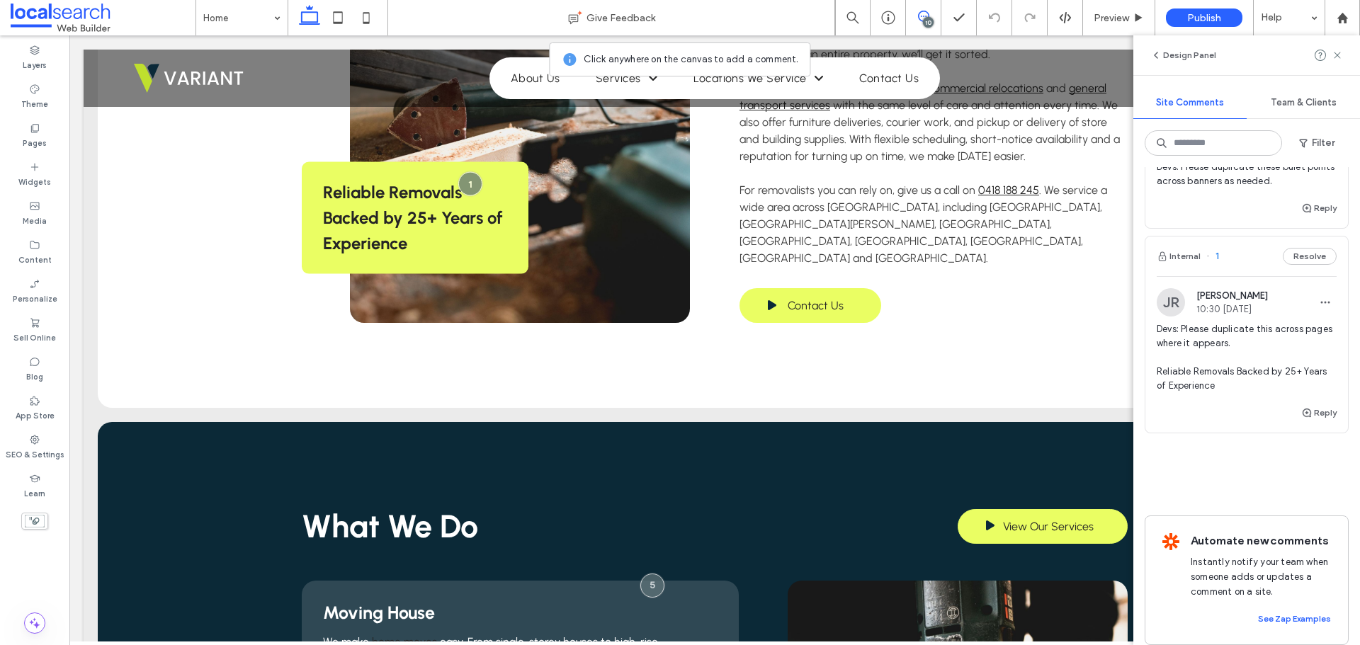
scroll to position [1614, 0]
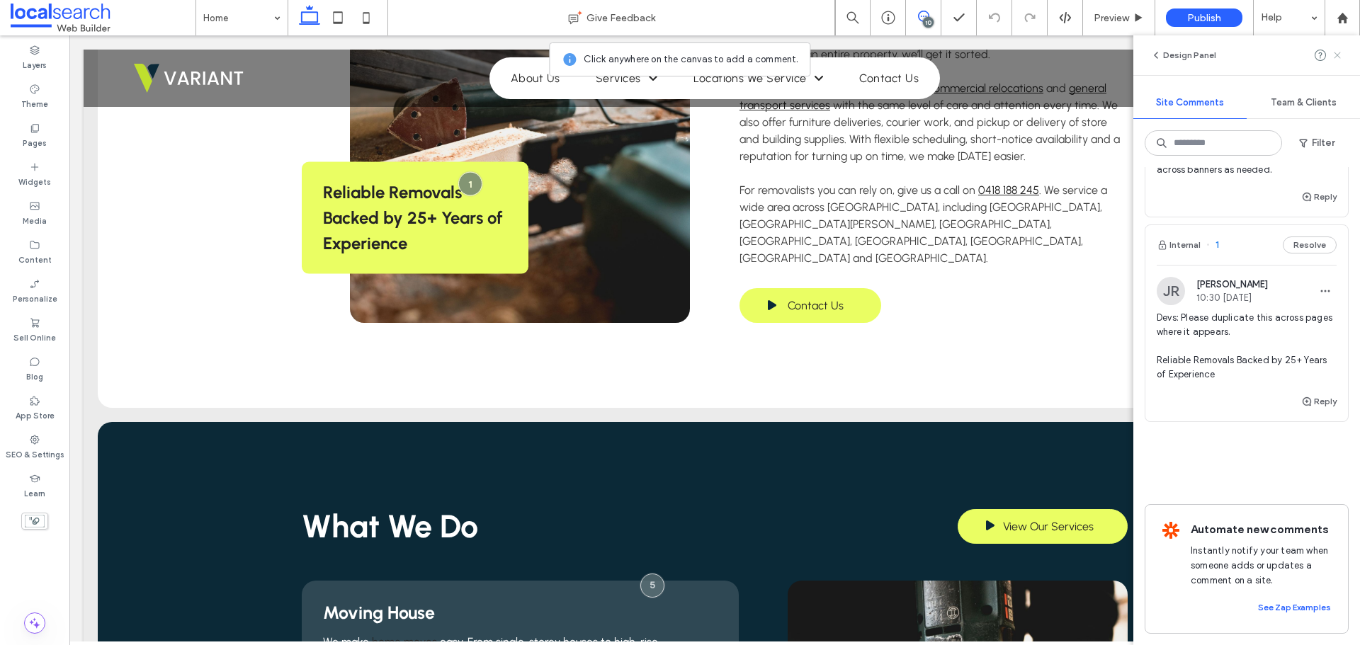
click at [1335, 54] on use at bounding box center [1337, 55] width 6 height 6
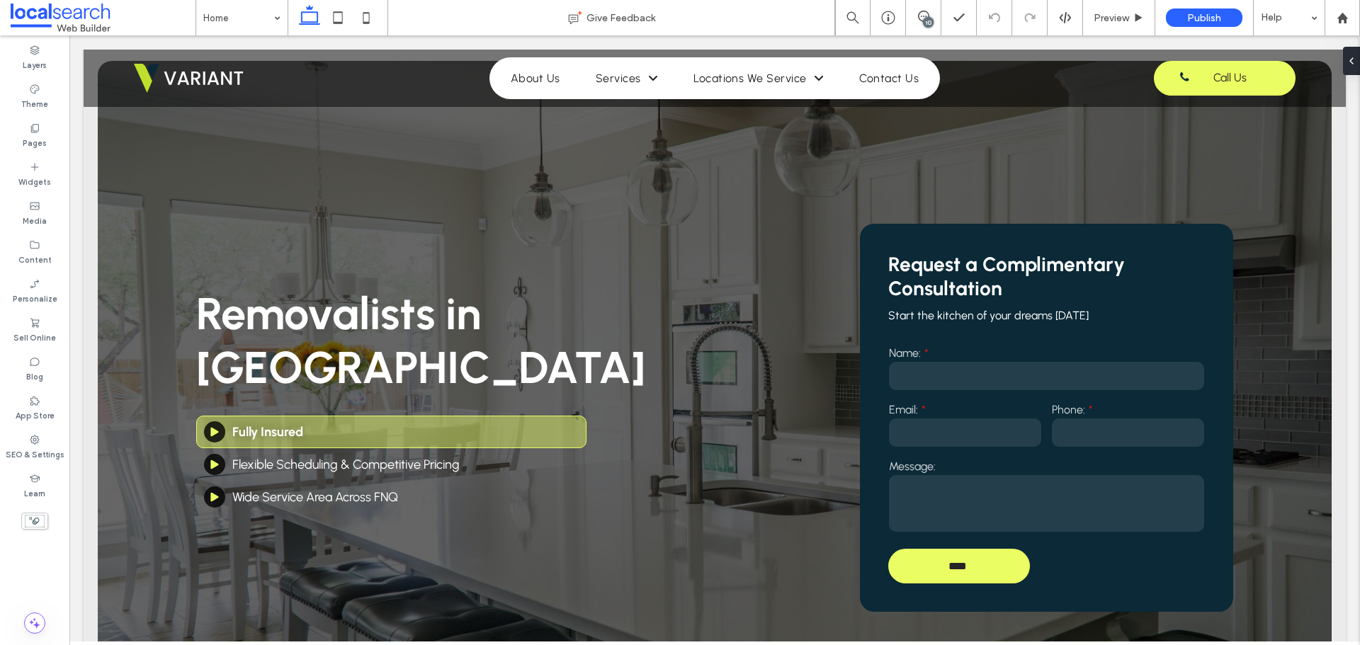
scroll to position [0, 0]
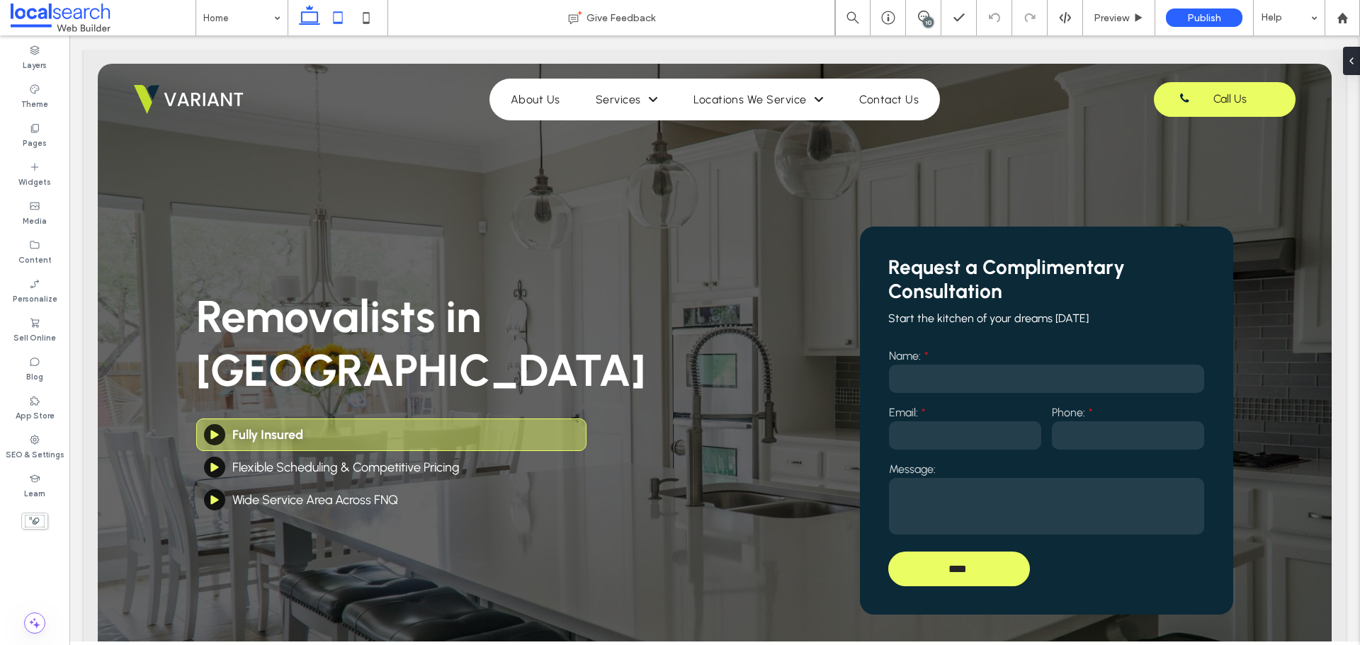
click at [341, 18] on icon at bounding box center [338, 18] width 28 height 28
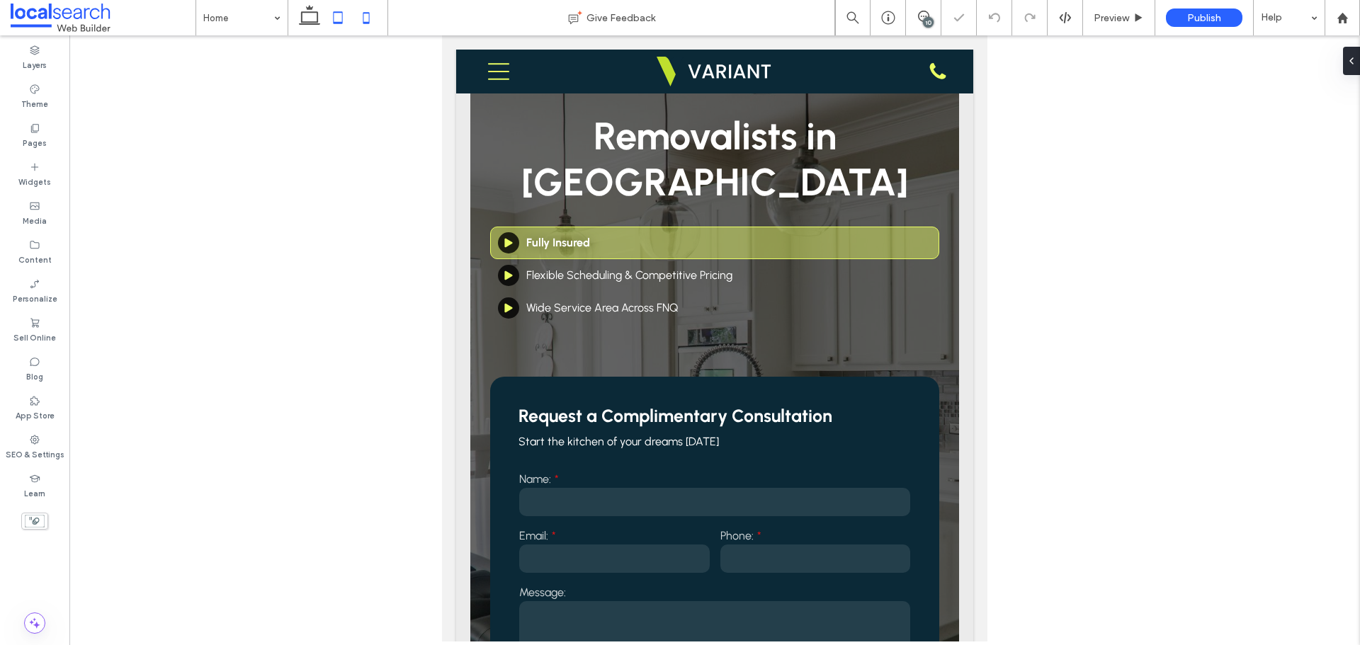
click at [363, 16] on icon at bounding box center [366, 18] width 28 height 28
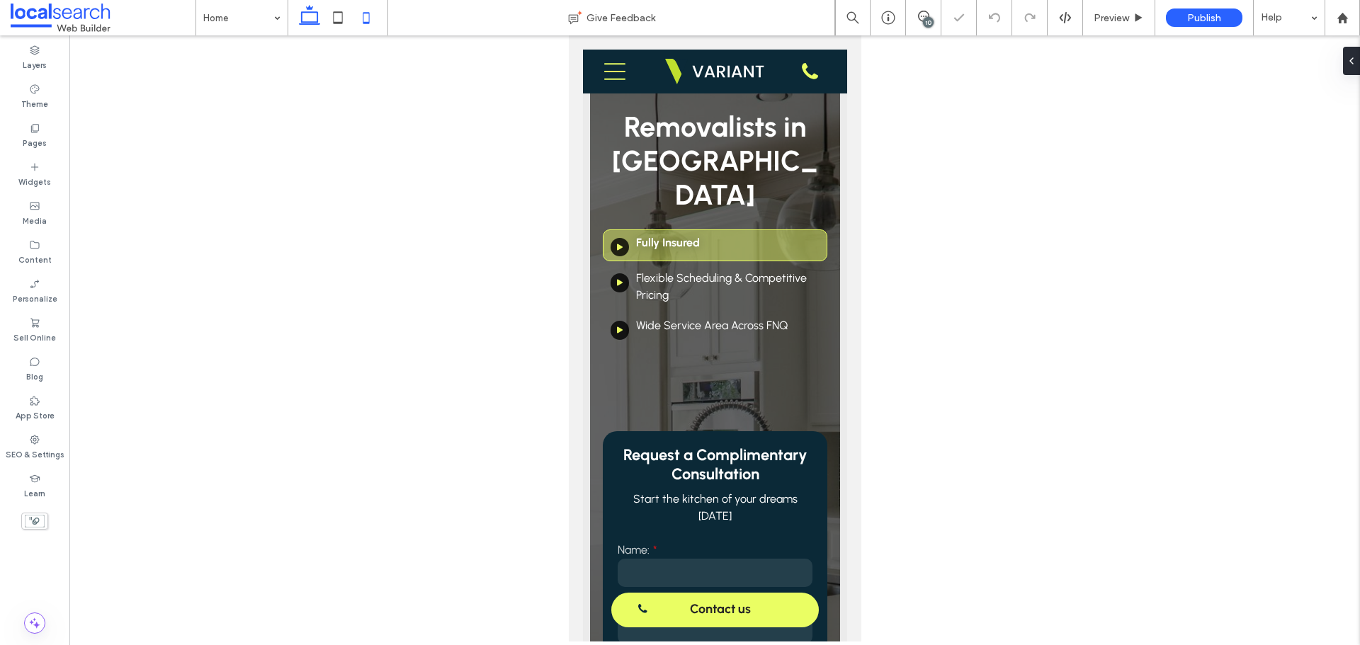
click at [312, 18] on icon at bounding box center [309, 18] width 28 height 28
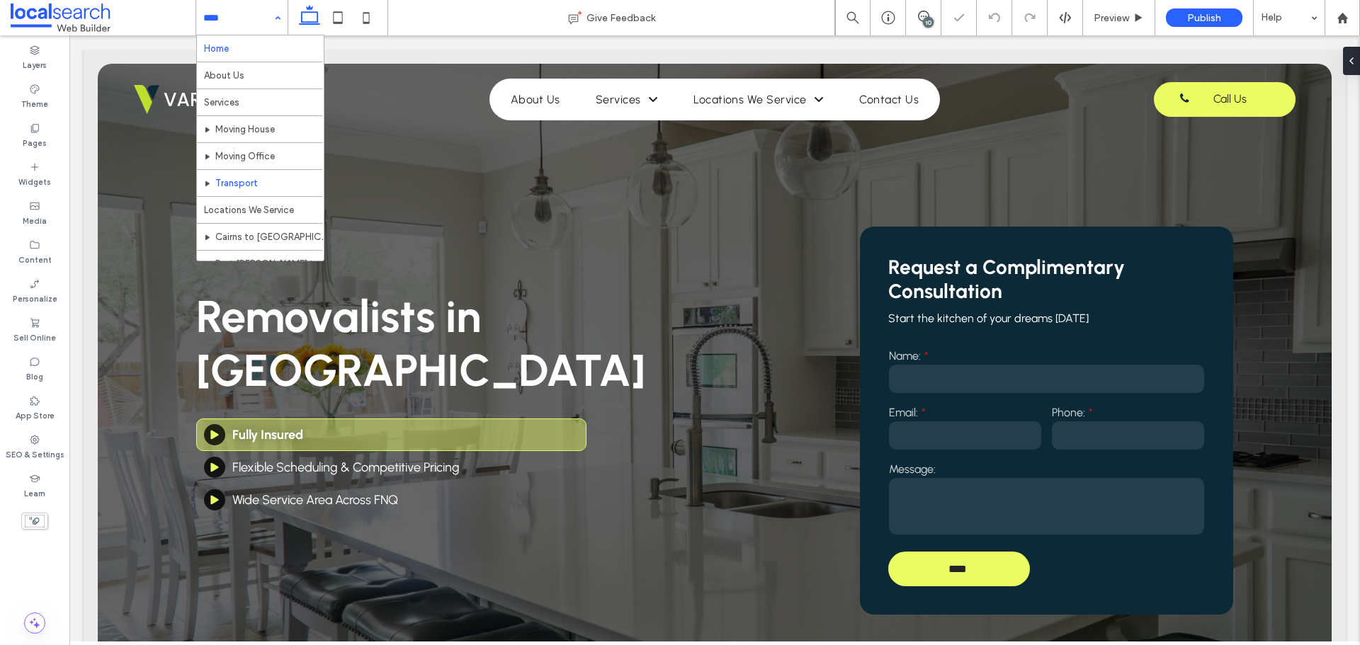
scroll to position [365, 0]
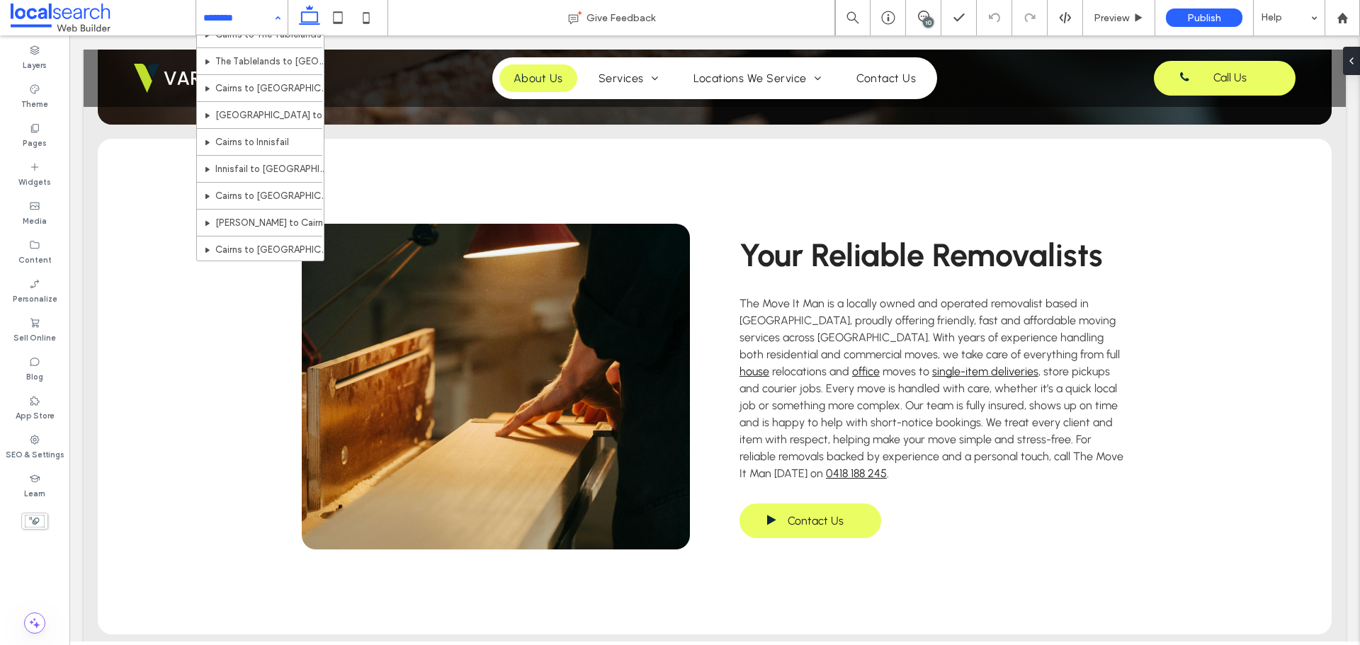
scroll to position [365, 0]
click at [270, 23] on div "Home About Us Services Moving House Moving Office Transport Locations We Servic…" at bounding box center [241, 17] width 91 height 35
click at [38, 612] on div "Layers Theme Pages Widgets Media Content Personalize Sell Online Blog App Store…" at bounding box center [34, 340] width 69 height 610
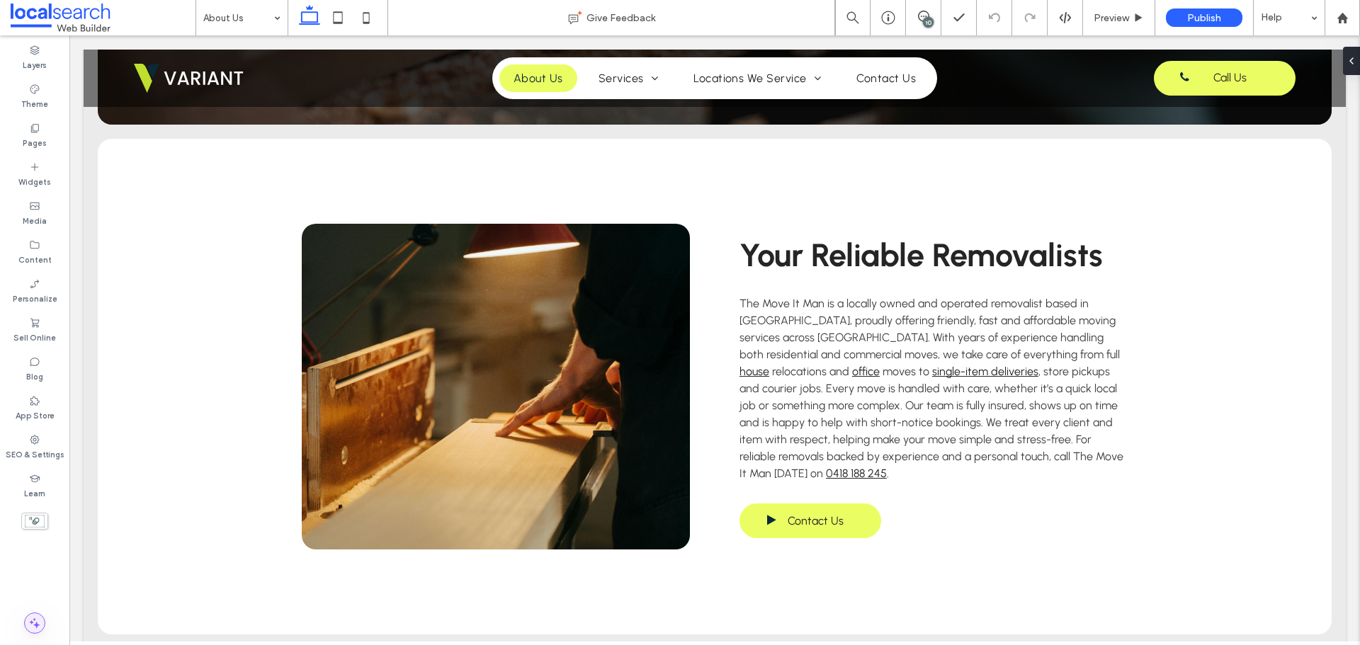
click at [37, 618] on icon at bounding box center [35, 623] width 14 height 14
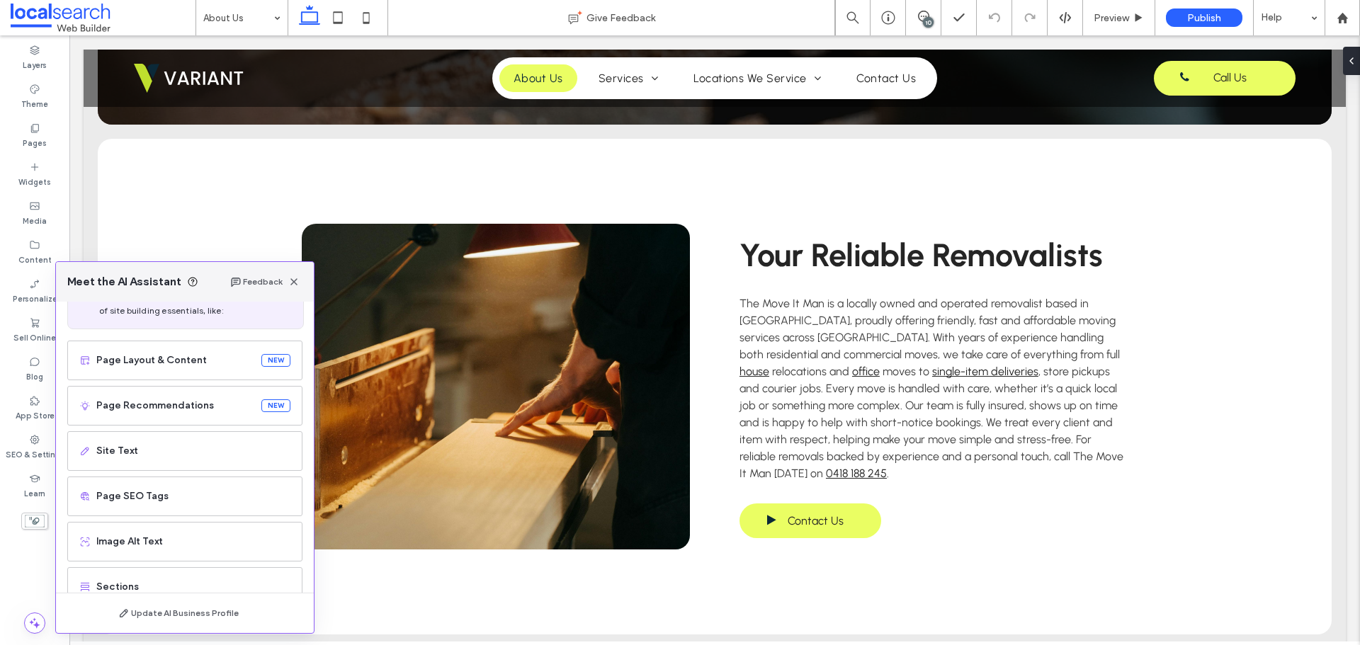
scroll to position [90, 0]
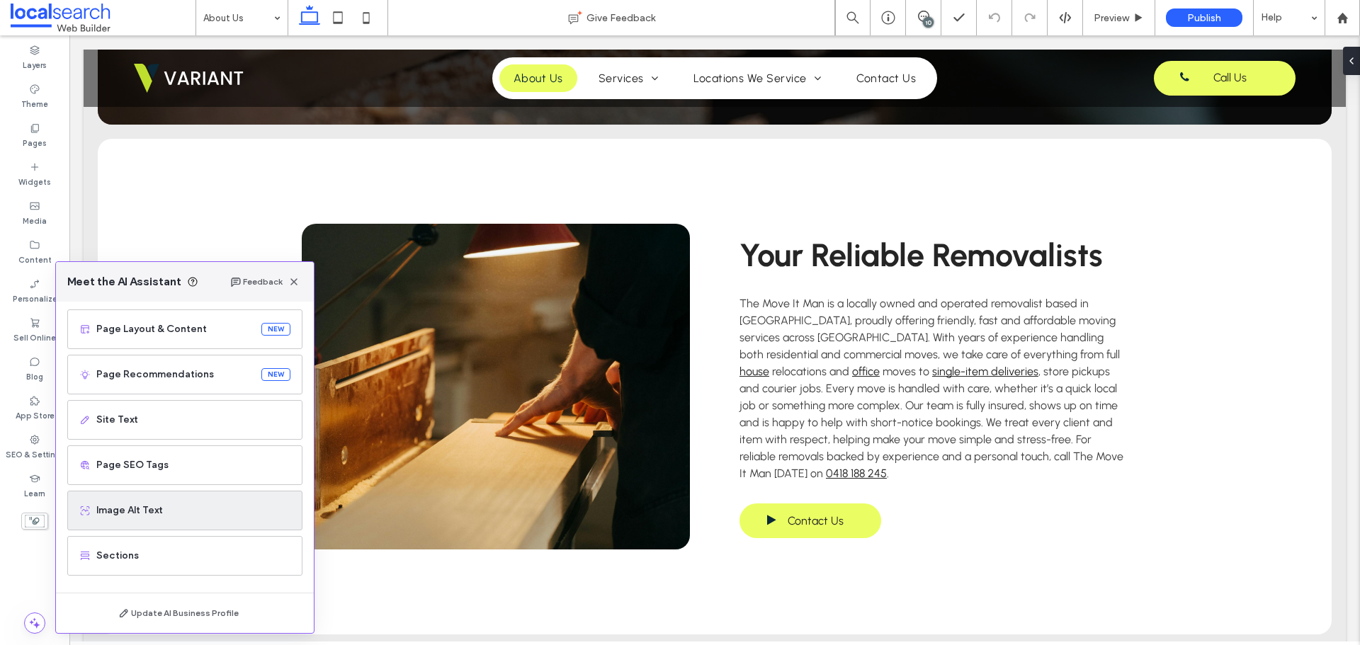
click at [173, 517] on span "Image Alt Text" at bounding box center [193, 511] width 194 height 14
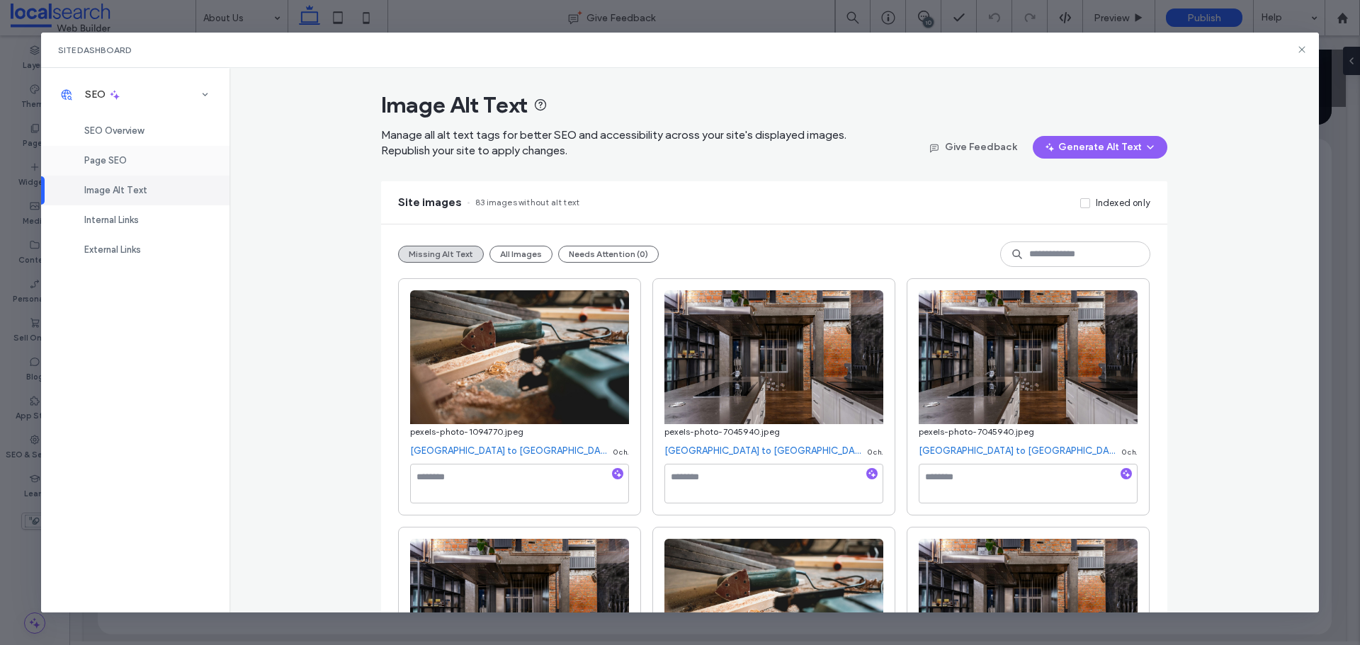
click at [132, 155] on div "Page SEO" at bounding box center [135, 161] width 188 height 30
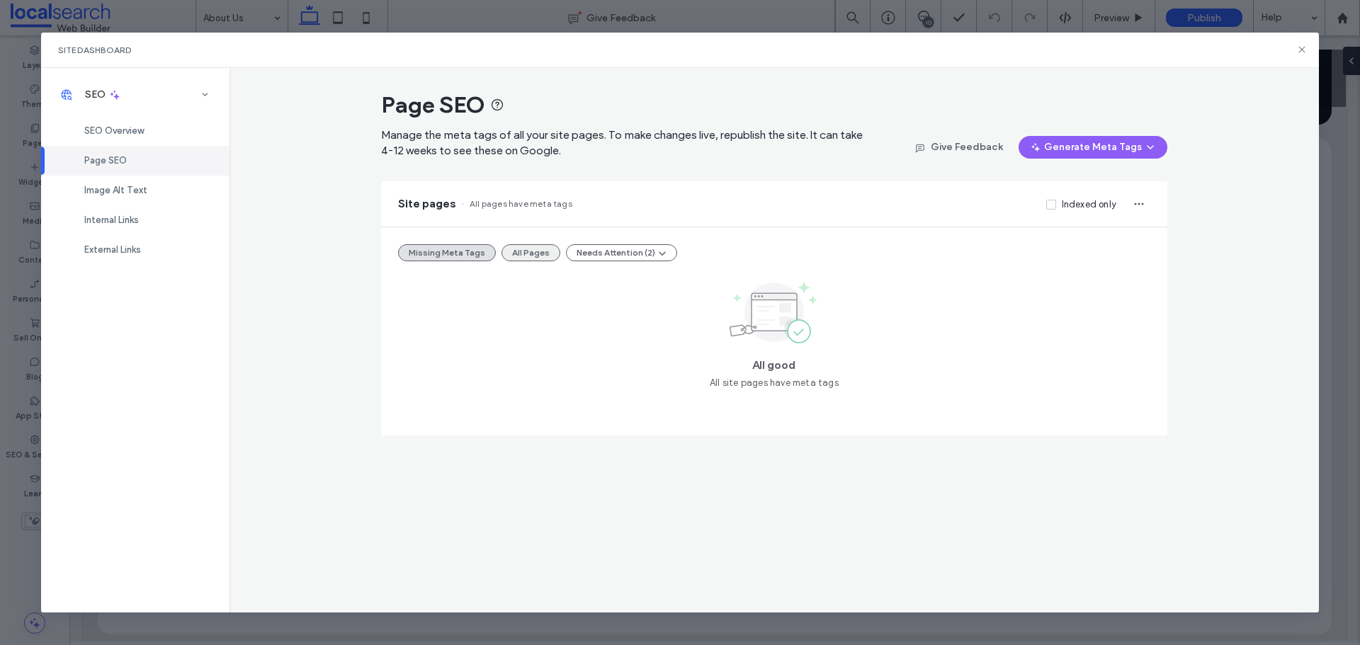
click at [510, 249] on button "All Pages" at bounding box center [531, 252] width 59 height 17
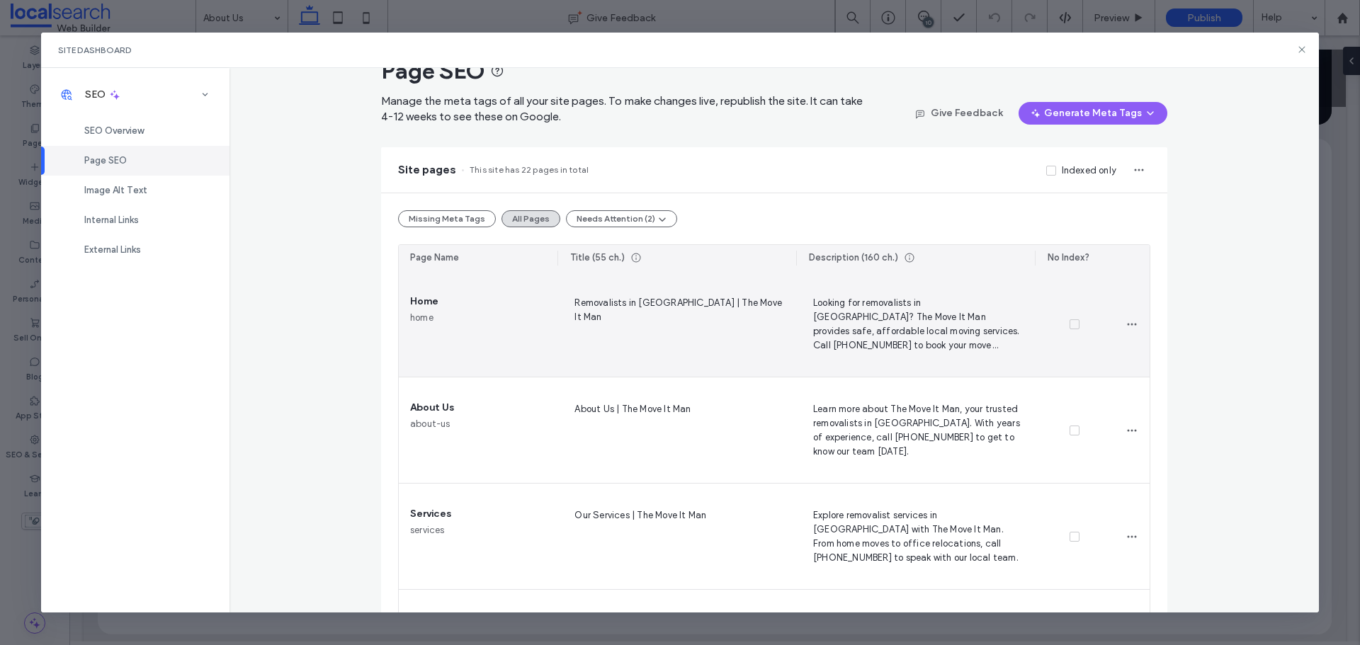
scroll to position [0, 0]
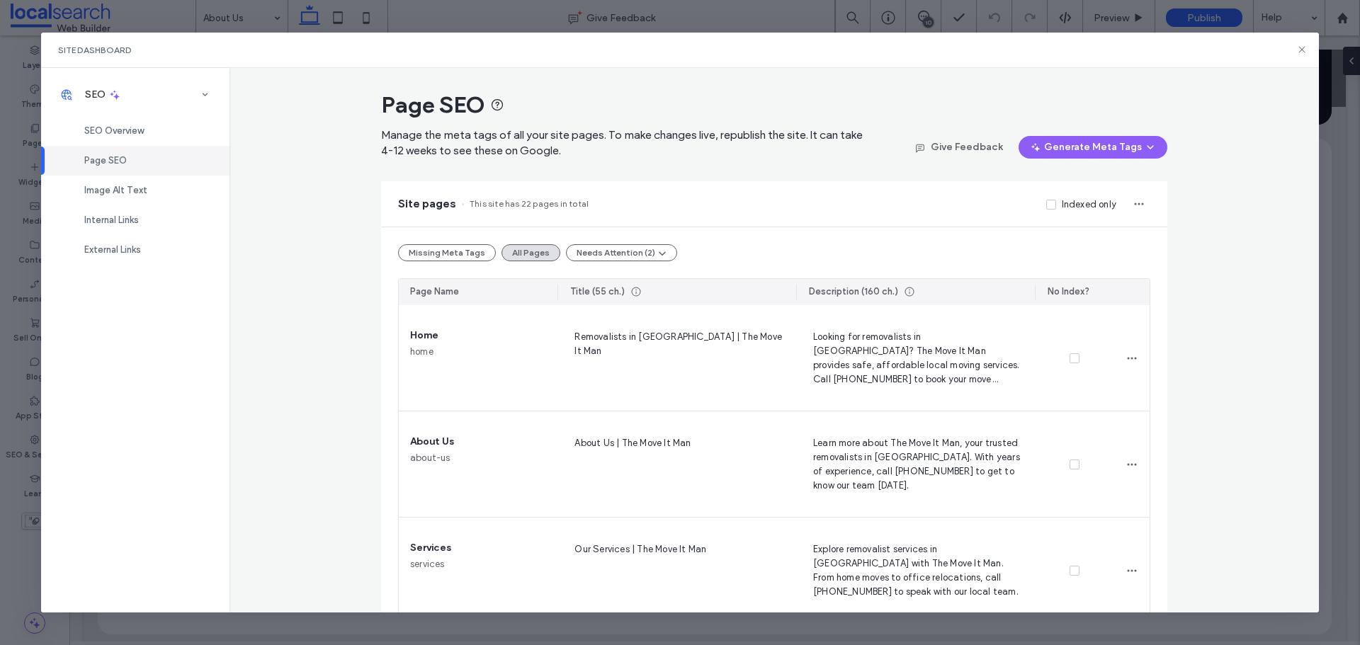
drag, startPoint x: 455, startPoint y: 19, endPoint x: 455, endPoint y: 1, distance: 18.4
click at [455, 19] on div "Site Dashboard SEO SEO Overview Page SEO Image Alt Text Internal Links External…" at bounding box center [680, 322] width 1360 height 645
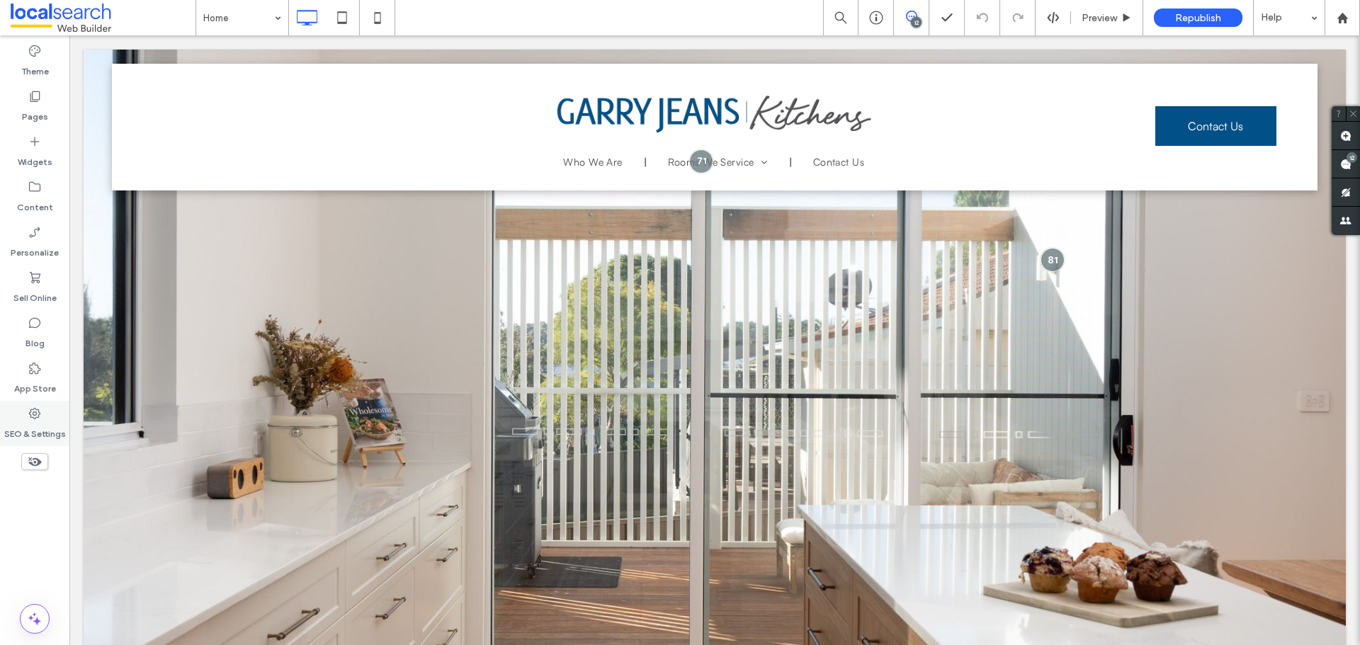
click at [50, 428] on label "SEO & Settings" at bounding box center [35, 431] width 62 height 20
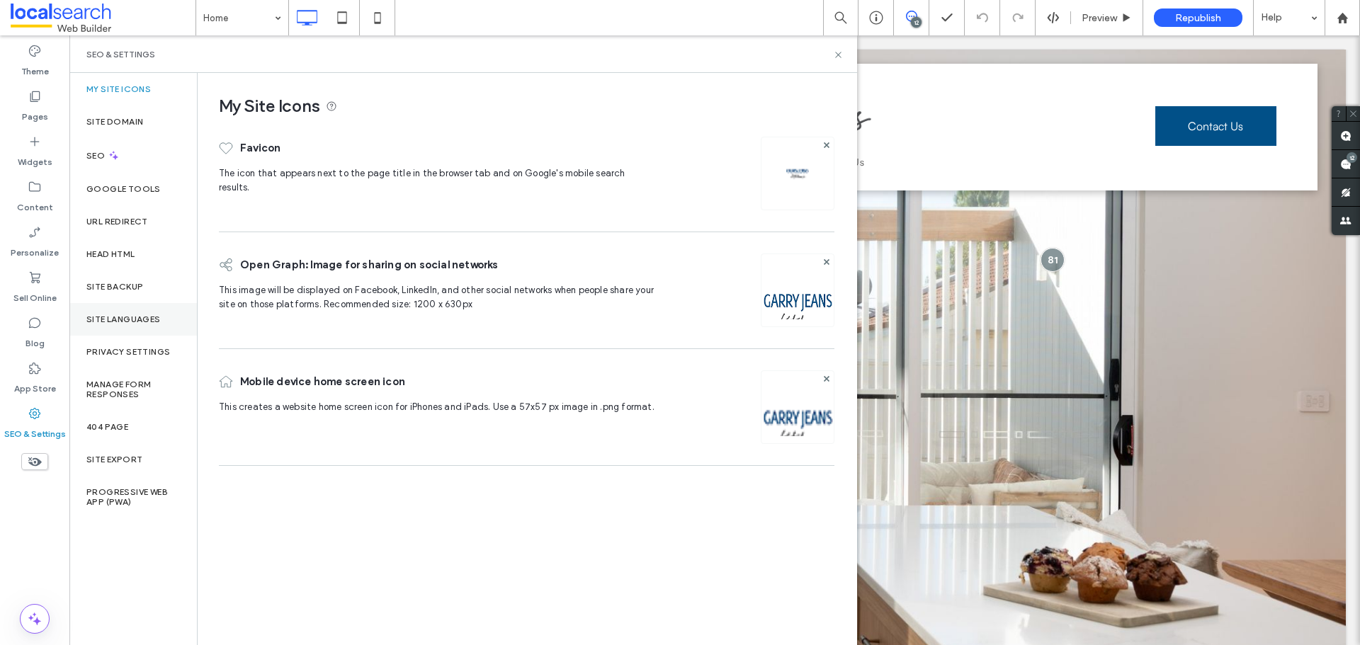
click at [147, 311] on div "Site Languages" at bounding box center [133, 319] width 128 height 33
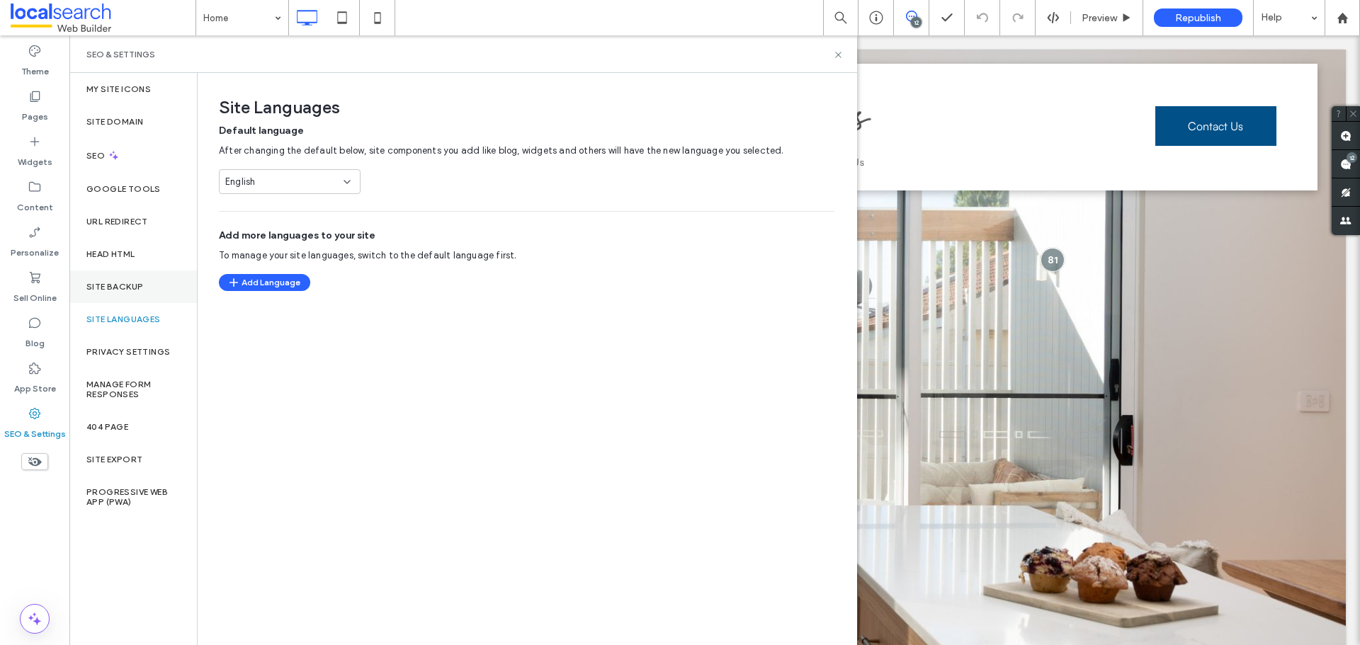
click at [149, 300] on div "Site Backup" at bounding box center [133, 287] width 128 height 33
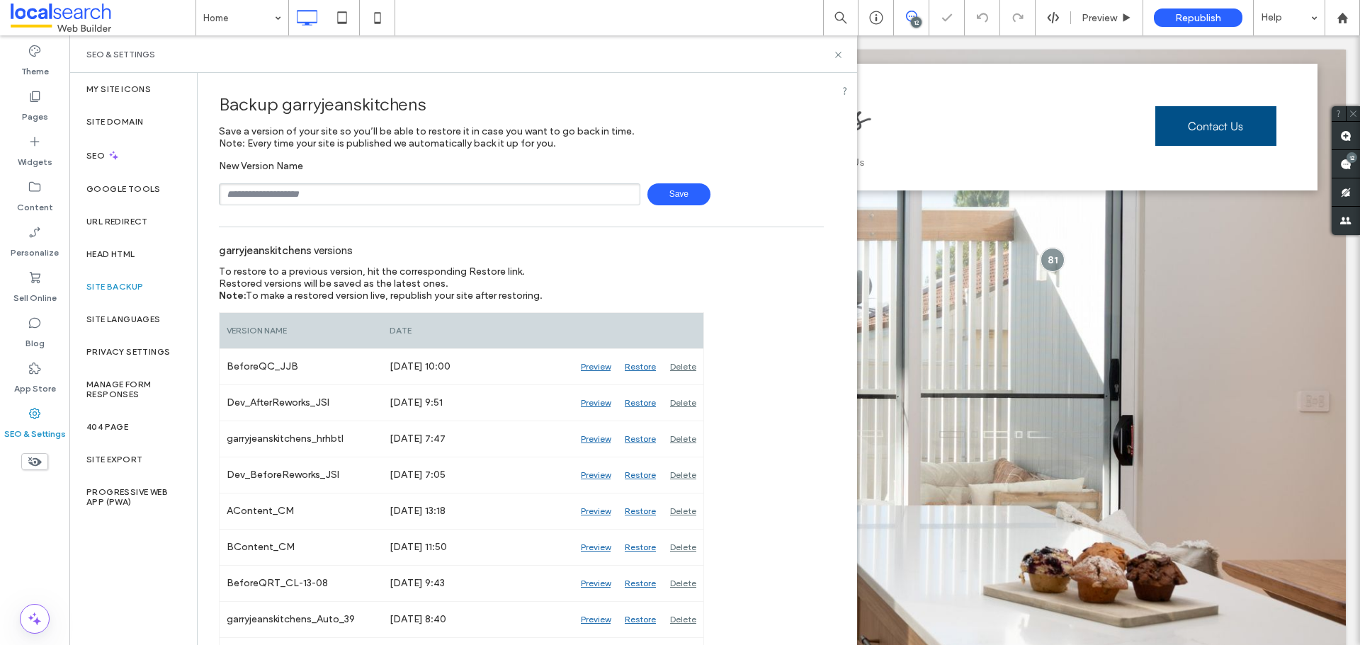
click at [291, 191] on input "text" at bounding box center [429, 194] width 421 height 22
type input "**********"
click at [672, 198] on span "Save" at bounding box center [678, 194] width 63 height 22
